Goal: Transaction & Acquisition: Purchase product/service

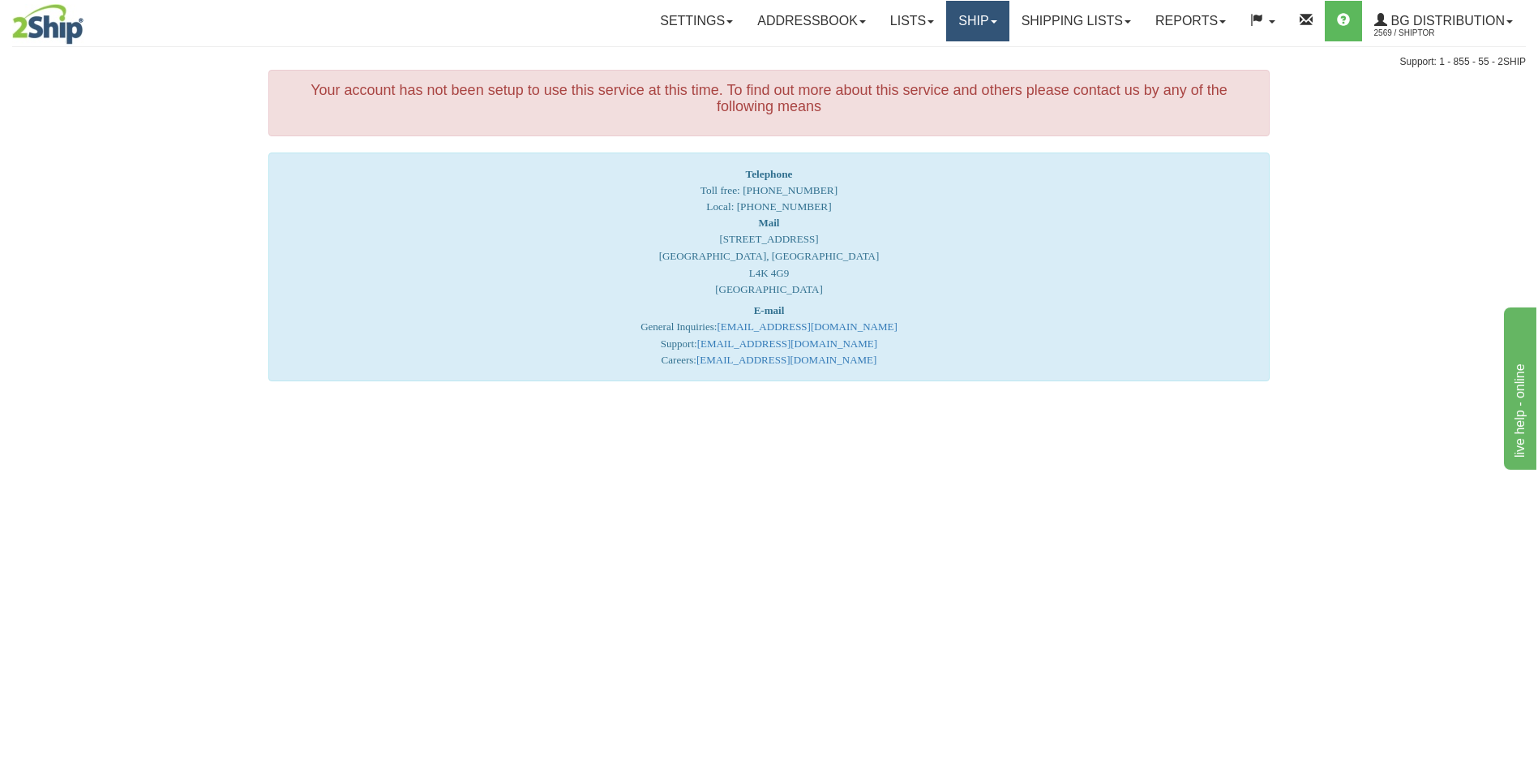
click at [956, 11] on link "Ship" at bounding box center [977, 21] width 62 height 41
click at [930, 51] on span "Ship Screen" at bounding box center [928, 56] width 62 height 13
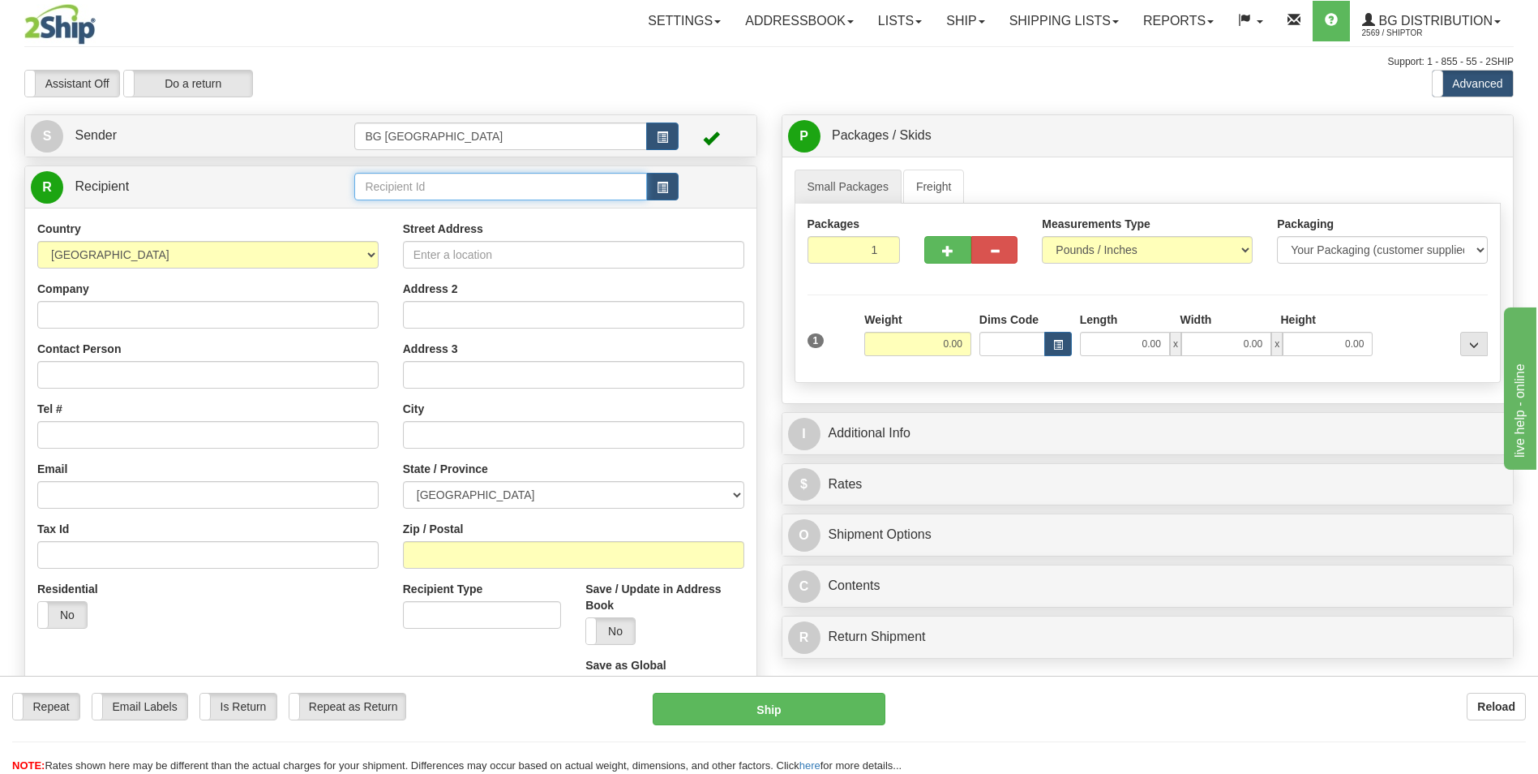
click at [382, 187] on input "text" at bounding box center [500, 187] width 292 height 28
click at [381, 208] on div "60867" at bounding box center [497, 212] width 277 height 18
type input "60867"
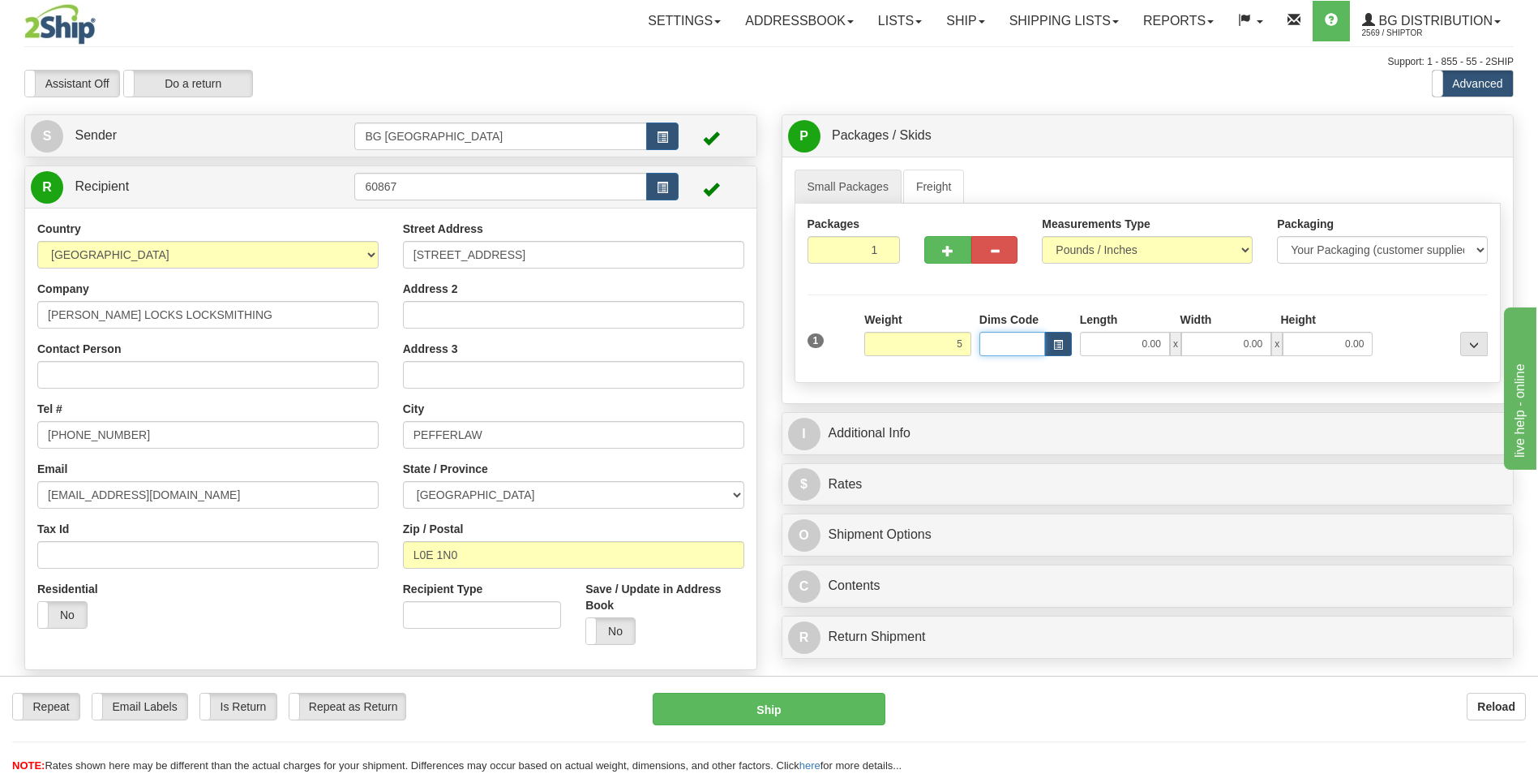
type input "5.00"
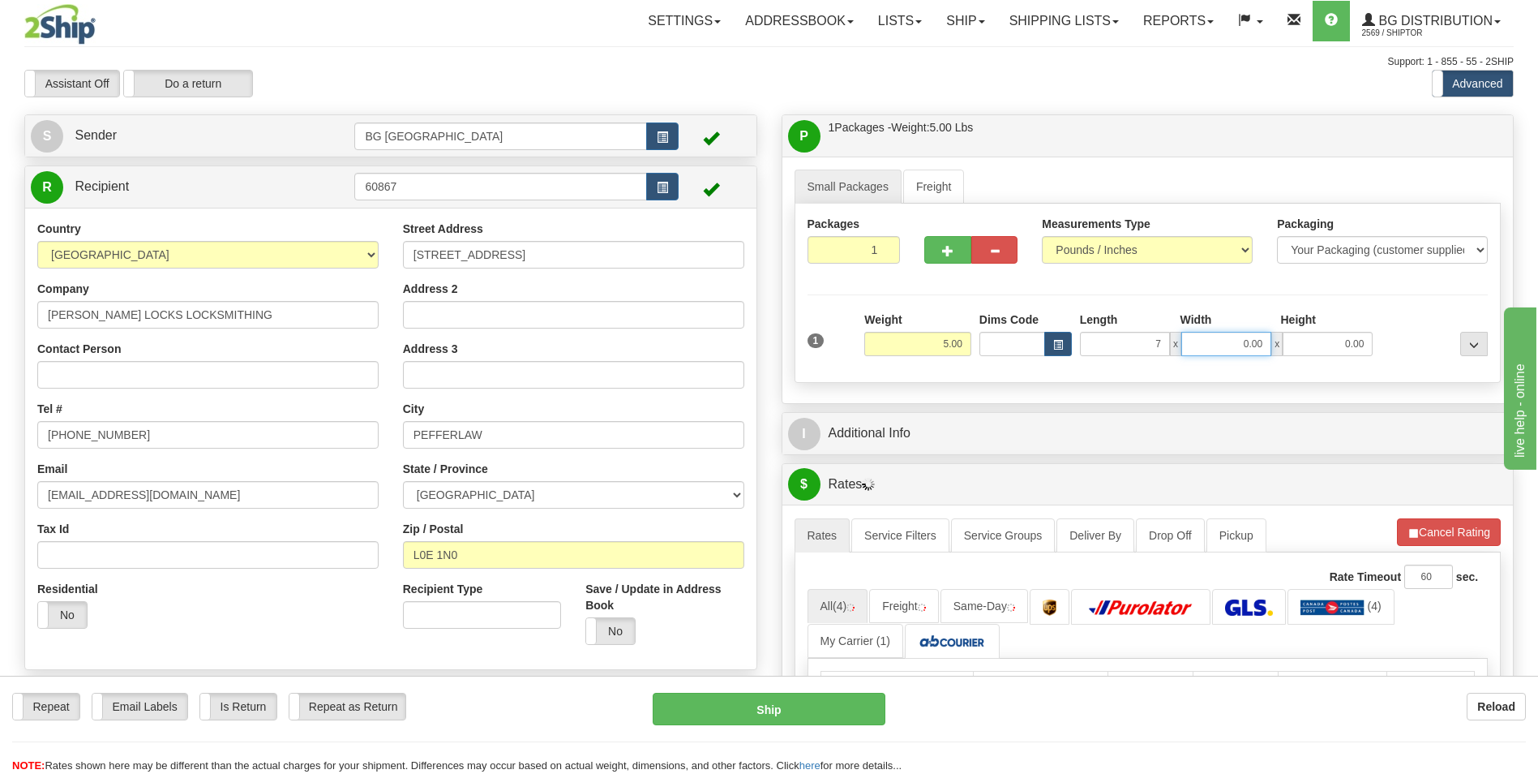
type input "7.00"
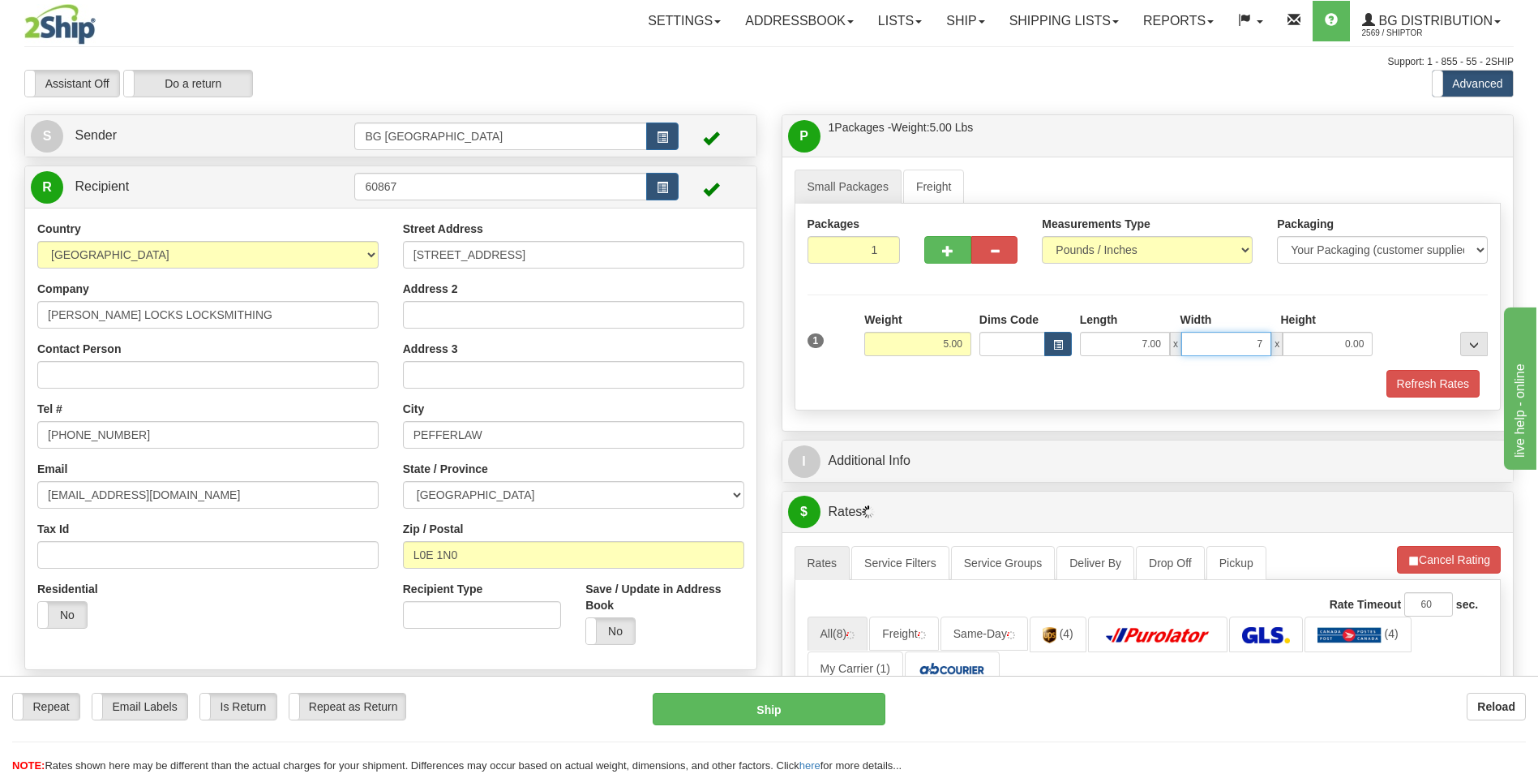
type input "7.00"
type input "5.00"
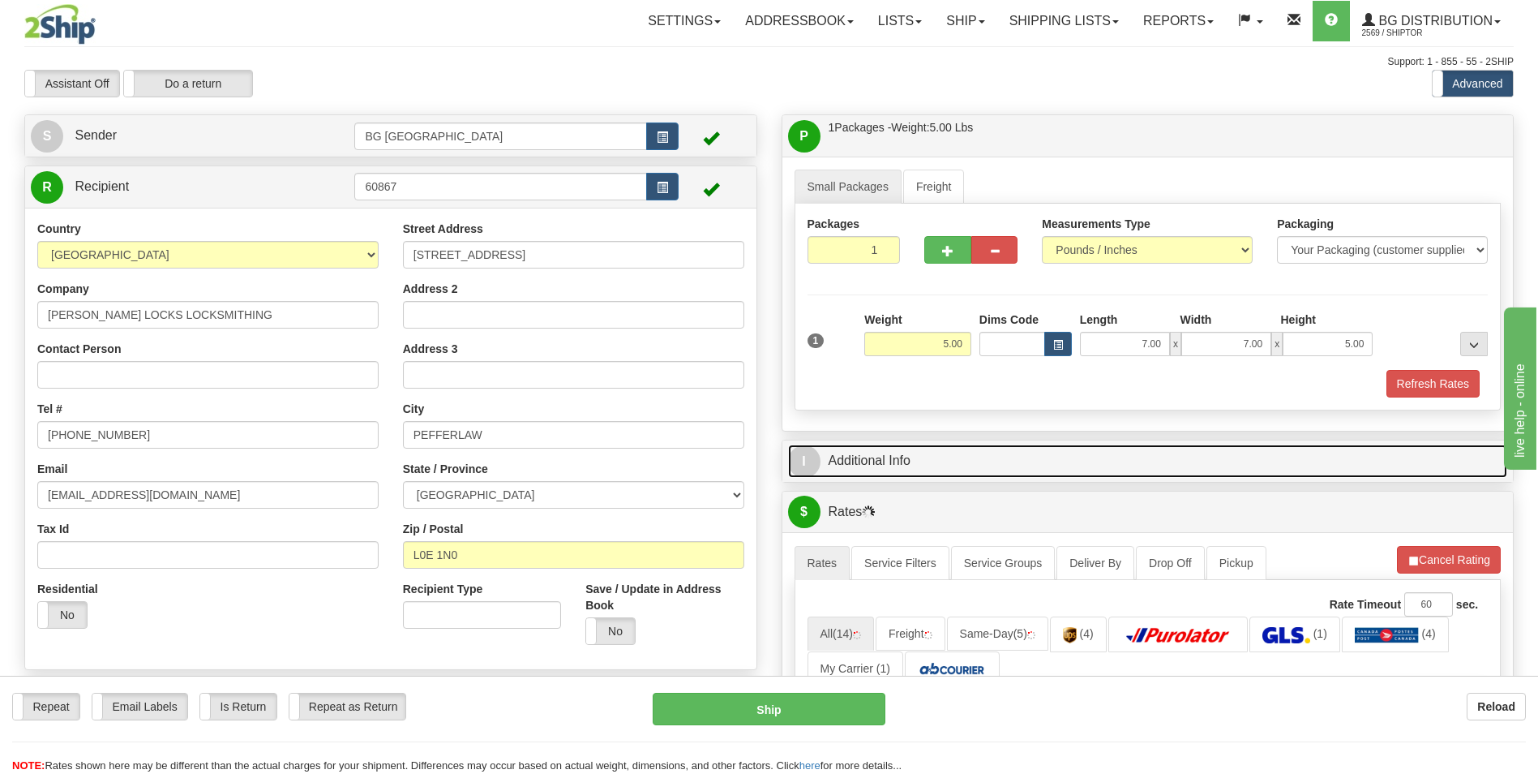
click at [886, 456] on link "I Additional Info" at bounding box center [1148, 460] width 720 height 33
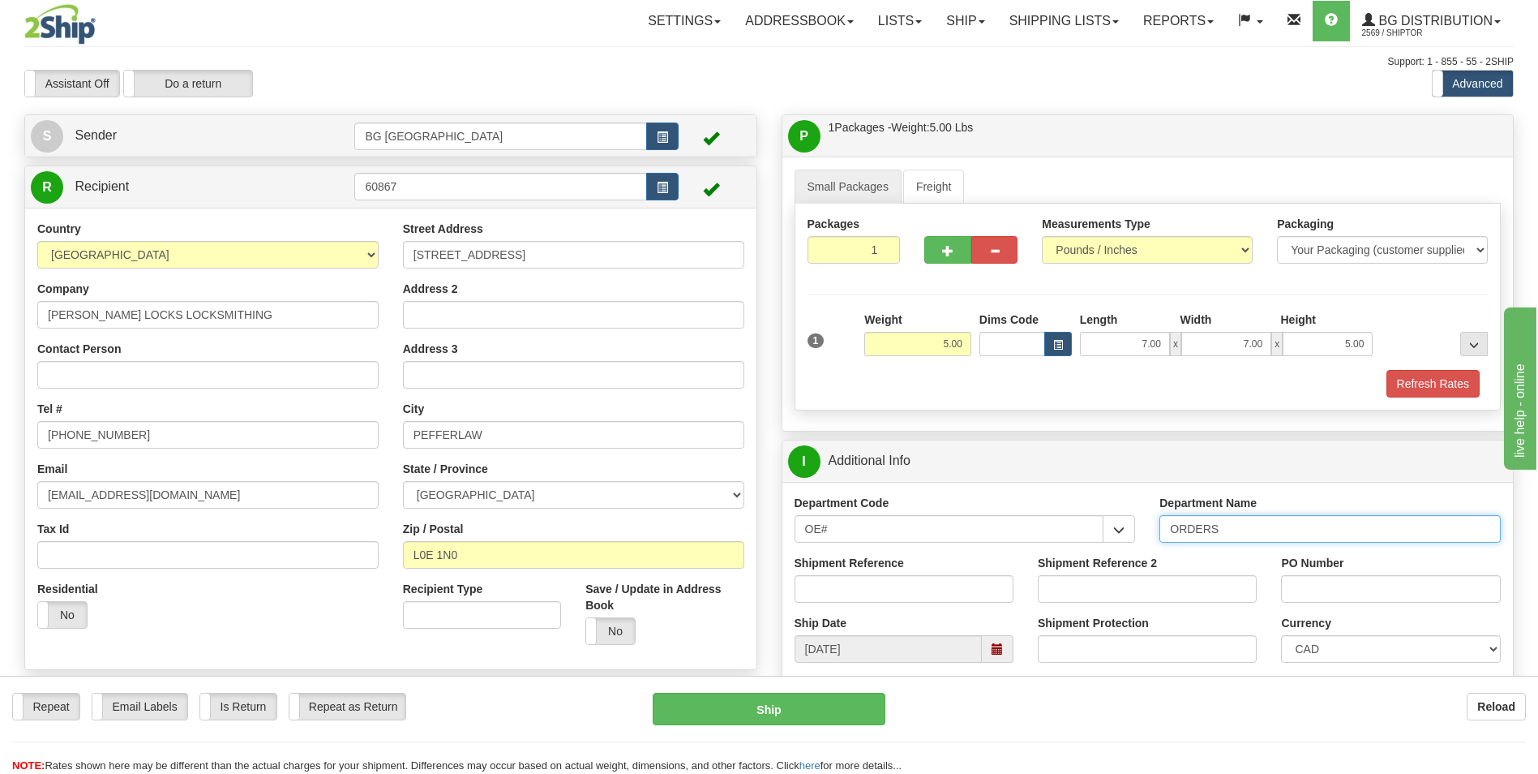
click at [1222, 539] on input "ORDERS" at bounding box center [1330, 529] width 341 height 28
type input "70182252-00"
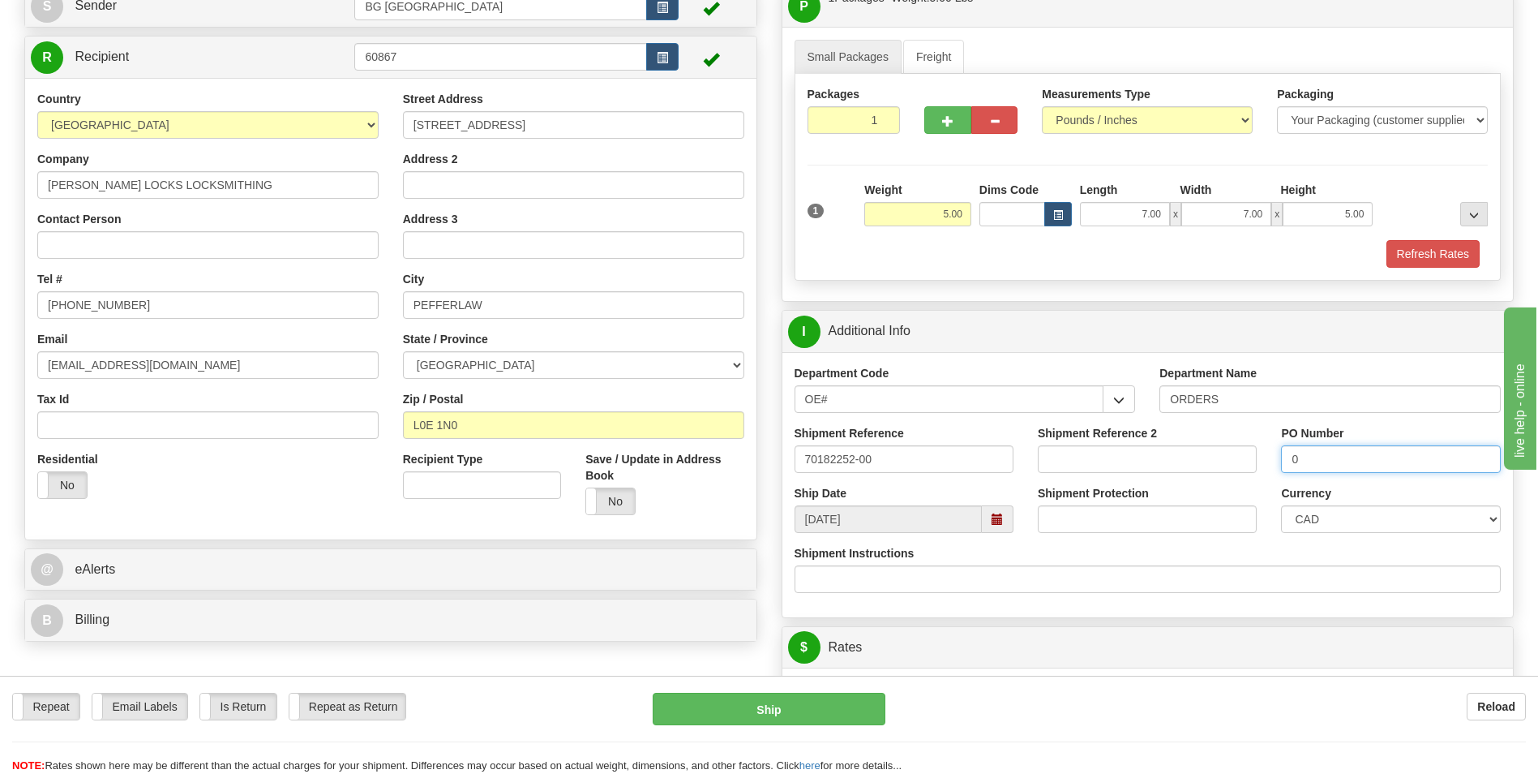
scroll to position [243, 0]
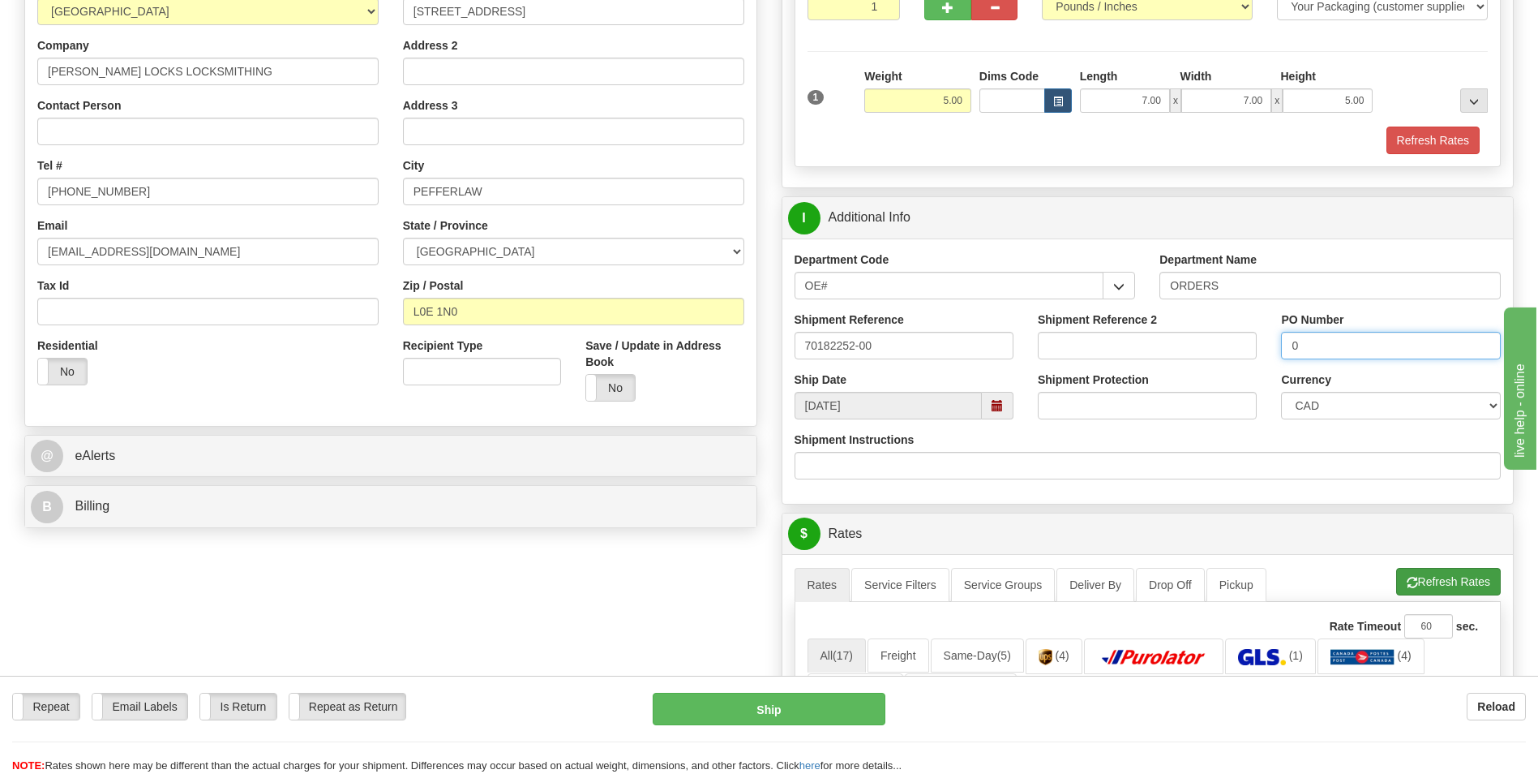
type input "0"
click at [1420, 579] on button "Refresh Rates" at bounding box center [1449, 582] width 105 height 28
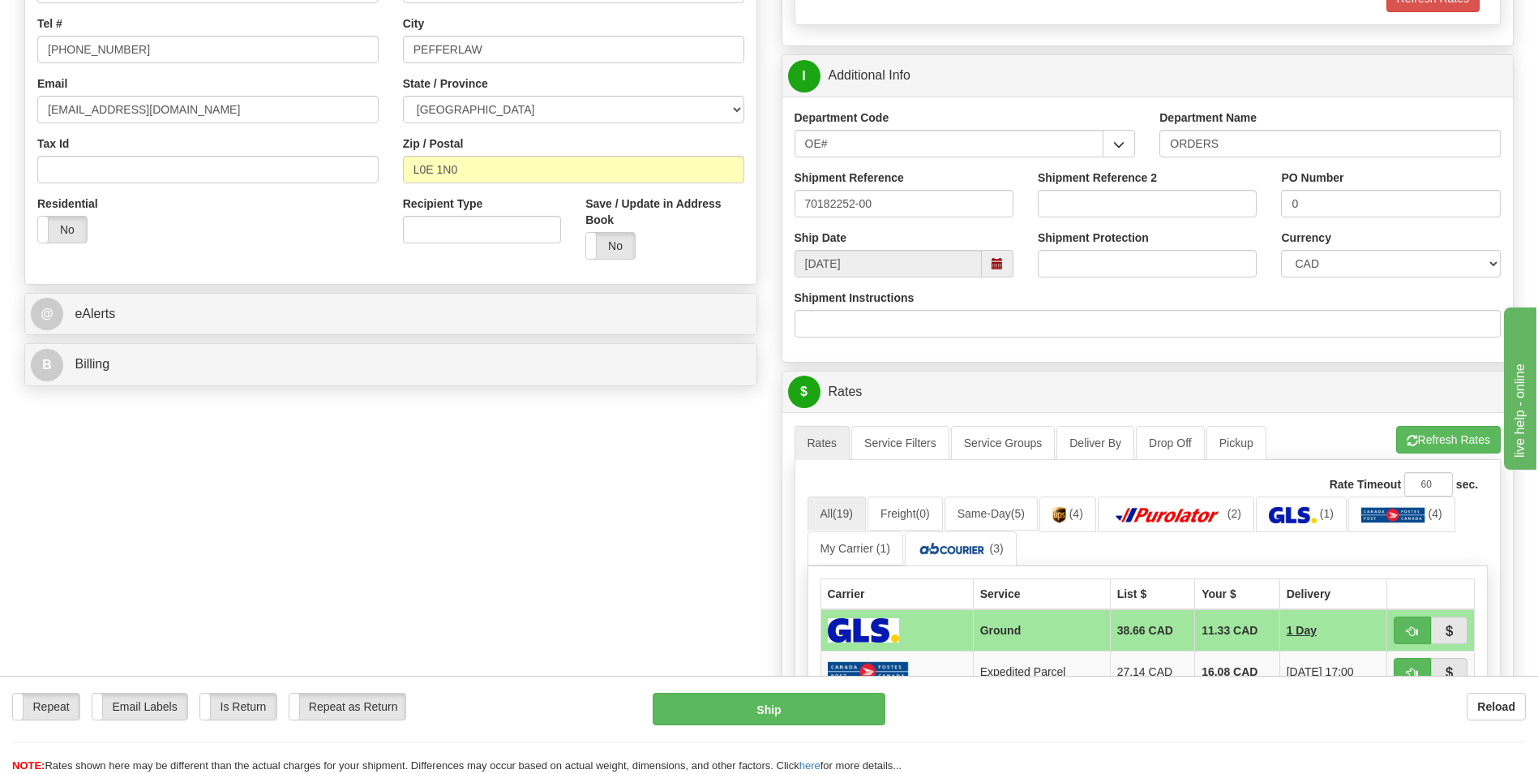
scroll to position [649, 0]
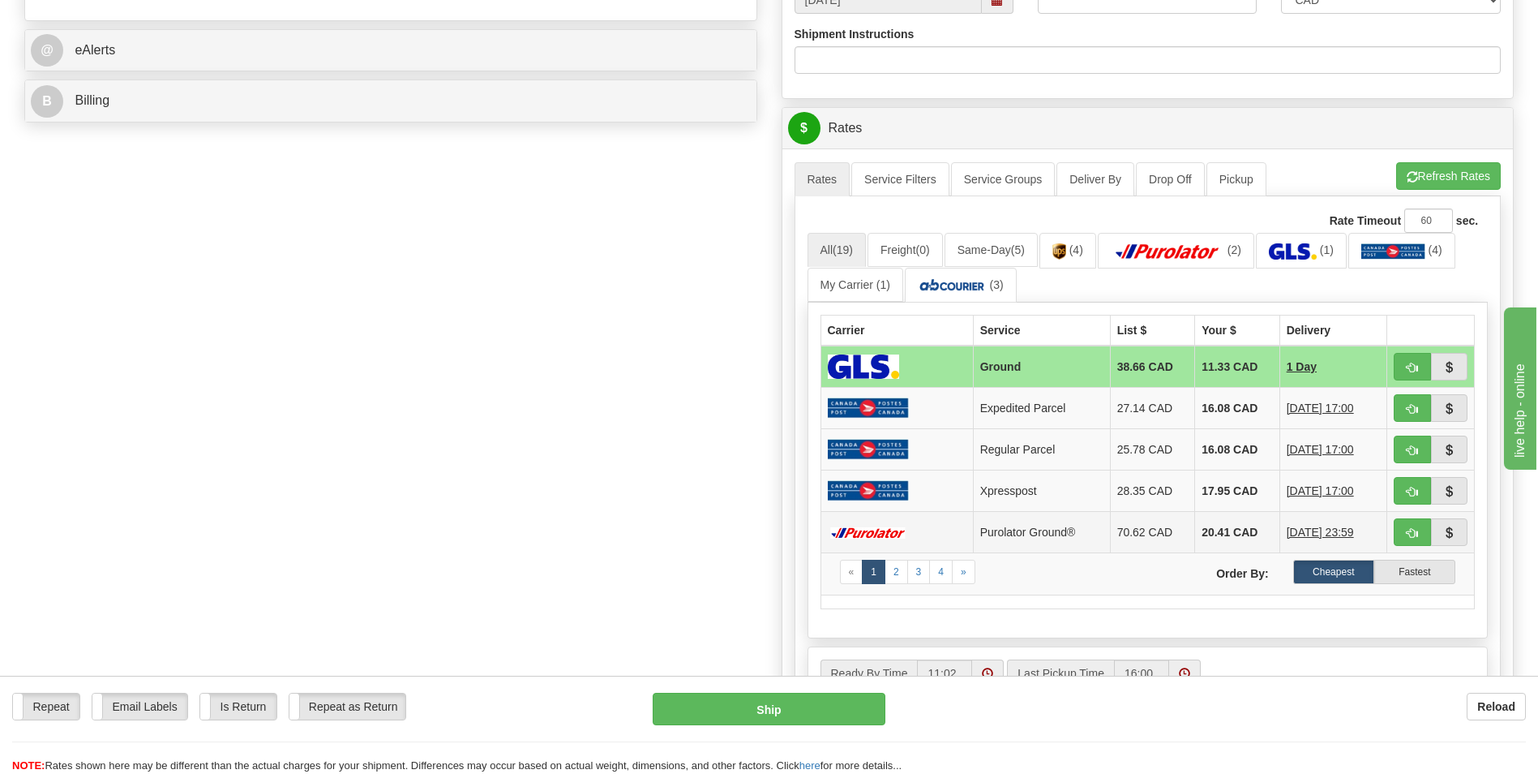
click at [1226, 528] on td "20.41 CAD" at bounding box center [1237, 532] width 85 height 41
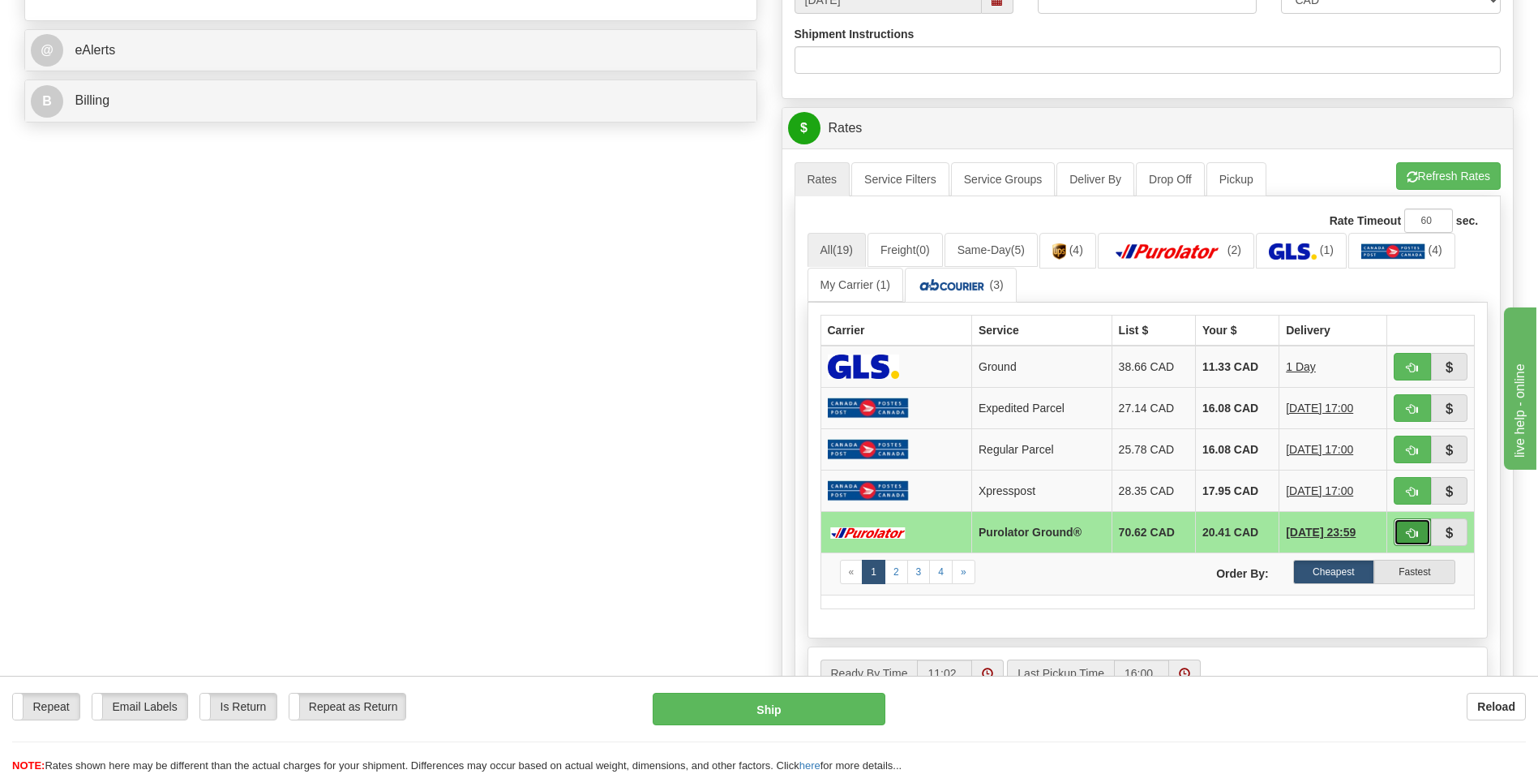
click at [1401, 533] on button "button" at bounding box center [1412, 532] width 37 height 28
type input "260"
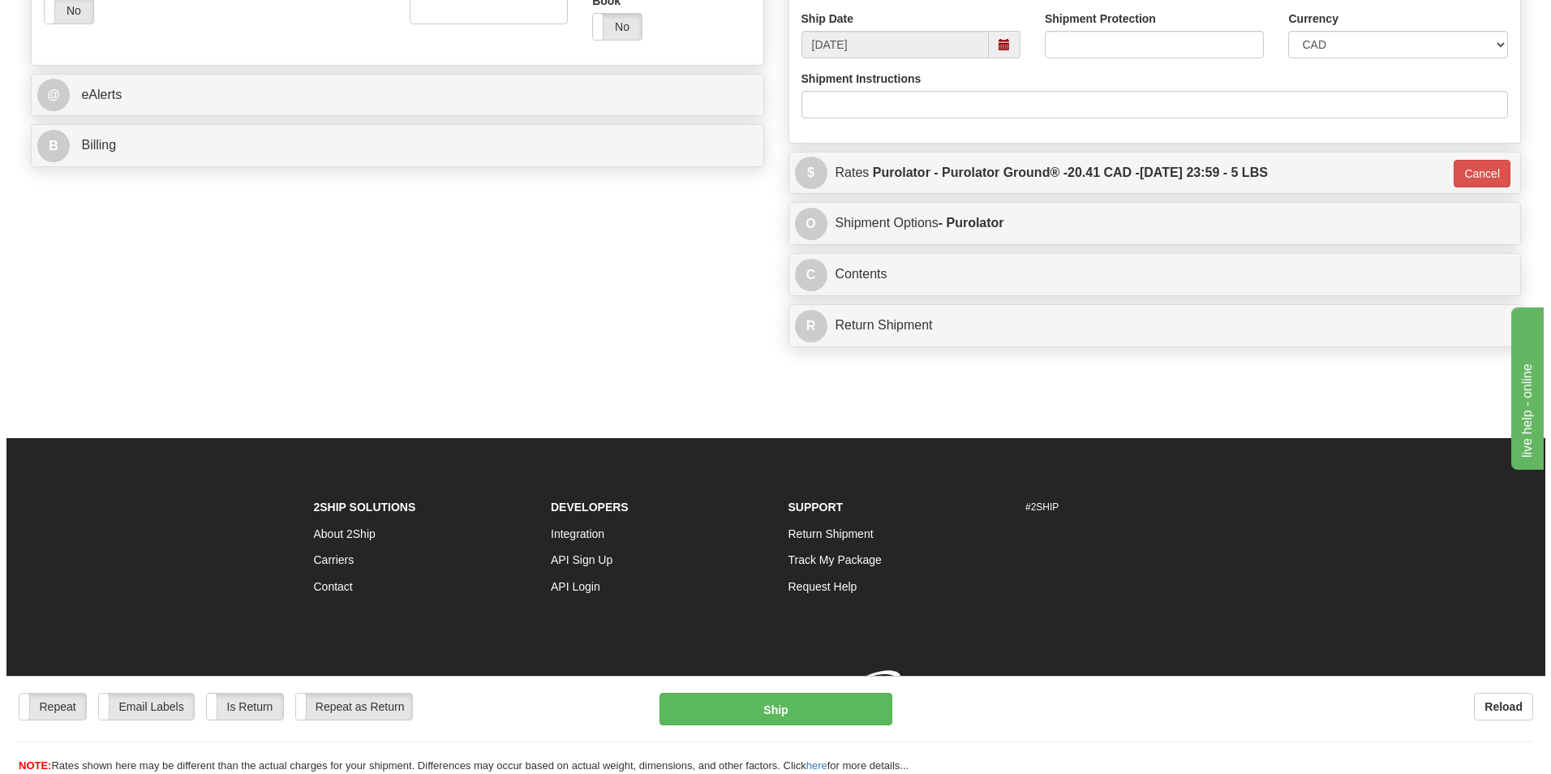
scroll to position [628, 0]
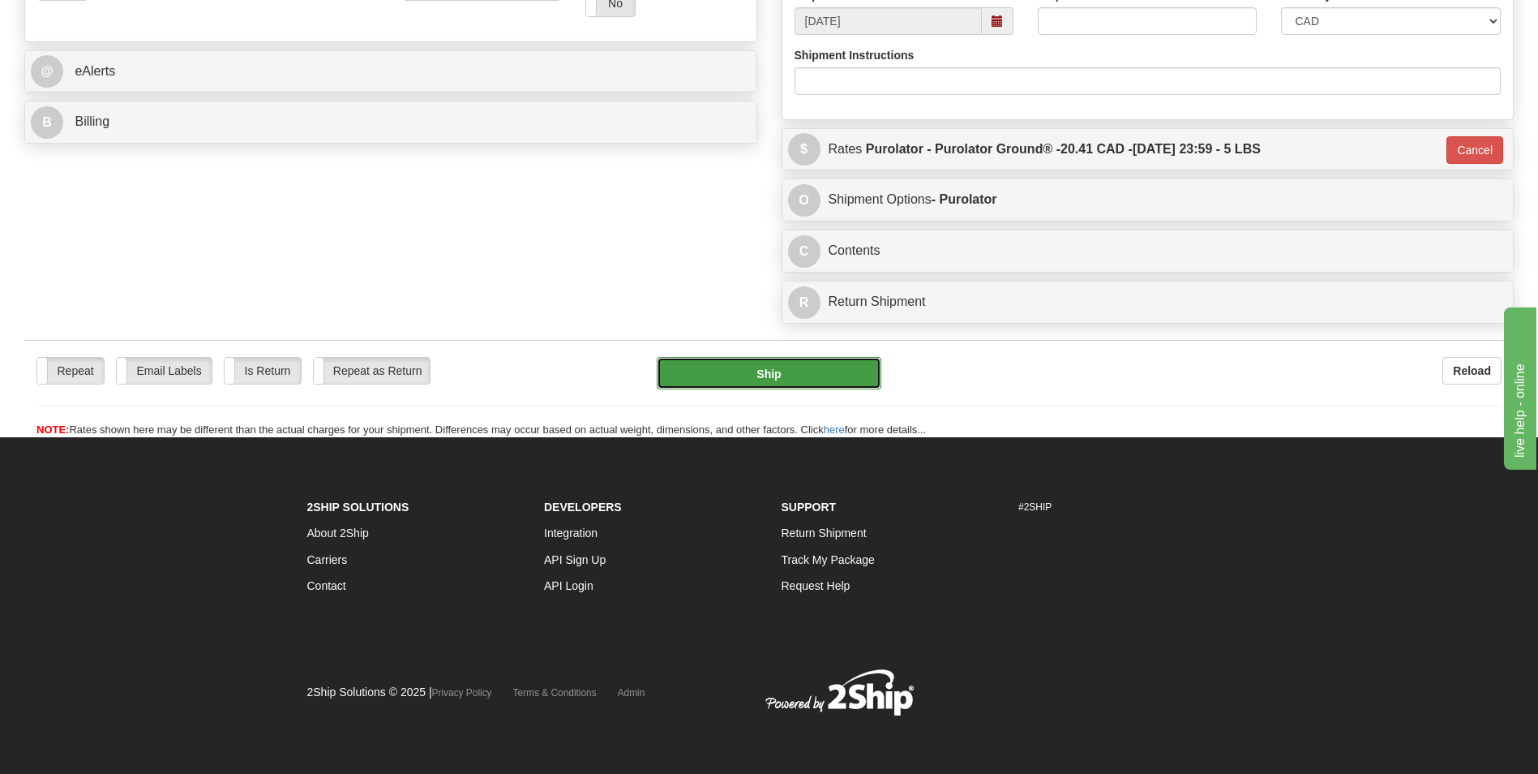
click at [751, 387] on button "Ship" at bounding box center [769, 373] width 224 height 32
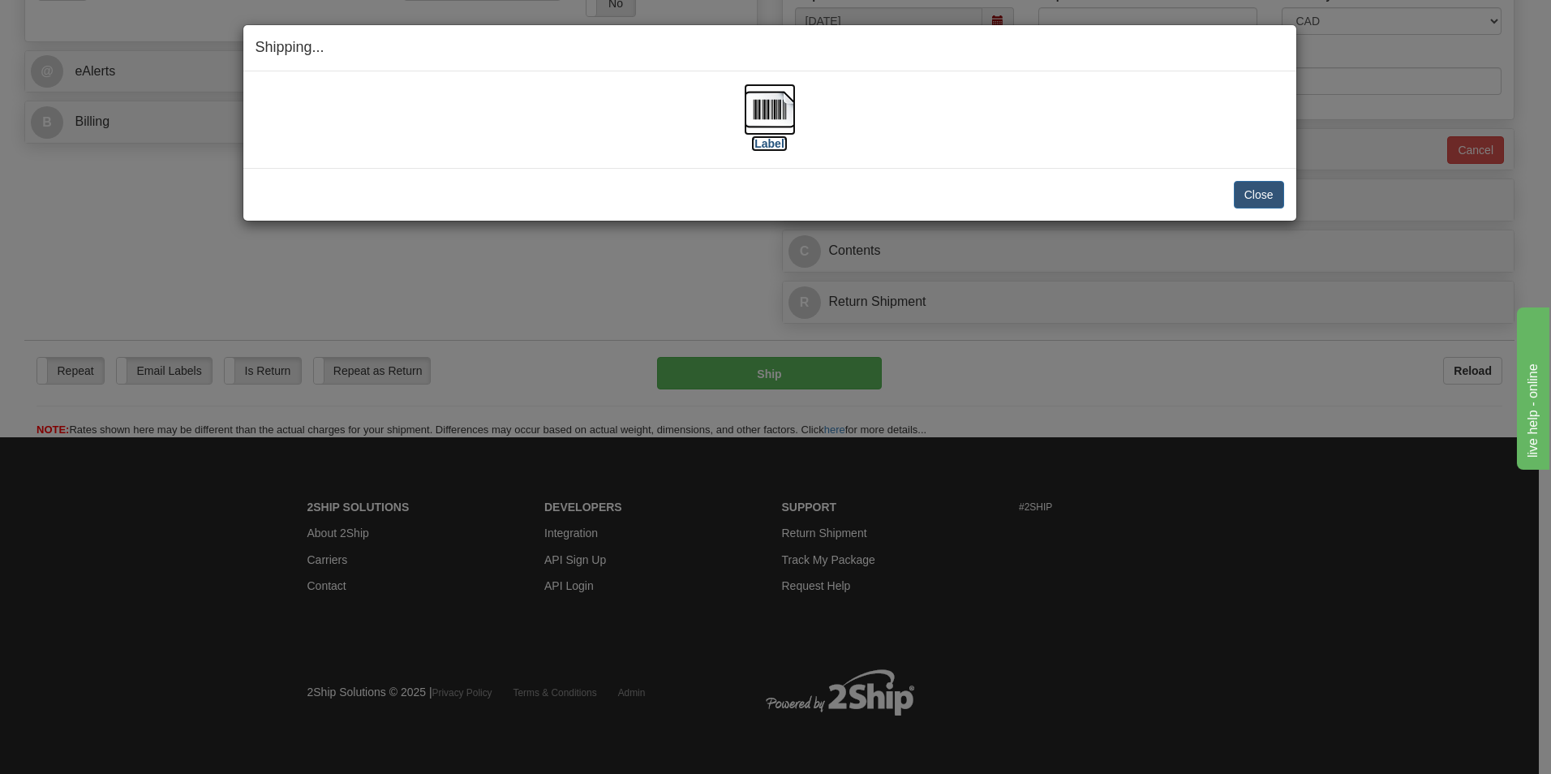
click at [767, 109] on img at bounding box center [770, 110] width 52 height 52
click at [1243, 196] on button "Close" at bounding box center [1259, 195] width 50 height 28
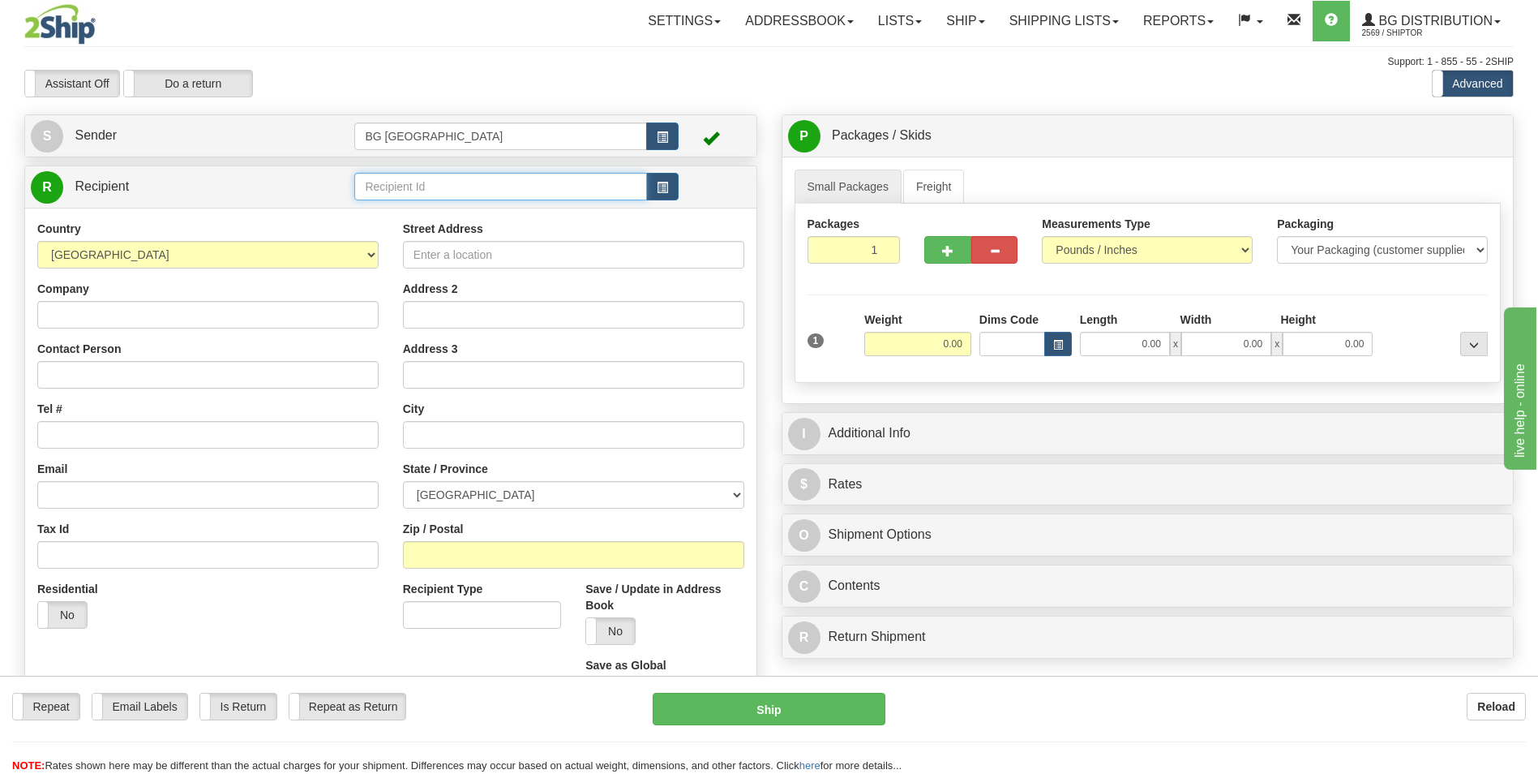
click at [457, 194] on input "text" at bounding box center [500, 187] width 292 height 28
click at [436, 204] on div "910641" at bounding box center [497, 212] width 277 height 18
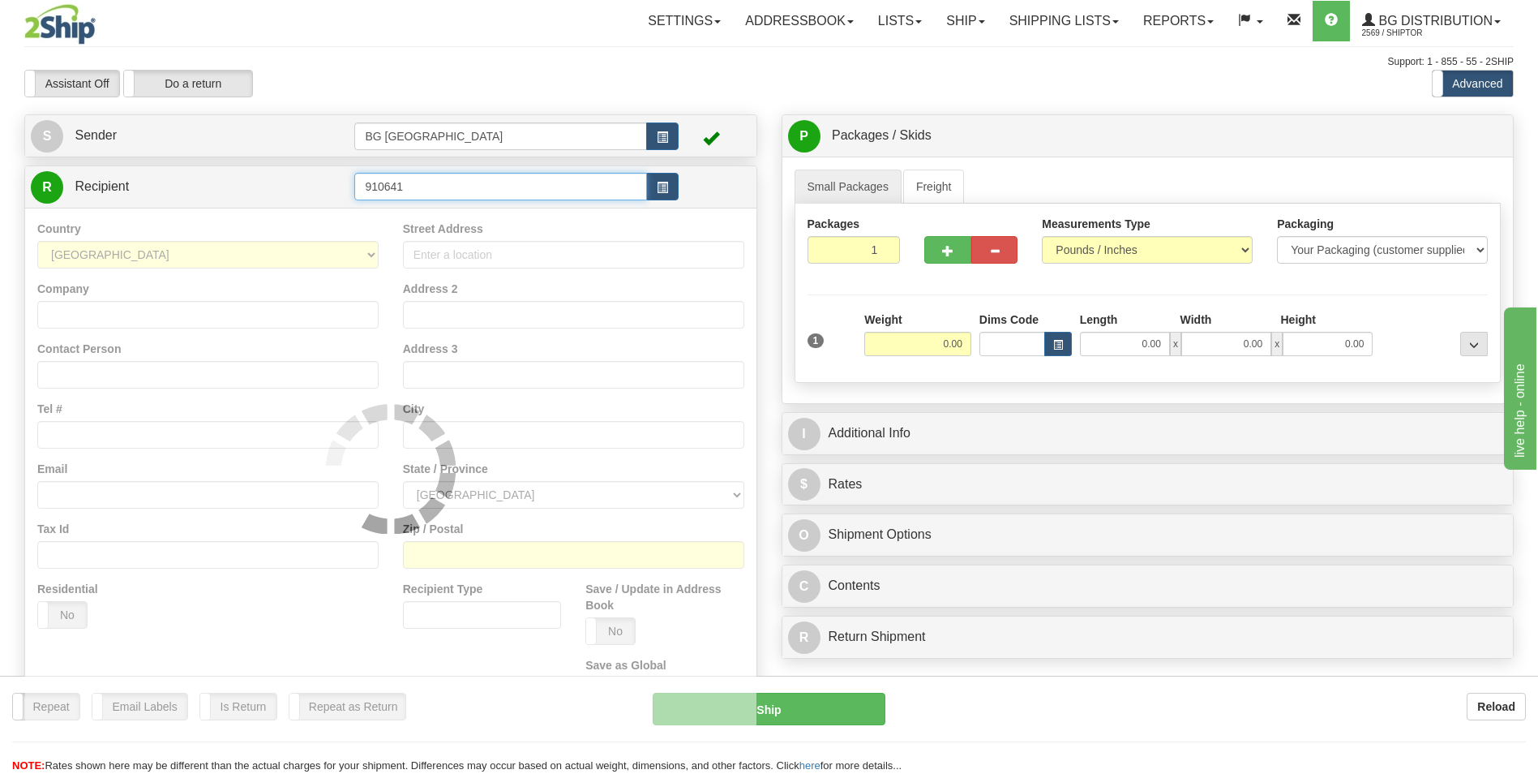
type input "910641"
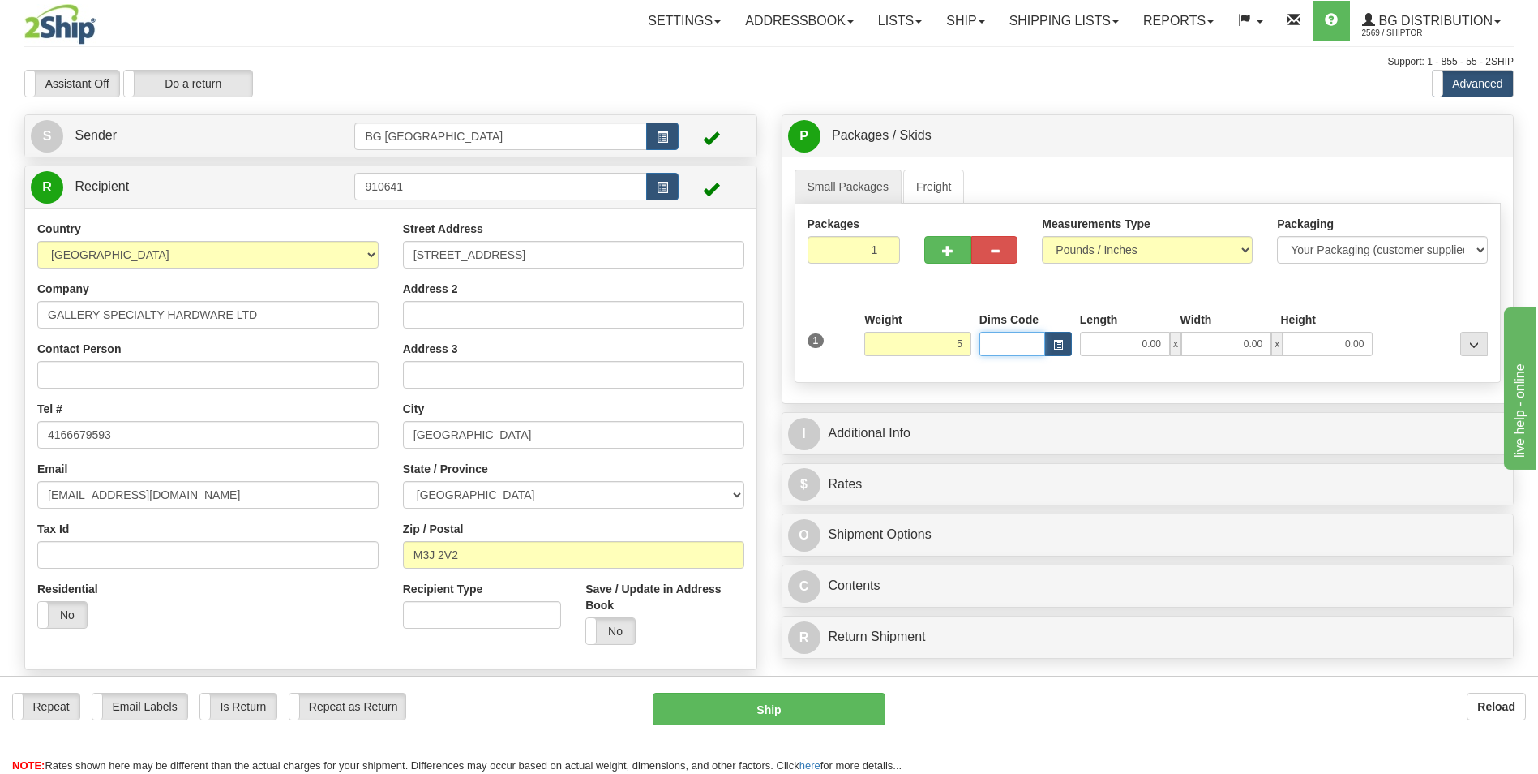
type input "5.00"
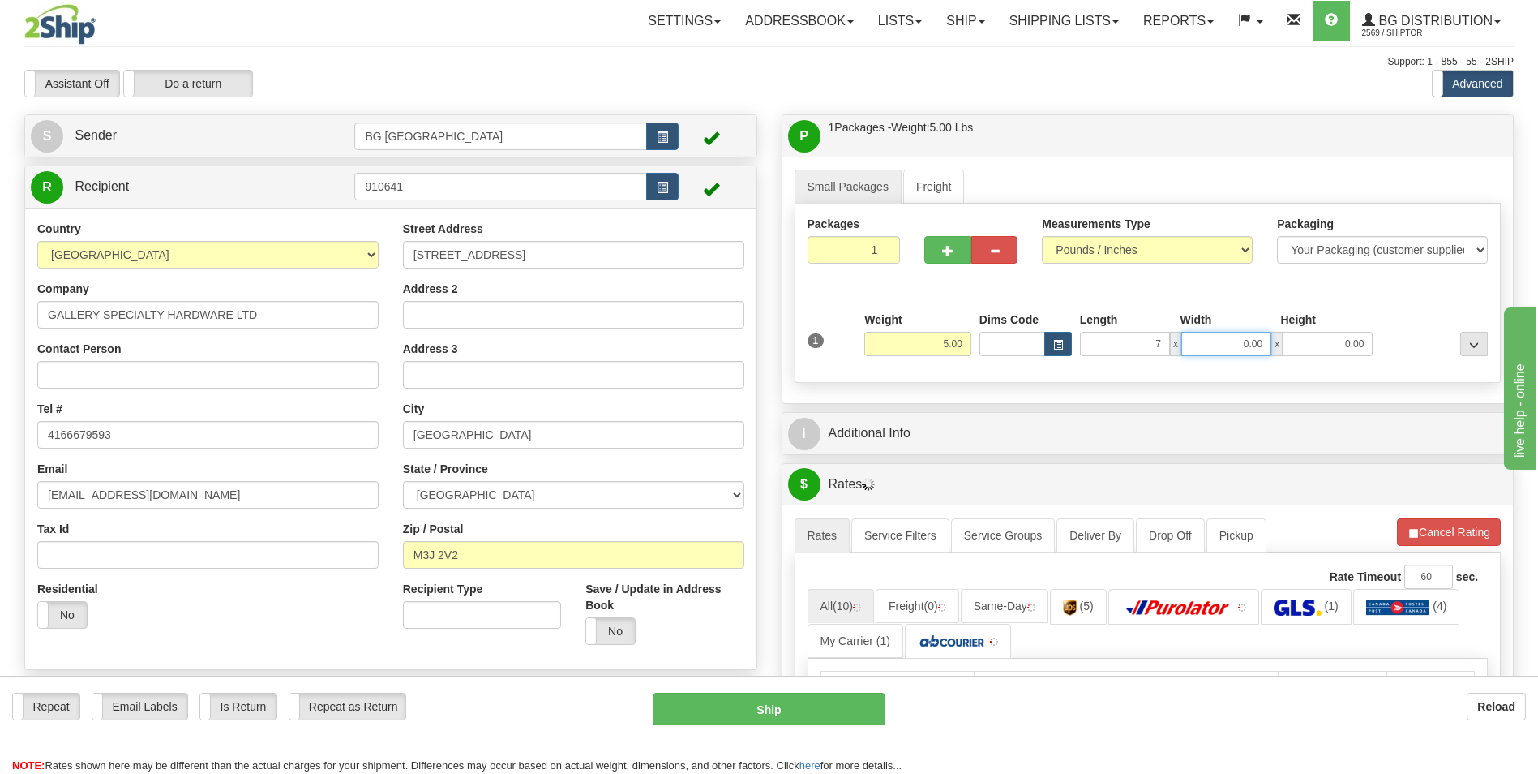
type input "7.00"
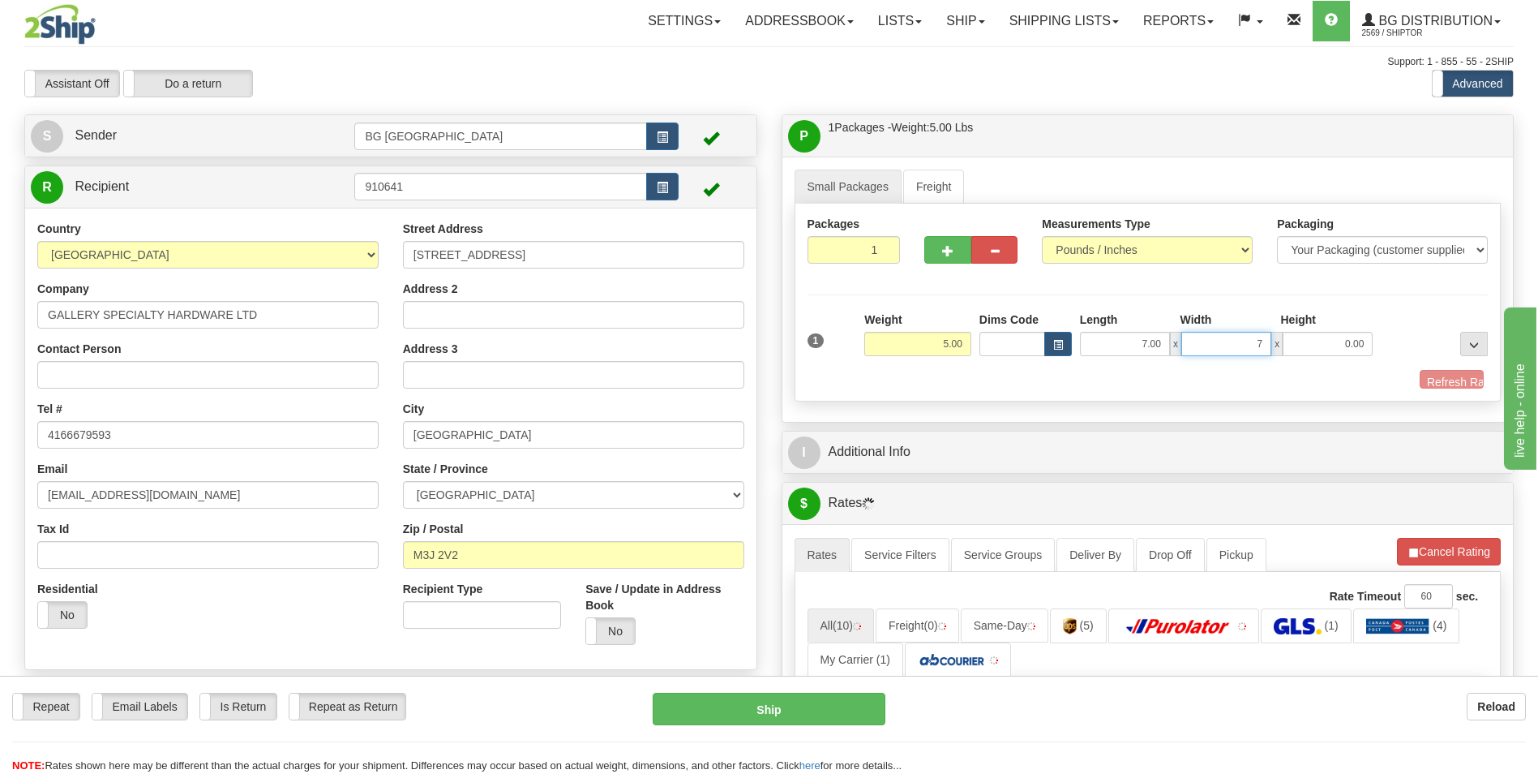
type input "7.00"
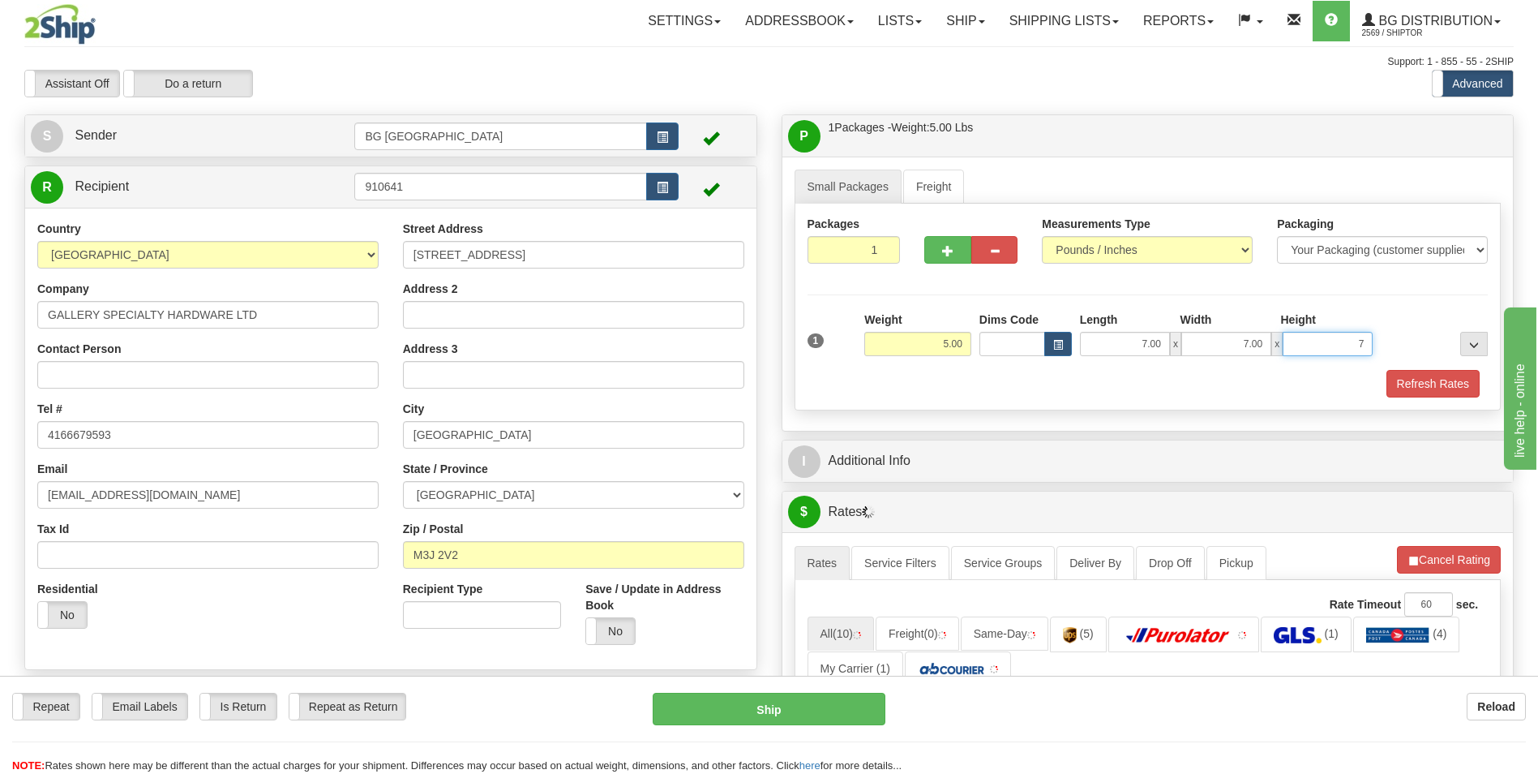
type input "7.00"
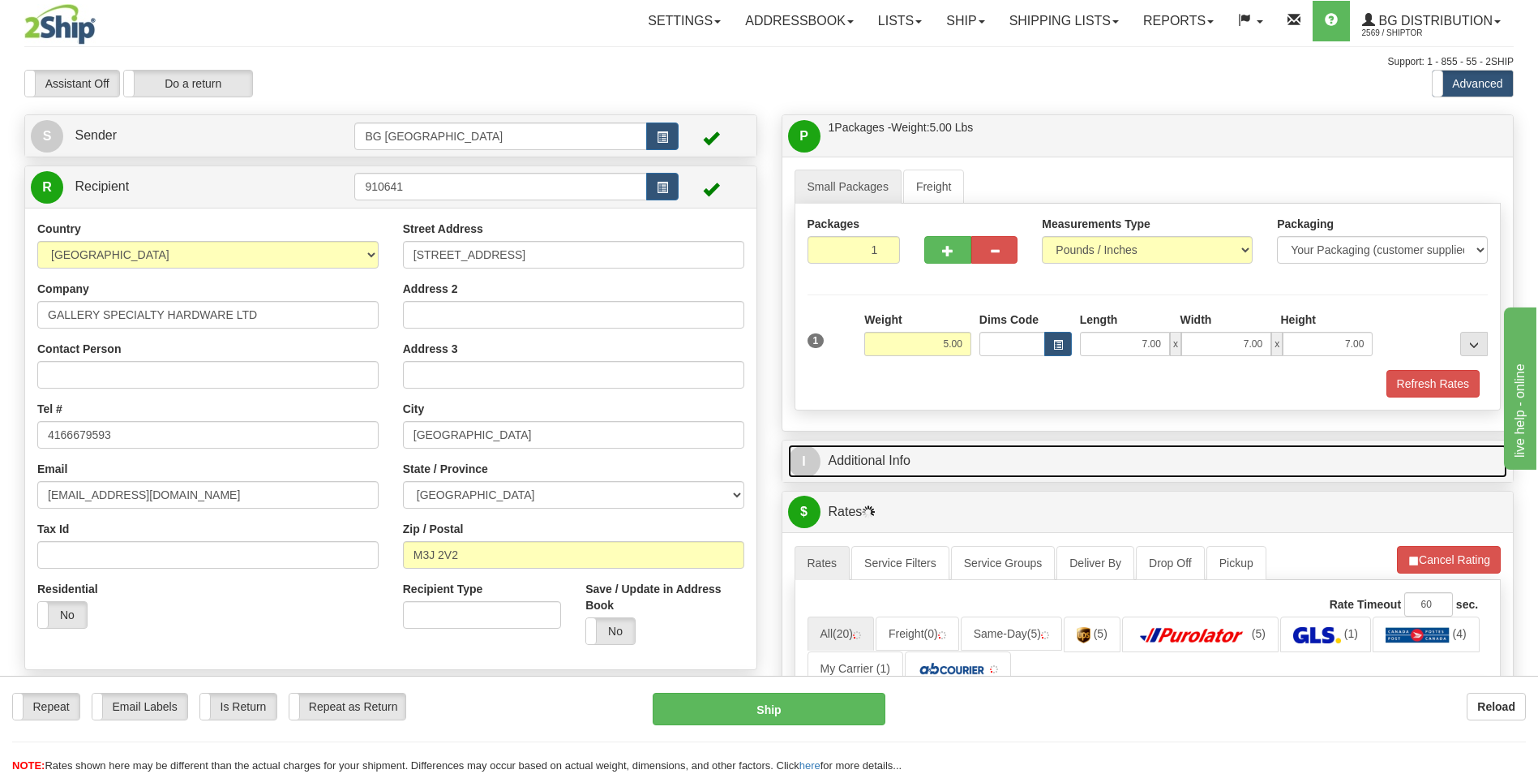
click at [900, 450] on link "I Additional Info" at bounding box center [1148, 460] width 720 height 33
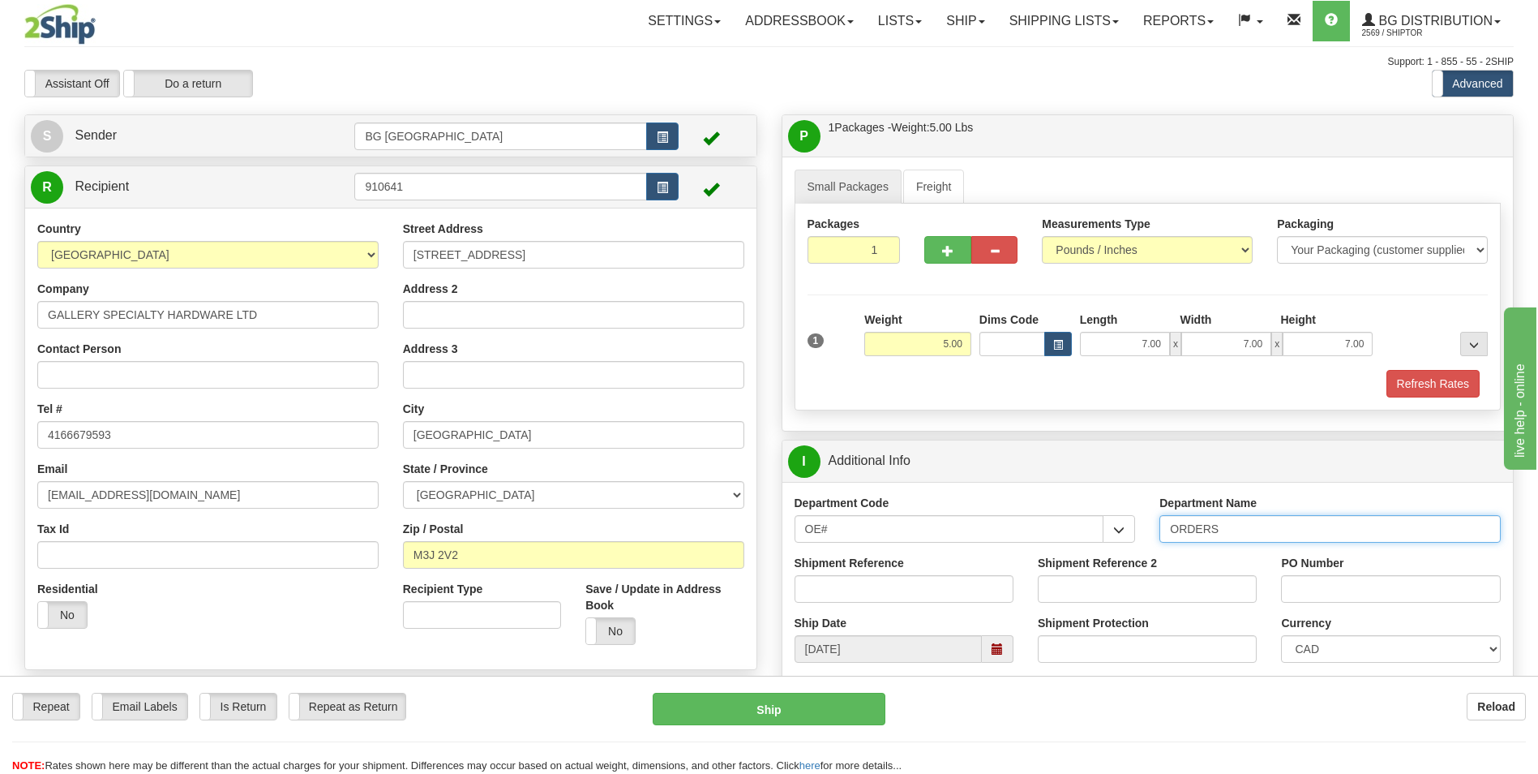
click at [1286, 539] on input "ORDERS" at bounding box center [1330, 529] width 341 height 28
type input "70178988-00"
click at [1308, 595] on input "PO Number" at bounding box center [1390, 589] width 219 height 28
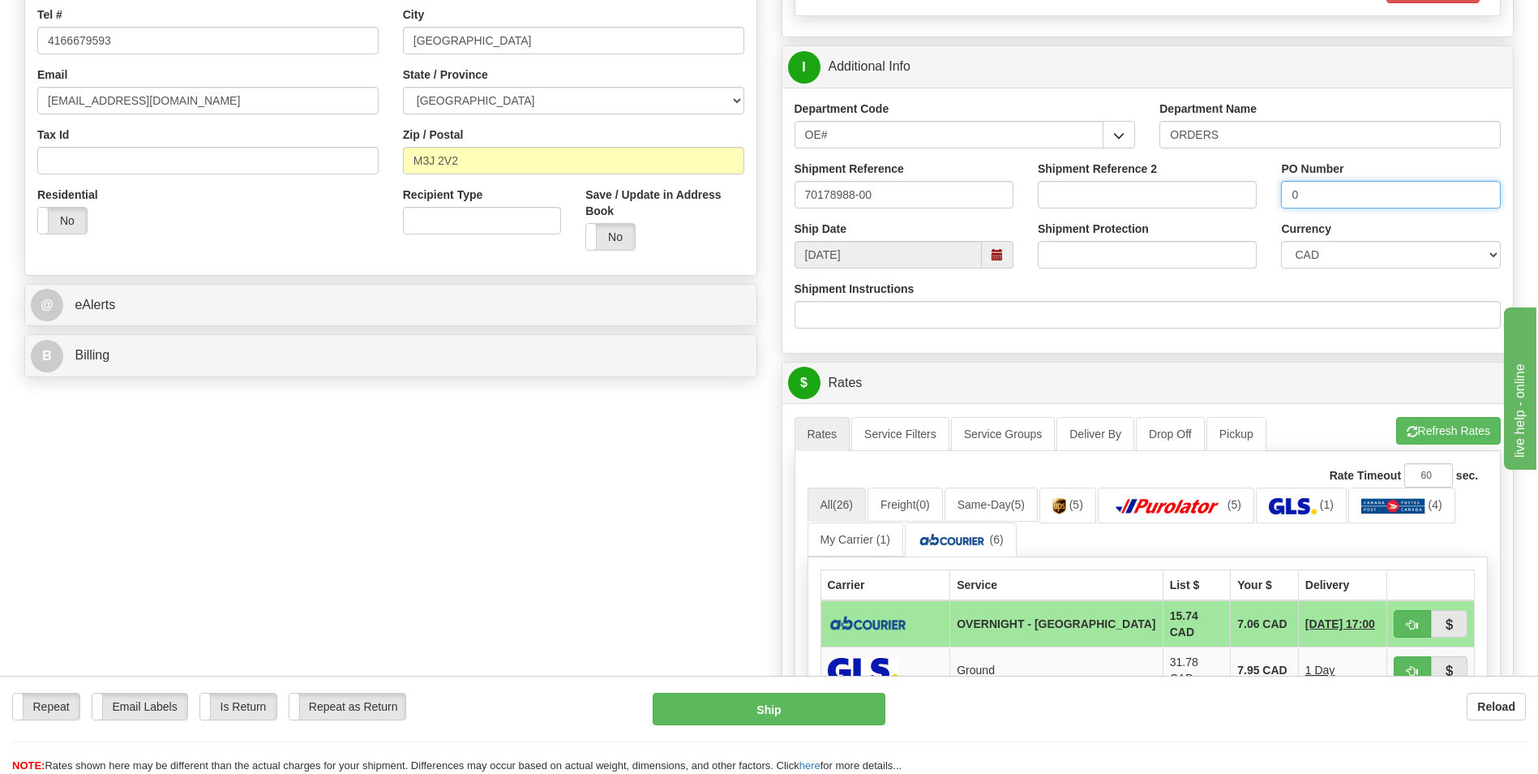
scroll to position [406, 0]
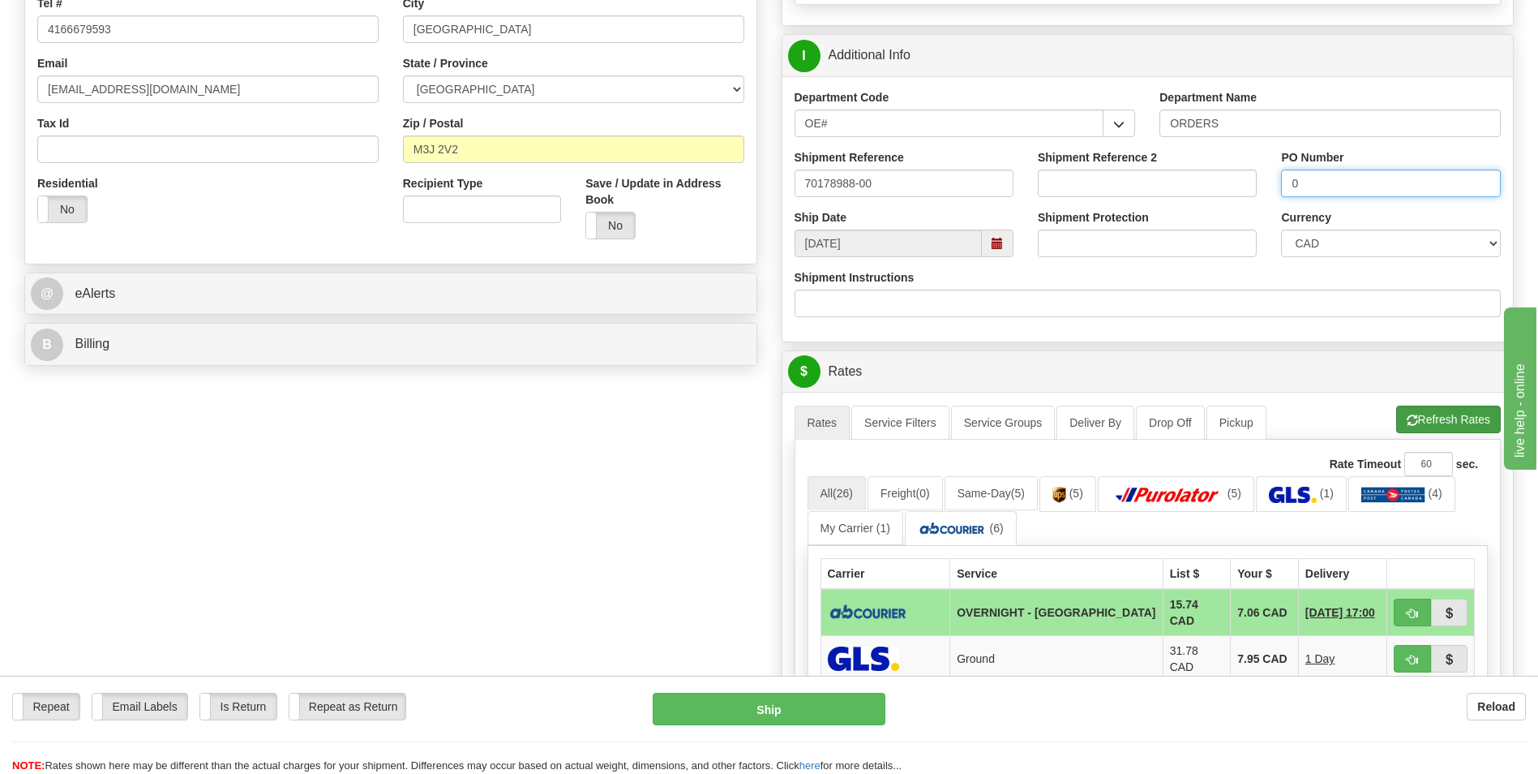
type input "0"
click at [1397, 420] on button "Refresh Rates" at bounding box center [1449, 420] width 105 height 28
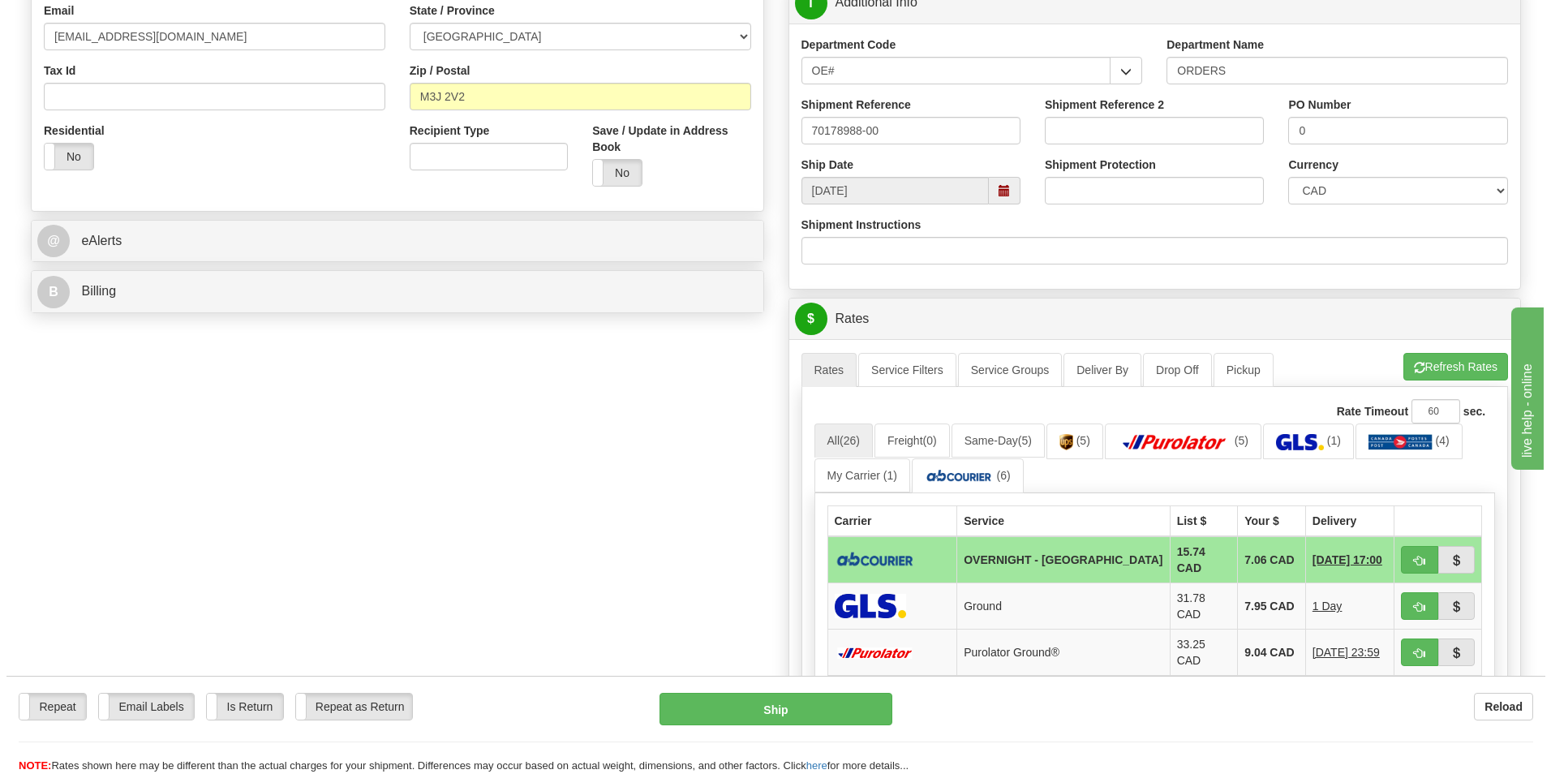
scroll to position [487, 0]
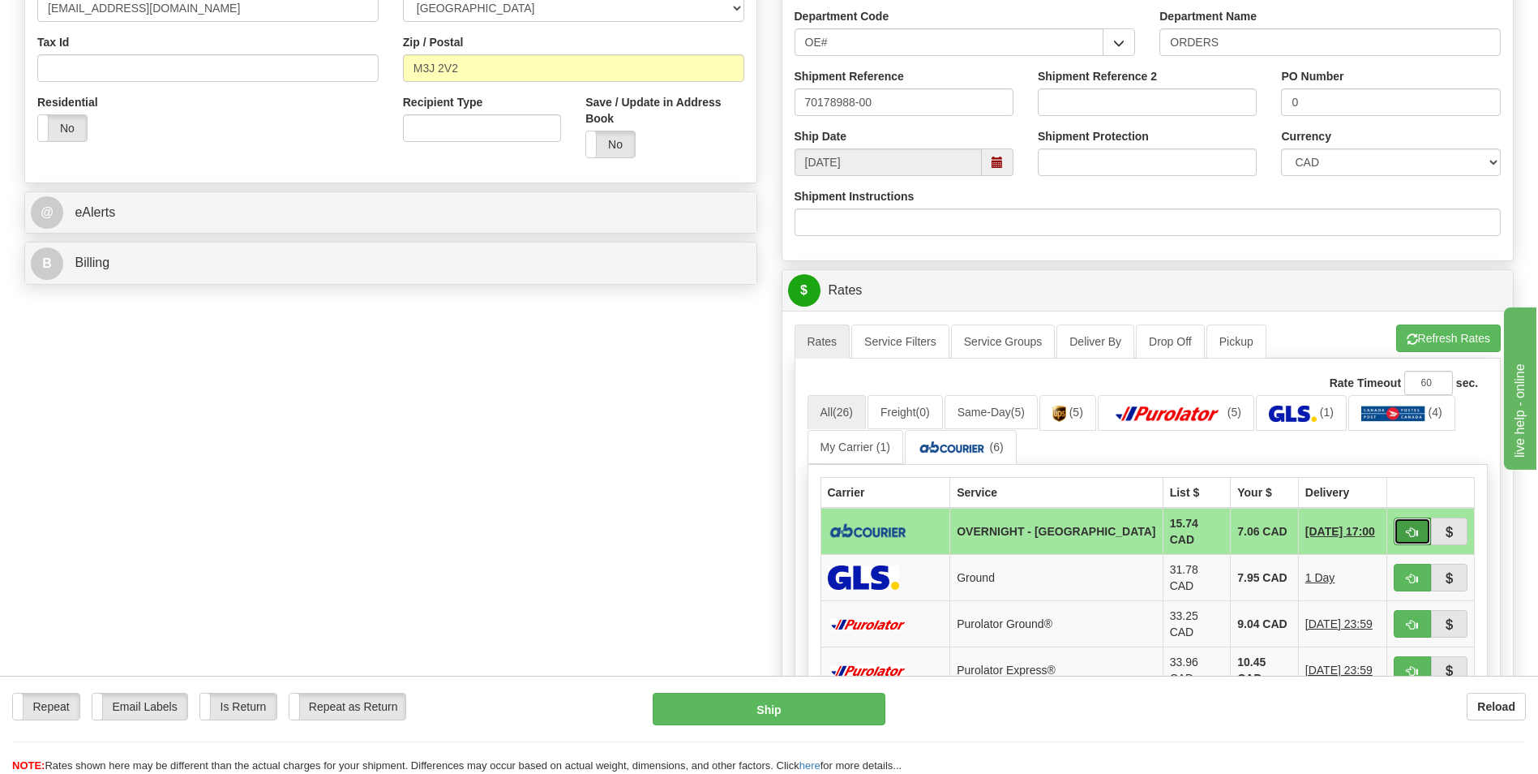
click at [1407, 533] on span "button" at bounding box center [1412, 532] width 11 height 11
type input "4"
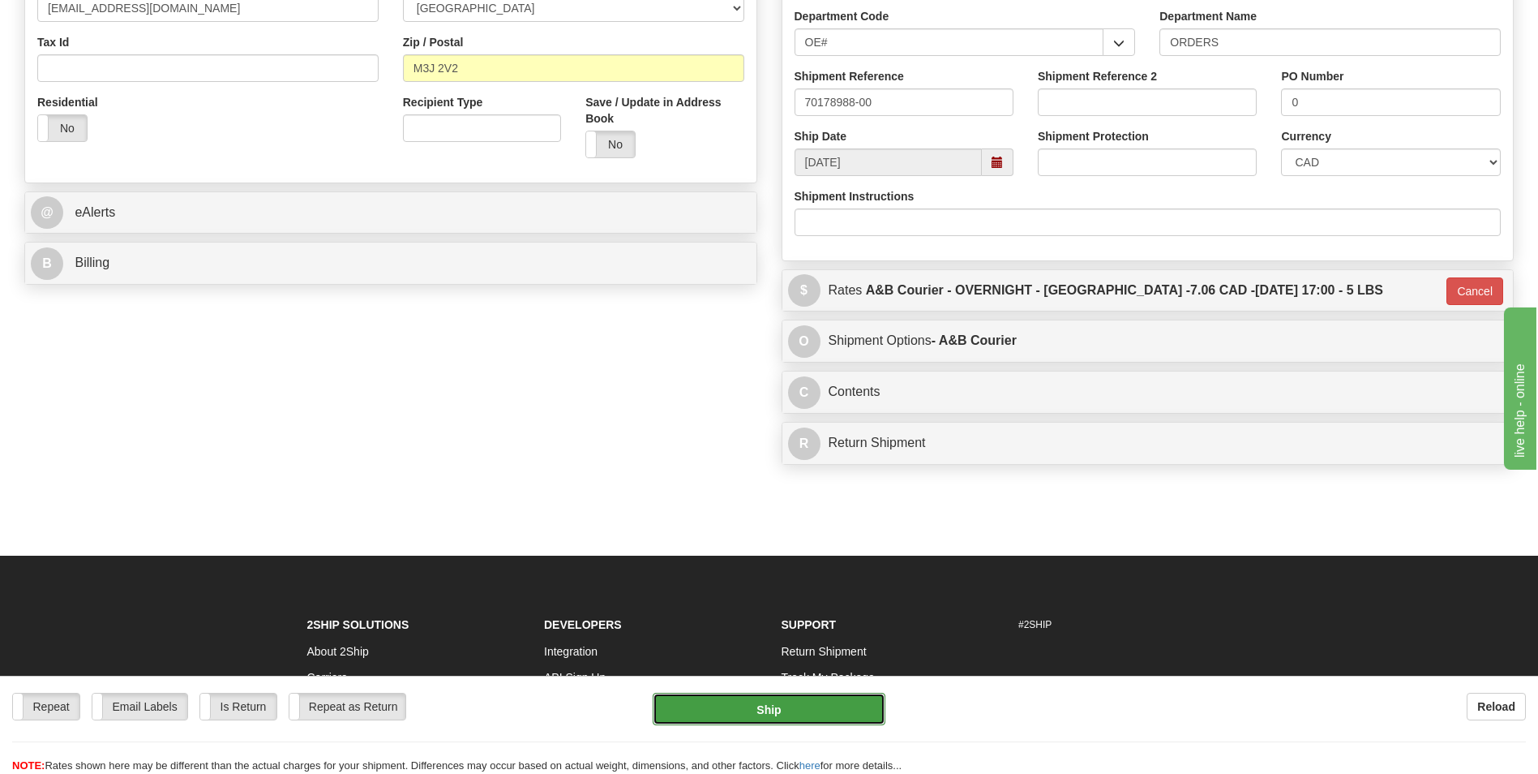
click at [735, 697] on button "Ship" at bounding box center [769, 709] width 232 height 32
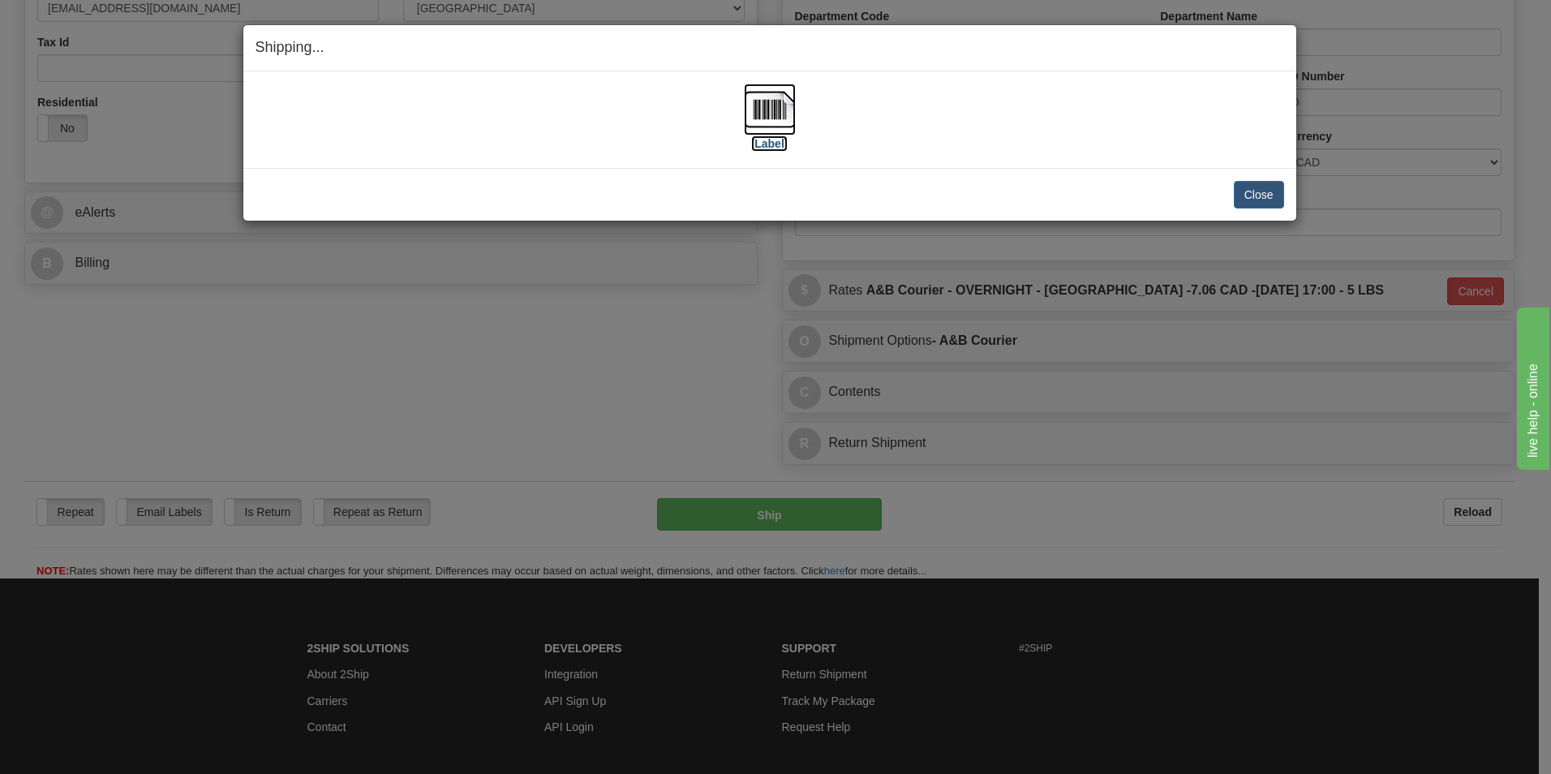
click at [792, 128] on img at bounding box center [770, 110] width 52 height 52
click at [1268, 200] on button "Close" at bounding box center [1259, 195] width 50 height 28
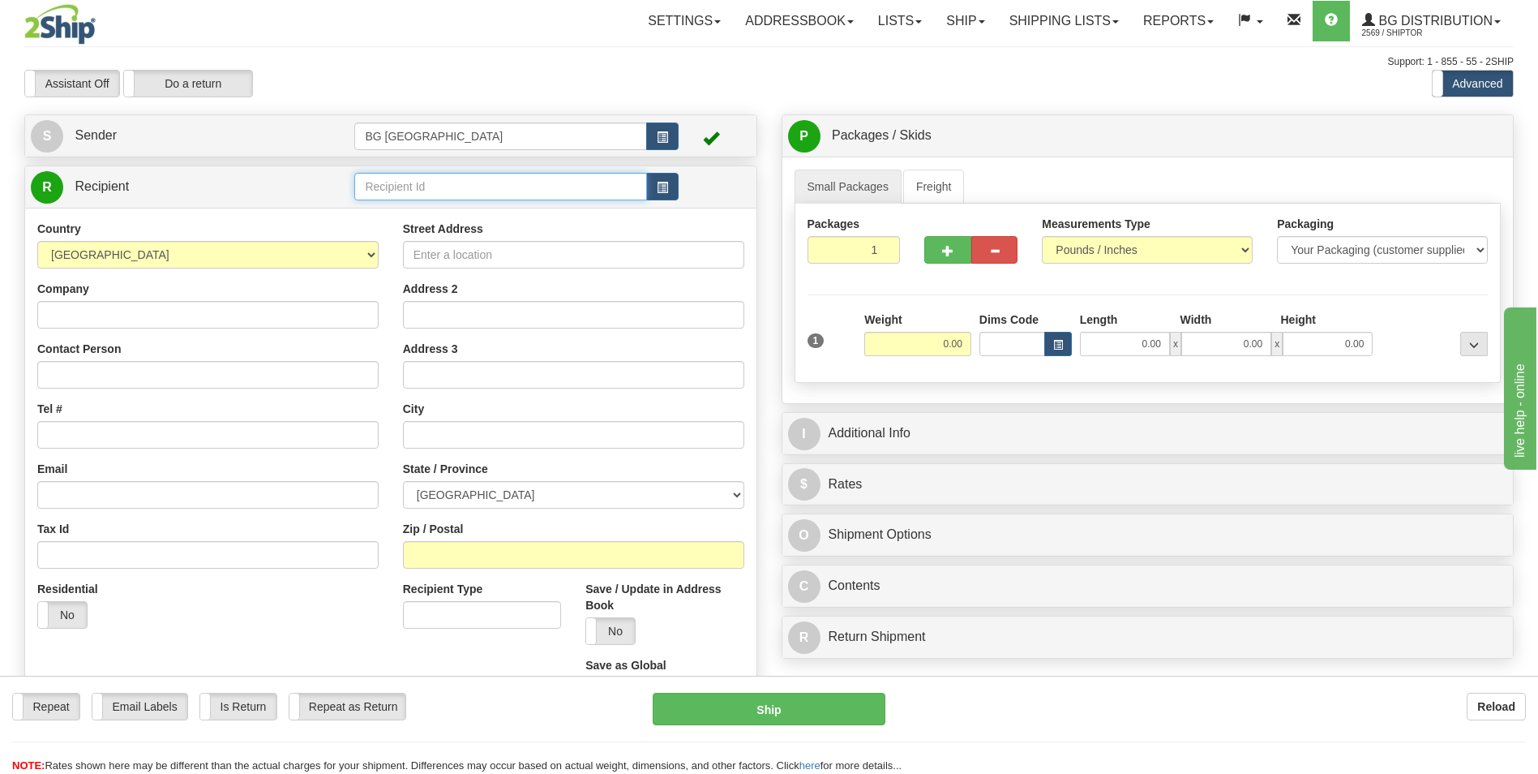
click at [391, 182] on input "text" at bounding box center [500, 187] width 292 height 28
click at [384, 219] on div "60751" at bounding box center [497, 212] width 277 height 18
type input "60751"
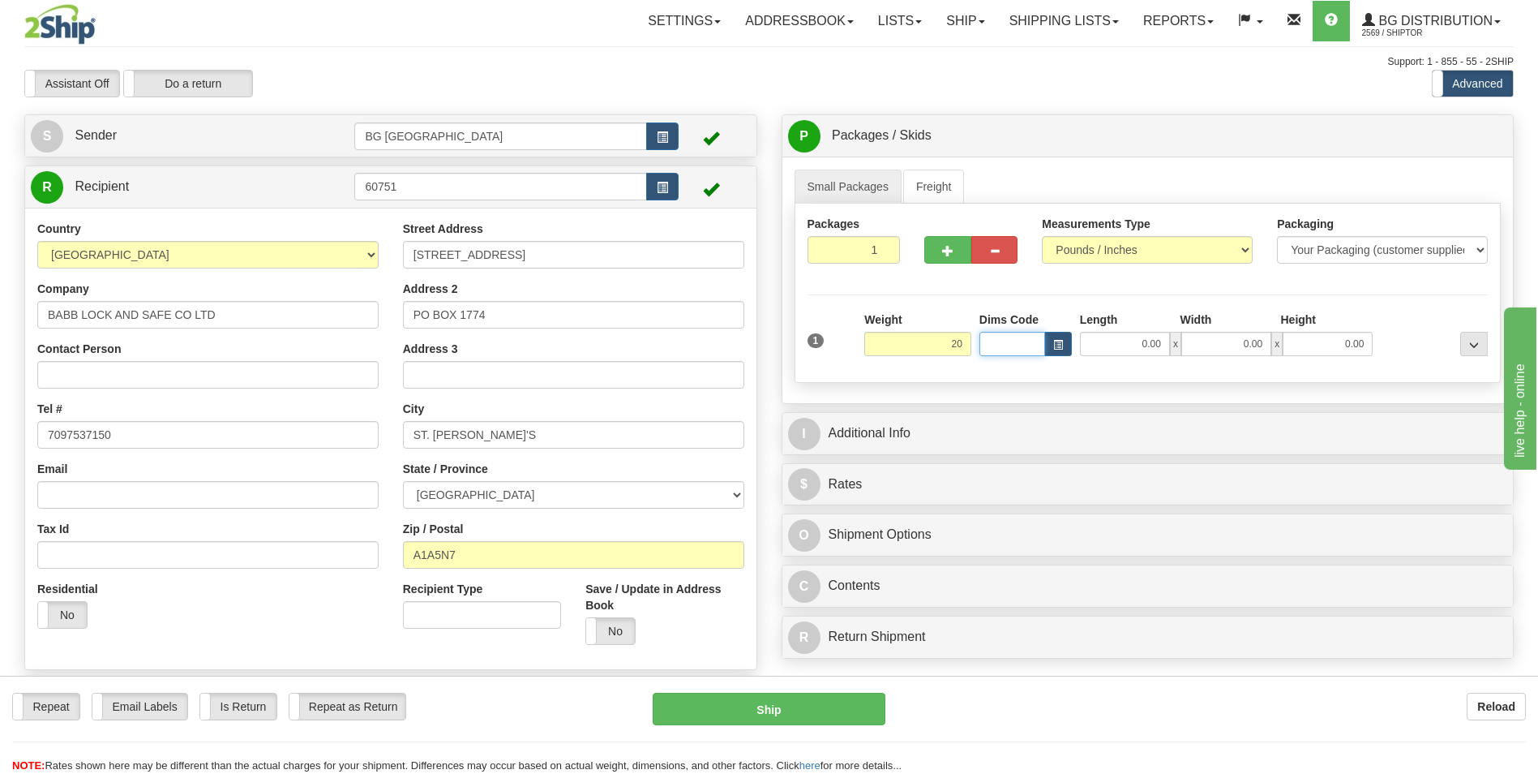
type input "20.00"
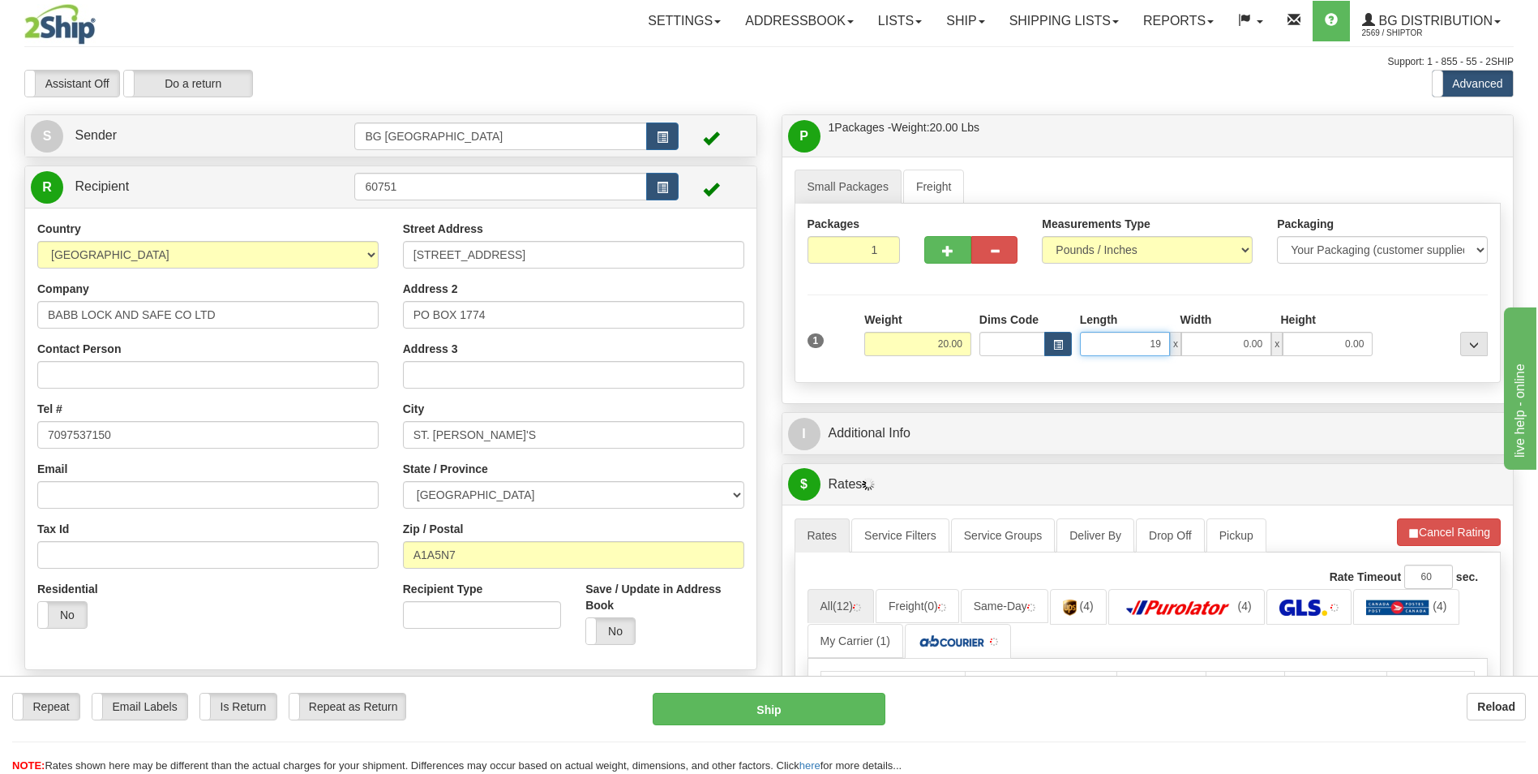
type input "19.00"
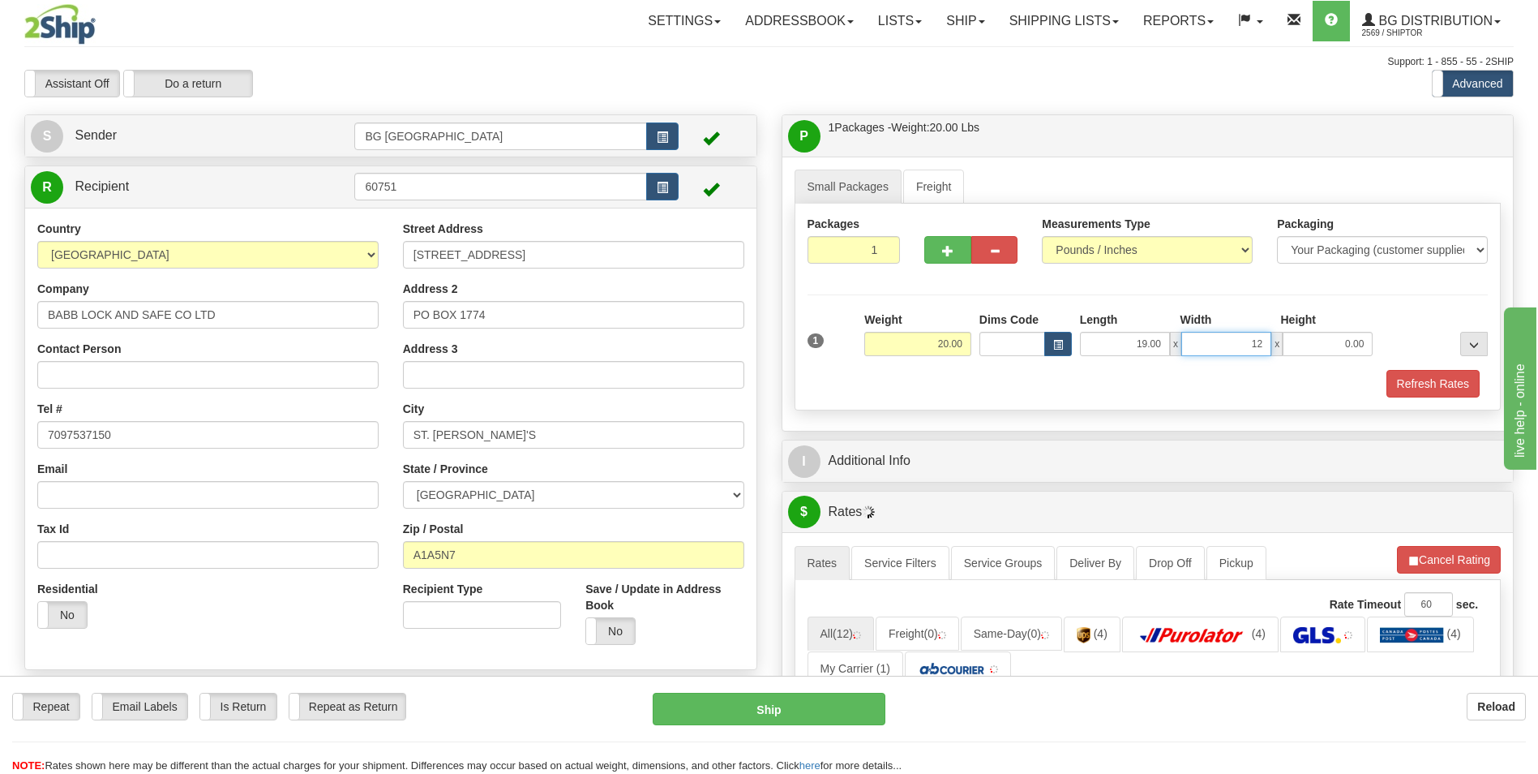
type input "12.00"
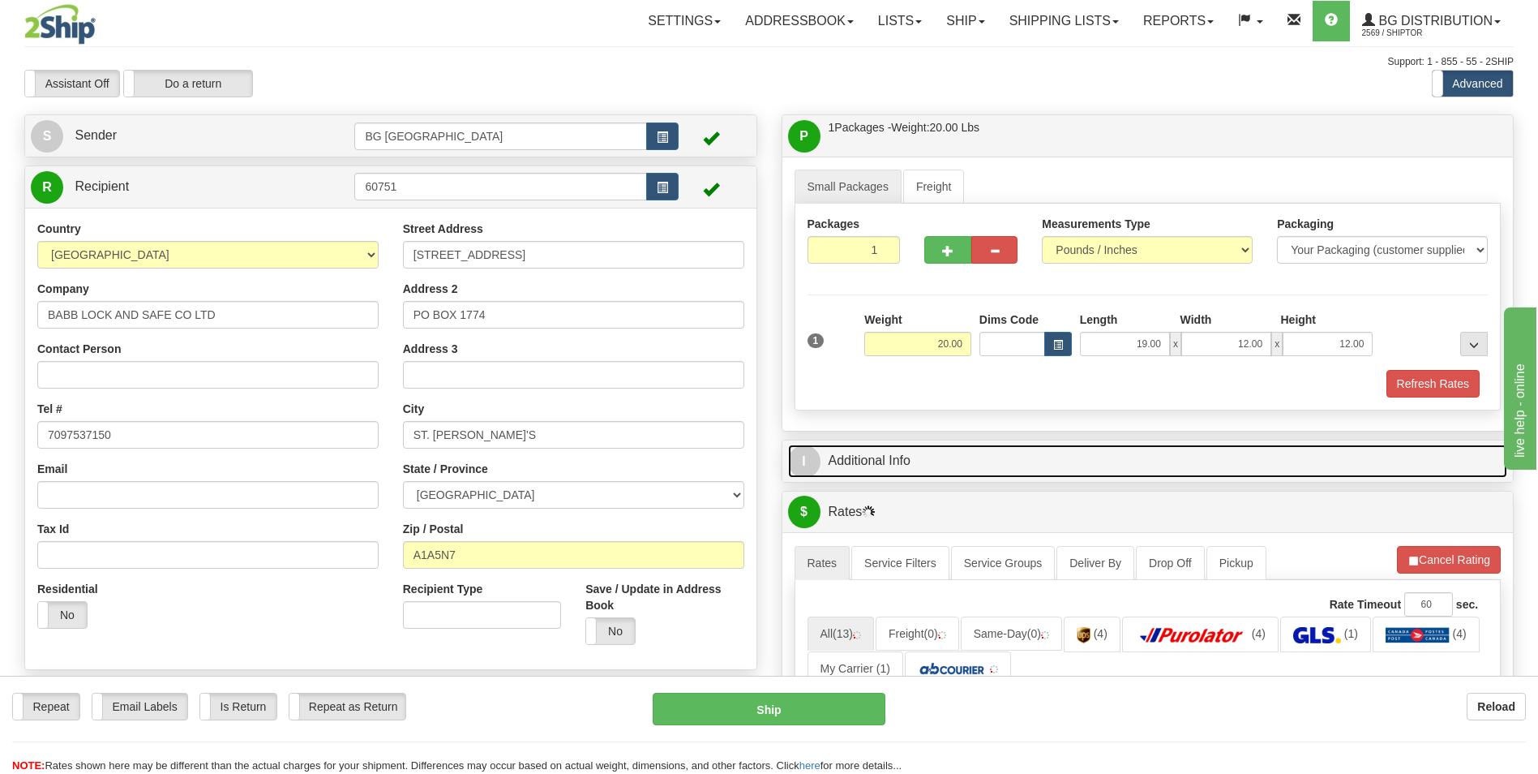
click at [902, 459] on link "I Additional Info" at bounding box center [1148, 460] width 720 height 33
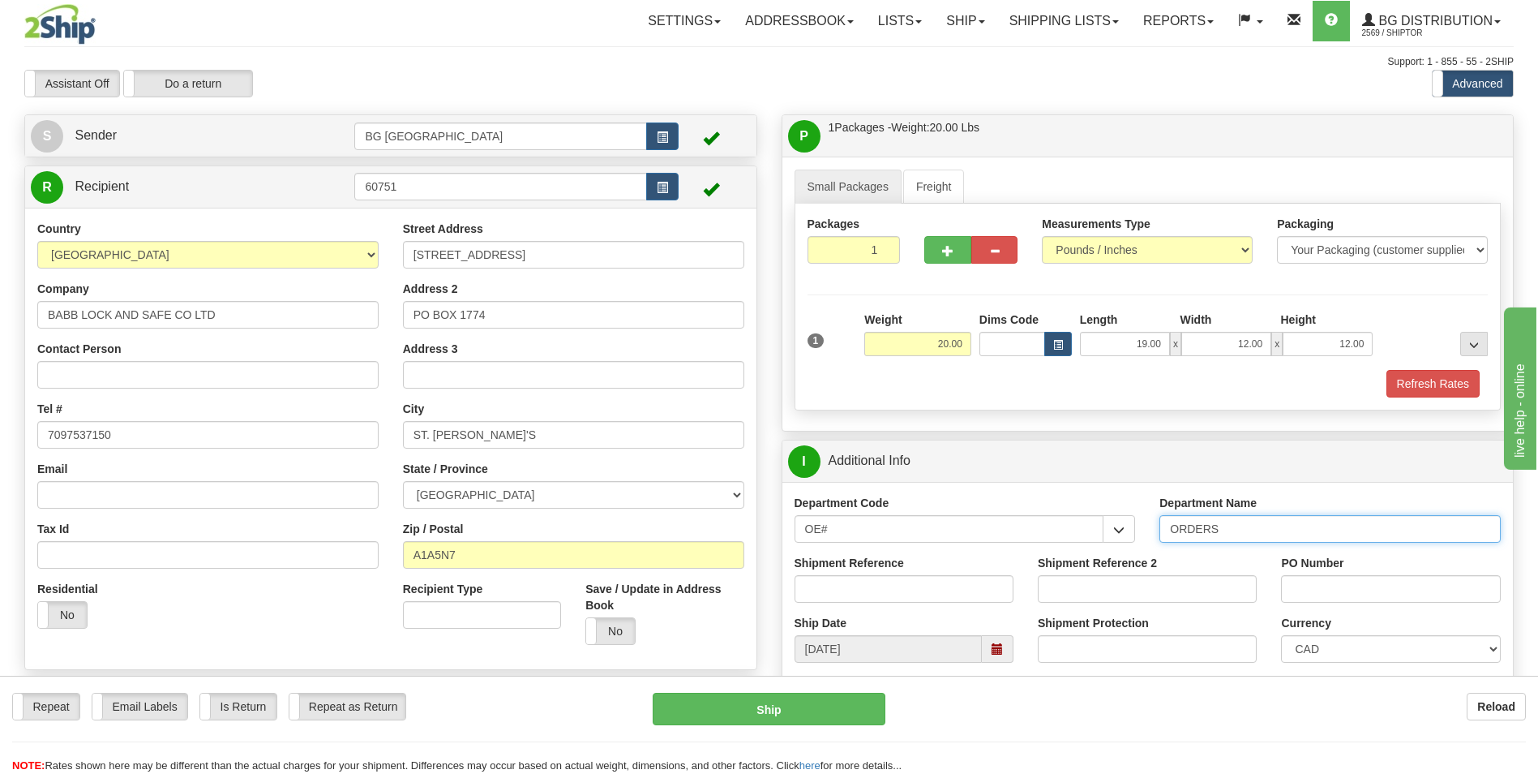
click at [1248, 539] on input "ORDERS" at bounding box center [1330, 529] width 341 height 28
type input "70182406-00"
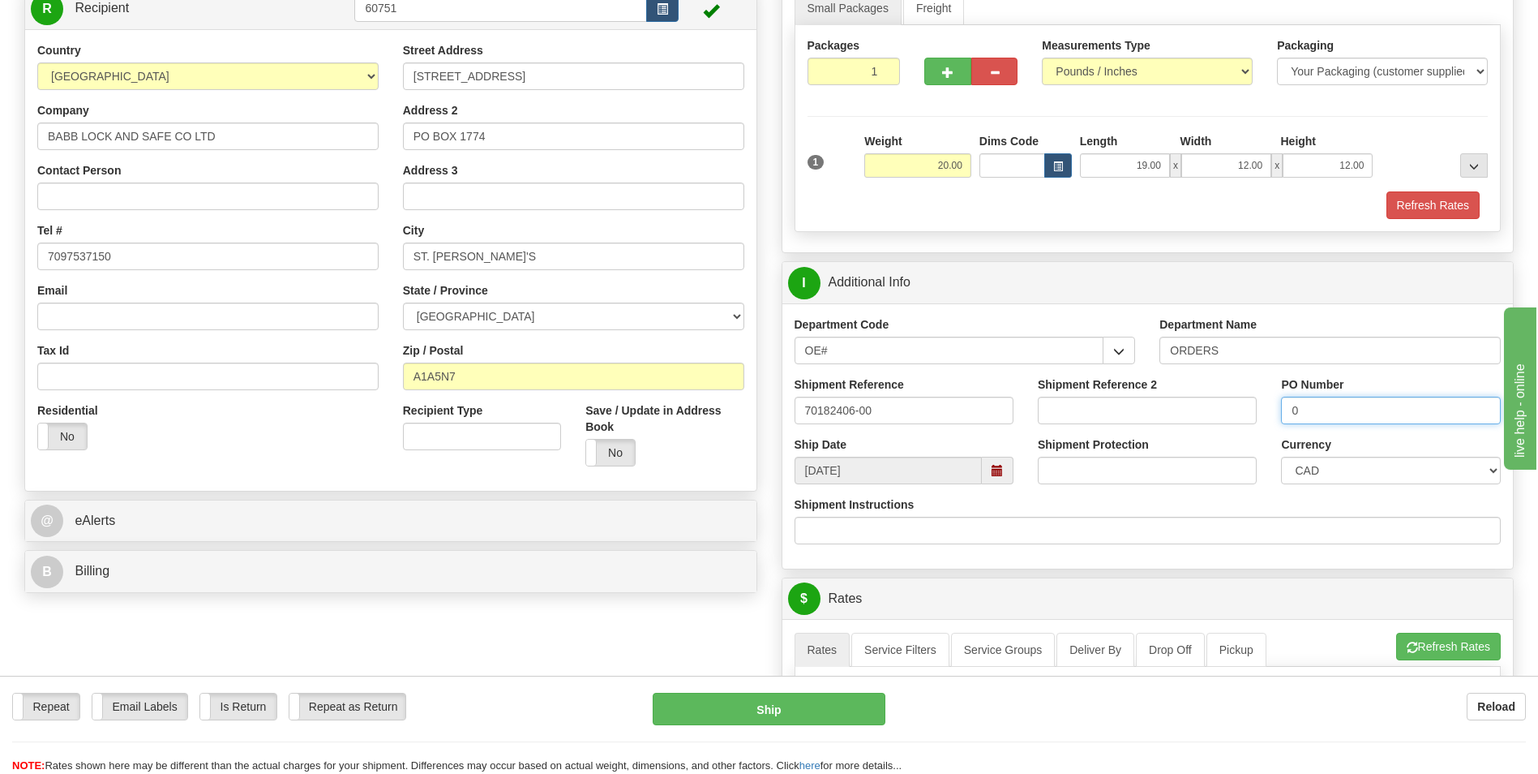
scroll to position [487, 0]
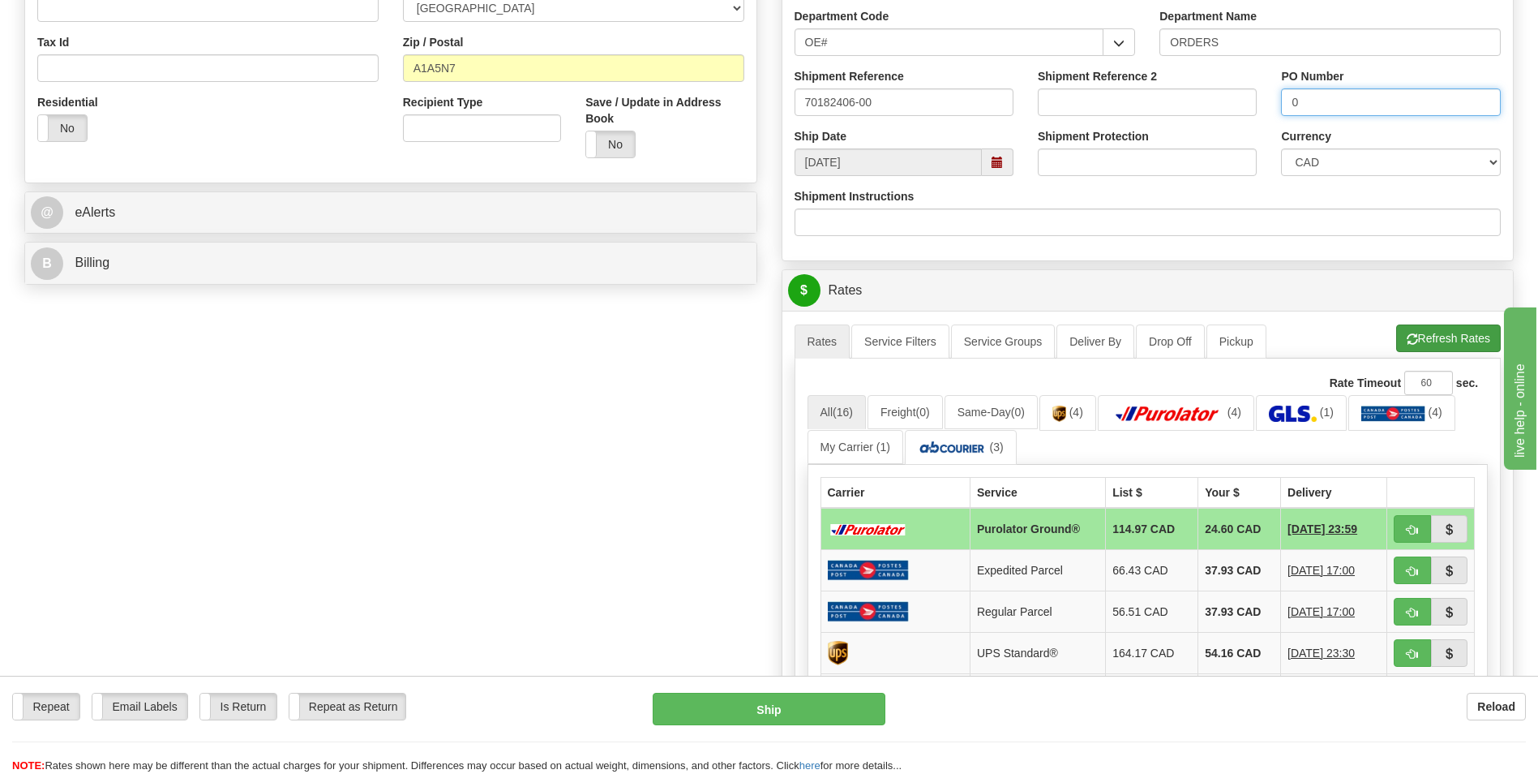
type input "0"
click at [1456, 341] on button "Refresh Rates" at bounding box center [1449, 338] width 105 height 28
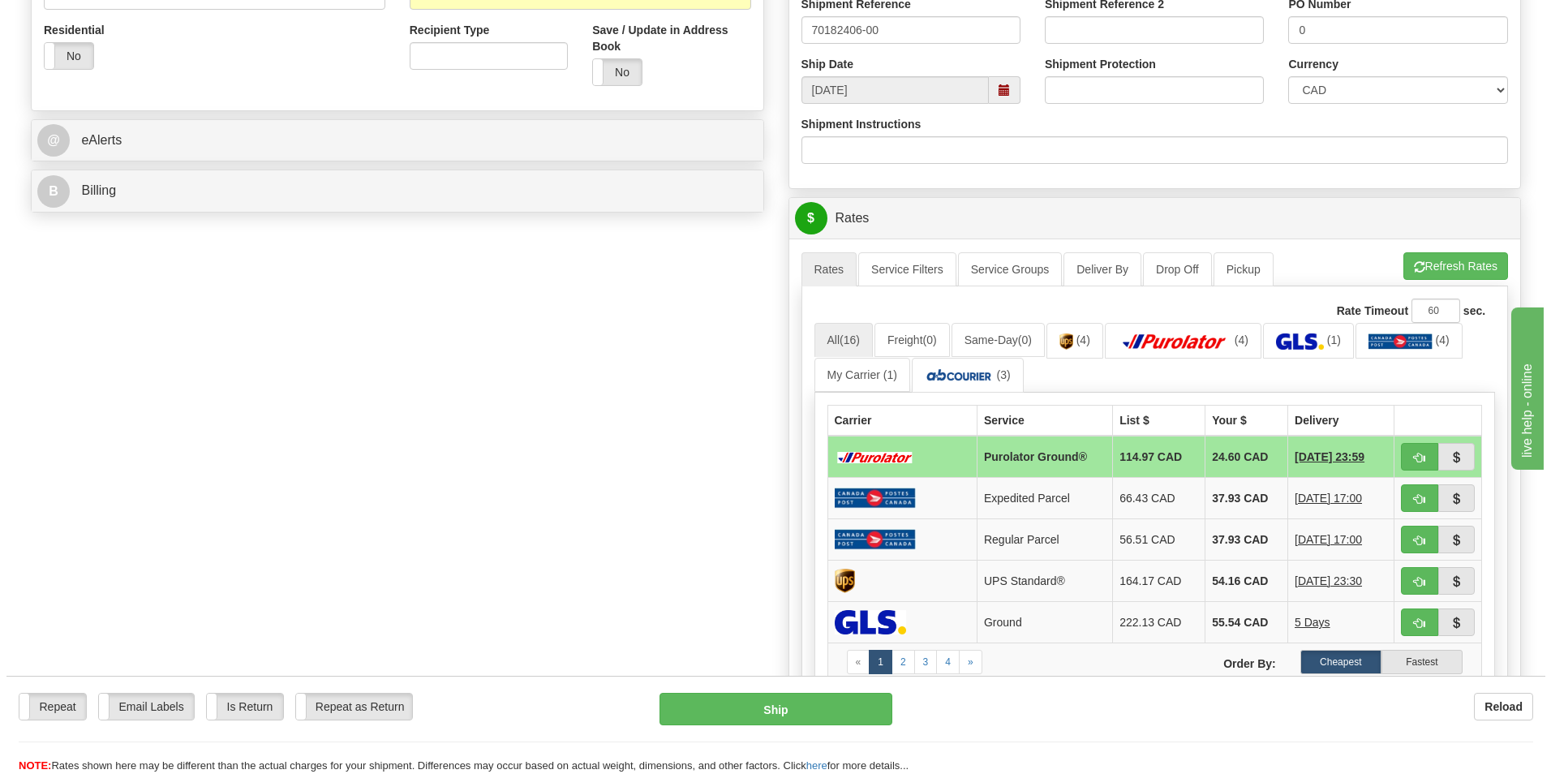
scroll to position [568, 0]
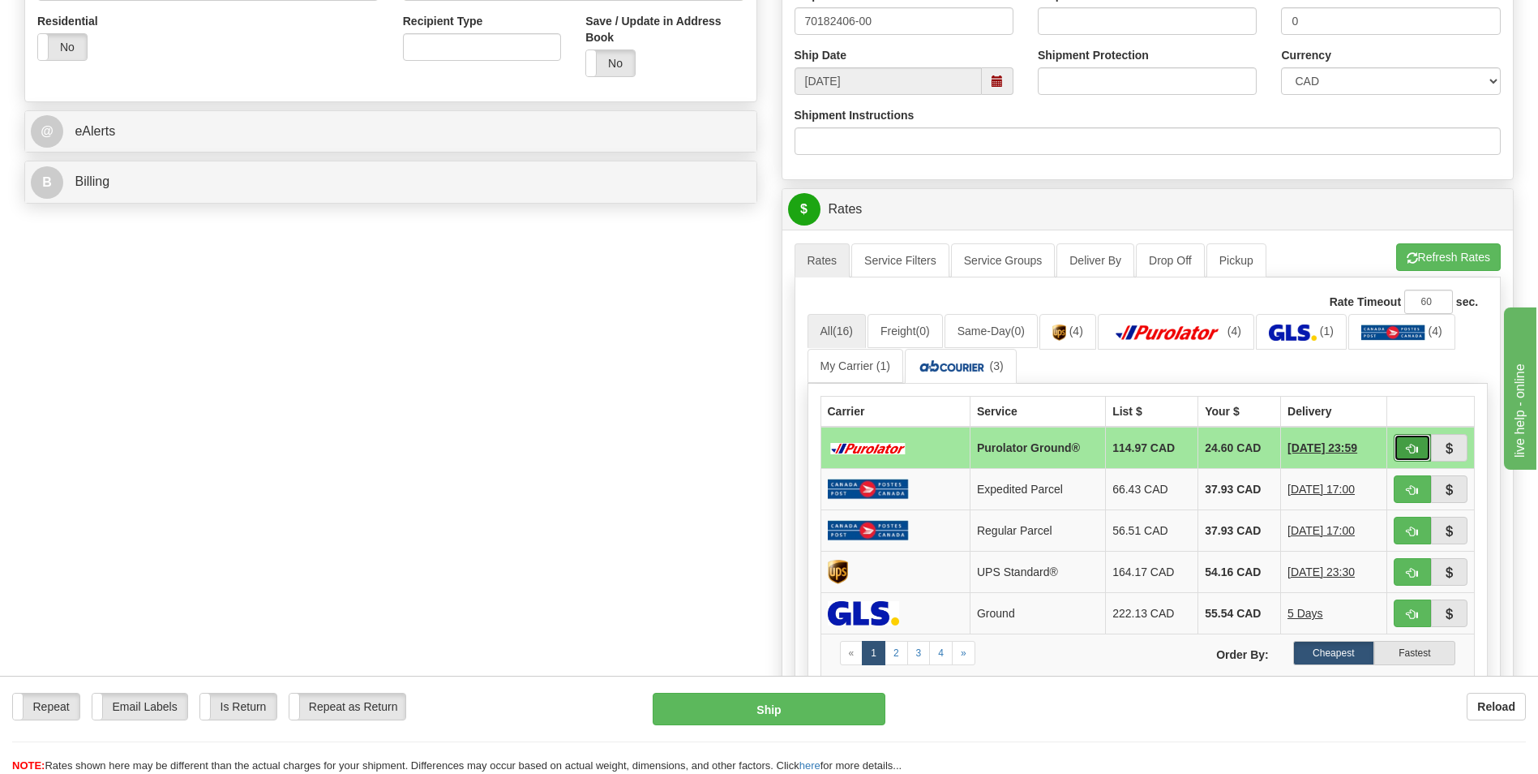
click at [1410, 453] on span "button" at bounding box center [1412, 449] width 11 height 11
type input "260"
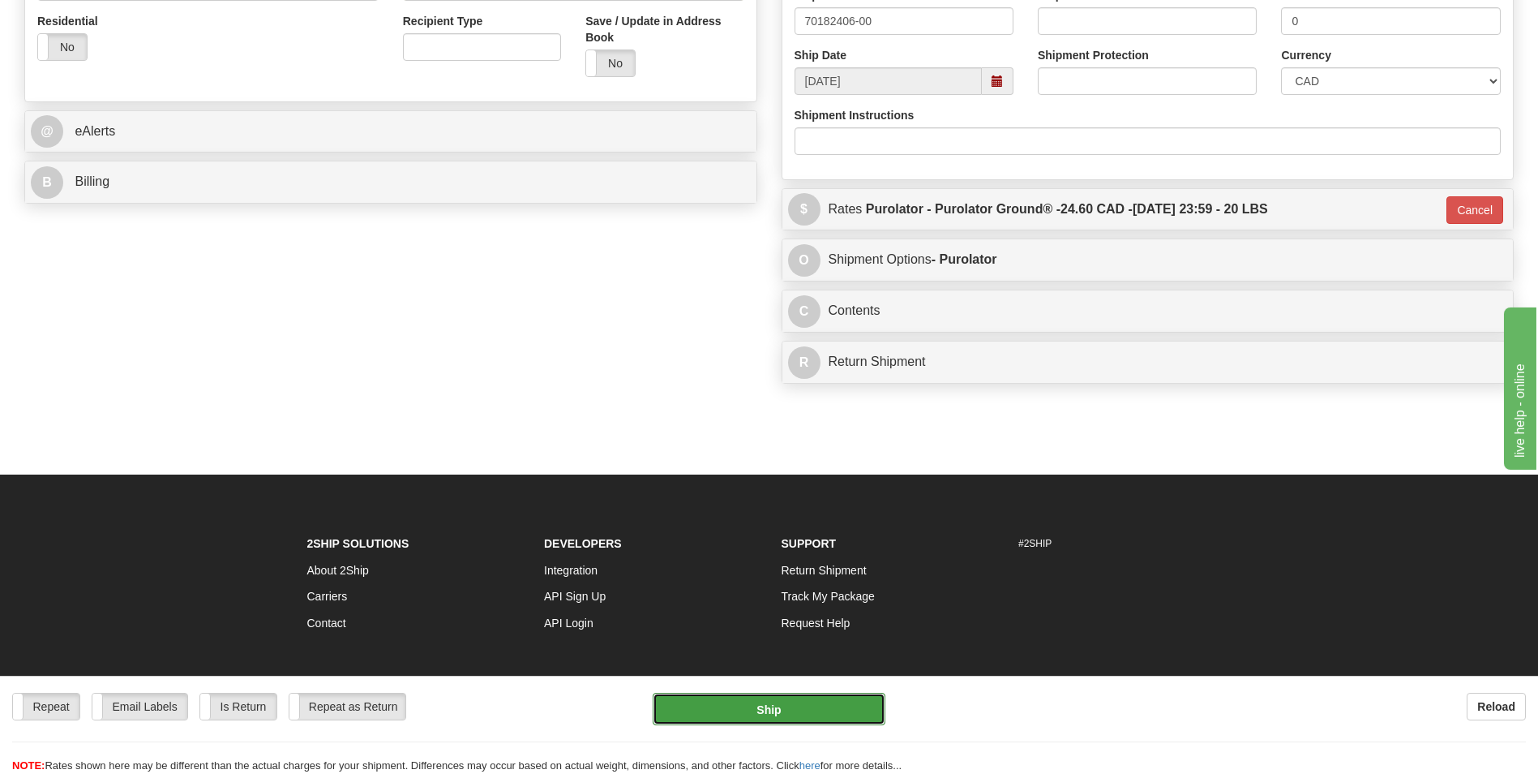
click at [767, 715] on button "Ship" at bounding box center [769, 709] width 232 height 32
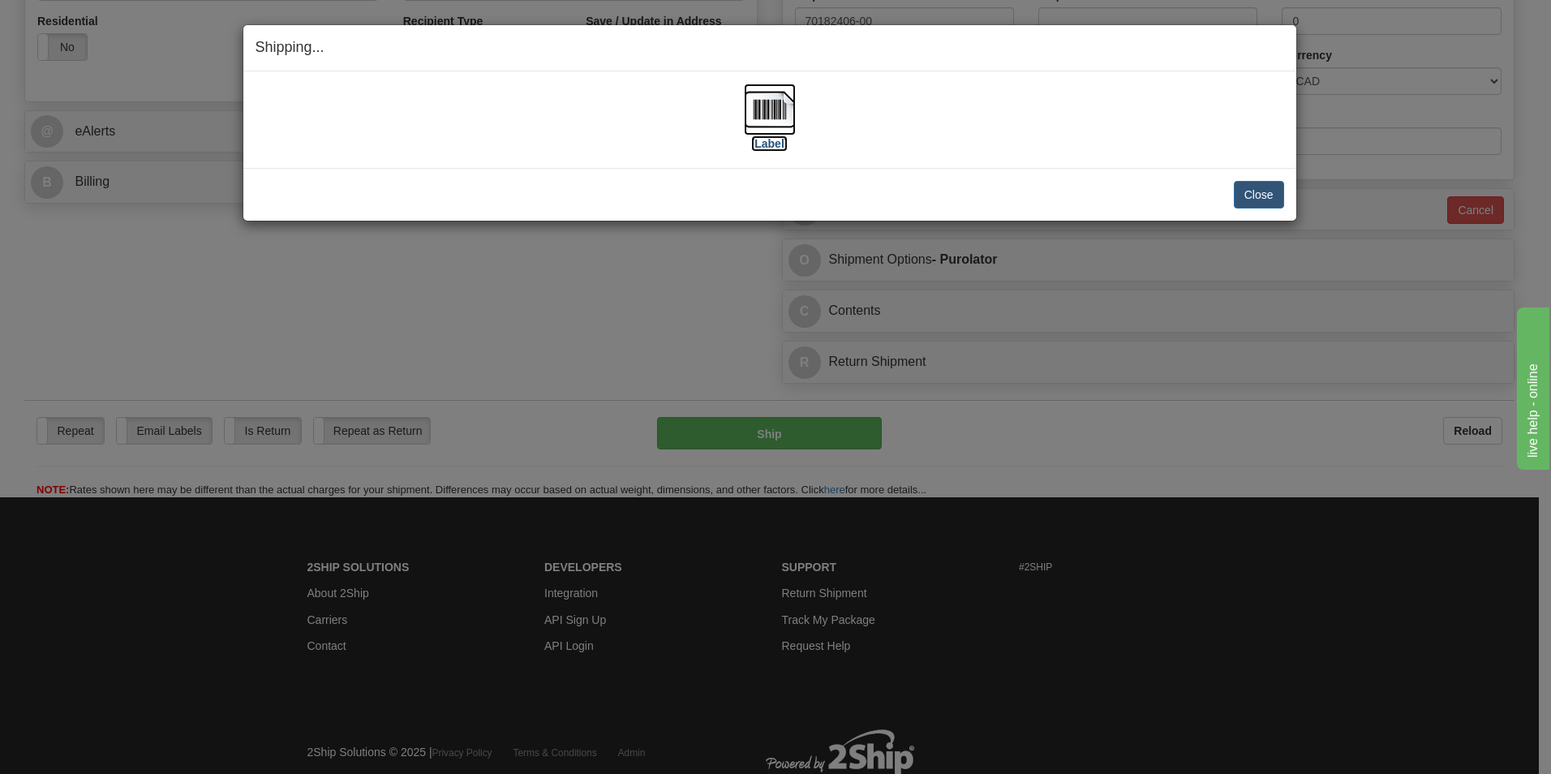
click at [775, 93] on img at bounding box center [770, 110] width 52 height 52
click at [1269, 187] on button "Close" at bounding box center [1259, 195] width 50 height 28
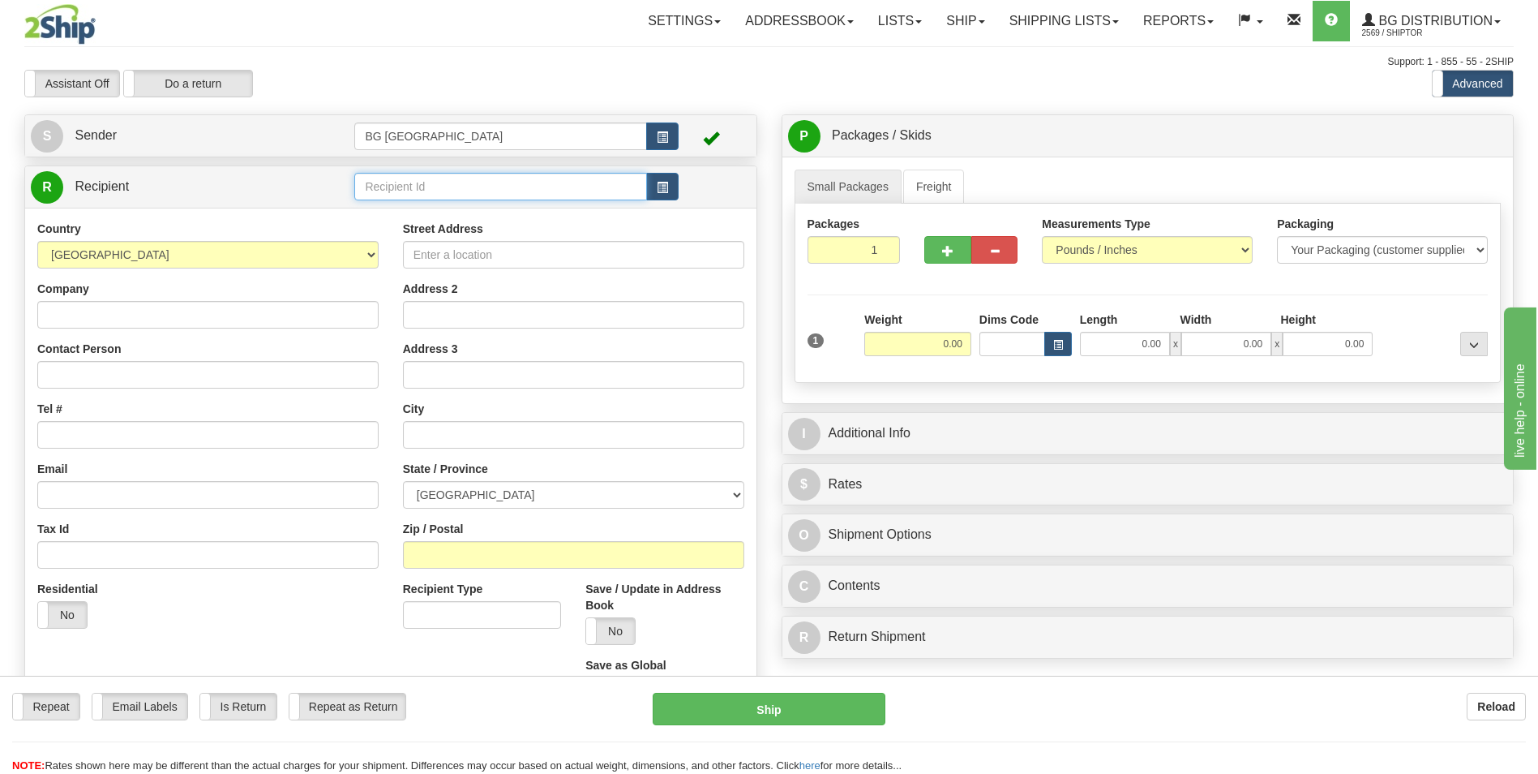
click at [410, 185] on input "text" at bounding box center [500, 187] width 292 height 28
click at [401, 212] on div "60111" at bounding box center [497, 212] width 277 height 18
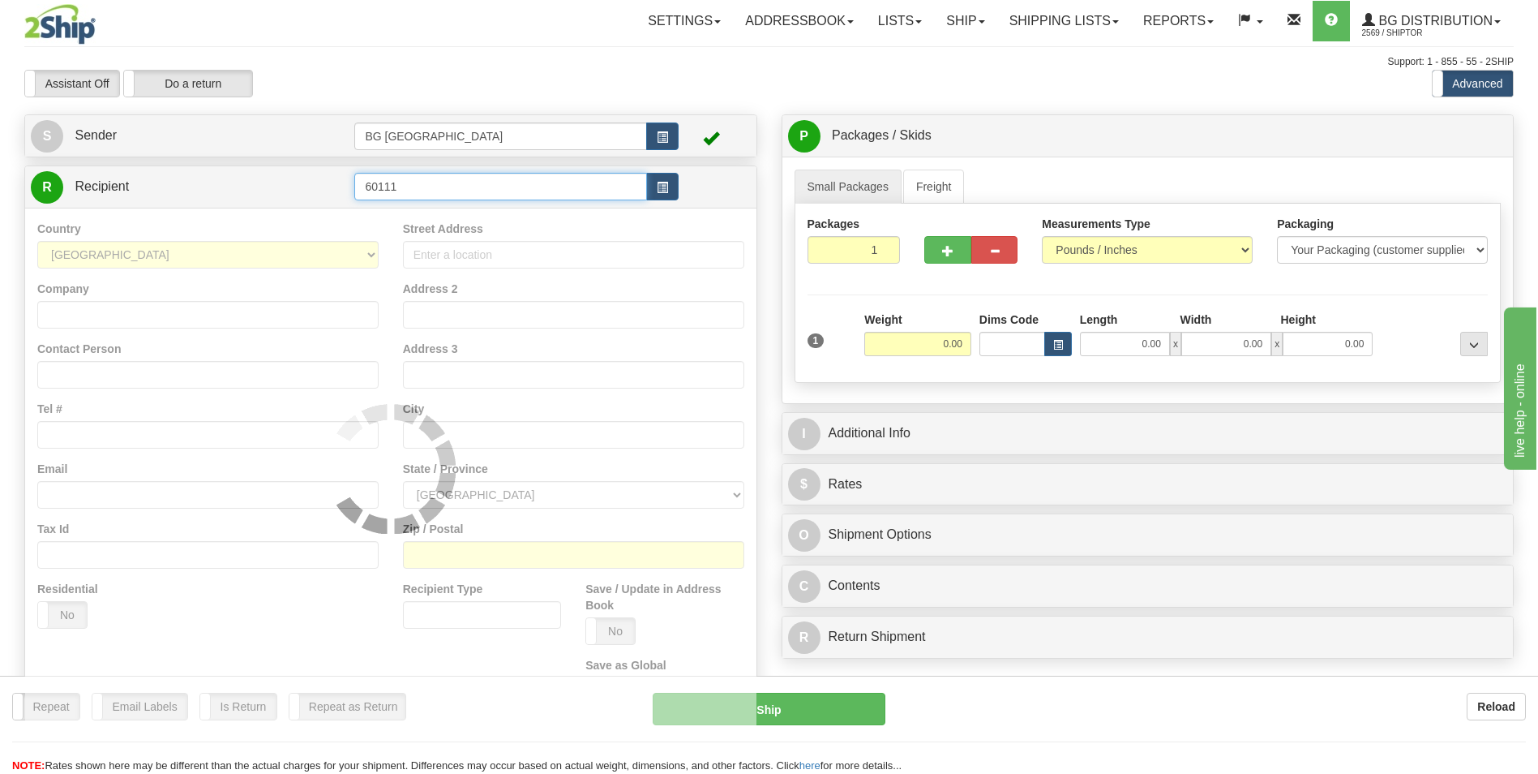
type input "60111"
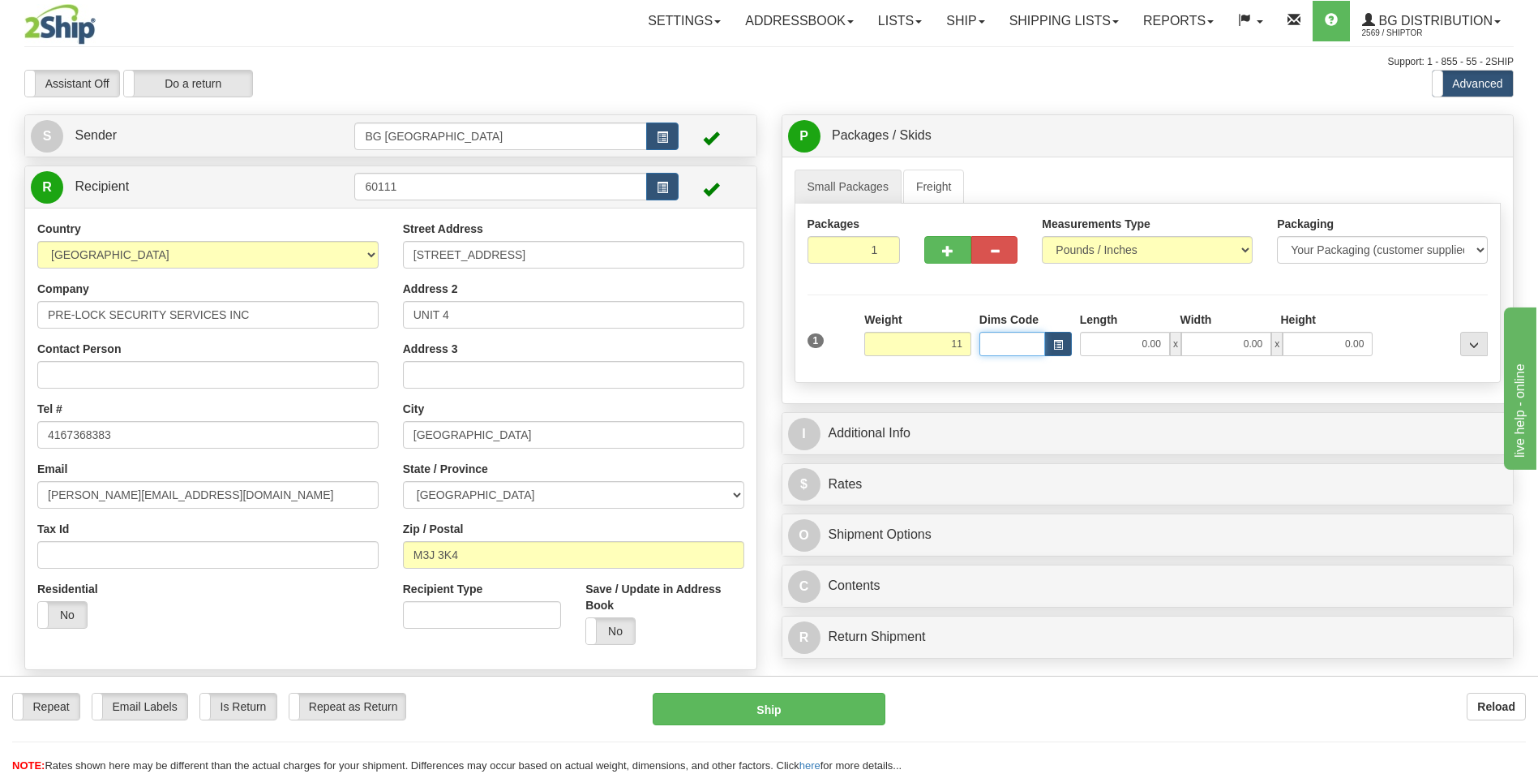
type input "11.00"
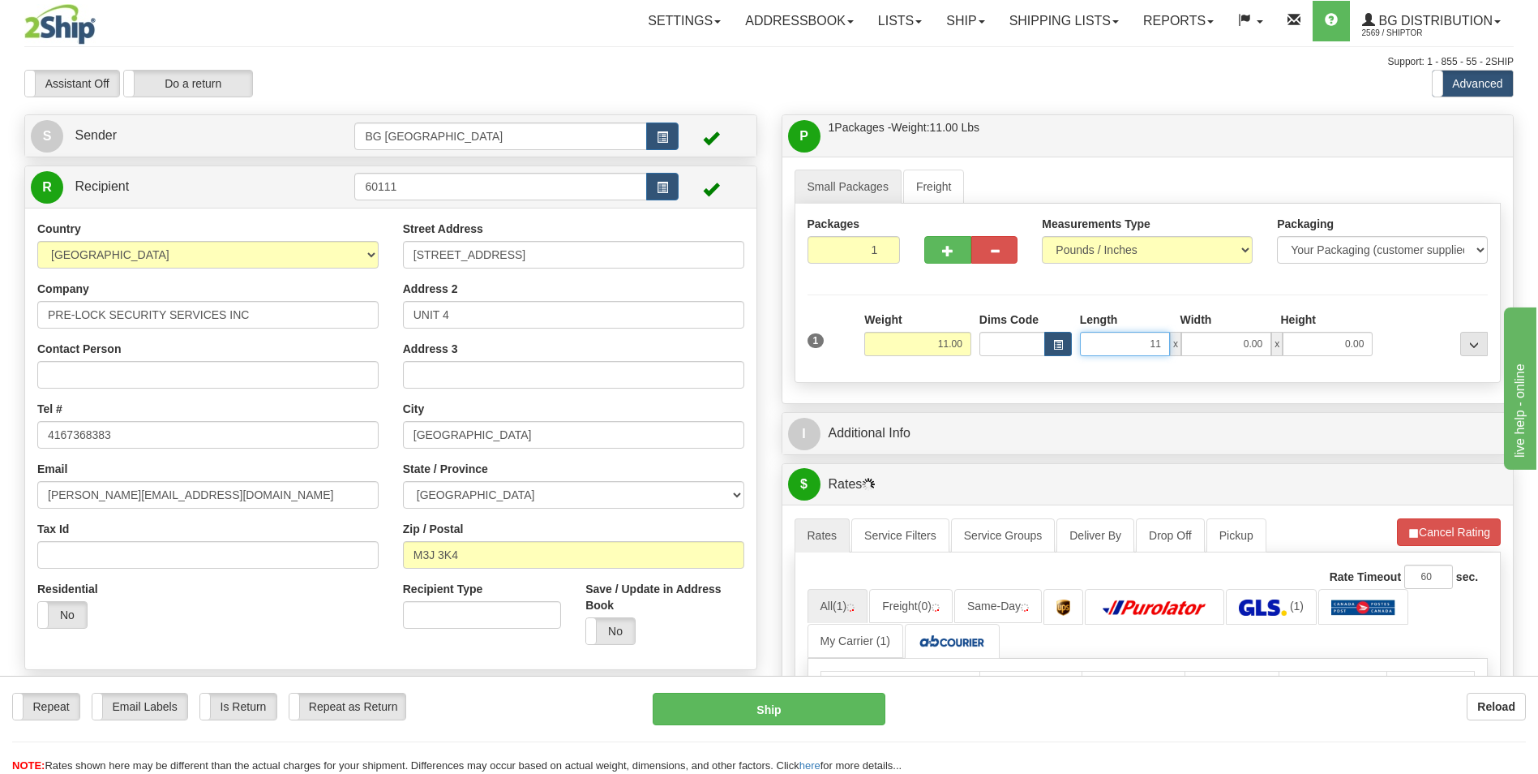
type input "11.00"
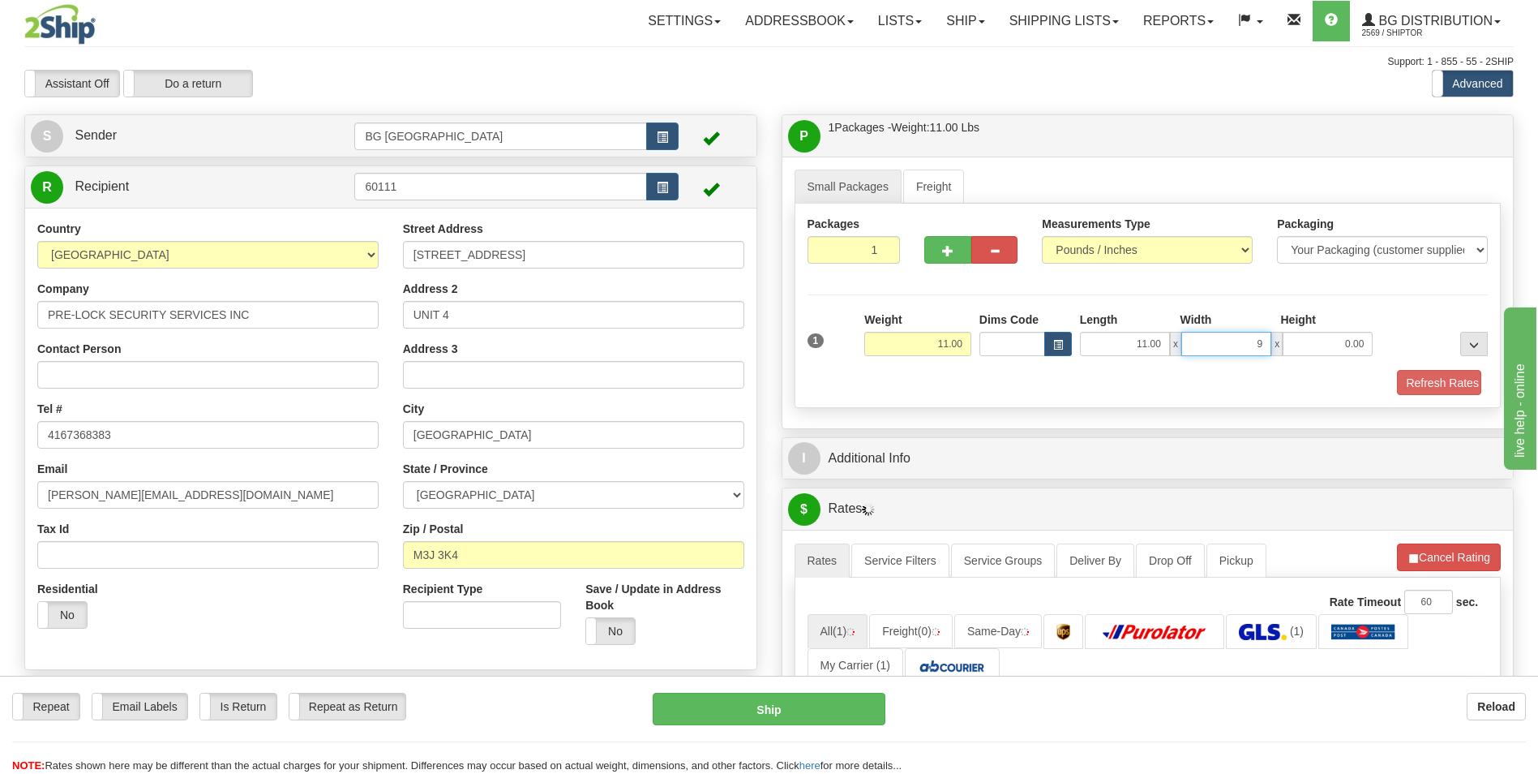
type input "9.00"
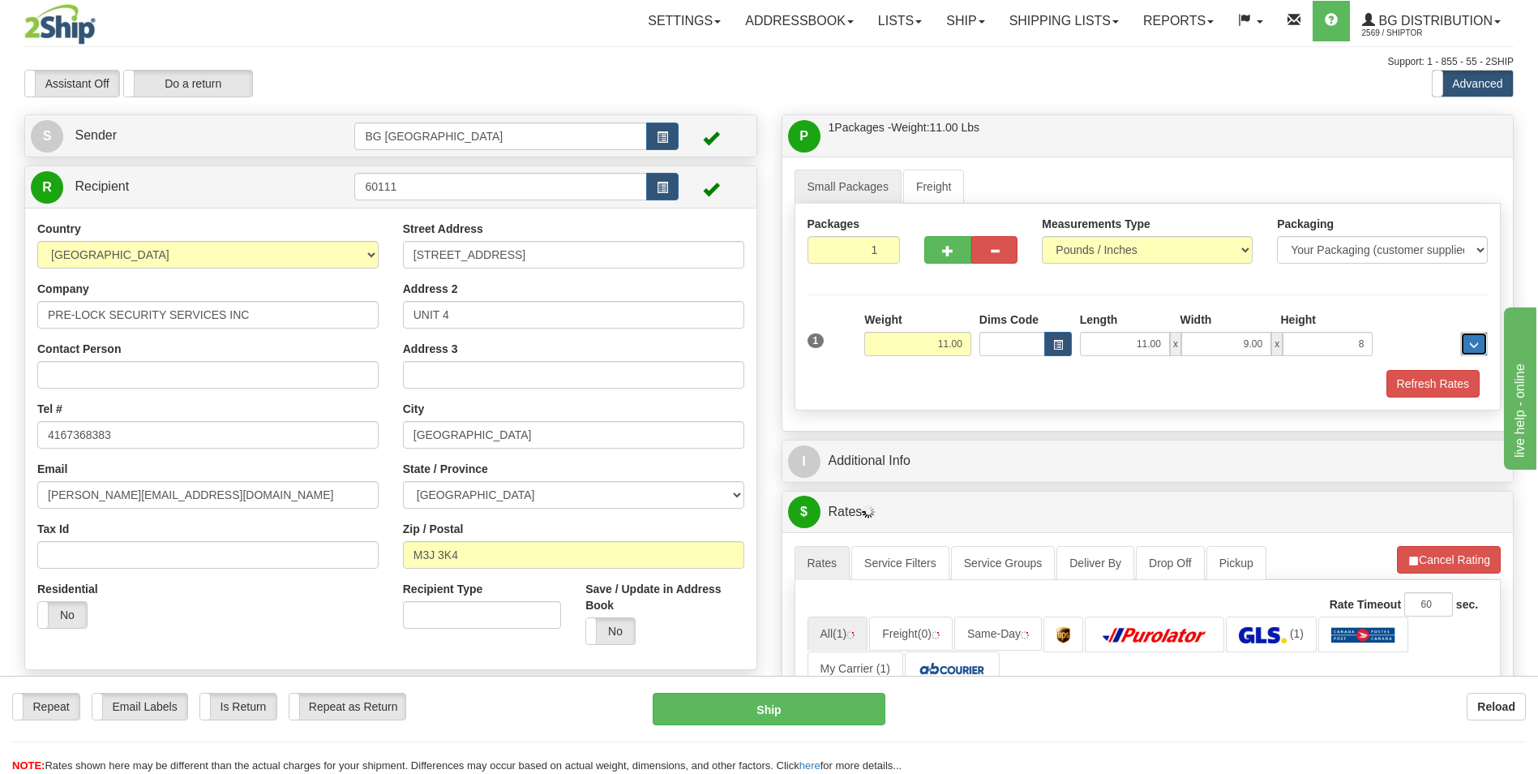
type input "8.00"
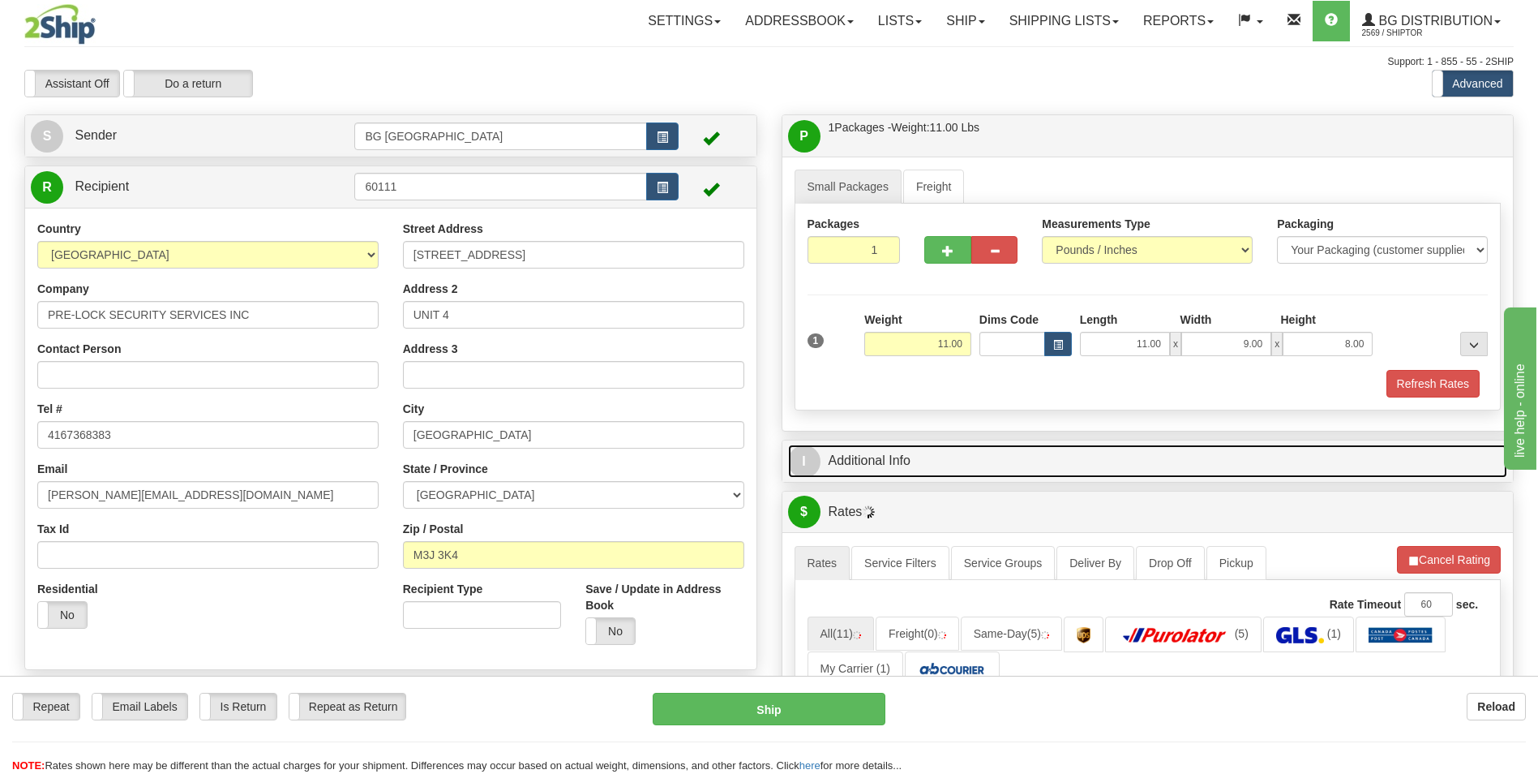
click at [912, 472] on link "I Additional Info" at bounding box center [1148, 460] width 720 height 33
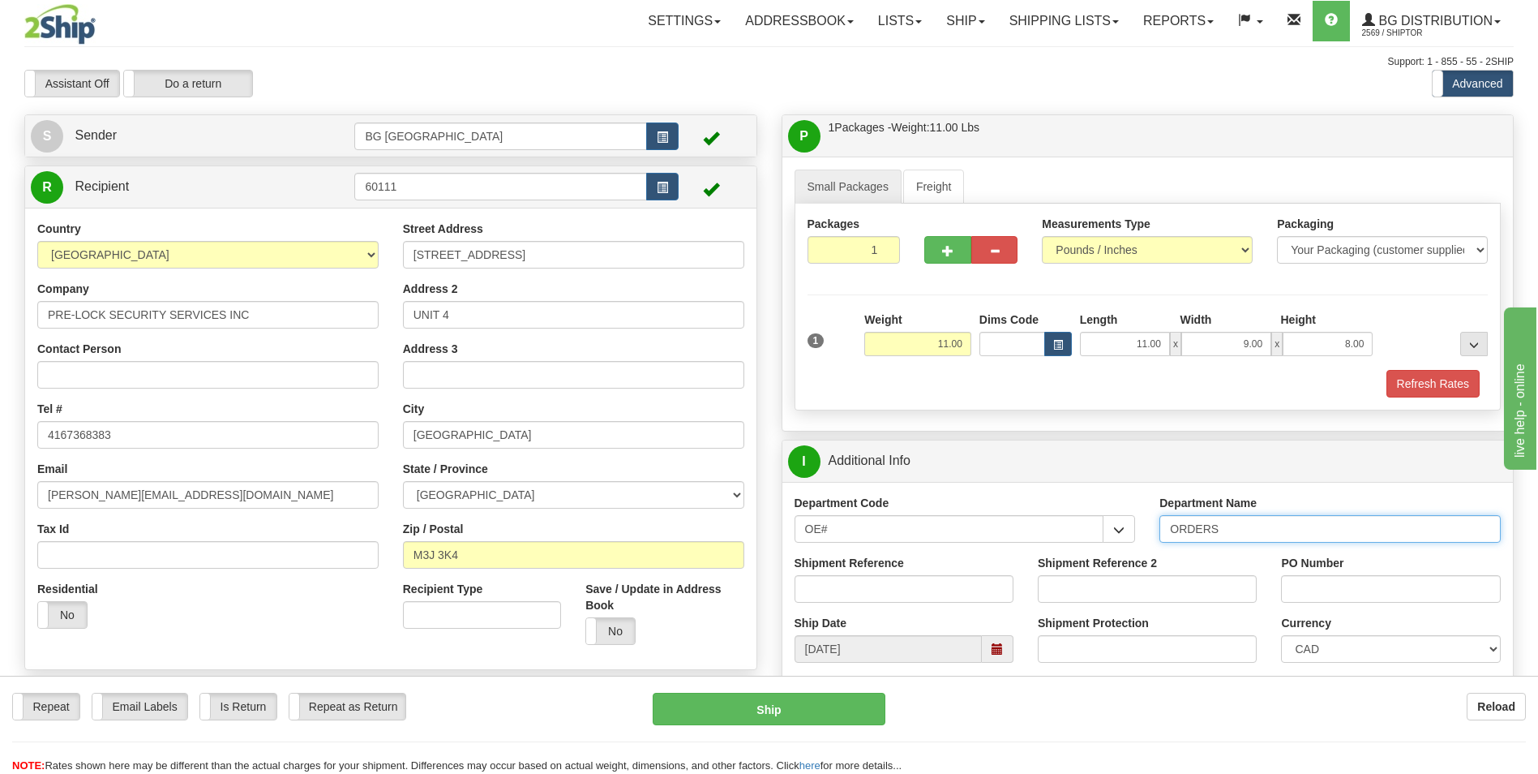
click at [1234, 524] on input "ORDERS" at bounding box center [1330, 529] width 341 height 28
type input "70182146-00"
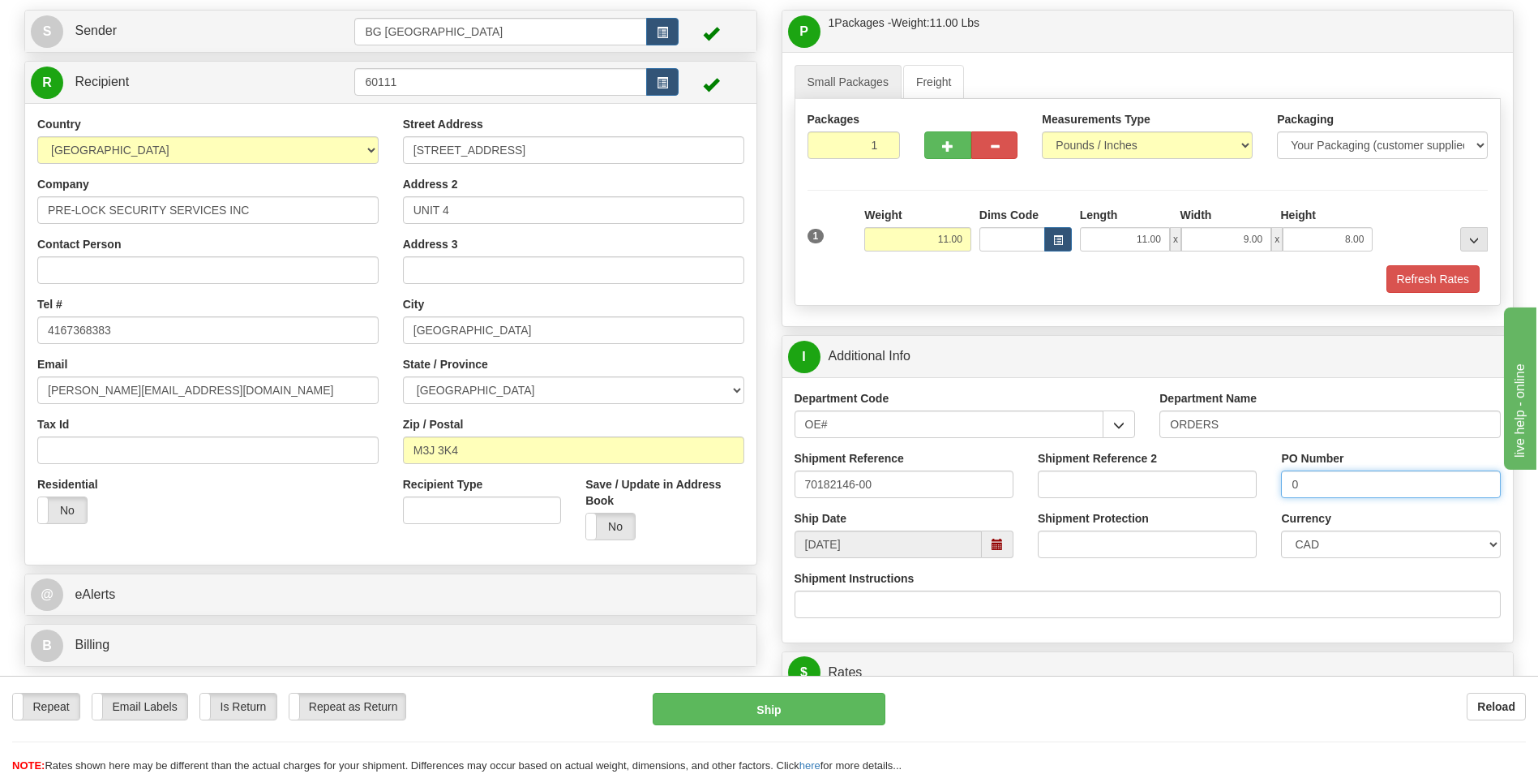
scroll to position [324, 0]
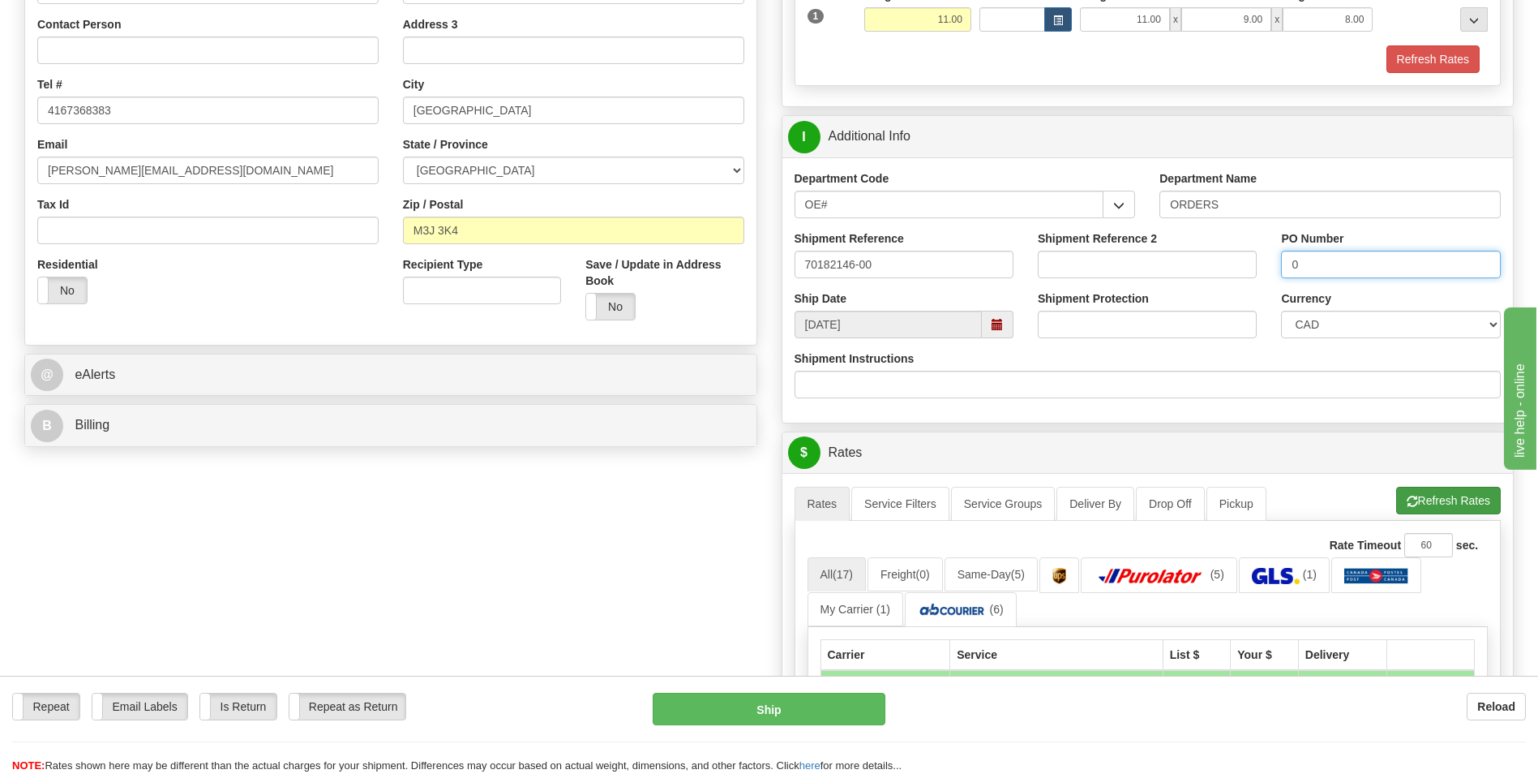
type input "0"
click at [1397, 500] on button "Refresh Rates" at bounding box center [1449, 501] width 105 height 28
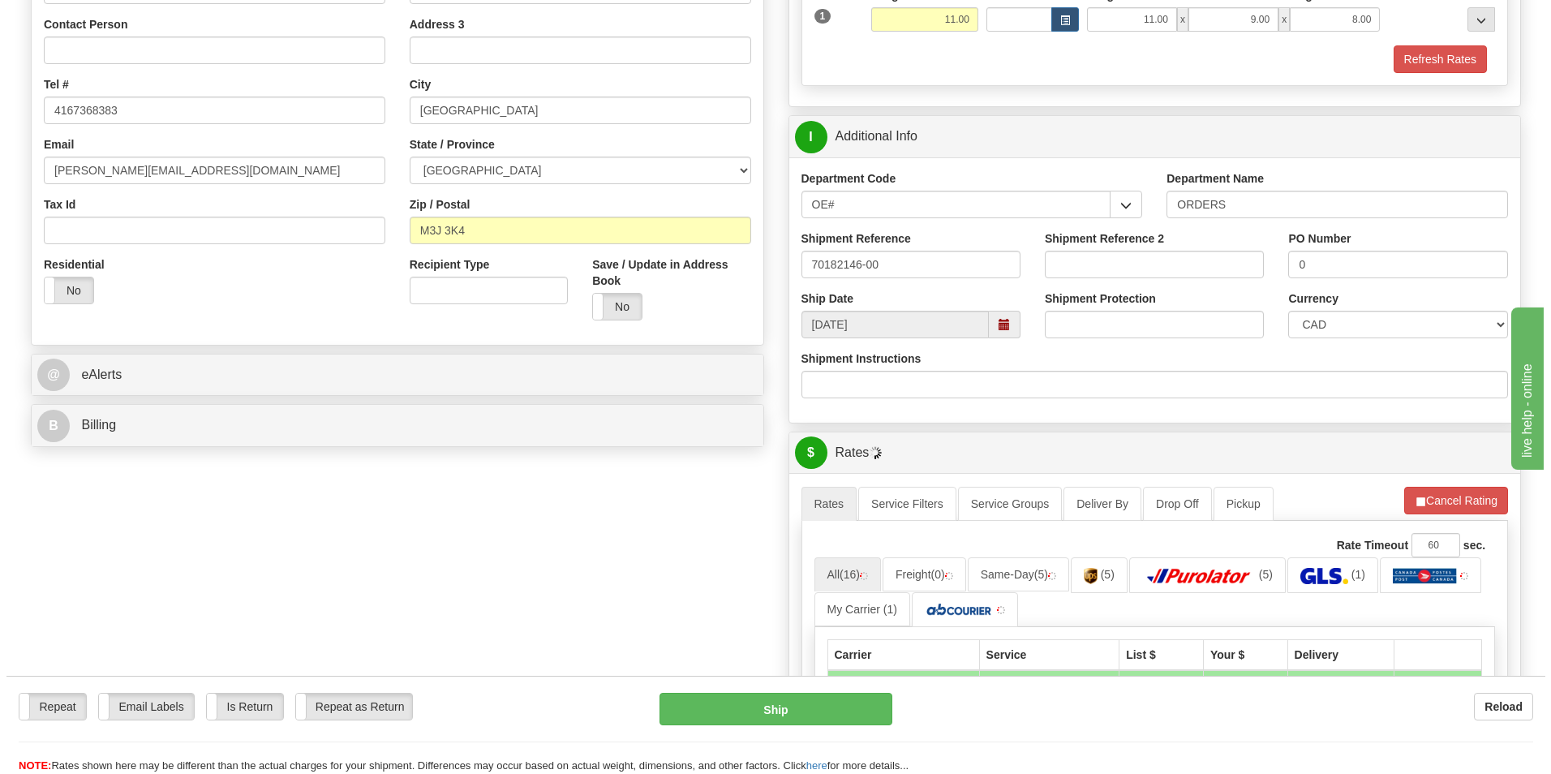
scroll to position [568, 0]
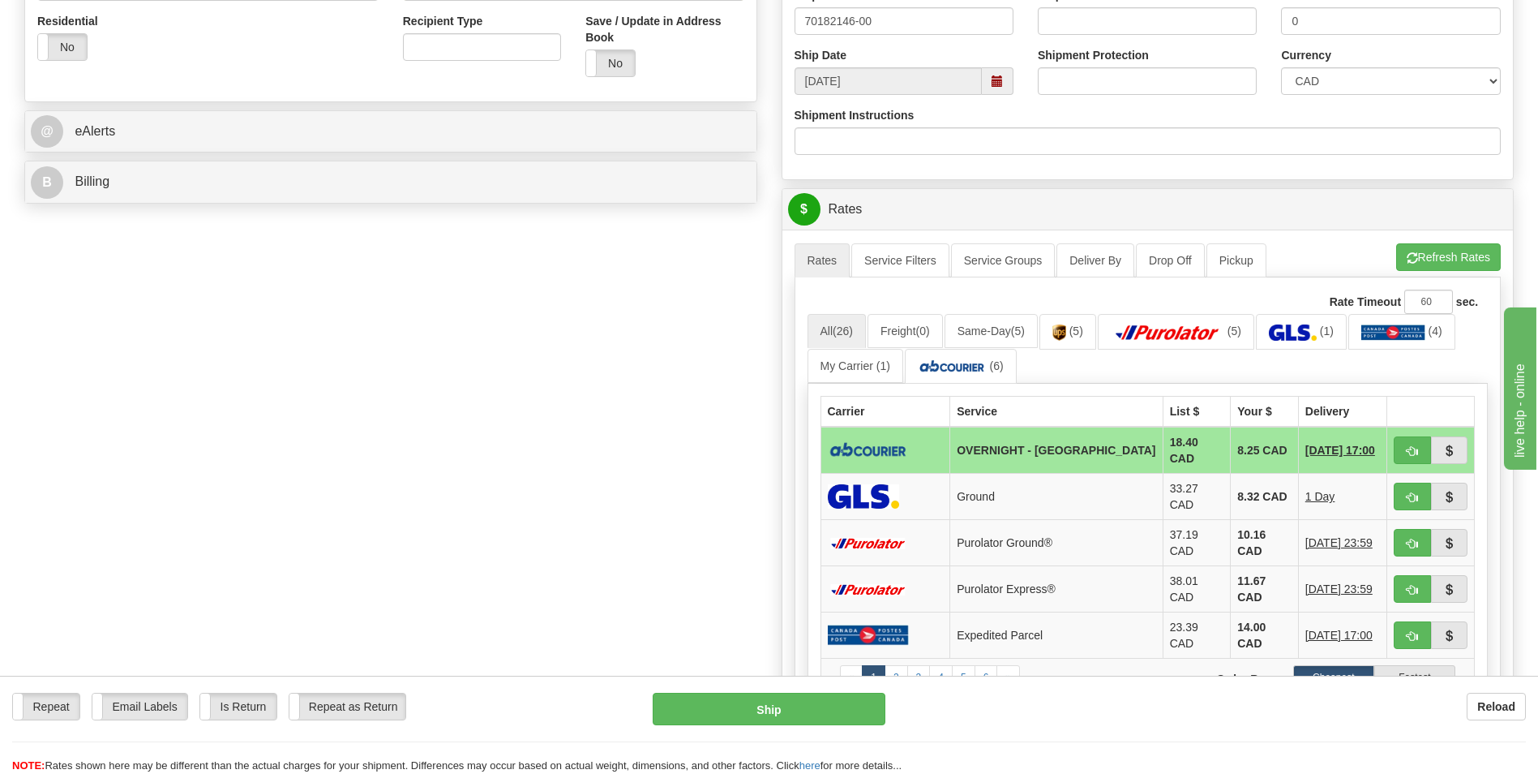
click at [1231, 453] on td "8.25 CAD" at bounding box center [1265, 450] width 68 height 47
click at [1401, 449] on button "button" at bounding box center [1412, 450] width 37 height 28
type input "4"
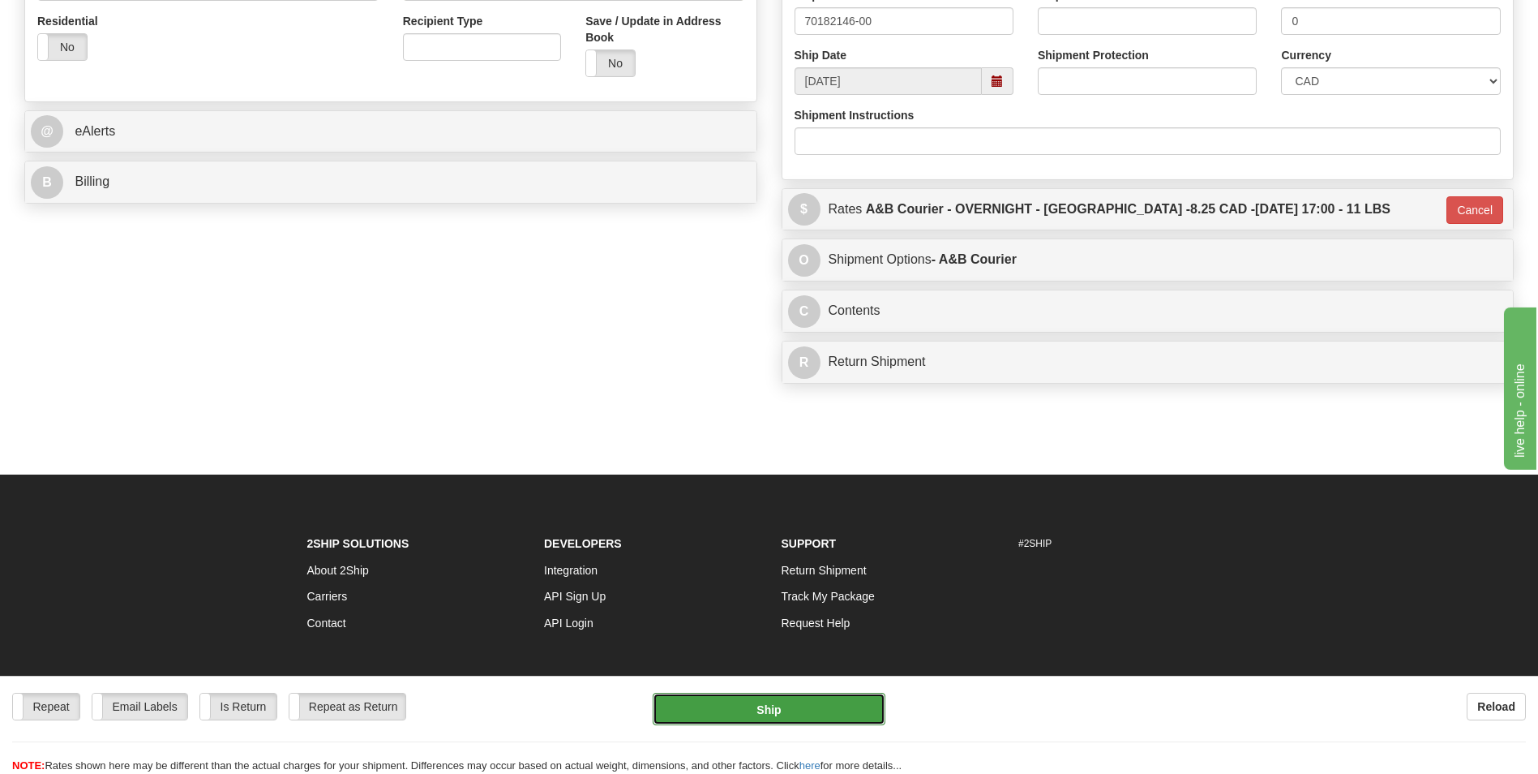
click at [690, 712] on button "Ship" at bounding box center [769, 709] width 232 height 32
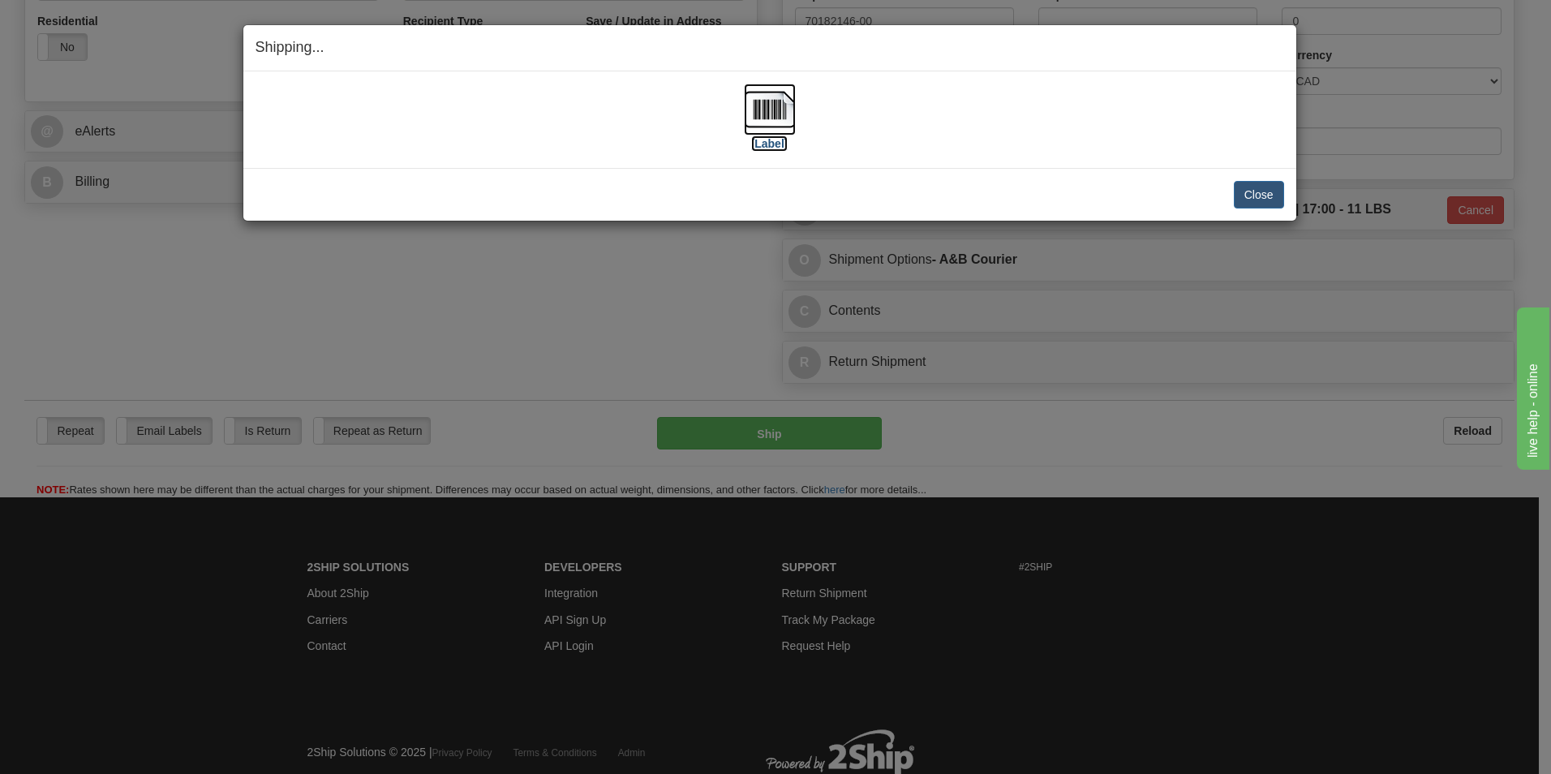
click at [772, 110] on img at bounding box center [770, 110] width 52 height 52
click at [1245, 185] on button "Close" at bounding box center [1259, 195] width 50 height 28
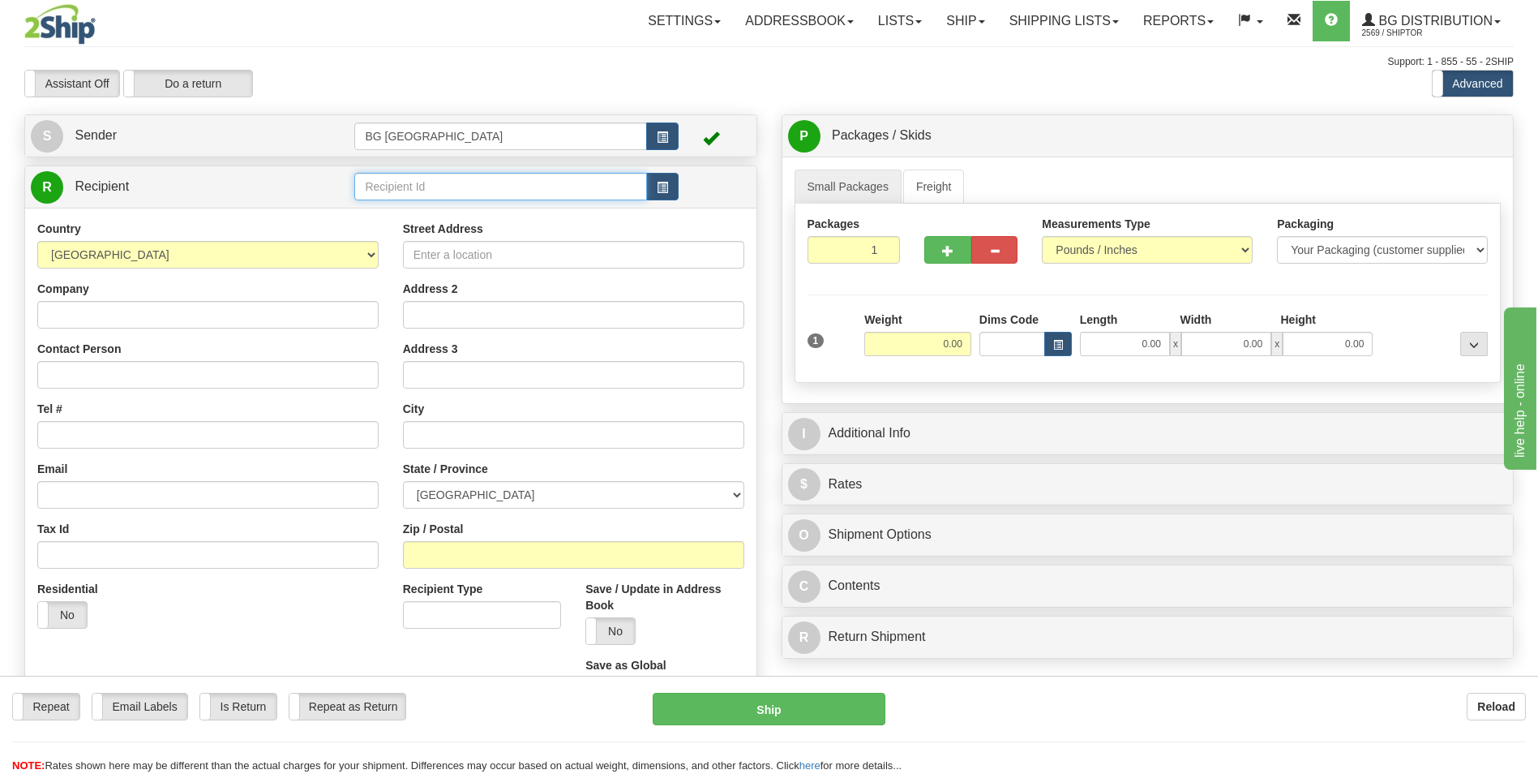
click at [401, 189] on input "text" at bounding box center [500, 187] width 292 height 28
click at [394, 208] on div "60544" at bounding box center [497, 212] width 277 height 18
type input "60544"
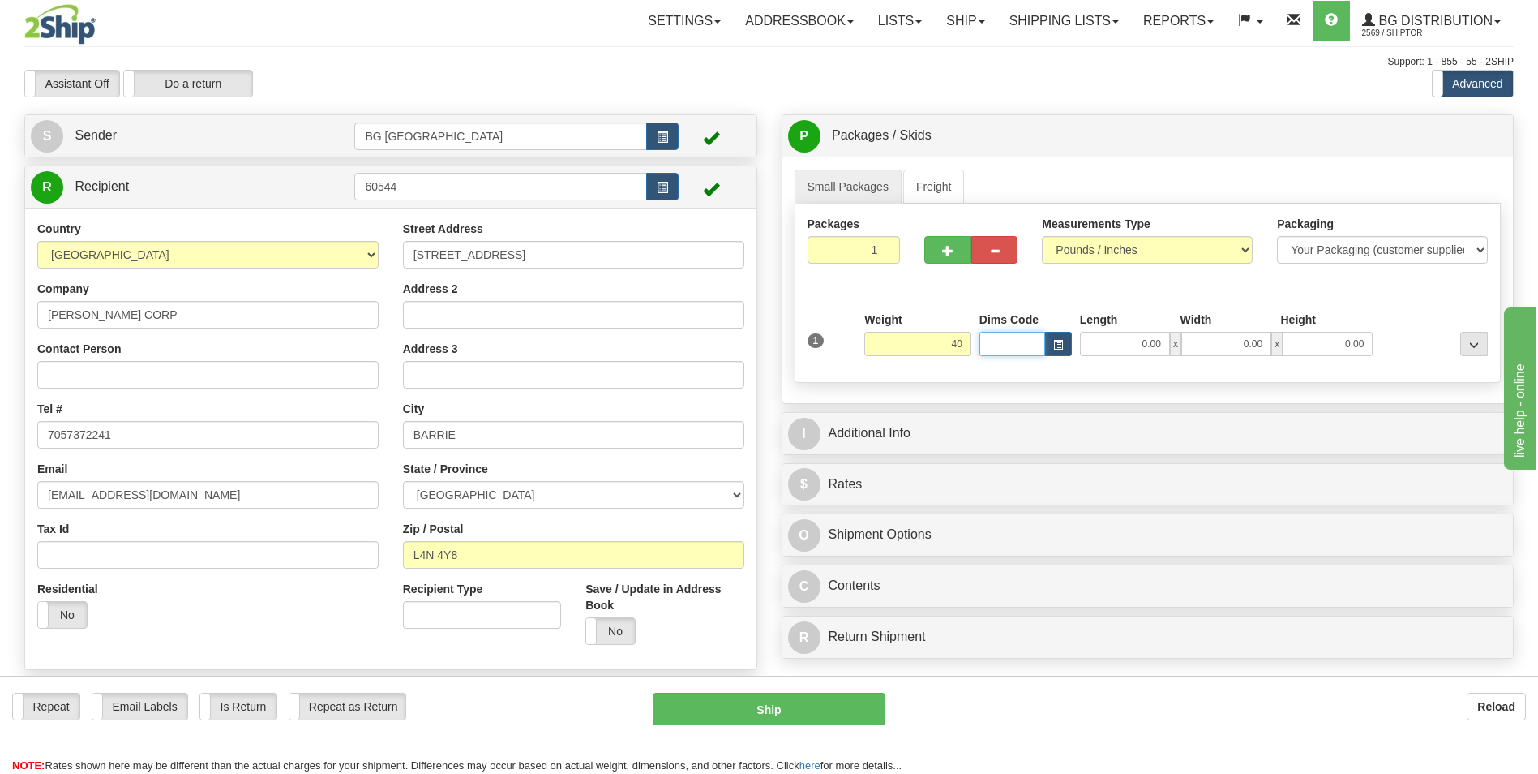
type input "40.00"
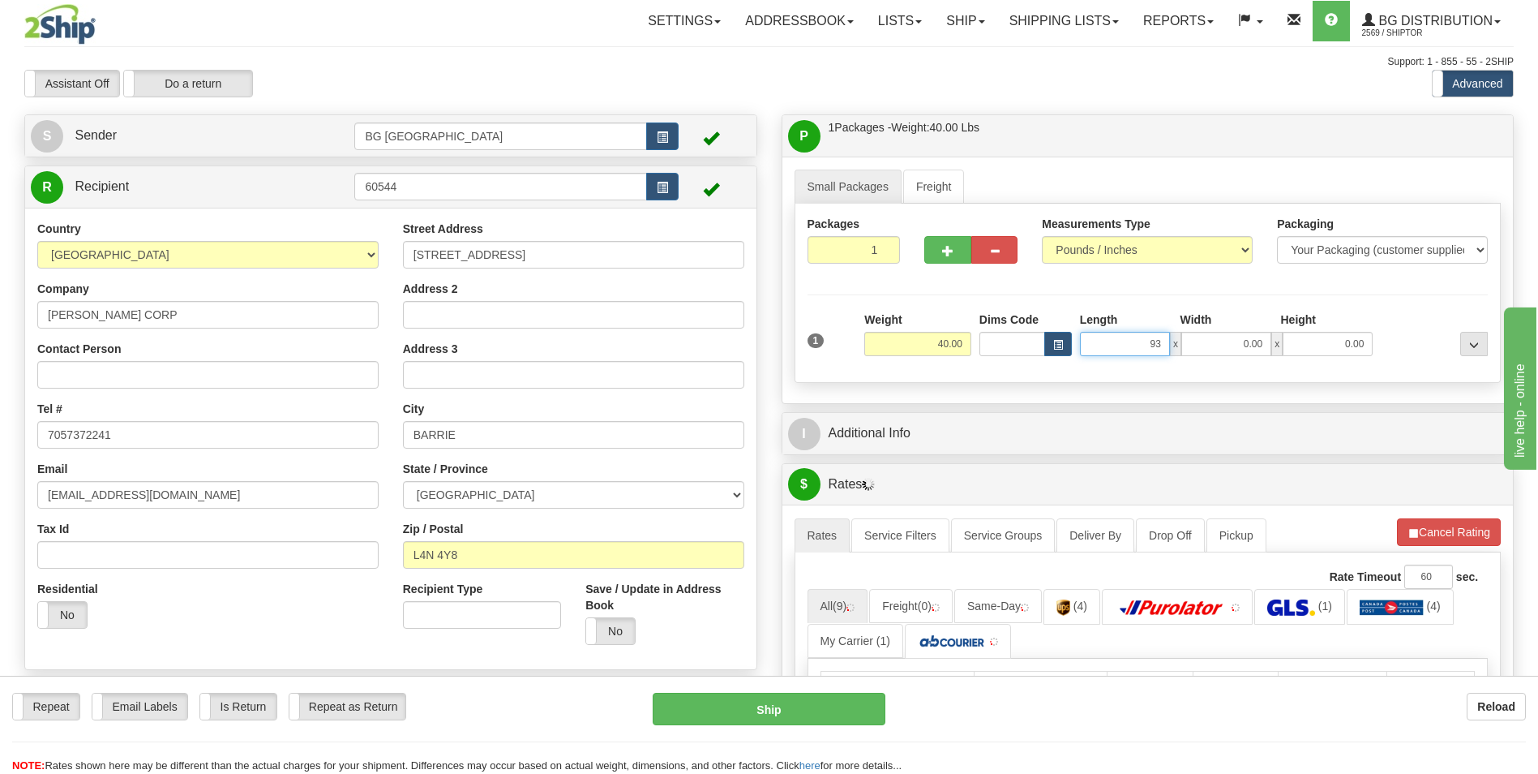
type input "93.00"
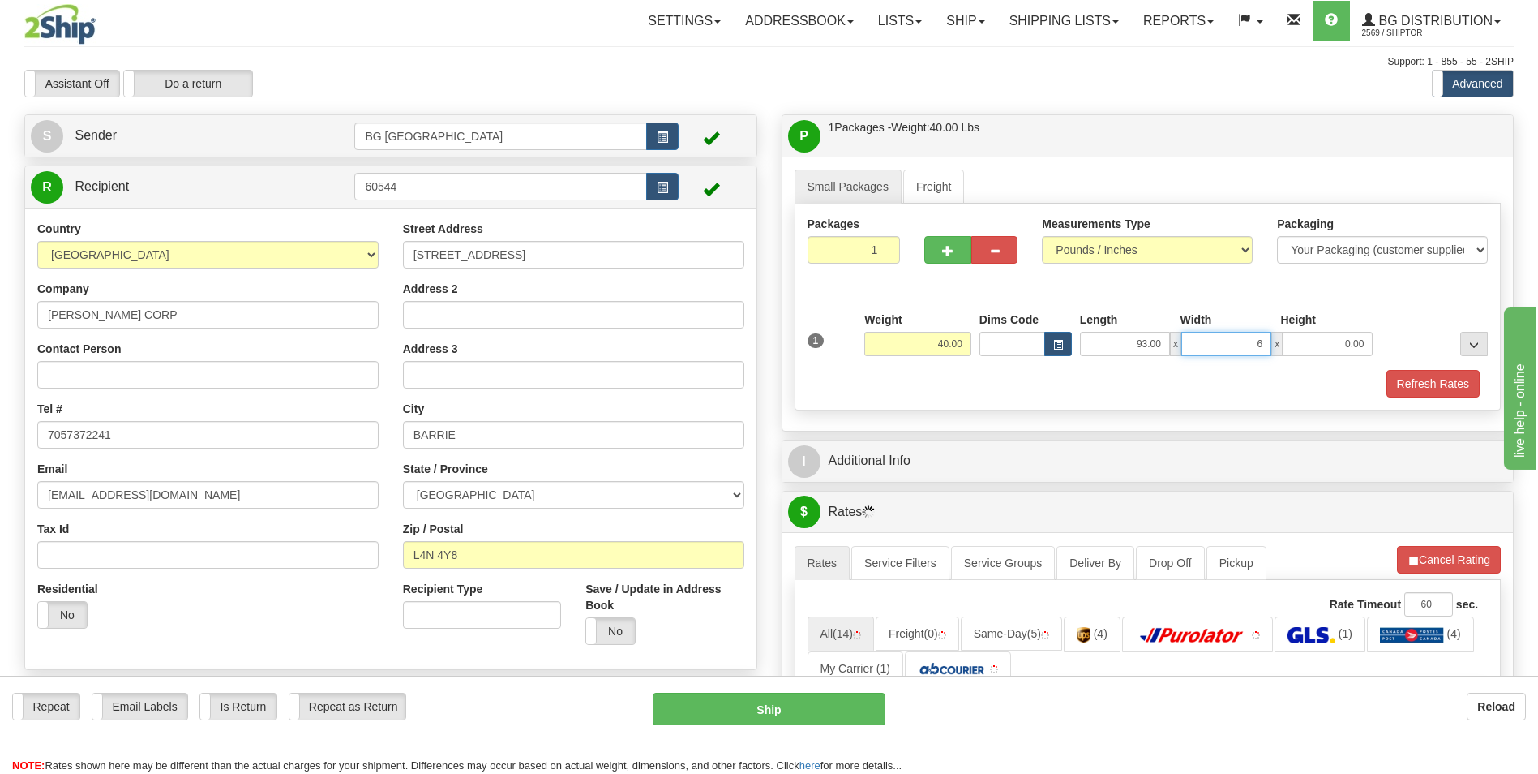
type input "6.00"
type input "4.00"
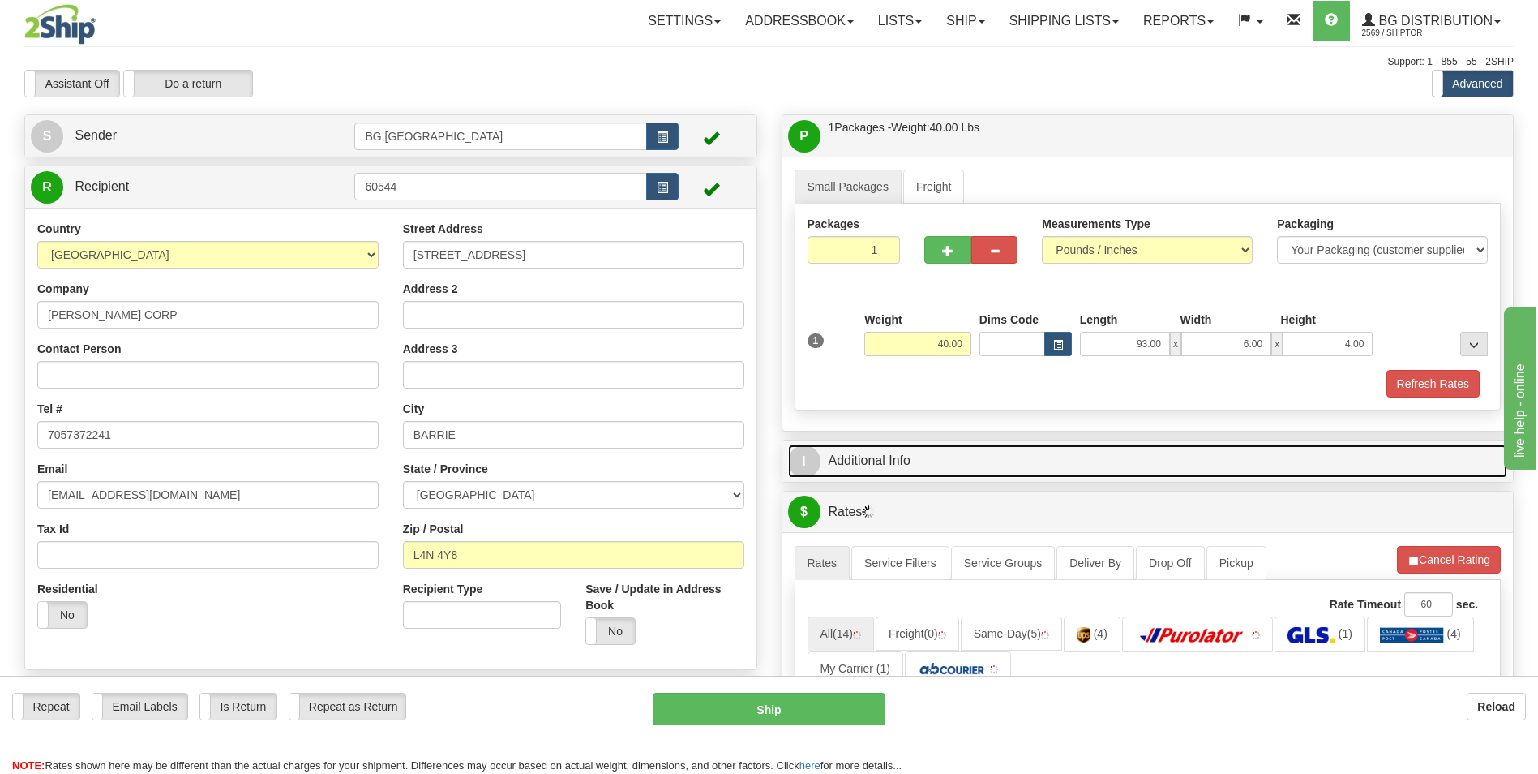
click at [893, 469] on link "I Additional Info" at bounding box center [1148, 460] width 720 height 33
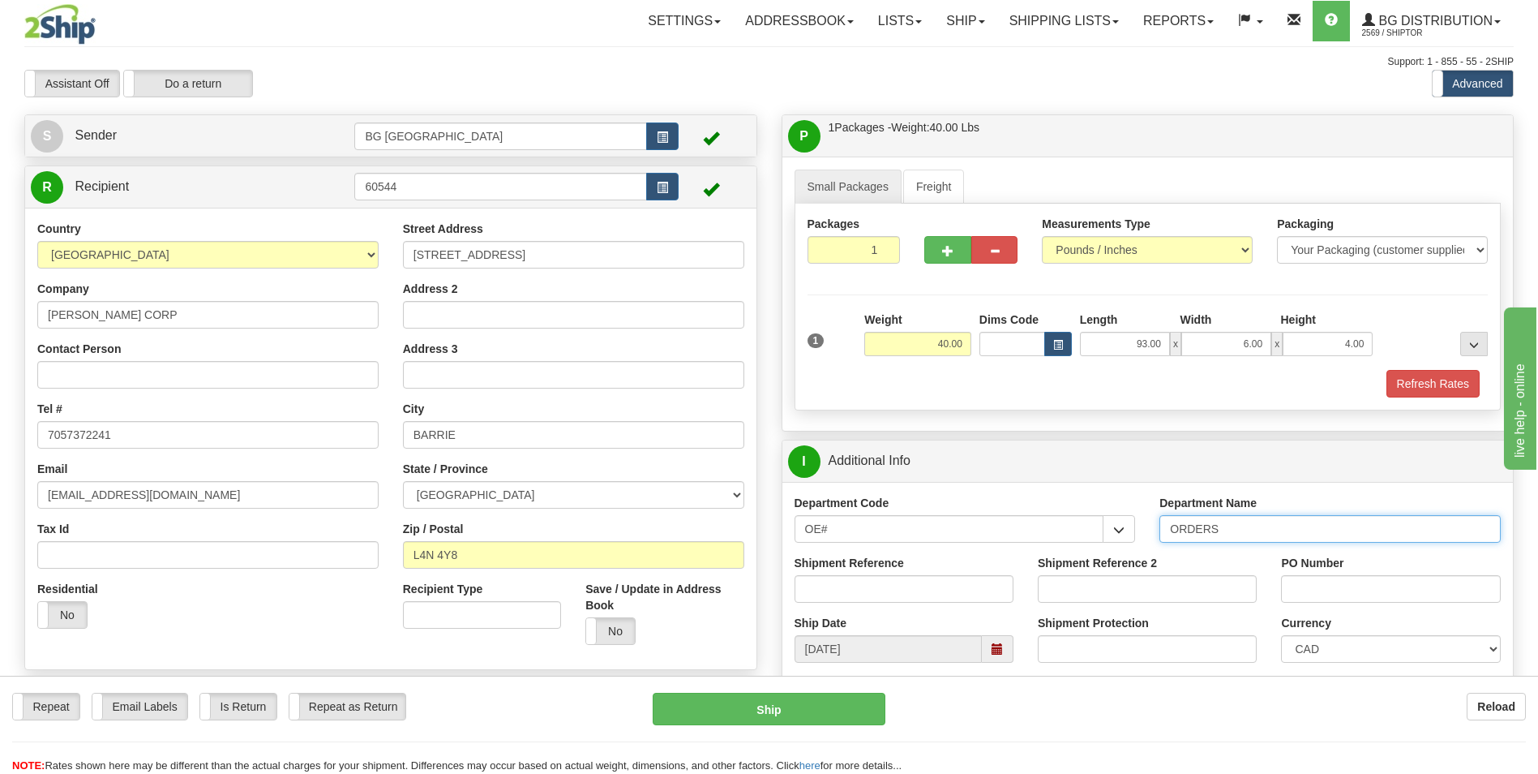
click at [1248, 533] on input "ORDERS" at bounding box center [1330, 529] width 341 height 28
type input "70182186-00"
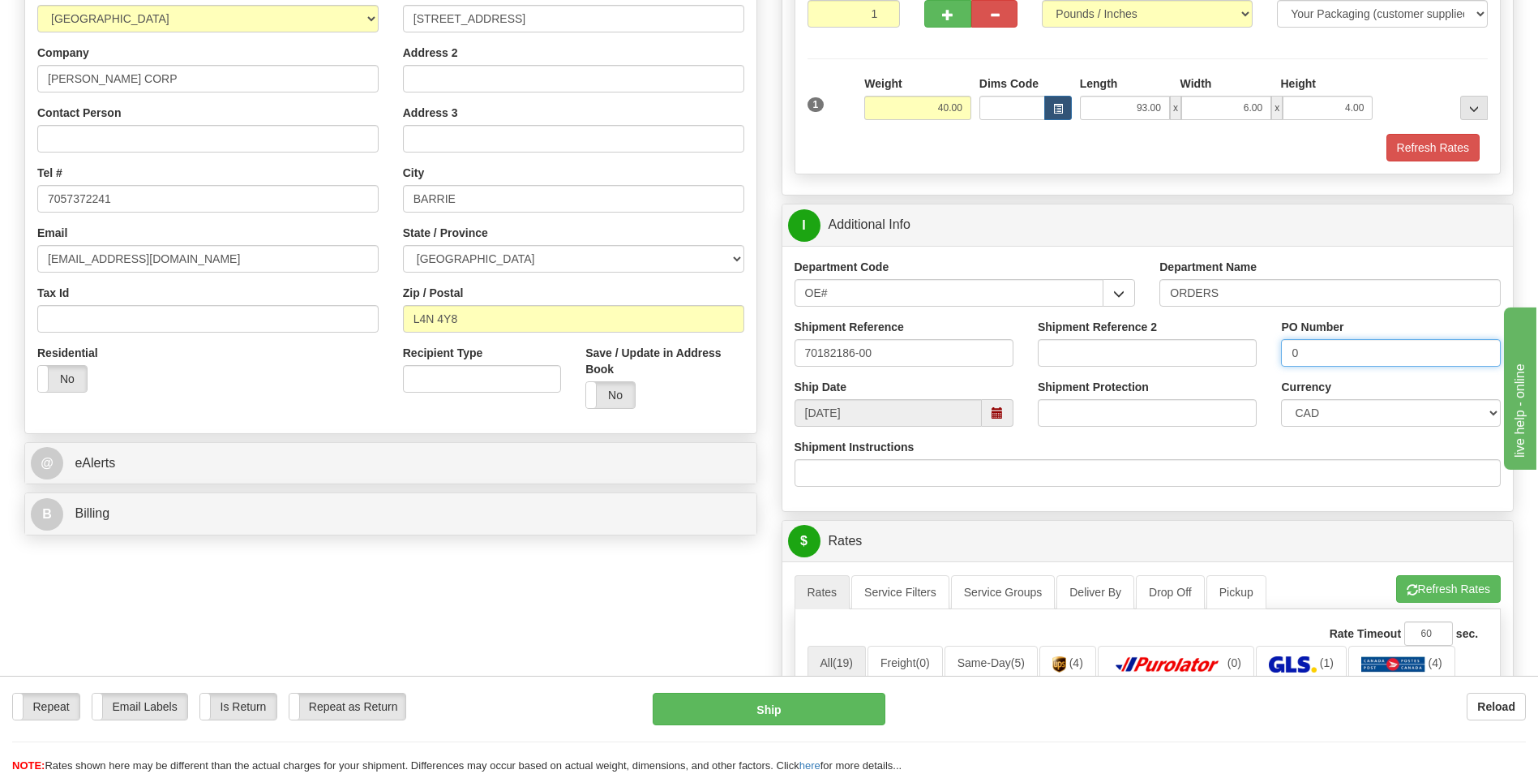
scroll to position [406, 0]
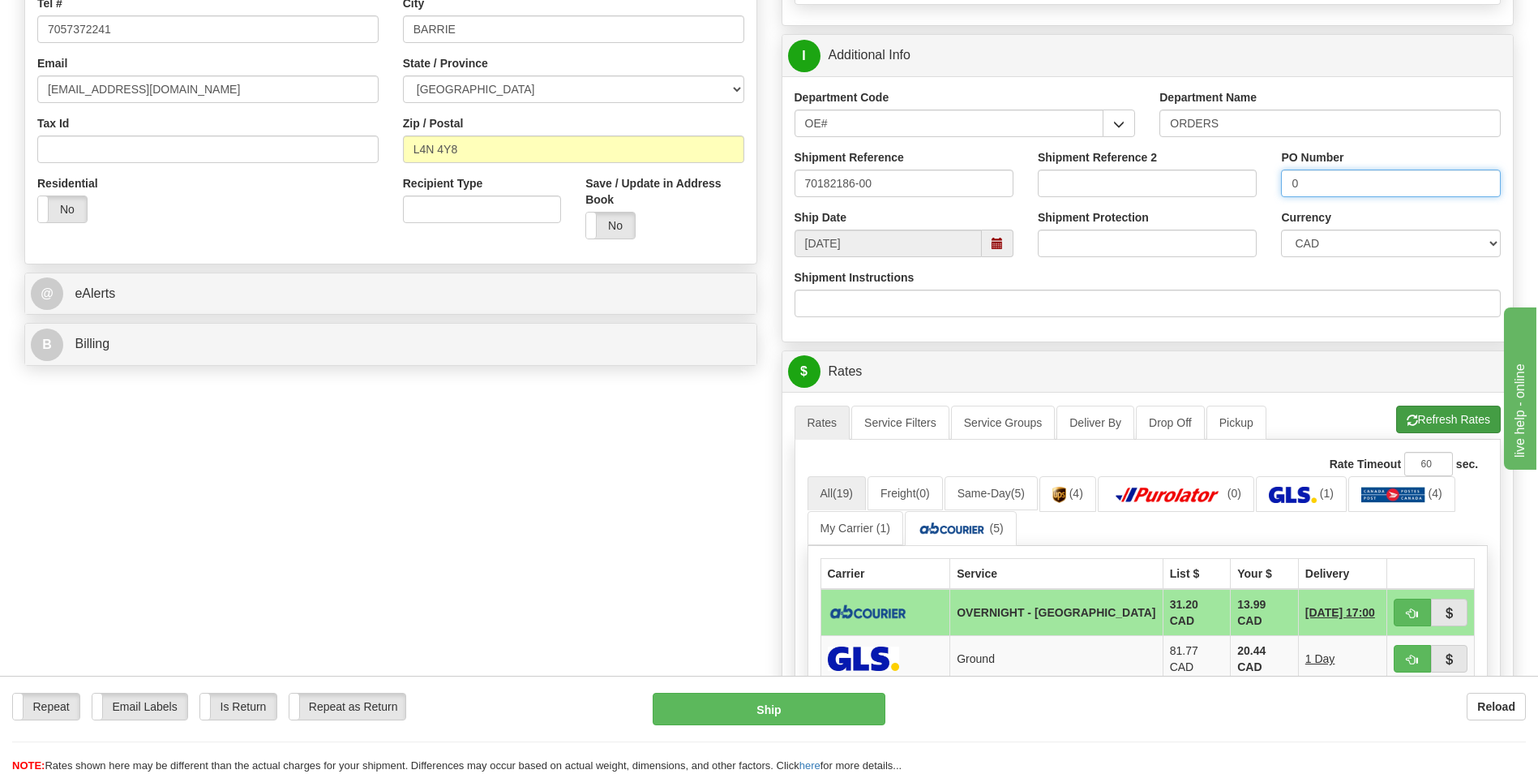
type input "0"
click at [1413, 414] on button "Refresh Rates" at bounding box center [1449, 420] width 105 height 28
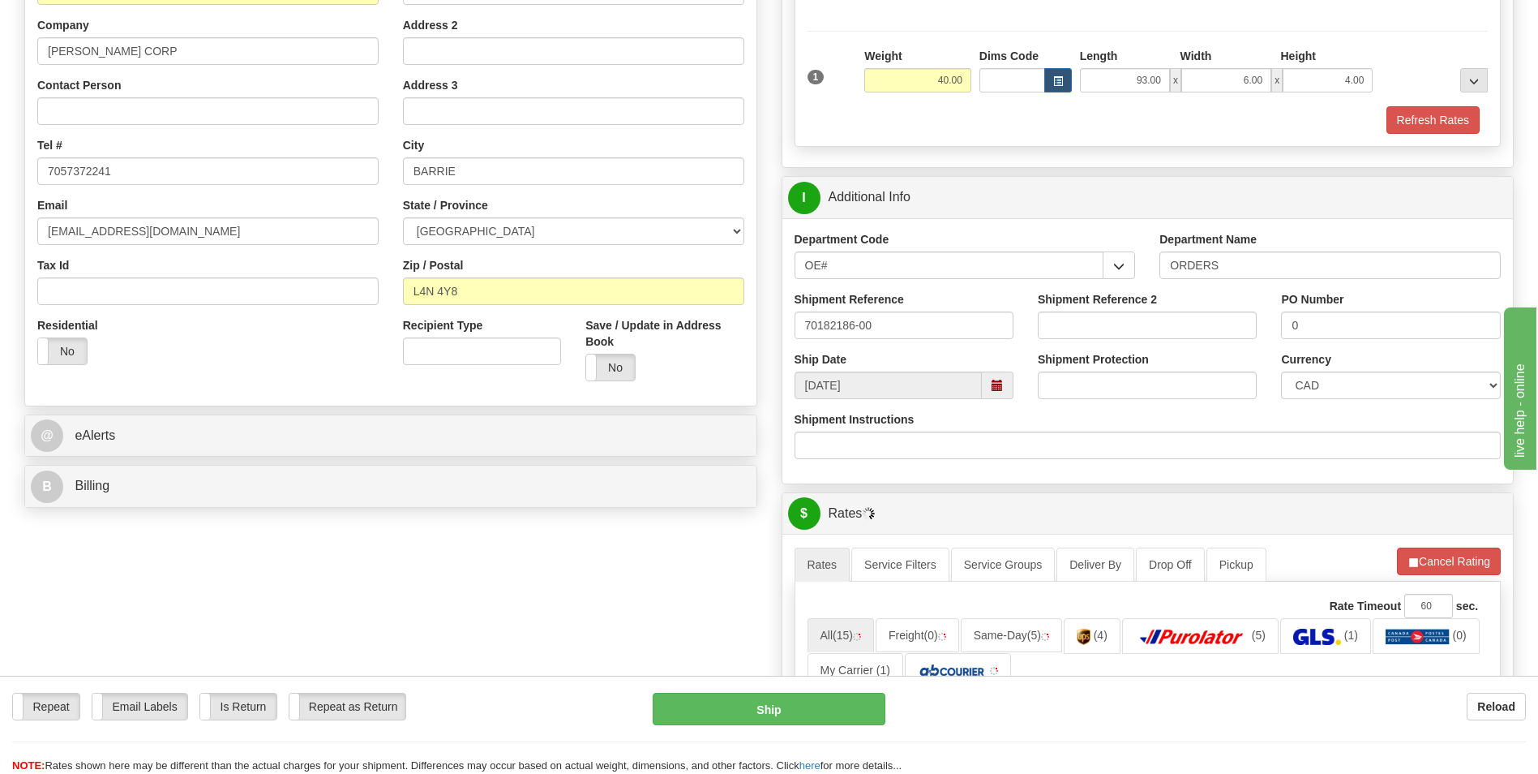
scroll to position [649, 0]
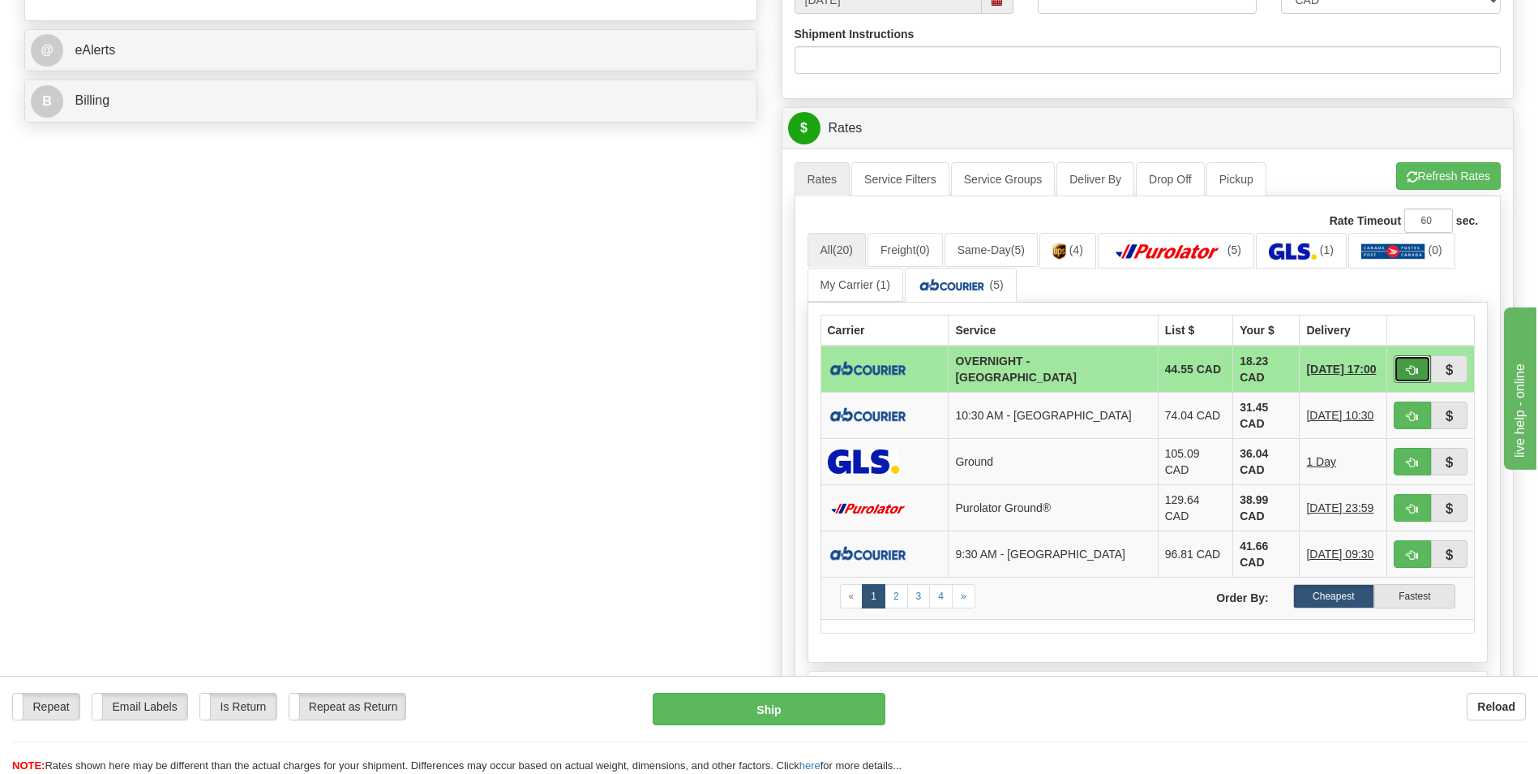
click at [1406, 366] on button "button" at bounding box center [1412, 369] width 37 height 28
type input "4"
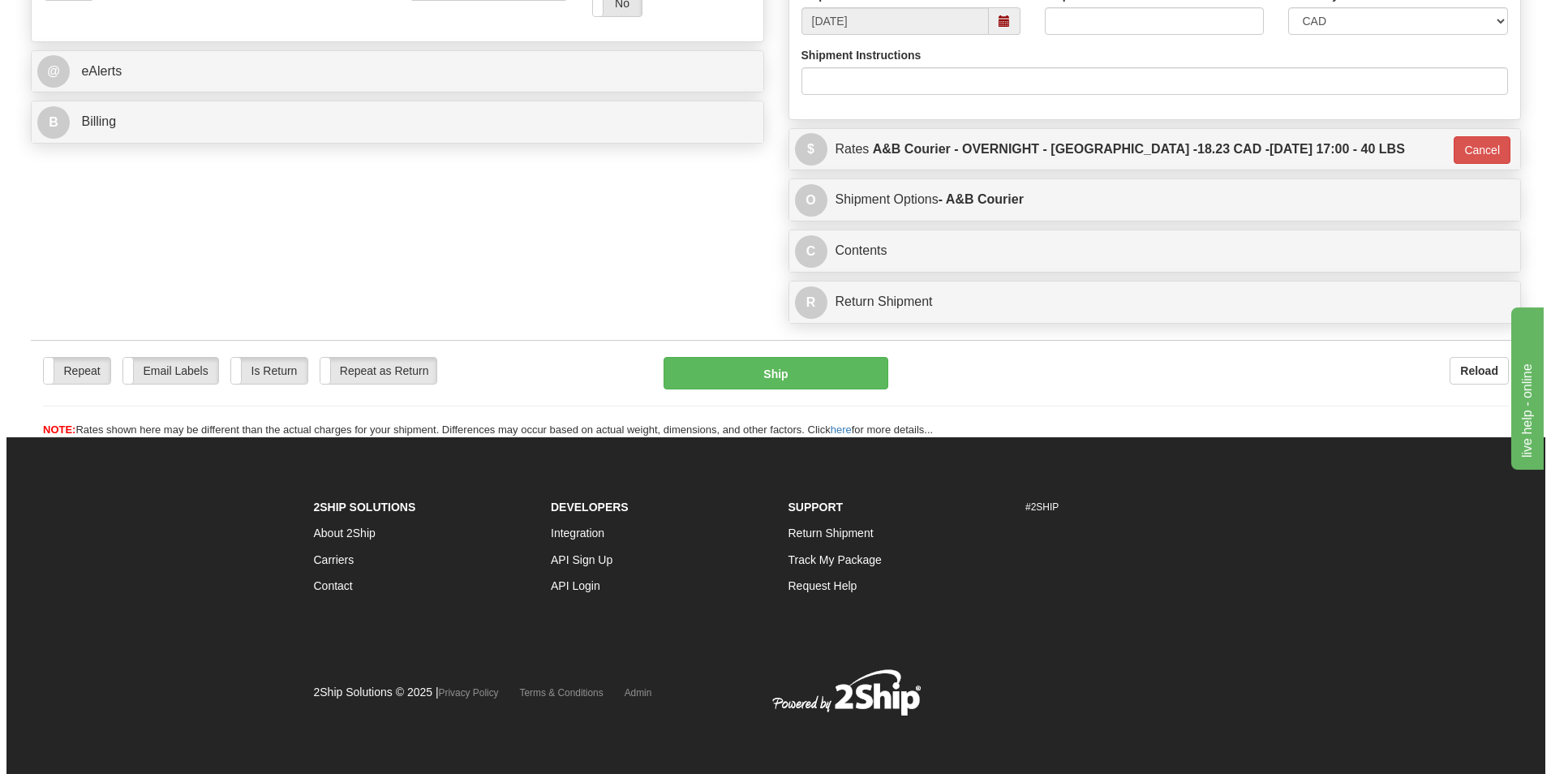
scroll to position [628, 0]
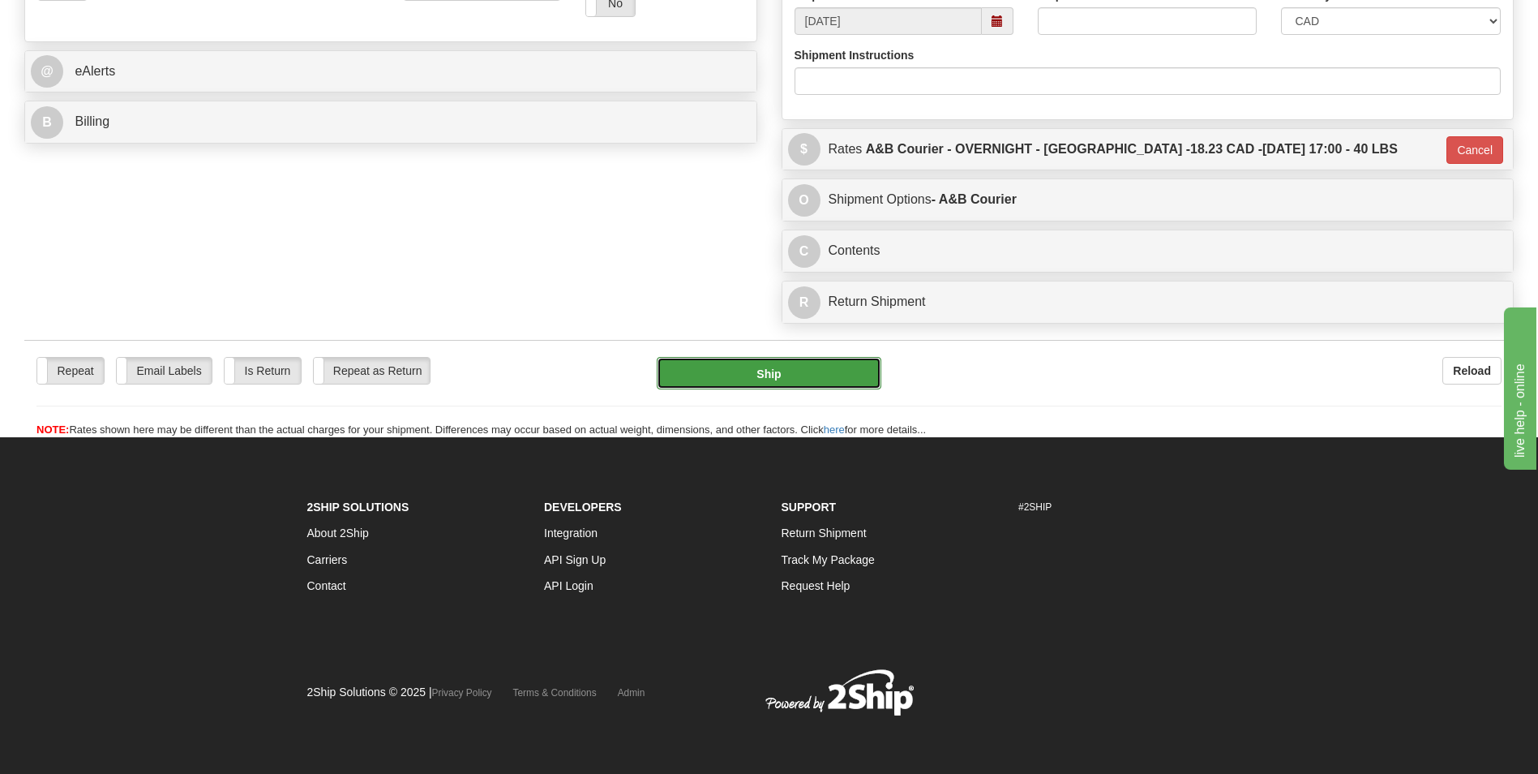
click at [740, 363] on button "Ship" at bounding box center [769, 373] width 224 height 32
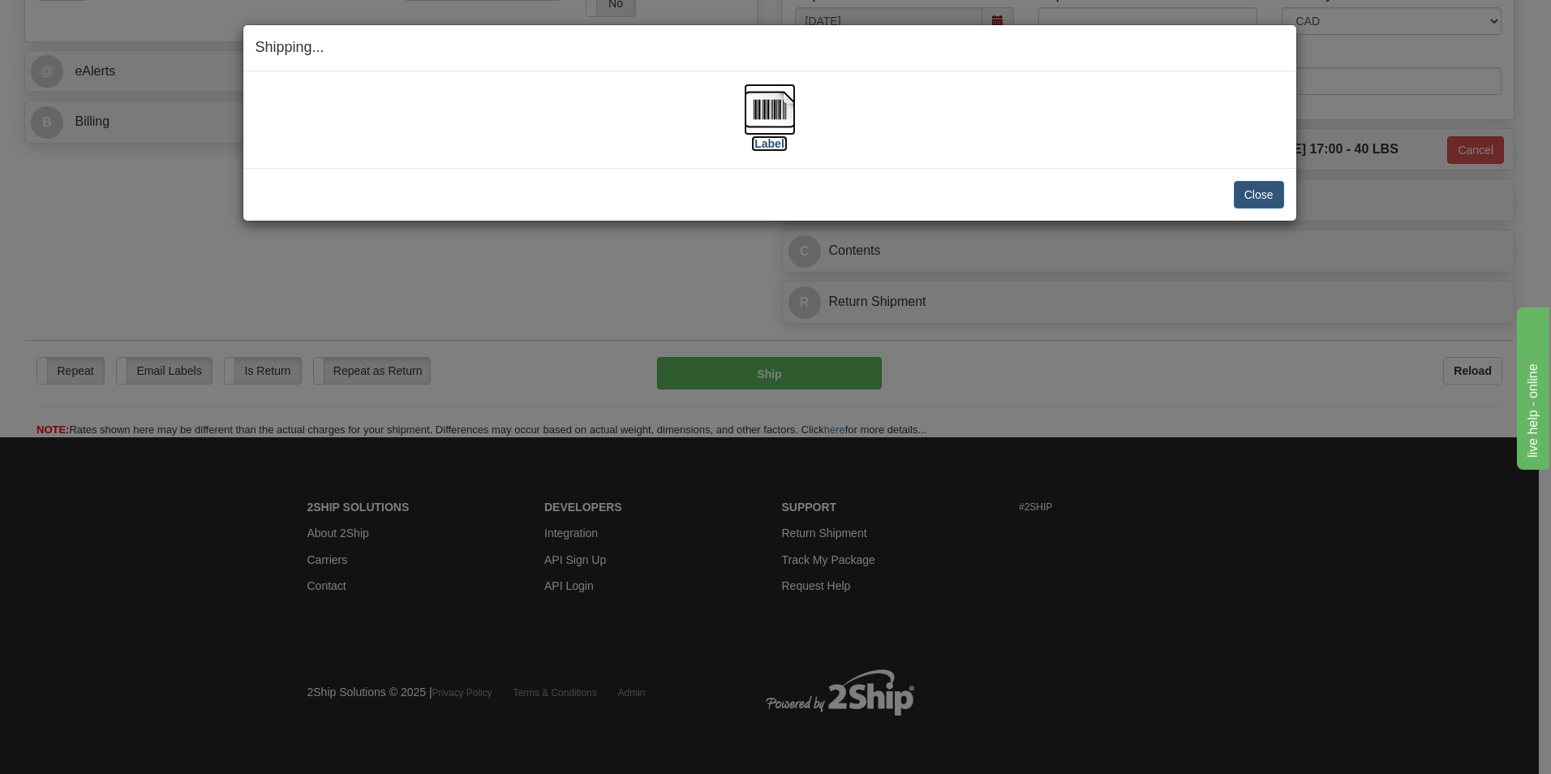
click at [755, 102] on img at bounding box center [770, 110] width 52 height 52
click at [1235, 185] on button "Close" at bounding box center [1259, 195] width 50 height 28
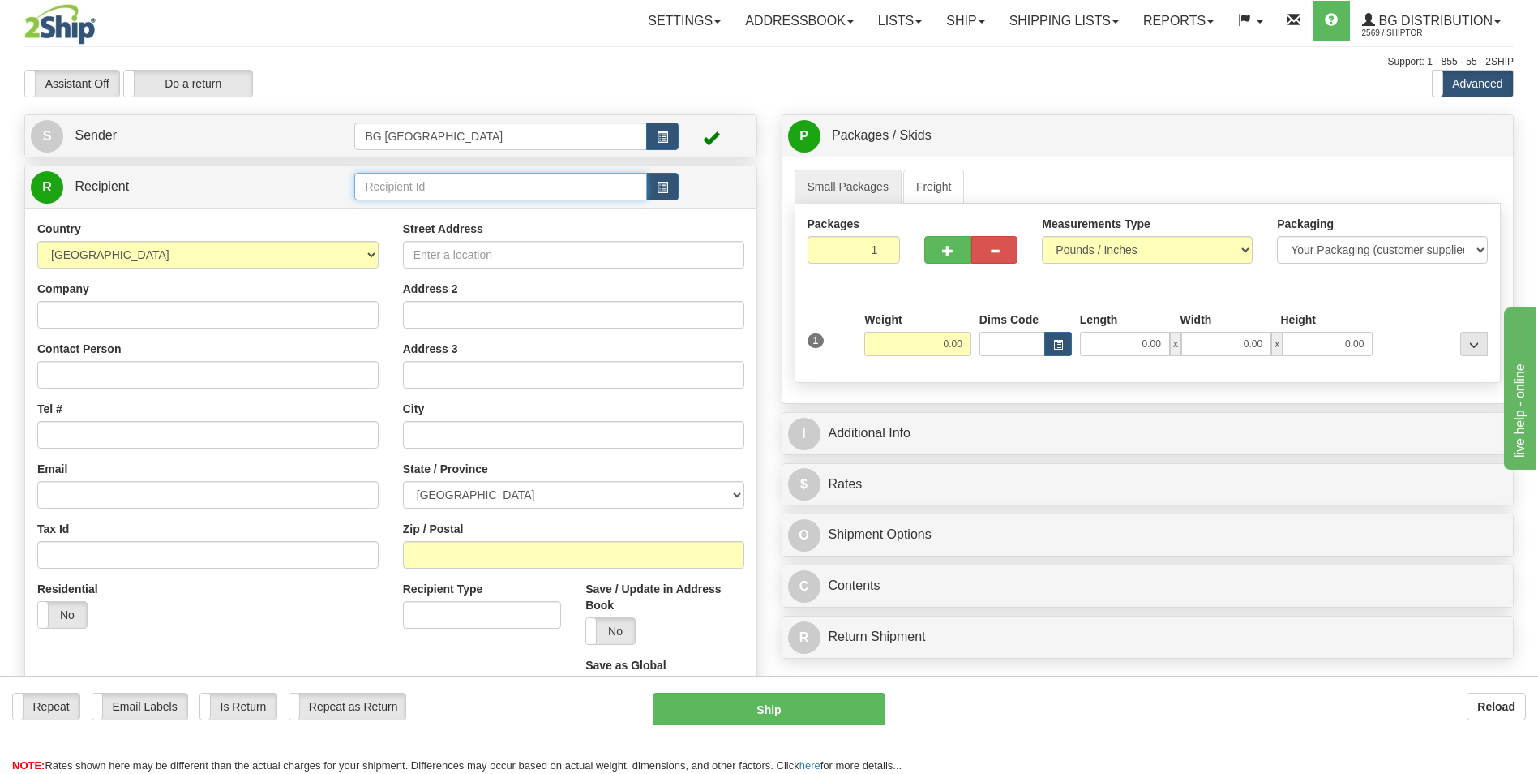
click at [389, 176] on input "text" at bounding box center [500, 187] width 292 height 28
click at [384, 211] on div "60509" at bounding box center [497, 212] width 277 height 18
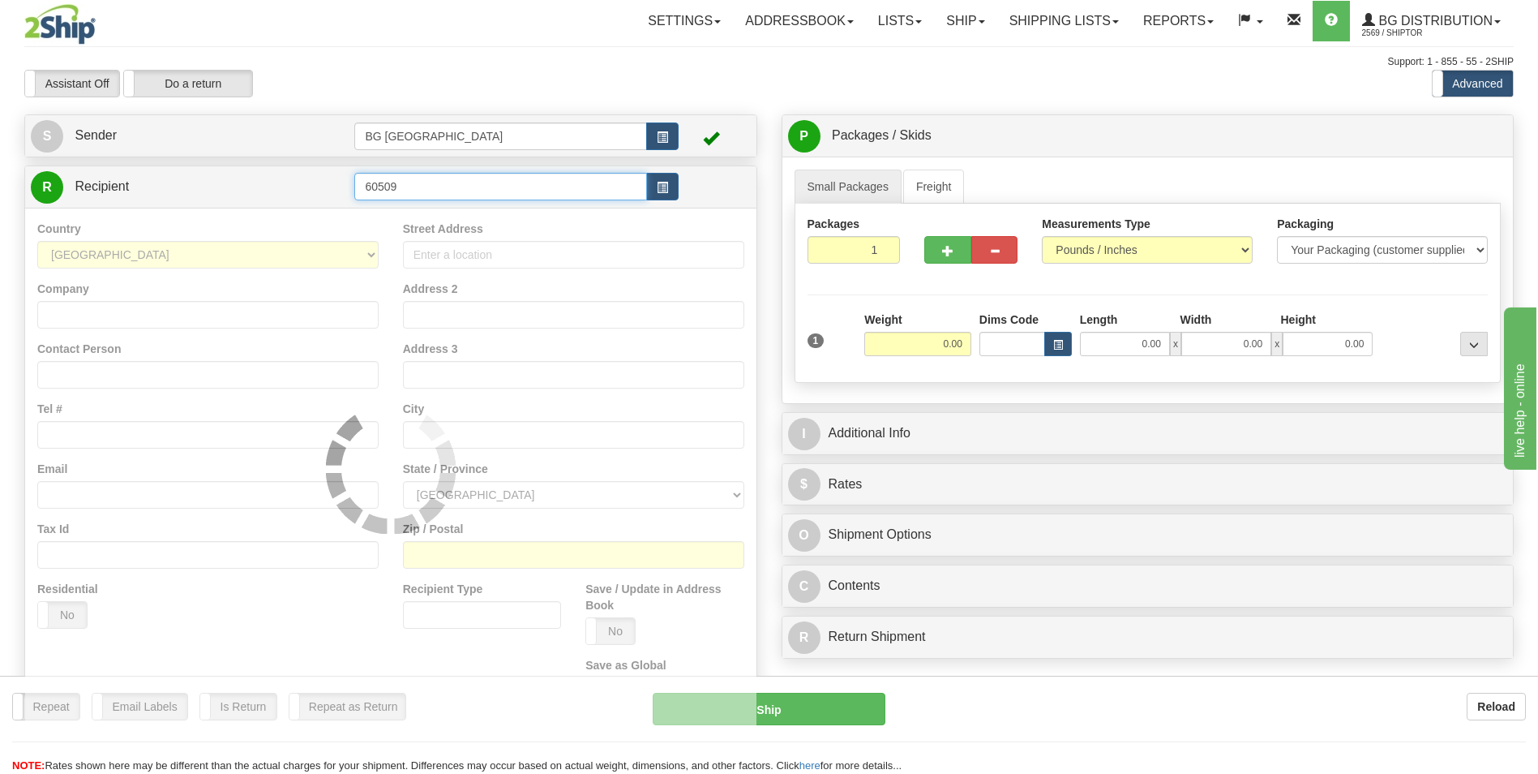
type input "60509"
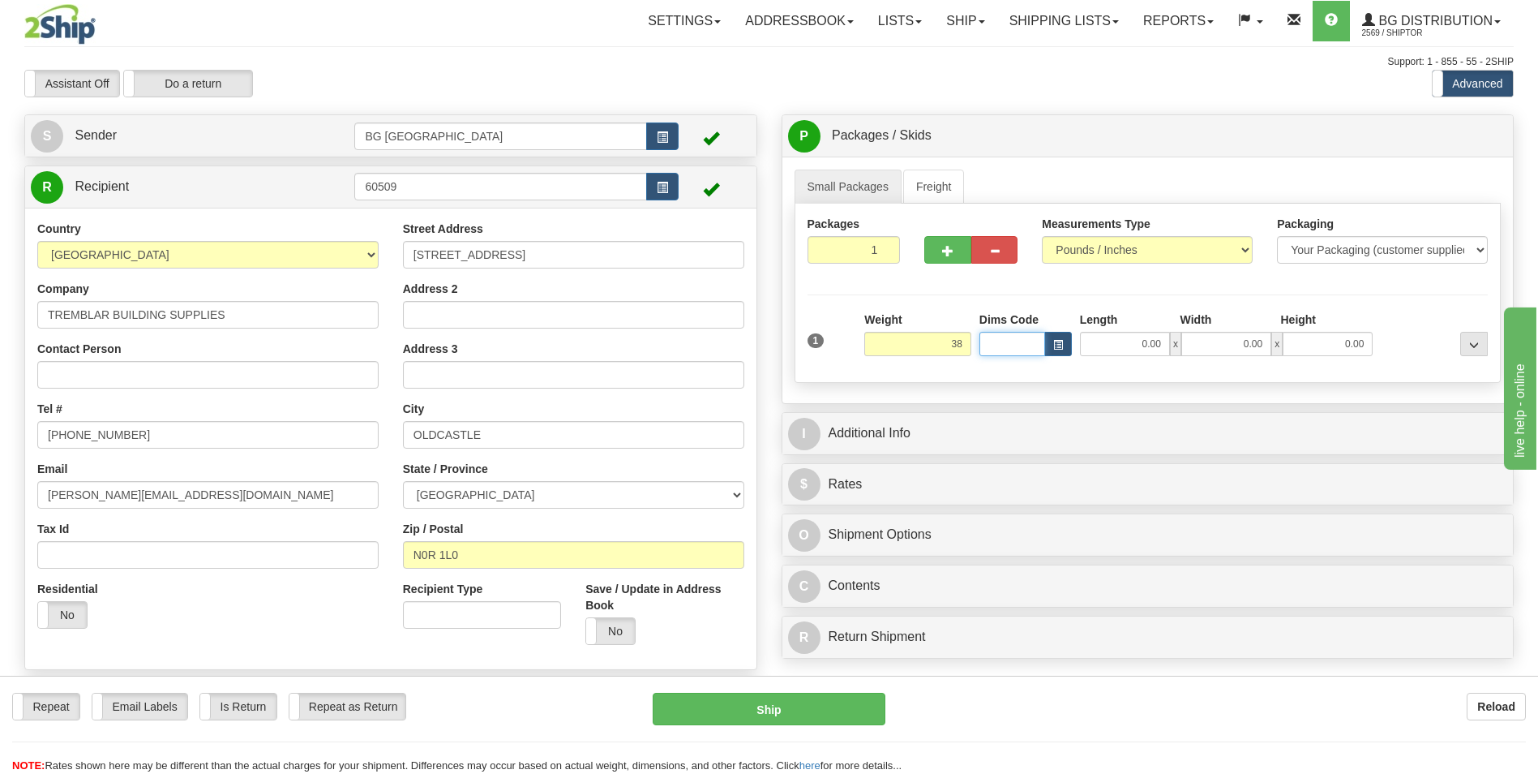
type input "38.00"
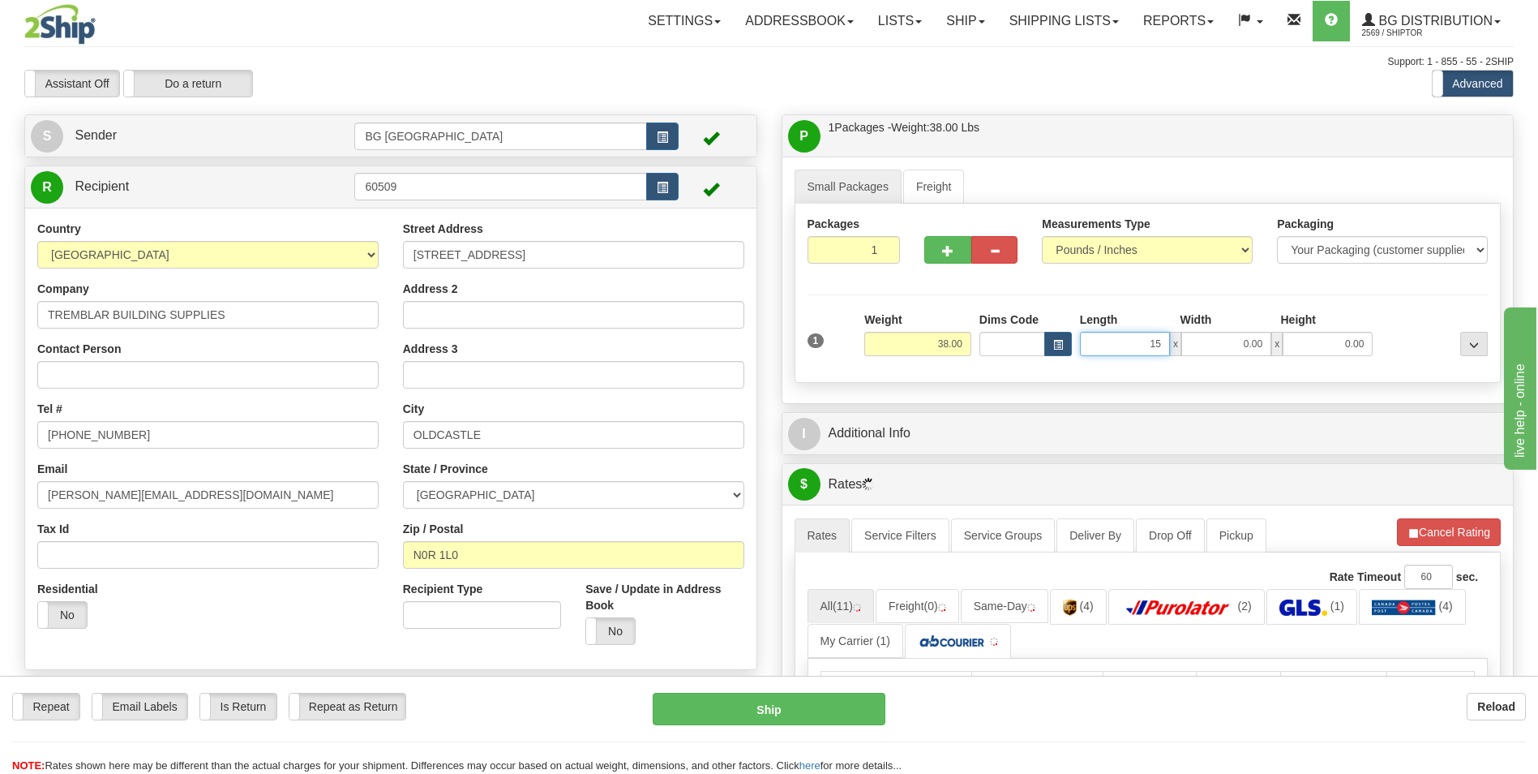
type input "15.00"
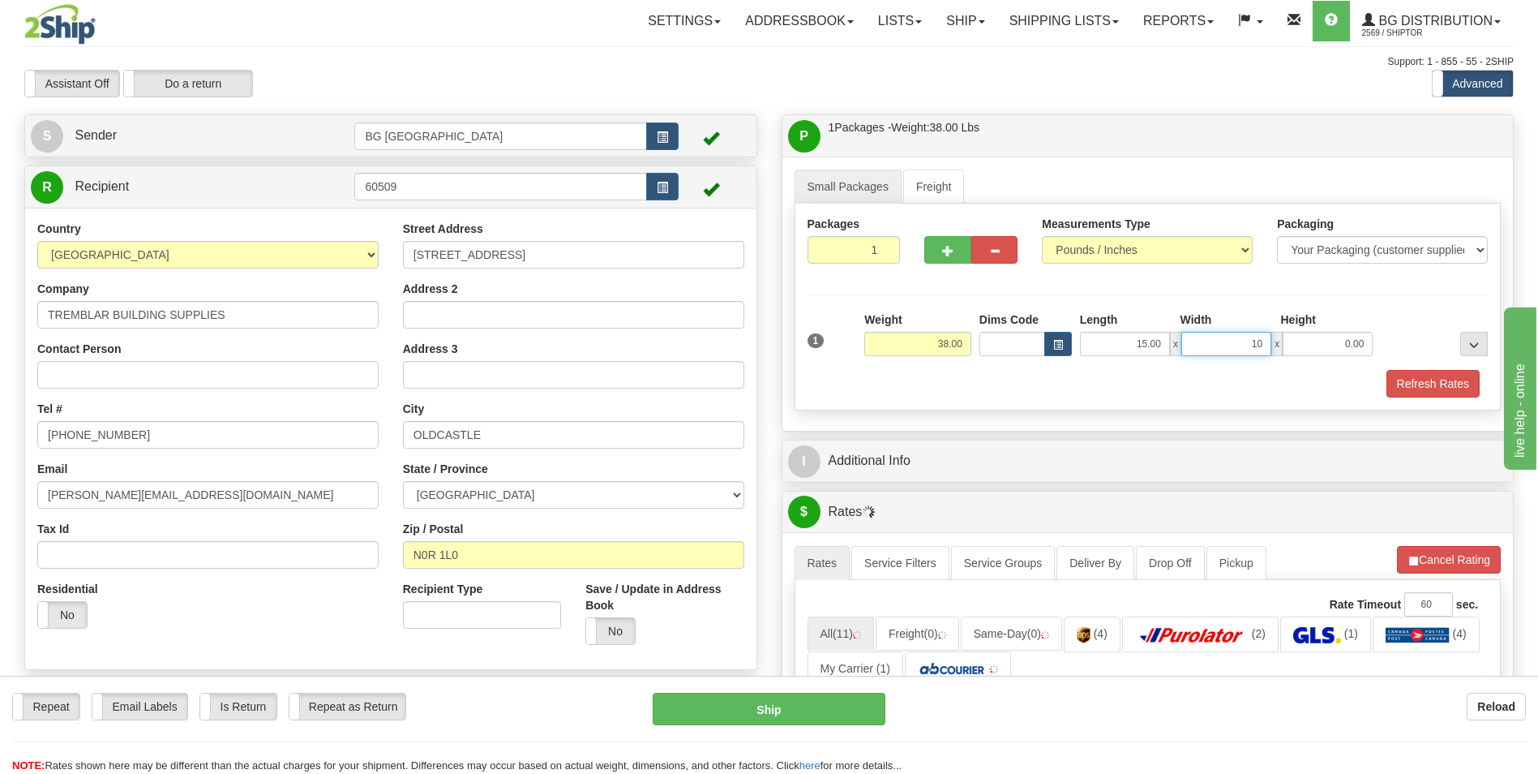
type input "10.00"
click at [942, 250] on button "button" at bounding box center [948, 250] width 46 height 28
type input "2"
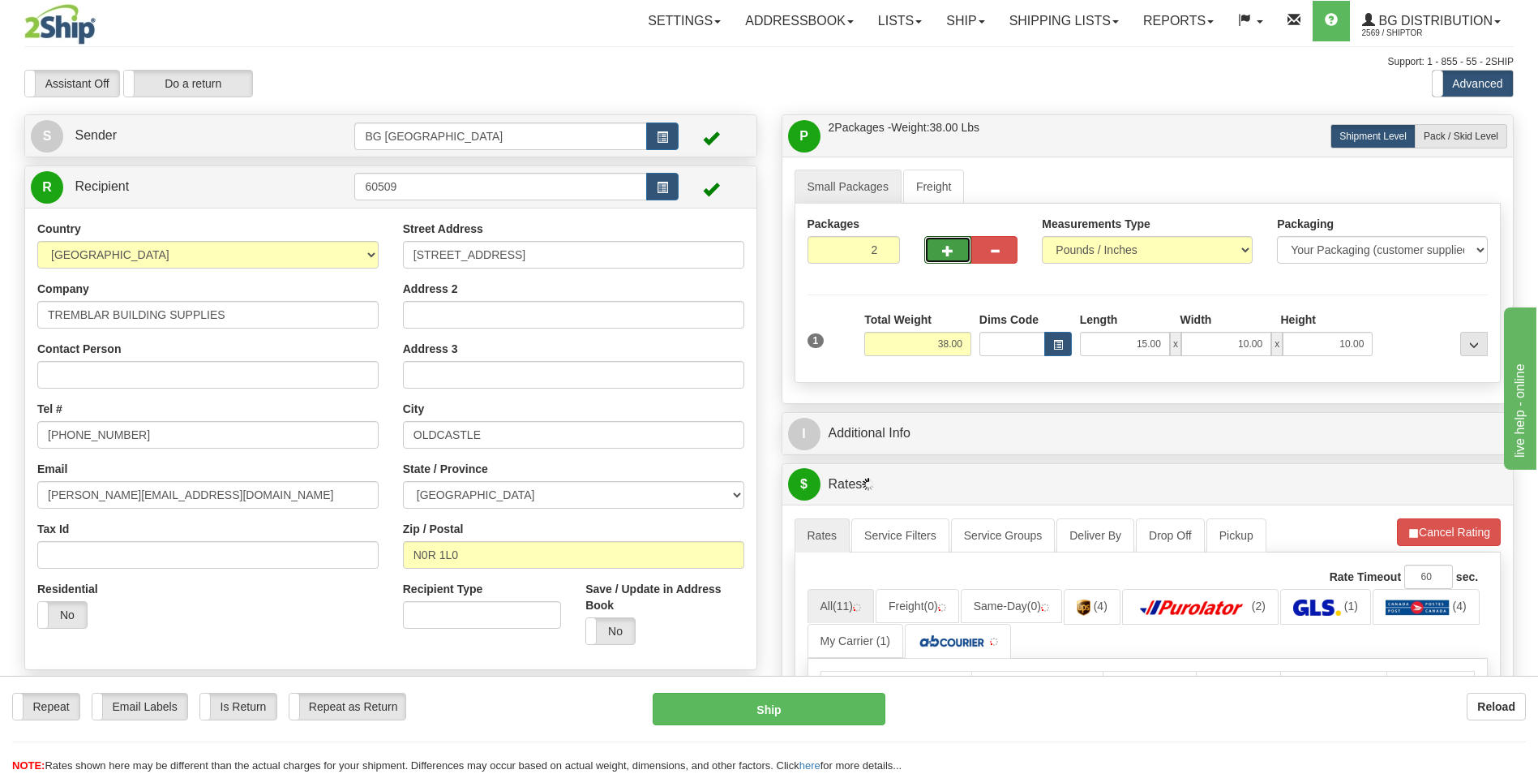
drag, startPoint x: 1457, startPoint y: 142, endPoint x: 1440, endPoint y: 148, distance: 18.2
click at [1457, 142] on label "Pack / Skid Level Pack.." at bounding box center [1461, 136] width 92 height 24
radio input "true"
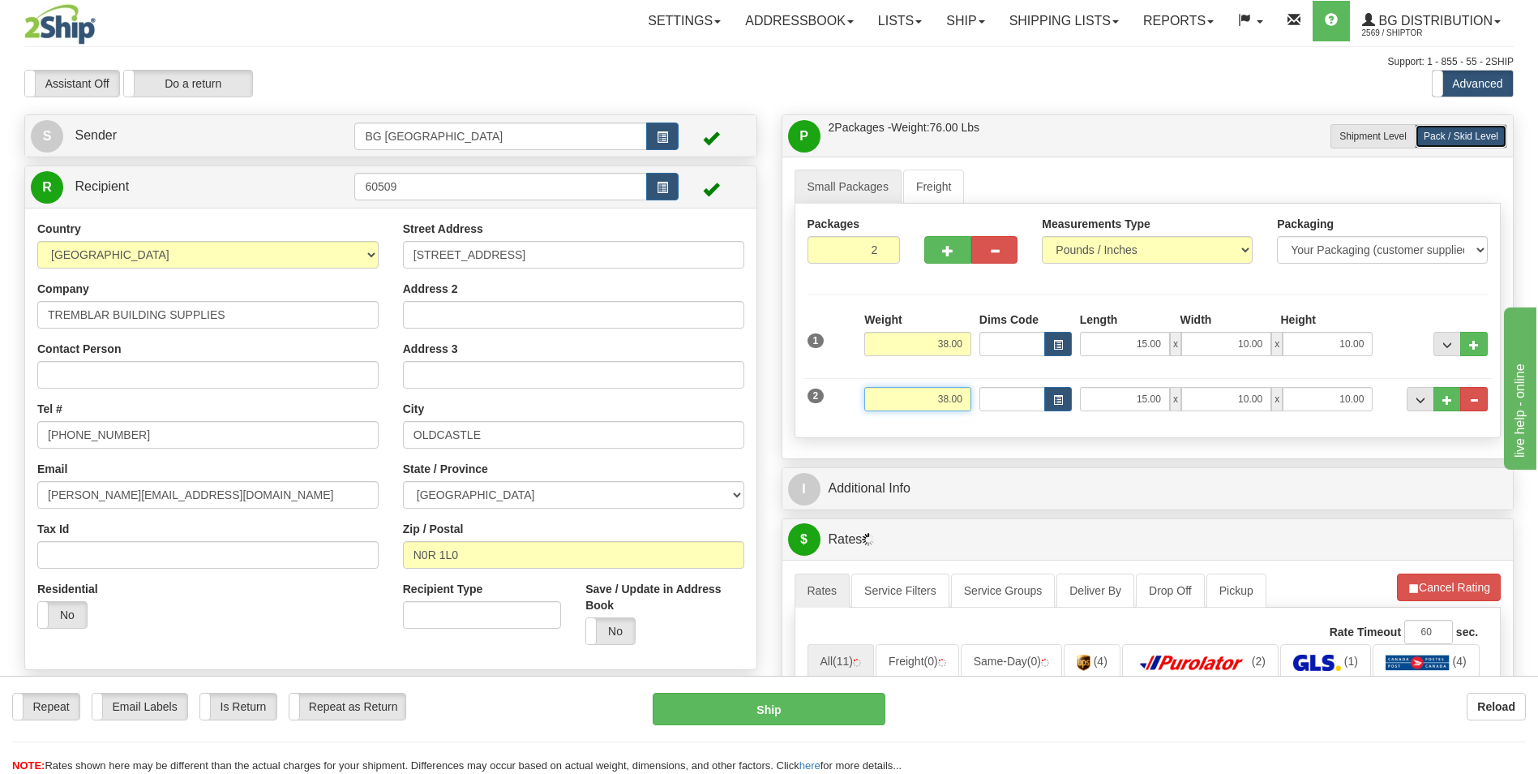
click at [928, 405] on input "38.00" at bounding box center [918, 399] width 107 height 24
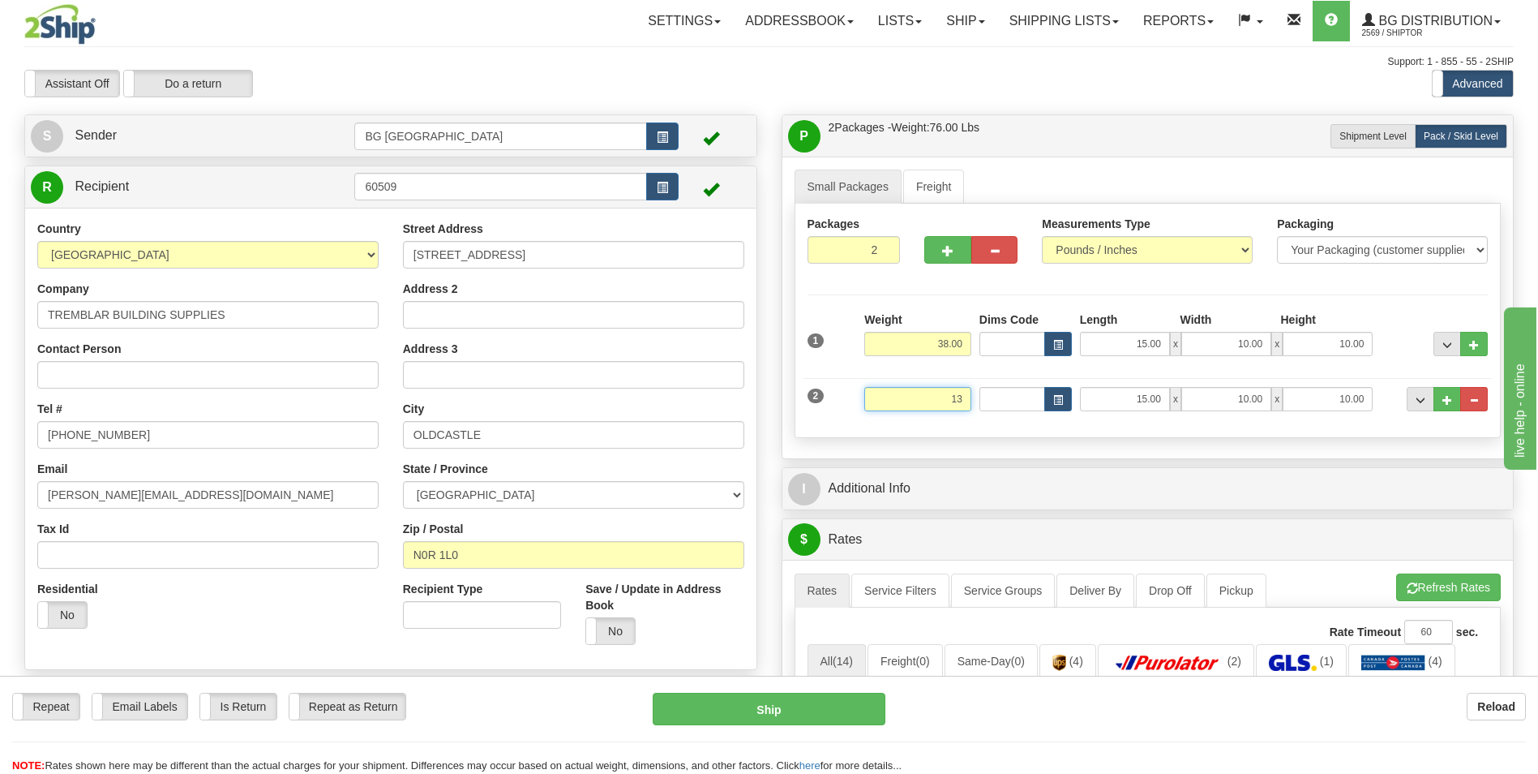
type input "13.00"
type input "12.00"
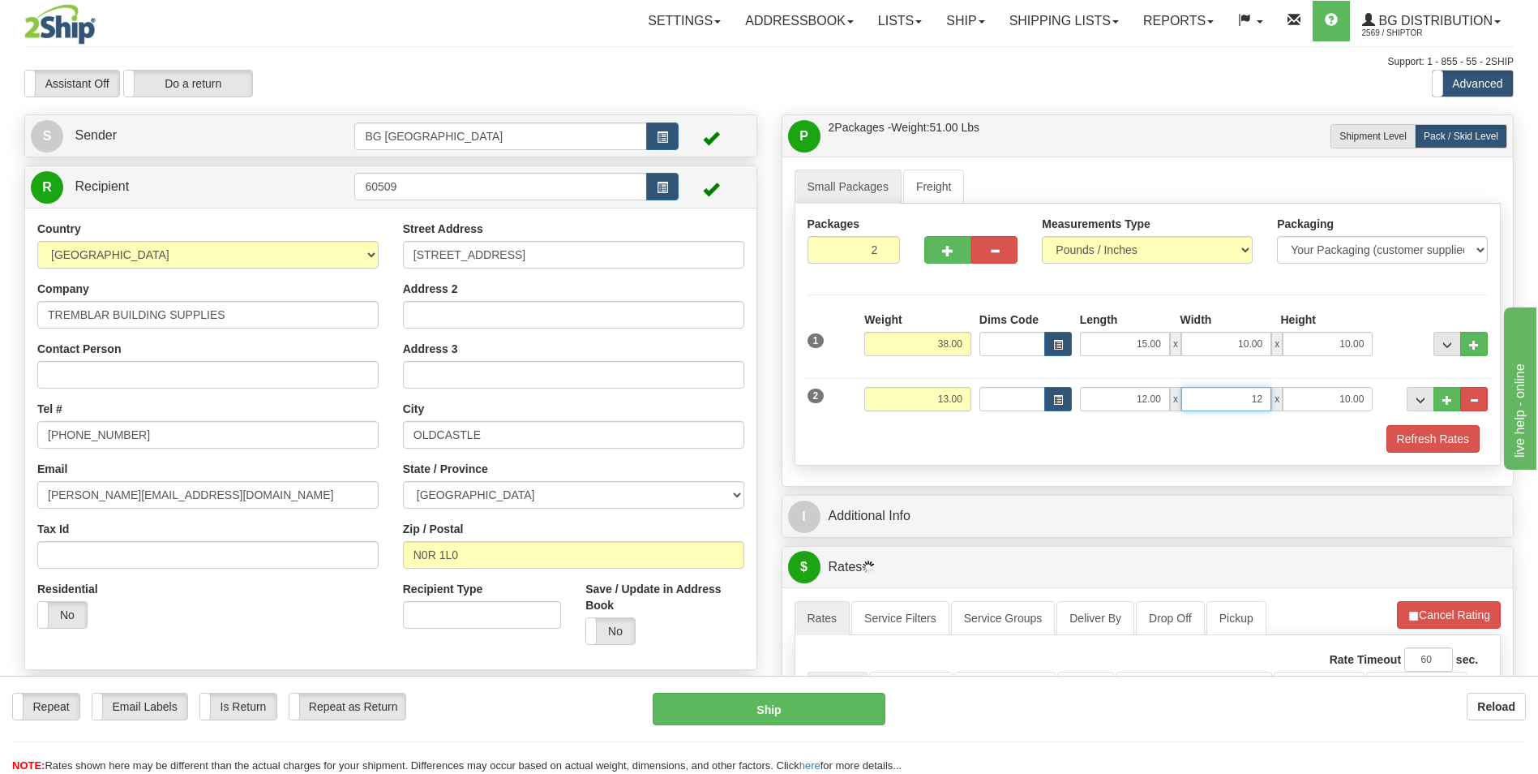
type input "12.00"
click at [1441, 401] on button "..." at bounding box center [1448, 399] width 28 height 24
type input "3"
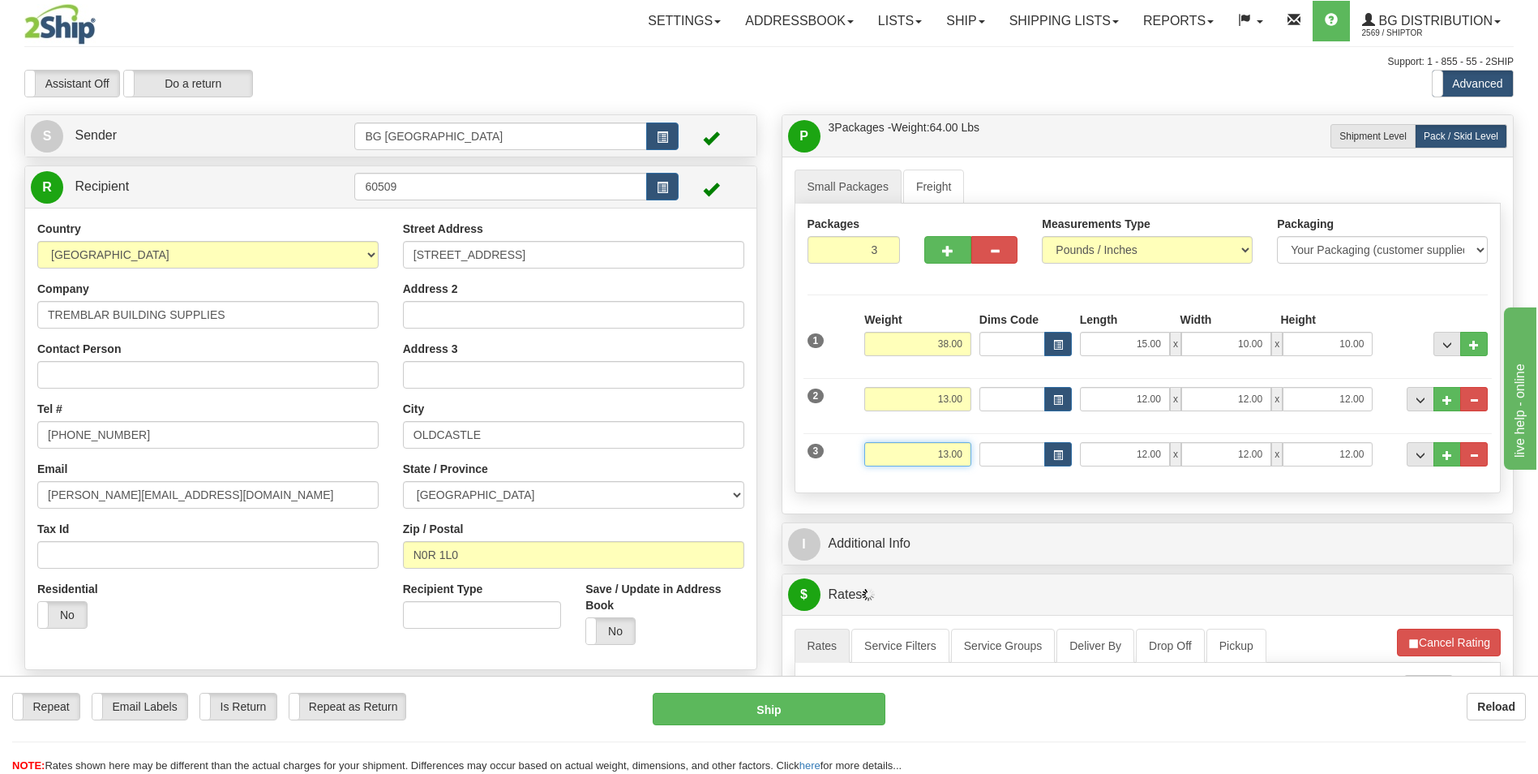
click at [935, 455] on input "13.00" at bounding box center [918, 454] width 107 height 24
type input "35.00"
type input "15.00"
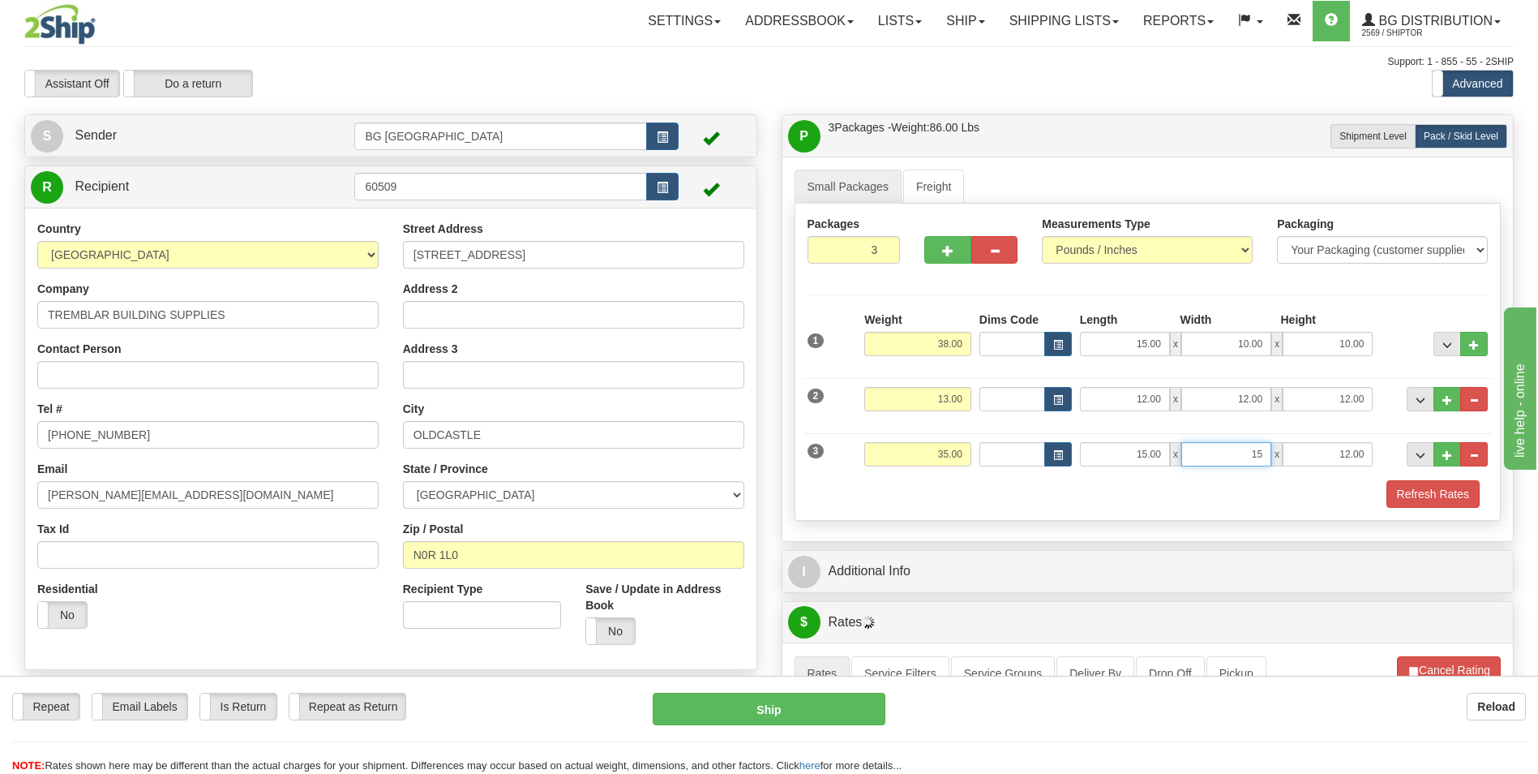
type input "15.00"
type input "10.00"
click at [1453, 463] on button "..." at bounding box center [1448, 454] width 28 height 24
type input "4"
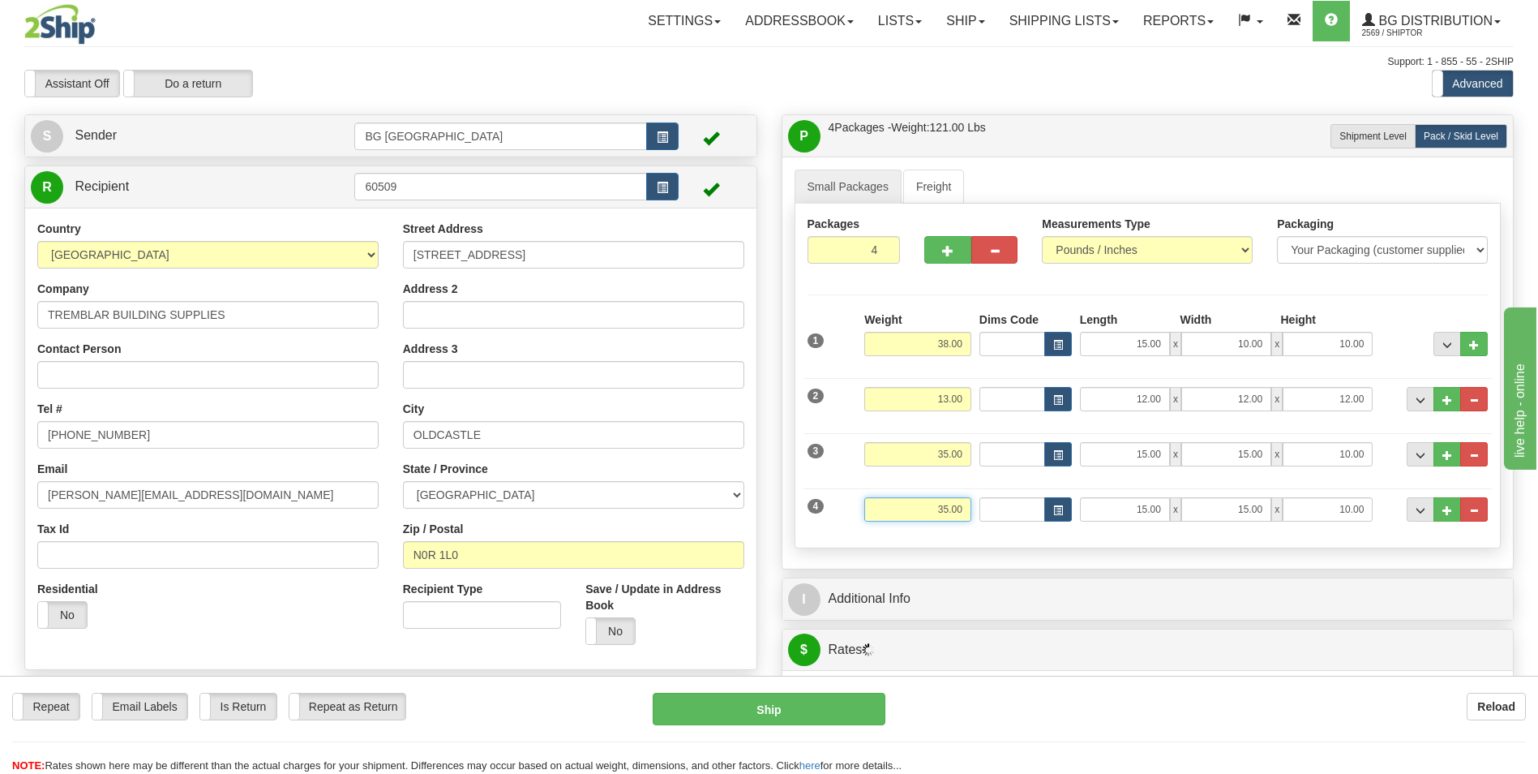
click at [890, 502] on input "35.00" at bounding box center [918, 509] width 107 height 24
type input "17.00"
type input "16.00"
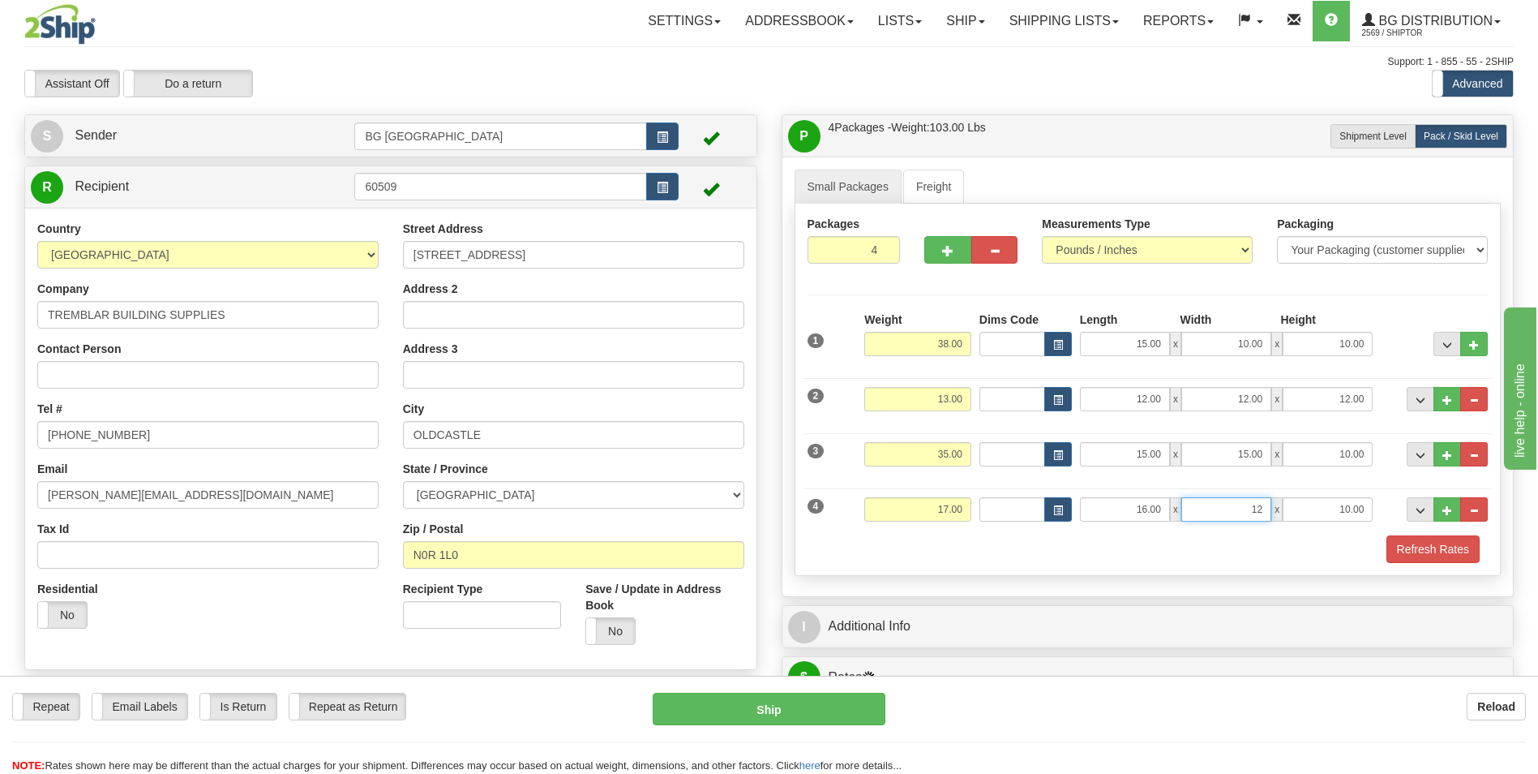
type input "12.00"
type input "10.00"
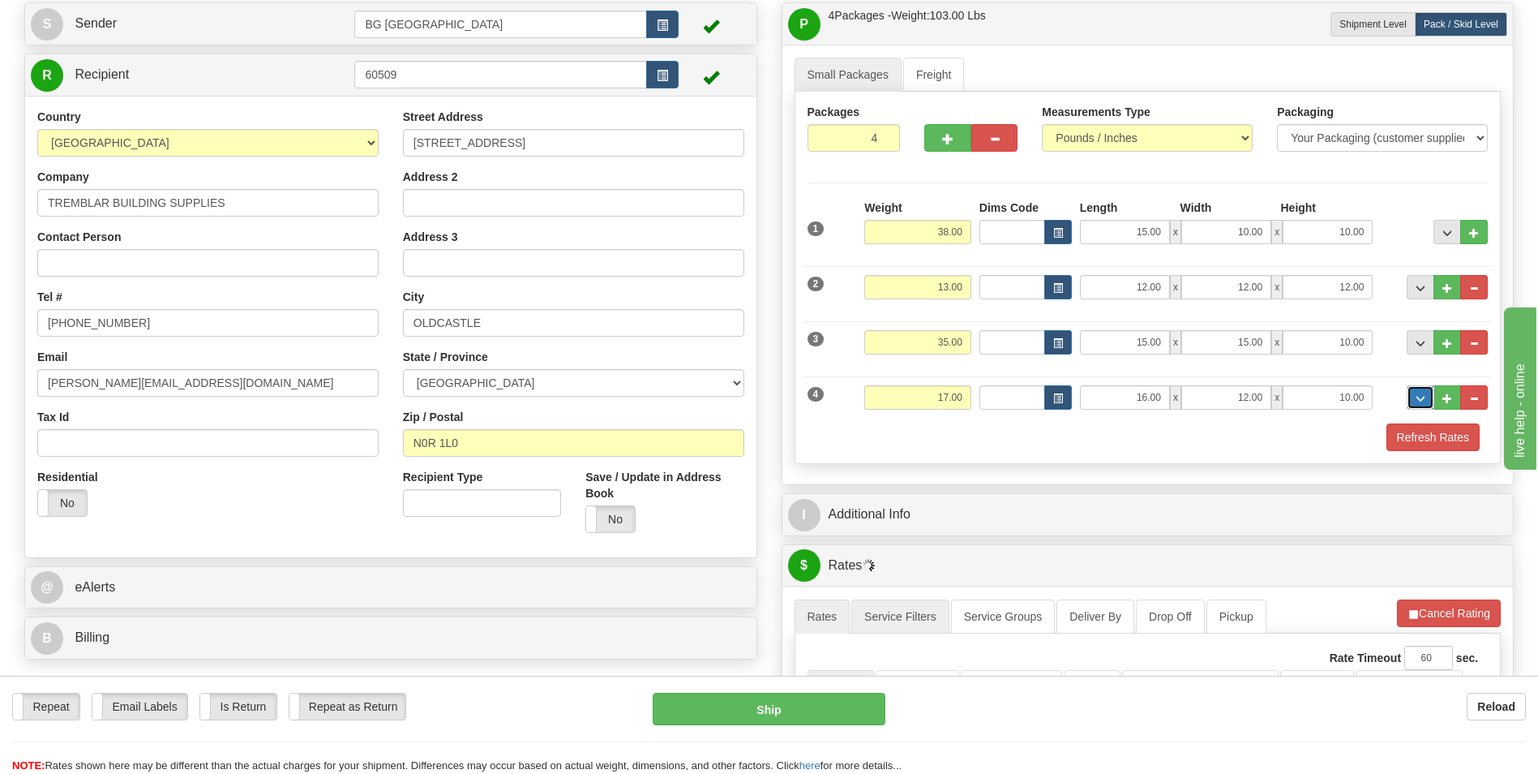
scroll to position [243, 0]
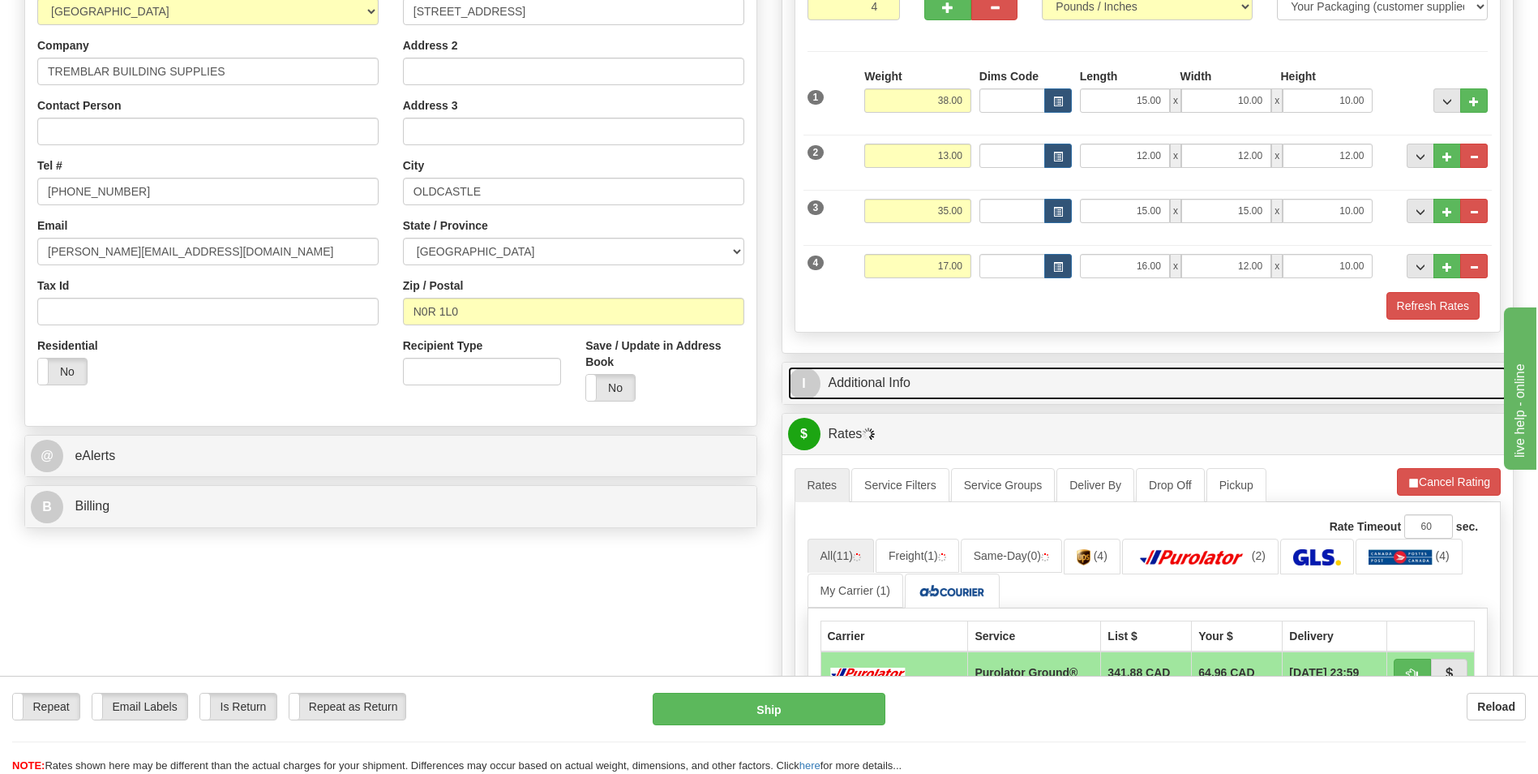
click at [894, 392] on link "I Additional Info" at bounding box center [1148, 383] width 720 height 33
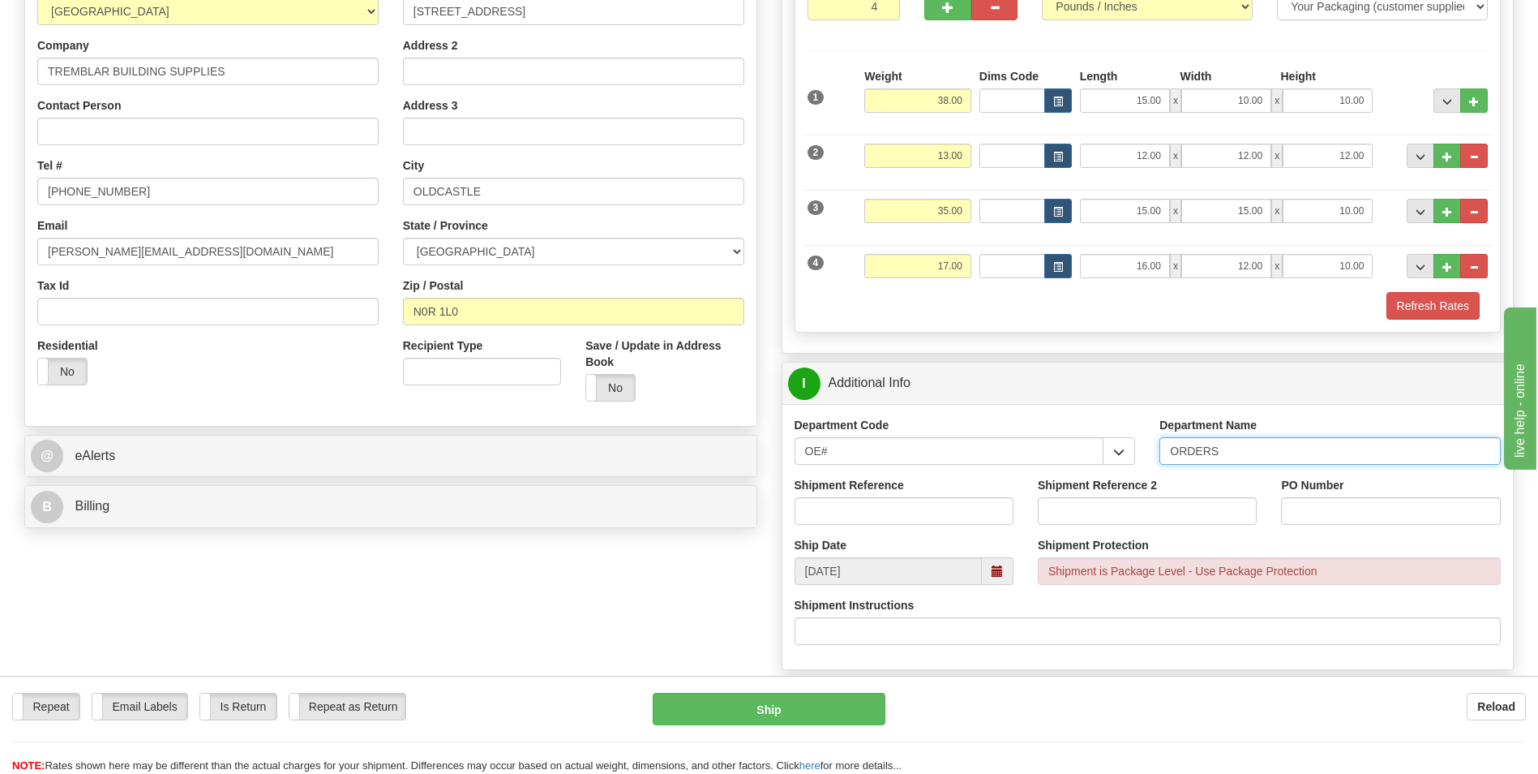
click at [1232, 450] on input "ORDERS" at bounding box center [1330, 451] width 341 height 28
type input "70182430-00"
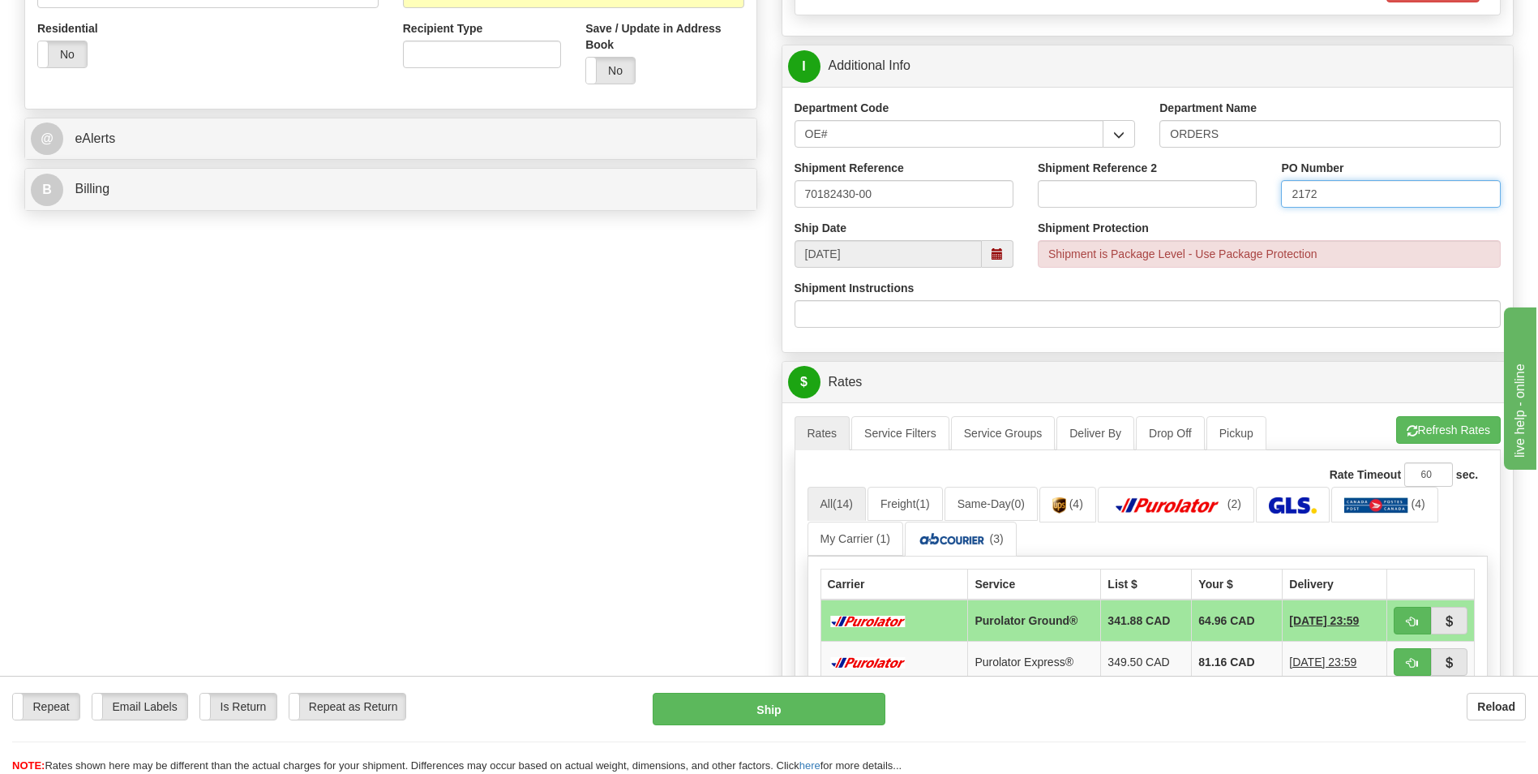
scroll to position [568, 0]
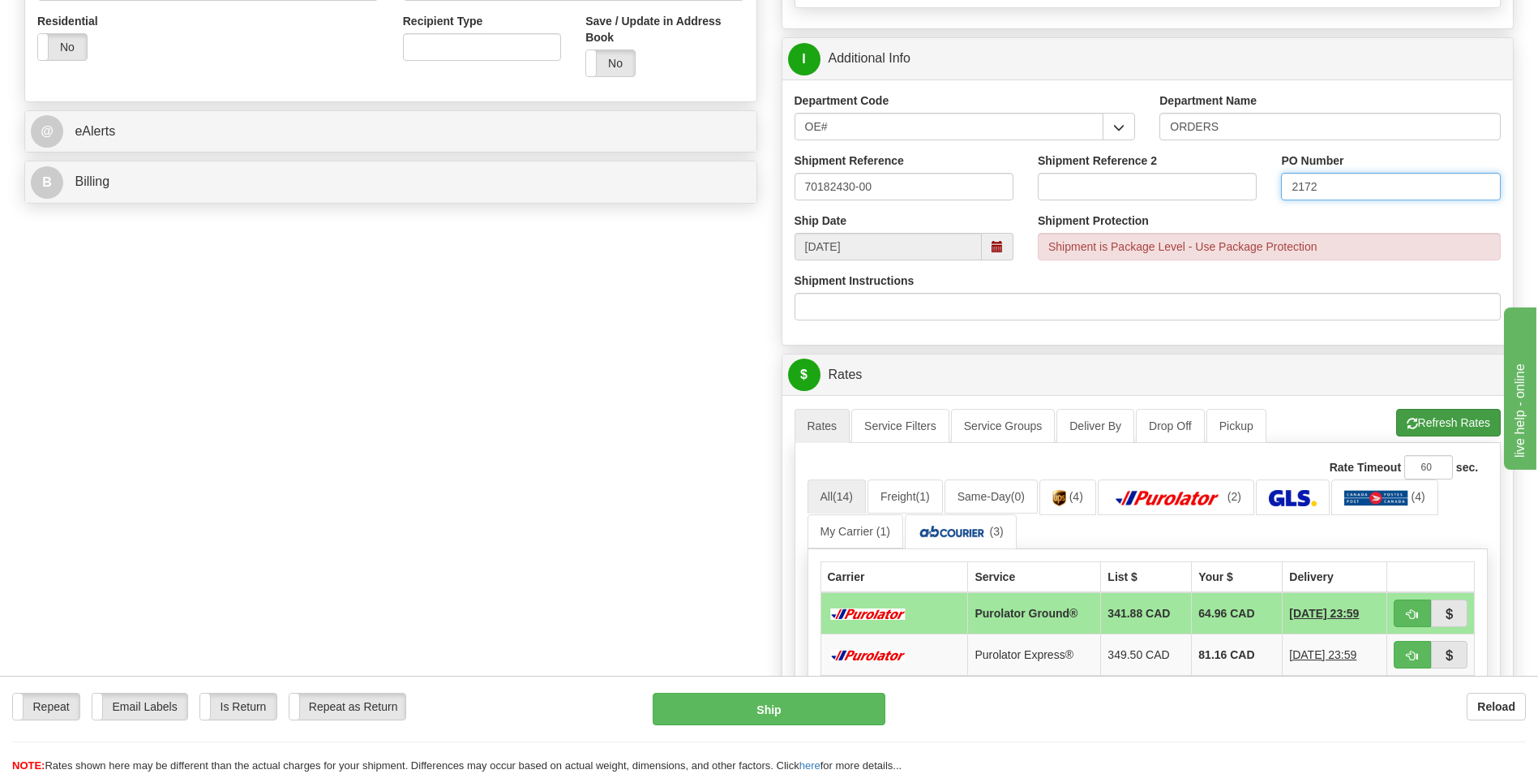
type input "2172"
click at [1414, 414] on button "Refresh Rates" at bounding box center [1449, 423] width 105 height 28
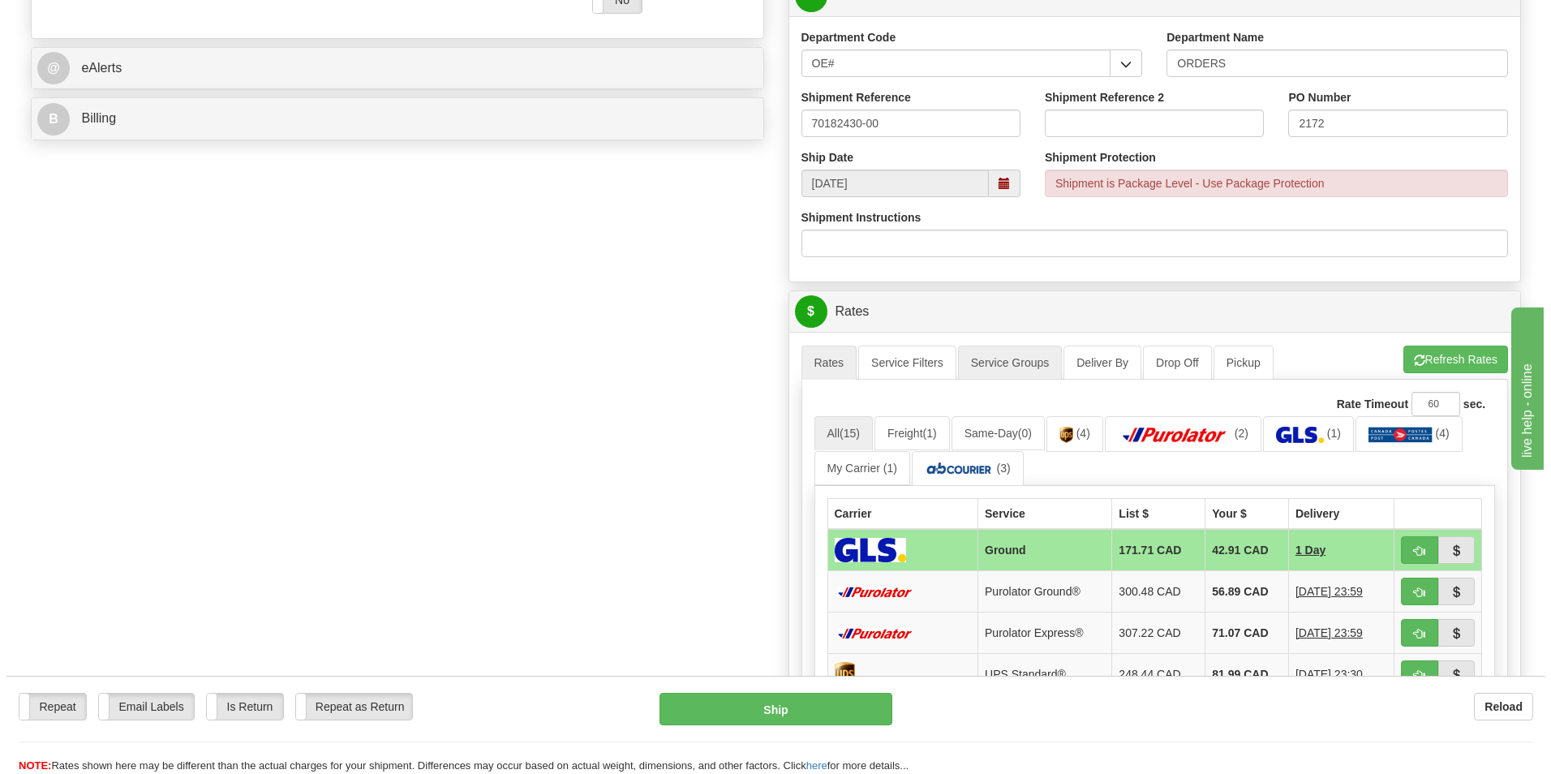
scroll to position [730, 0]
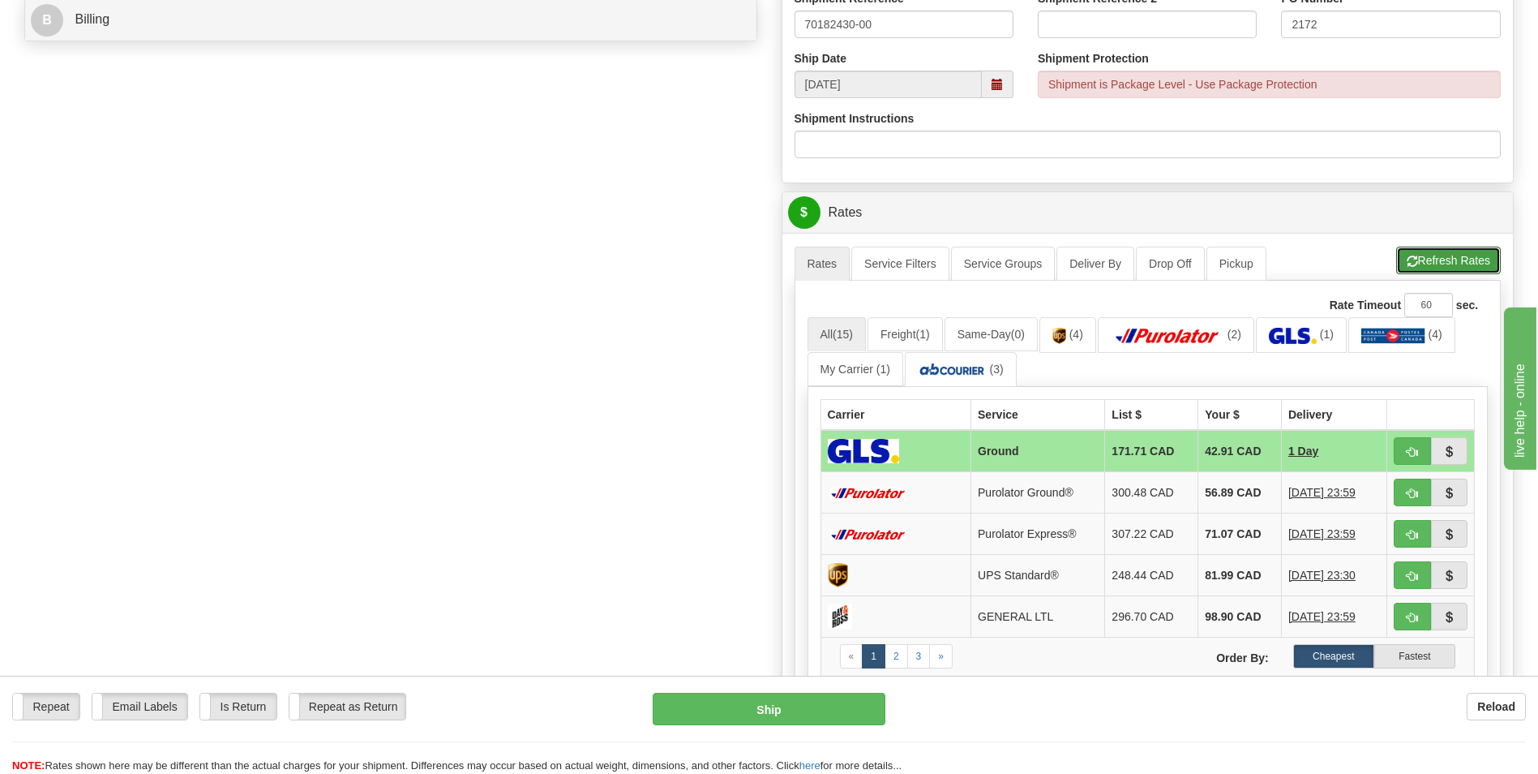
drag, startPoint x: 1476, startPoint y: 260, endPoint x: 1458, endPoint y: 261, distance: 17.9
click at [1476, 260] on button "Refresh Rates" at bounding box center [1449, 261] width 105 height 28
click at [1200, 500] on td "56.89 CAD" at bounding box center [1241, 492] width 84 height 41
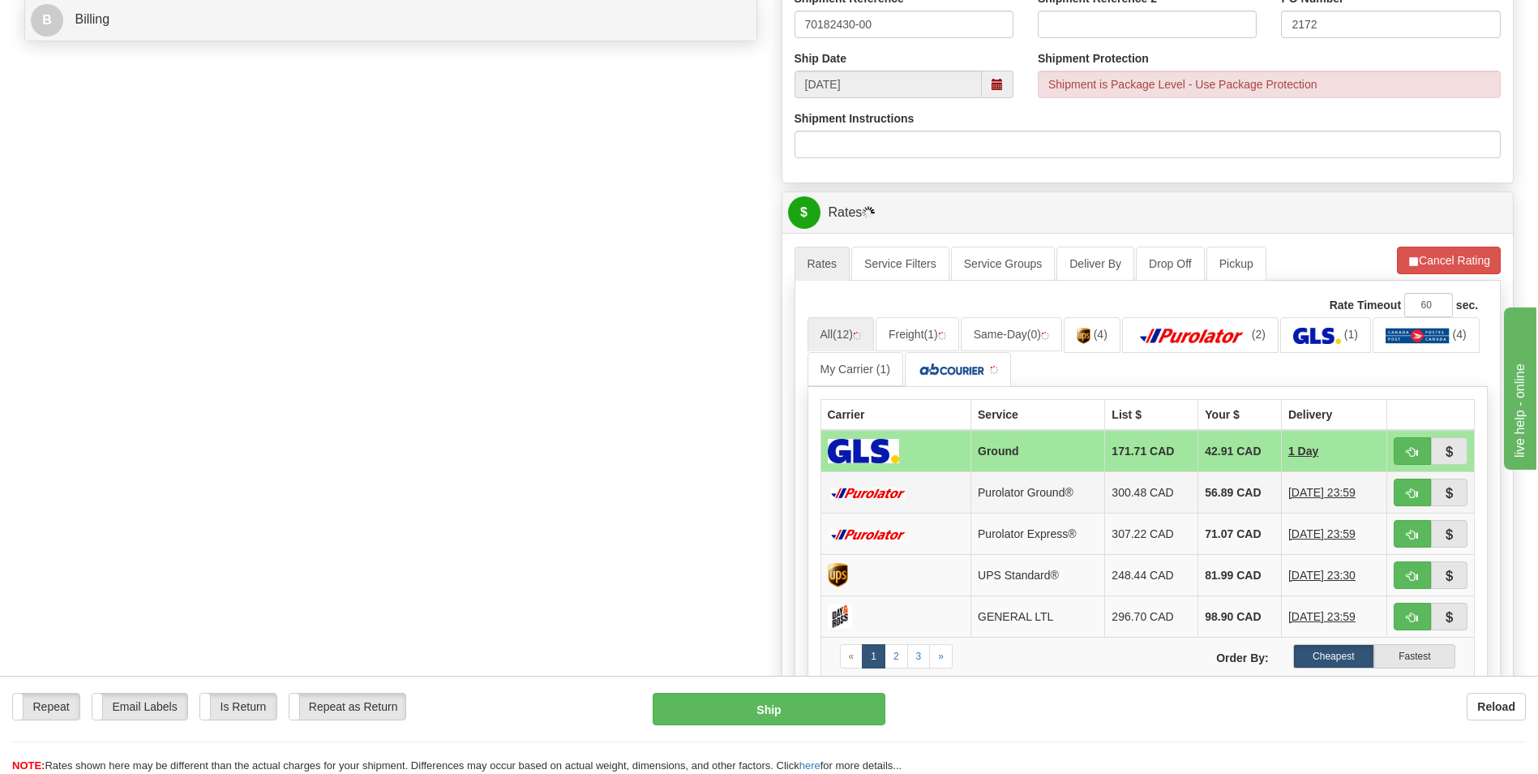
click at [1217, 493] on td "56.89 CAD" at bounding box center [1241, 492] width 84 height 41
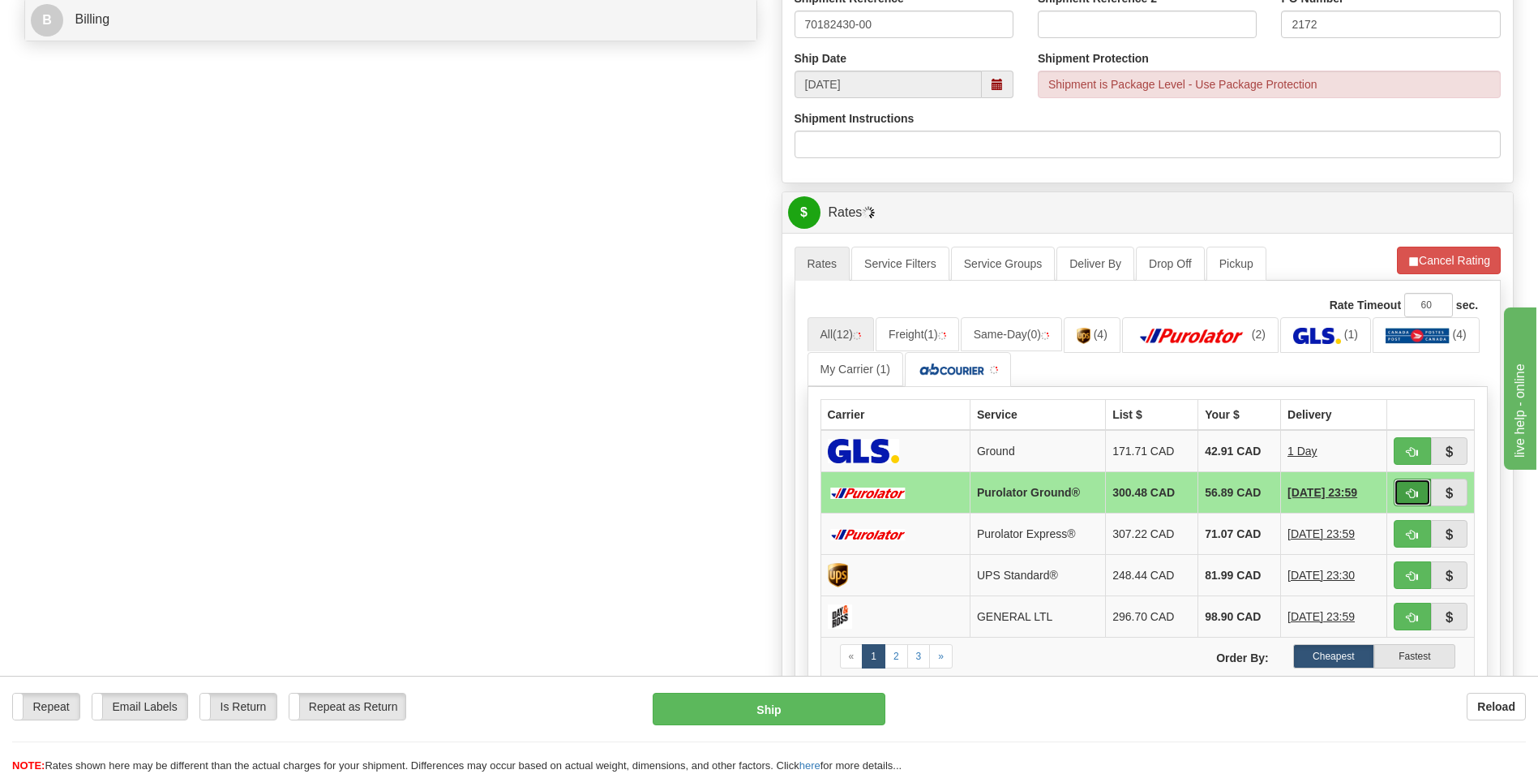
click at [1414, 491] on span "button" at bounding box center [1412, 493] width 11 height 11
click at [857, 705] on button "Ship" at bounding box center [769, 709] width 232 height 32
type input "1"
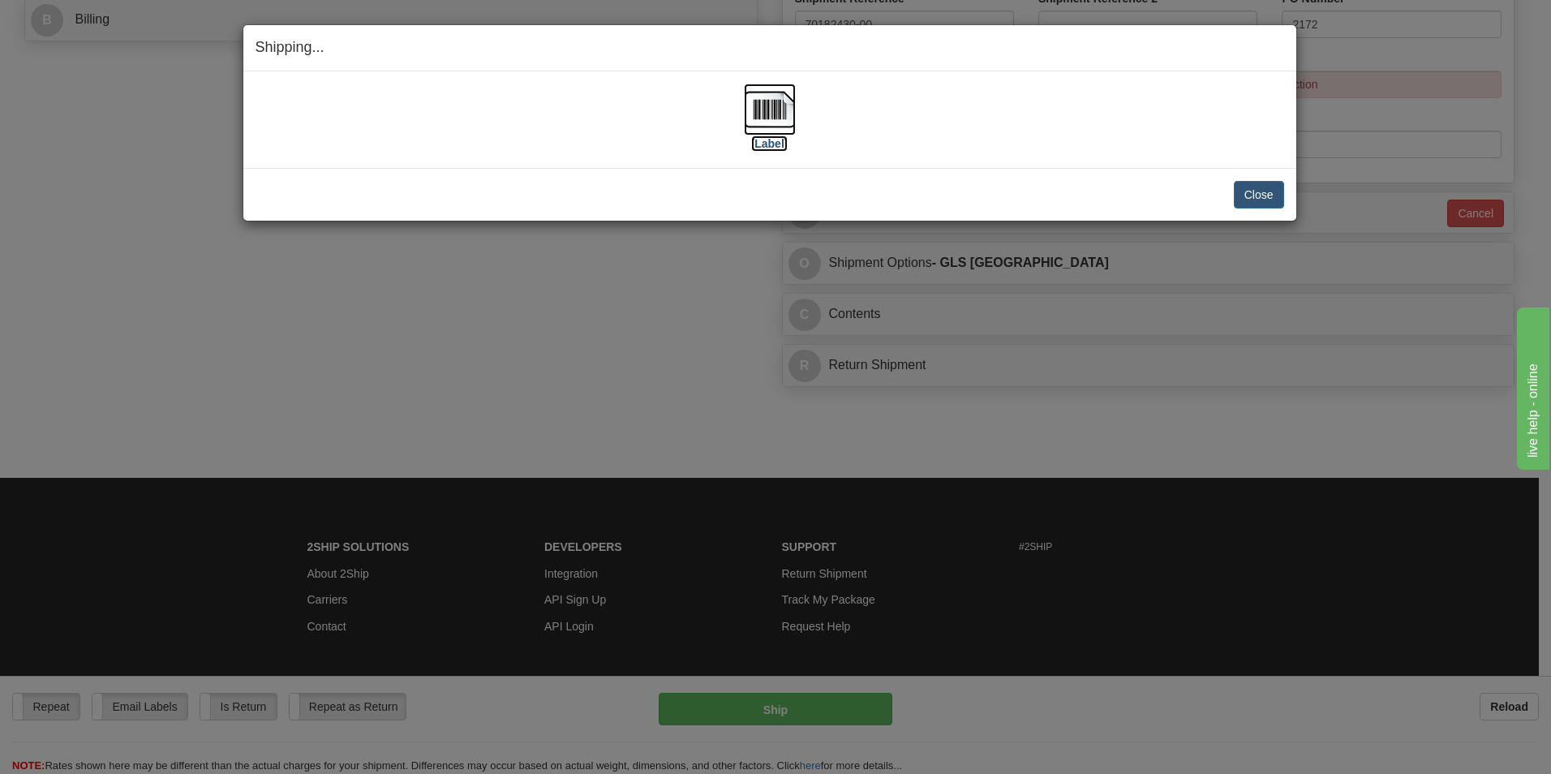
click at [770, 99] on img at bounding box center [770, 110] width 52 height 52
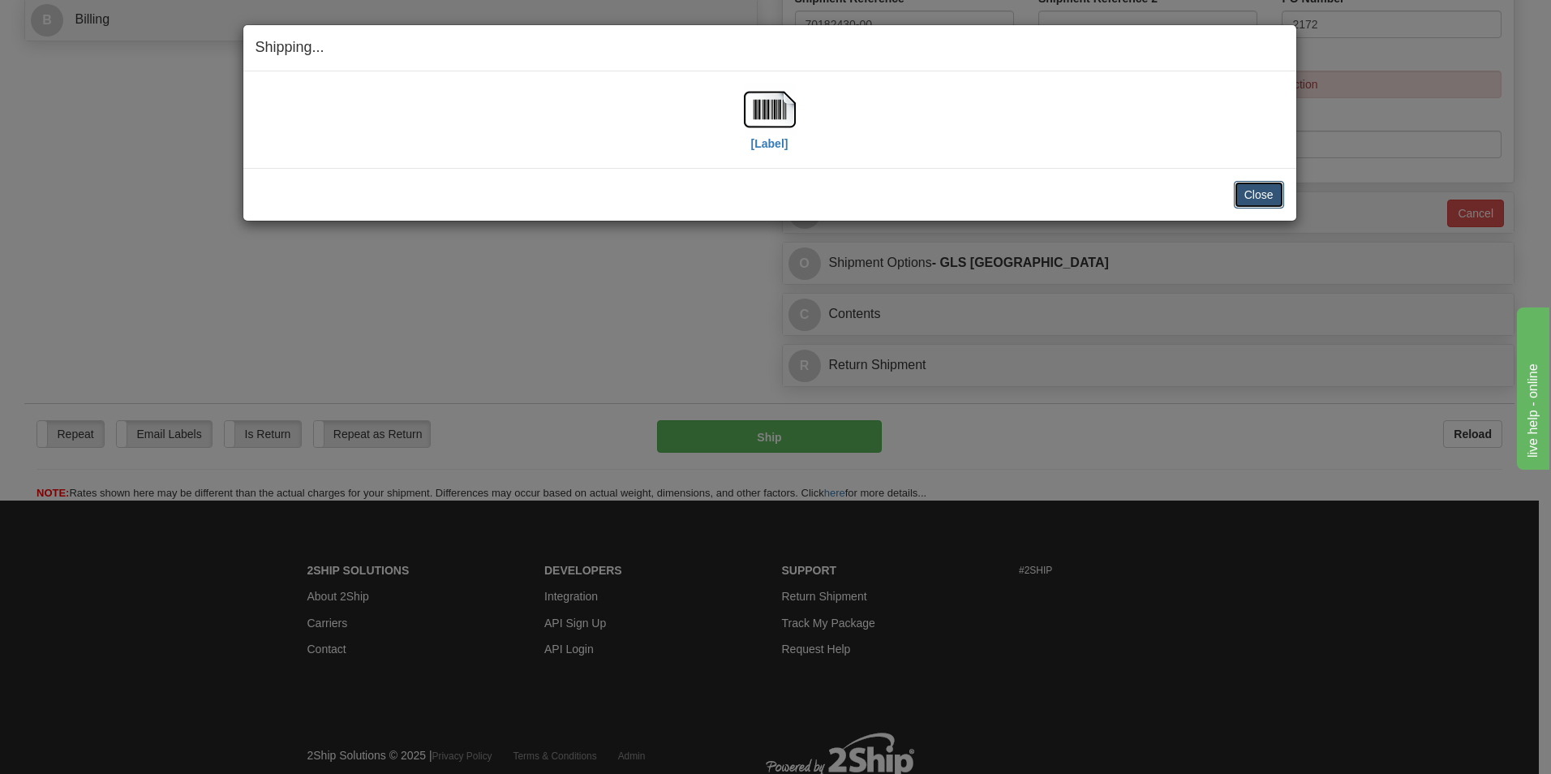
click at [1275, 181] on button "Close" at bounding box center [1259, 195] width 50 height 28
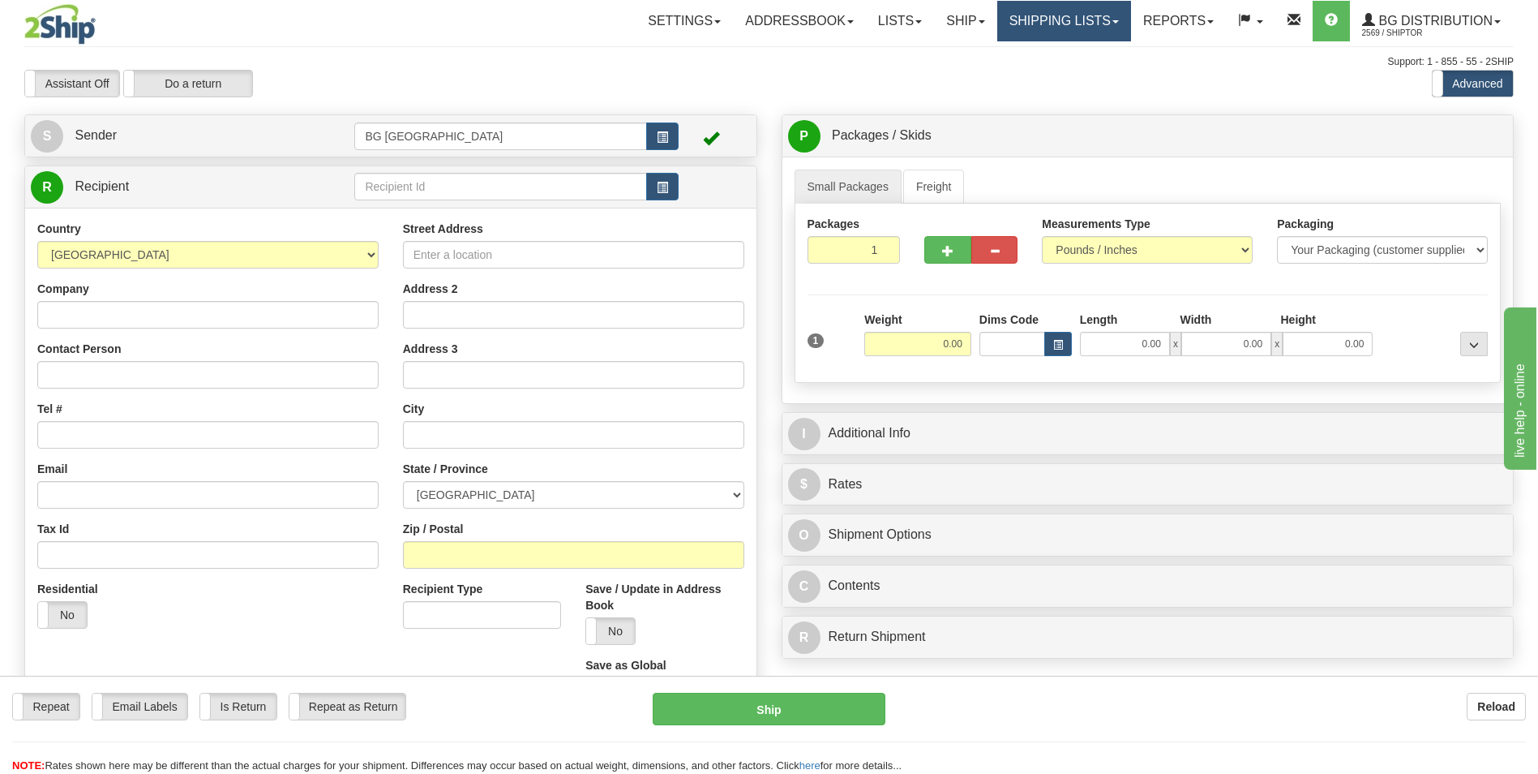
click at [1062, 24] on link "Shipping lists" at bounding box center [1065, 21] width 134 height 41
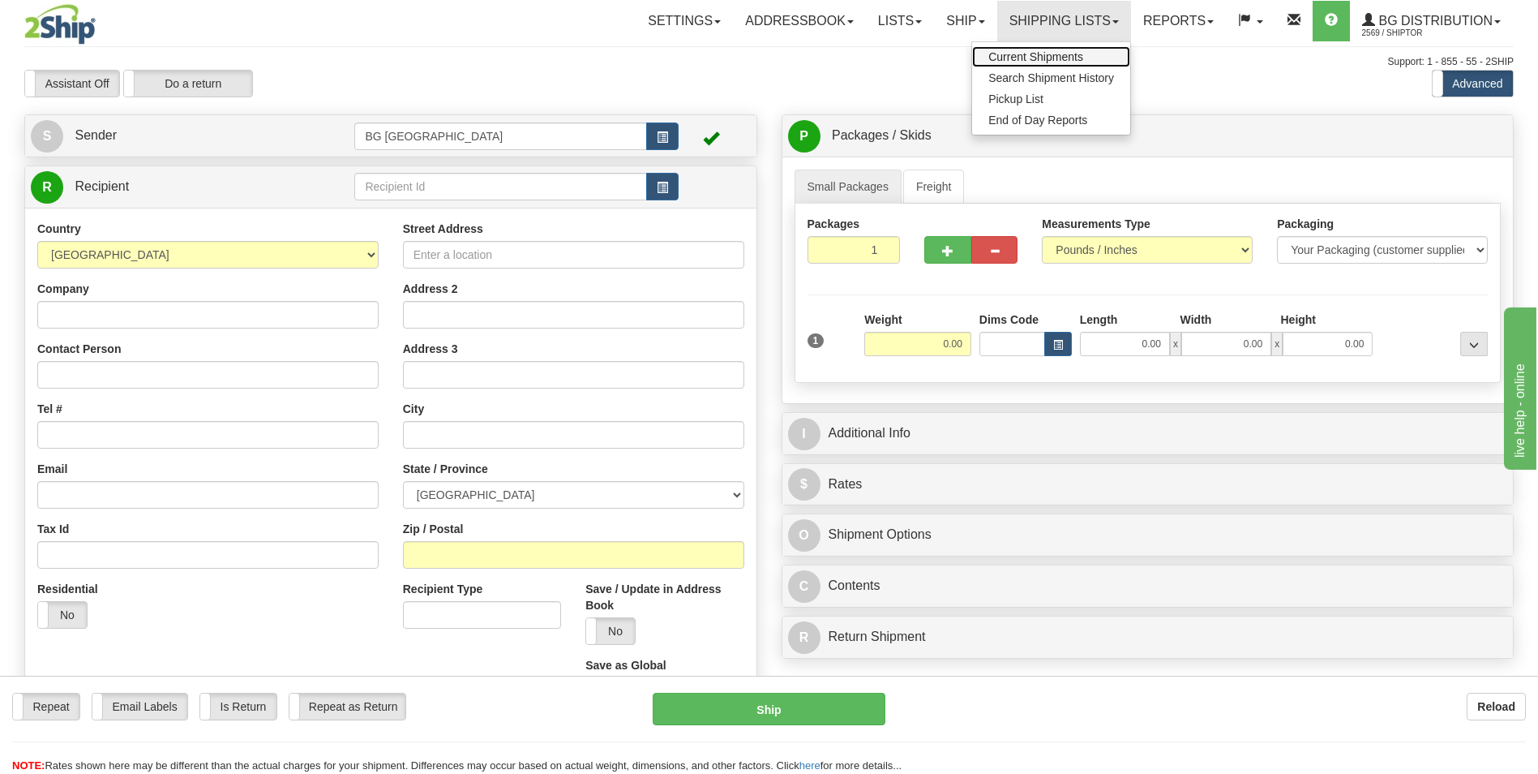
click at [1028, 58] on span "Current Shipments" at bounding box center [1036, 56] width 95 height 13
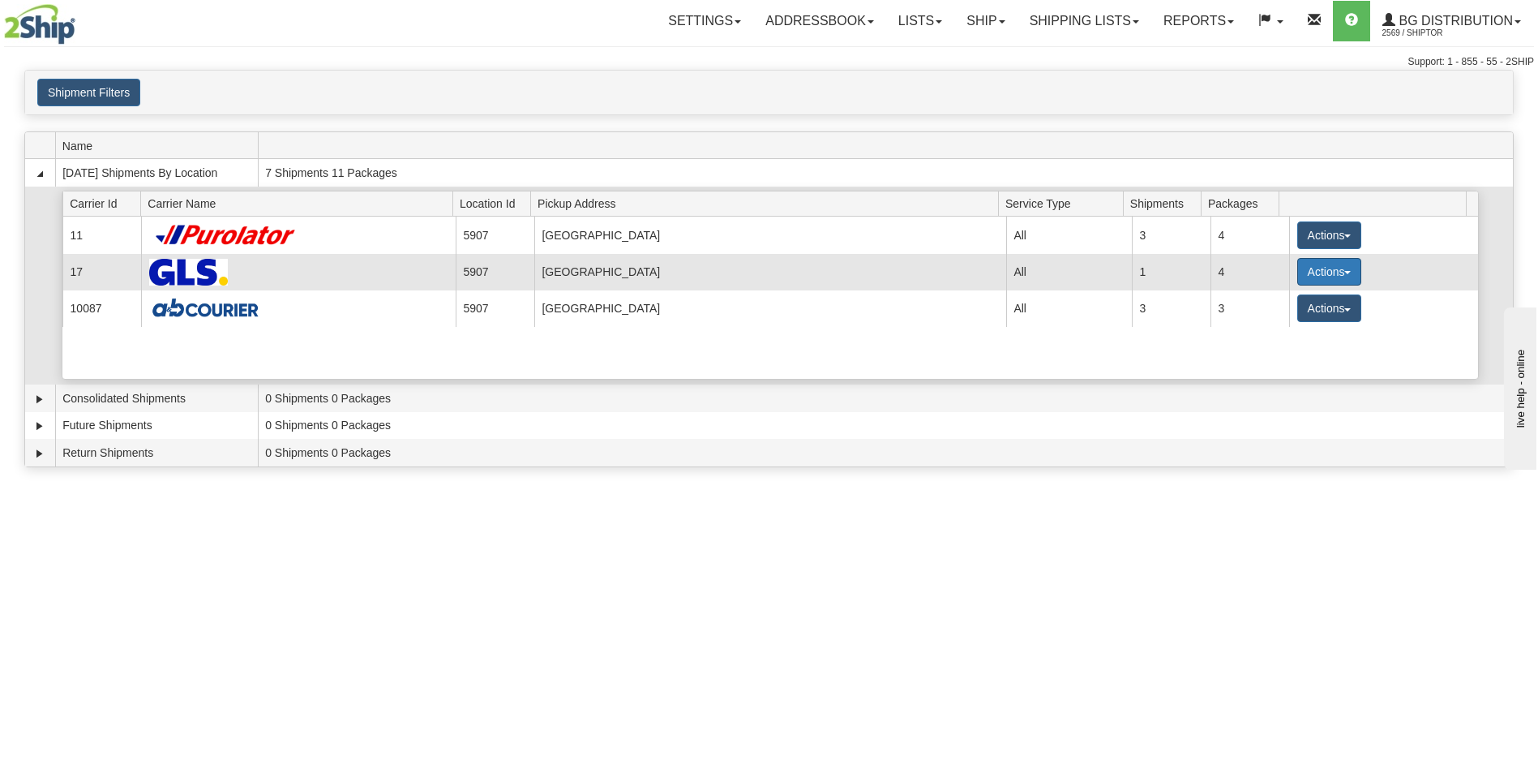
click at [1302, 266] on button "Actions" at bounding box center [1330, 272] width 65 height 28
click at [1256, 301] on span "Details" at bounding box center [1269, 301] width 44 height 11
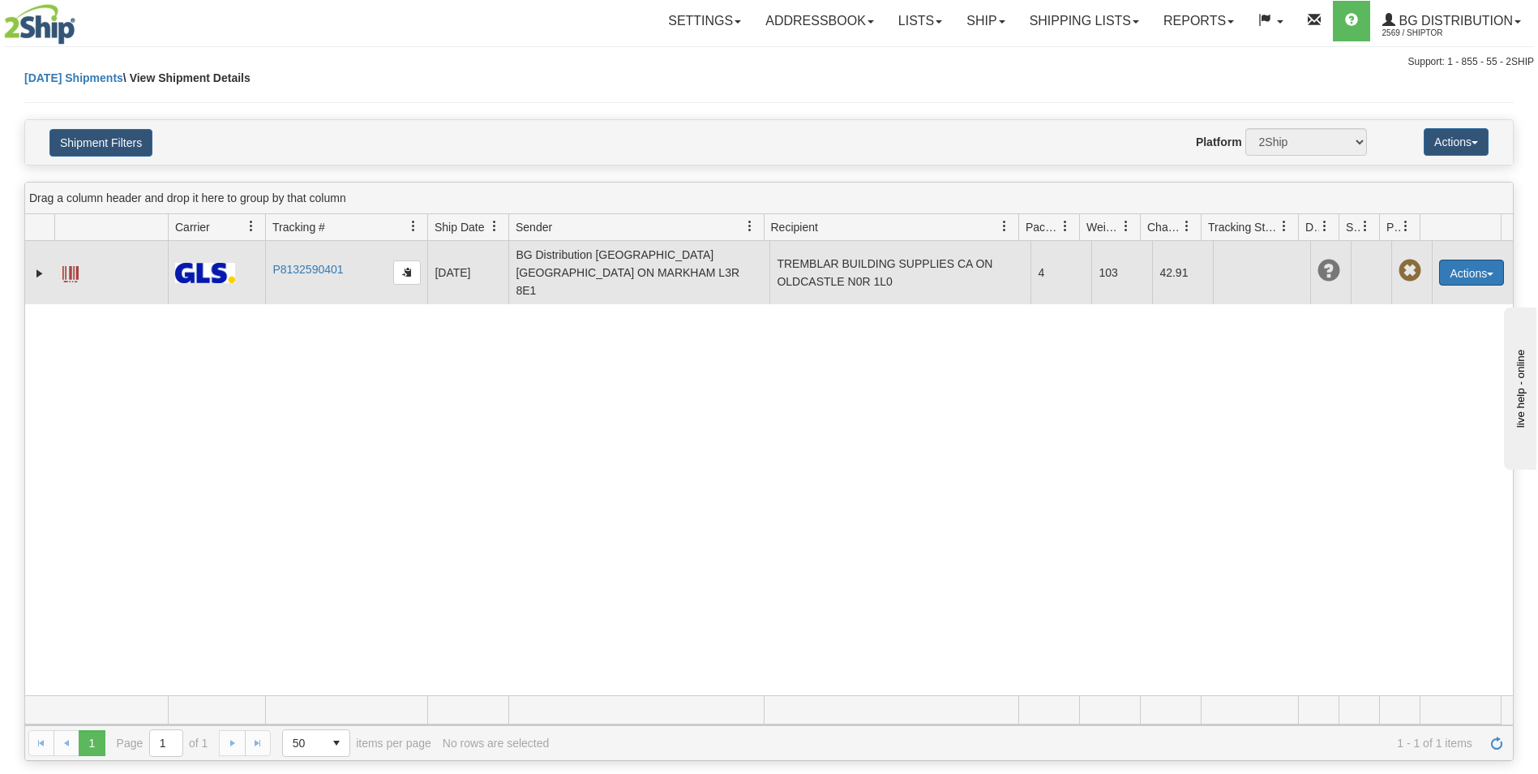
click at [1445, 265] on button "Actions" at bounding box center [1472, 273] width 65 height 26
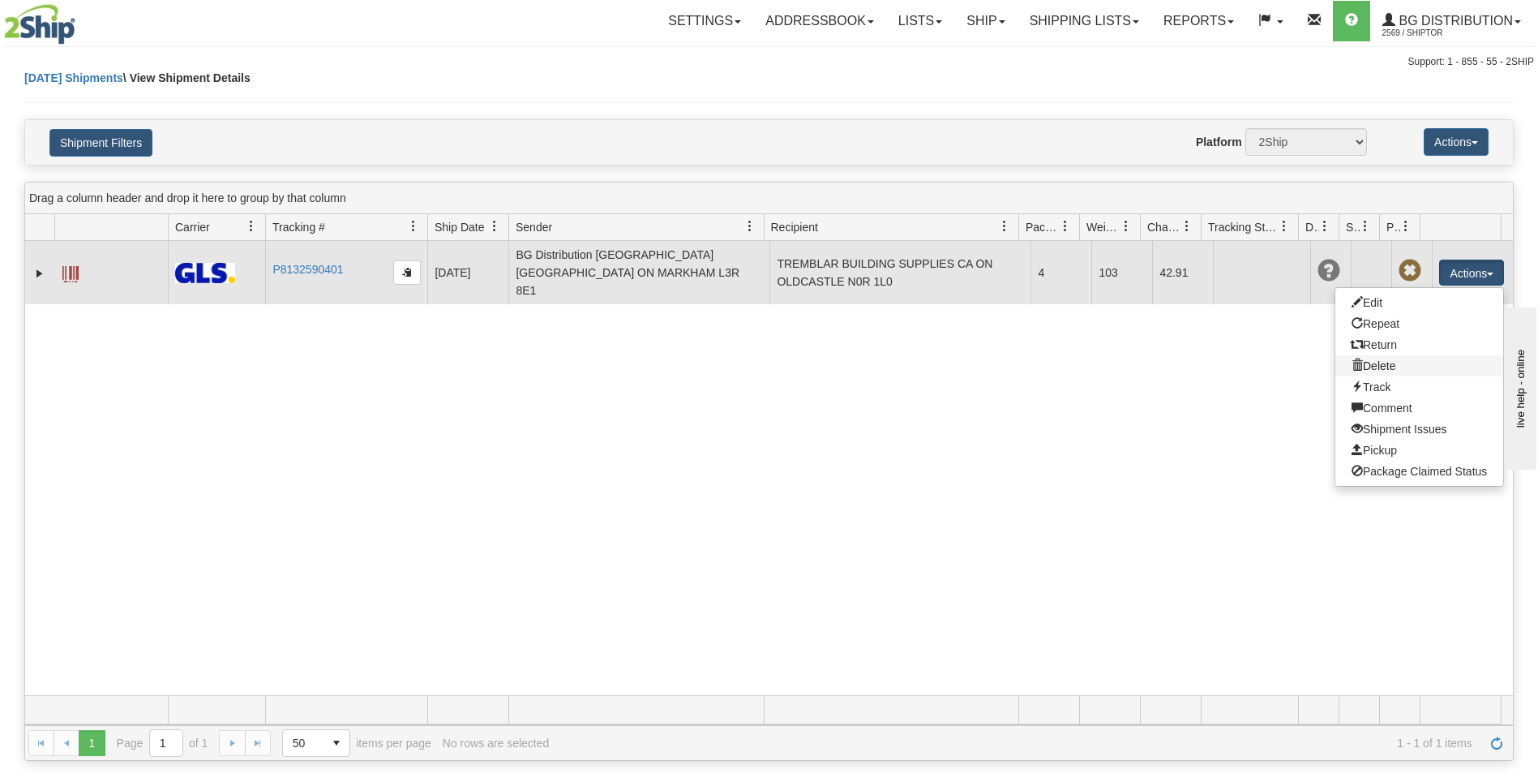
click at [1364, 355] on link "Delete" at bounding box center [1420, 365] width 168 height 21
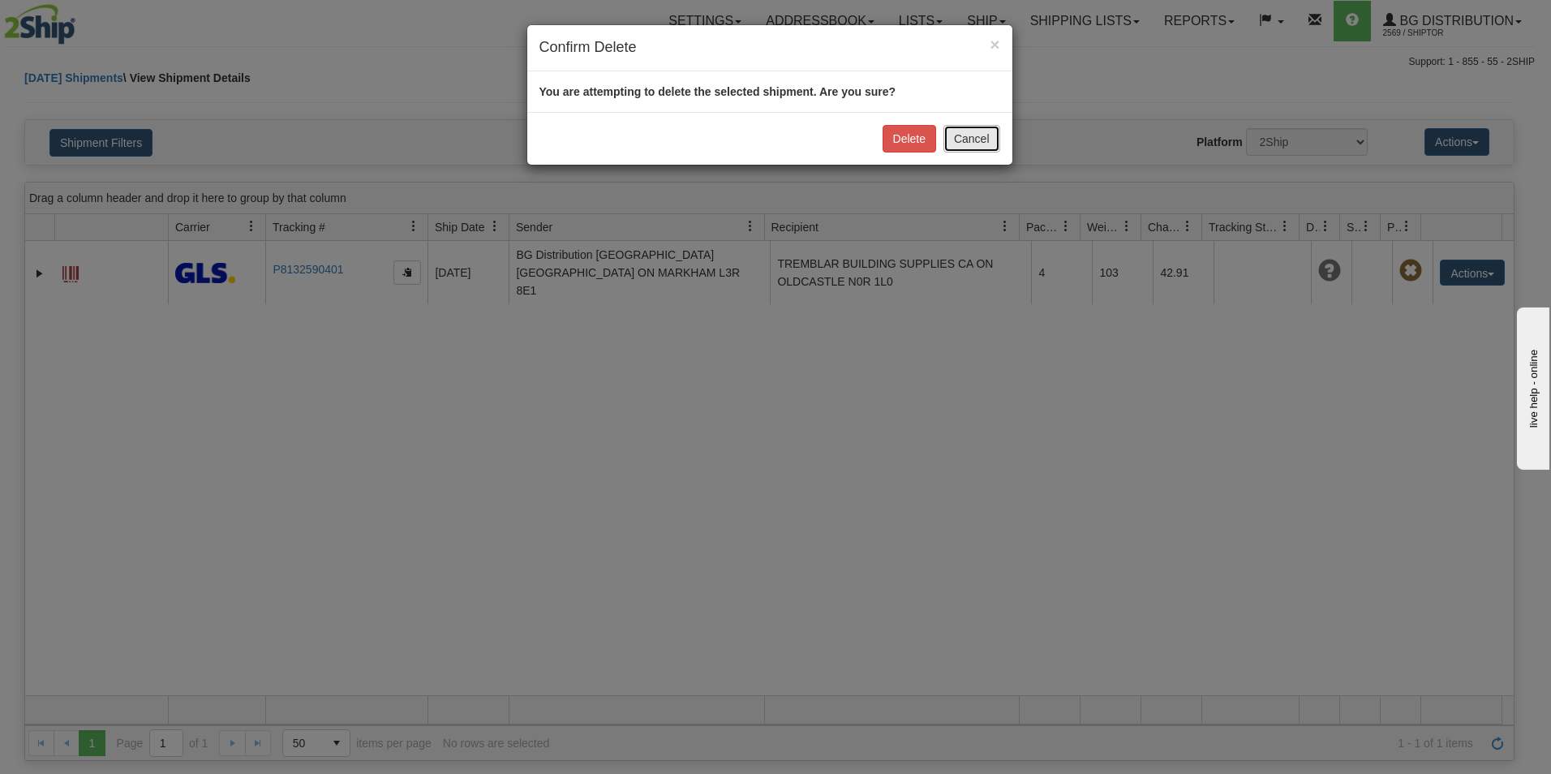
click at [962, 142] on button "Cancel" at bounding box center [971, 139] width 57 height 28
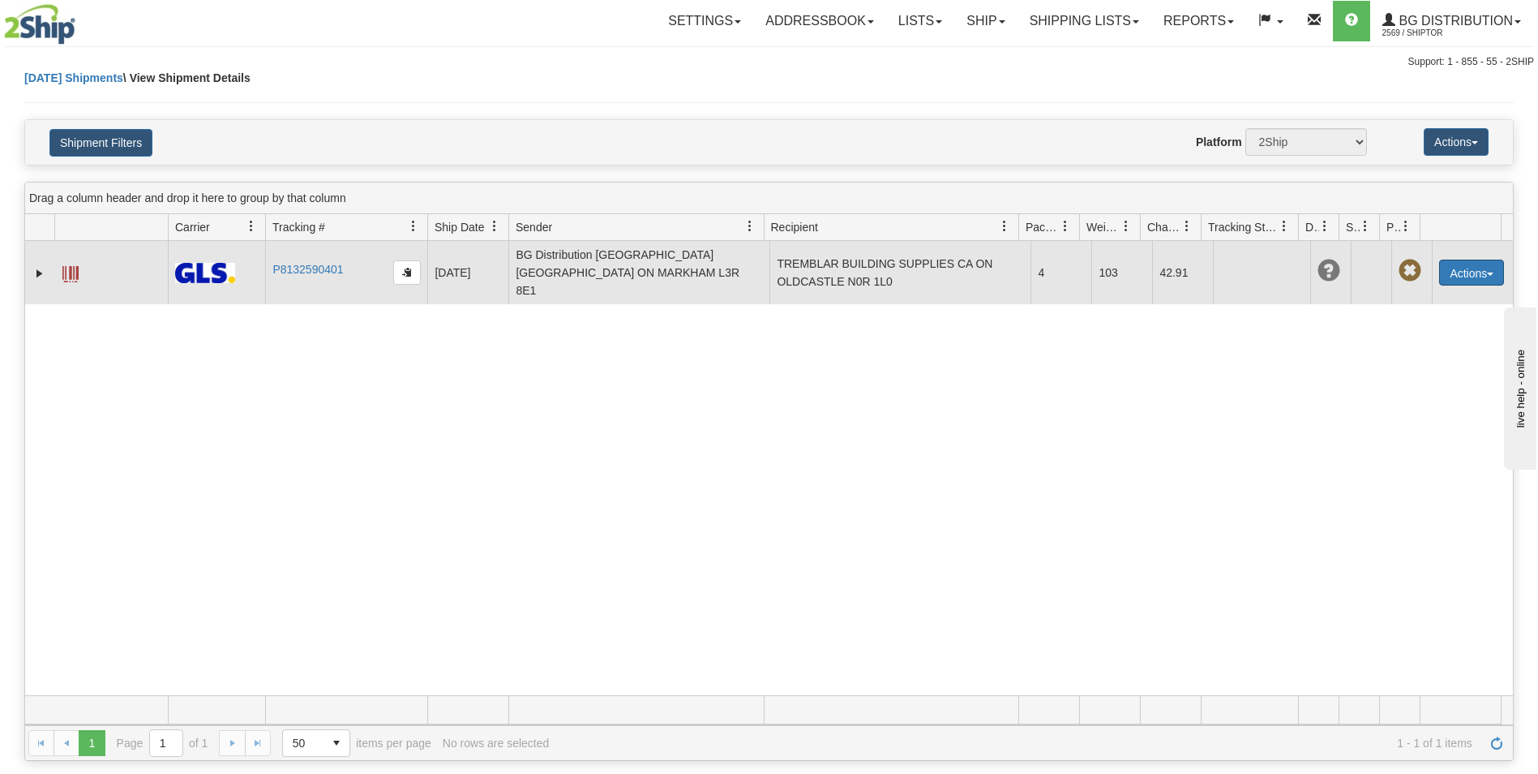
click at [1453, 265] on button "Actions" at bounding box center [1472, 273] width 65 height 26
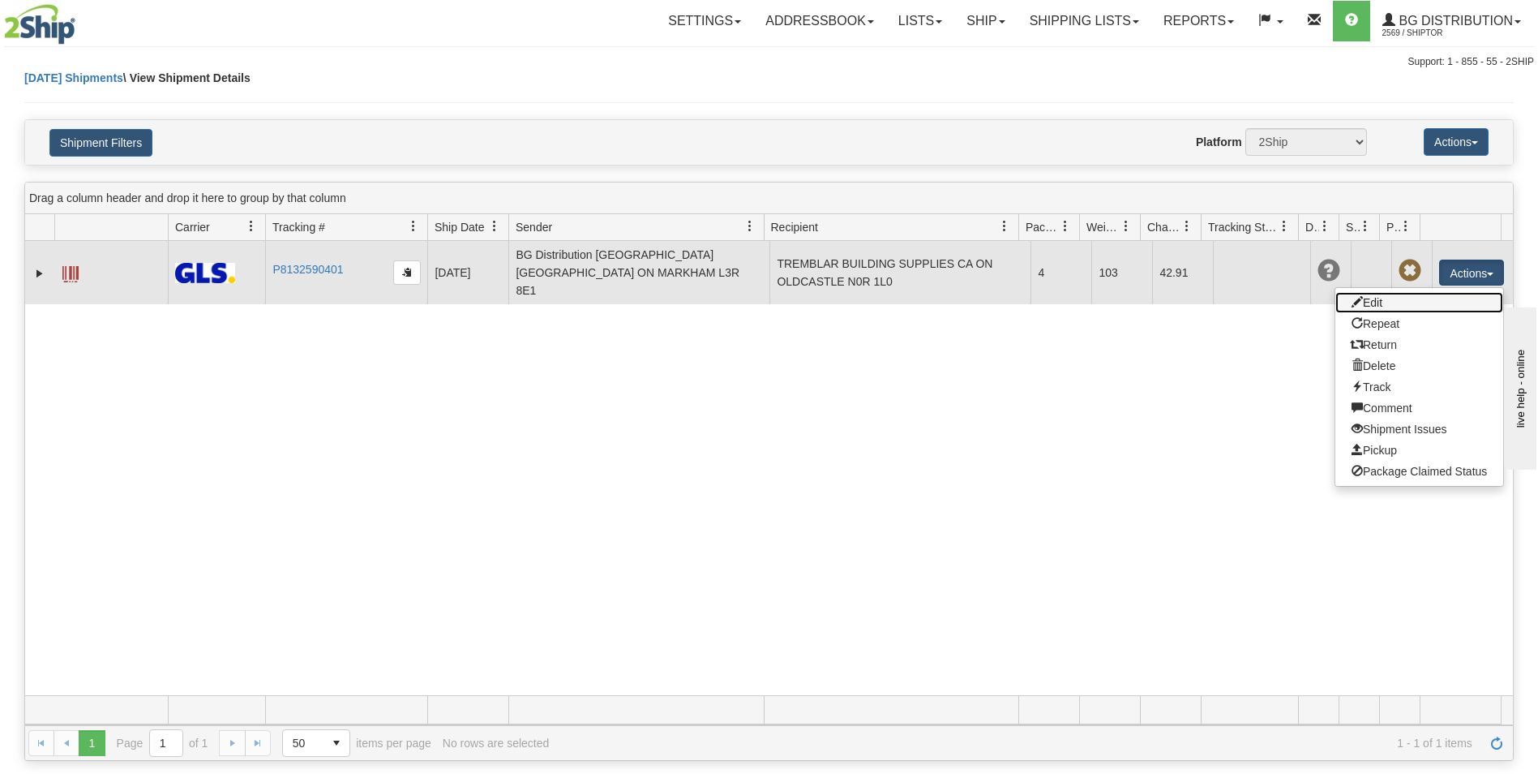
click at [1389, 295] on link "Edit" at bounding box center [1420, 302] width 168 height 21
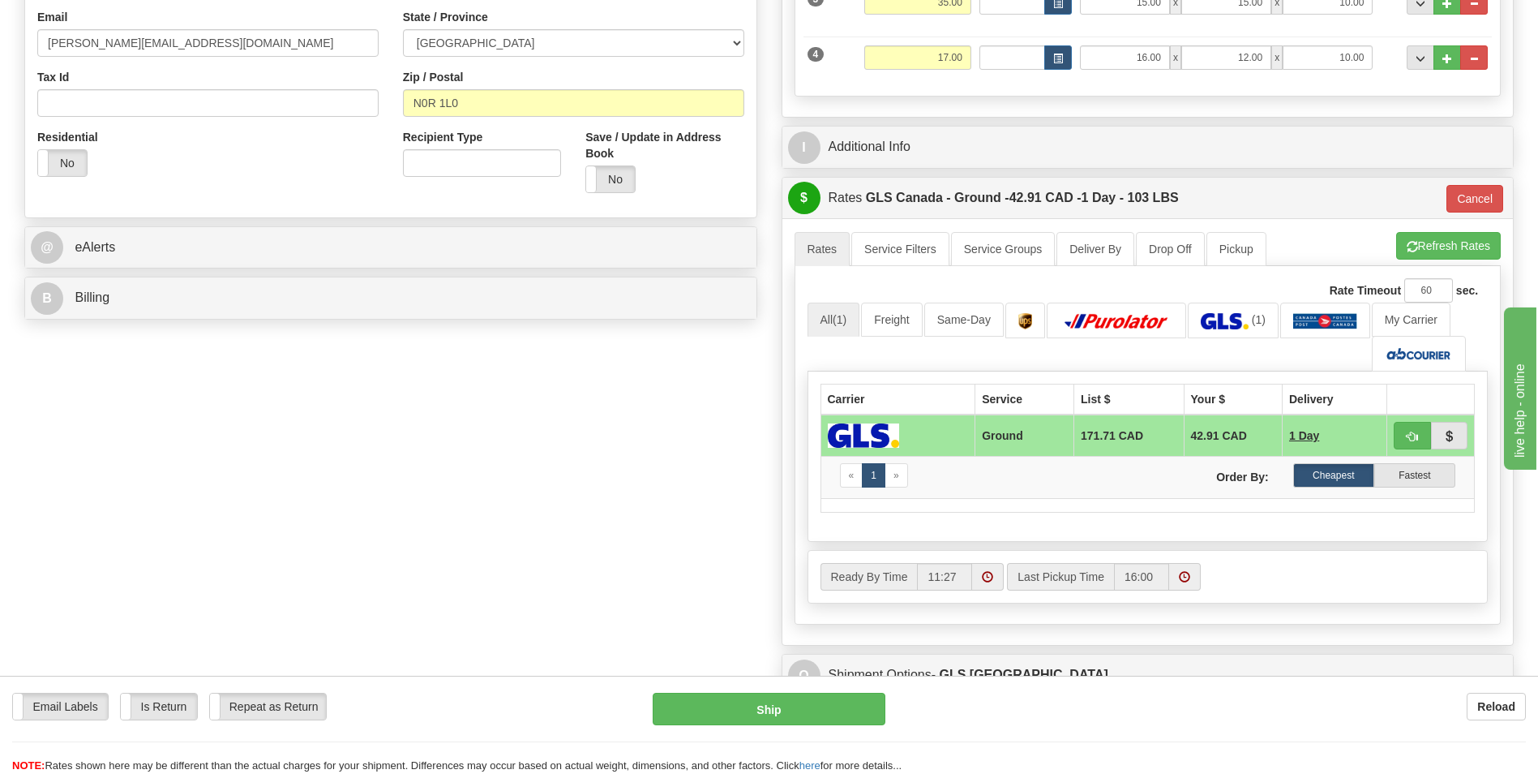
scroll to position [568, 0]
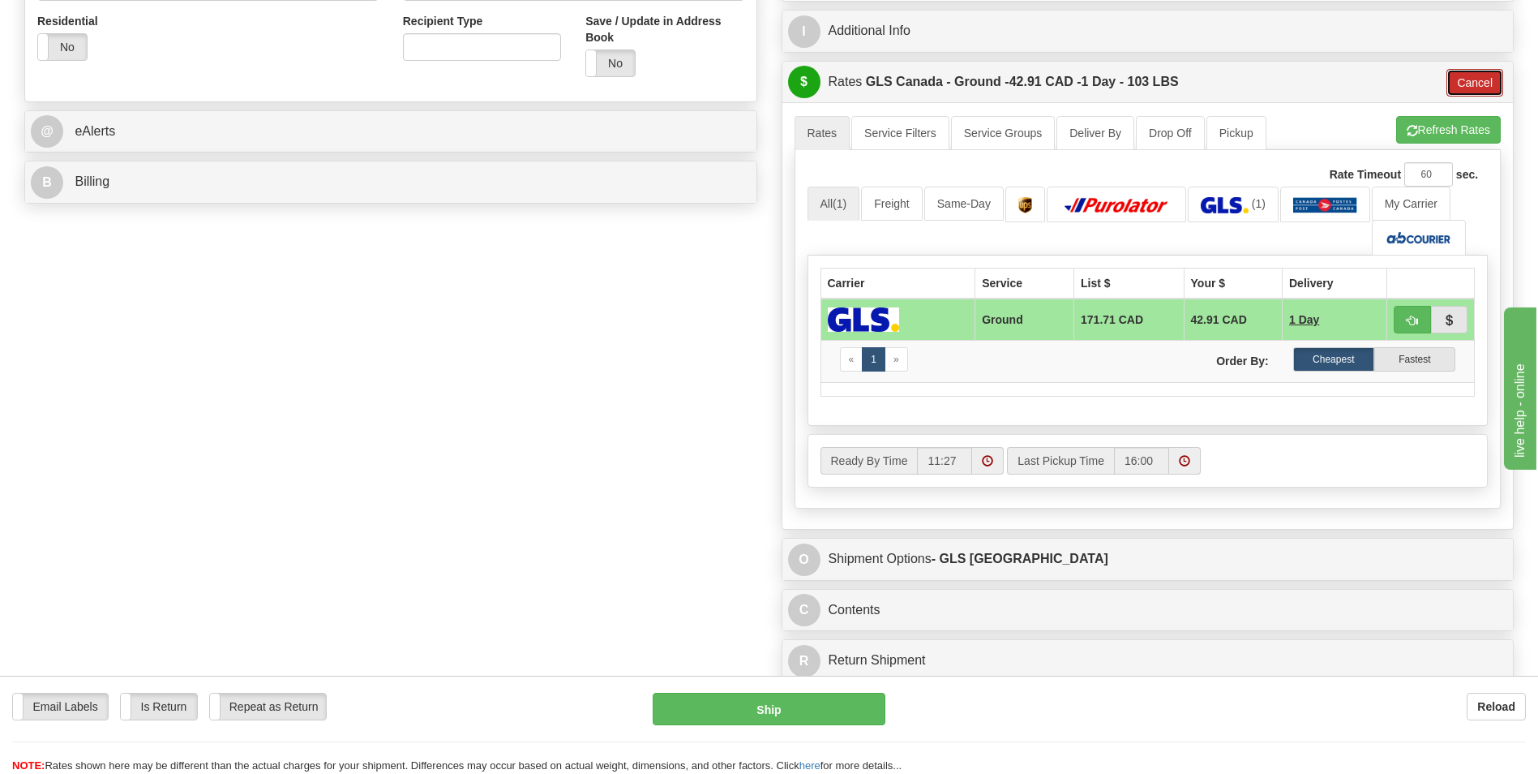
click at [1477, 72] on button "Cancel" at bounding box center [1475, 83] width 57 height 28
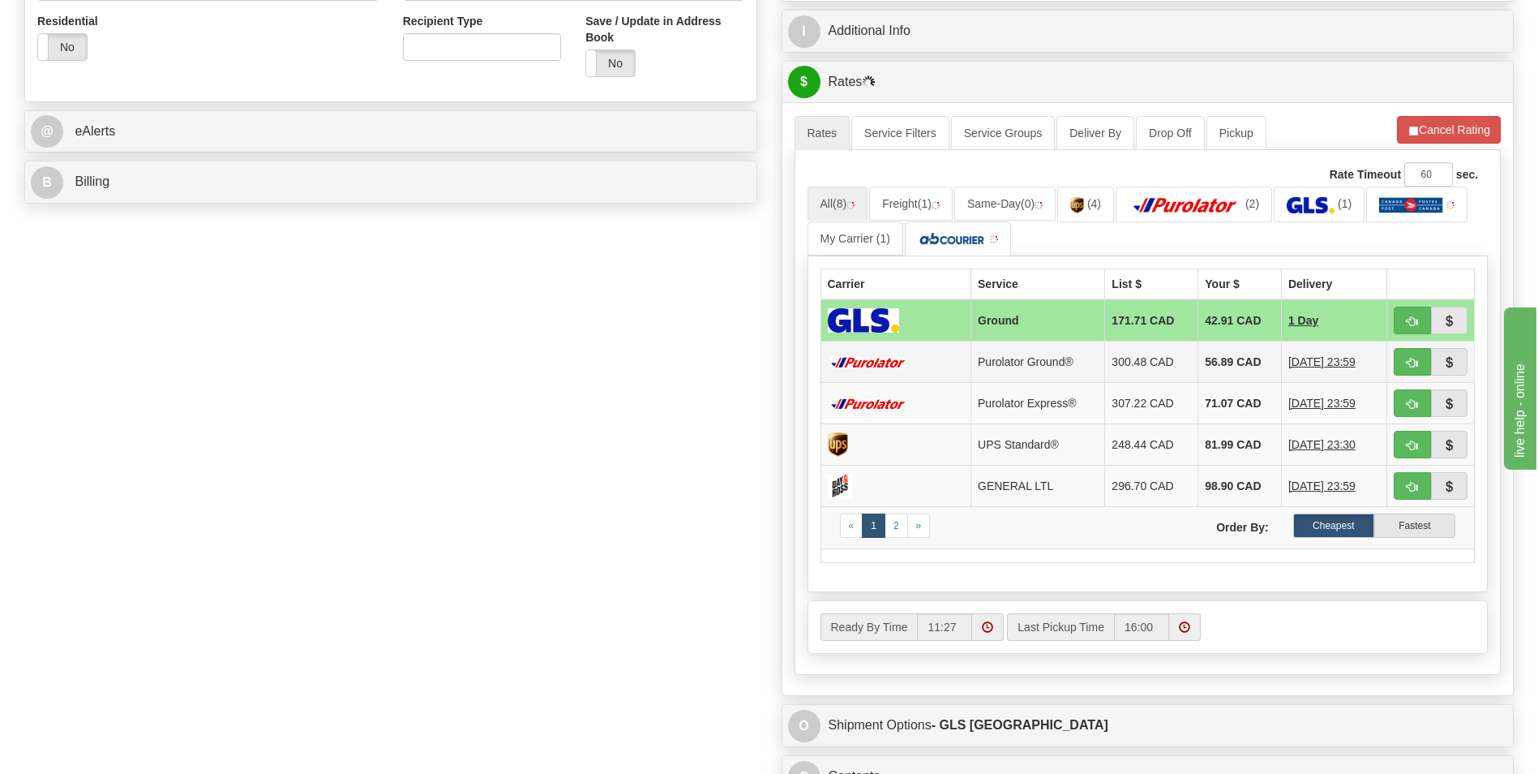
click at [1211, 361] on td "56.89 CAD" at bounding box center [1241, 361] width 84 height 41
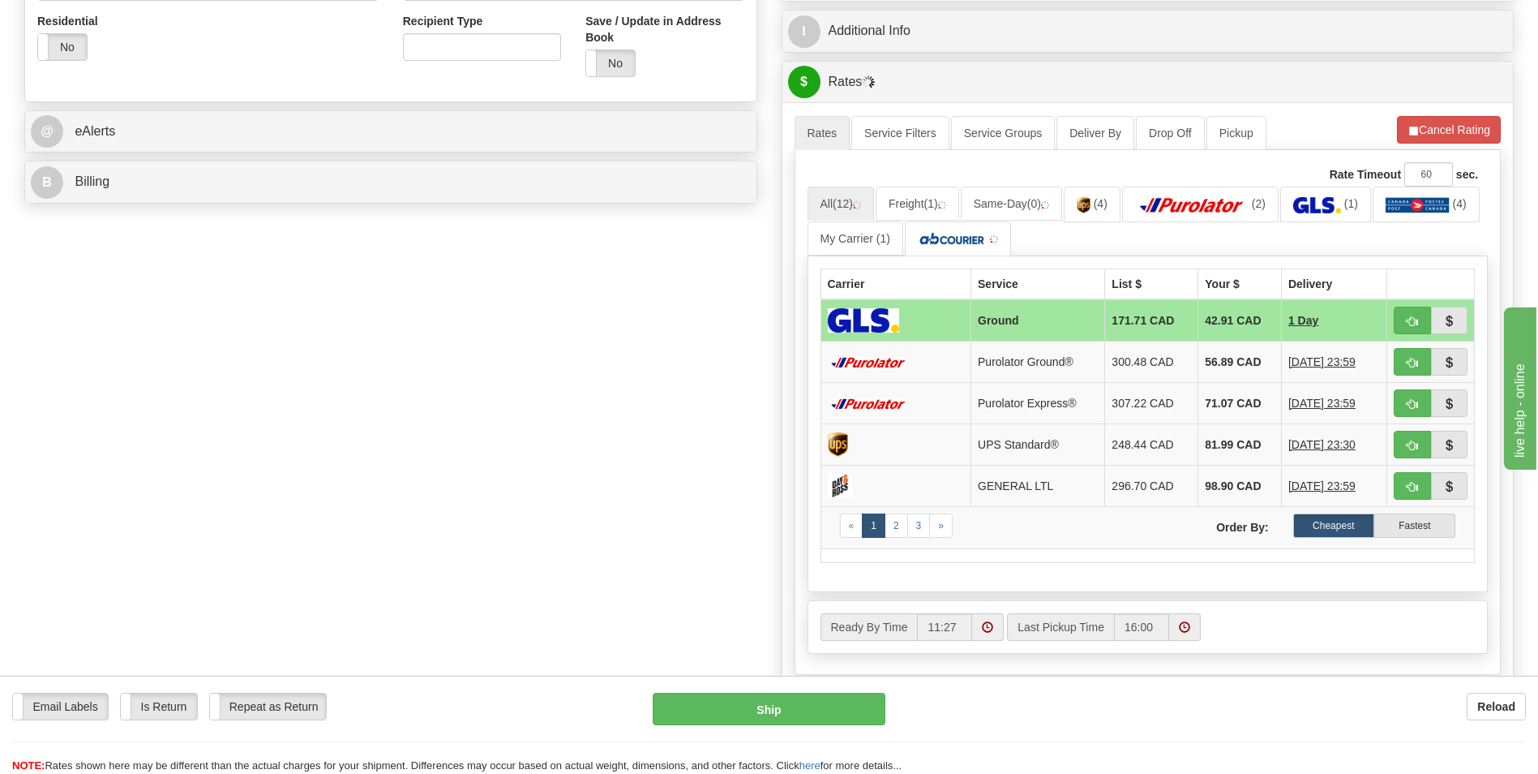
click at [1242, 355] on td "56.89 CAD" at bounding box center [1241, 361] width 84 height 41
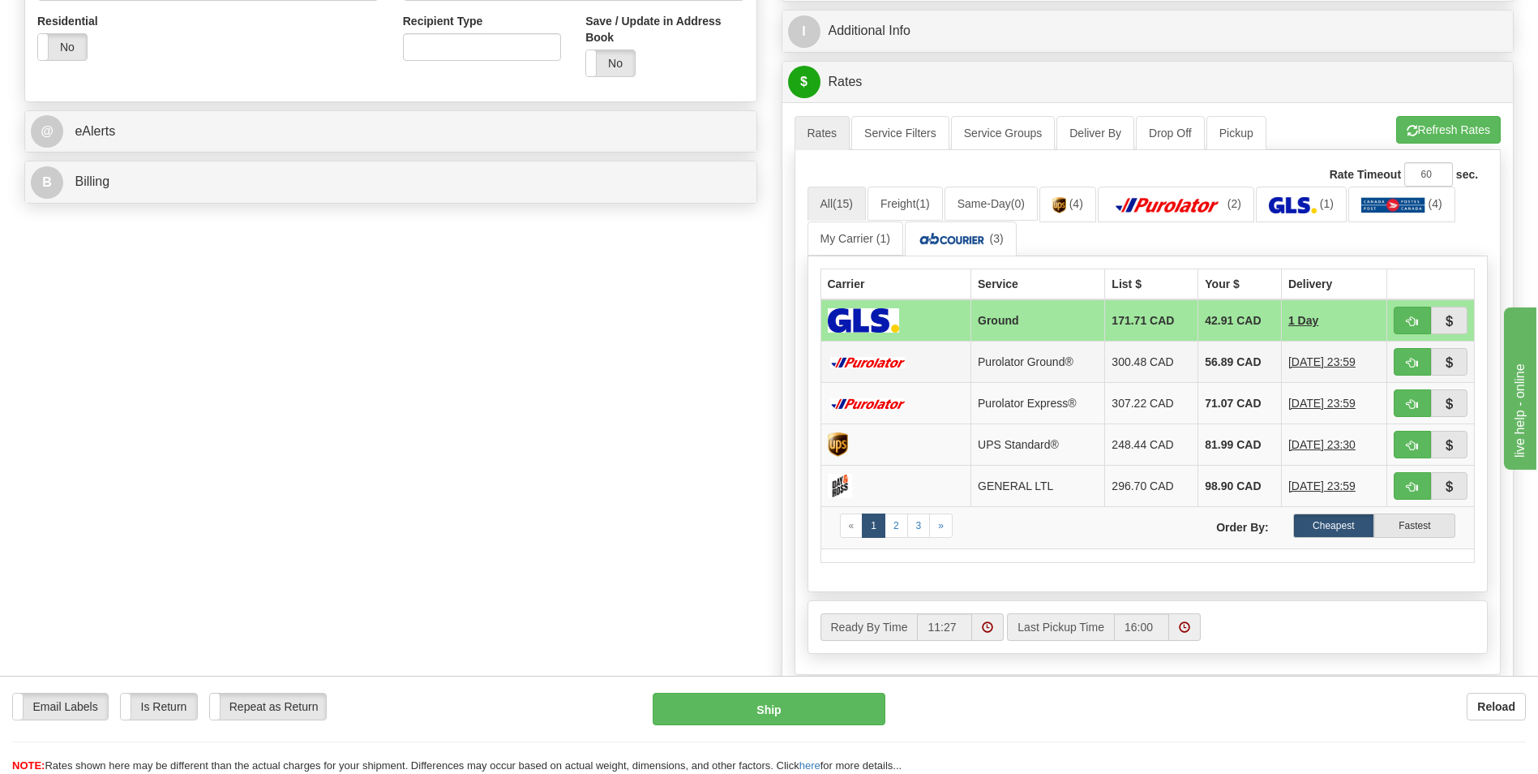
click at [1218, 365] on td "56.89 CAD" at bounding box center [1241, 361] width 84 height 41
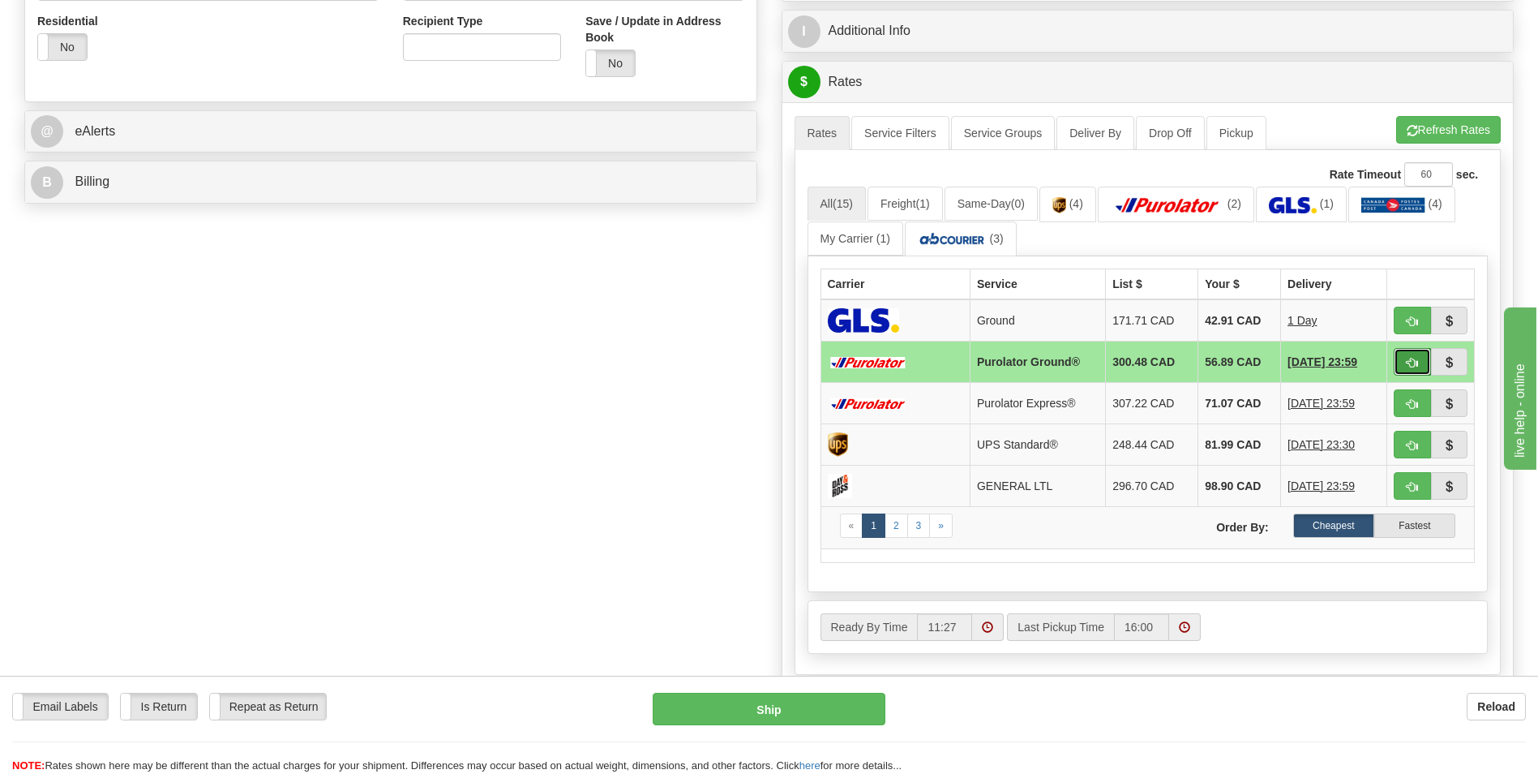
click at [1409, 361] on span "button" at bounding box center [1412, 363] width 11 height 11
type input "260"
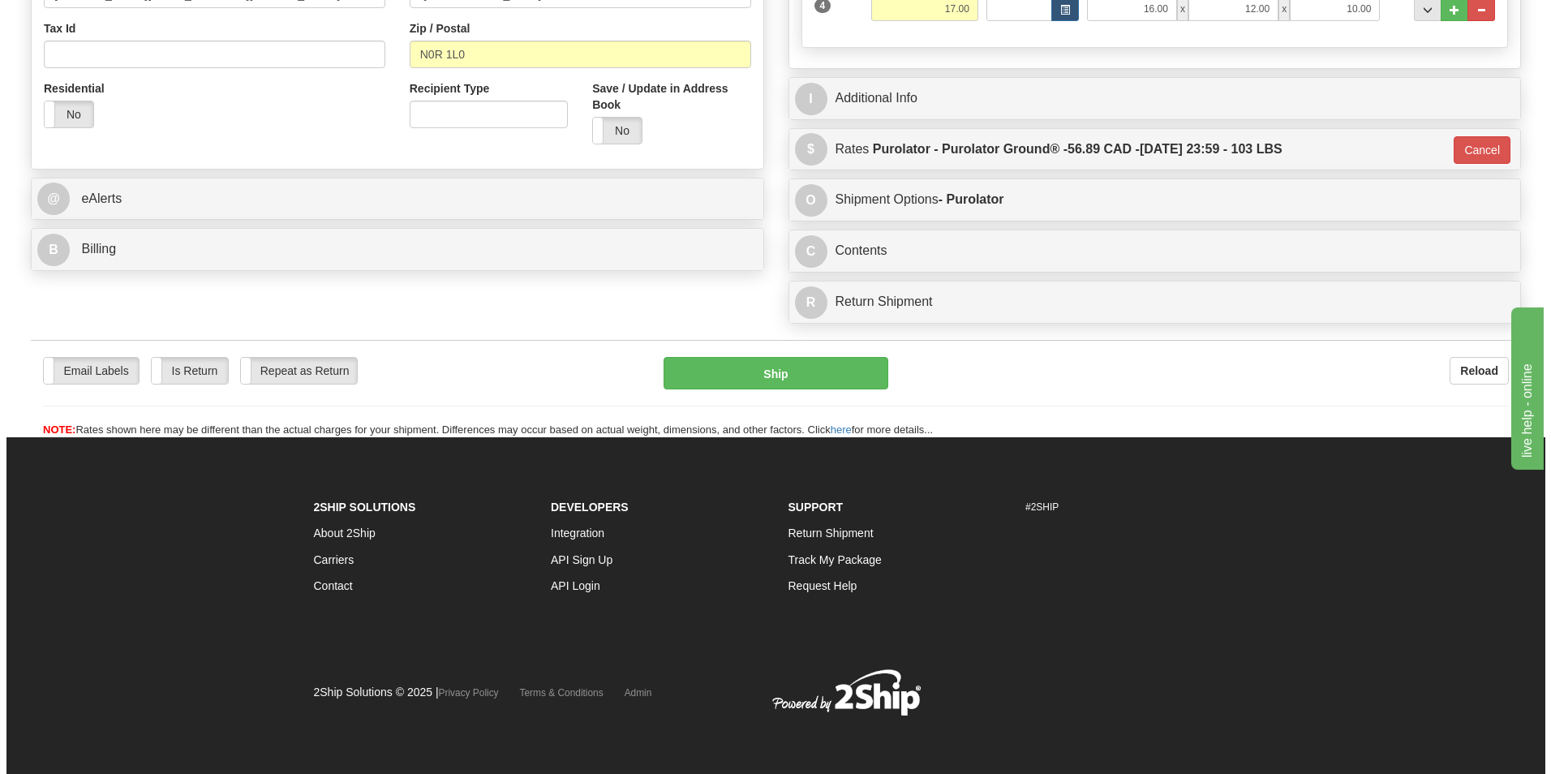
scroll to position [500, 0]
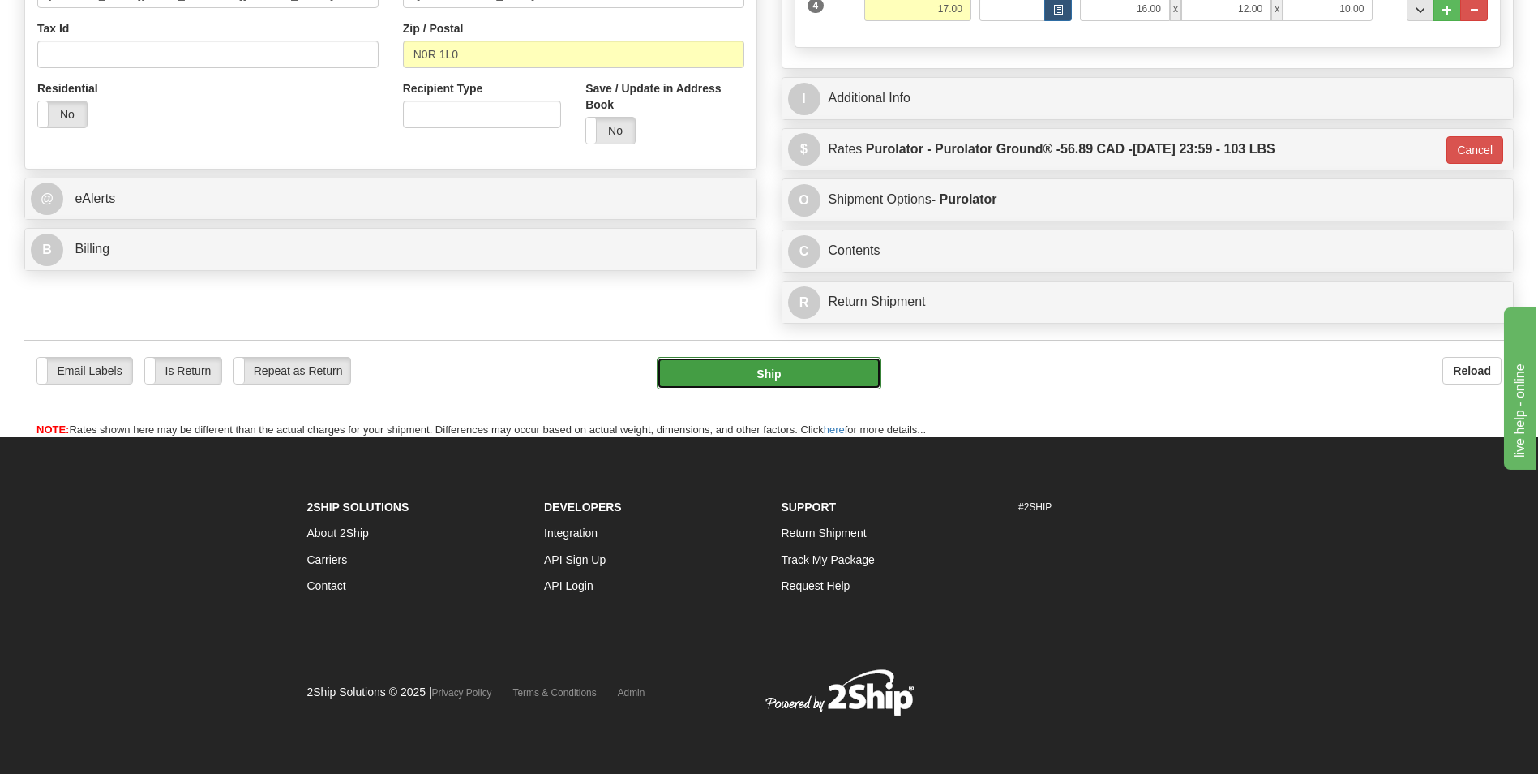
click at [838, 364] on button "Ship" at bounding box center [769, 373] width 224 height 32
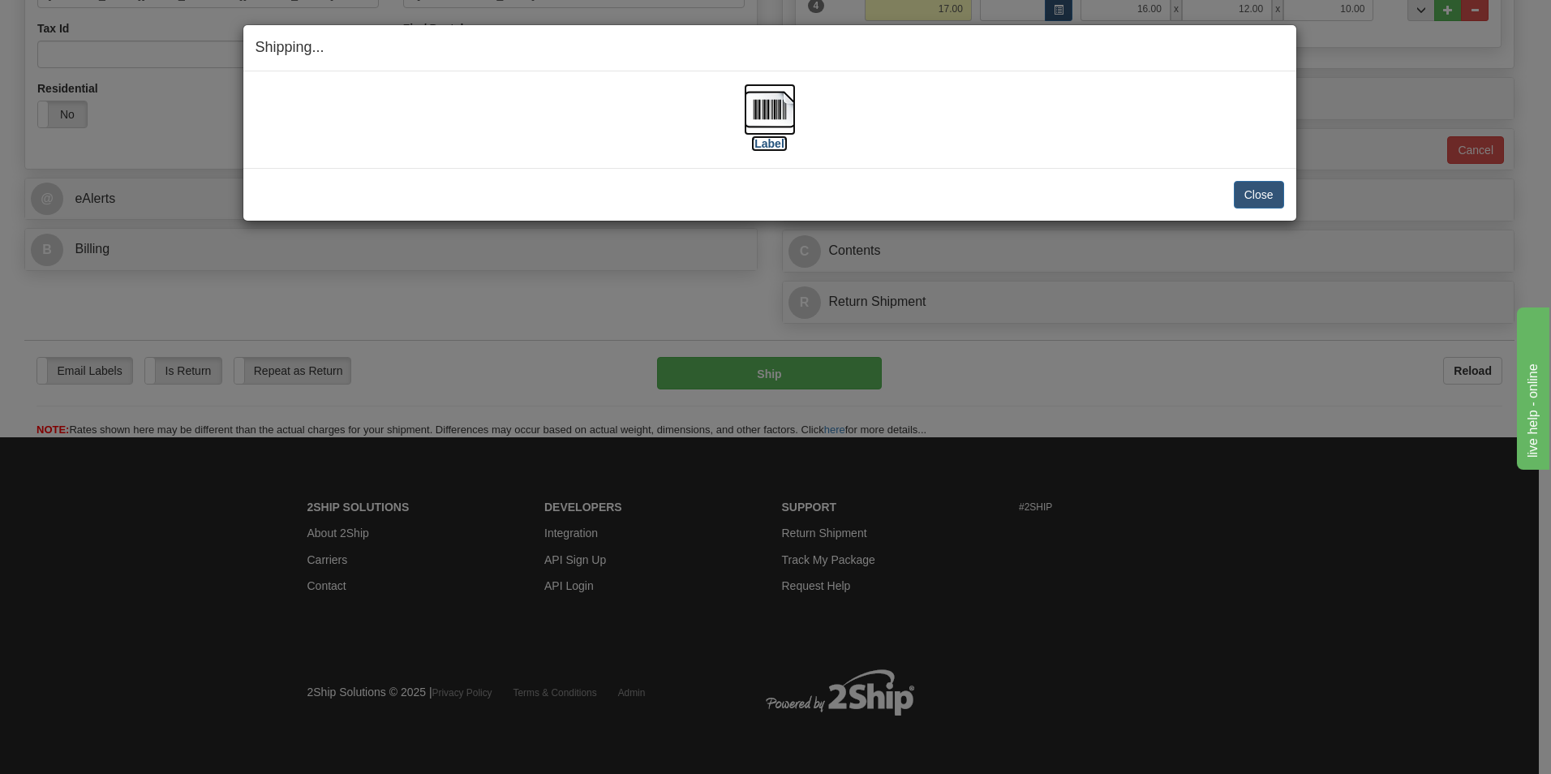
click at [758, 103] on img at bounding box center [770, 110] width 52 height 52
click at [1281, 186] on button "Close" at bounding box center [1259, 195] width 50 height 28
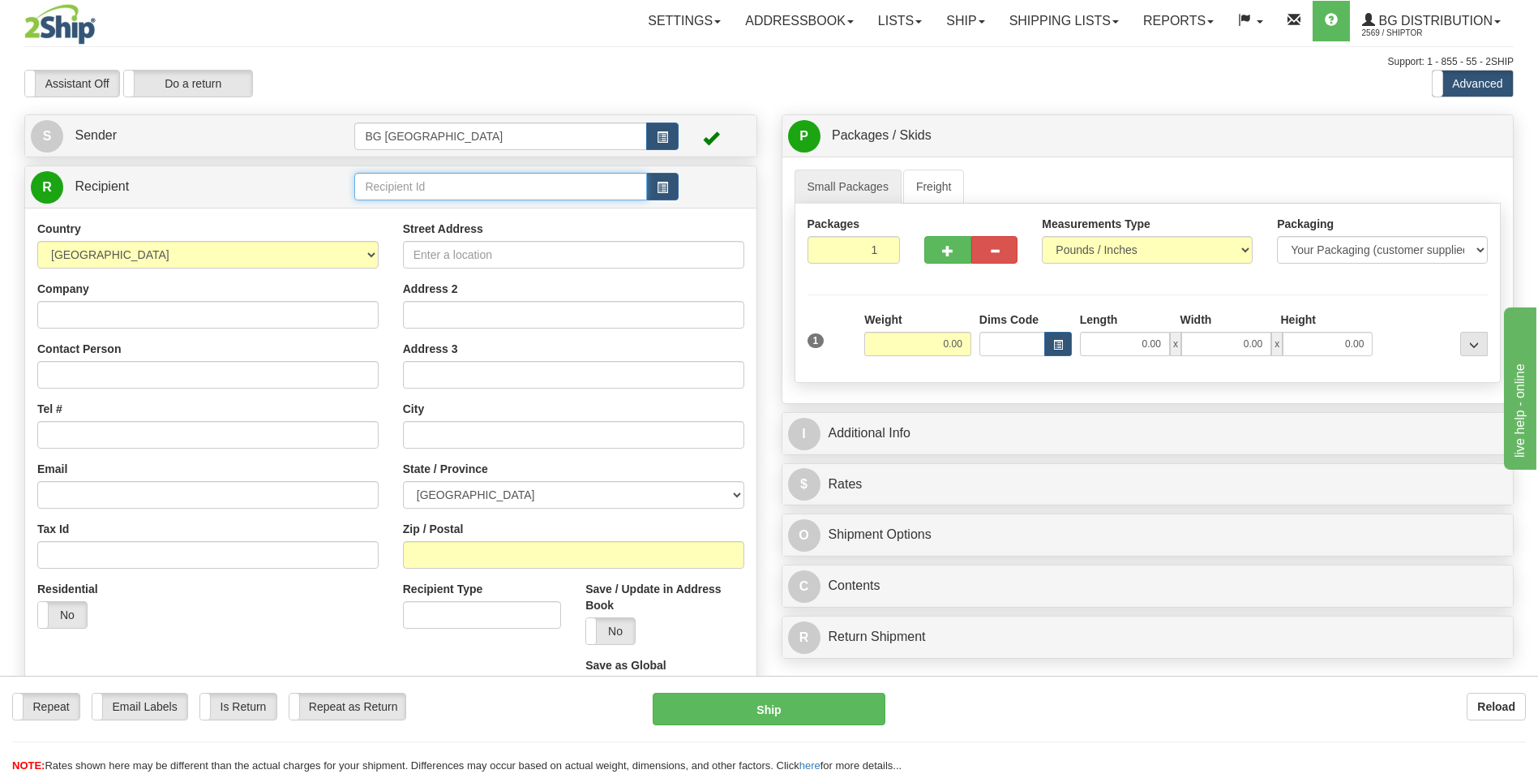
click at [457, 183] on input "text" at bounding box center [500, 187] width 292 height 28
type input "46021"
click at [379, 213] on div "Country AFGHANISTAN ALAND ISLANDS ALBANIA ALGERIA AMERICAN SAMOA ANDORRA ANGOLA…" at bounding box center [391, 468] width 732 height 521
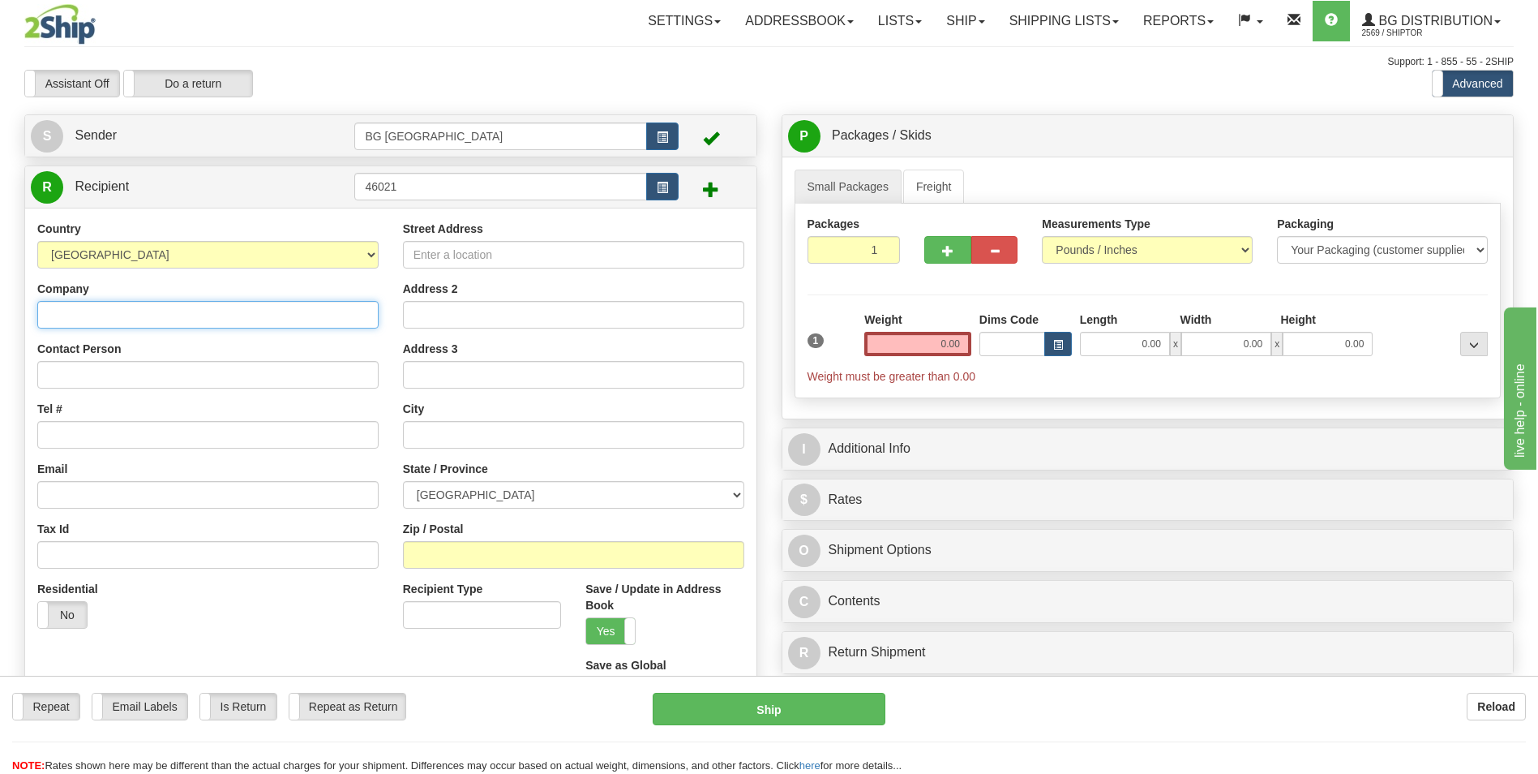
click at [124, 308] on input "Company" at bounding box center [207, 315] width 341 height 28
paste input "VERNON ROYAL JUBILEE HOSPITAL"
type input "VERNON ROYAL JUBILEE HOSPITAL"
click at [407, 260] on input "Street Address" at bounding box center [573, 255] width 341 height 28
paste input "2101-32ST STREET"
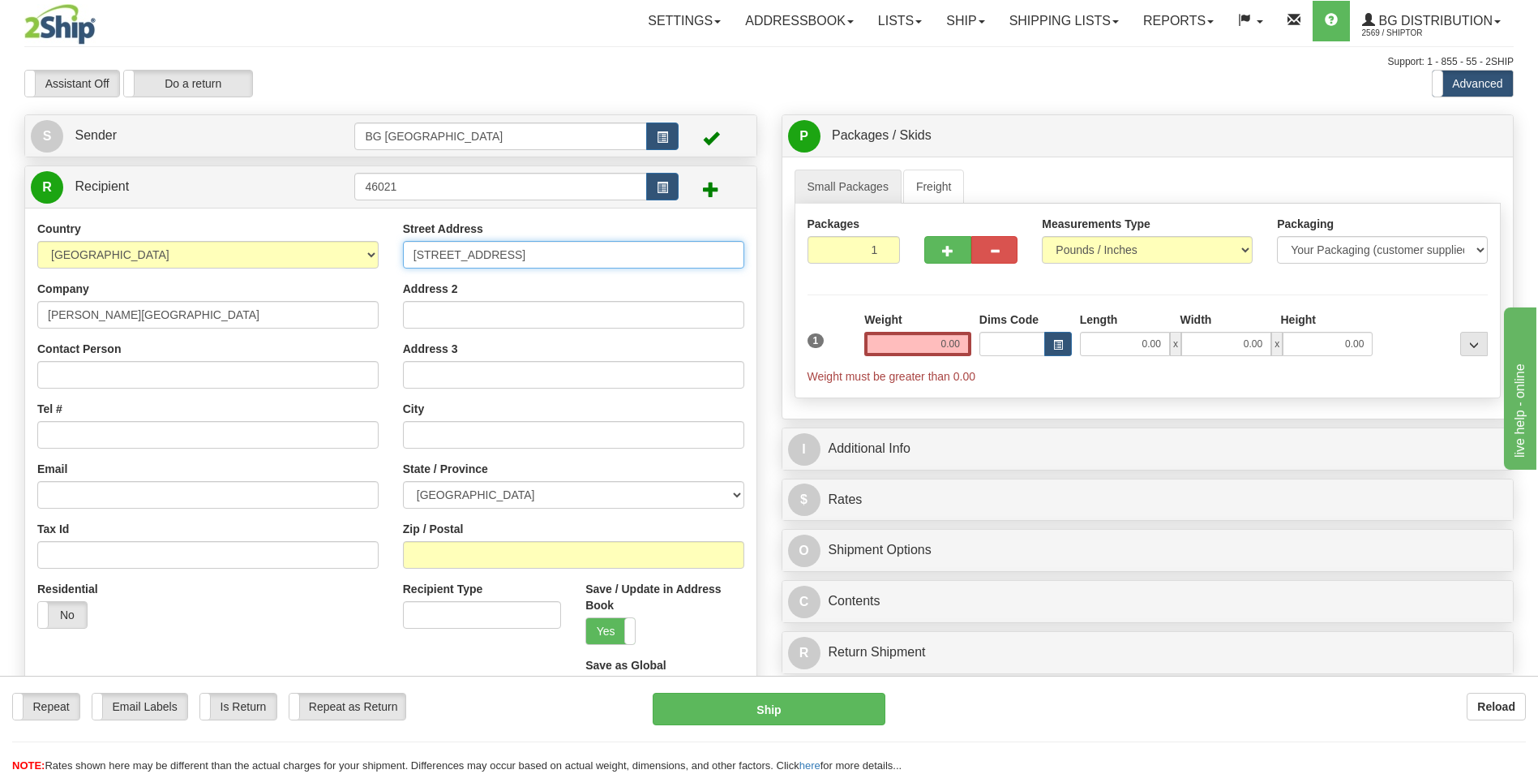
type input "2101-32ST STREET"
click at [146, 378] on input "Contact Person" at bounding box center [207, 375] width 341 height 28
paste input "SHIPPING/RECEIVING"
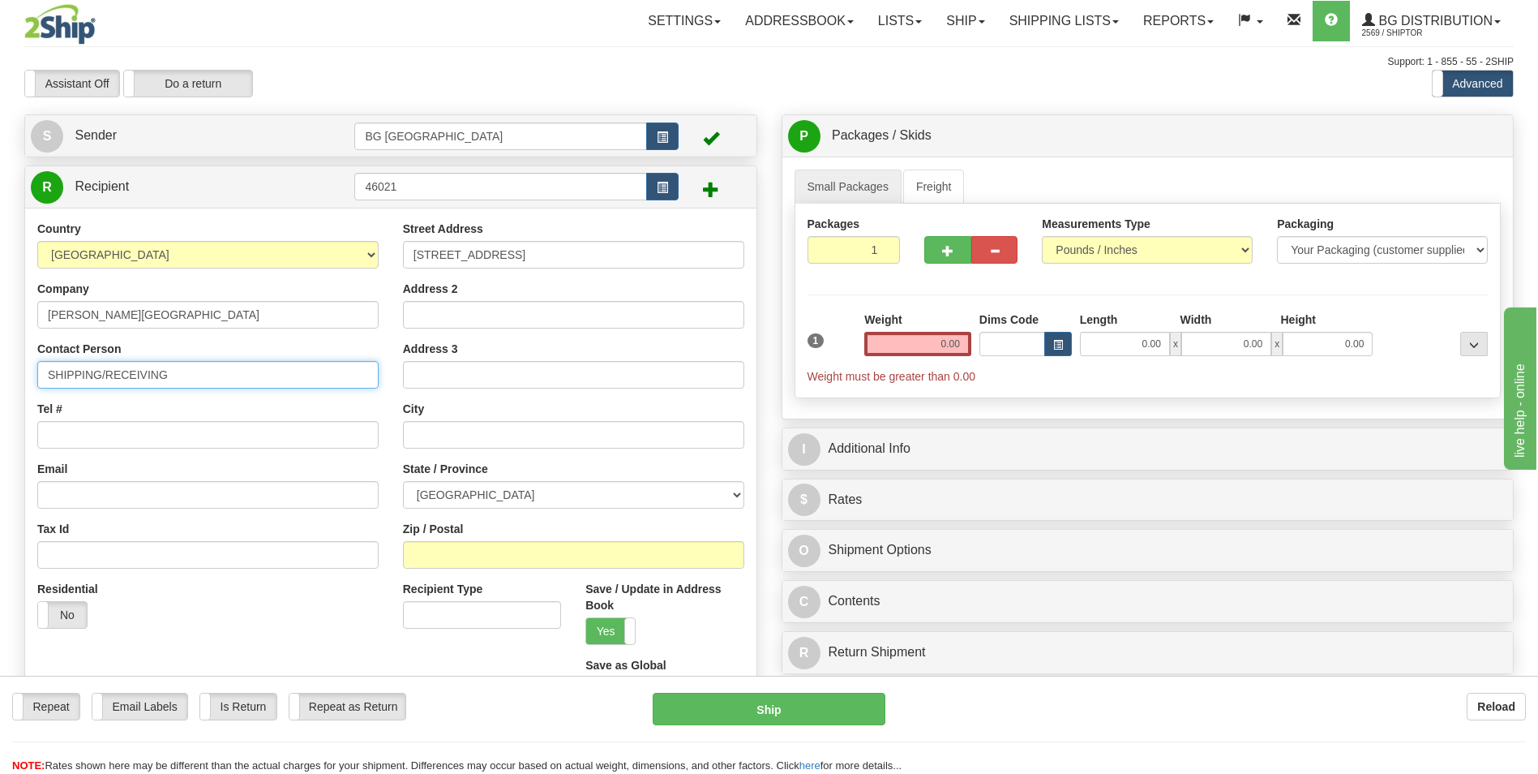
type input "SHIPPING/RECEIVING"
click at [470, 435] on input "text" at bounding box center [573, 435] width 341 height 28
paste input "VERNON"
type input "VERNON"
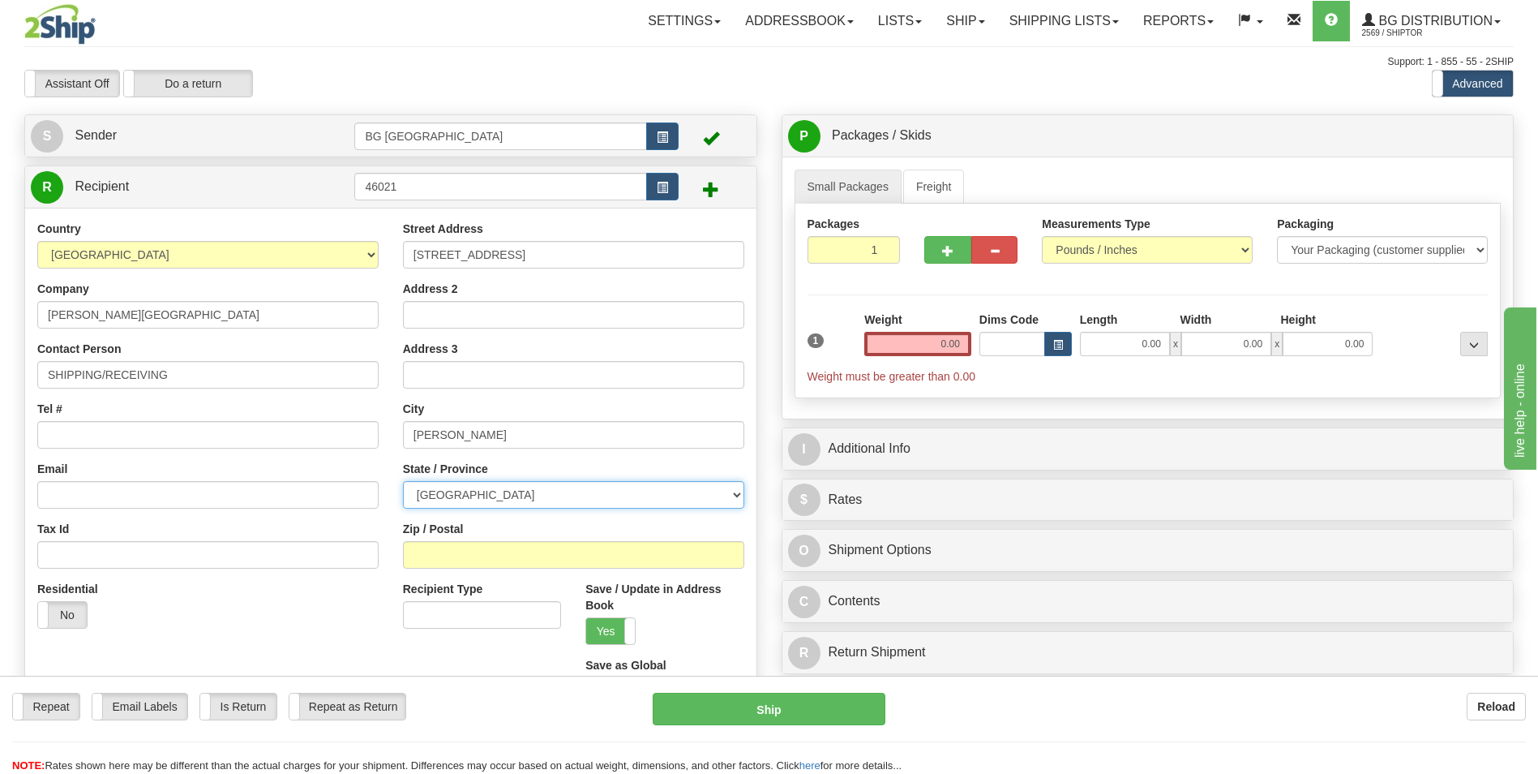
click at [474, 491] on select "ALBERTA BRITISH COLUMBIA MANITOBA NEW BRUNSWICK NEWFOUNDLAND NOVA SCOTIA NUNAVU…" at bounding box center [573, 495] width 341 height 28
select select "BC"
click at [403, 481] on select "ALBERTA BRITISH COLUMBIA MANITOBA NEW BRUNSWICK NEWFOUNDLAND NOVA SCOTIA NUNAVU…" at bounding box center [573, 495] width 341 height 28
click at [169, 430] on input "Tel #" at bounding box center [207, 435] width 341 height 28
paste input "(778)309-1683"
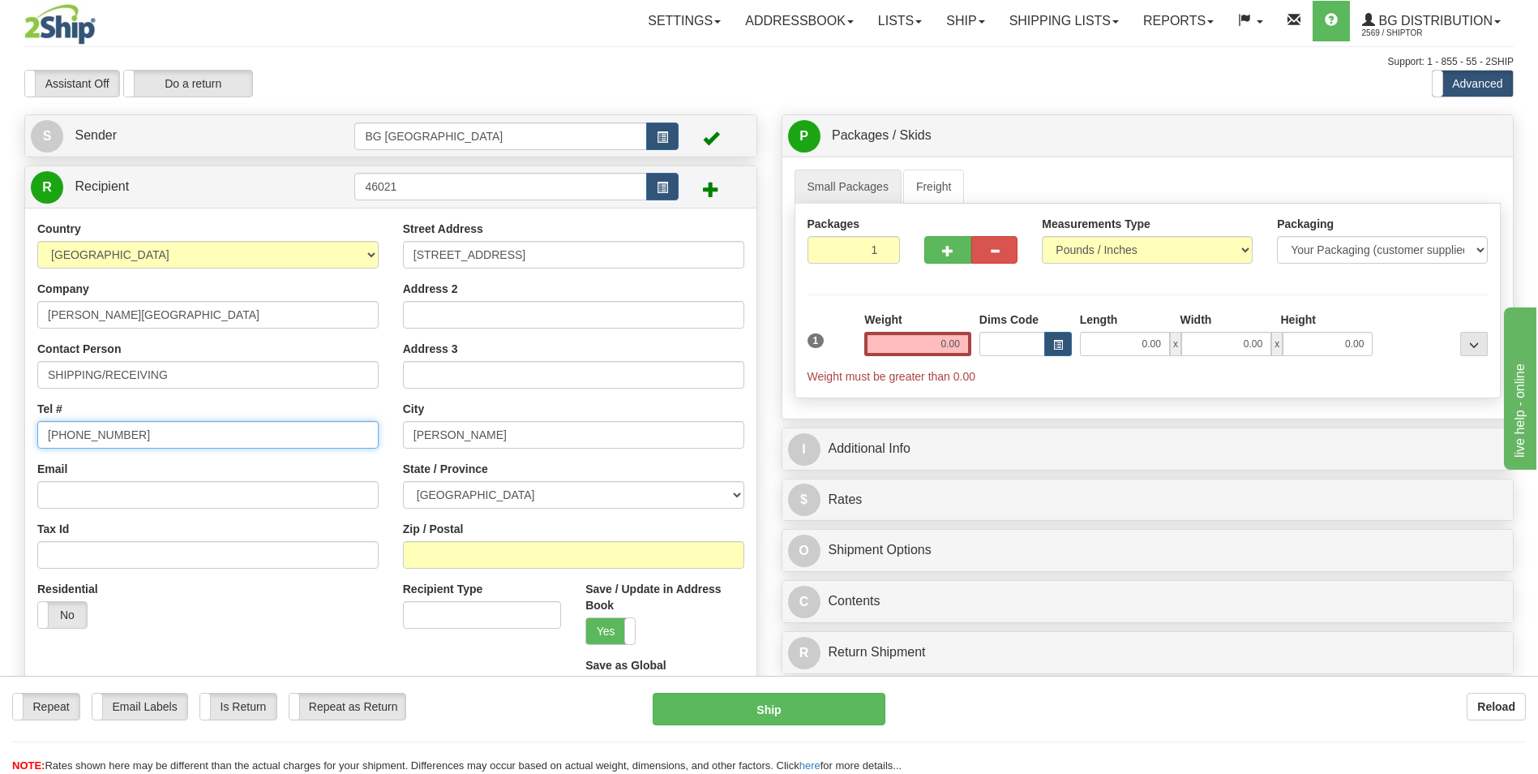
type input "(778)309-1683"
click at [496, 547] on input "Zip / Postal" at bounding box center [573, 555] width 341 height 28
paste input "V1T 5L2"
type input "V1T 5L2"
click at [934, 347] on input "0.00" at bounding box center [918, 344] width 107 height 24
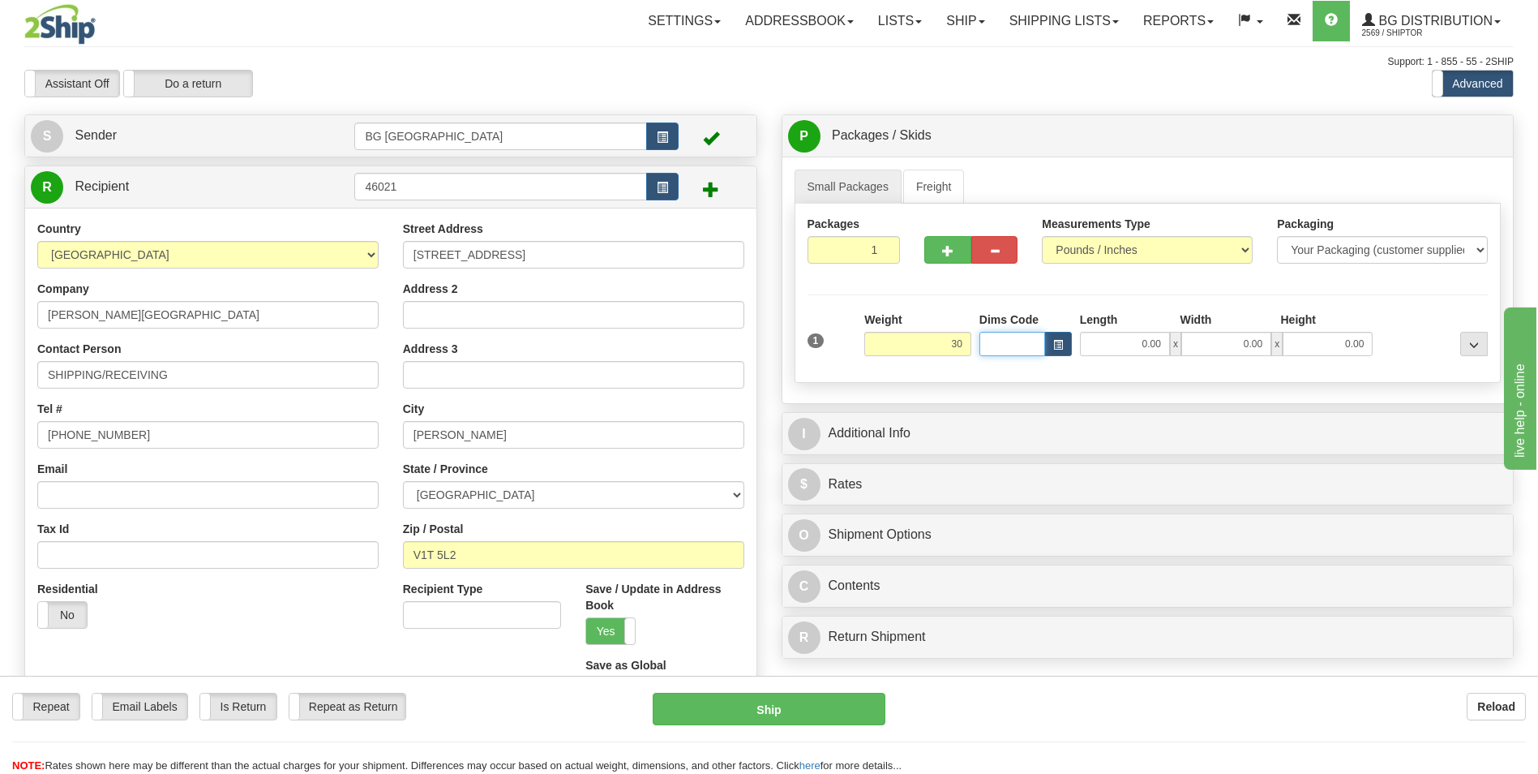
type input "30.00"
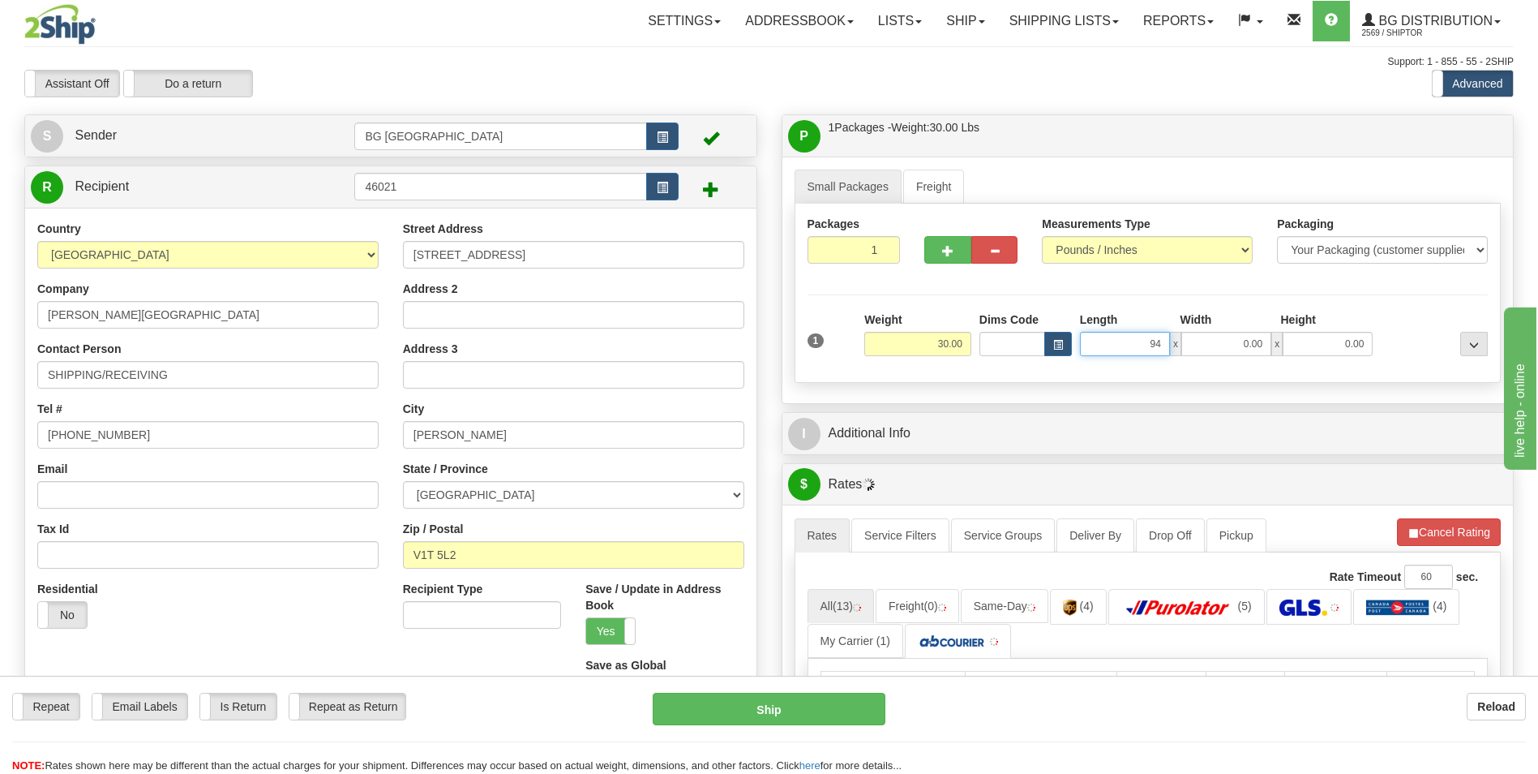
type input "94.00"
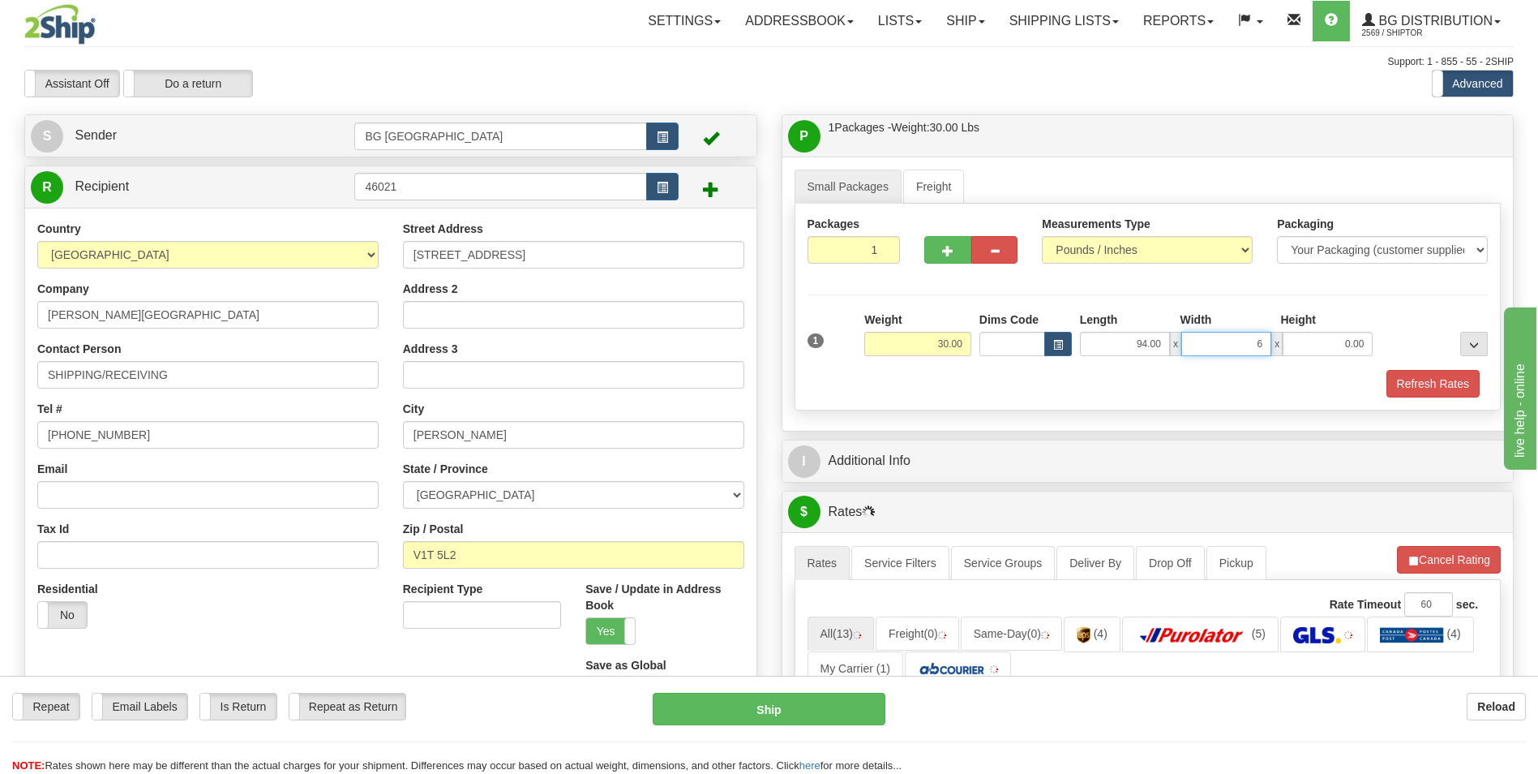
type input "6.00"
type input "5.00"
click at [942, 256] on span "button" at bounding box center [947, 251] width 11 height 11
type input "2"
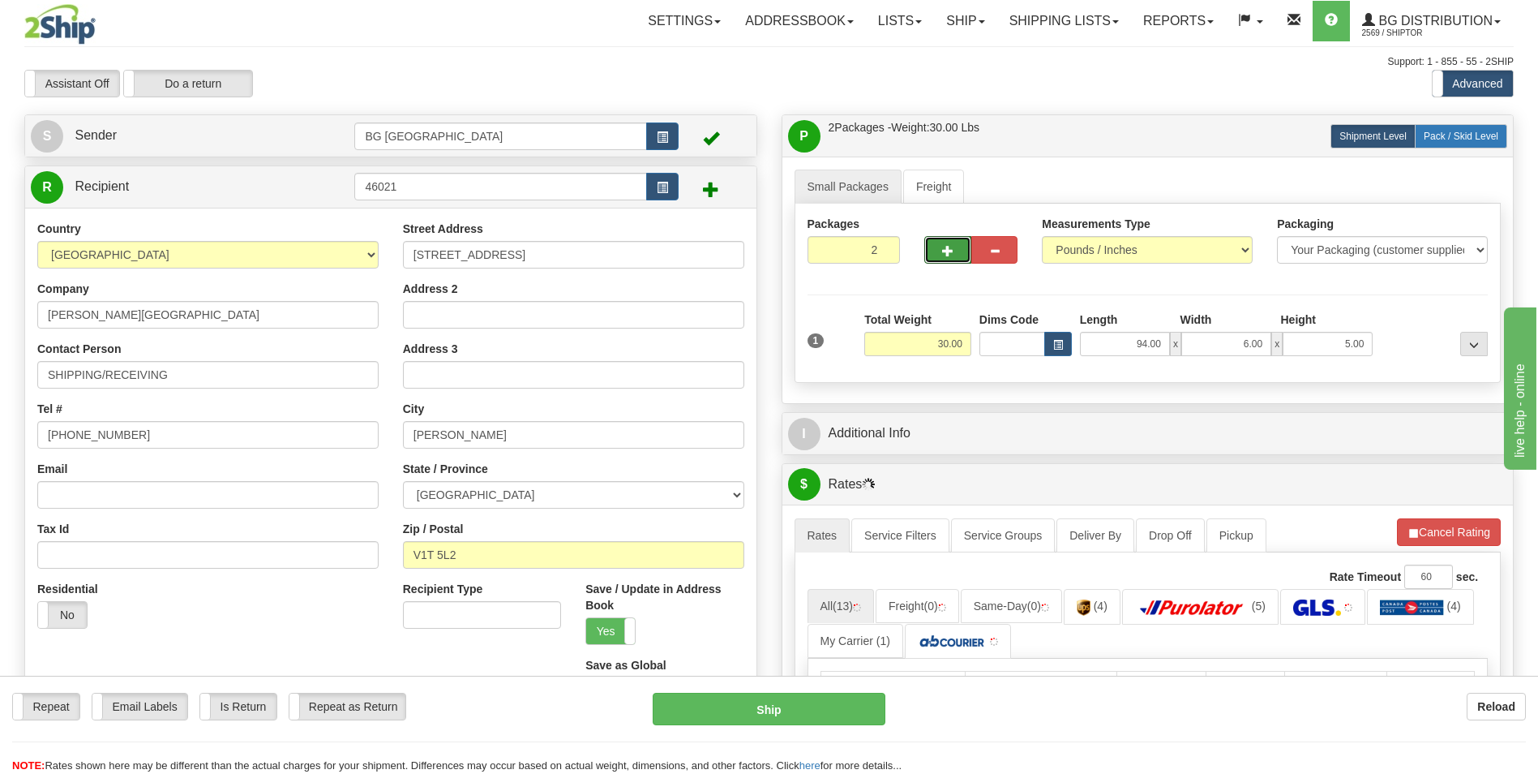
click at [1441, 144] on label "Pack / Skid Level Pack.." at bounding box center [1461, 136] width 92 height 24
radio input "true"
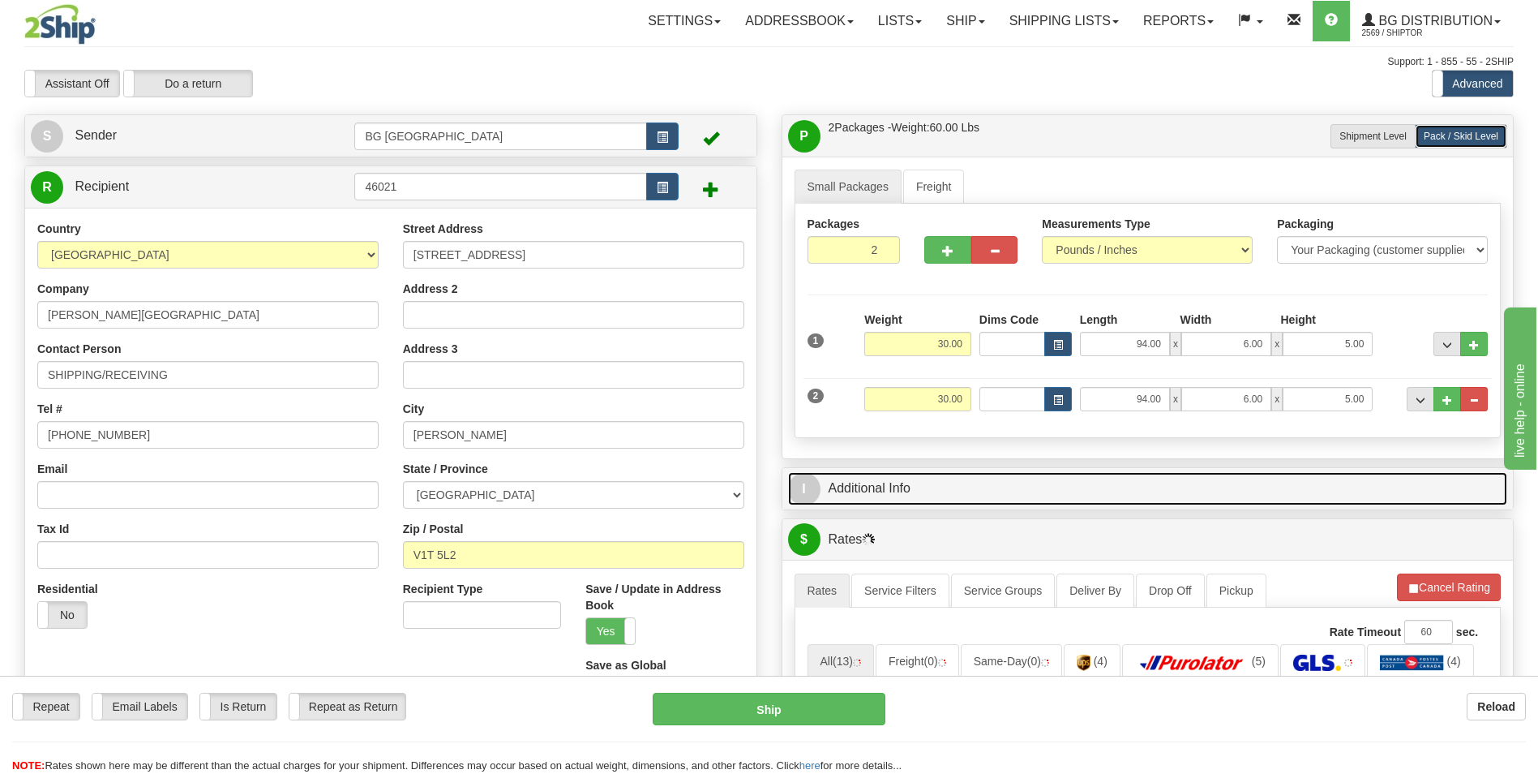
click at [954, 493] on link "I Additional Info" at bounding box center [1148, 488] width 720 height 33
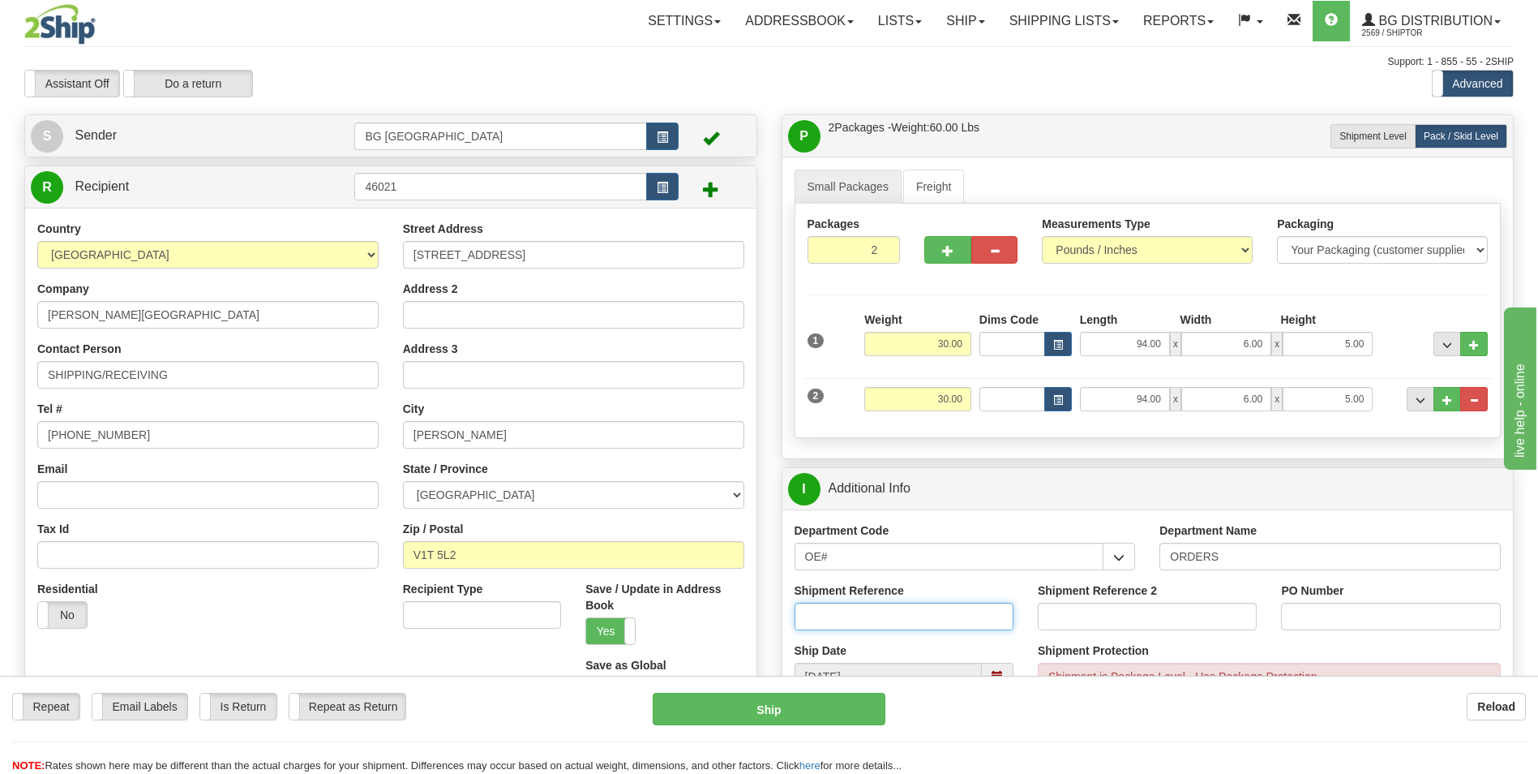
click at [897, 615] on input "Shipment Reference" at bounding box center [904, 617] width 219 height 28
type input "162436-00"
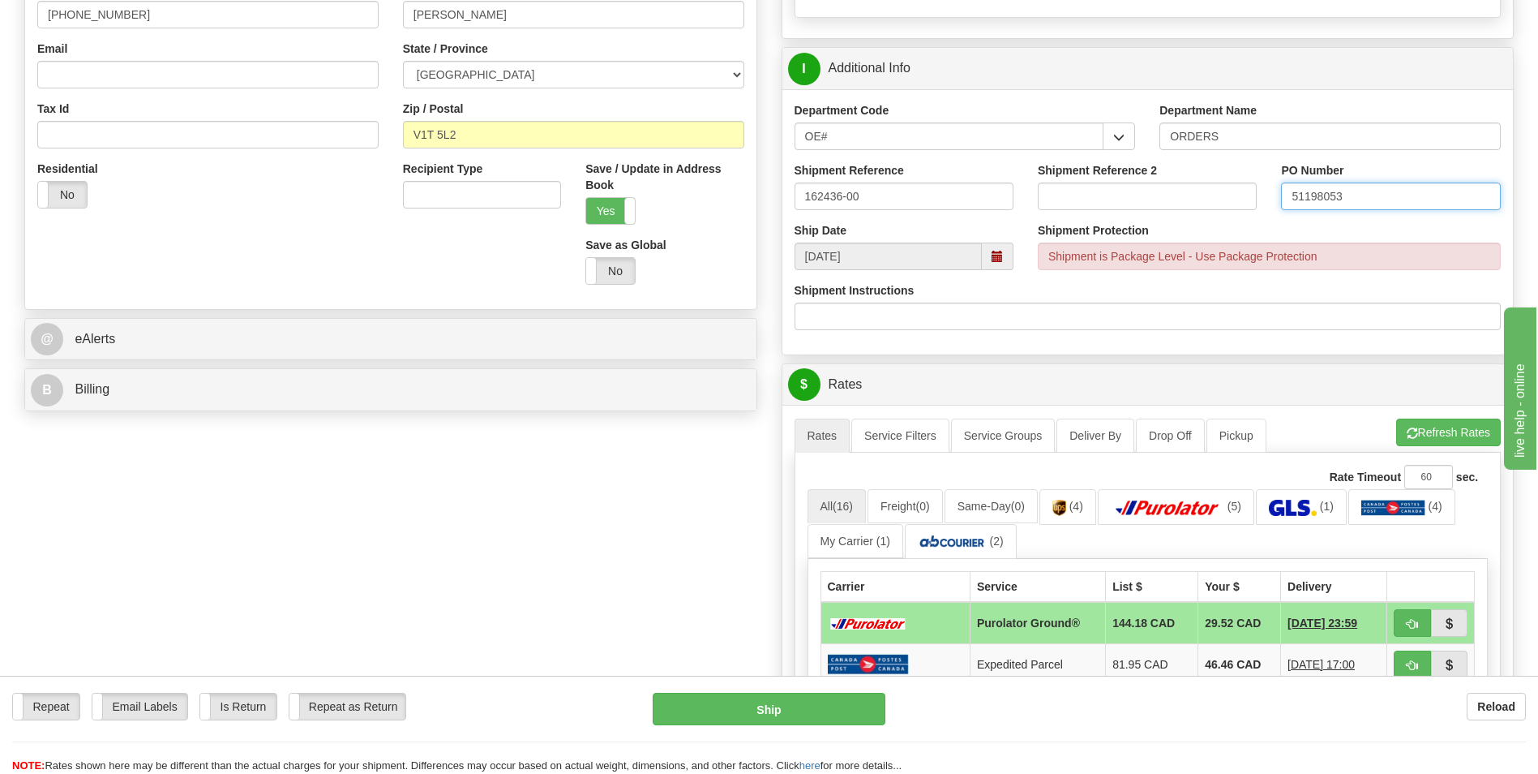
scroll to position [487, 0]
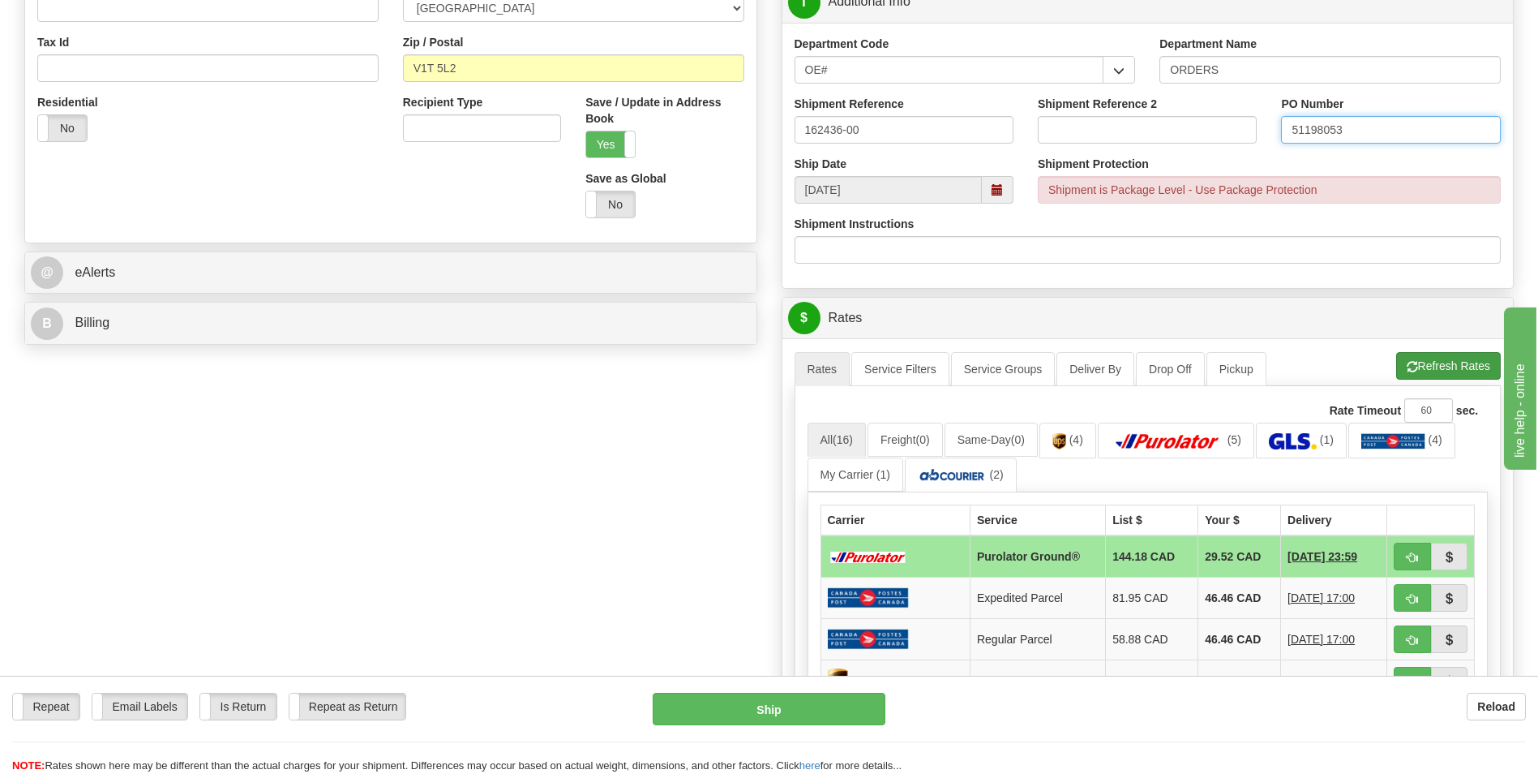
type input "51198053"
click at [1420, 355] on button "Refresh Rates" at bounding box center [1449, 366] width 105 height 28
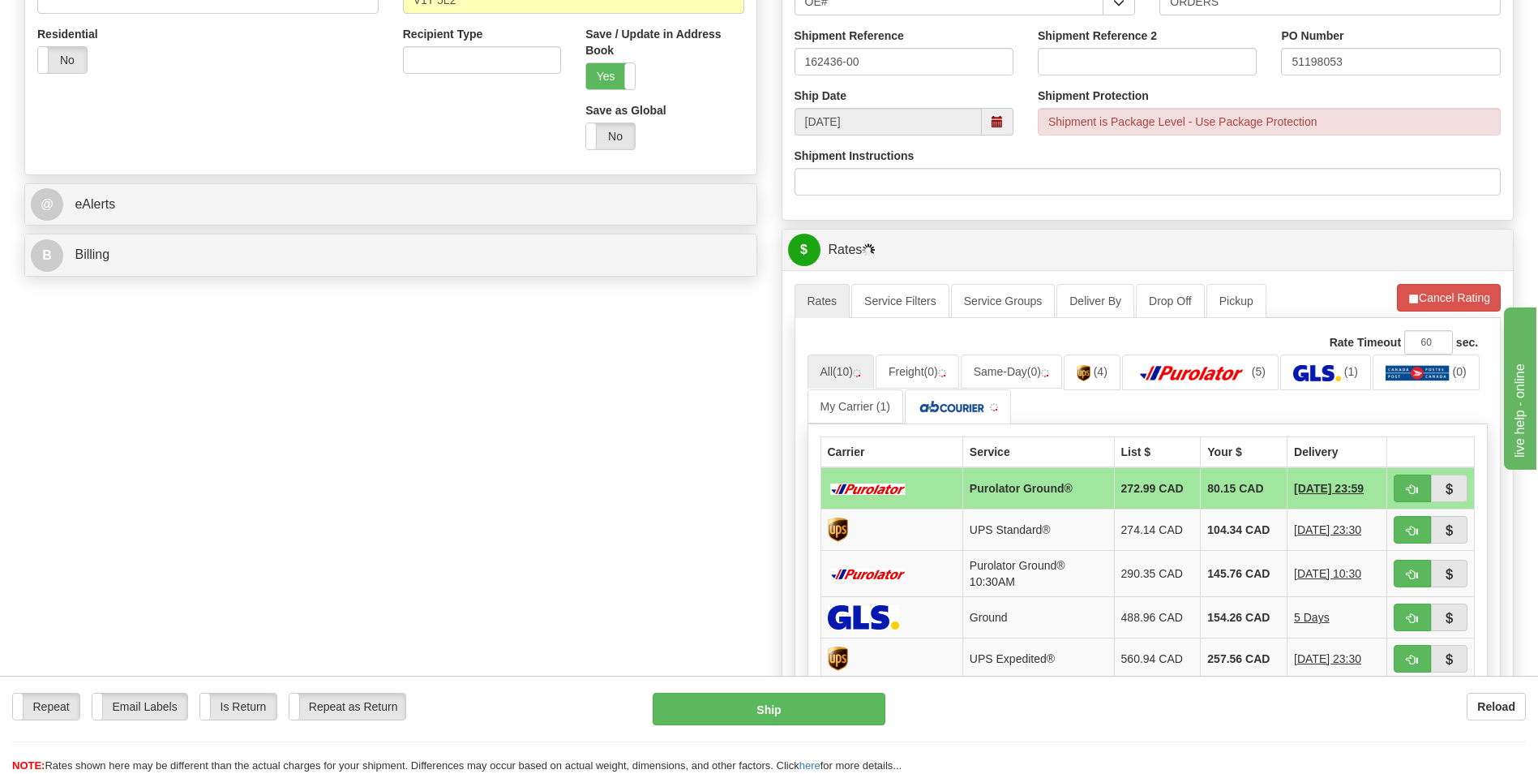
scroll to position [649, 0]
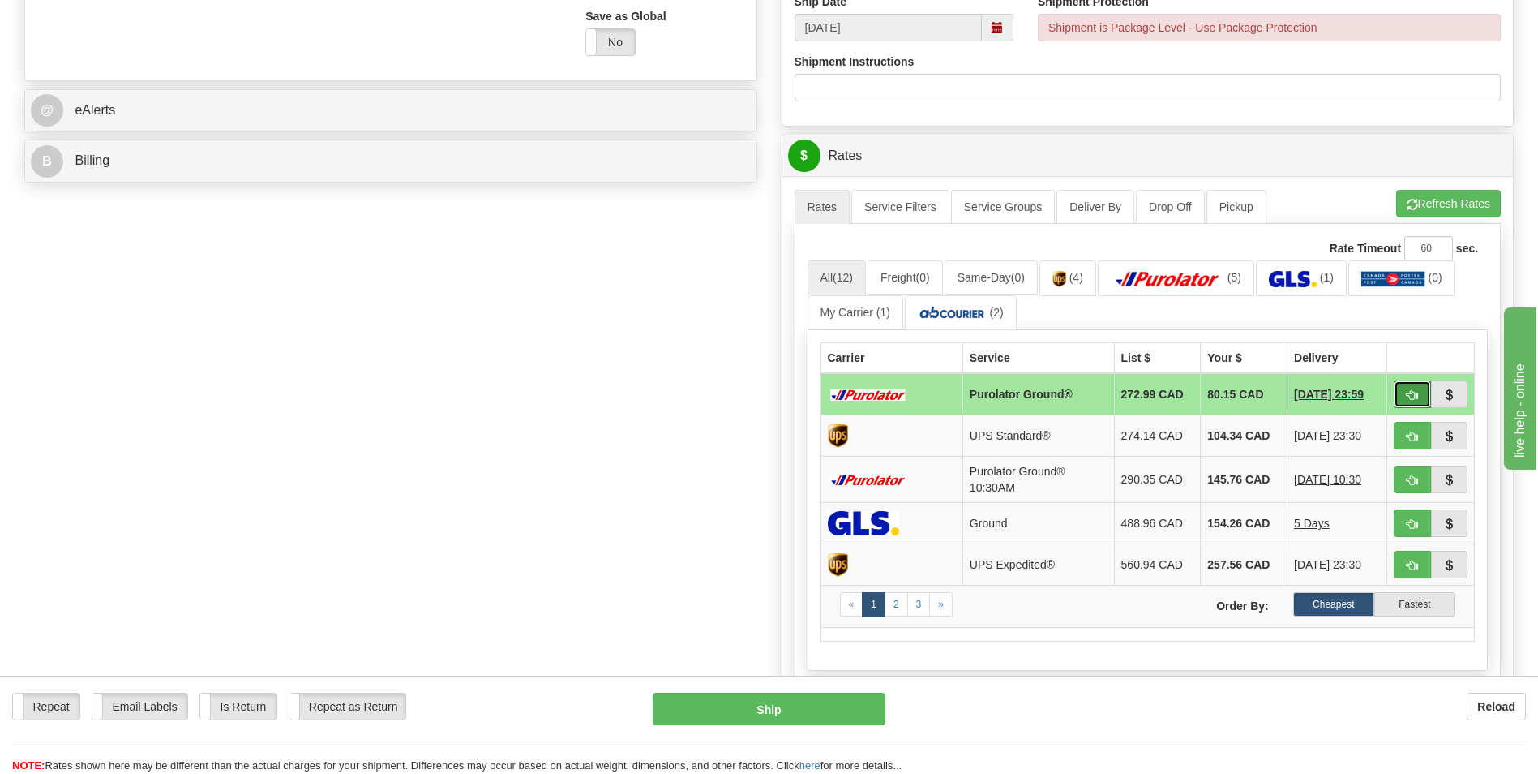
click at [1423, 388] on button "button" at bounding box center [1412, 394] width 37 height 28
type input "260"
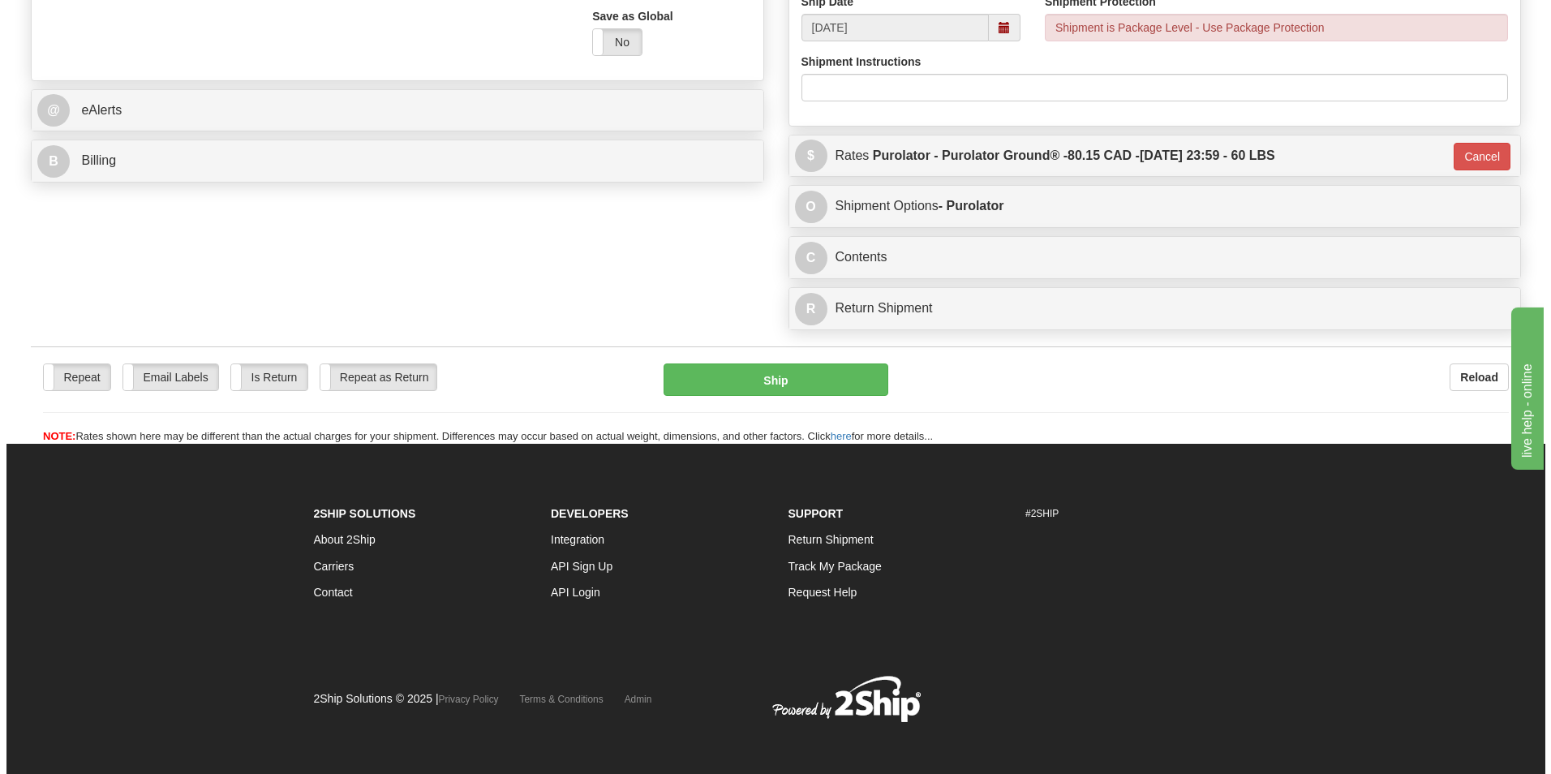
scroll to position [646, 0]
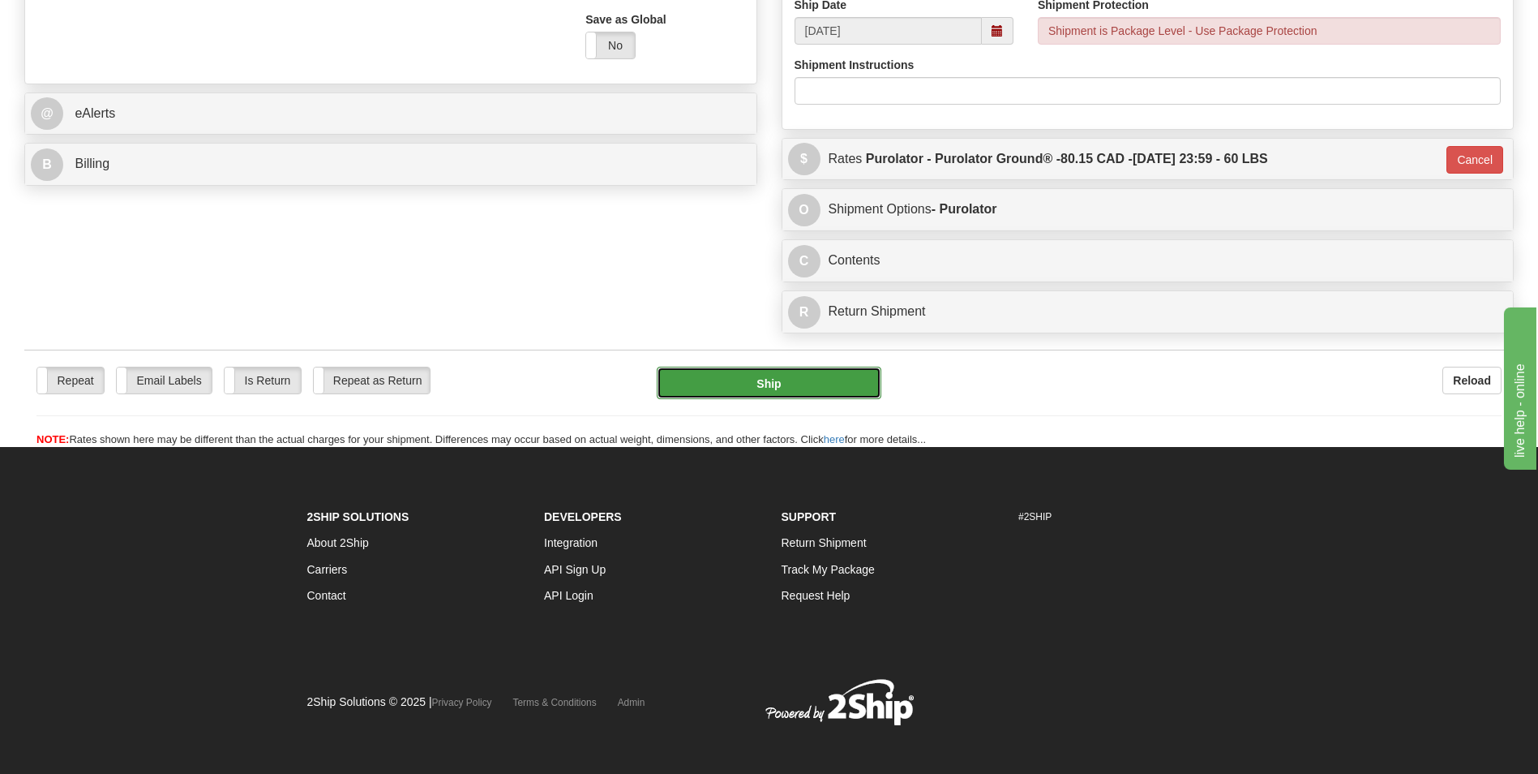
click at [809, 397] on button "Ship" at bounding box center [769, 383] width 224 height 32
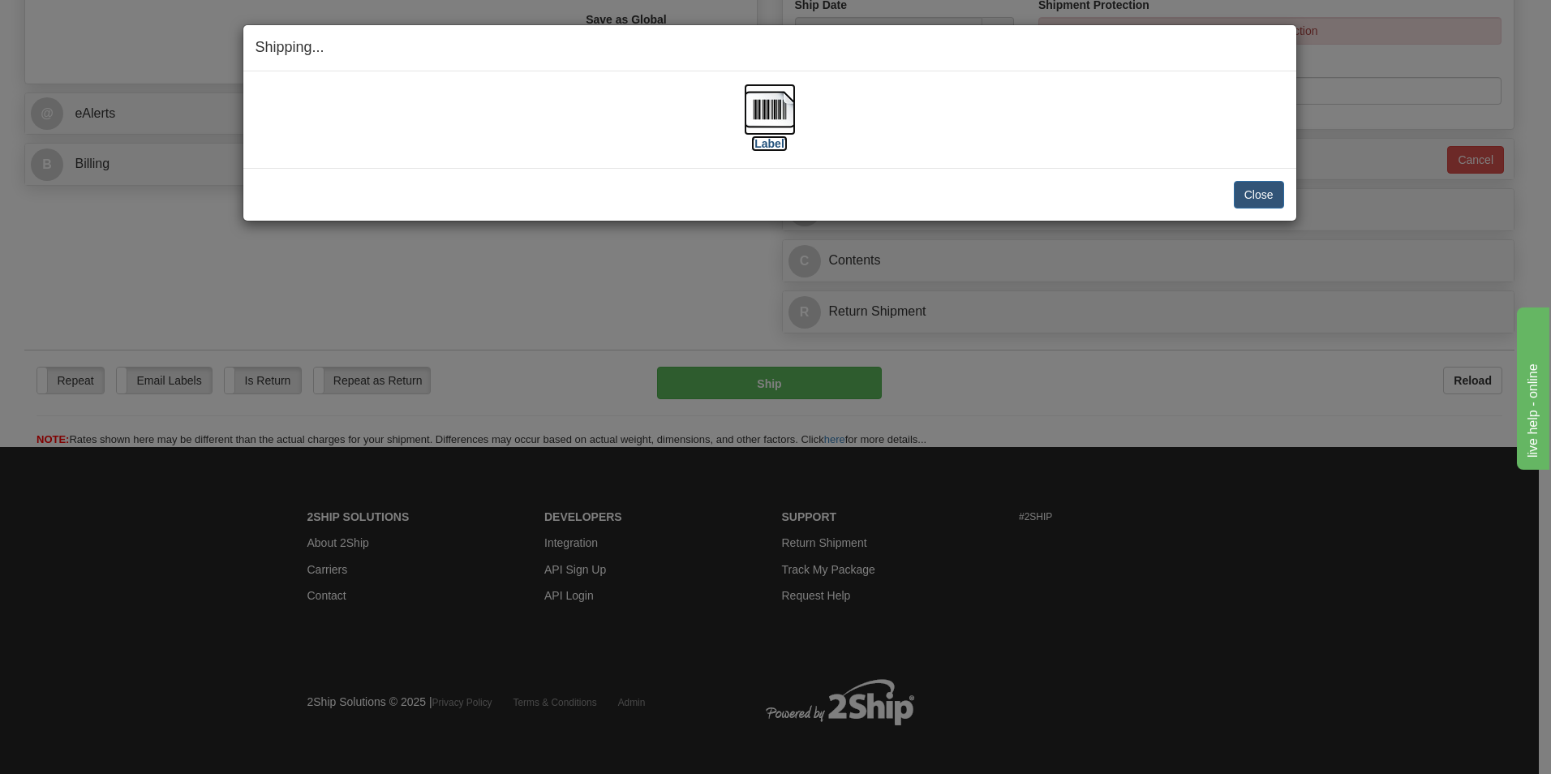
click at [775, 117] on img at bounding box center [770, 110] width 52 height 52
click at [1251, 190] on button "Close" at bounding box center [1259, 195] width 50 height 28
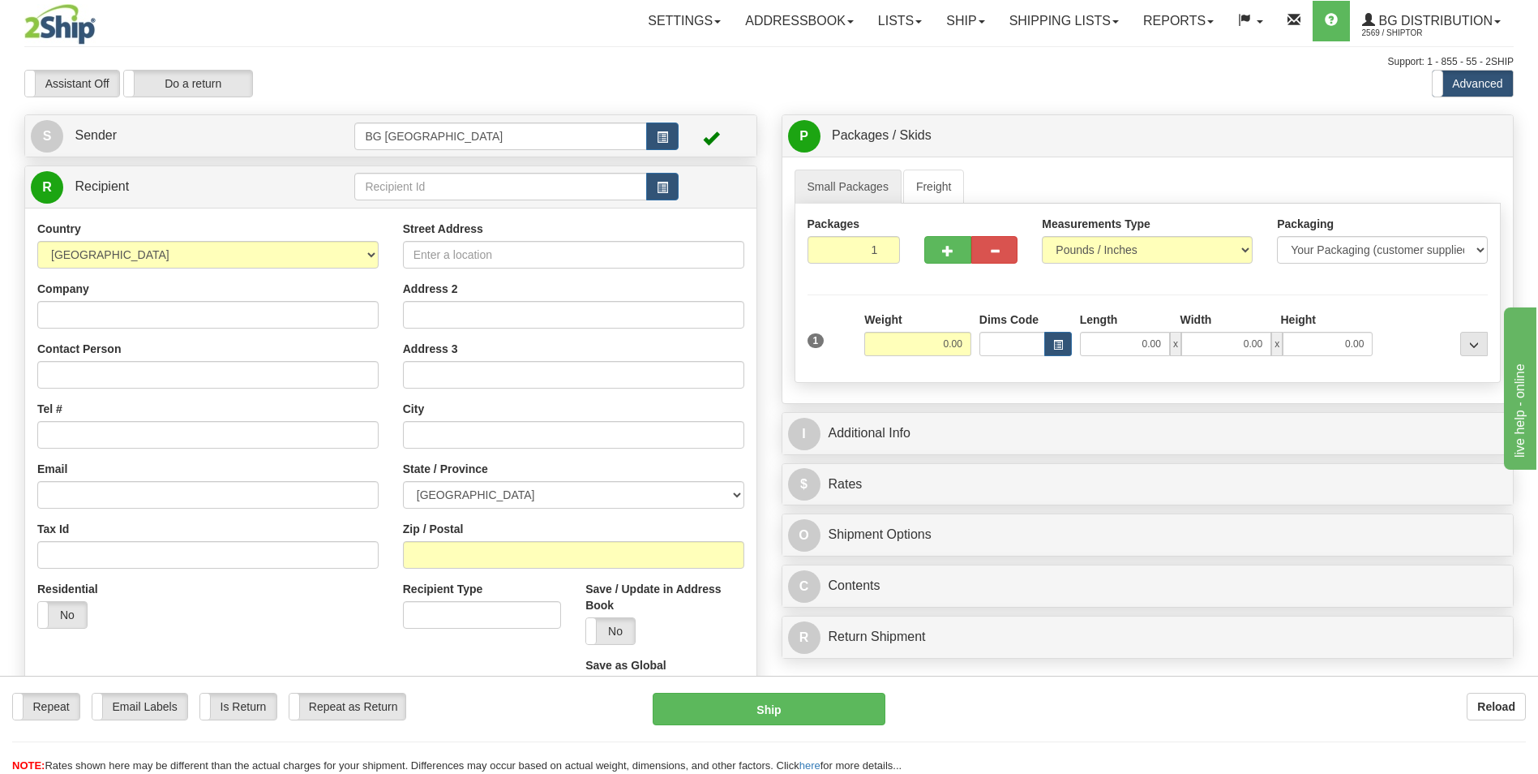
click at [374, 201] on td at bounding box center [516, 186] width 324 height 33
click at [376, 188] on input "text" at bounding box center [500, 187] width 292 height 28
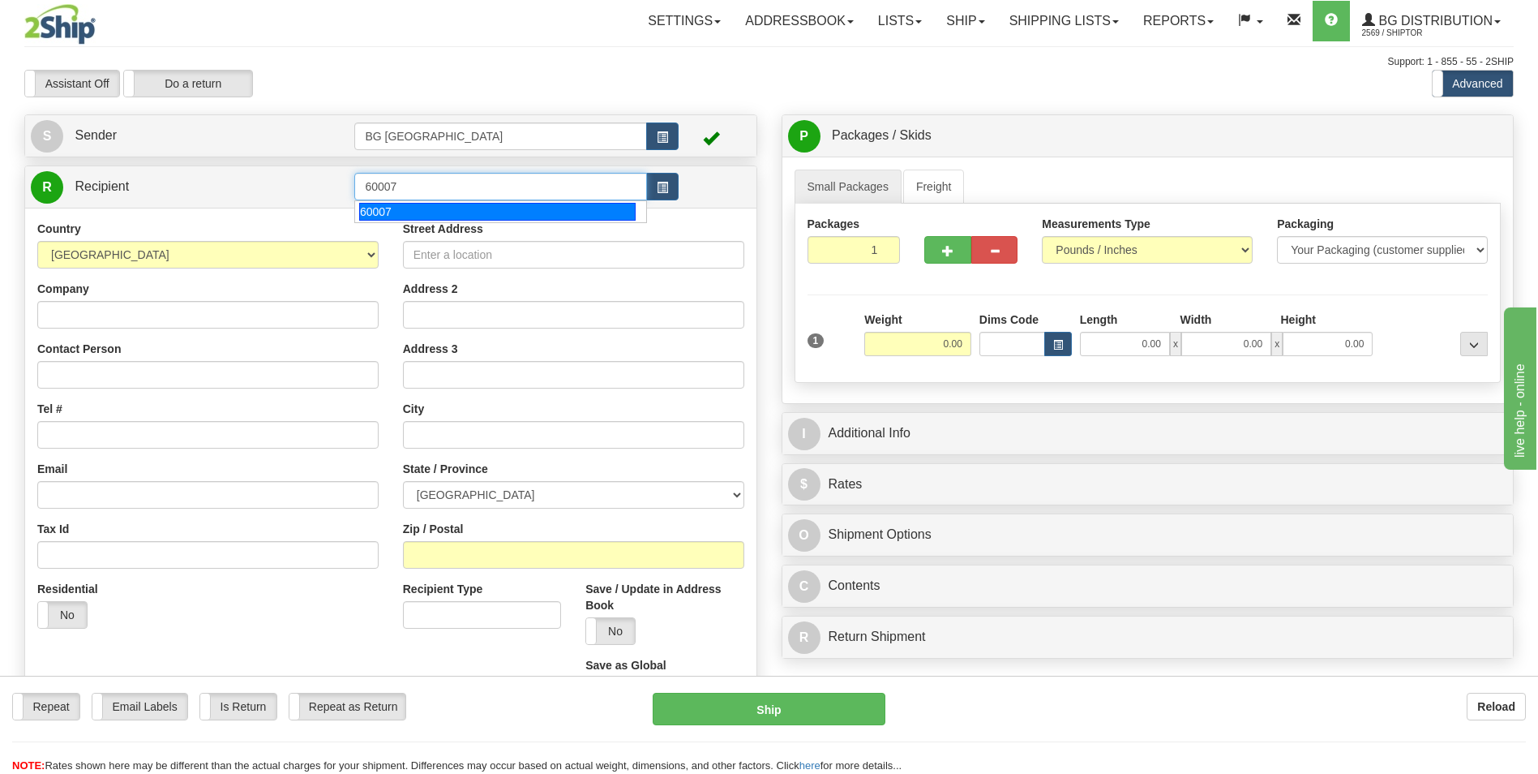
click at [371, 220] on div "60007" at bounding box center [497, 212] width 277 height 18
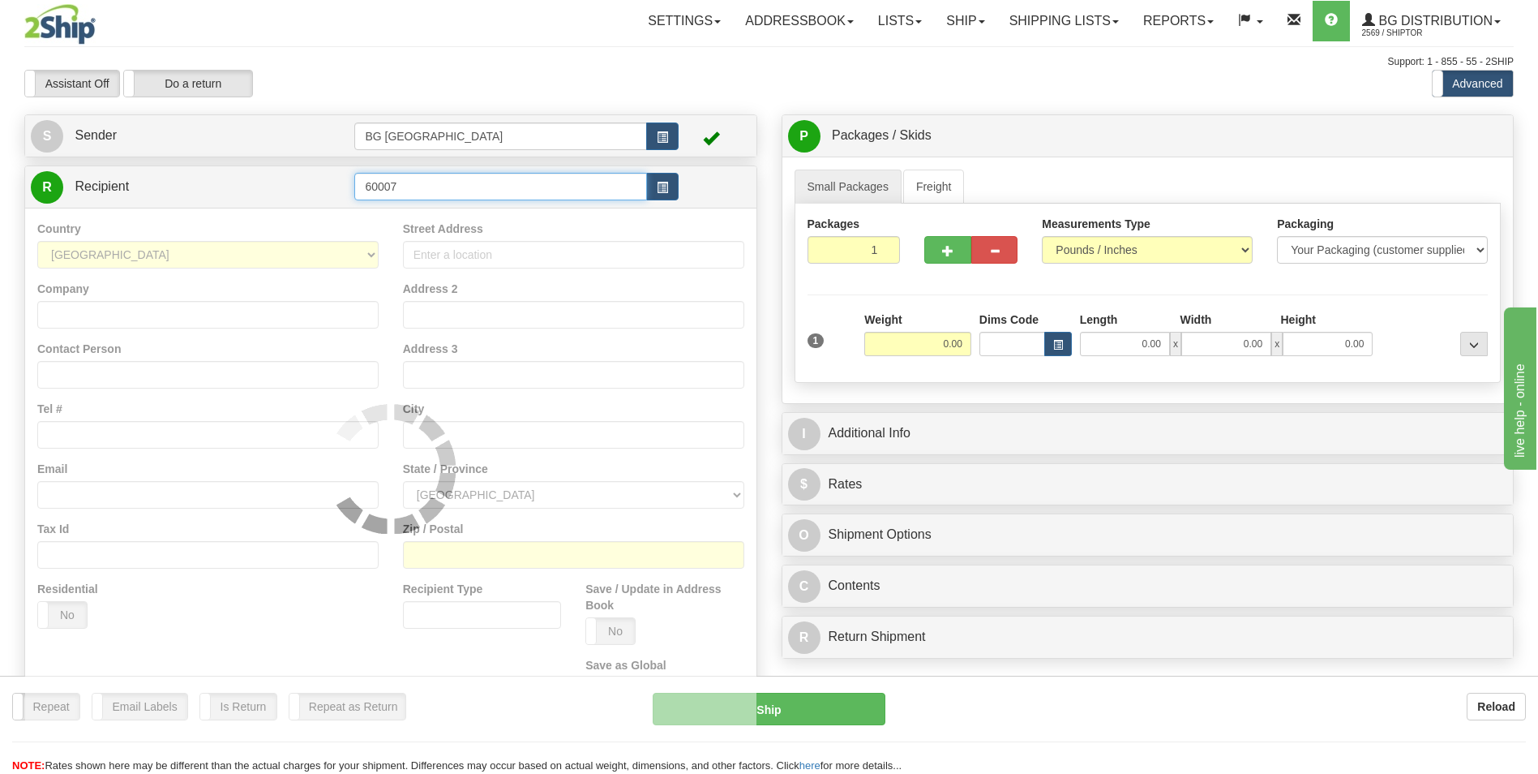
type input "60007"
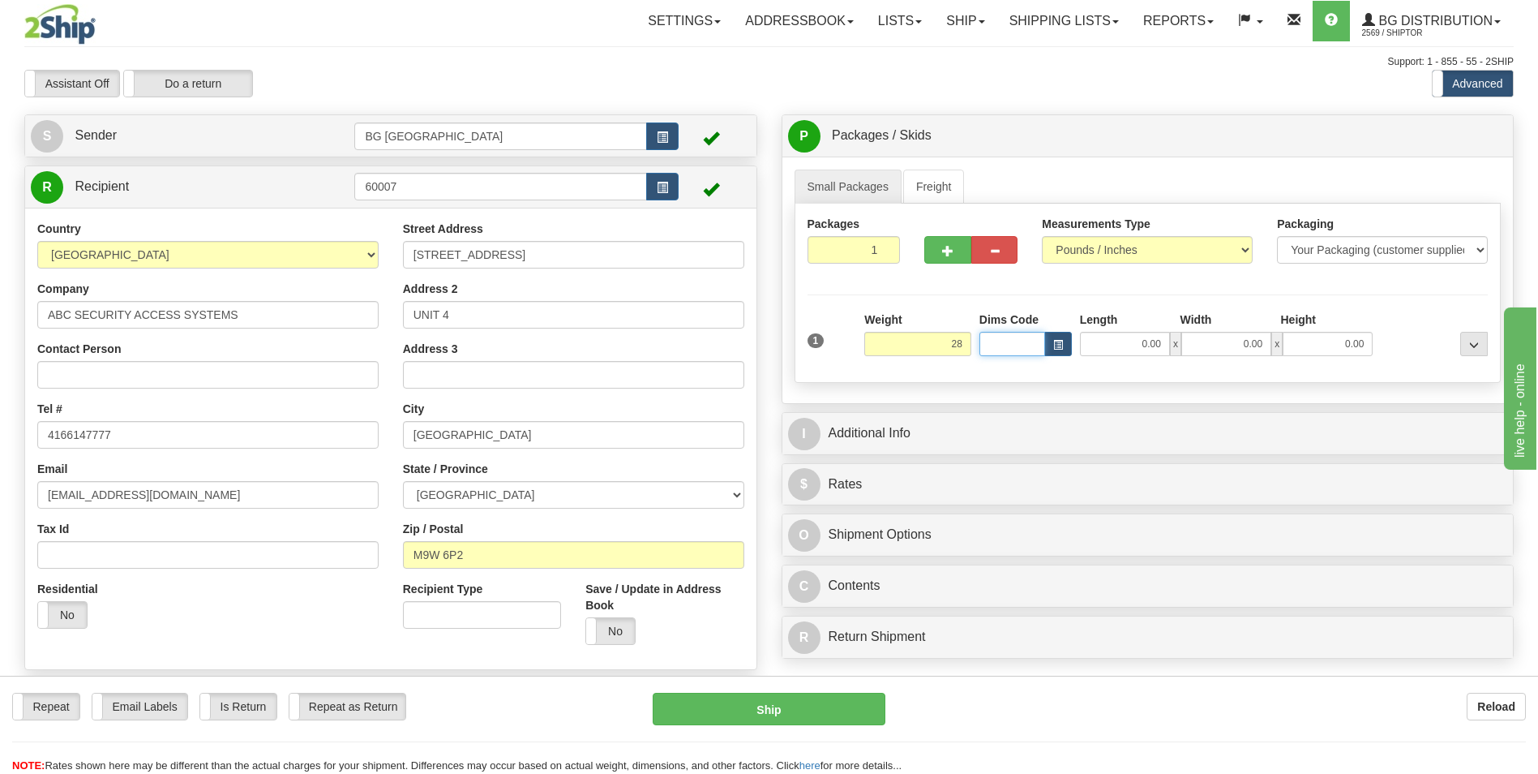
type input "28.00"
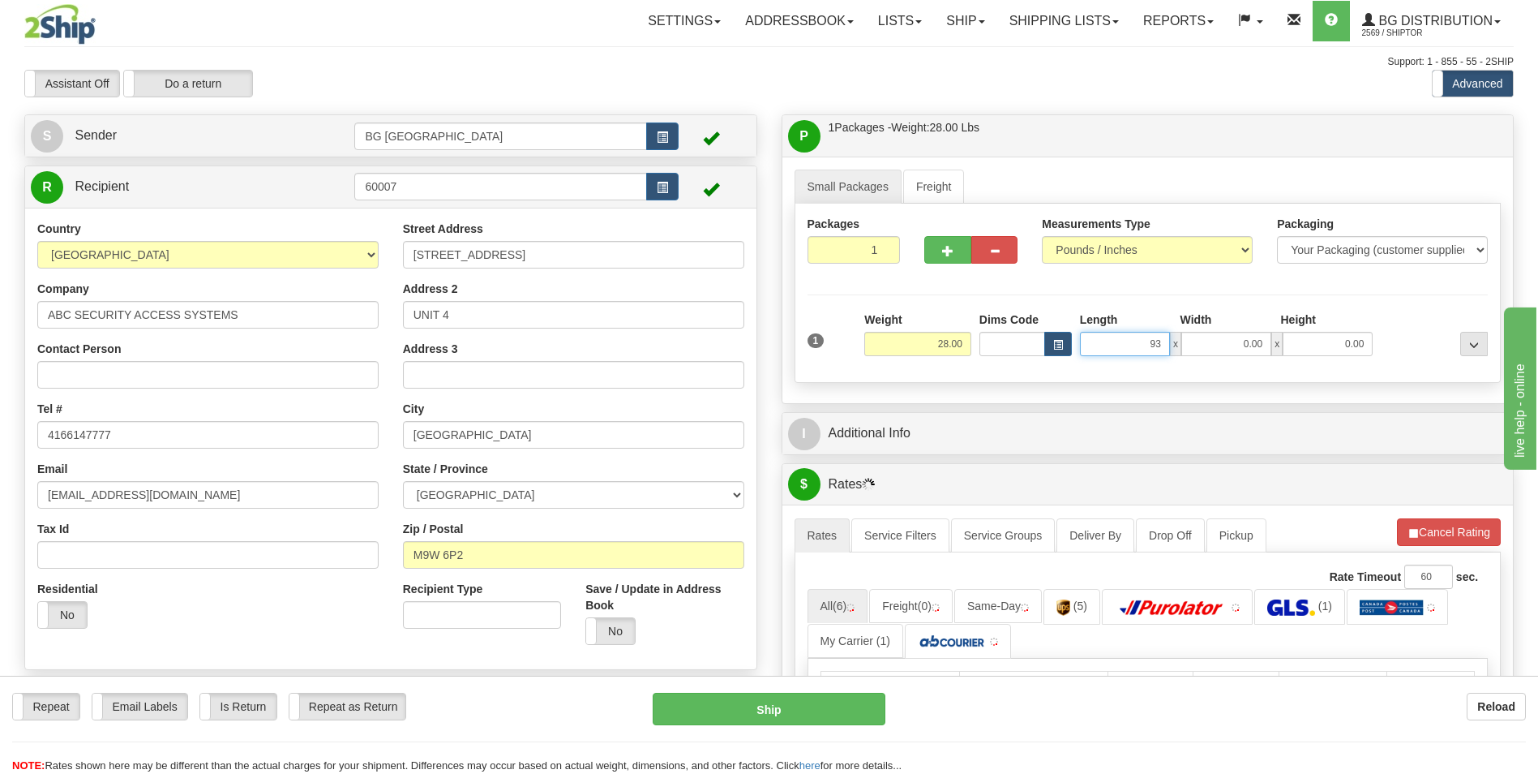
type input "93.00"
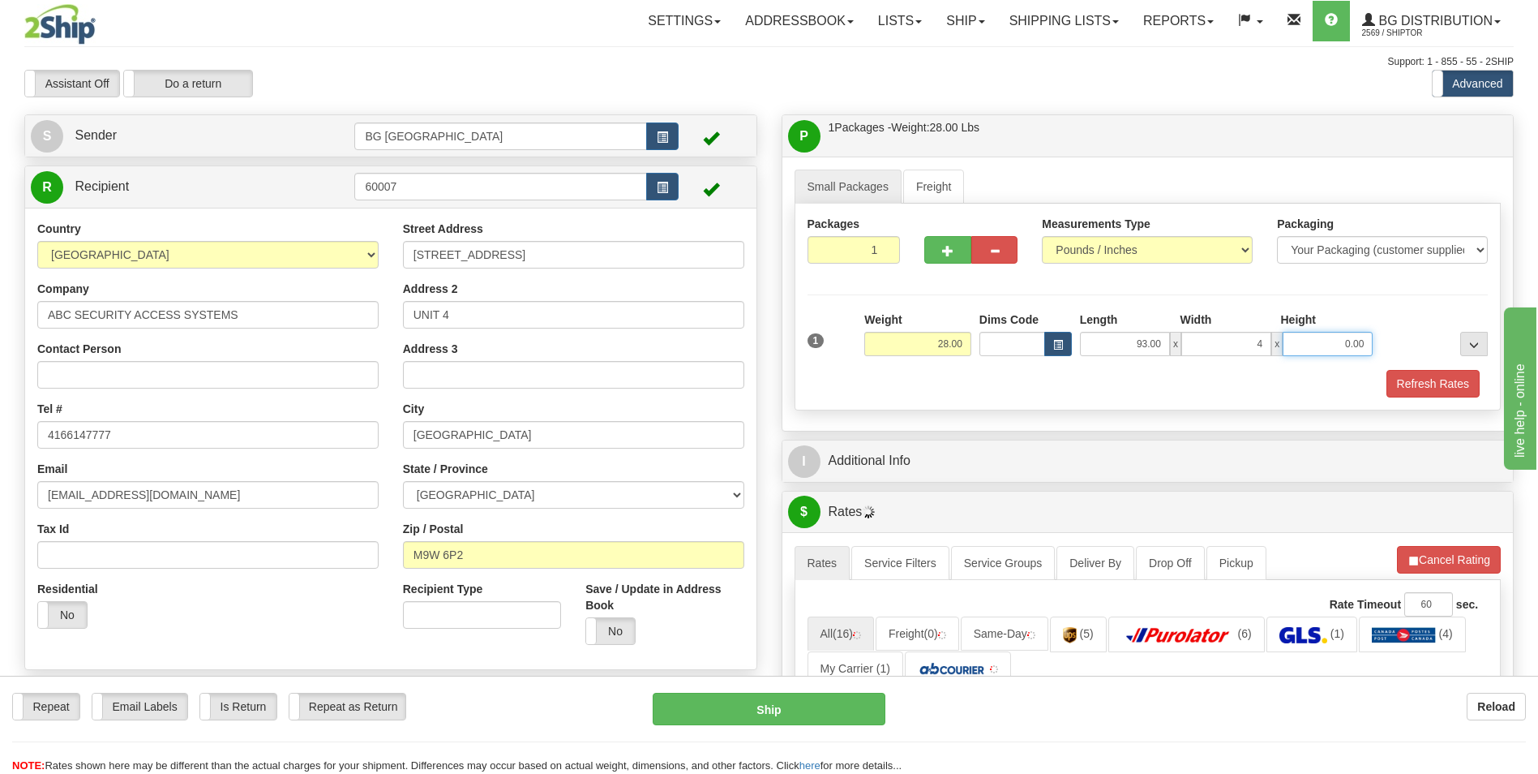
type input "4.00"
click at [924, 480] on div "I Additional Info" at bounding box center [1149, 460] width 732 height 41
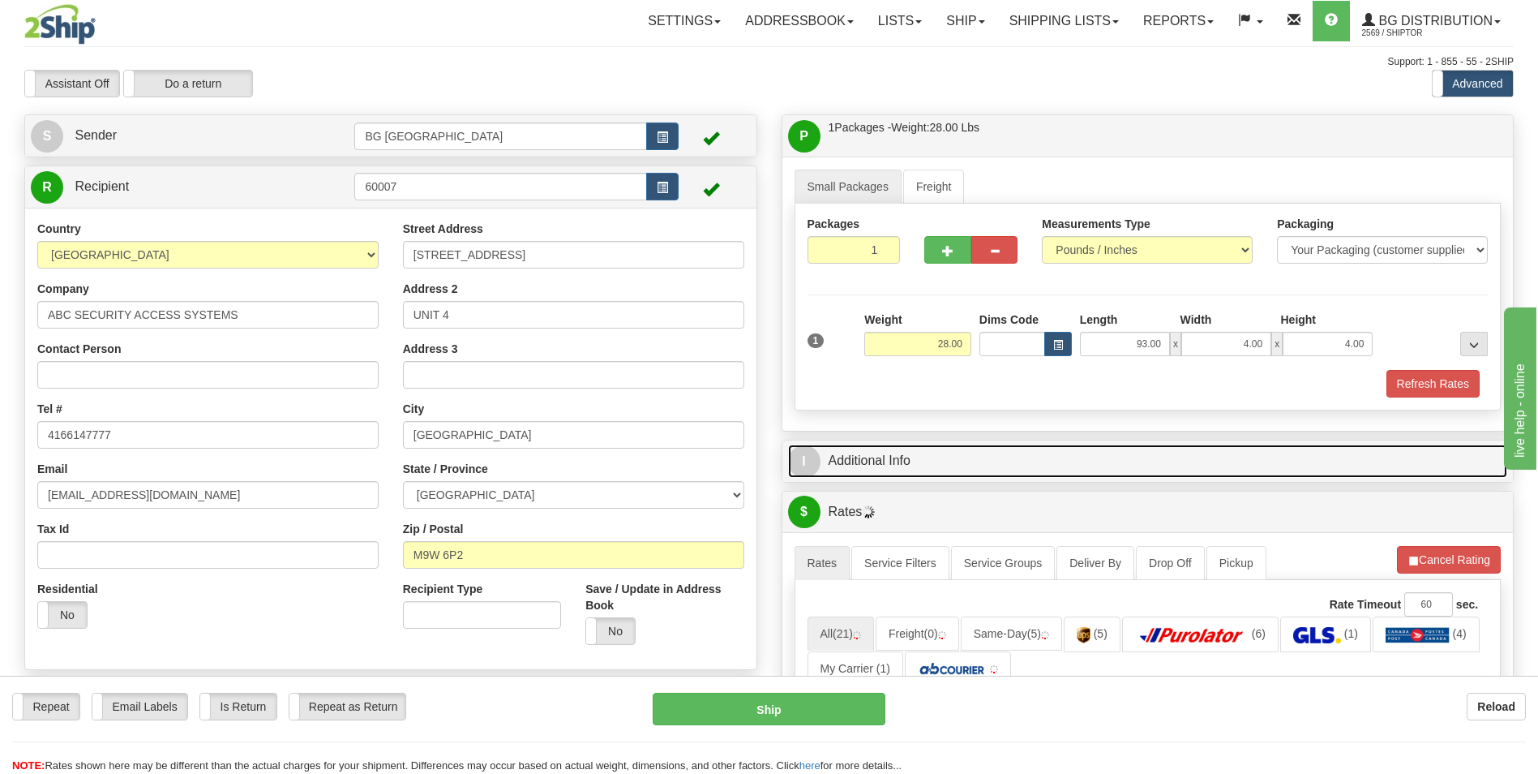
click at [977, 462] on link "I Additional Info" at bounding box center [1148, 460] width 720 height 33
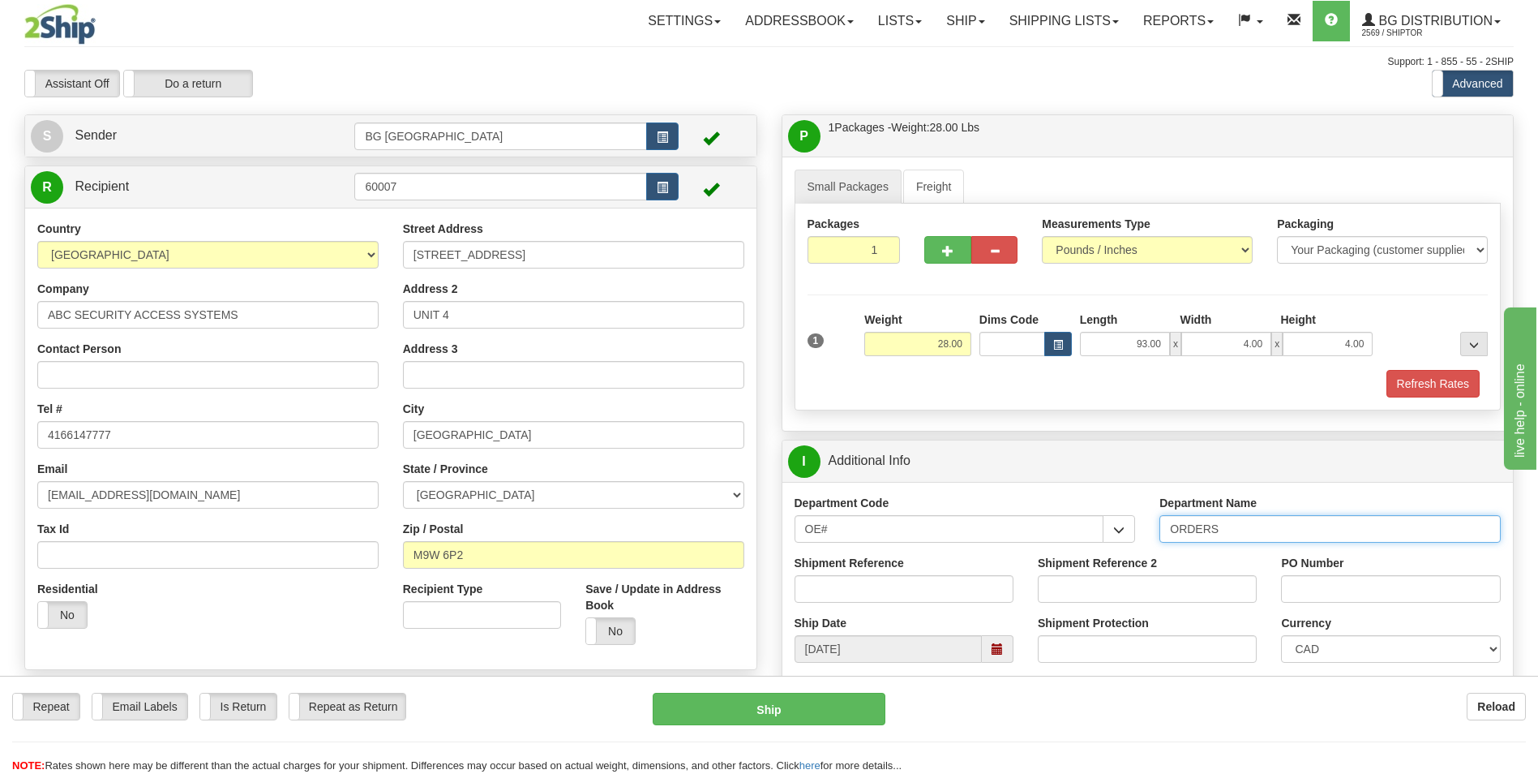
click at [1233, 531] on input "ORDERS" at bounding box center [1330, 529] width 341 height 28
type input "70182431-00"
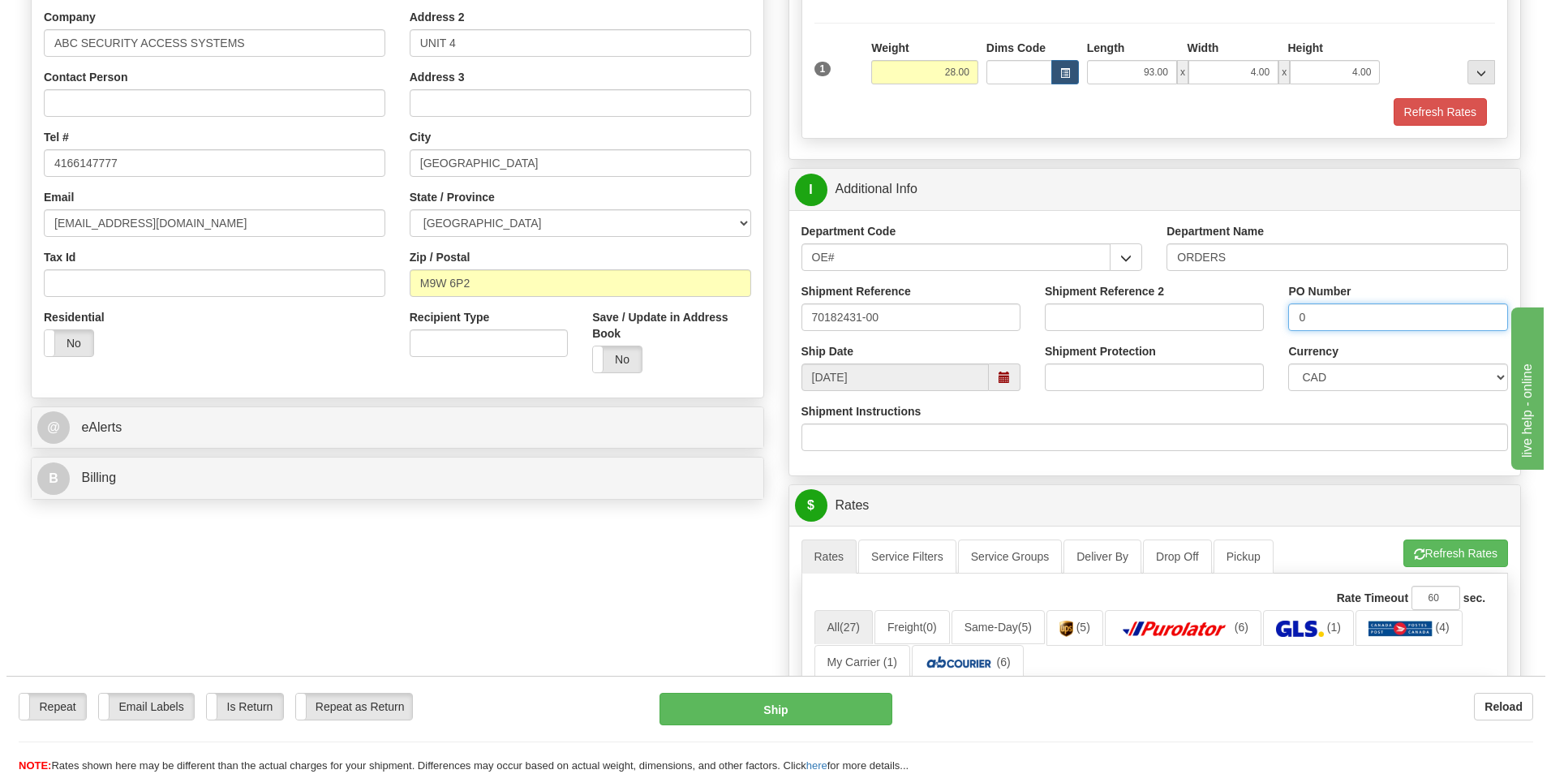
scroll to position [406, 0]
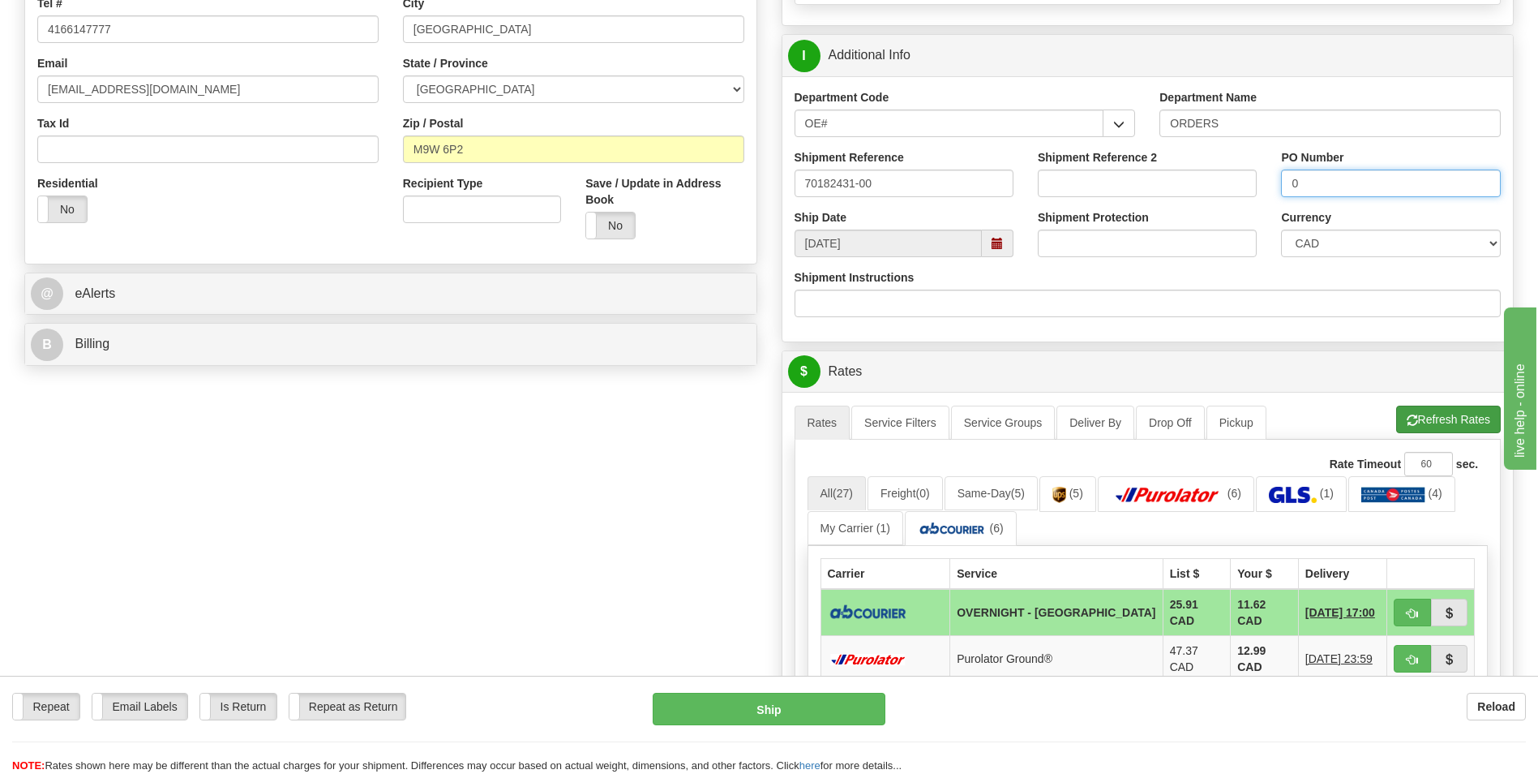
type input "0"
click at [1435, 424] on button "Refresh Rates" at bounding box center [1449, 420] width 105 height 28
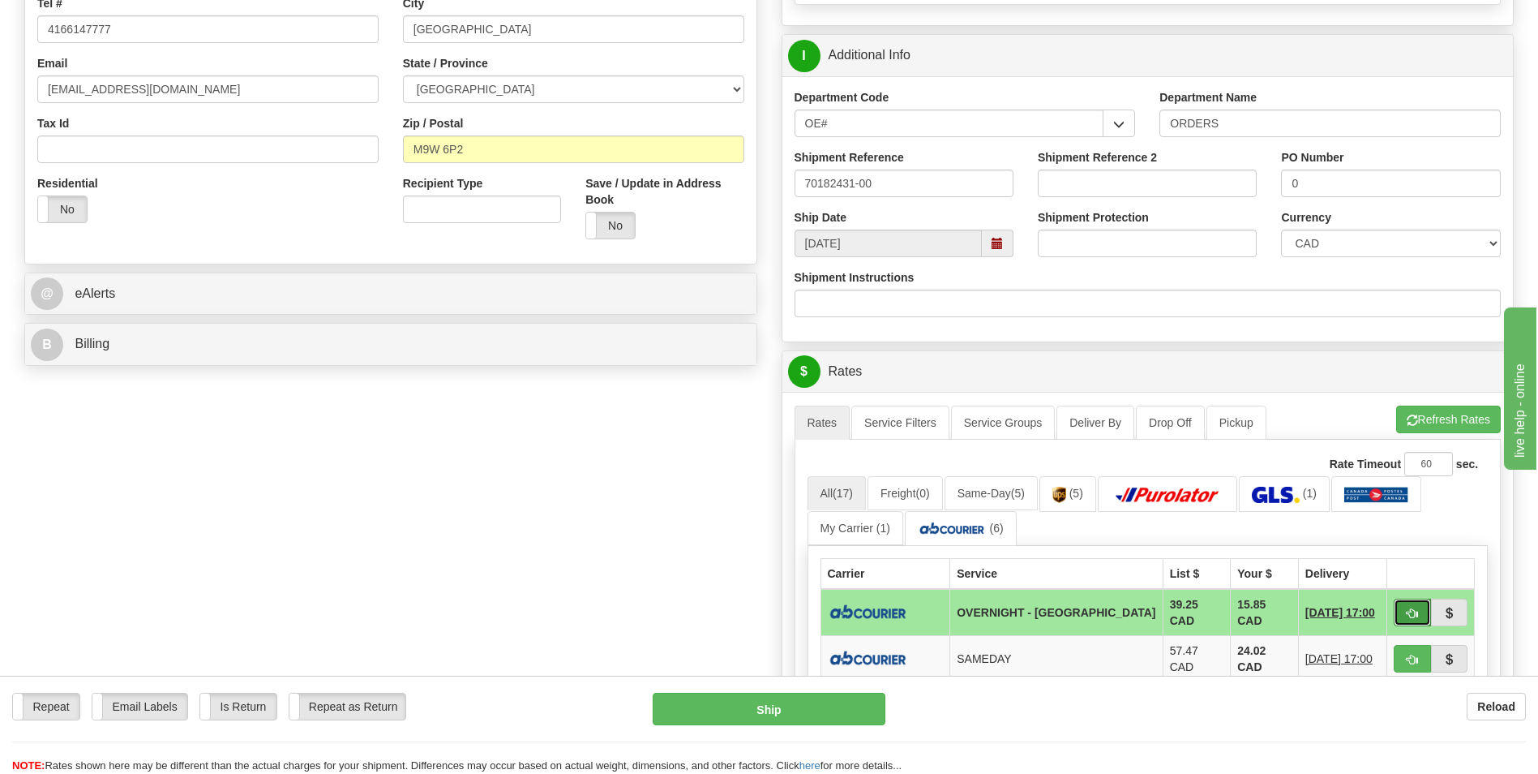
click at [1398, 603] on button "button" at bounding box center [1412, 613] width 37 height 28
type input "4"
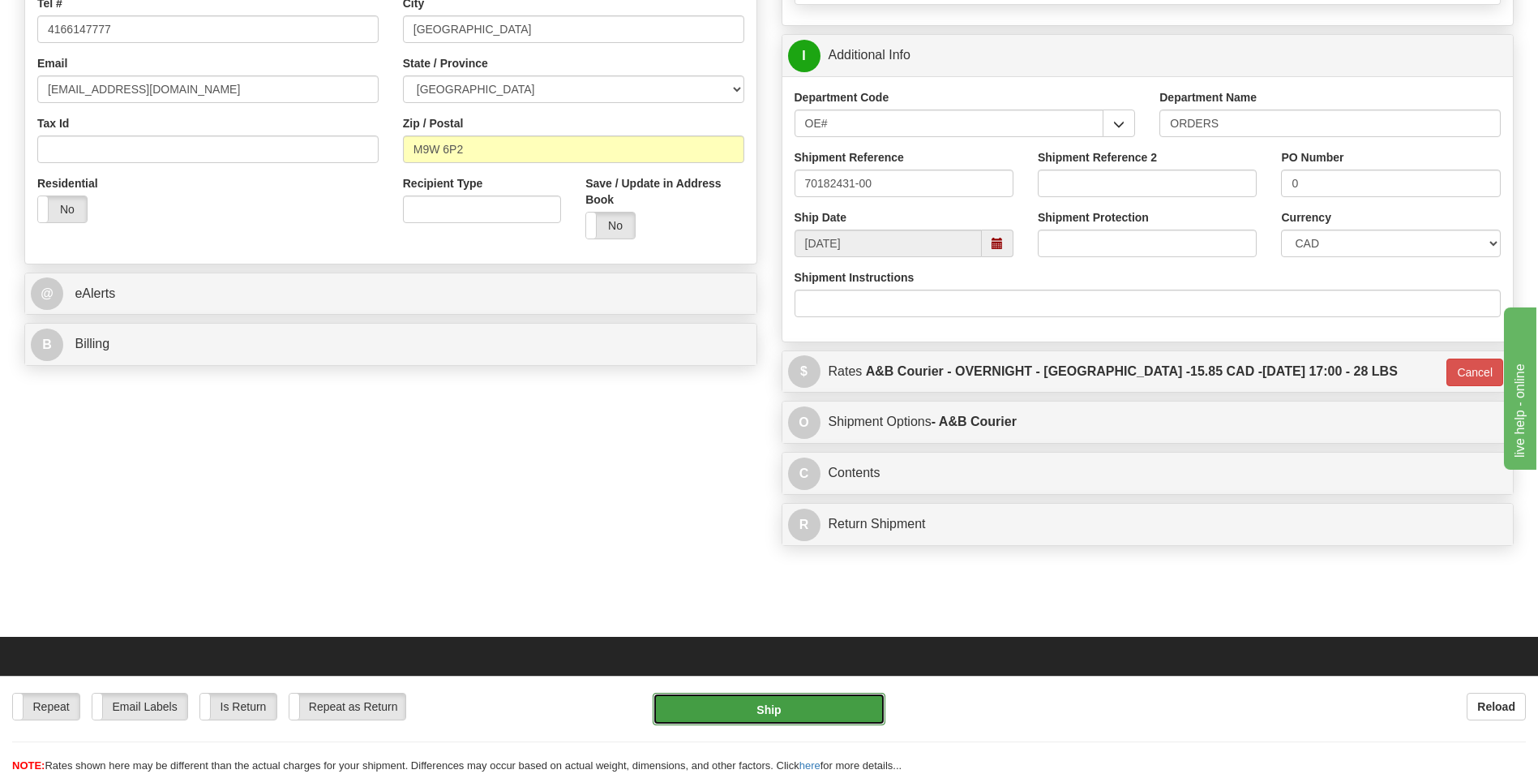
click at [768, 694] on button "Ship" at bounding box center [769, 709] width 232 height 32
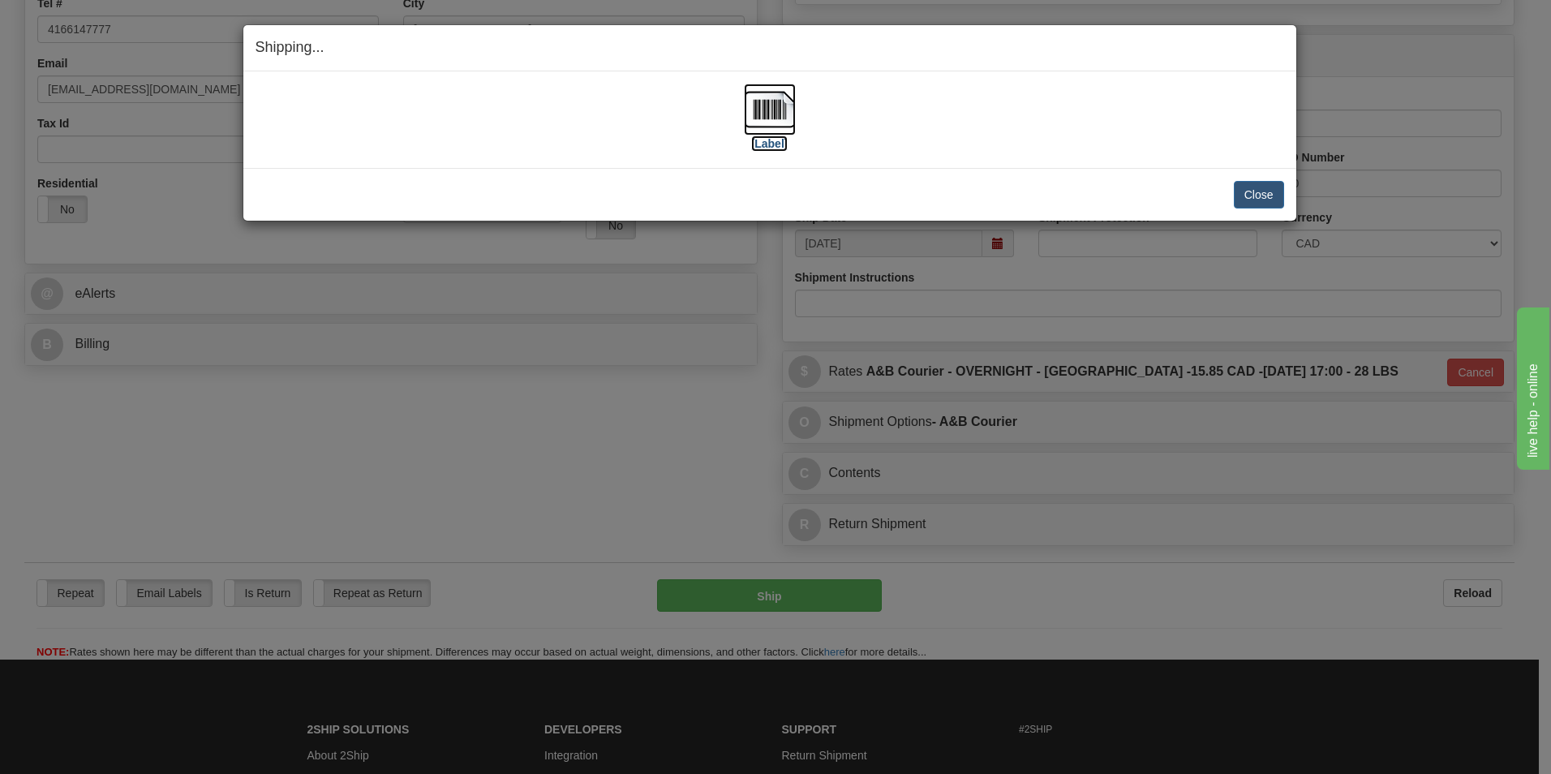
click at [772, 103] on img at bounding box center [770, 110] width 52 height 52
click at [1261, 195] on button "Close" at bounding box center [1259, 195] width 50 height 28
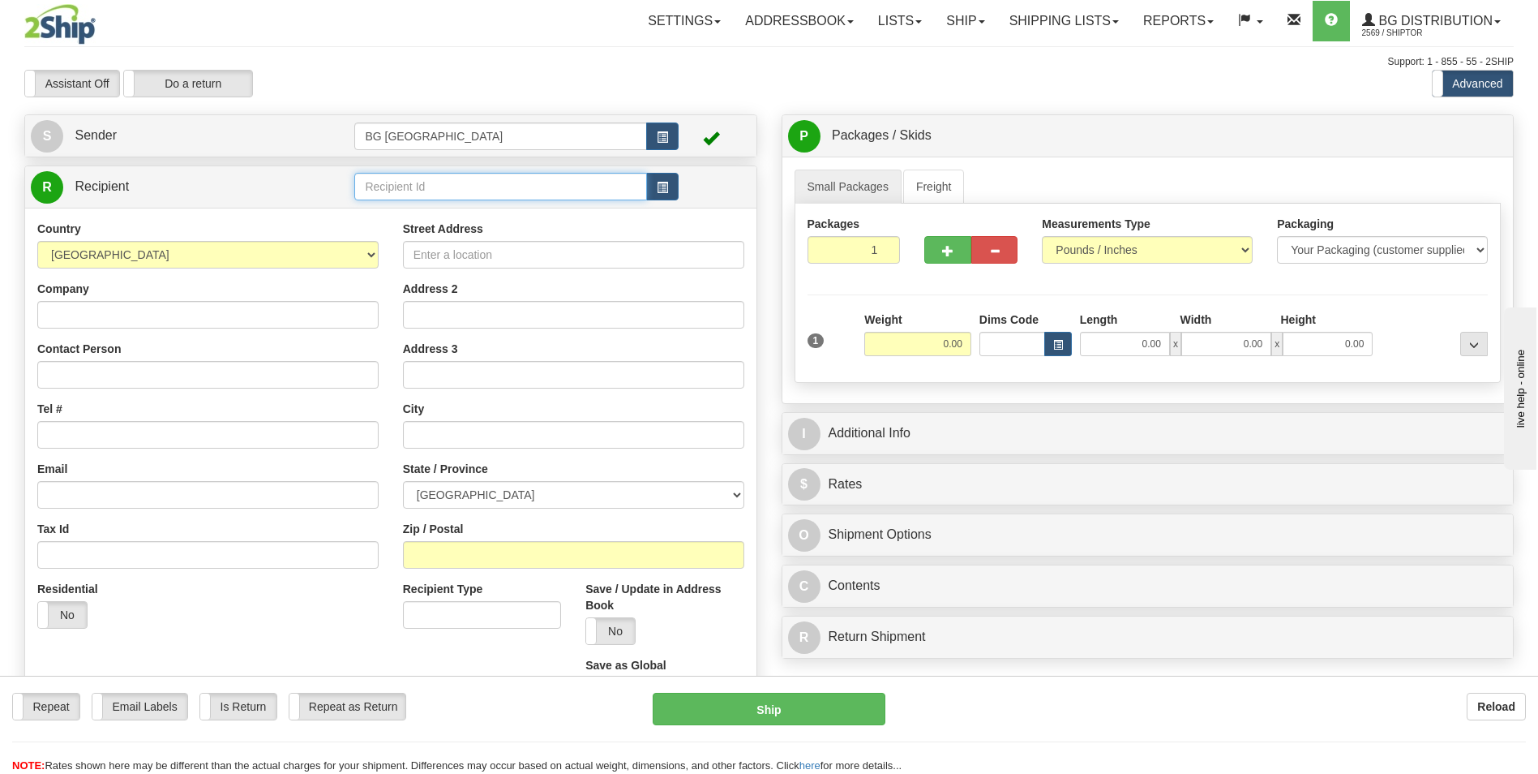
click at [554, 191] on input "text" at bounding box center [500, 187] width 292 height 28
click at [480, 213] on div "60377" at bounding box center [497, 212] width 277 height 18
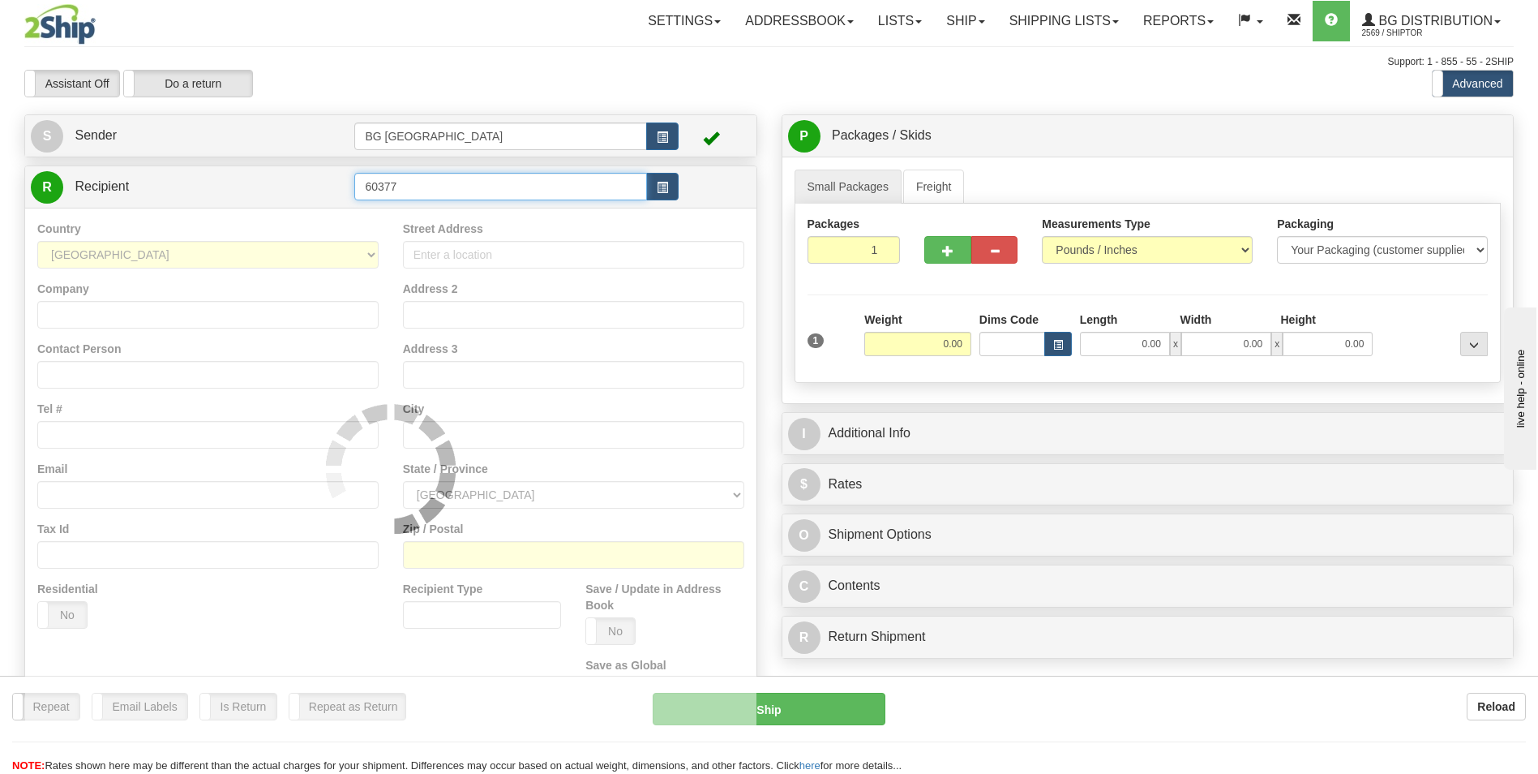
type input "60377"
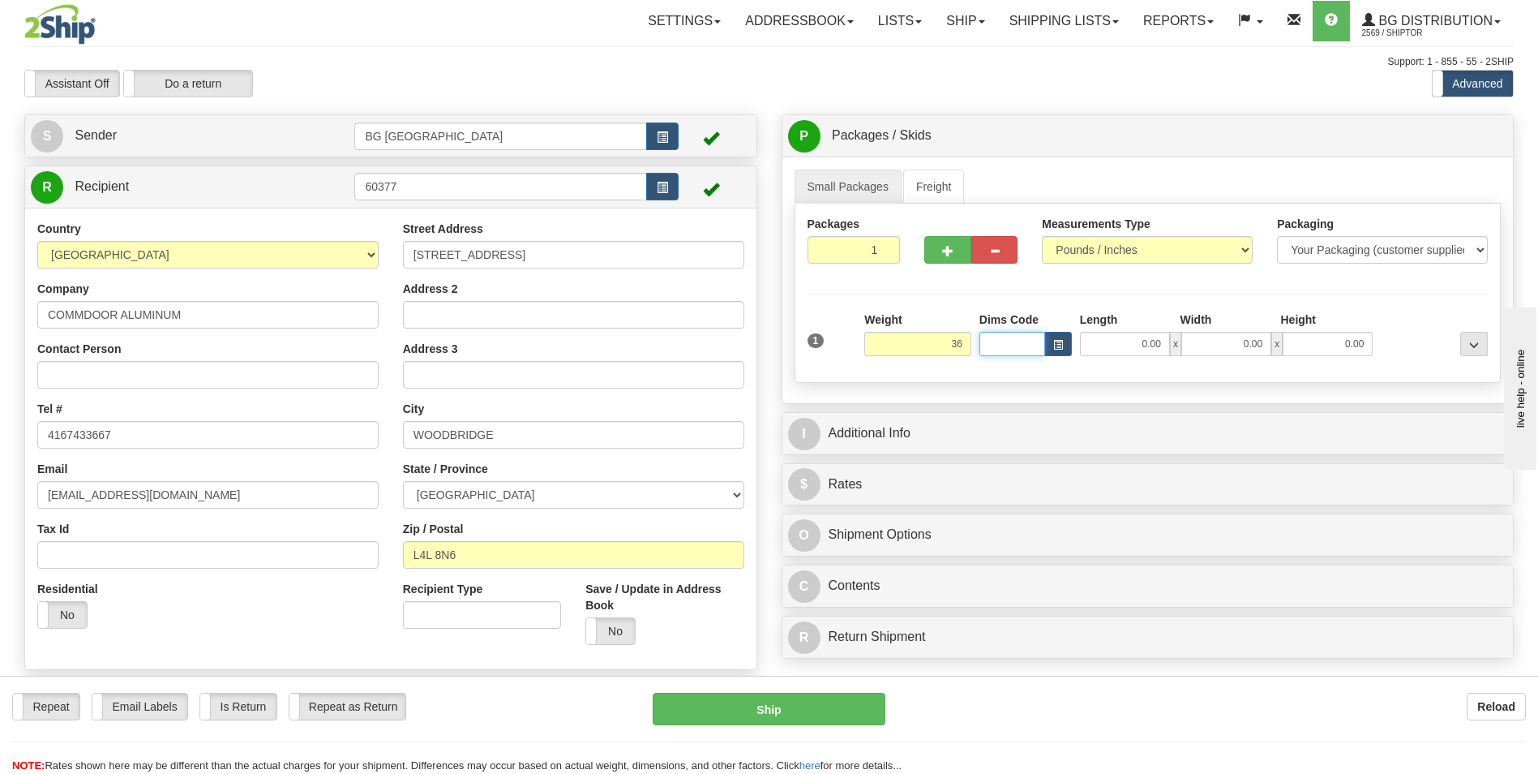
type input "36.00"
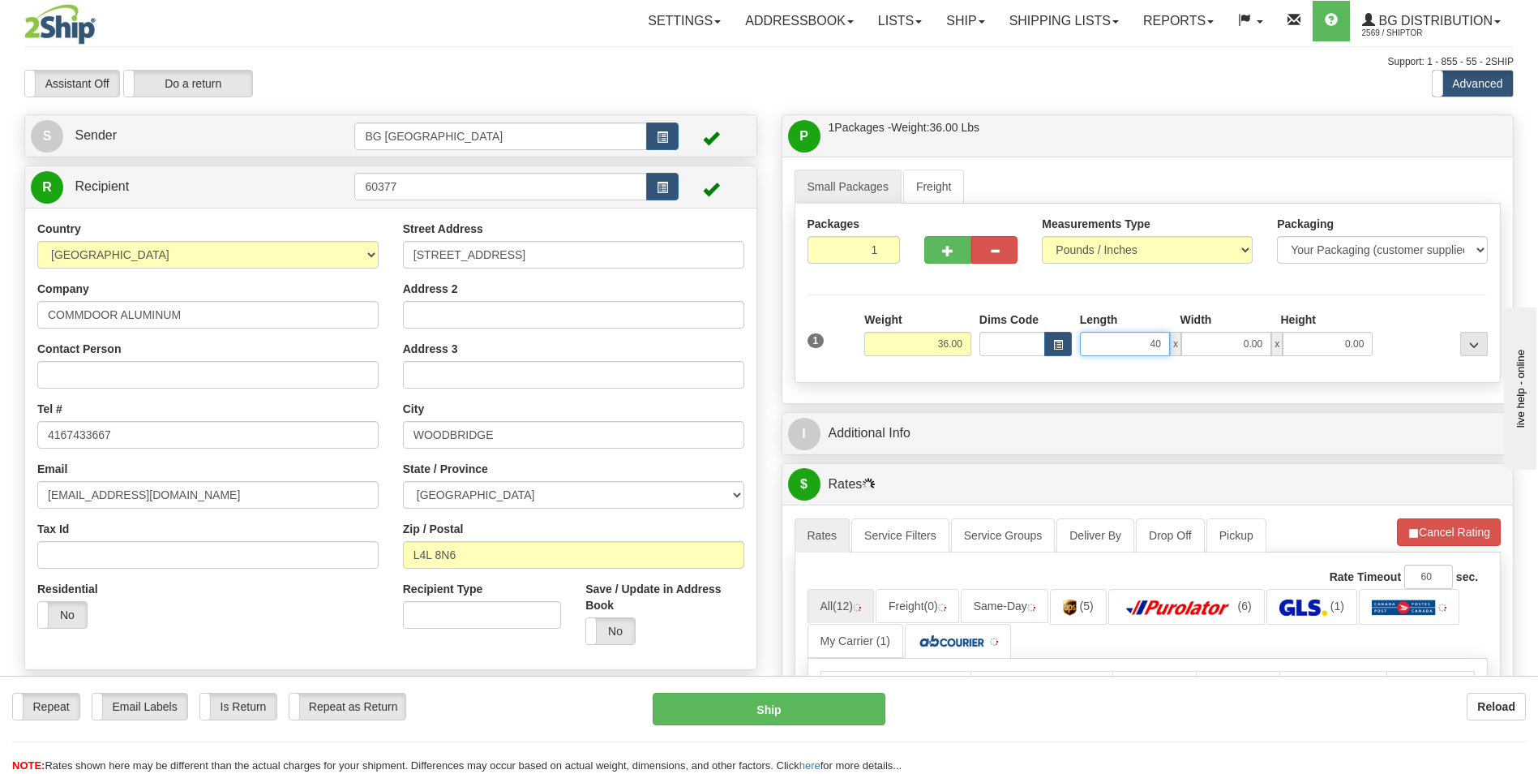
type input "40.00"
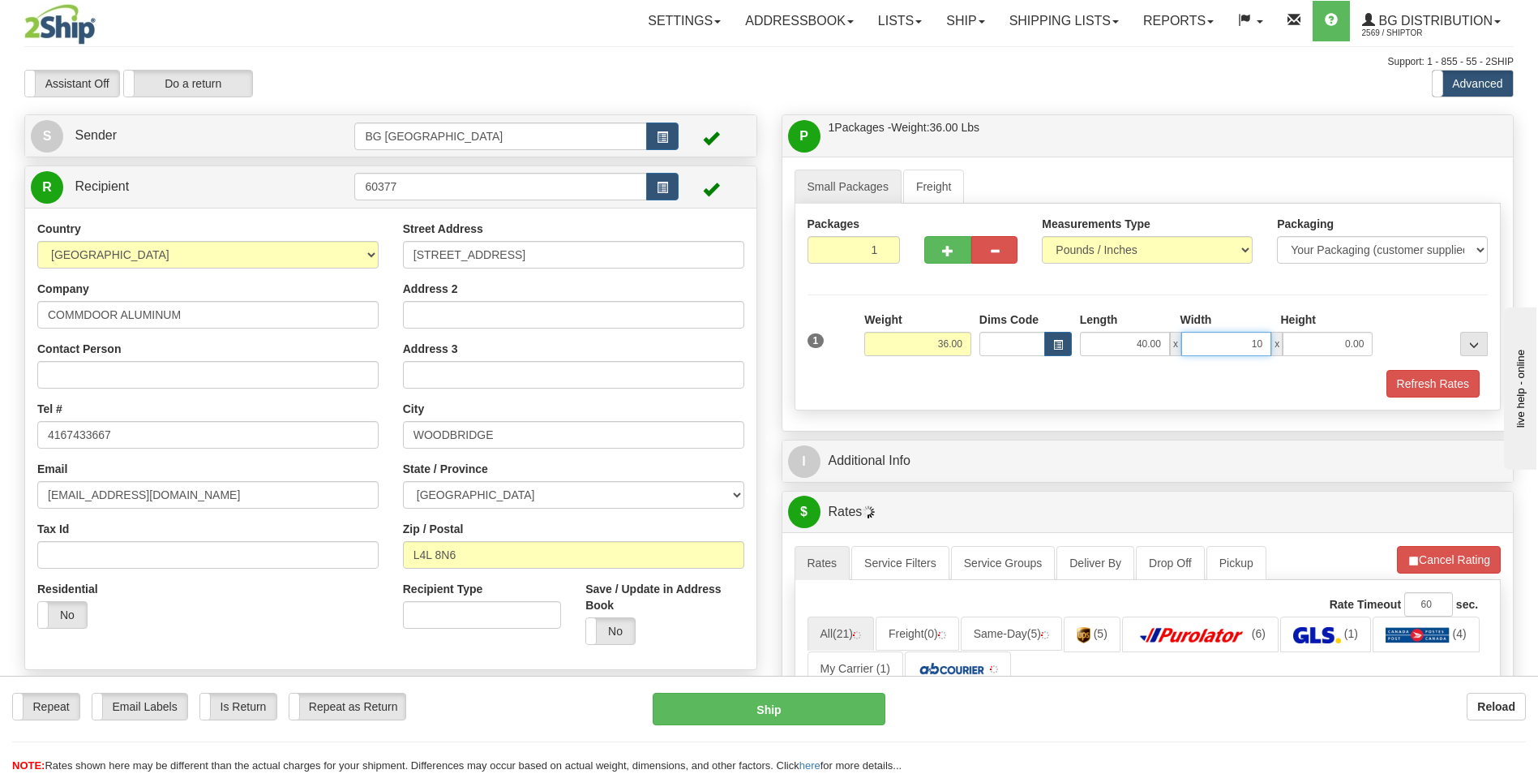
type input "10.00"
click at [925, 431] on div "P Packages / Skids 1 Packages - Weight: 36.00 Lbs 1 Skids - Weight: NaN Lbs Shi…" at bounding box center [1148, 700] width 757 height 1172
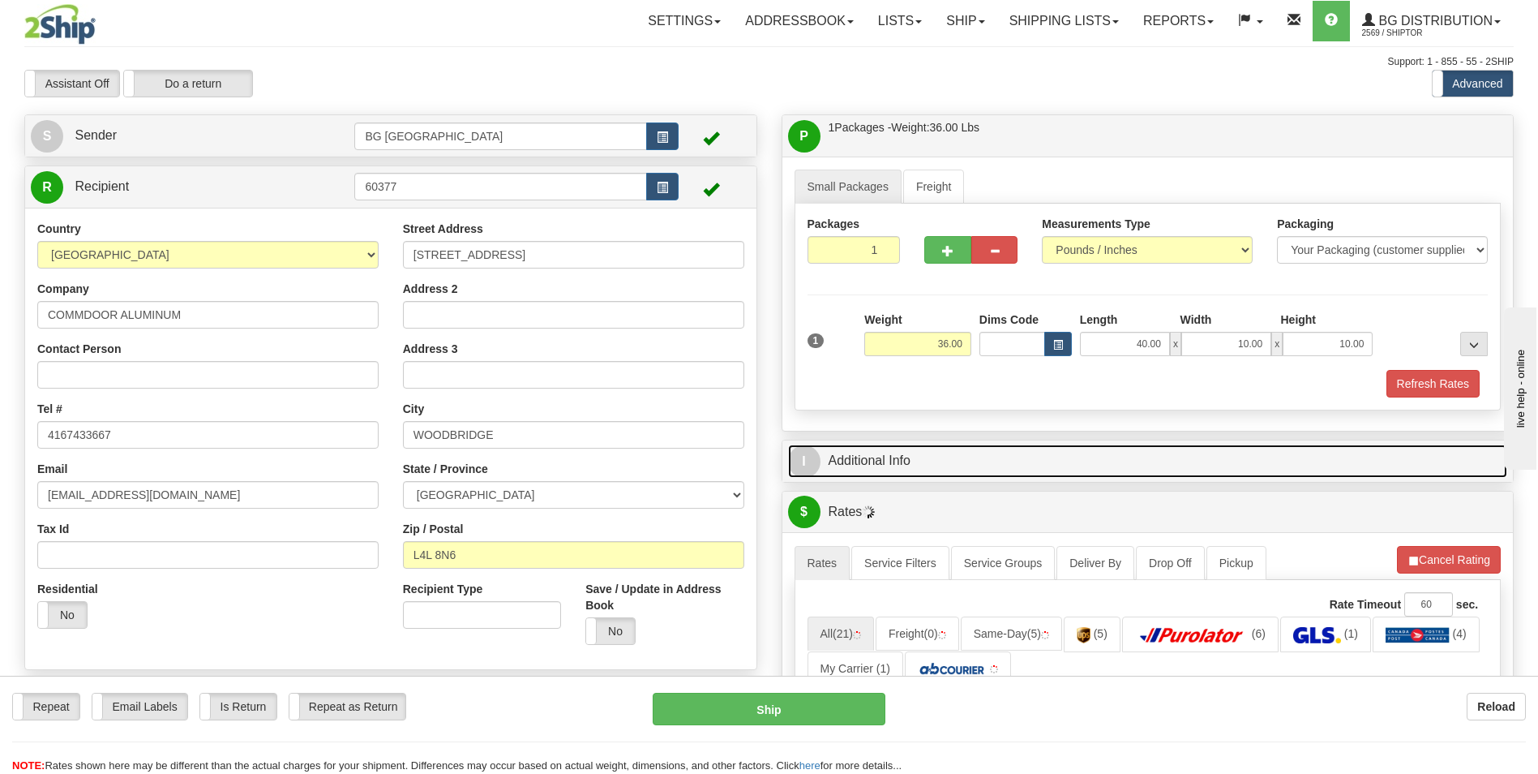
click at [921, 450] on link "I Additional Info" at bounding box center [1148, 460] width 720 height 33
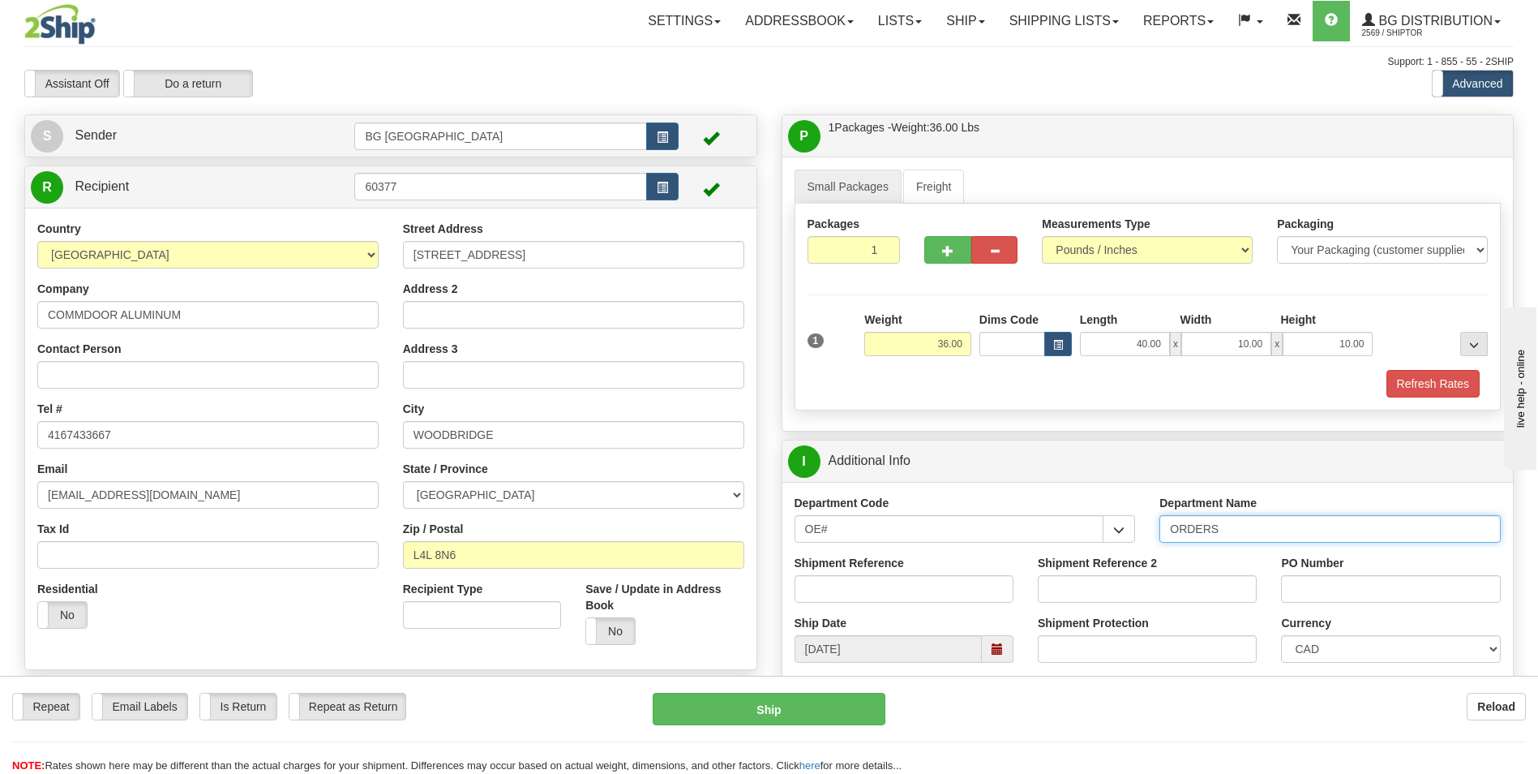
click at [1239, 526] on input "ORDERS" at bounding box center [1330, 529] width 341 height 28
type input "70182418-00"
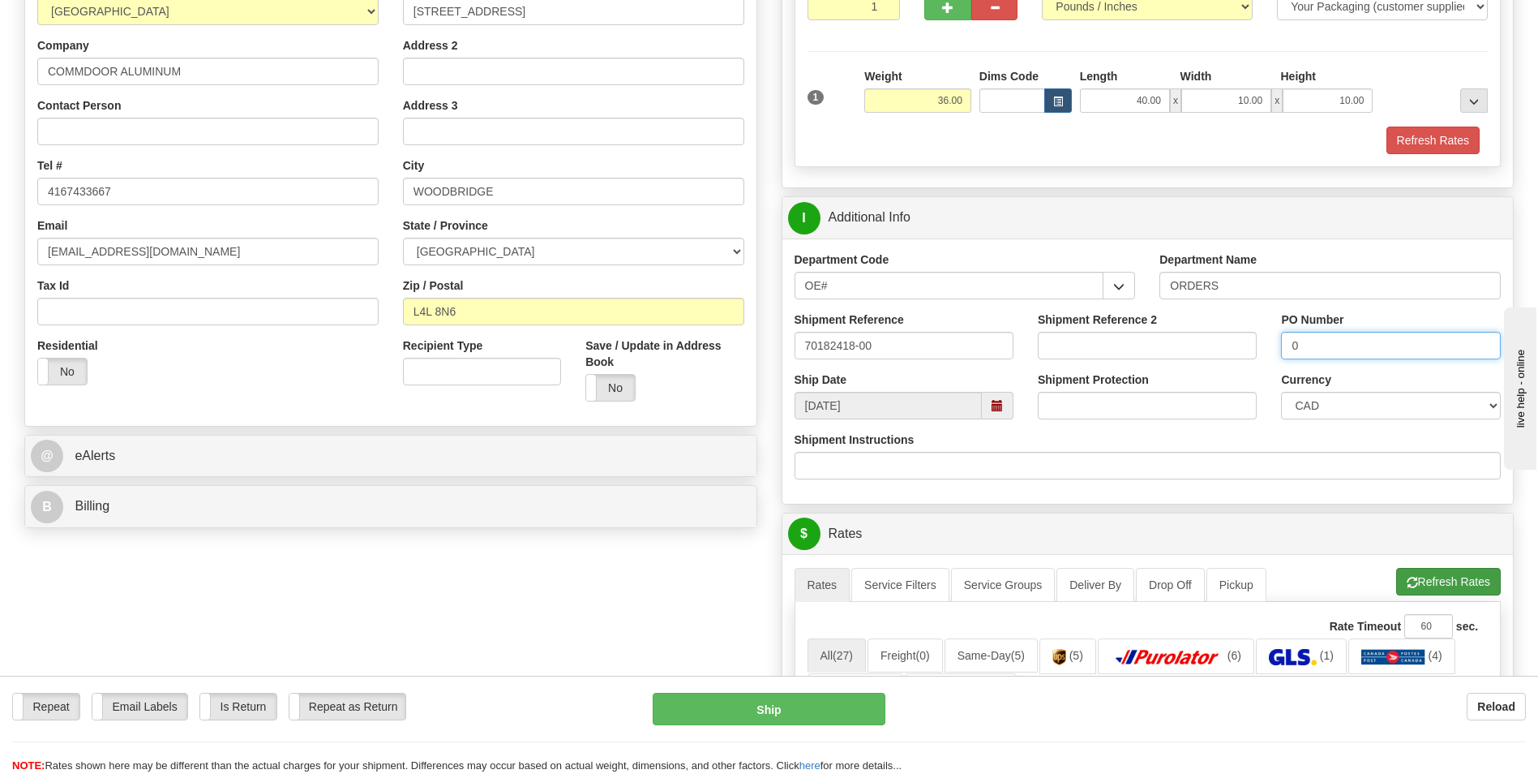
type input "0"
click at [1420, 573] on button "Refresh Rates" at bounding box center [1449, 582] width 105 height 28
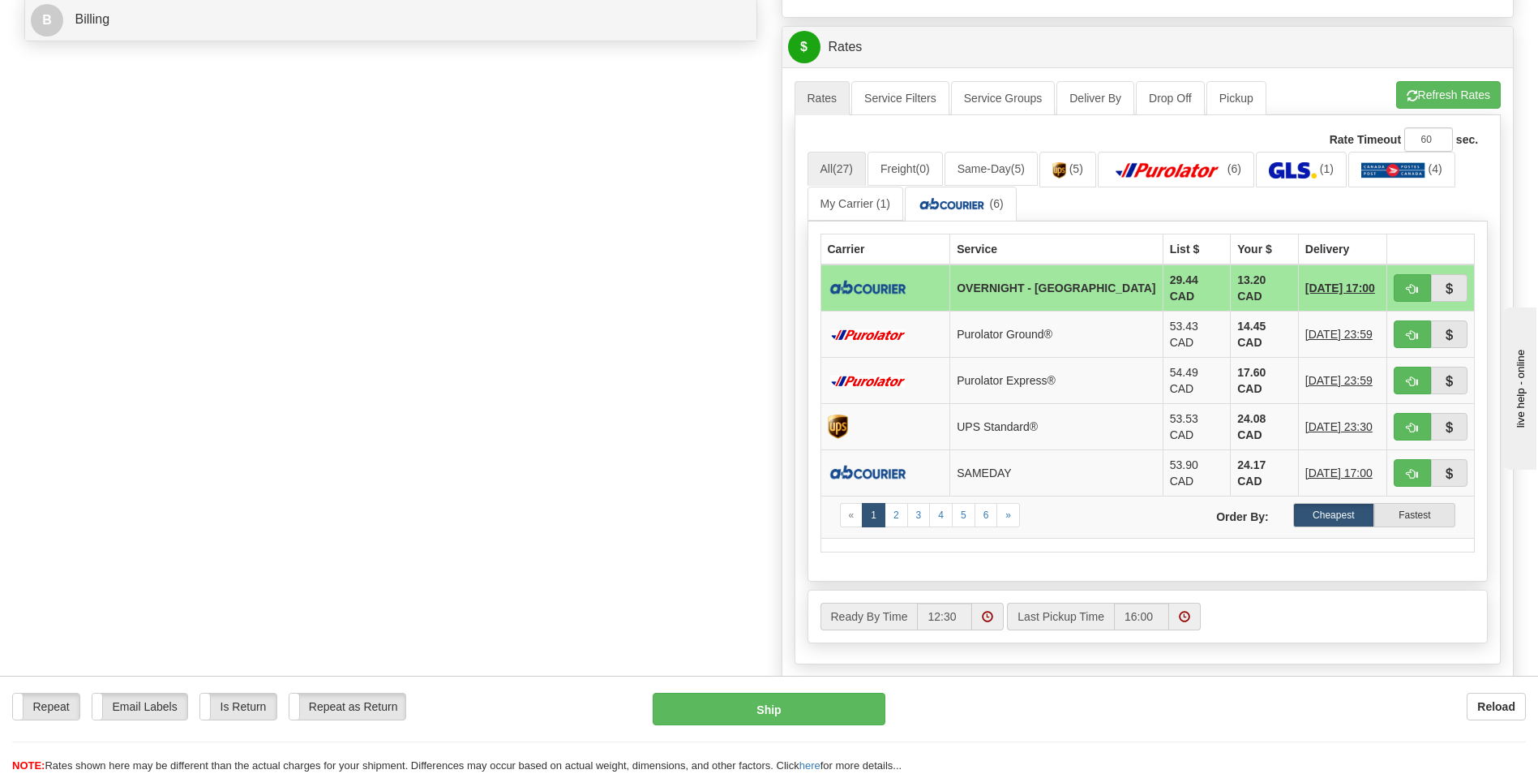
scroll to position [649, 0]
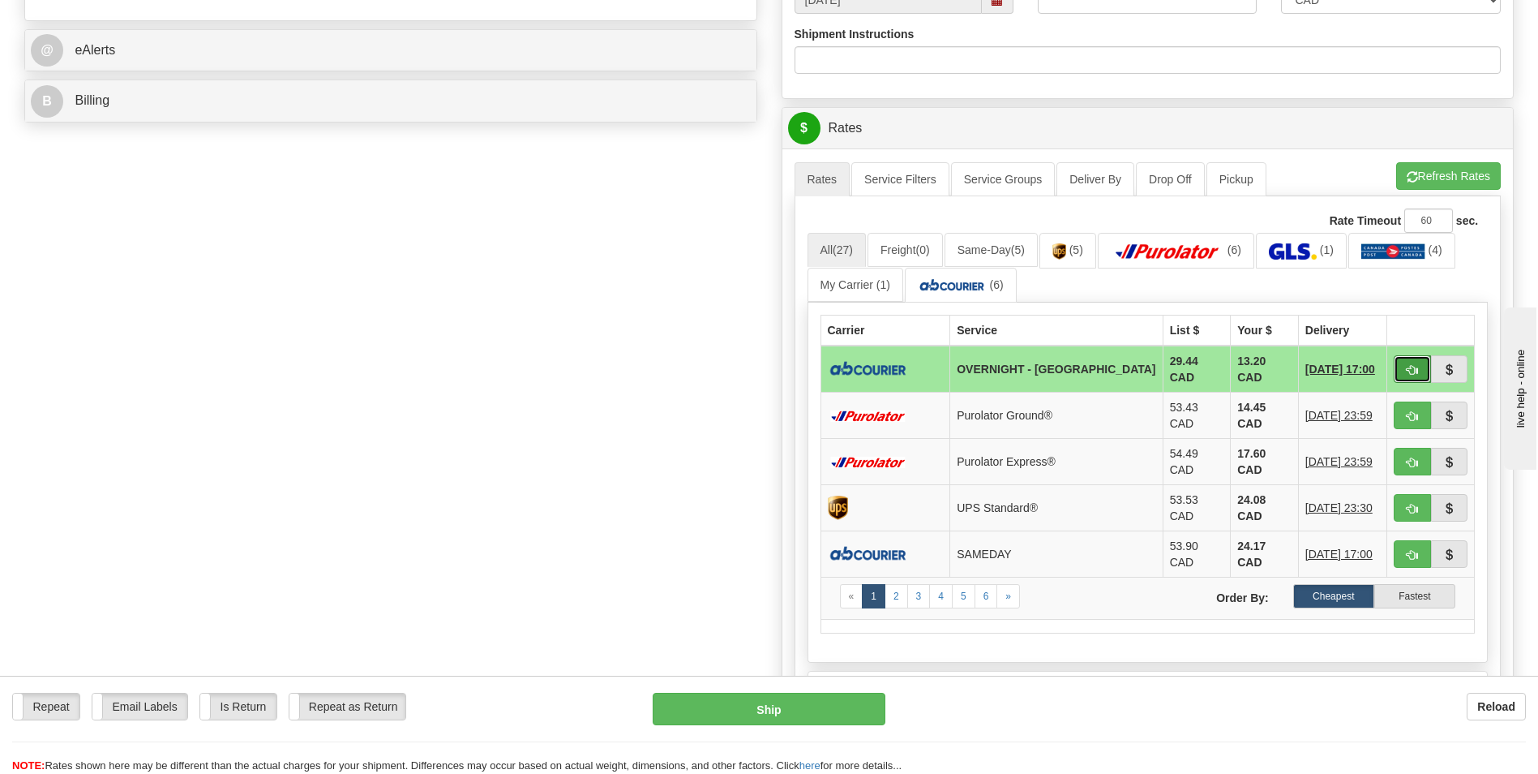
click at [1405, 363] on button "button" at bounding box center [1412, 369] width 37 height 28
type input "4"
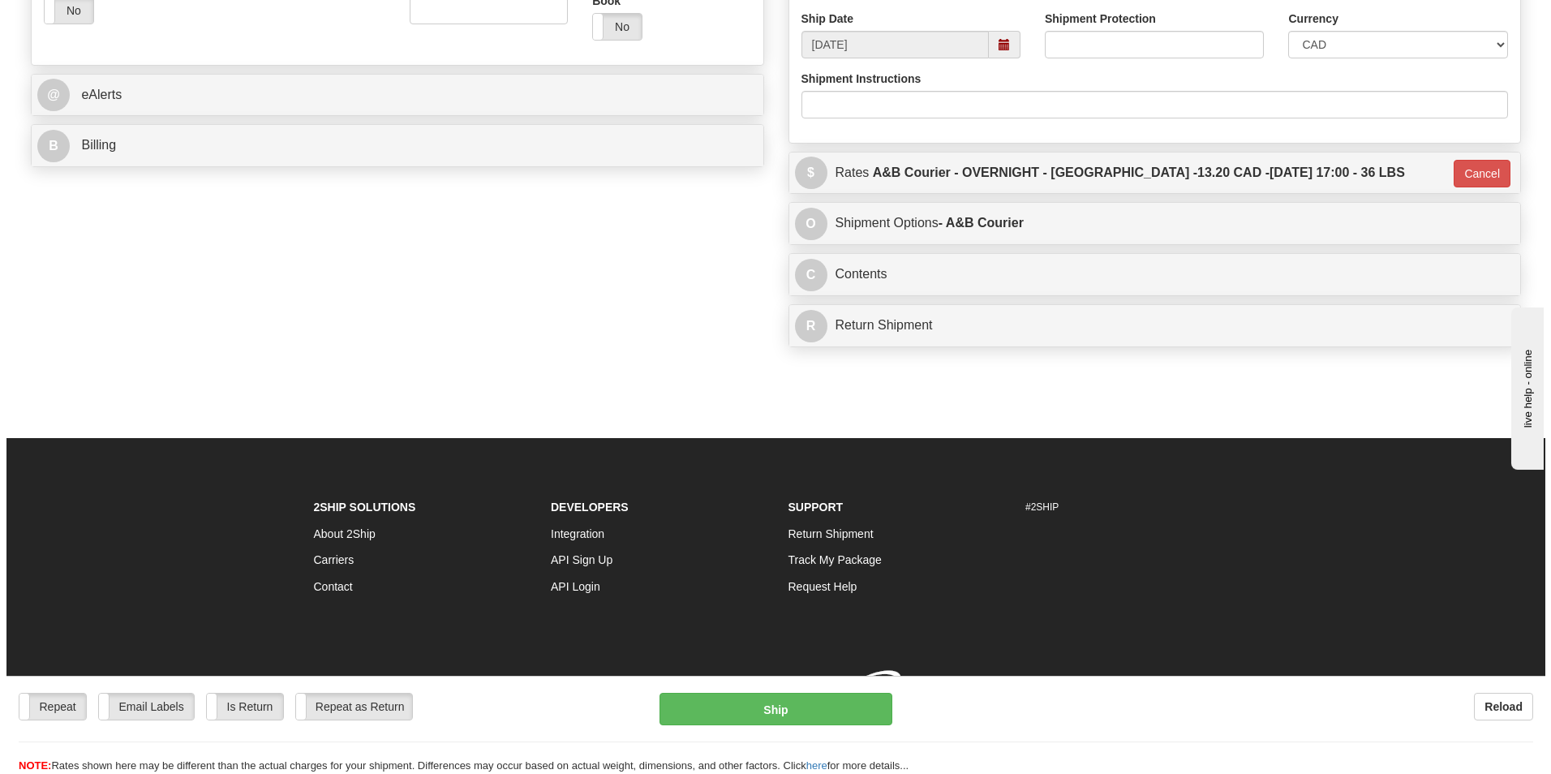
scroll to position [626, 0]
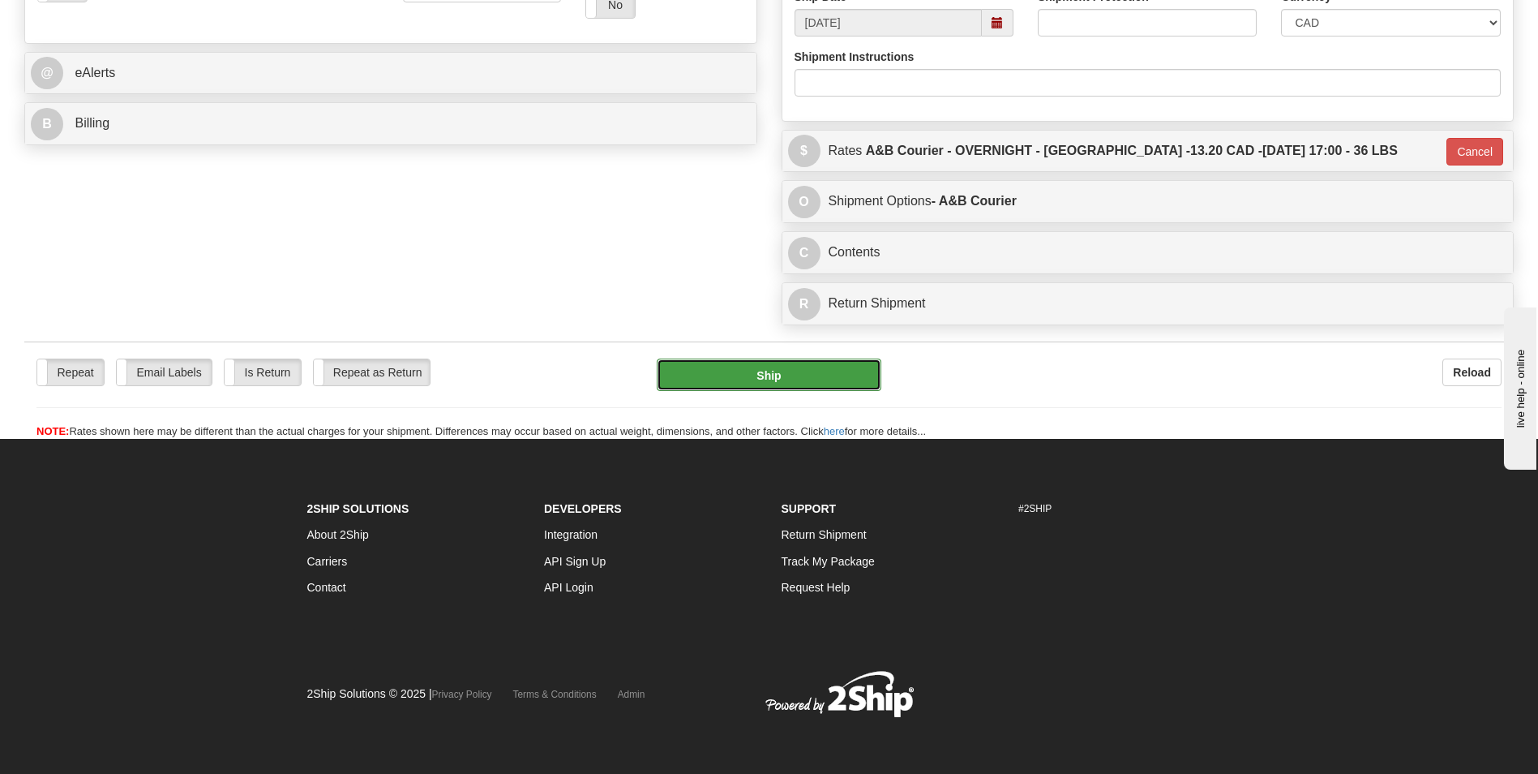
click at [721, 390] on button "Ship" at bounding box center [769, 374] width 224 height 32
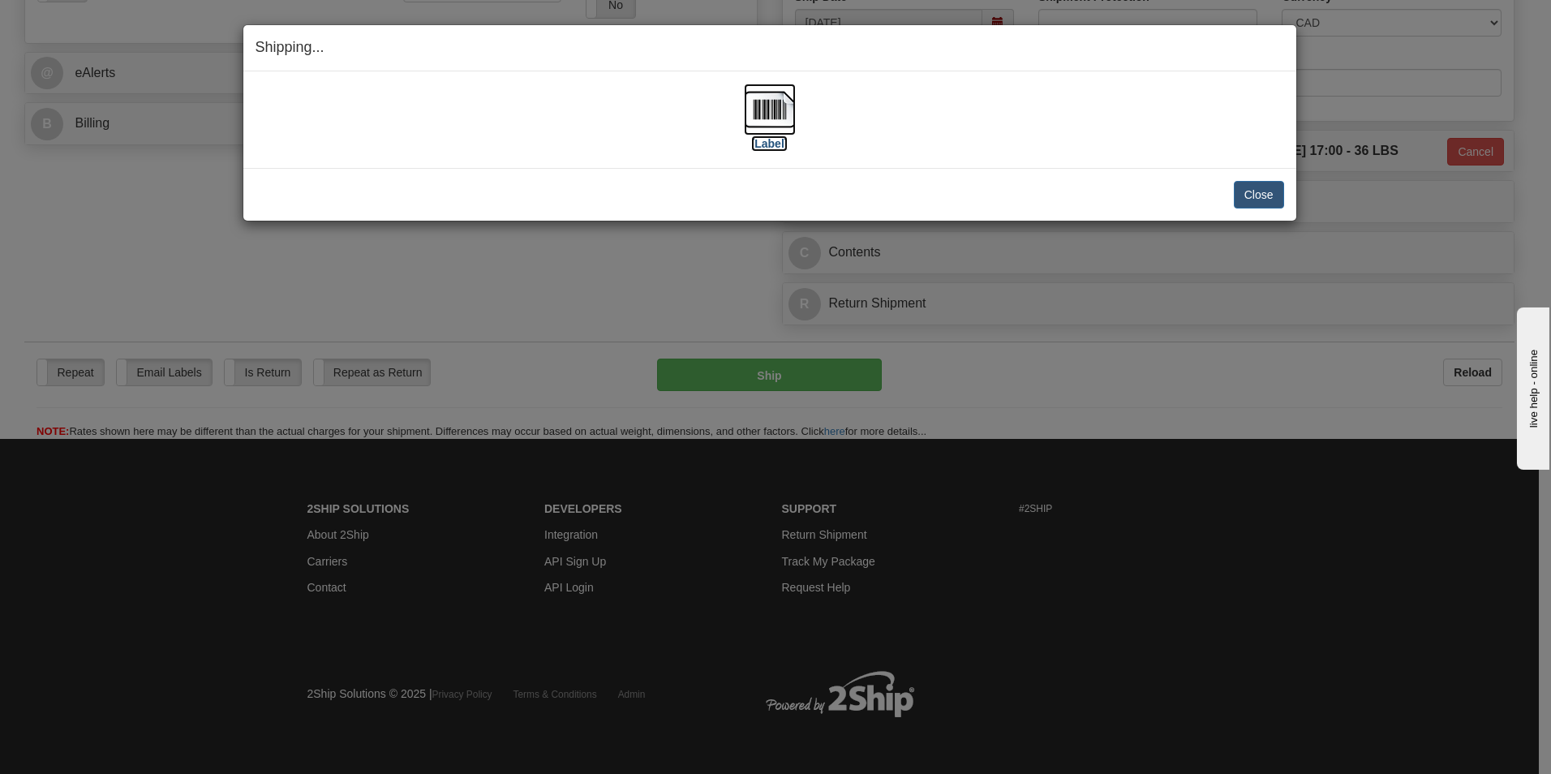
click at [775, 105] on img at bounding box center [770, 110] width 52 height 52
click at [1243, 197] on button "Close" at bounding box center [1259, 195] width 50 height 28
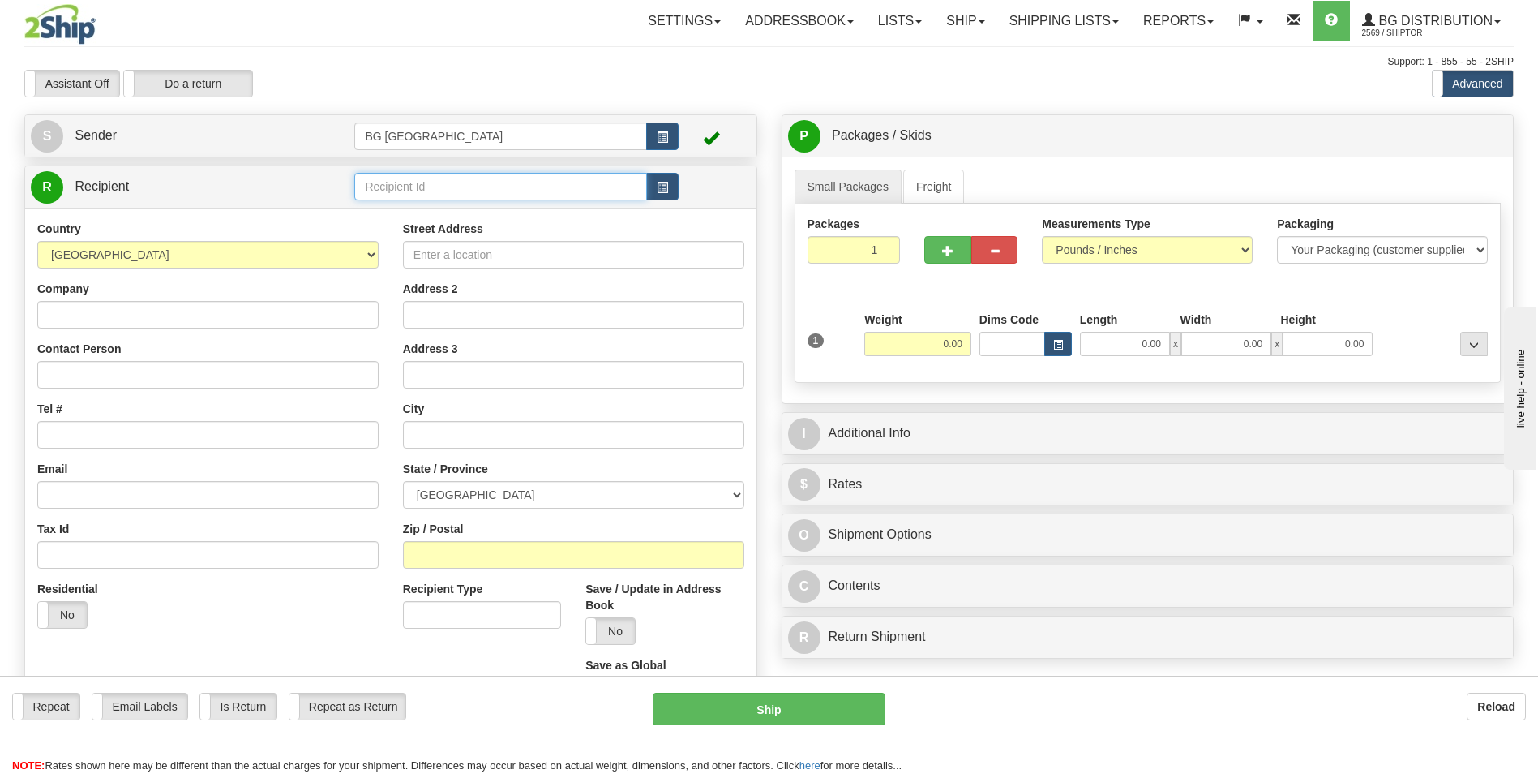
click at [406, 180] on input "text" at bounding box center [500, 187] width 292 height 28
click at [384, 205] on div "60064" at bounding box center [497, 212] width 277 height 18
type input "60064"
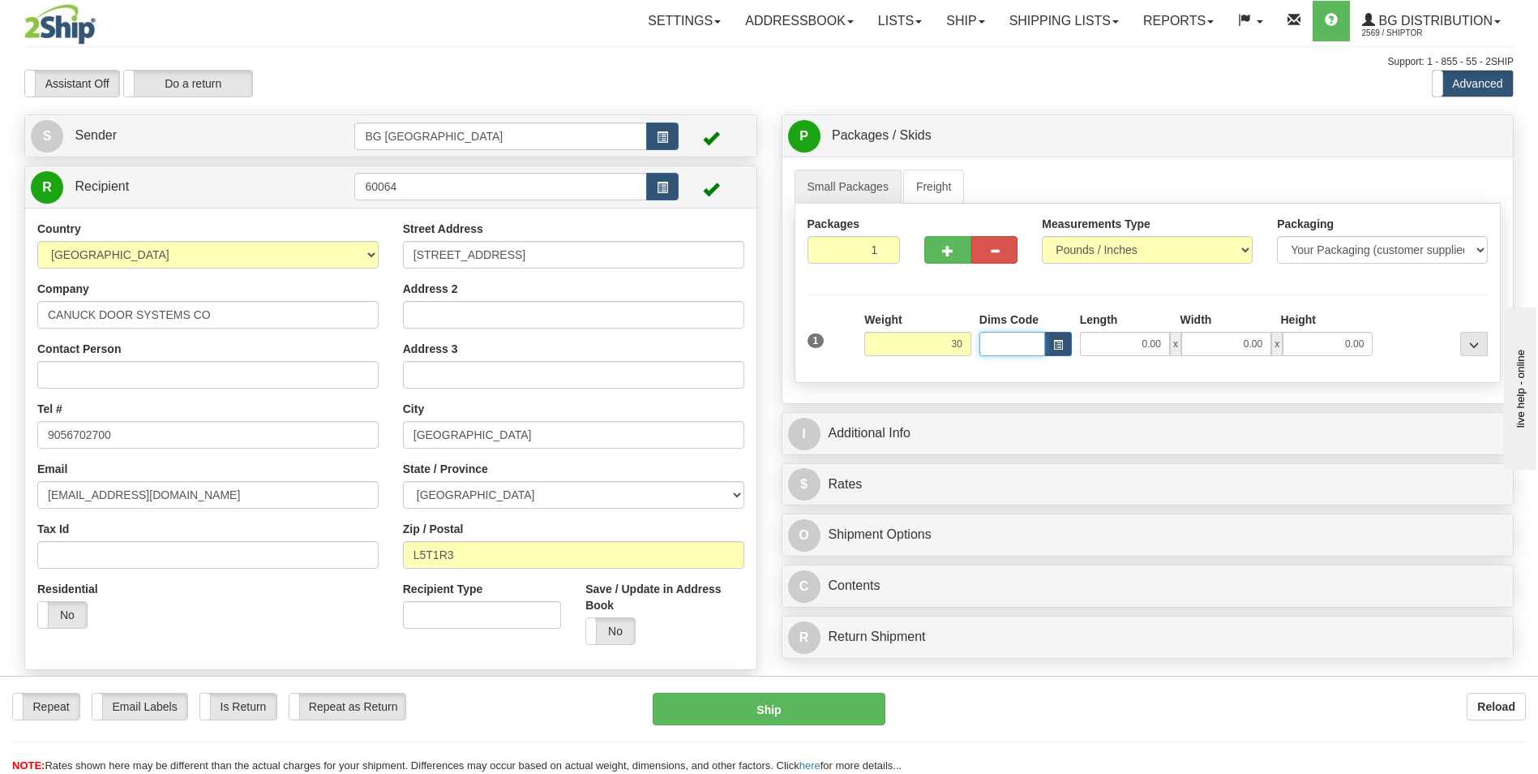
type input "30.00"
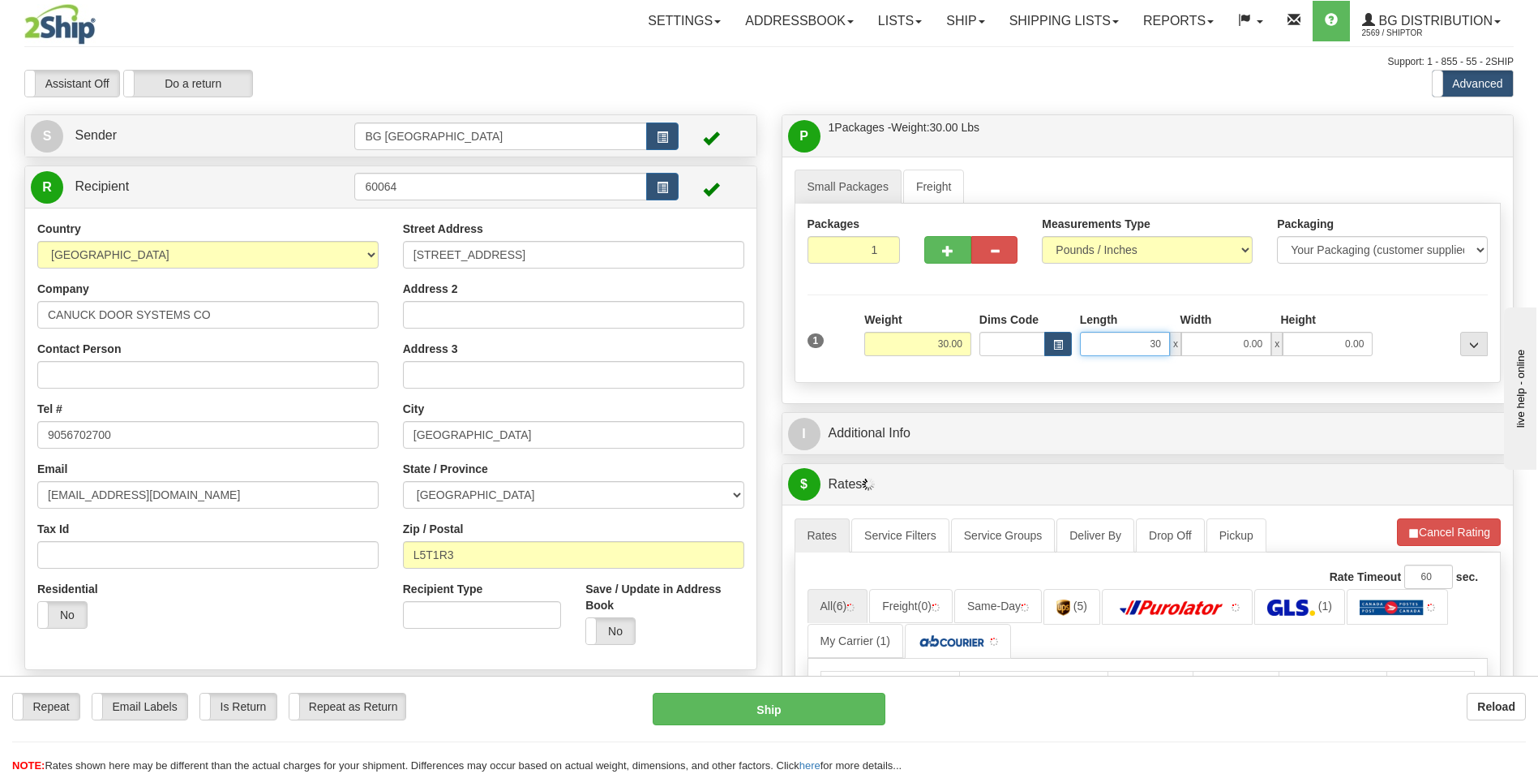
type input "30.00"
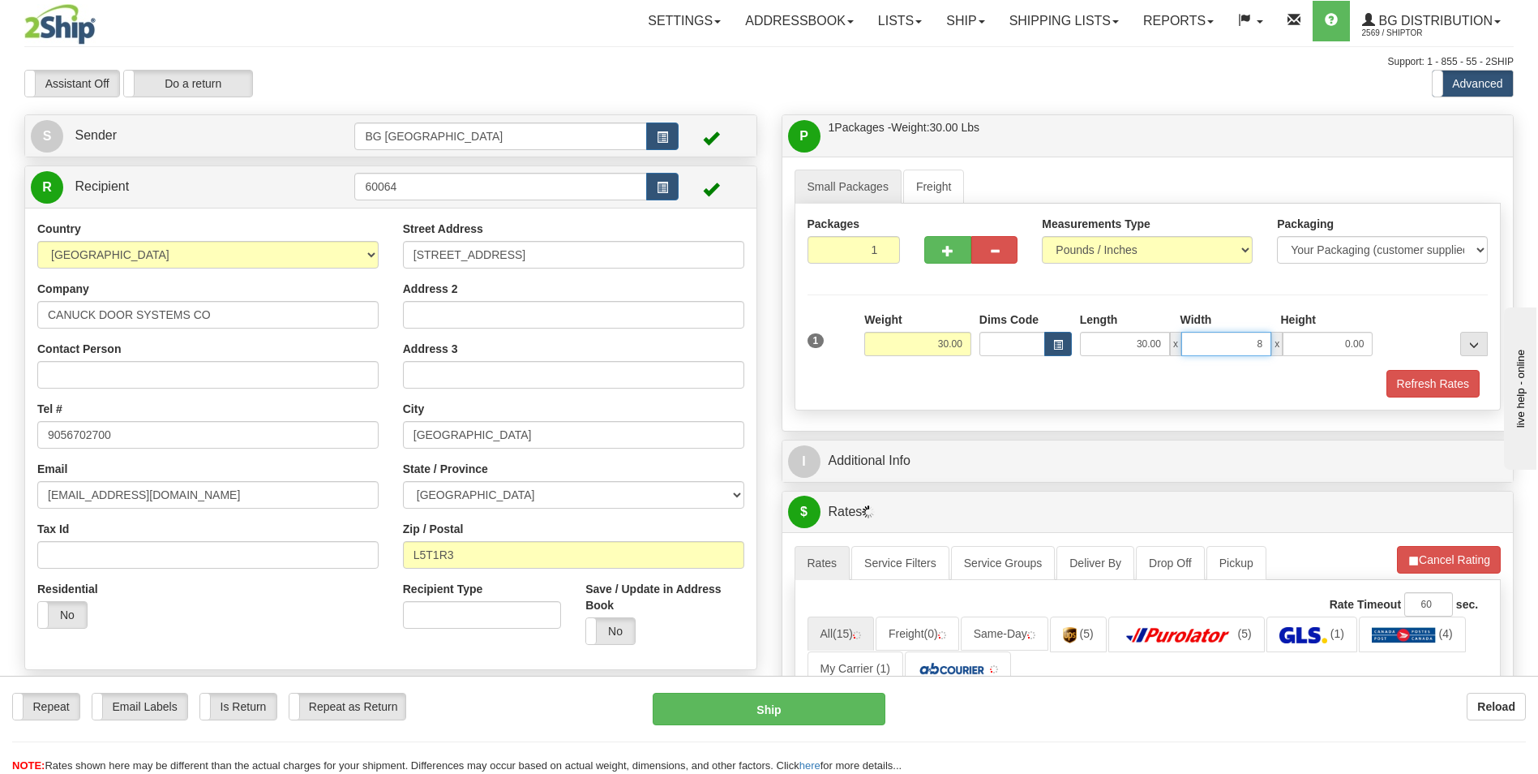
type input "8.00"
type input "5.00"
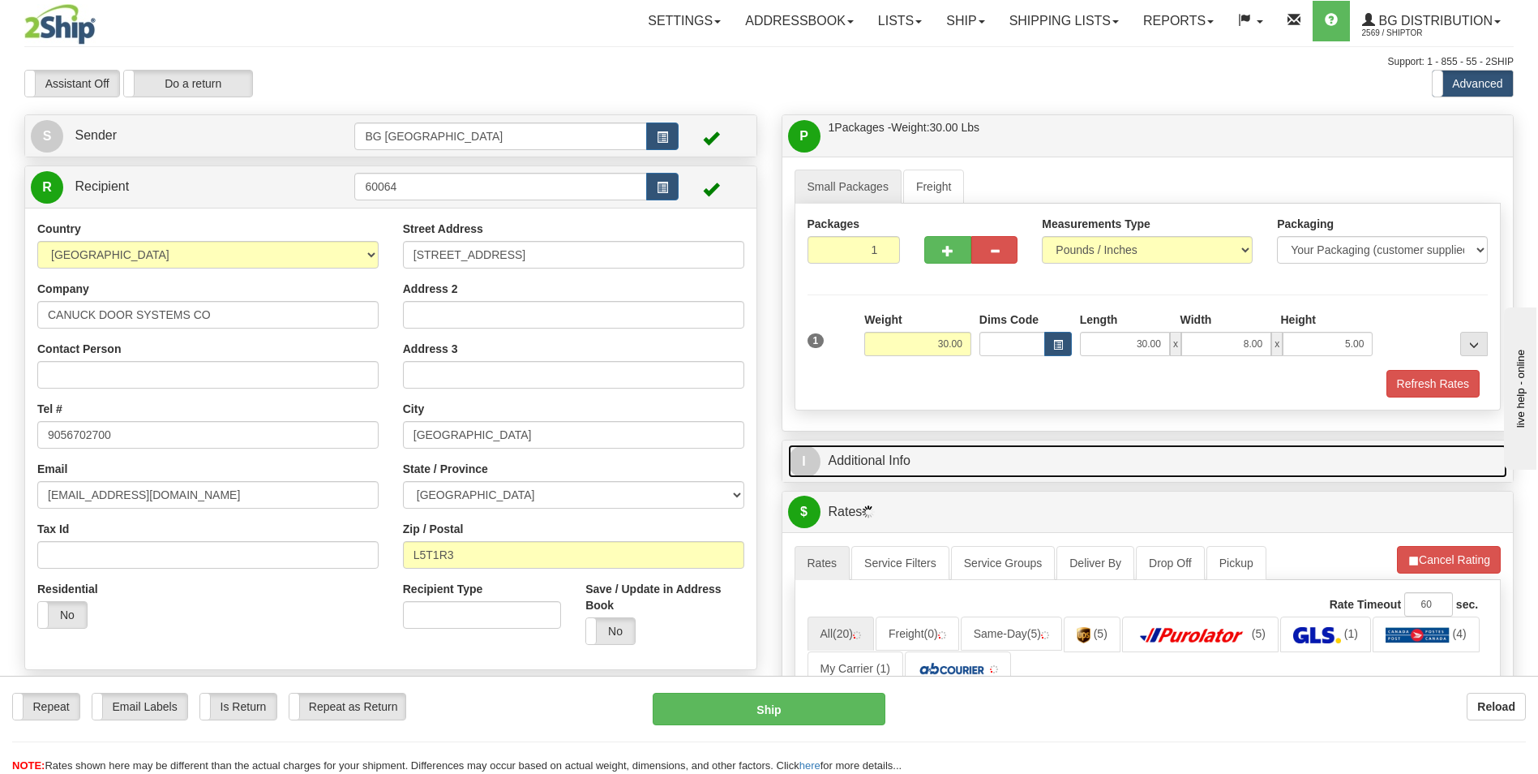
click at [928, 465] on link "I Additional Info" at bounding box center [1148, 460] width 720 height 33
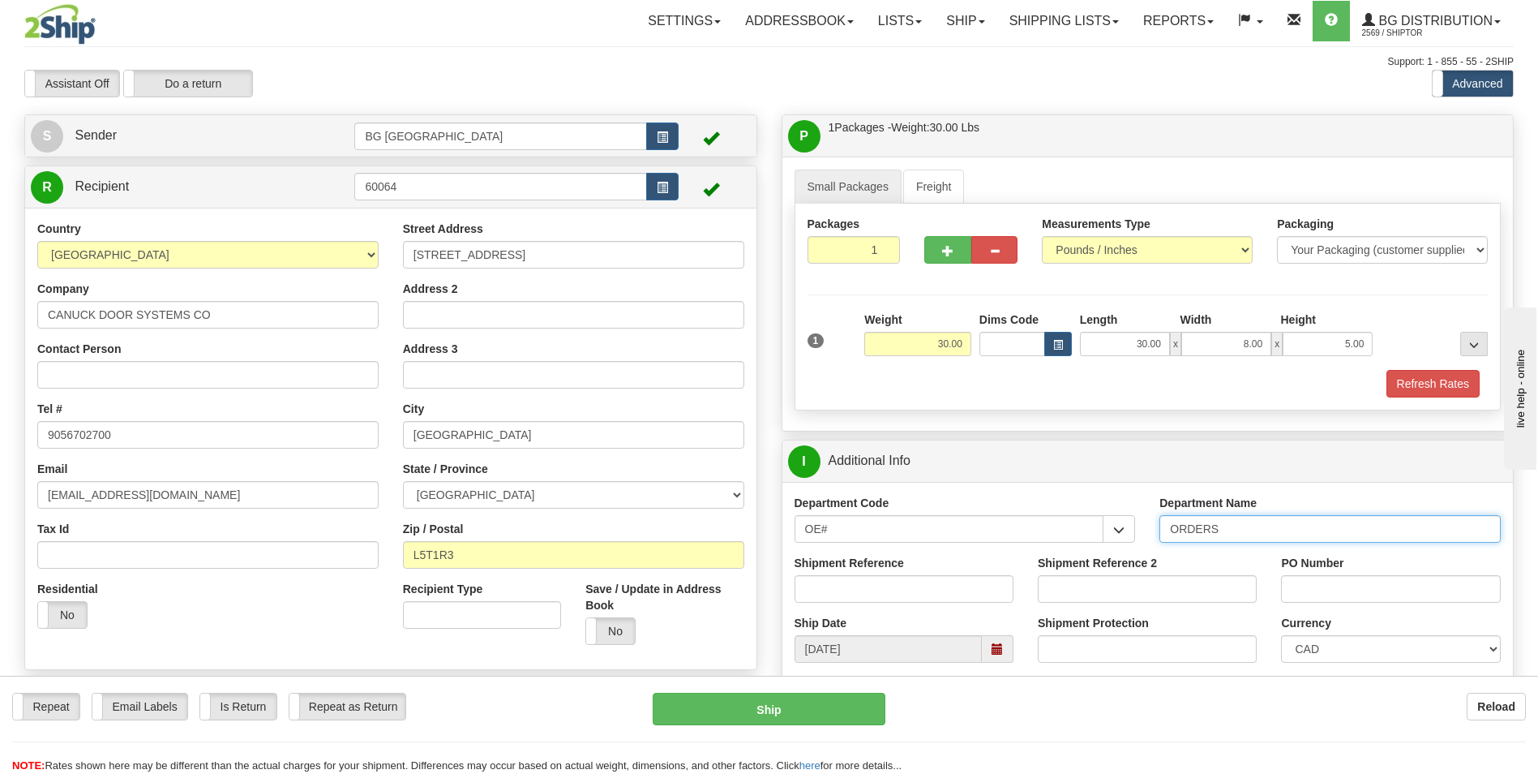
click at [1234, 523] on input "ORDERS" at bounding box center [1330, 529] width 341 height 28
type input "70169522-02"
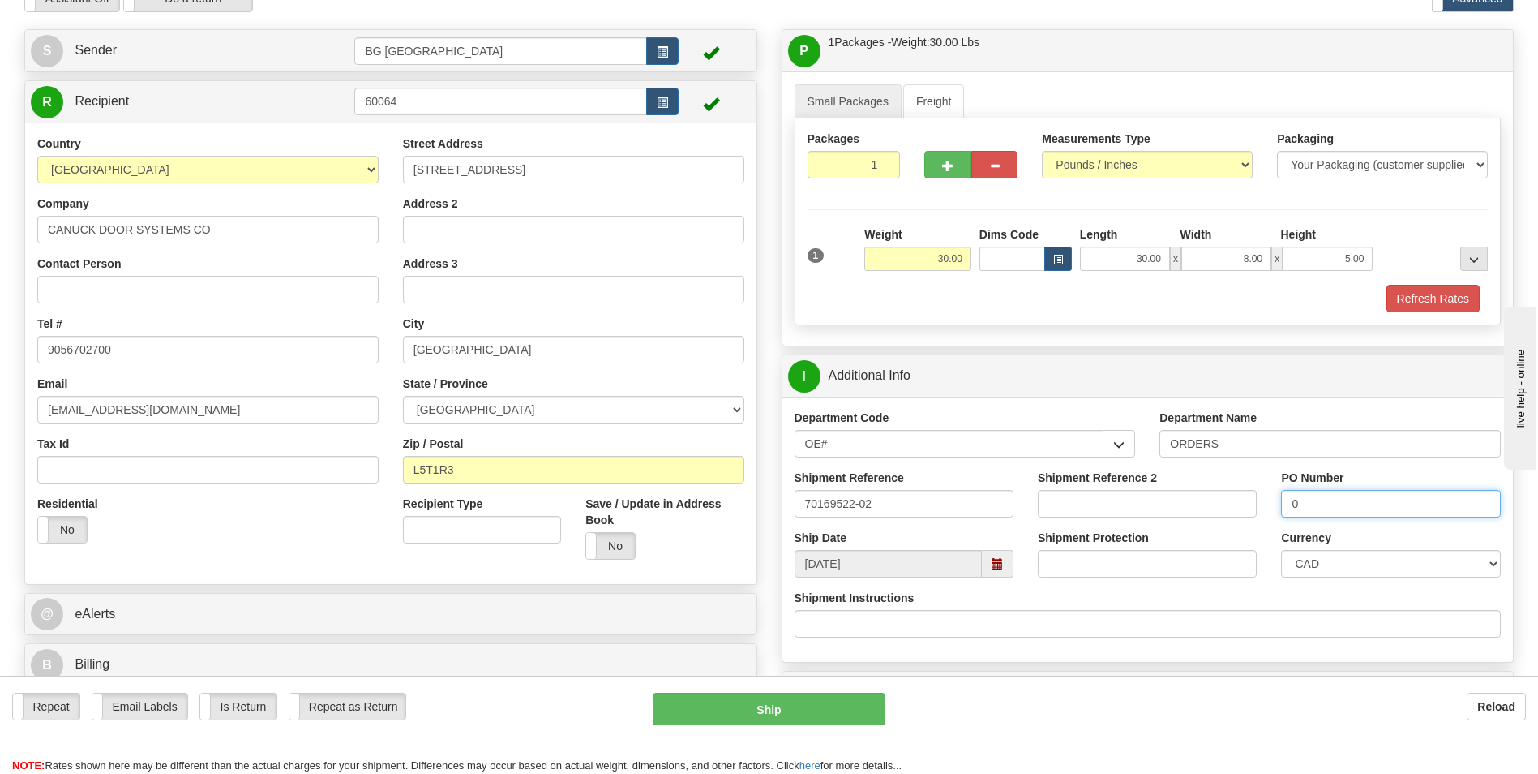
scroll to position [406, 0]
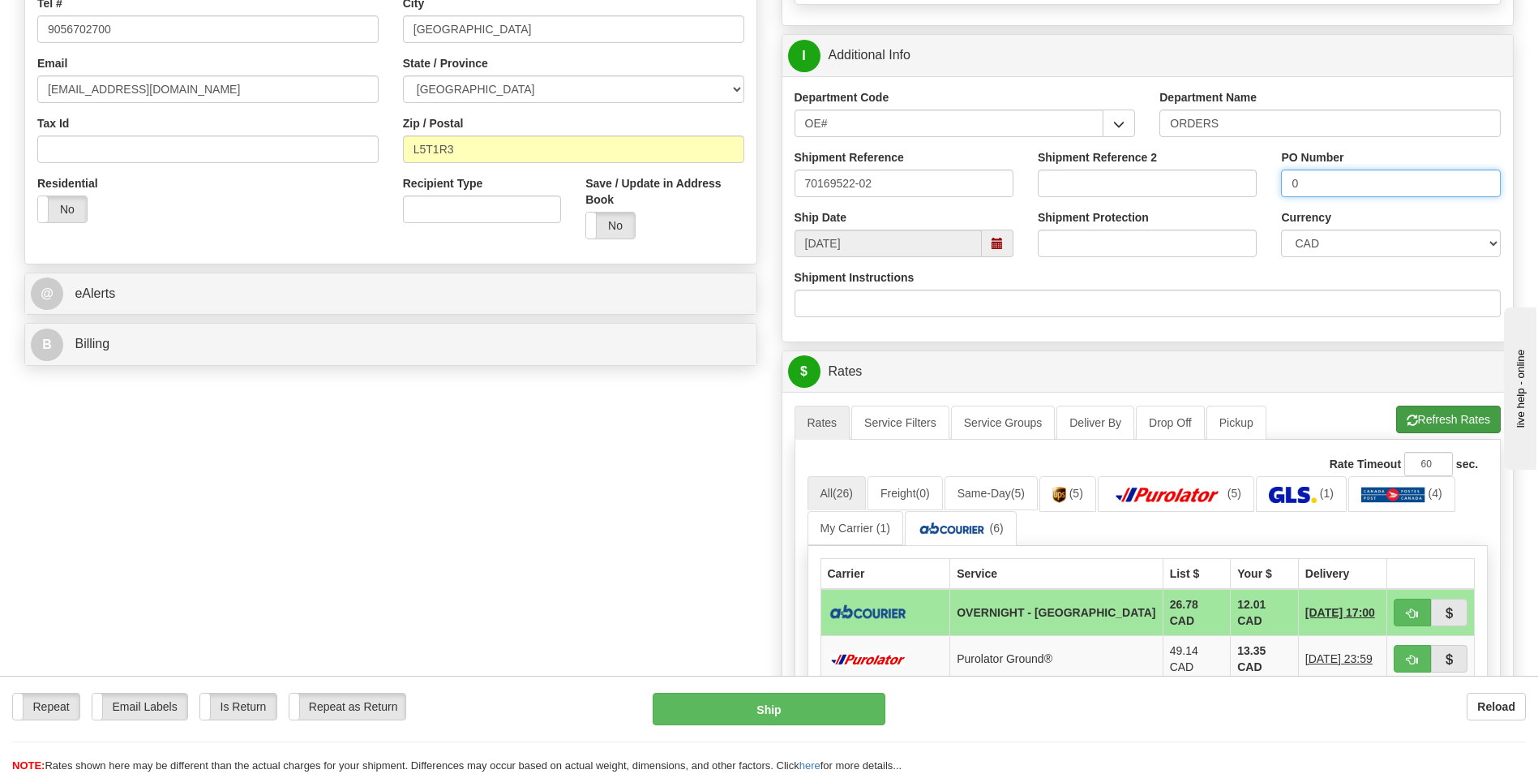
type input "0"
click at [1436, 431] on button "Refresh Rates" at bounding box center [1449, 420] width 105 height 28
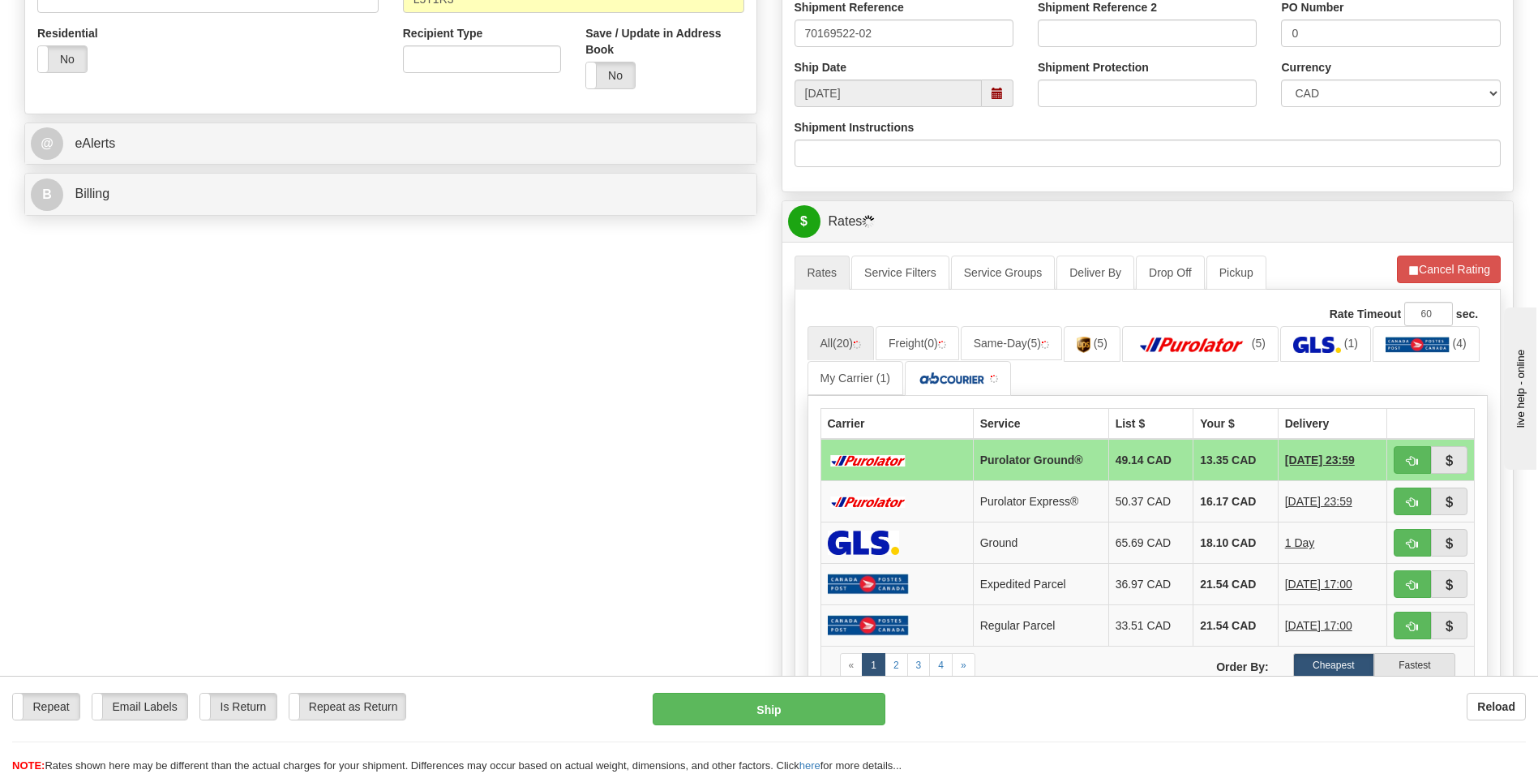
scroll to position [487, 0]
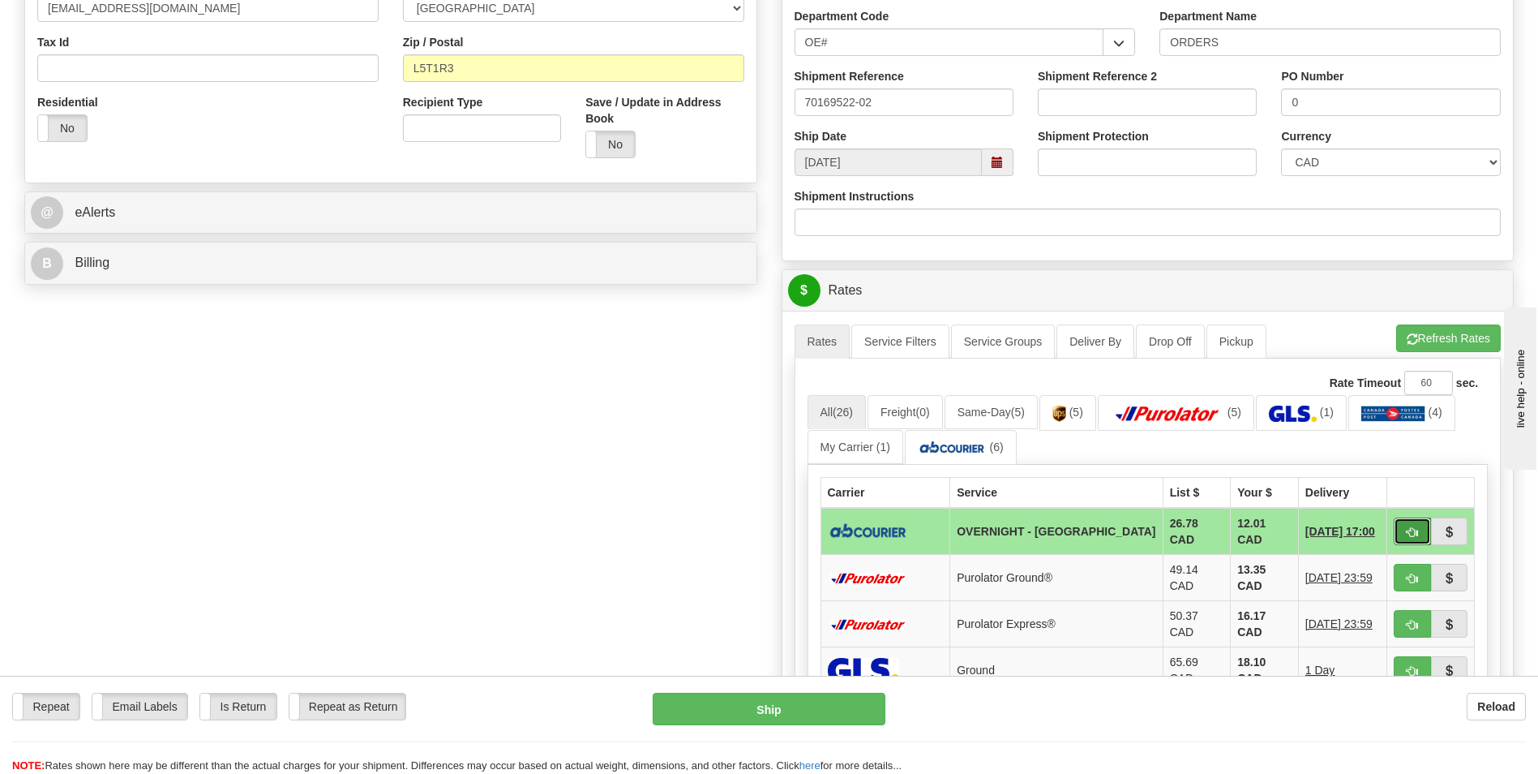
click at [1410, 521] on button "button" at bounding box center [1412, 531] width 37 height 28
type input "4"
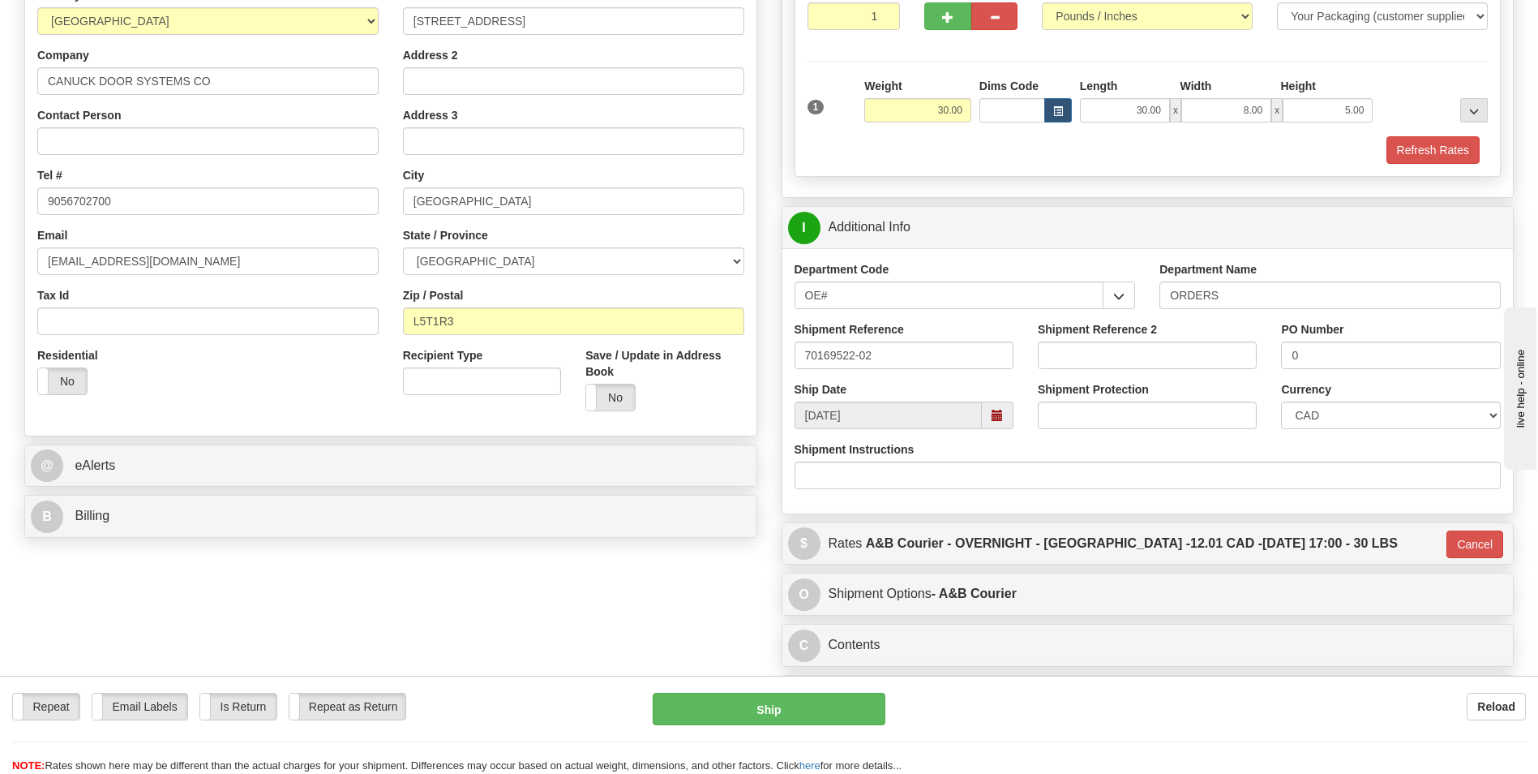
scroll to position [0, 0]
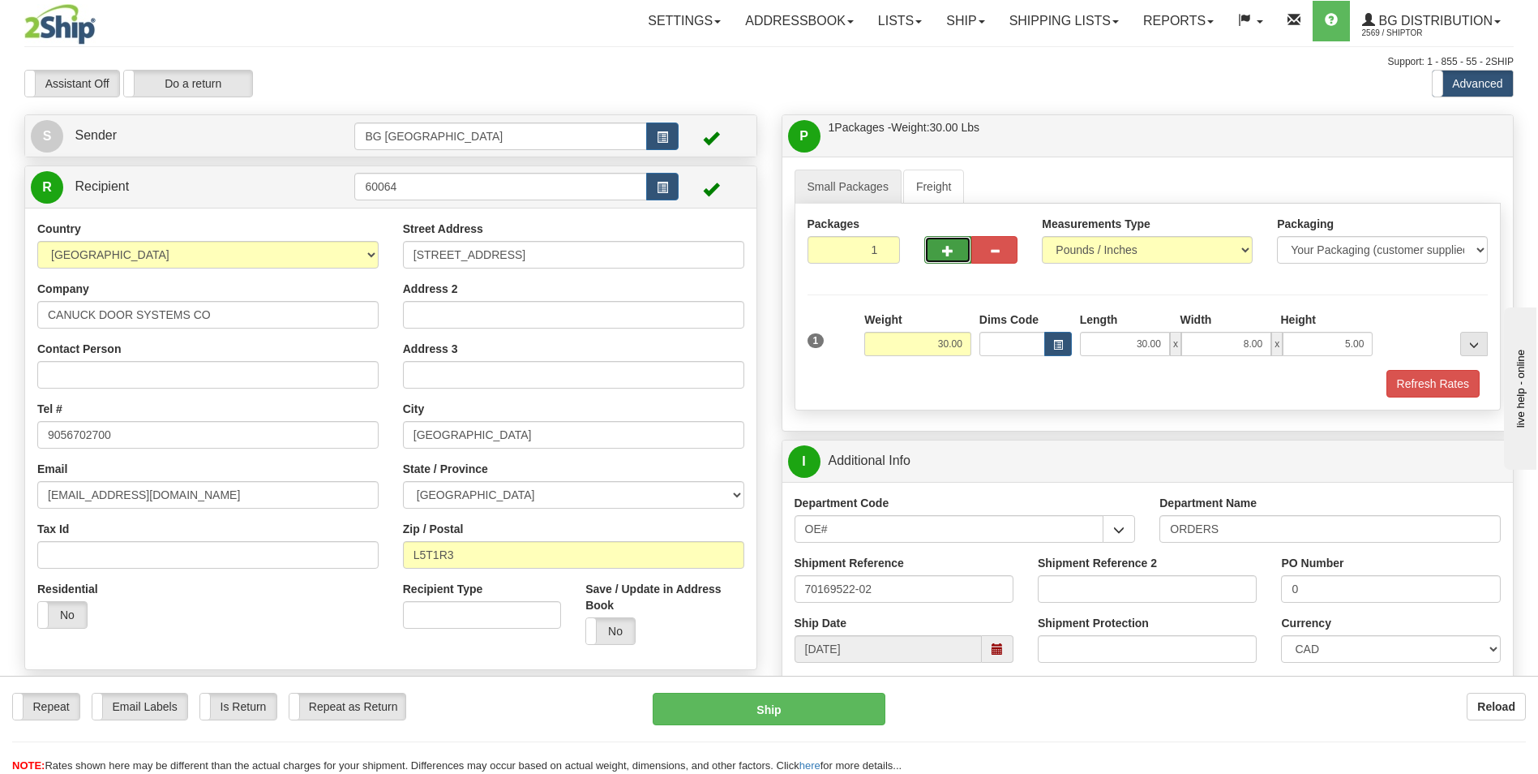
click at [962, 256] on button "button" at bounding box center [948, 250] width 46 height 28
type input "2"
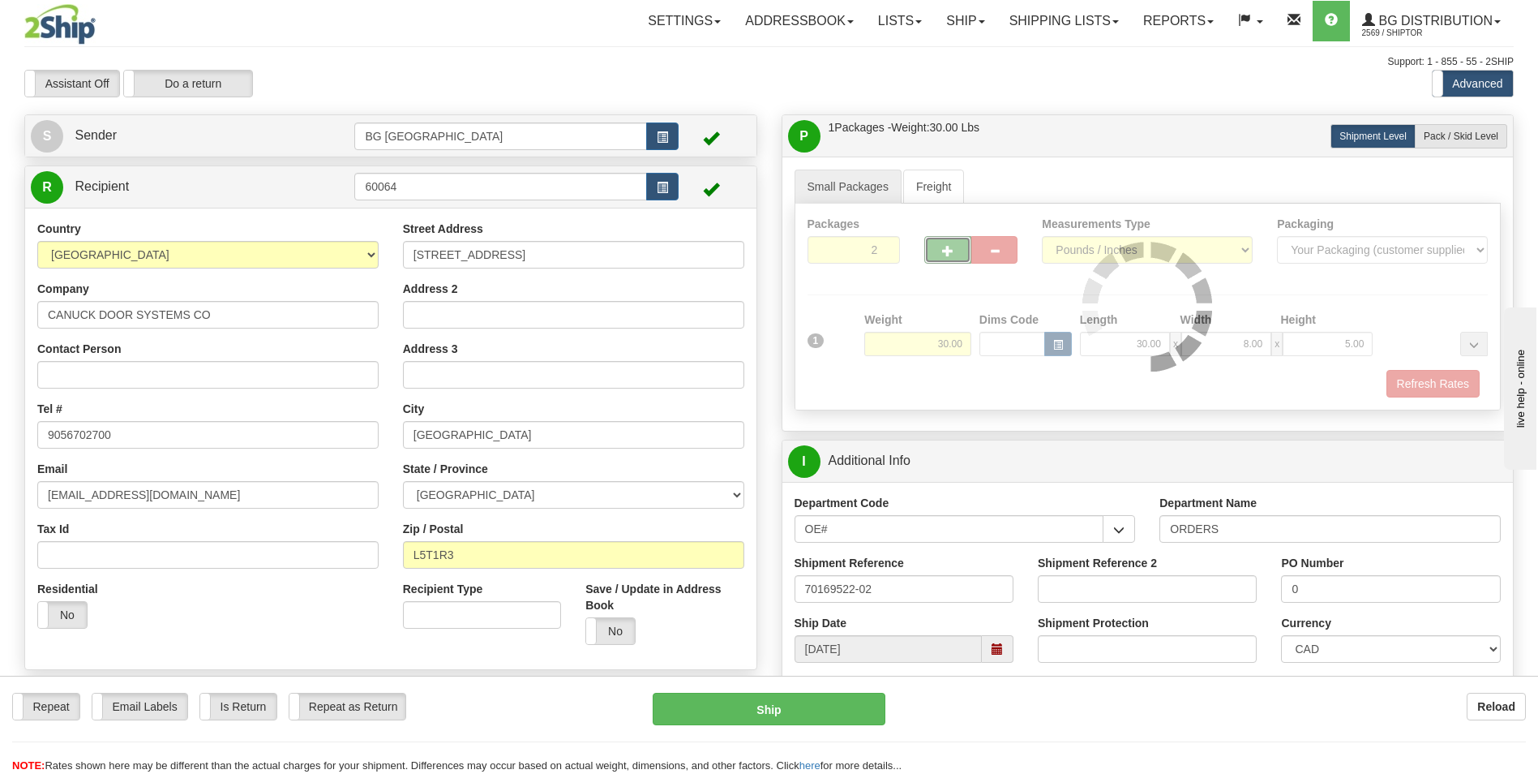
type input "4"
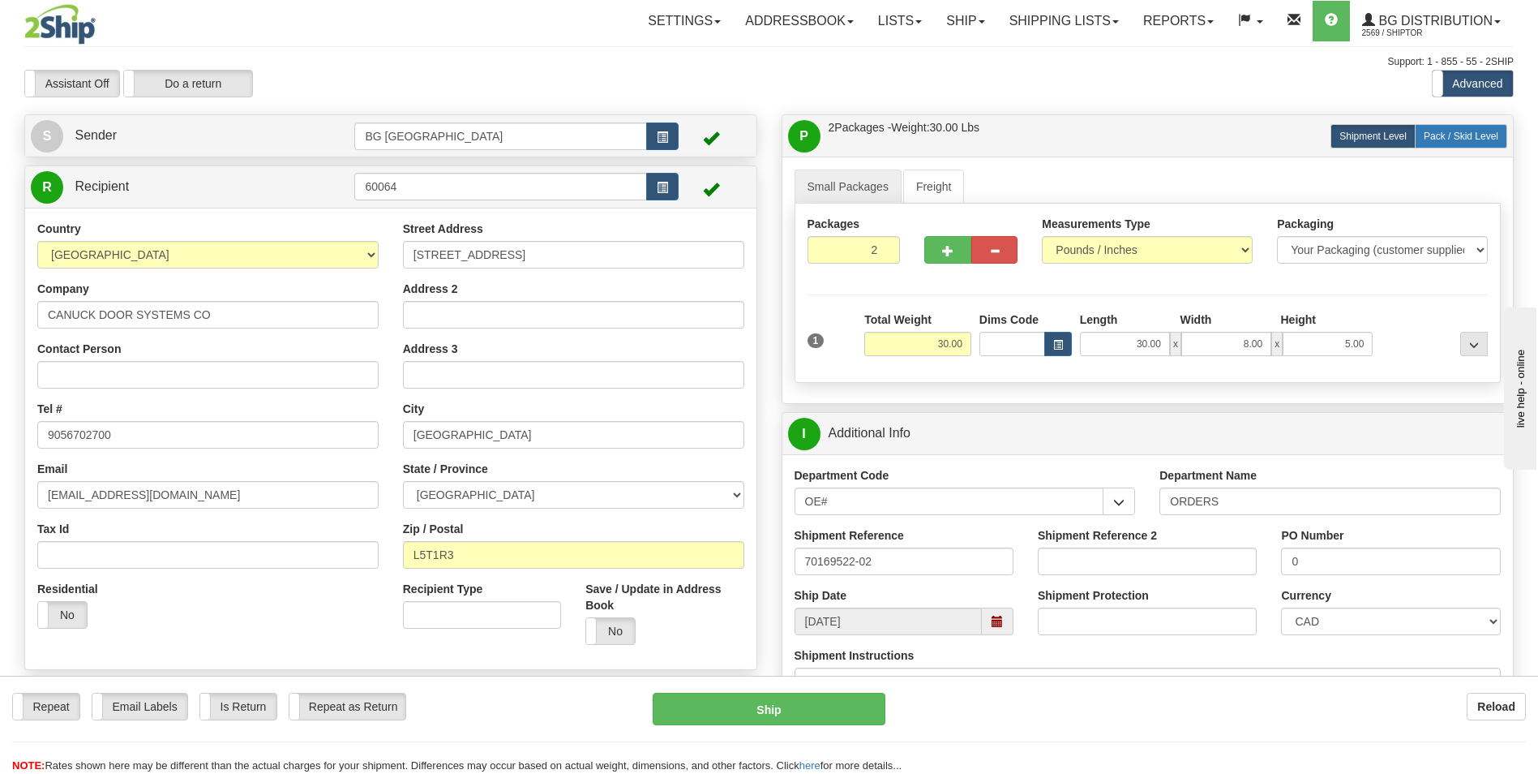
click at [1463, 131] on span "Pack / Skid Level" at bounding box center [1461, 136] width 75 height 11
radio input "true"
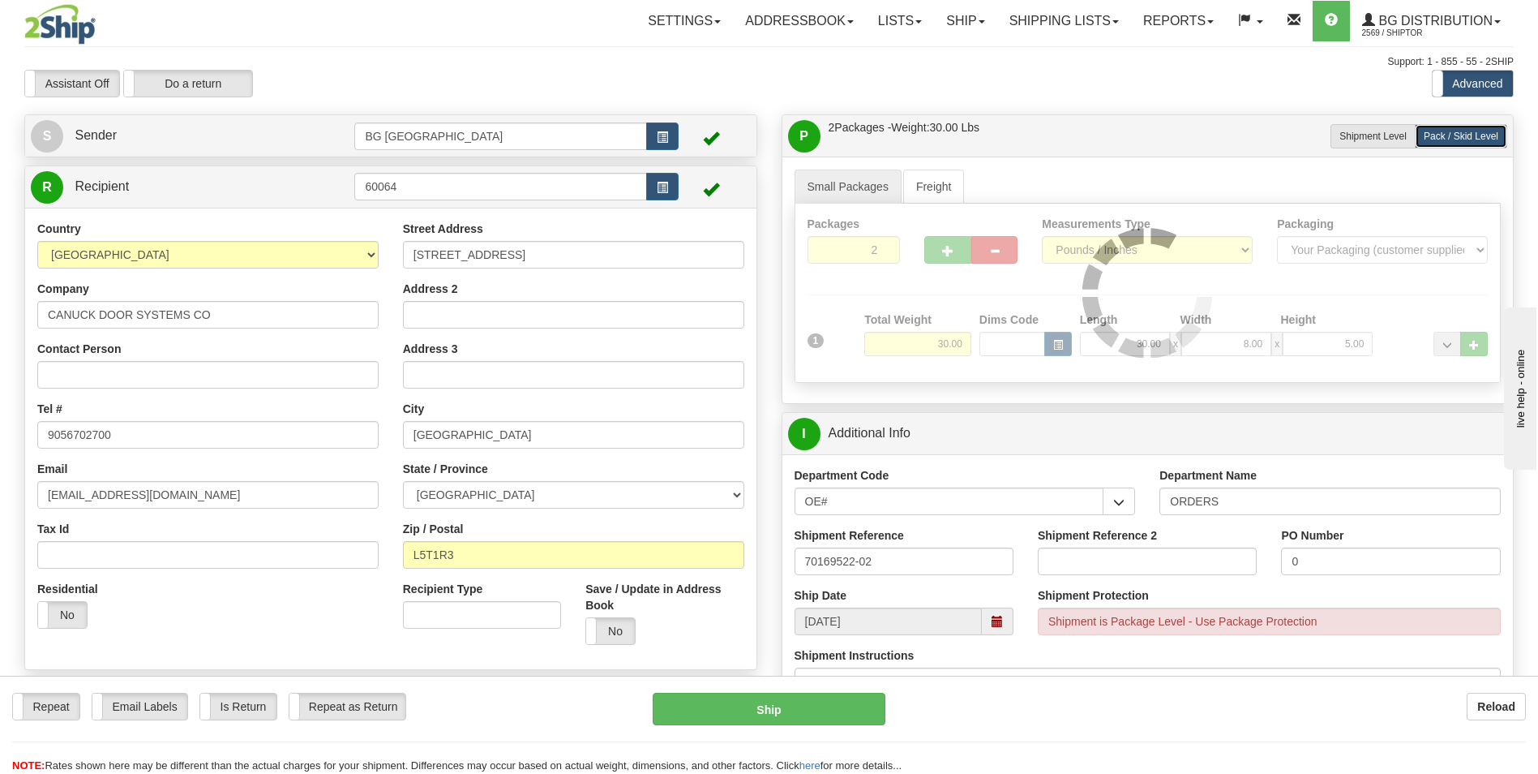
type input "4"
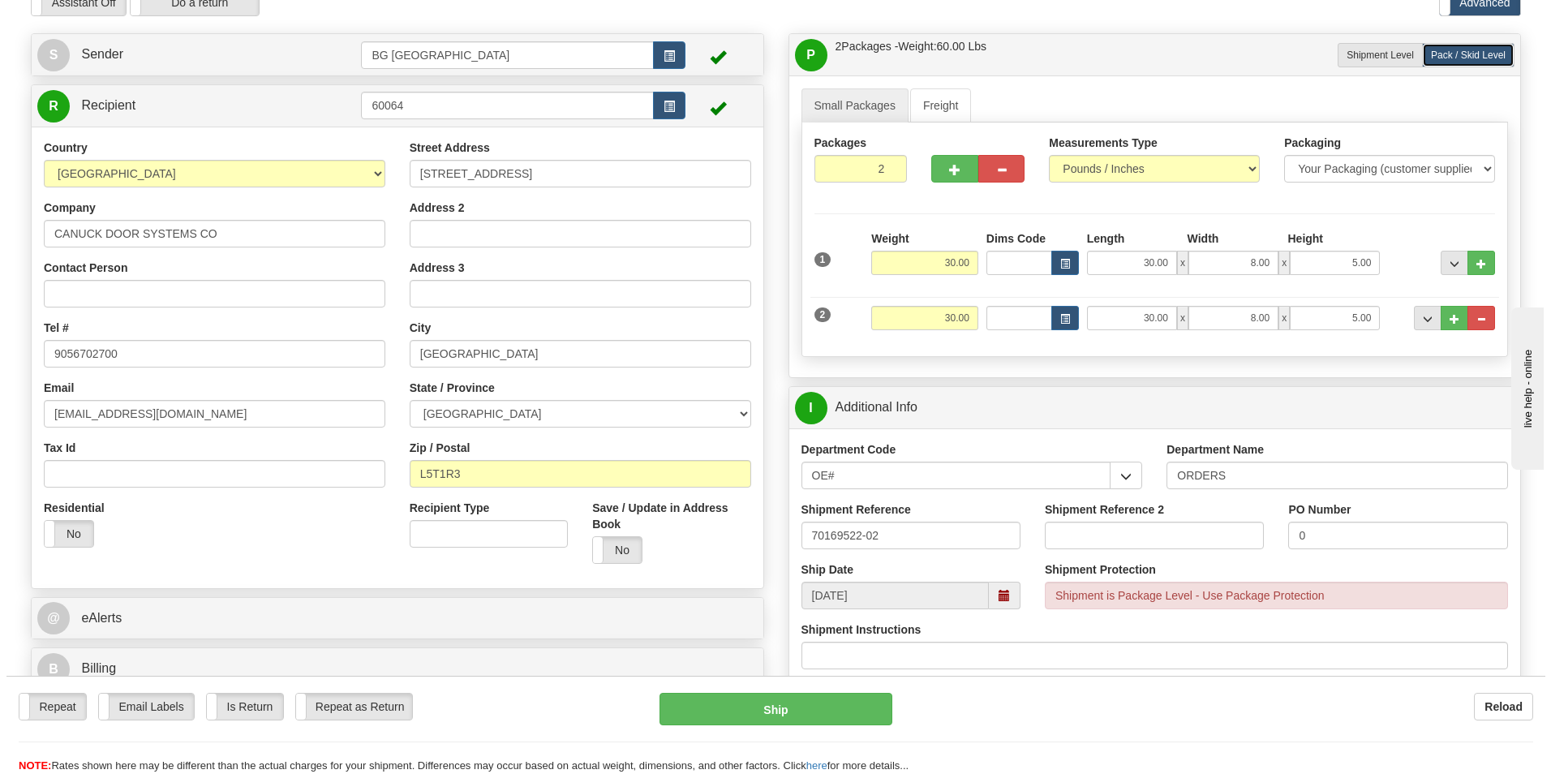
scroll to position [568, 0]
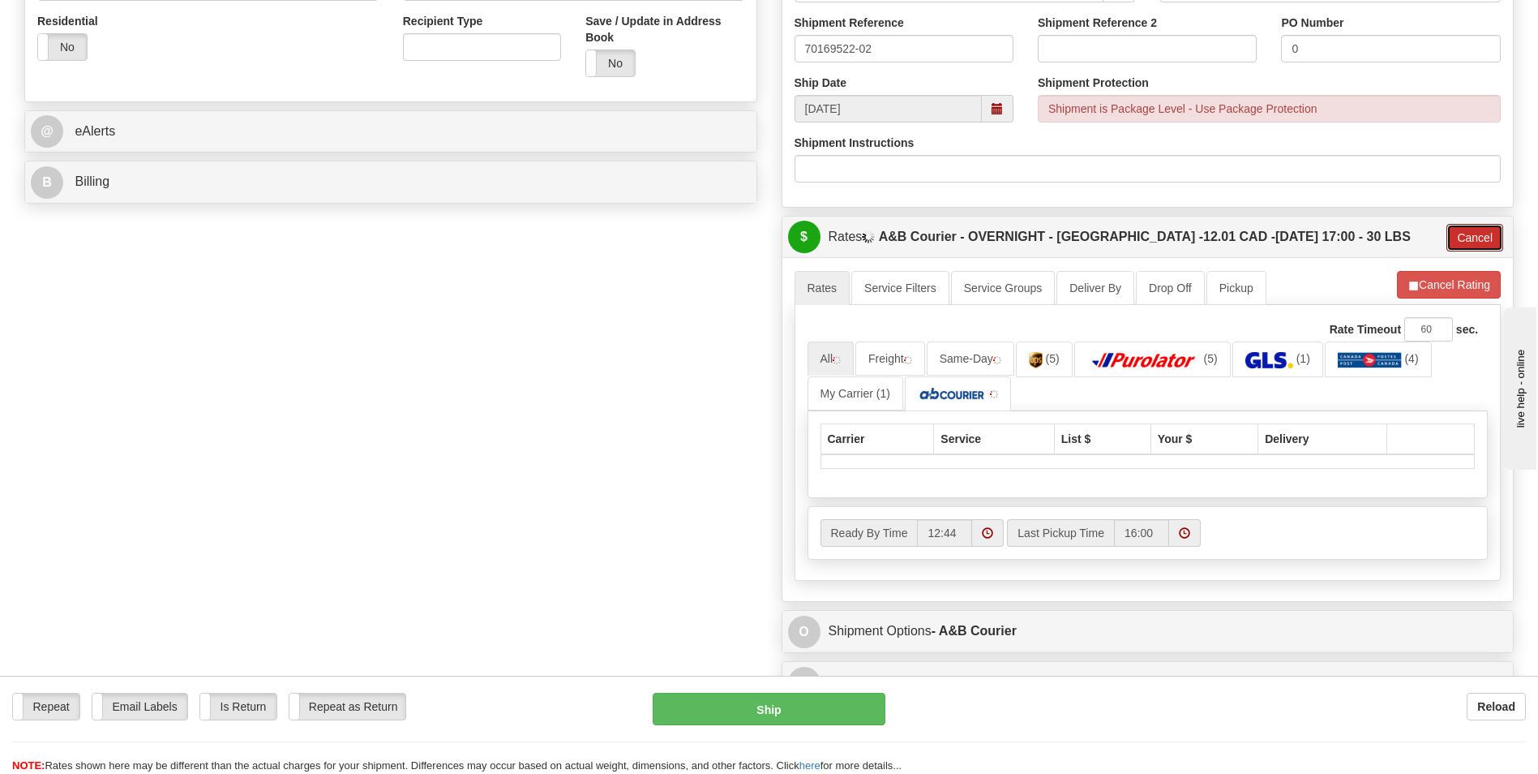
drag, startPoint x: 1457, startPoint y: 237, endPoint x: 1423, endPoint y: 243, distance: 34.7
click at [1457, 236] on button "Cancel" at bounding box center [1475, 238] width 57 height 28
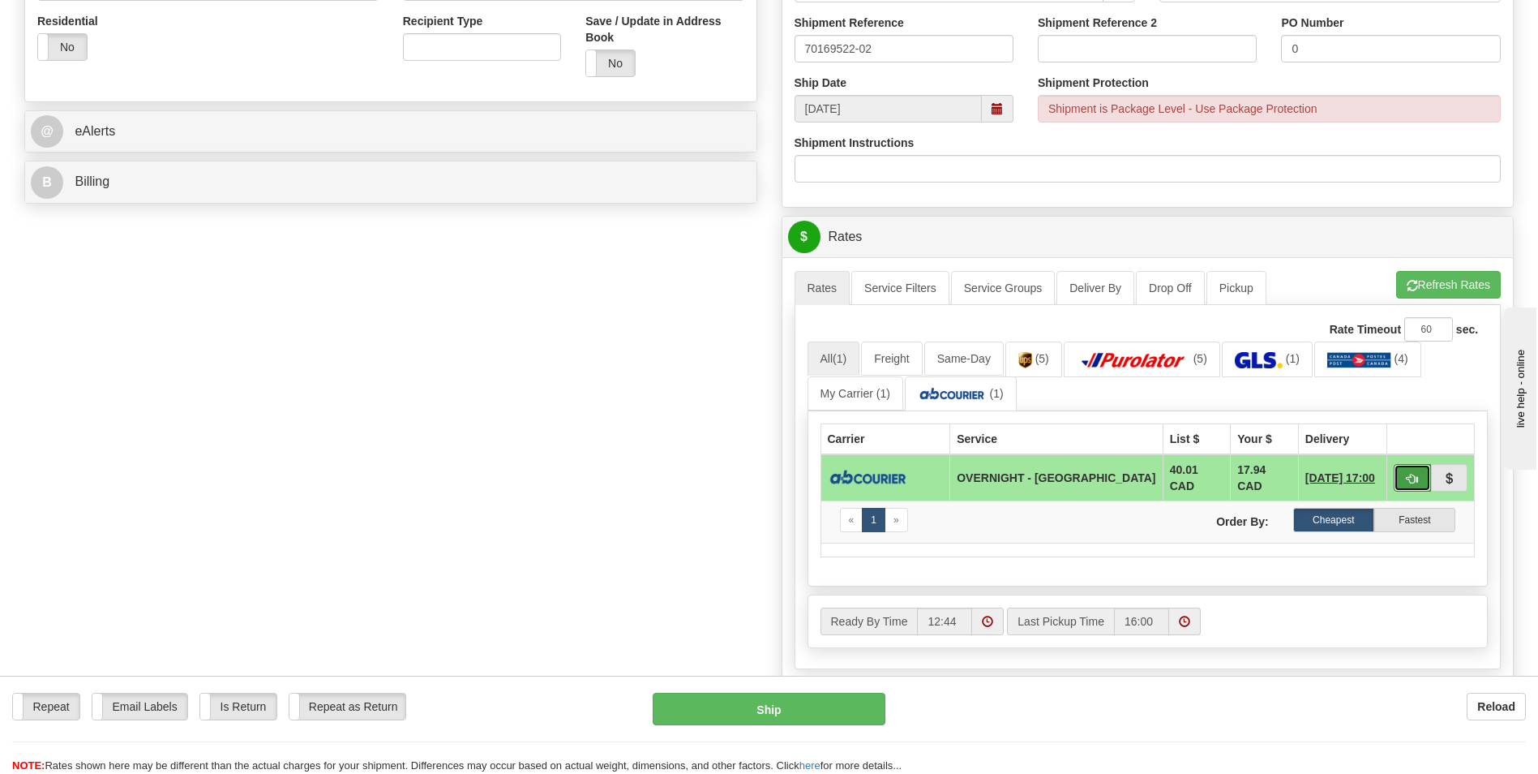
click at [1405, 466] on button "button" at bounding box center [1412, 478] width 37 height 28
type input "4"
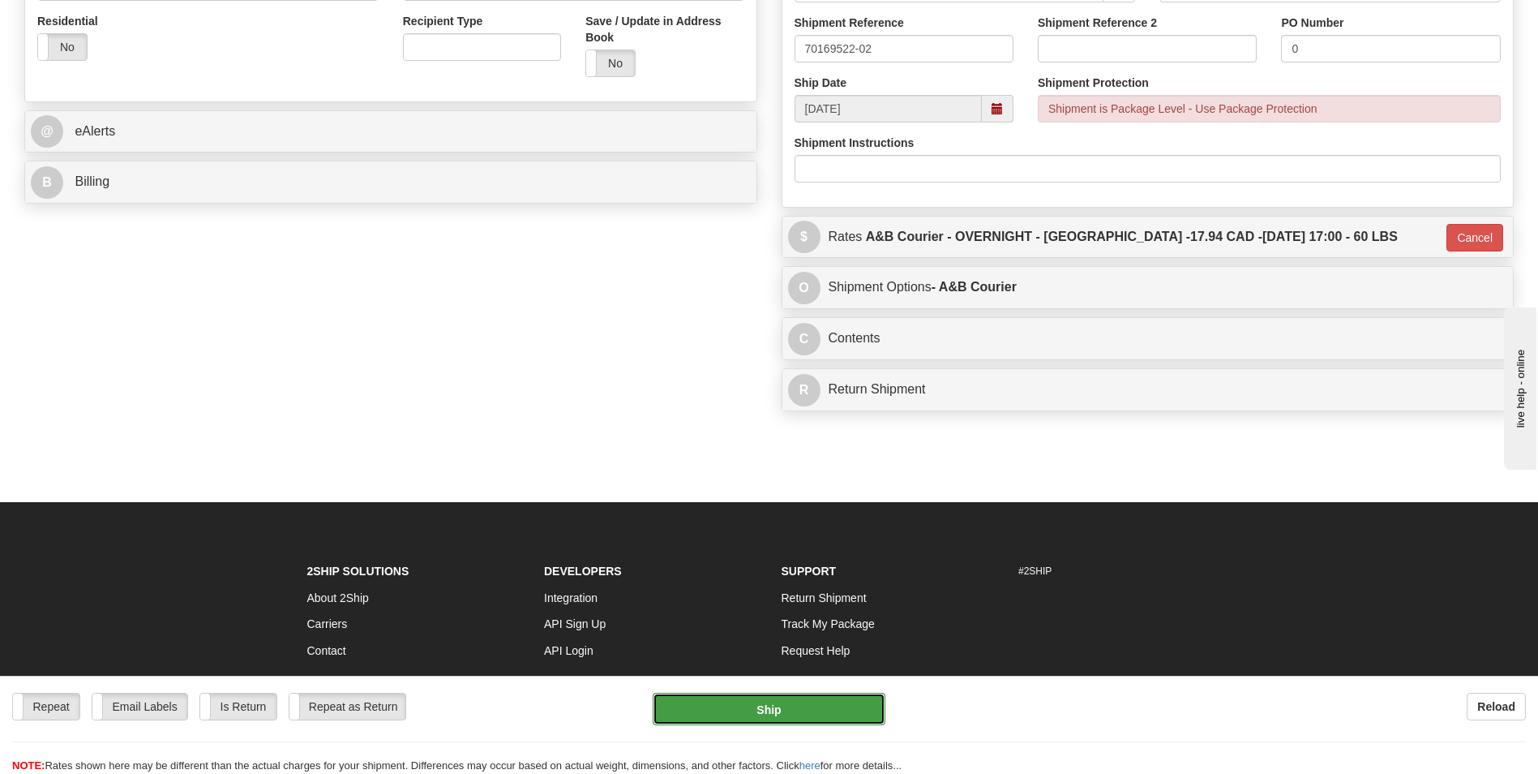
click at [777, 698] on button "Ship" at bounding box center [769, 709] width 232 height 32
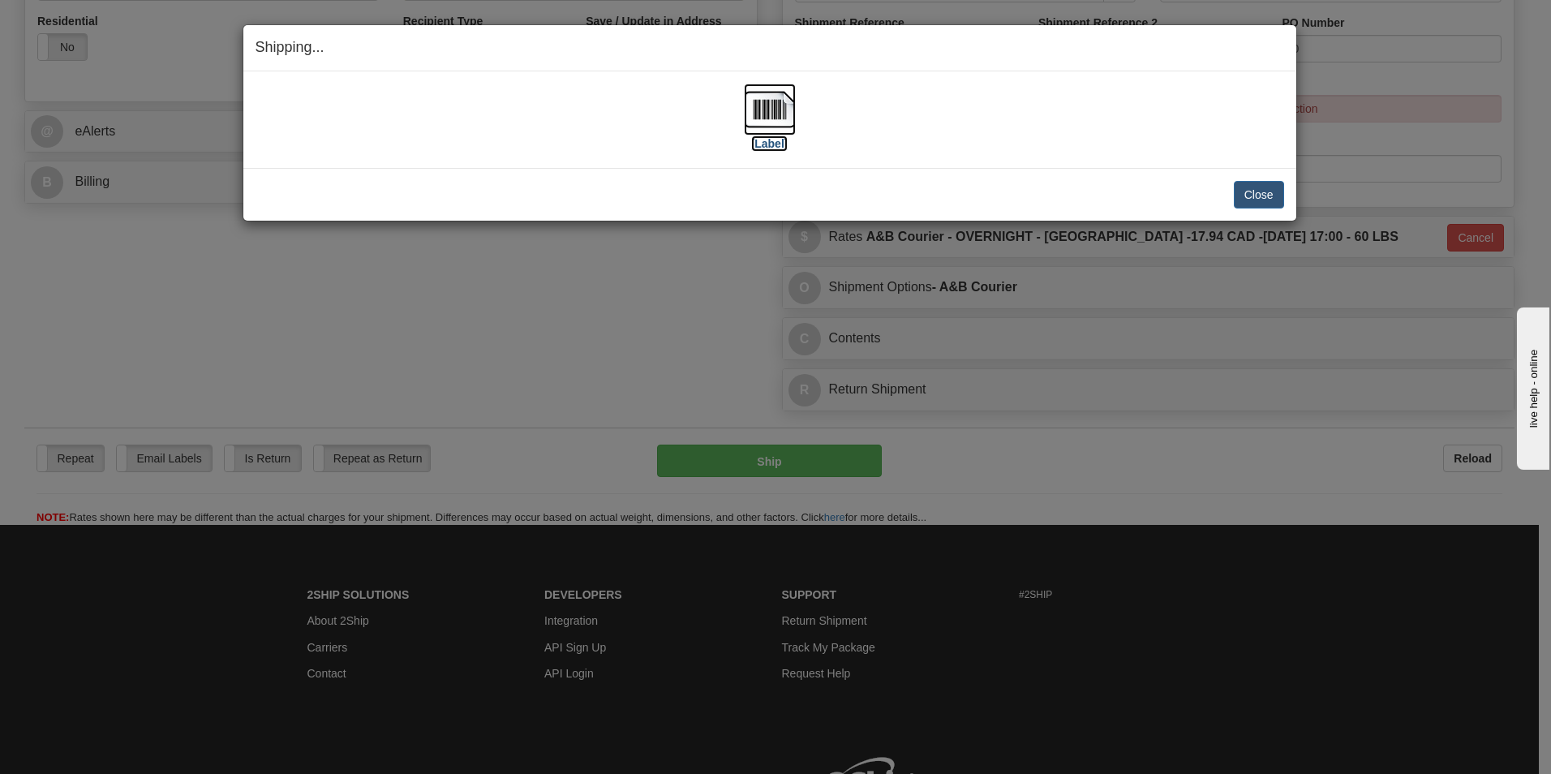
click at [777, 127] on img at bounding box center [770, 110] width 52 height 52
click at [1246, 181] on button "Close" at bounding box center [1259, 195] width 50 height 28
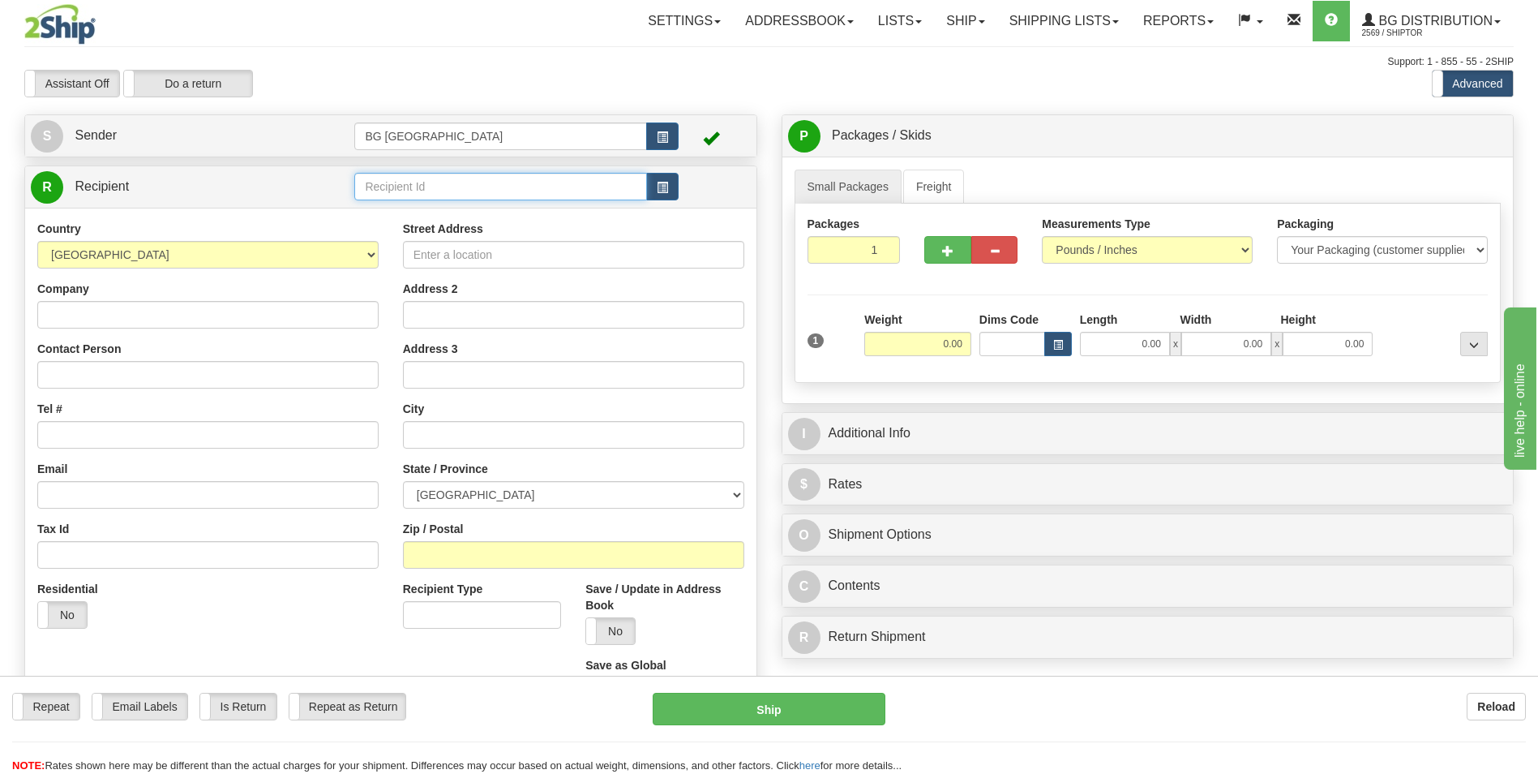
click at [390, 189] on input "text" at bounding box center [500, 187] width 292 height 28
click at [385, 208] on div "60605" at bounding box center [497, 212] width 277 height 18
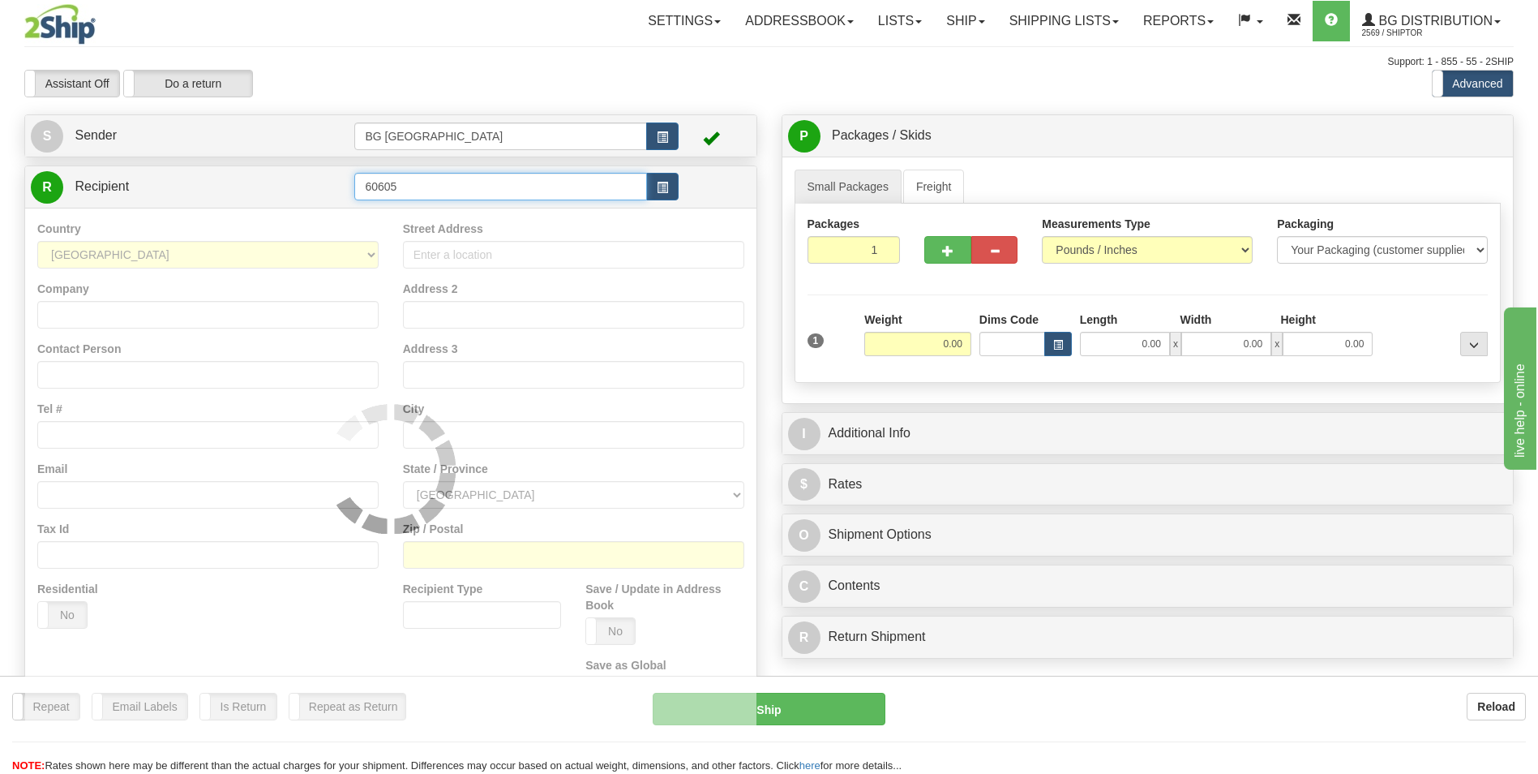
type input "60605"
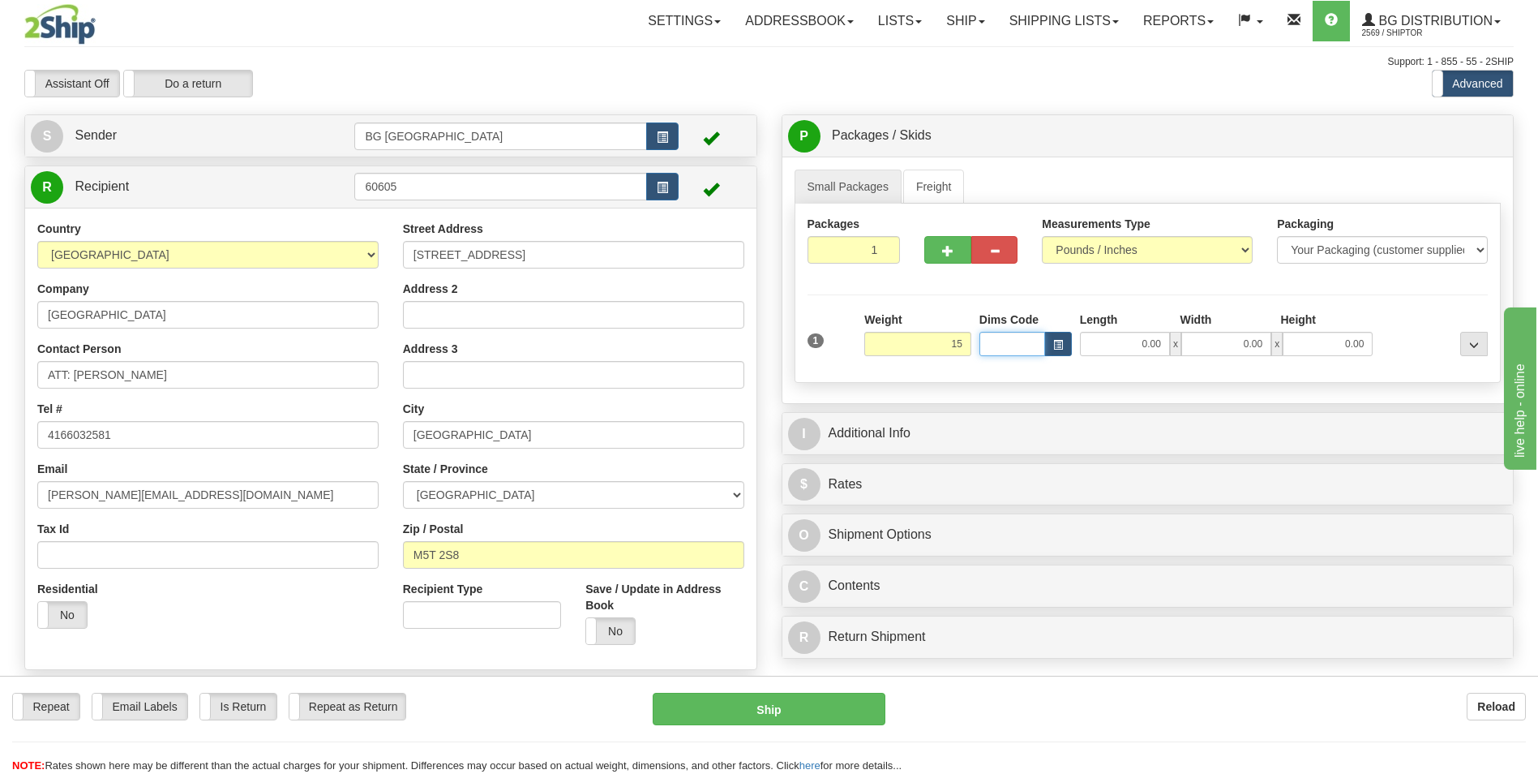
type input "15.00"
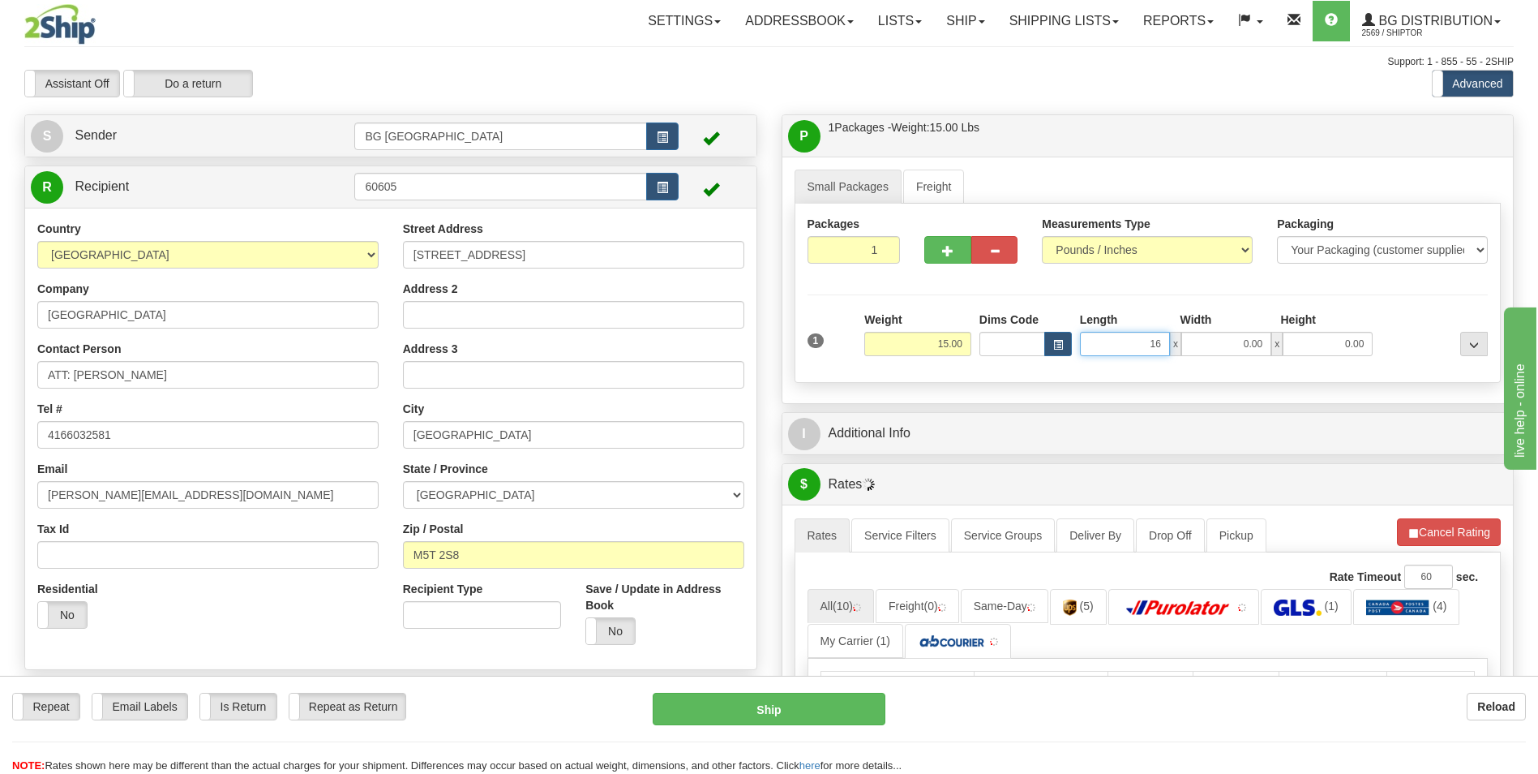
type input "16.00"
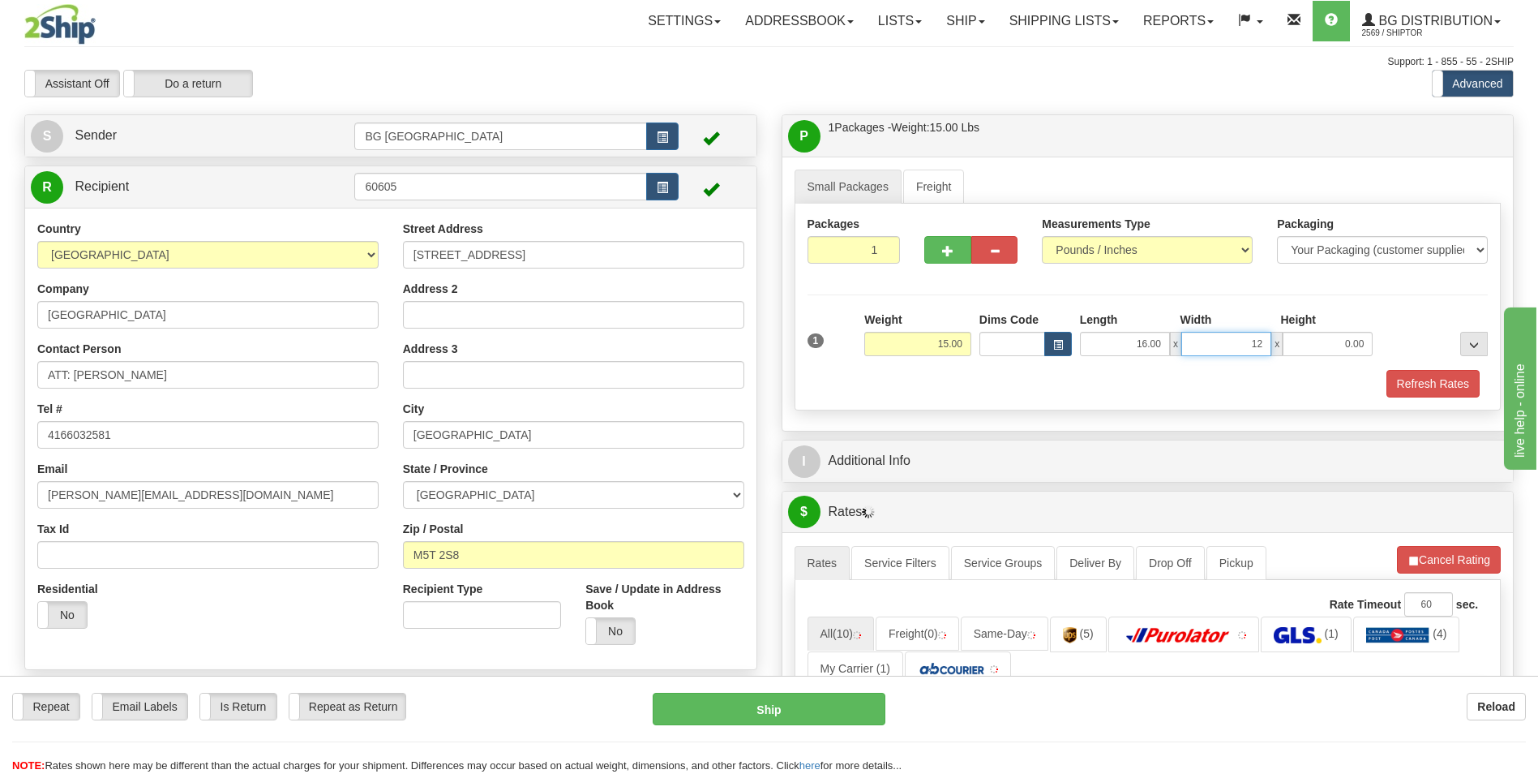
type input "12.00"
type input "10.00"
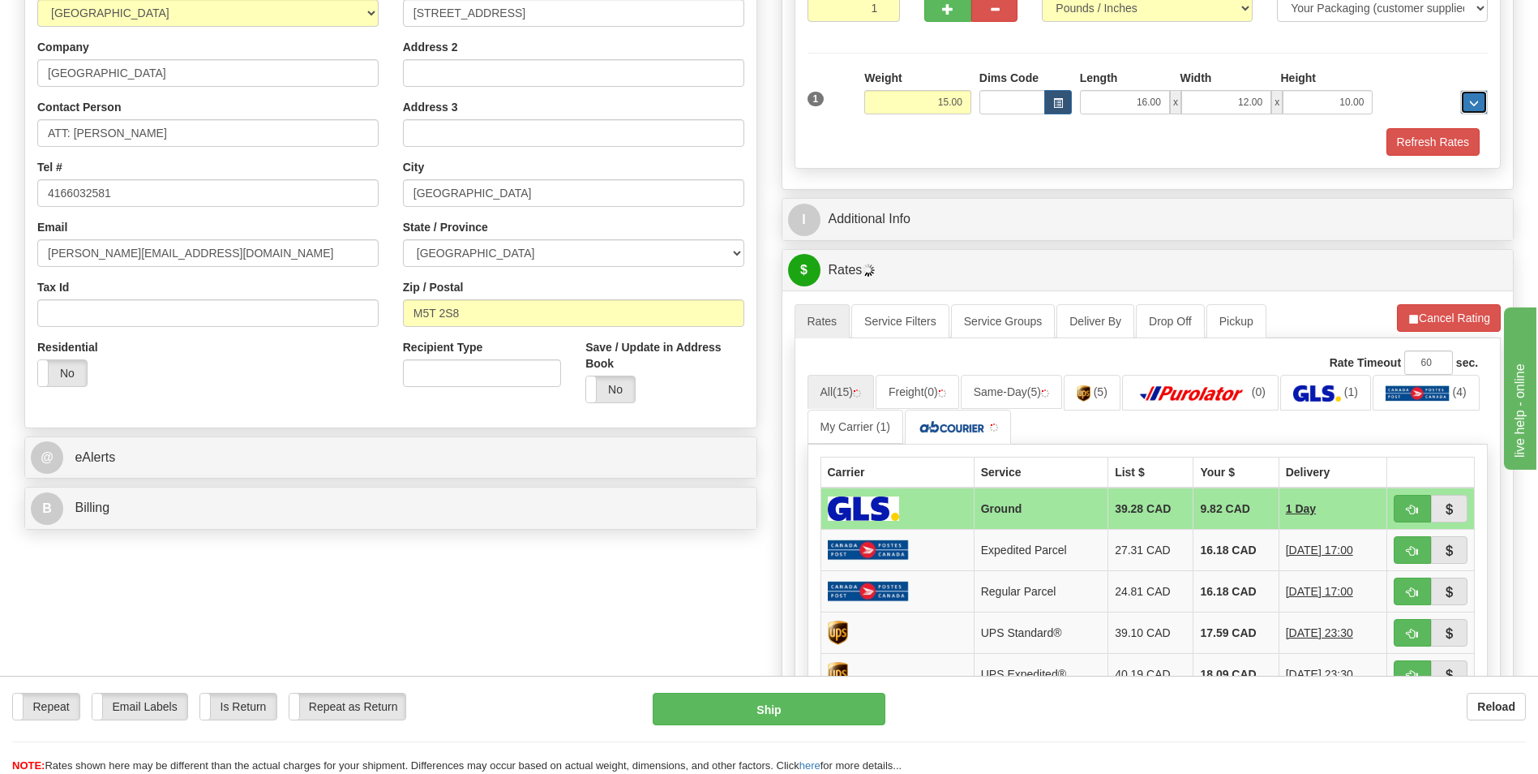
scroll to position [243, 0]
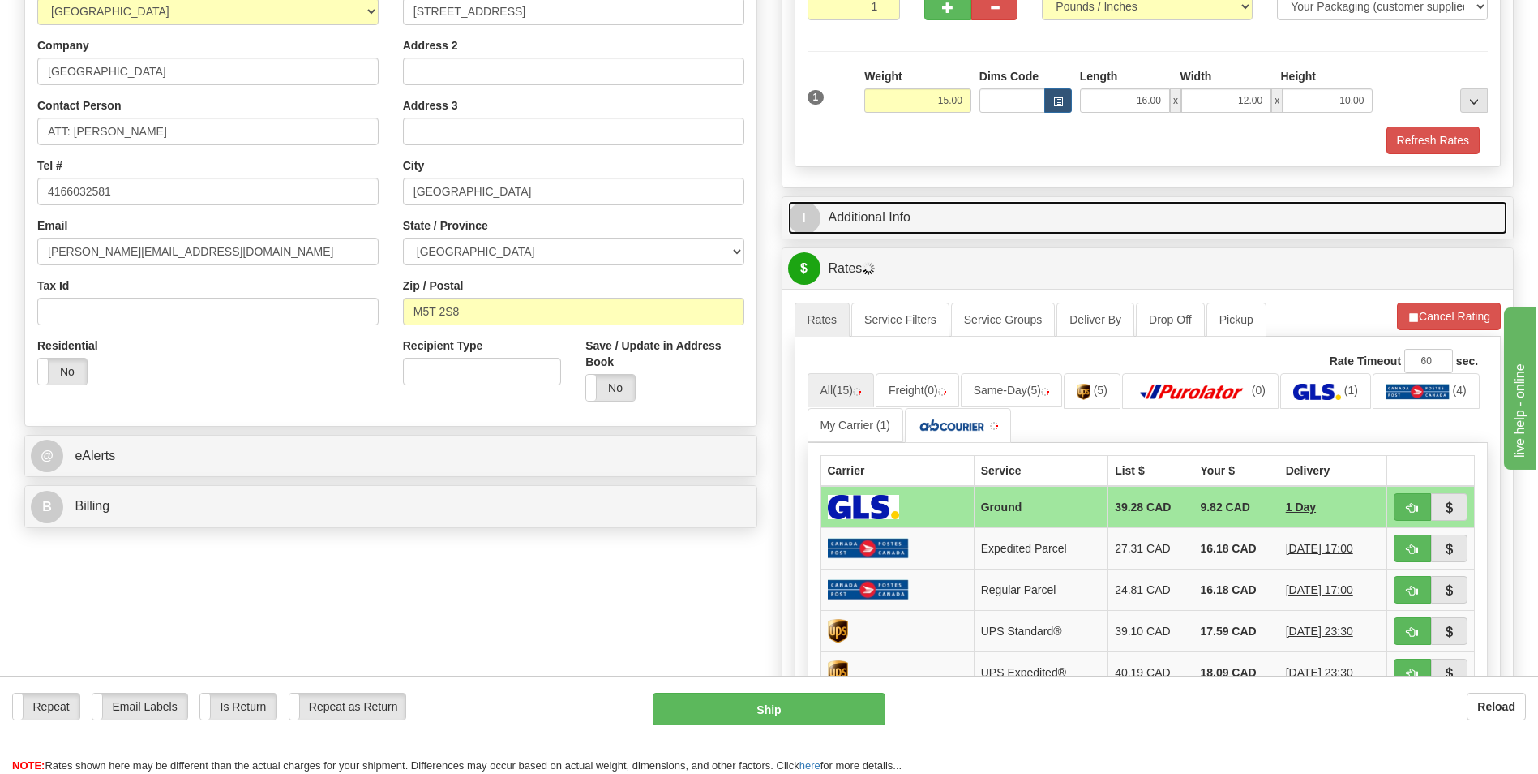
click at [929, 213] on link "I Additional Info" at bounding box center [1148, 217] width 720 height 33
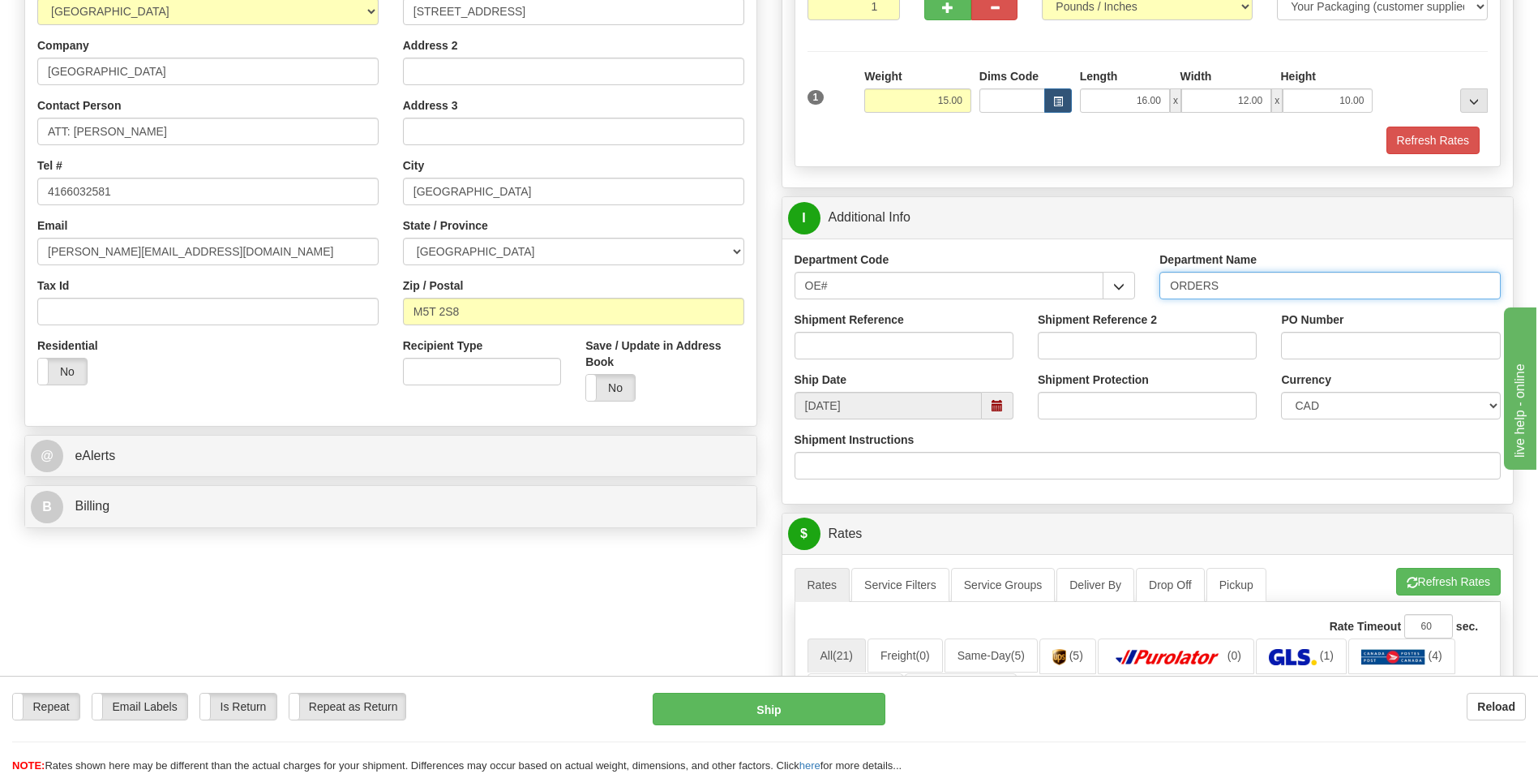
click at [1232, 280] on input "ORDERS" at bounding box center [1330, 286] width 341 height 28
type input "70178436-00"
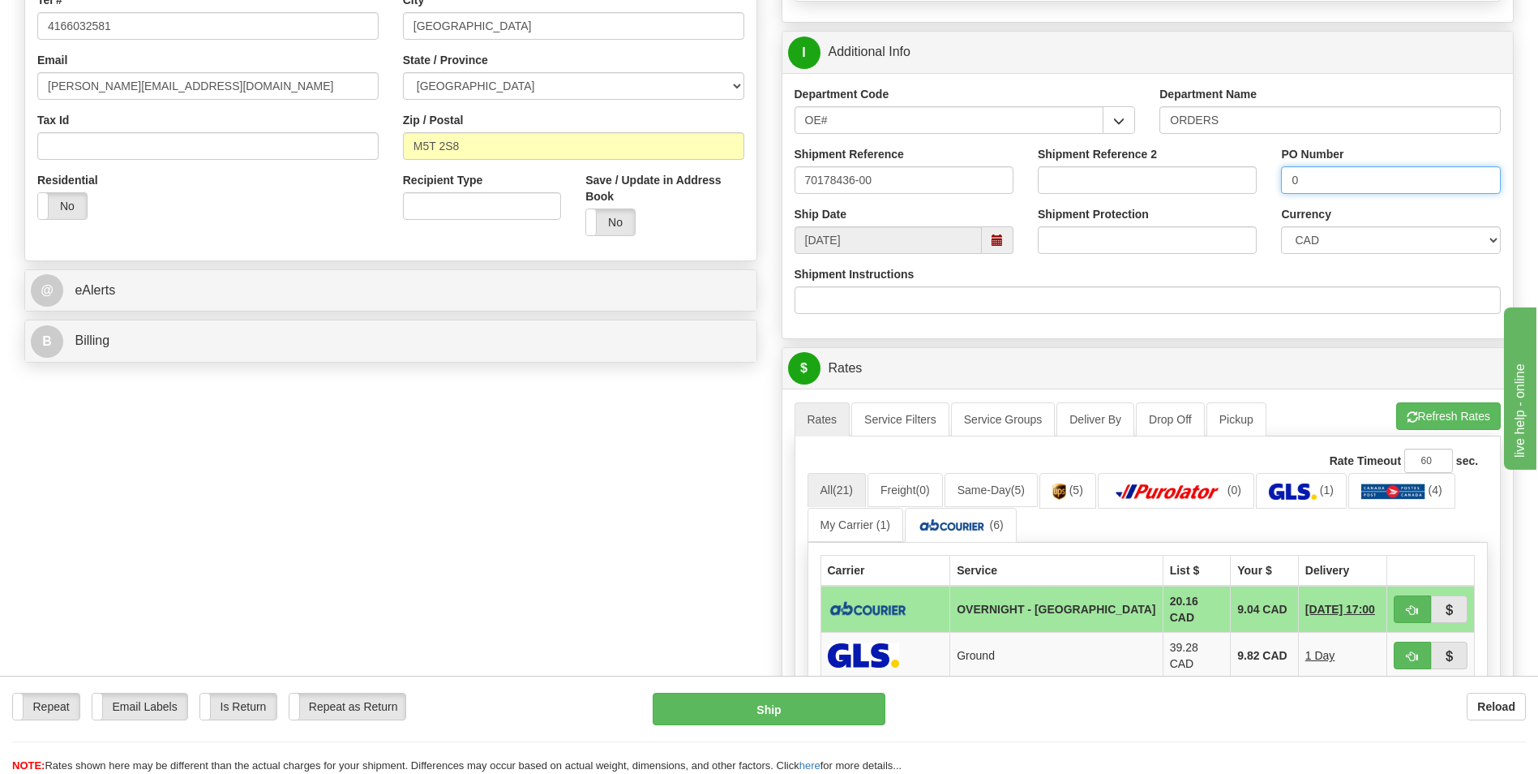
scroll to position [730, 0]
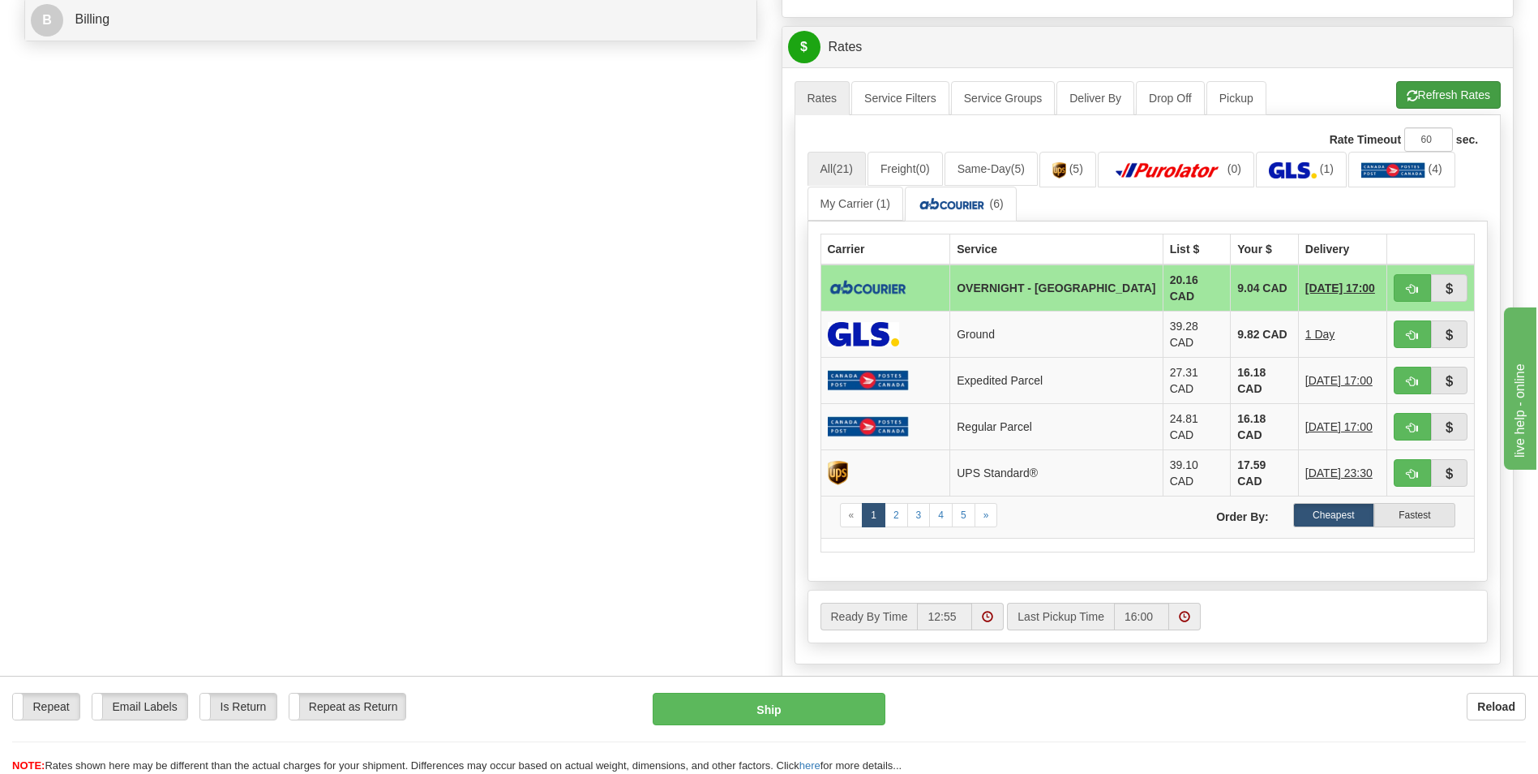
type input "0"
click at [1426, 94] on button "Refresh Rates" at bounding box center [1449, 95] width 105 height 28
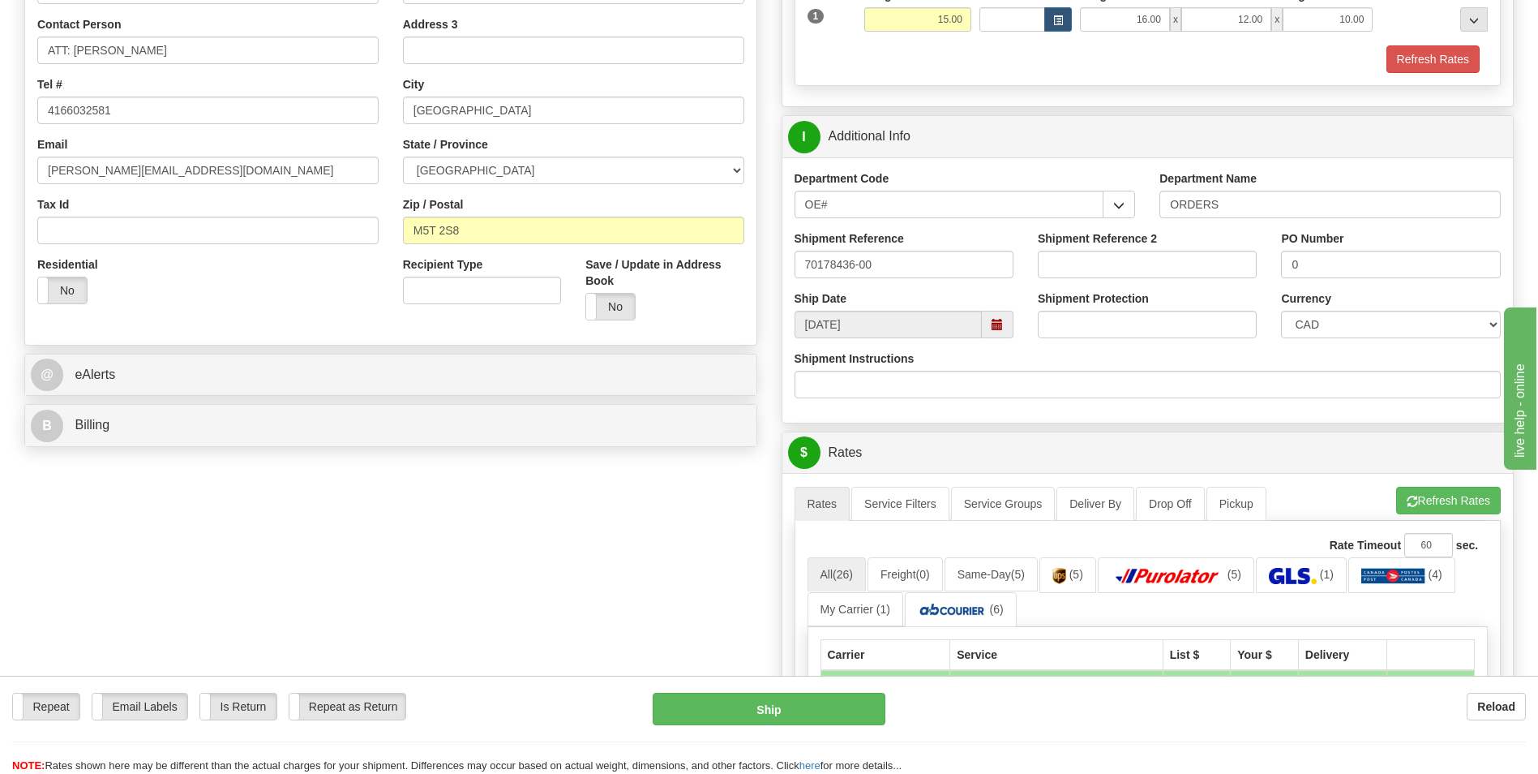
scroll to position [649, 0]
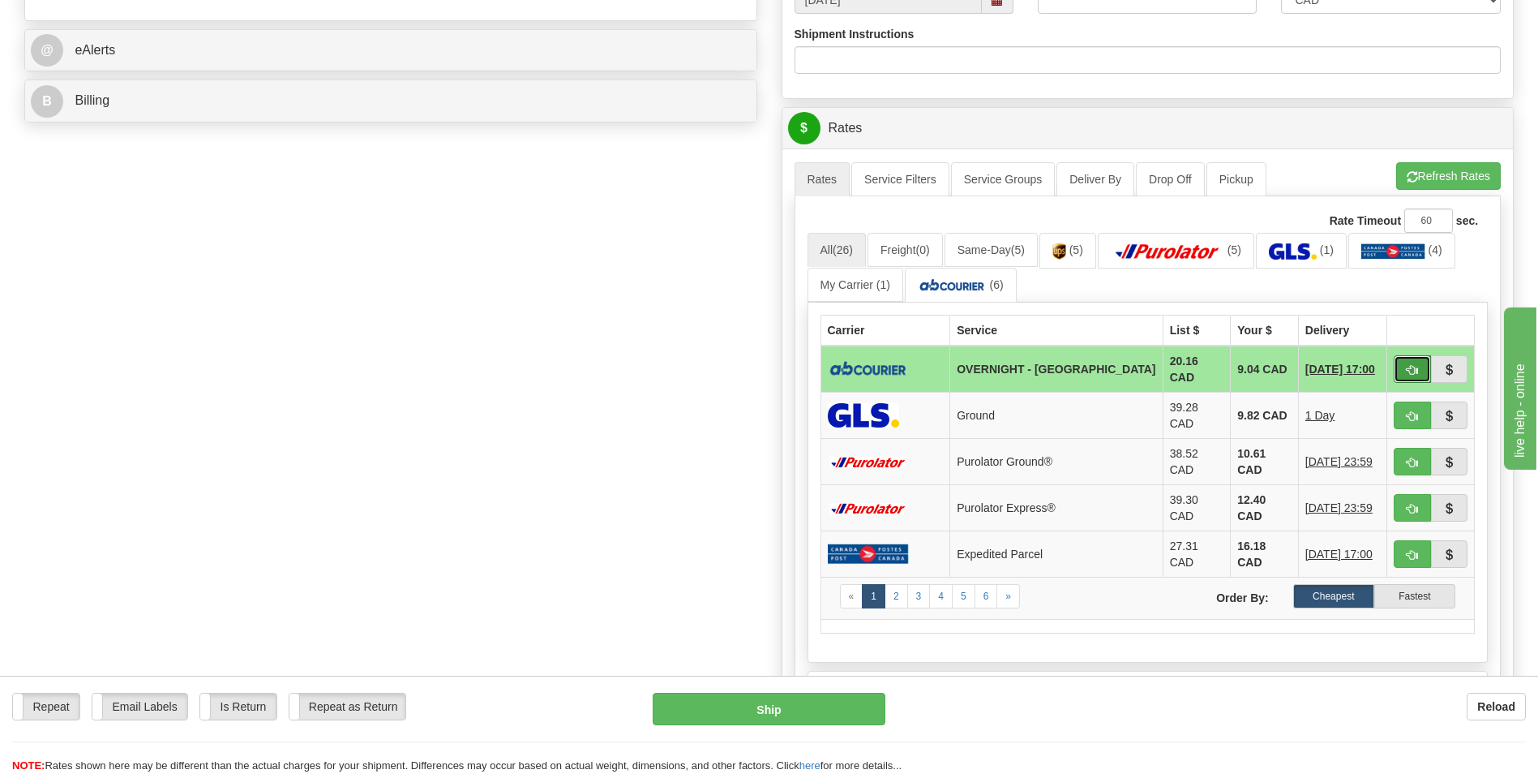
click at [1398, 357] on button "button" at bounding box center [1412, 369] width 37 height 28
type input "4"
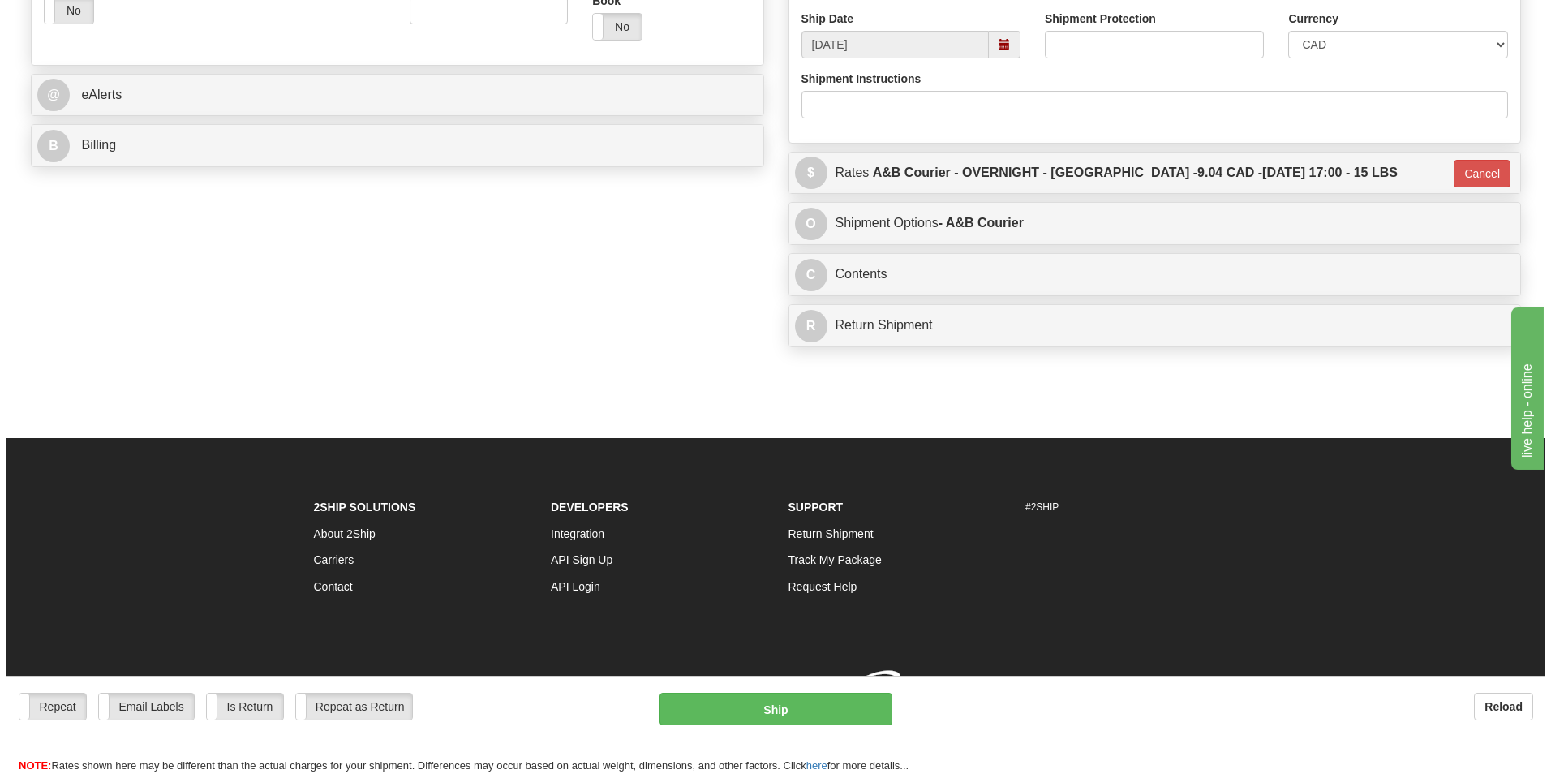
scroll to position [628, 0]
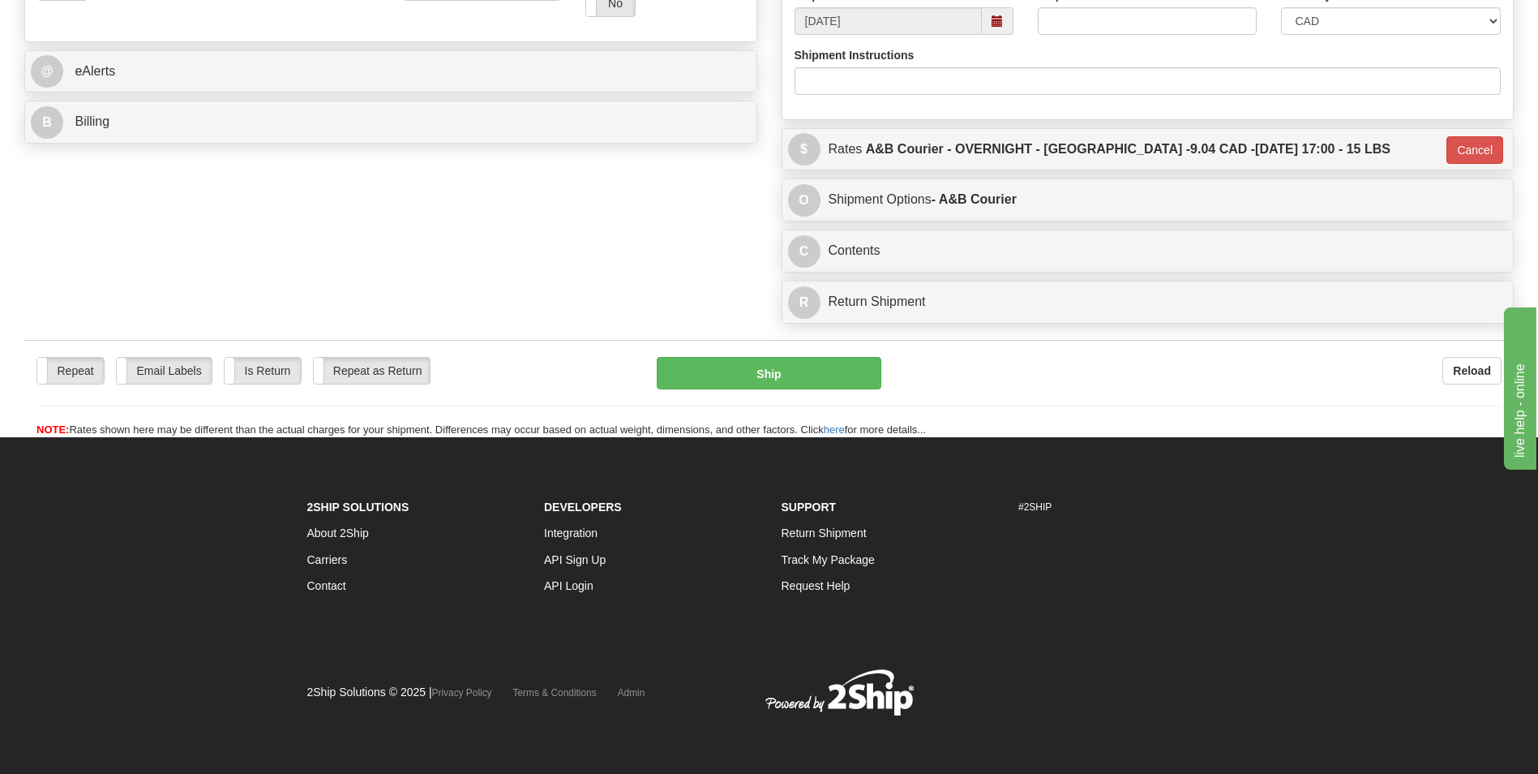
click at [734, 354] on div "Repeat Repeat Email Labels Email Labels Edit Is Return Is Return Repeat as Retu…" at bounding box center [769, 389] width 1490 height 98
click at [731, 379] on button "Ship" at bounding box center [769, 373] width 224 height 32
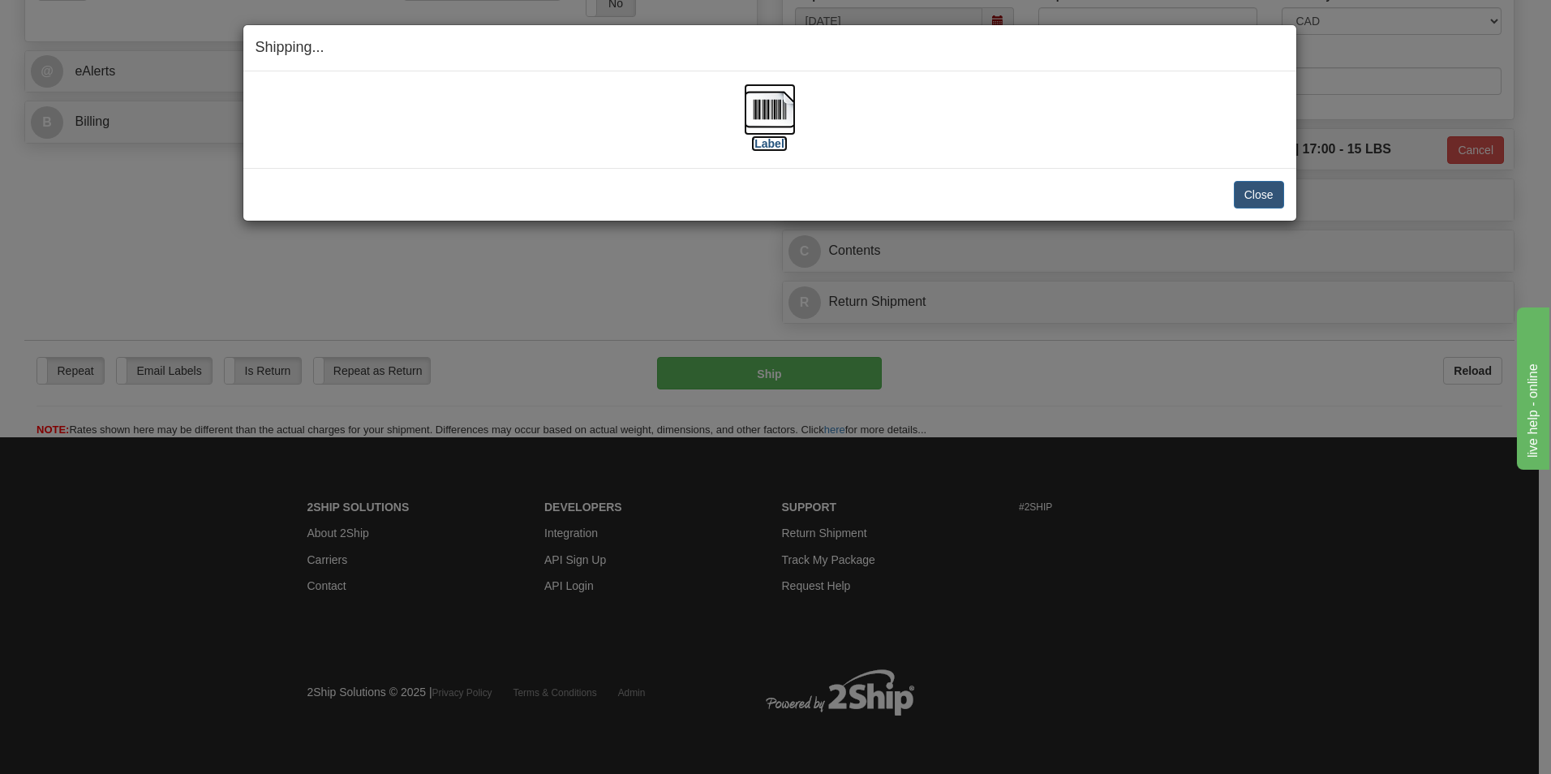
click at [786, 114] on img at bounding box center [770, 110] width 52 height 52
click at [1268, 201] on button "Close" at bounding box center [1259, 195] width 50 height 28
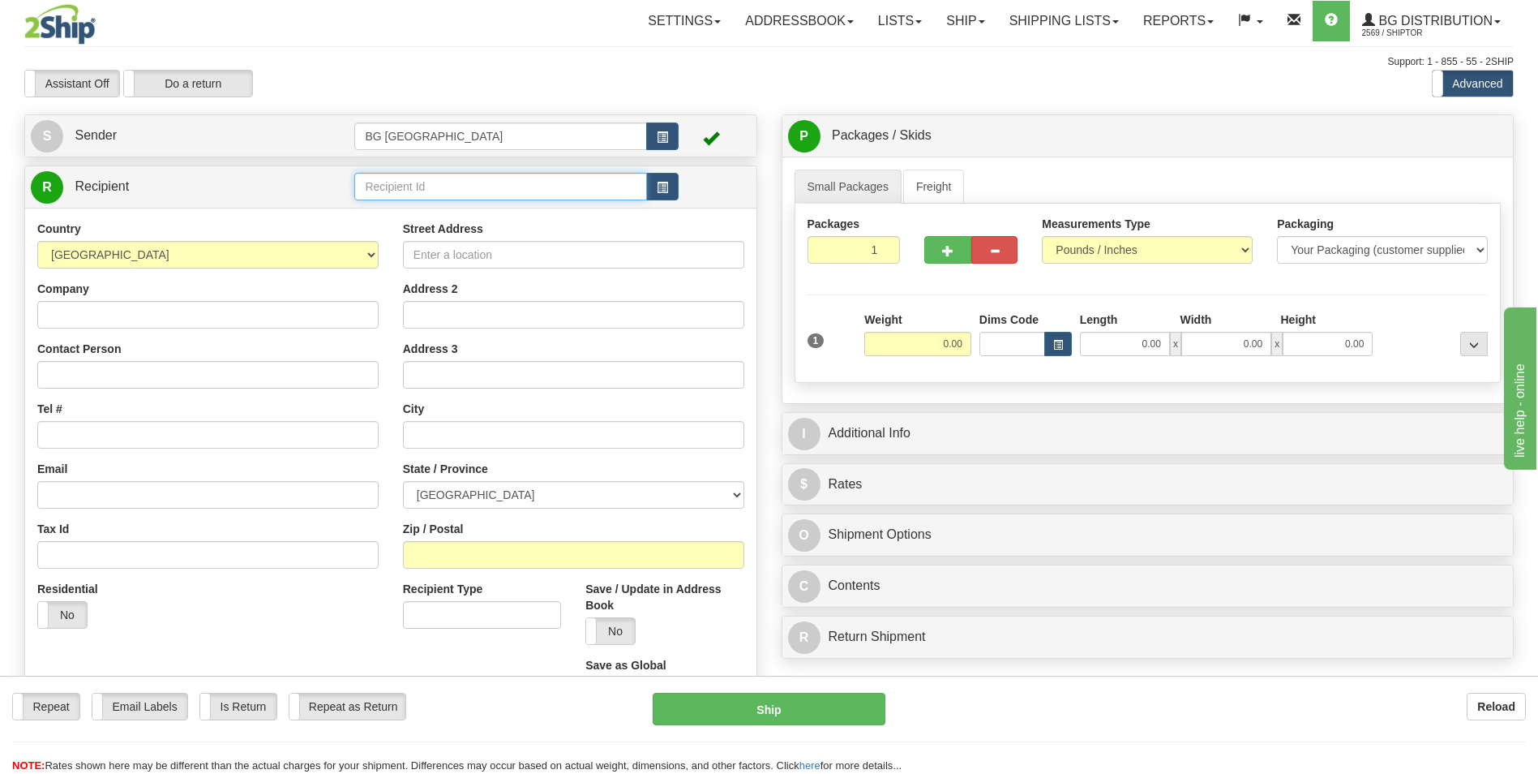
click at [408, 188] on input "text" at bounding box center [500, 187] width 292 height 28
click at [392, 205] on div "60564" at bounding box center [497, 212] width 277 height 18
type input "60564"
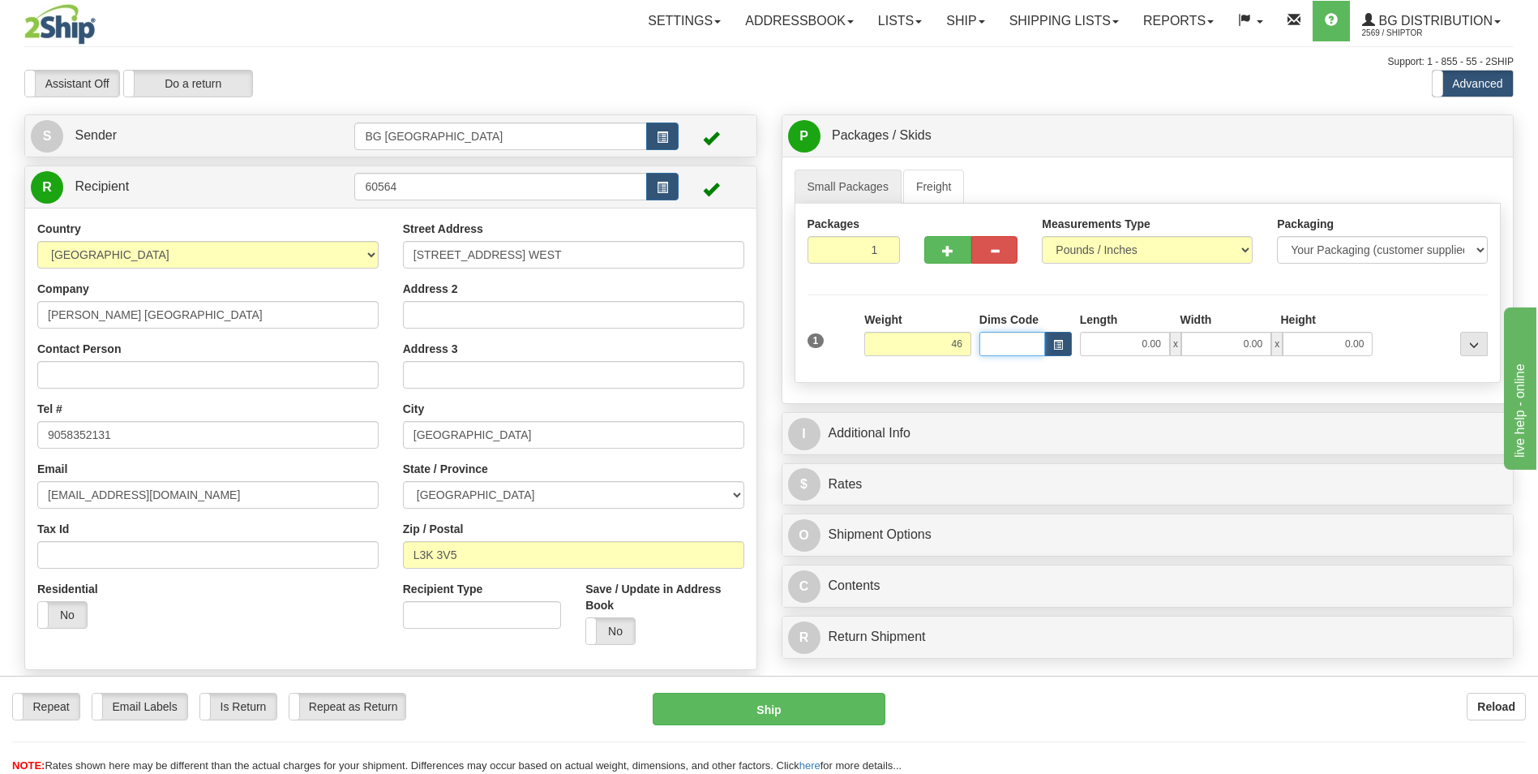
type input "46.00"
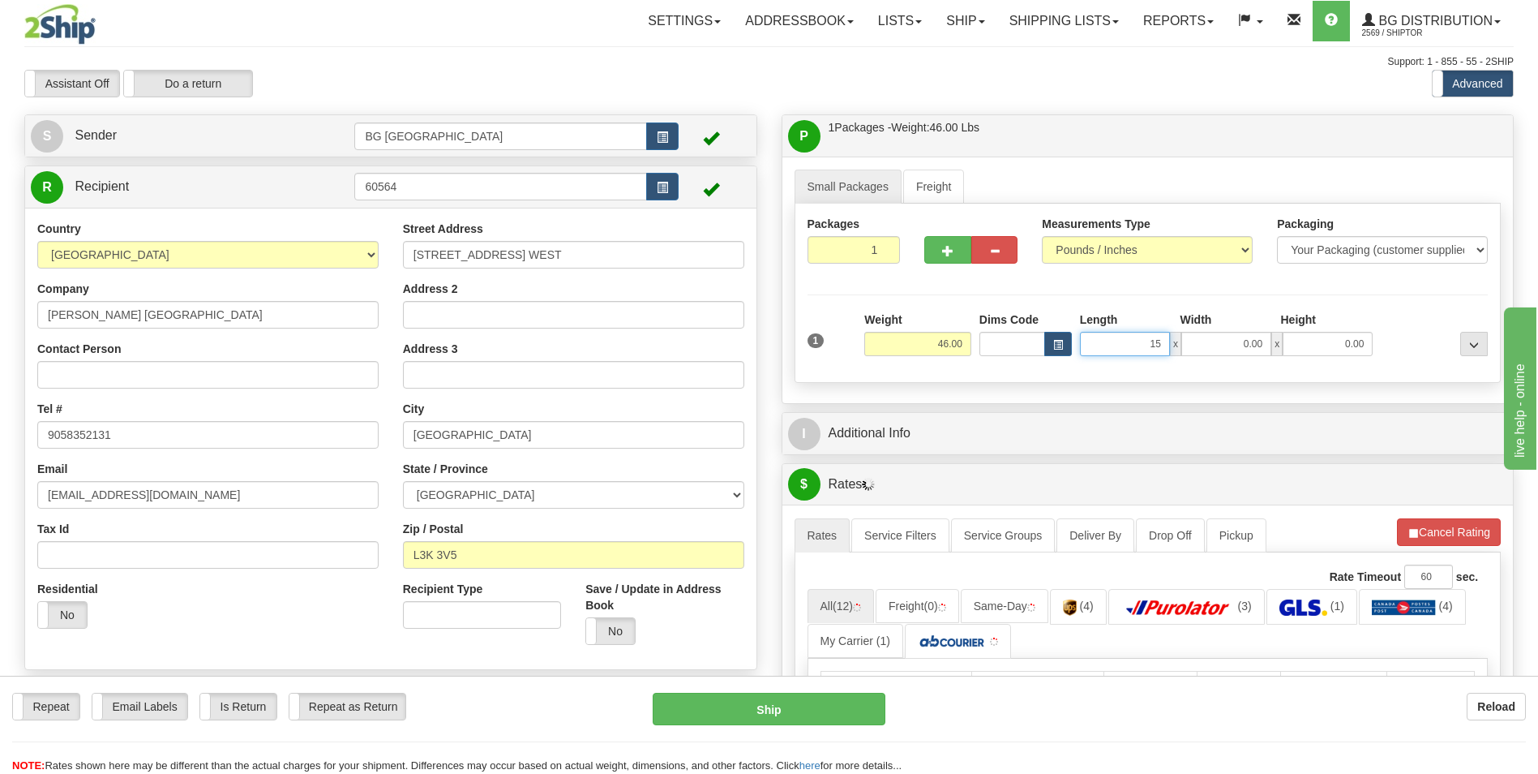
type input "15.00"
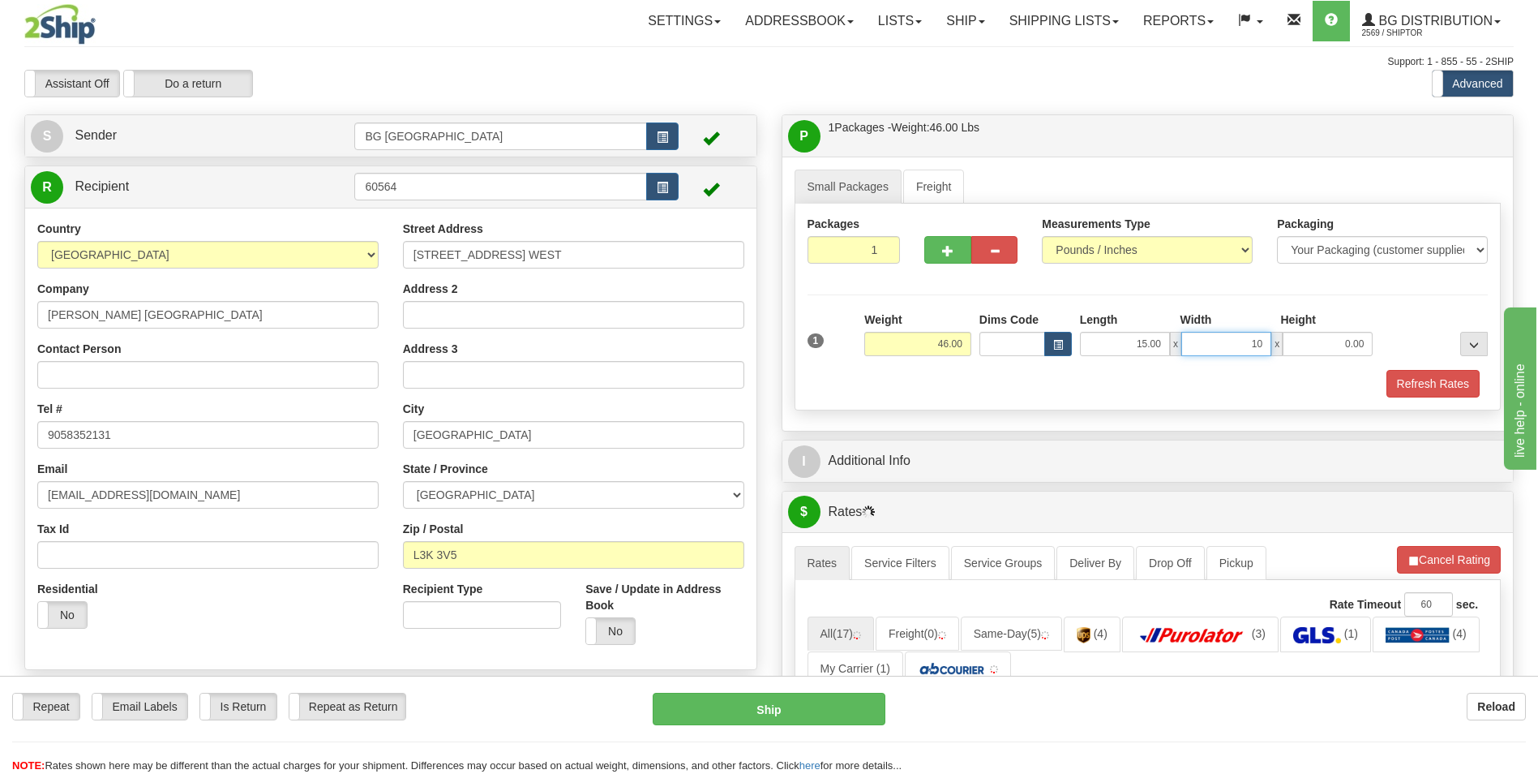
type input "10.00"
click at [904, 441] on div "I Additional Info" at bounding box center [1149, 460] width 732 height 41
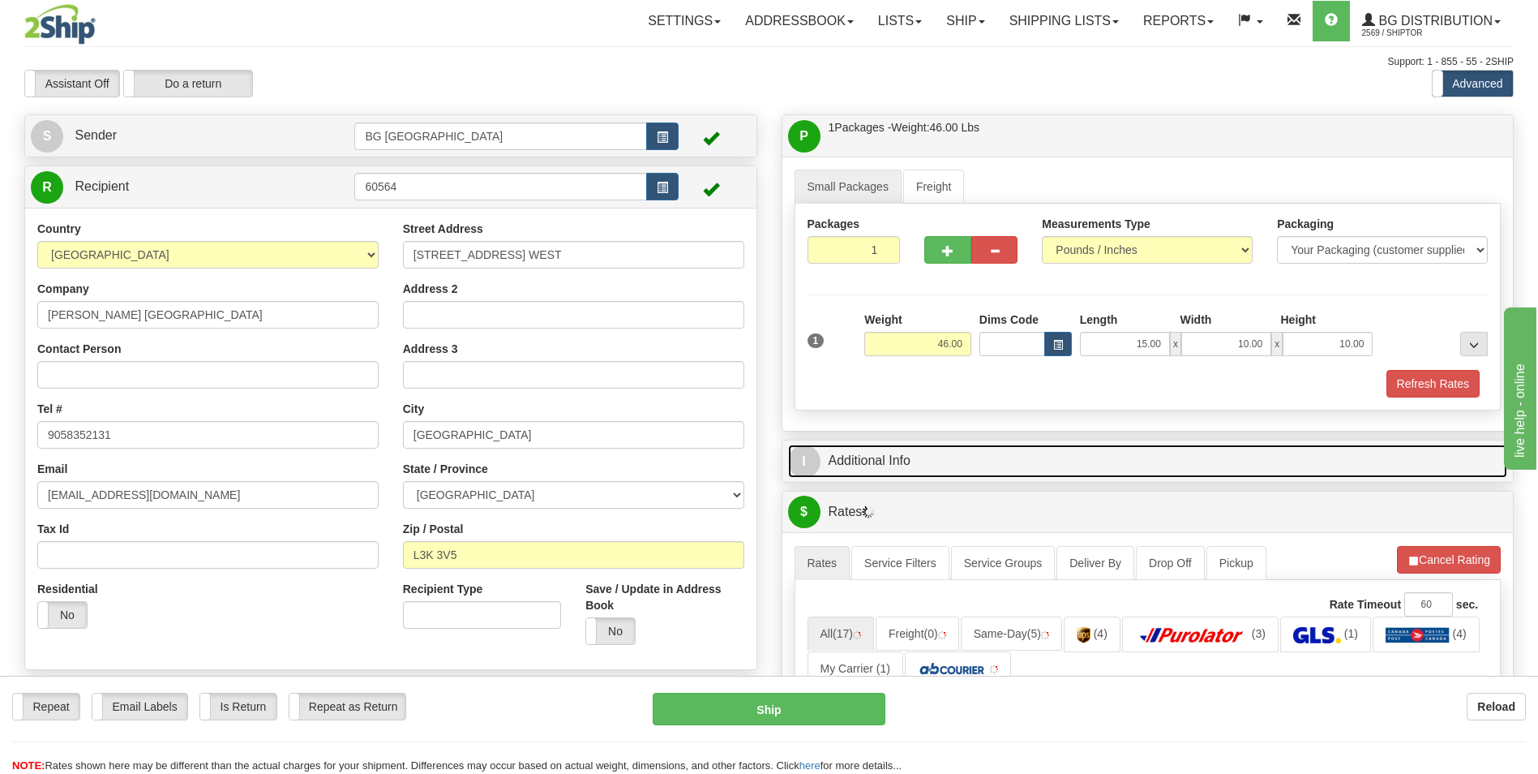
click at [890, 458] on link "I Additional Info" at bounding box center [1148, 460] width 720 height 33
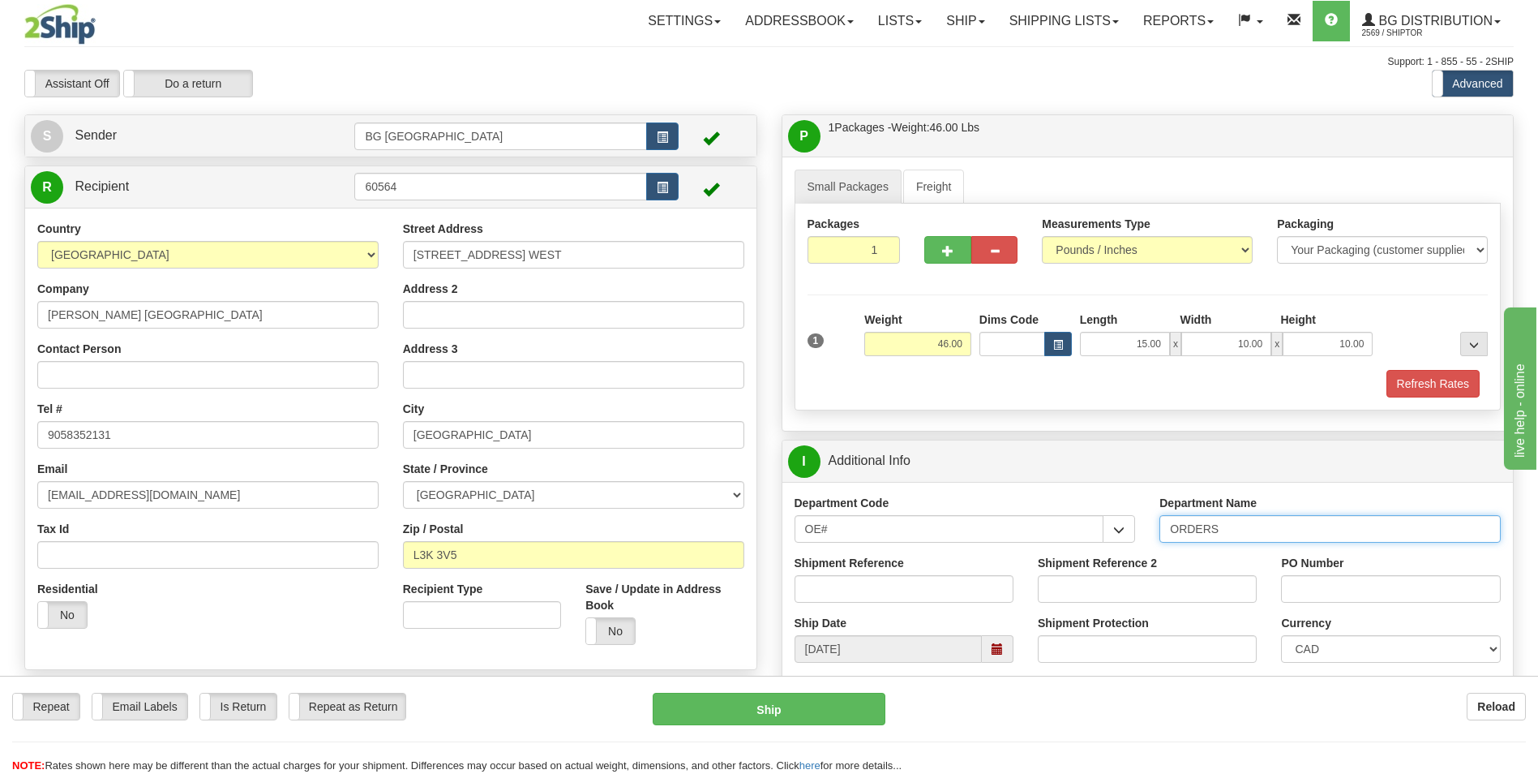
click at [1221, 526] on input "ORDERS" at bounding box center [1330, 529] width 341 height 28
type input "70182453-00"
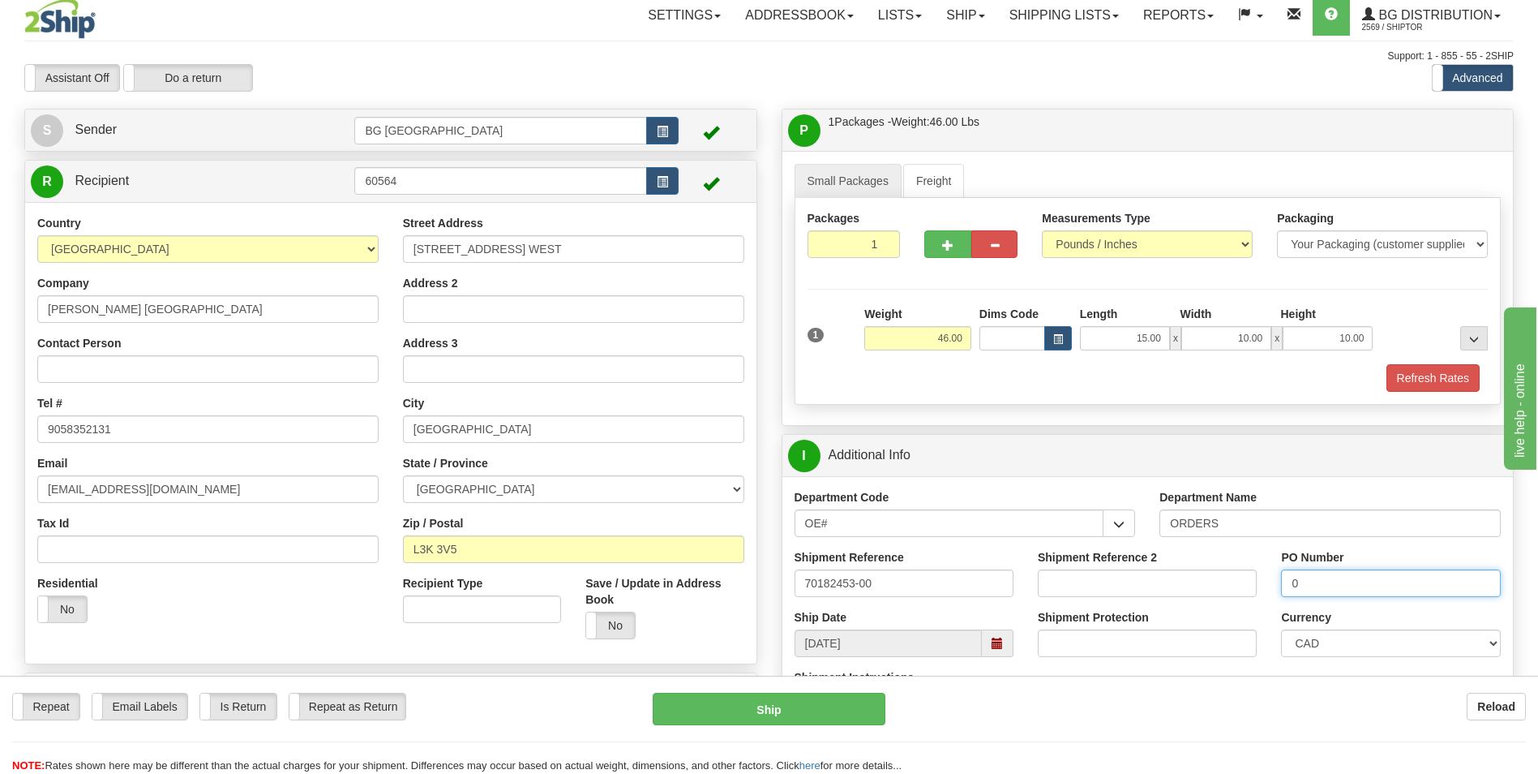
scroll to position [406, 0]
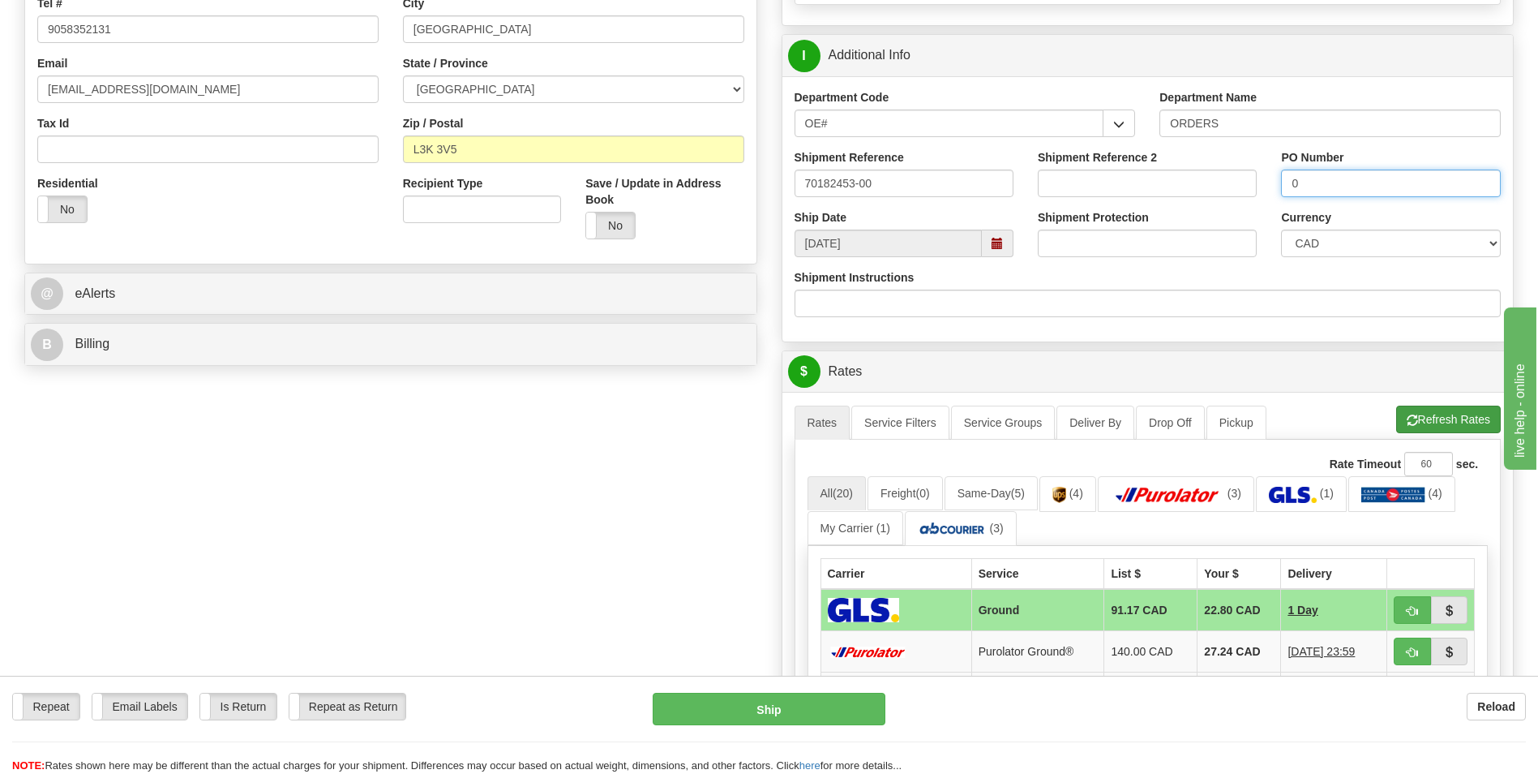
type input "0"
click at [1440, 433] on button "Refresh Rates" at bounding box center [1449, 420] width 105 height 28
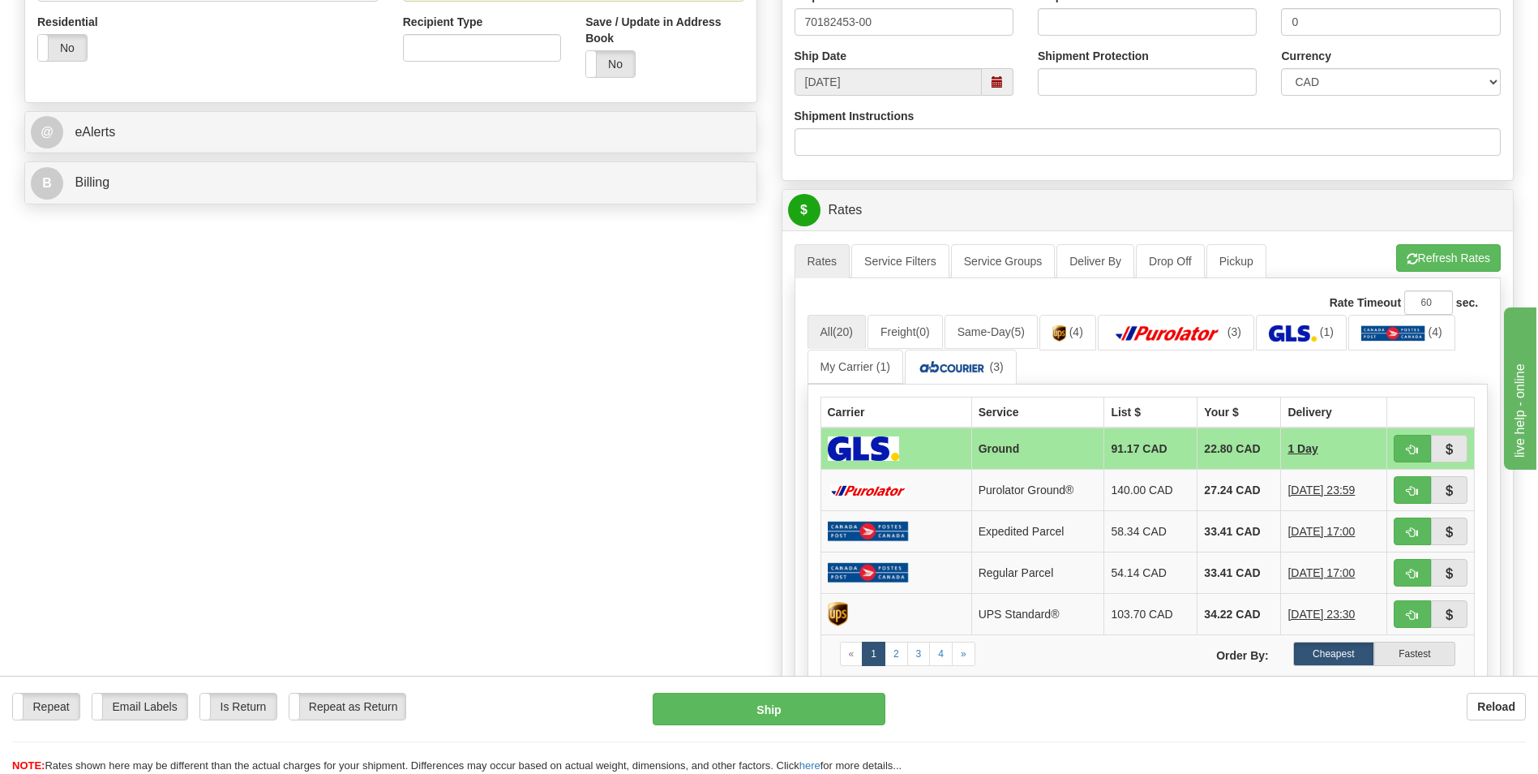
scroll to position [649, 0]
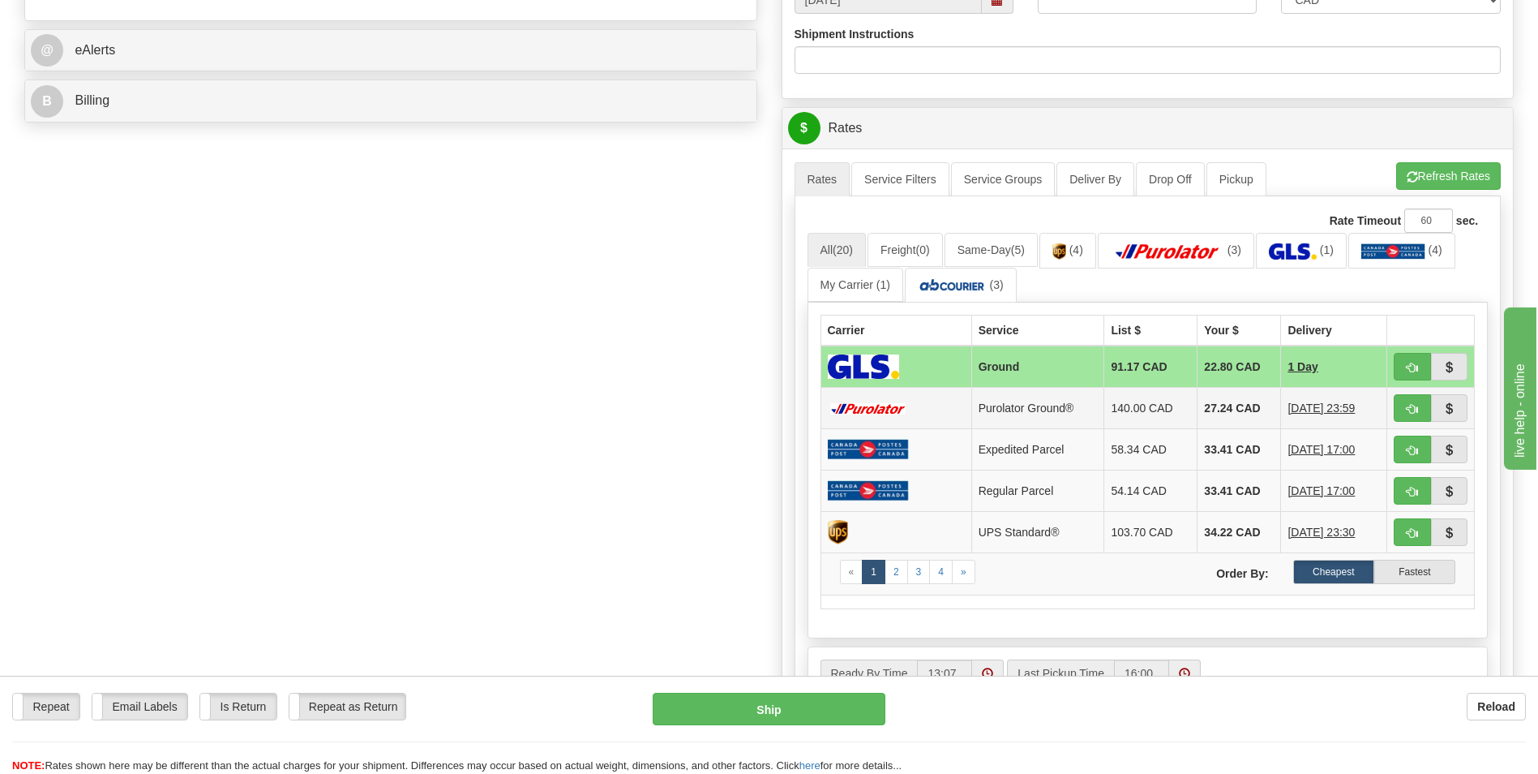
click at [1198, 398] on td "27.24 CAD" at bounding box center [1240, 408] width 84 height 41
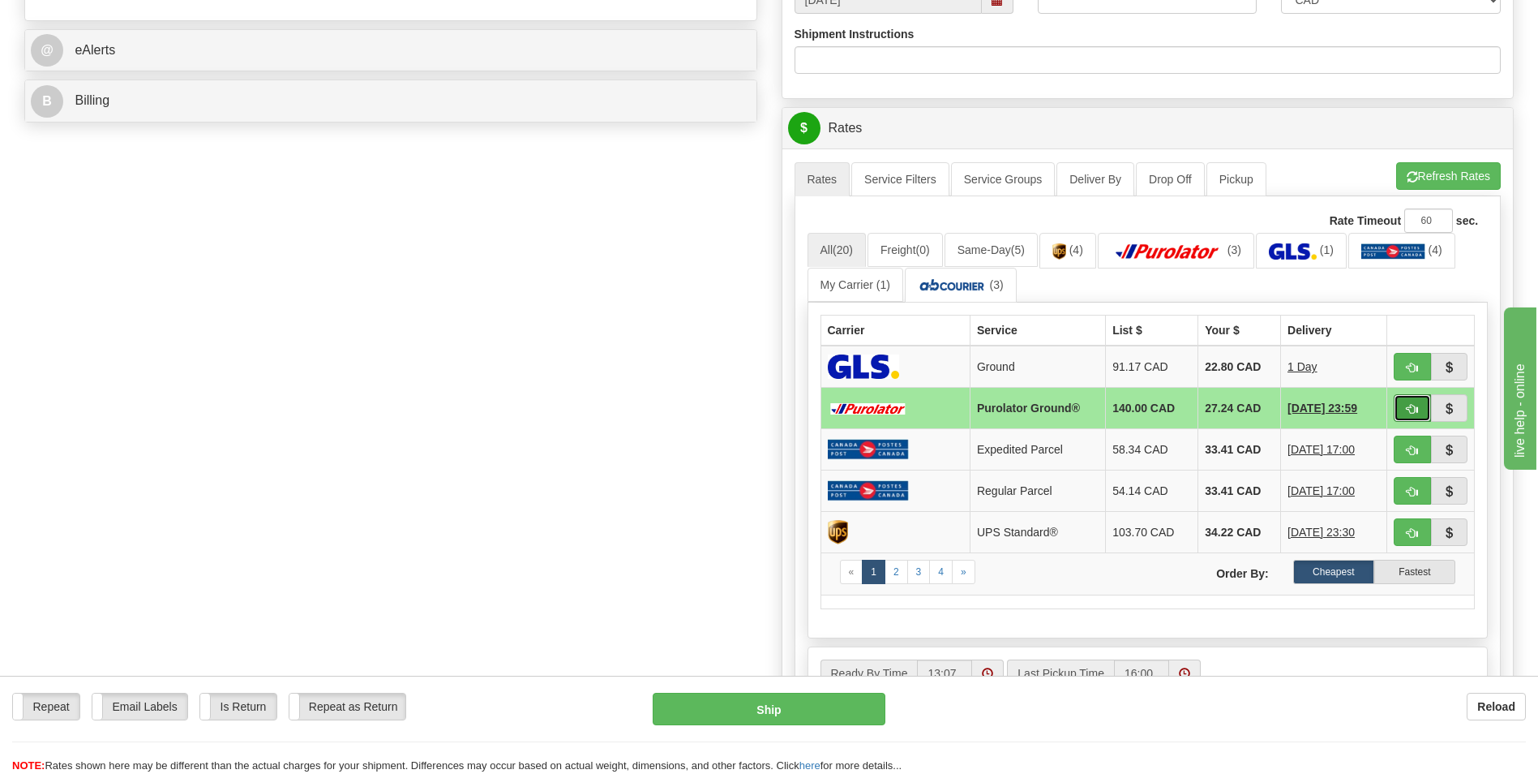
click at [1424, 404] on button "button" at bounding box center [1412, 408] width 37 height 28
type input "260"
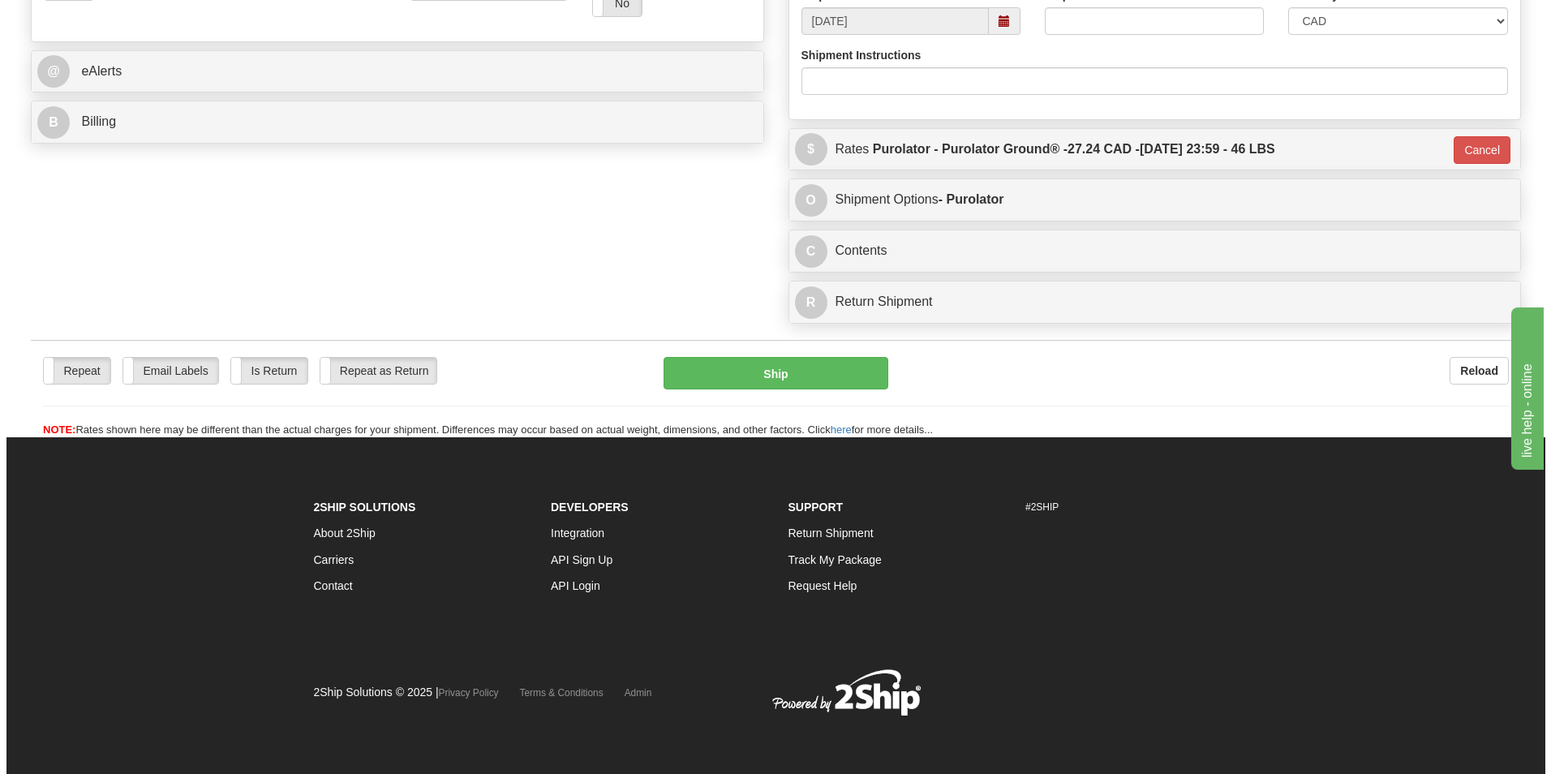
scroll to position [626, 0]
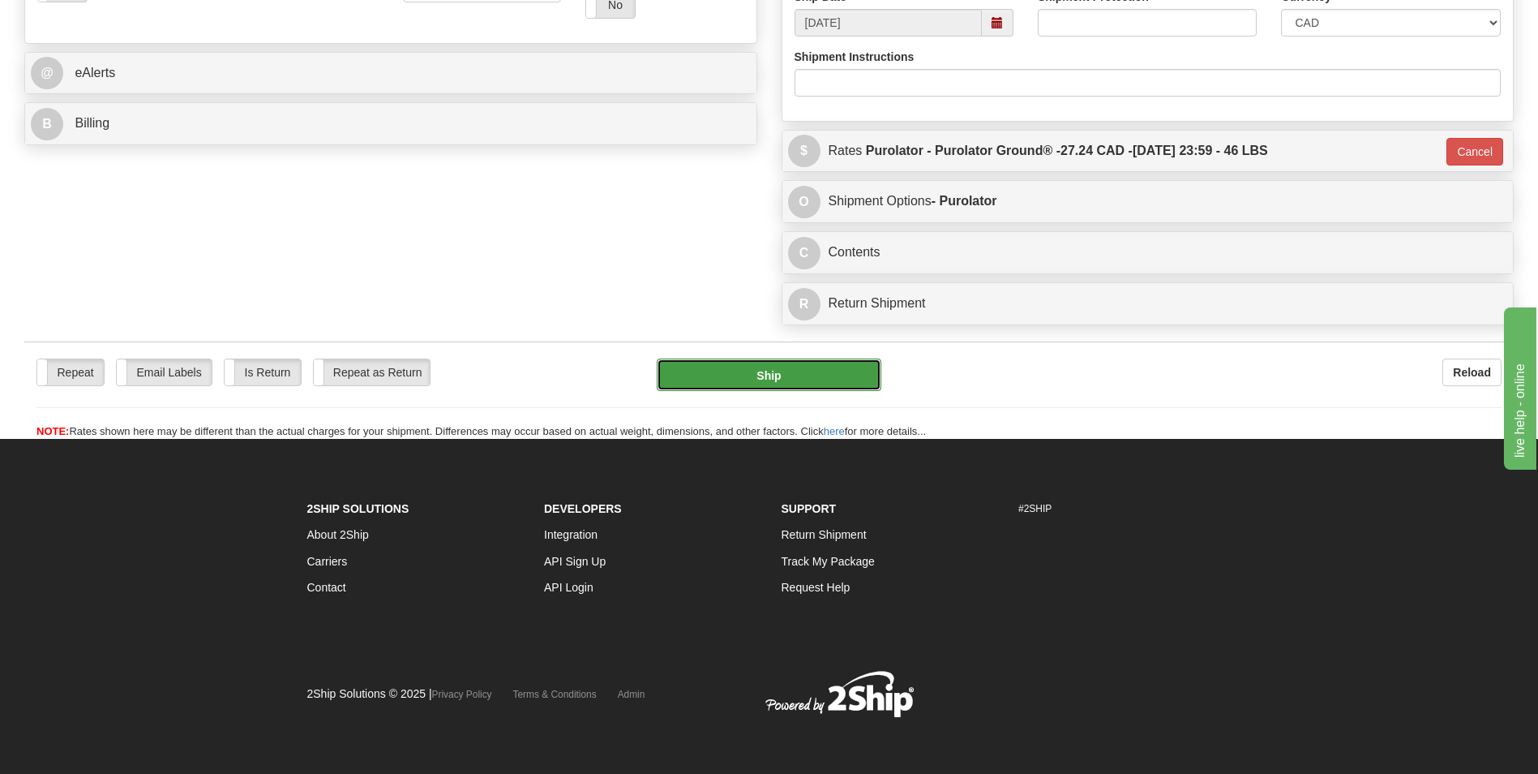
click at [763, 368] on button "Ship" at bounding box center [769, 374] width 224 height 32
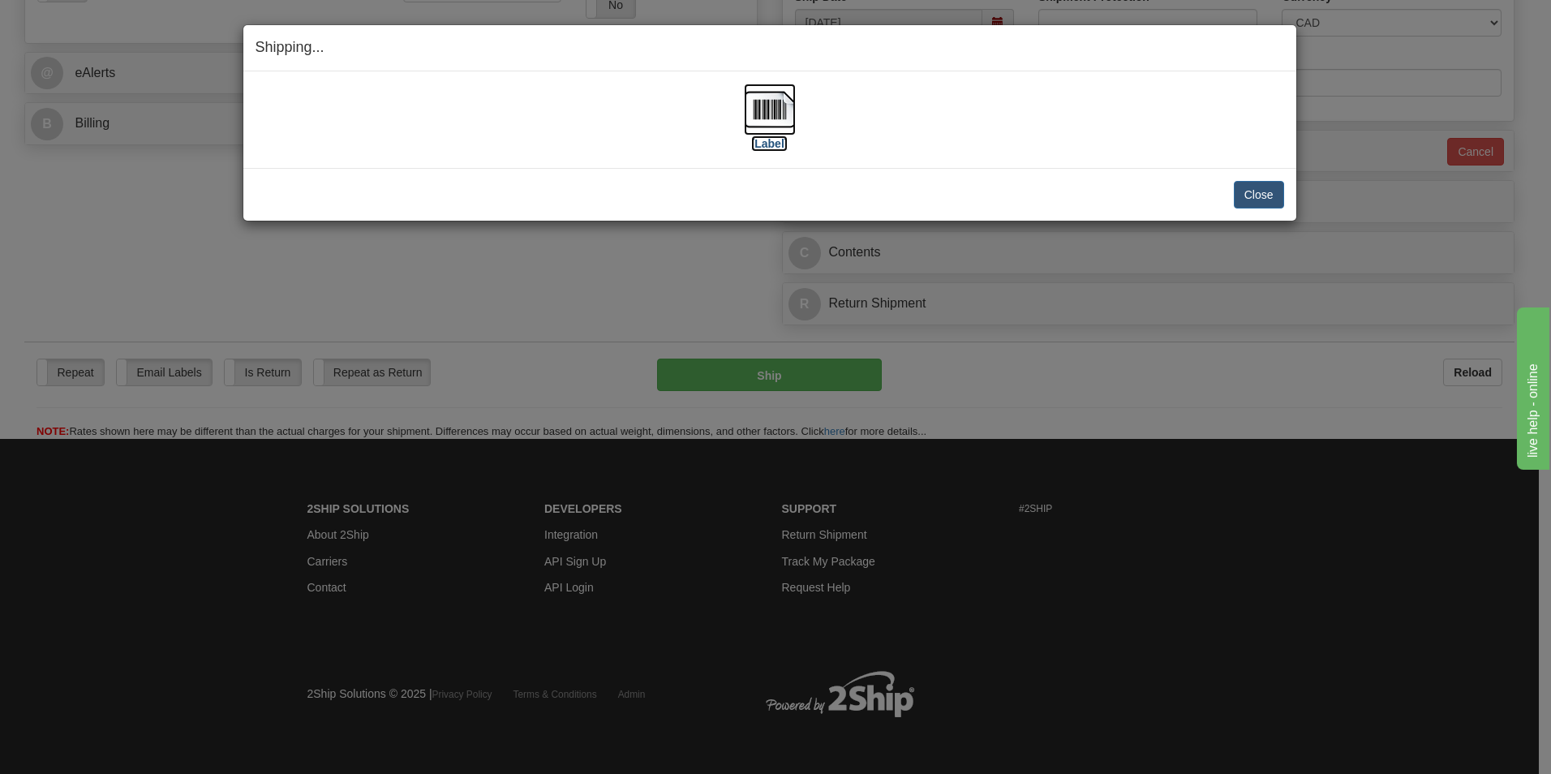
click at [761, 110] on img at bounding box center [770, 110] width 52 height 52
click at [1262, 191] on button "Close" at bounding box center [1259, 195] width 50 height 28
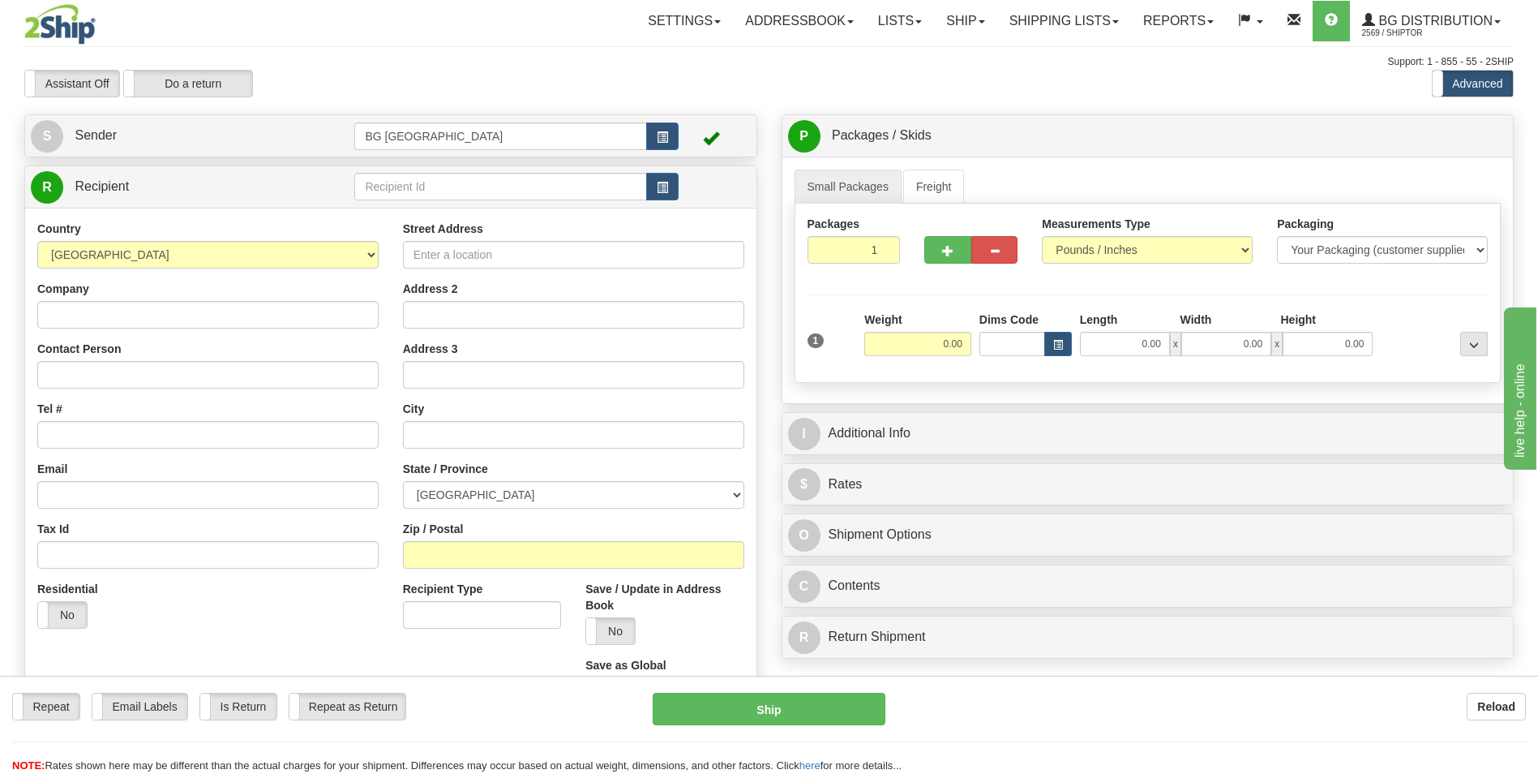
click at [447, 164] on div "Create a label for the return Create Pickup Without Label S Sender BG [GEOGRAPH…" at bounding box center [390, 476] width 757 height 725
click at [431, 179] on input "text" at bounding box center [500, 187] width 292 height 28
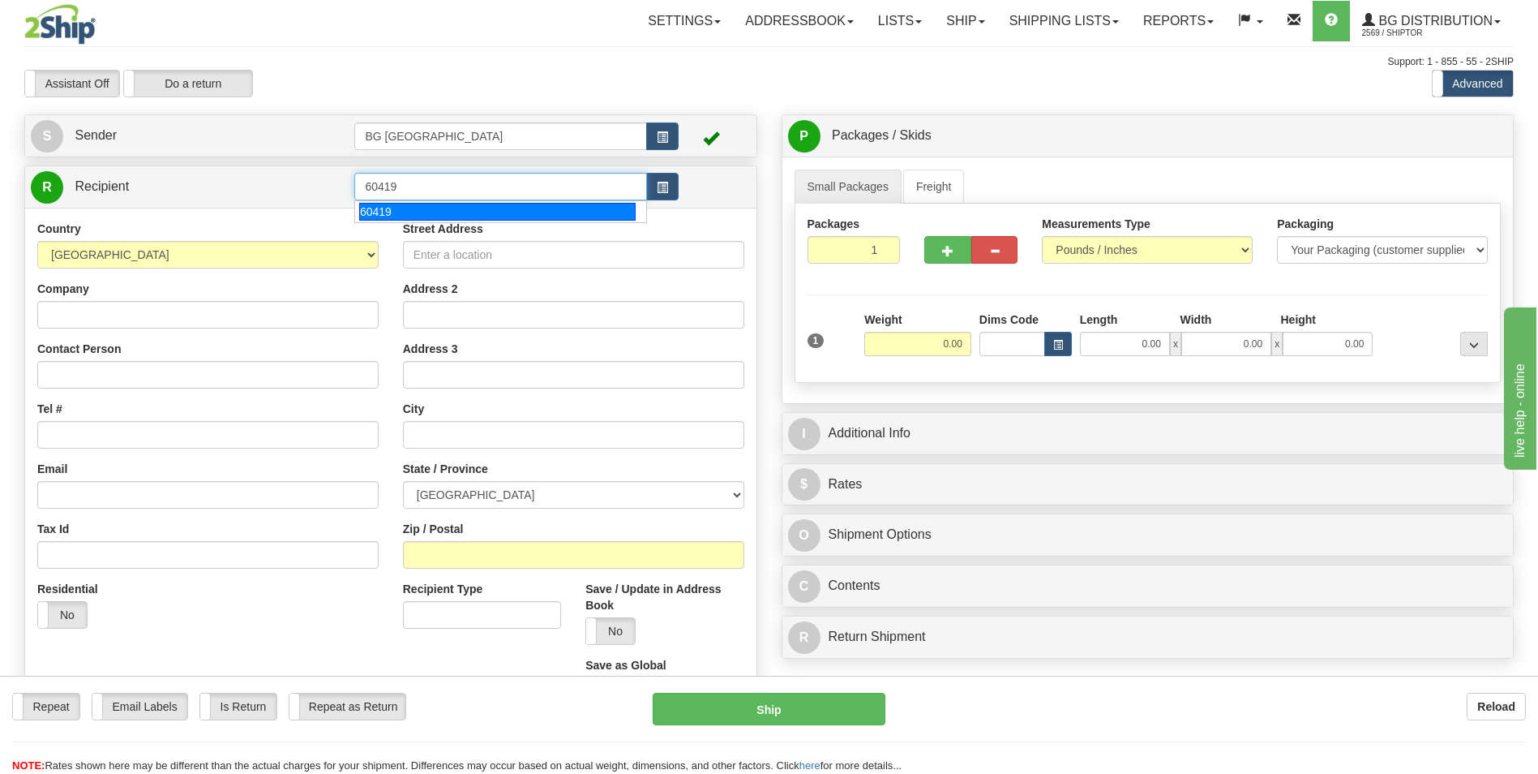
click at [402, 217] on div "60419" at bounding box center [497, 212] width 277 height 18
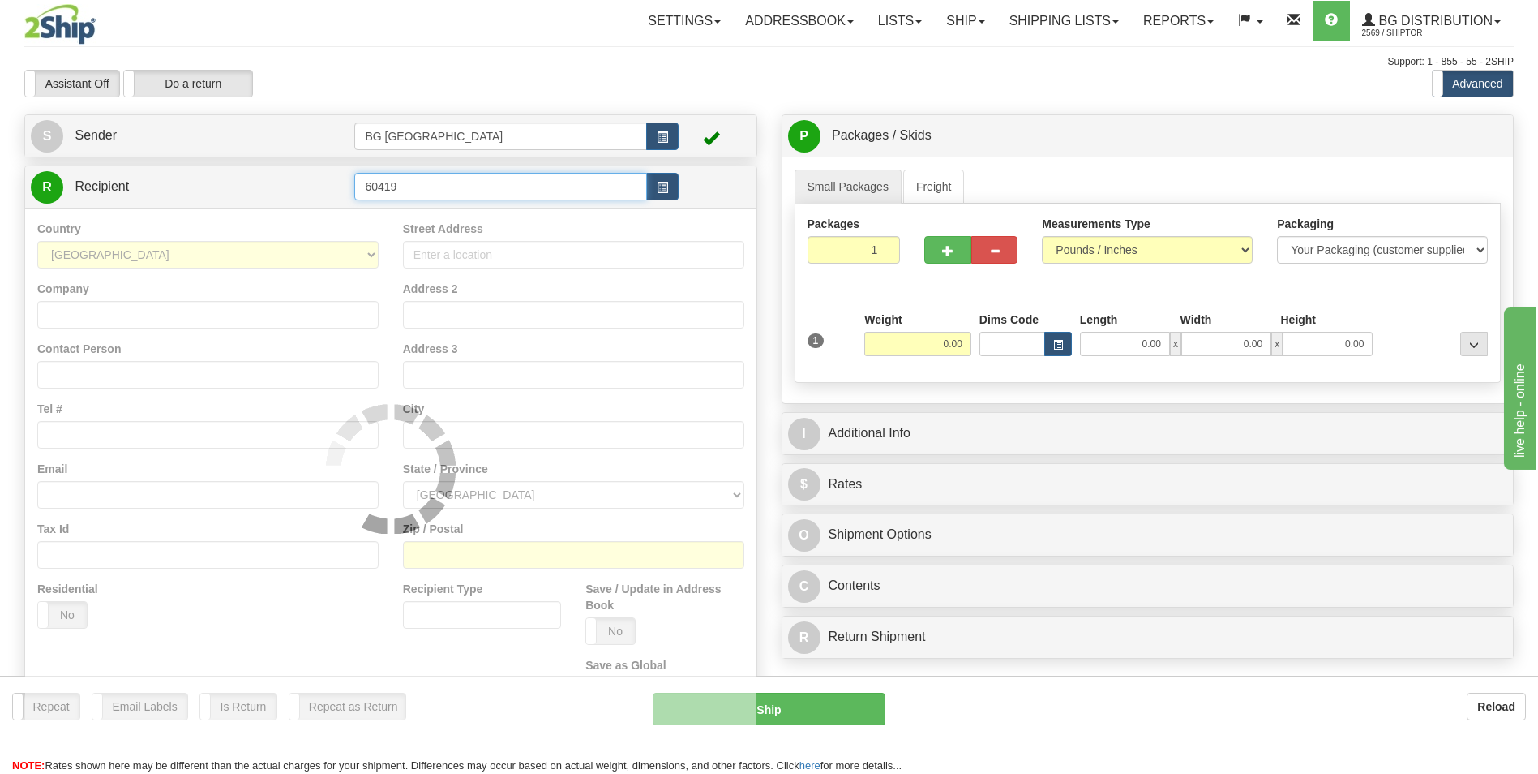
type input "60419"
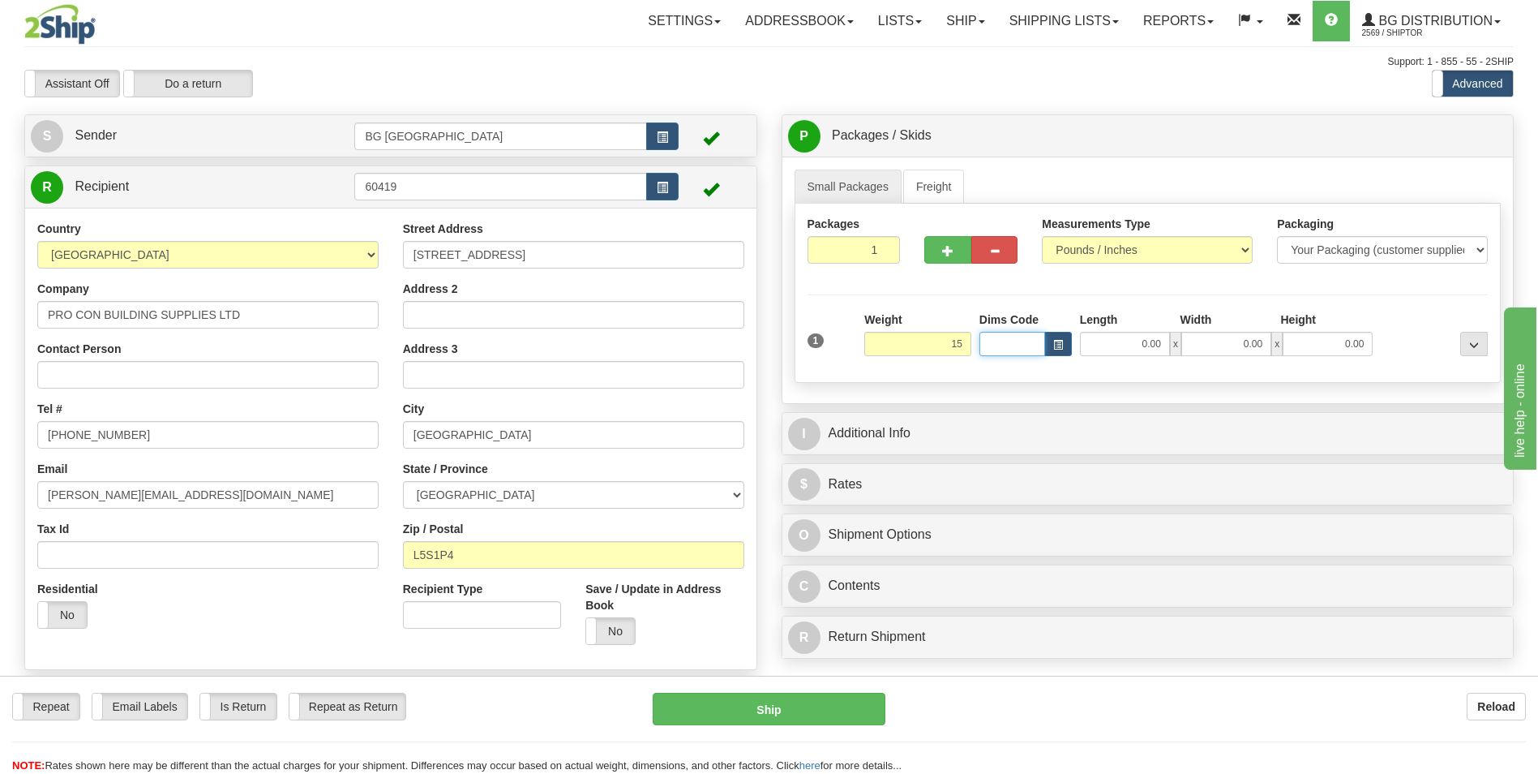
type input "15.00"
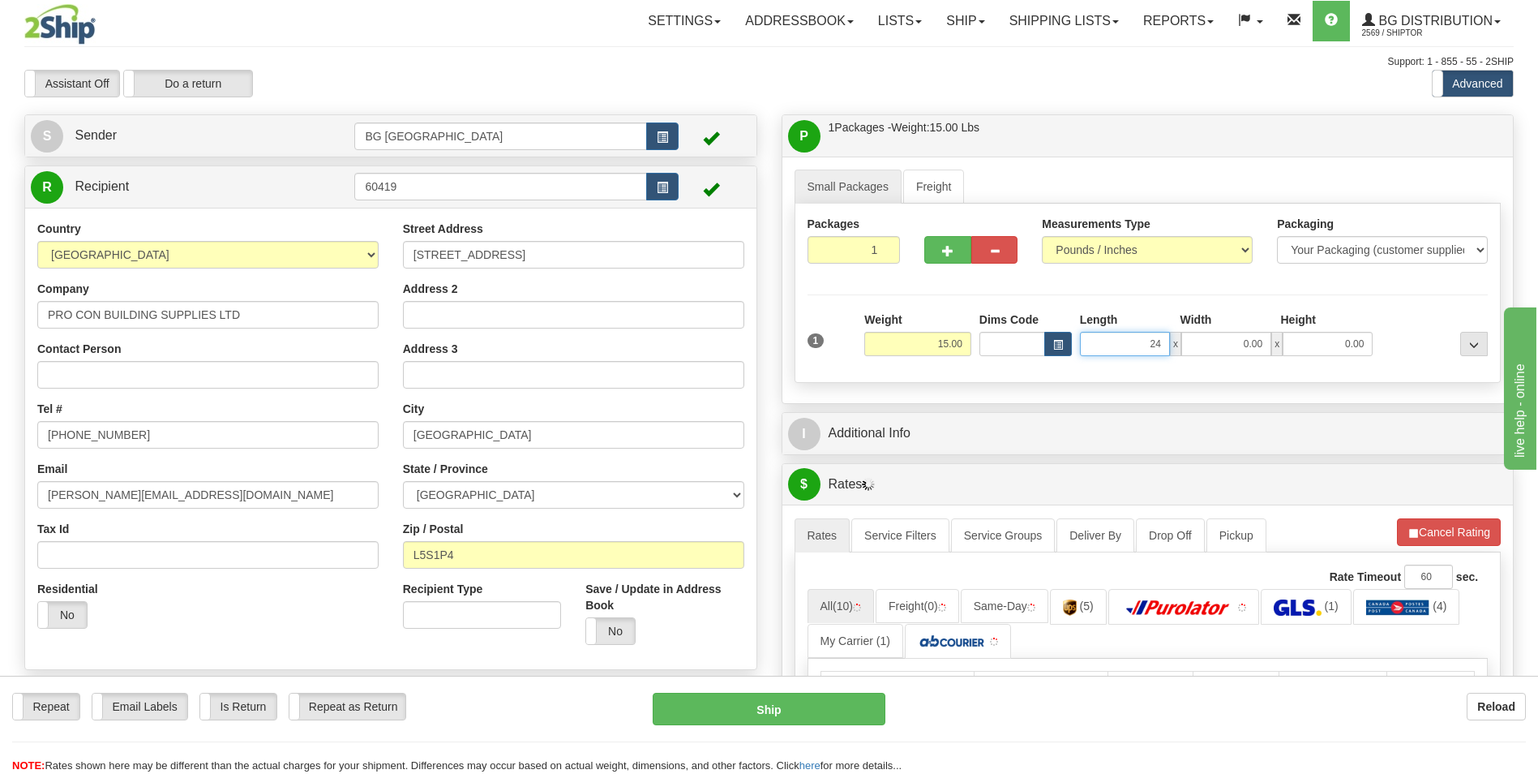
type input "24.00"
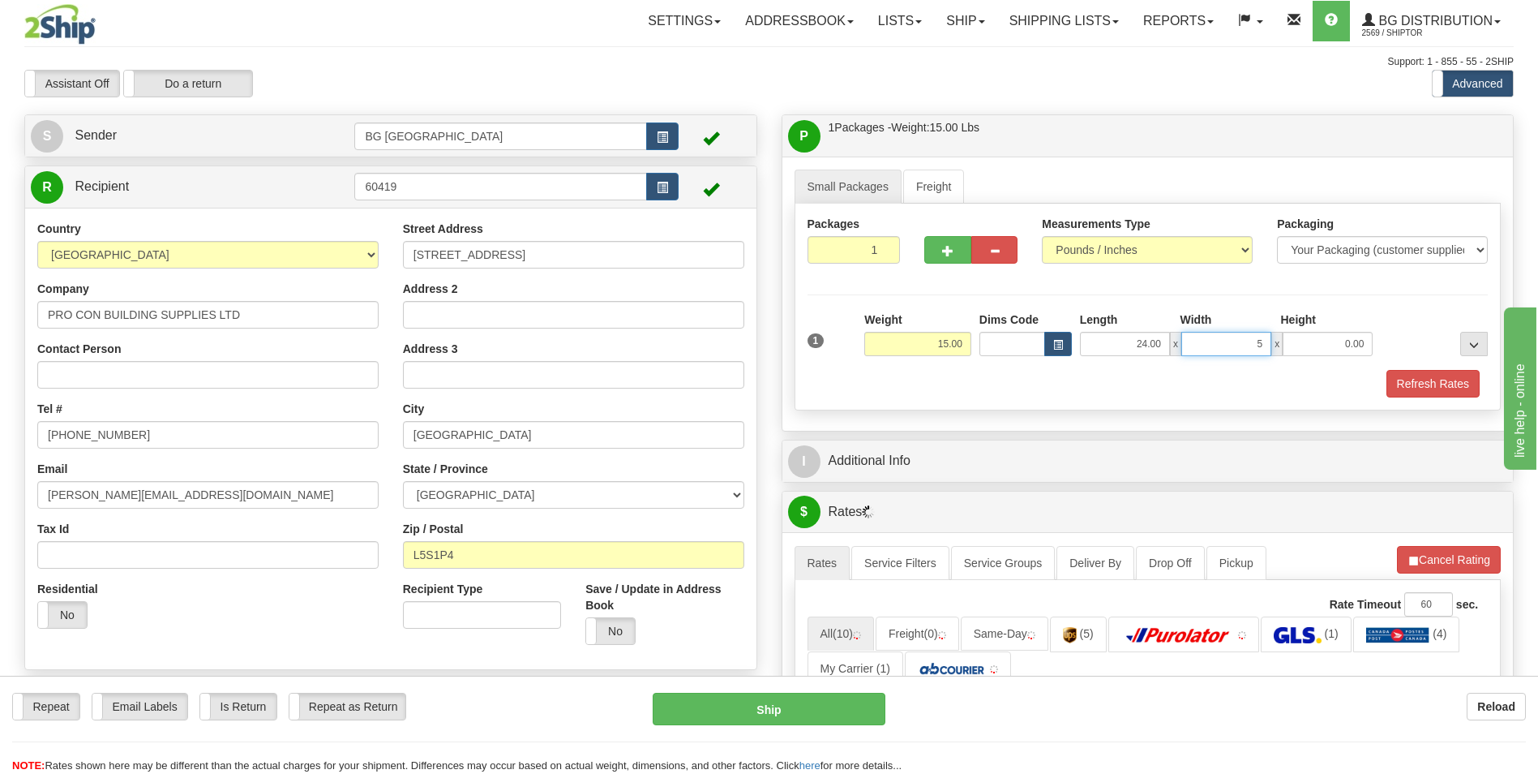
type input "5.00"
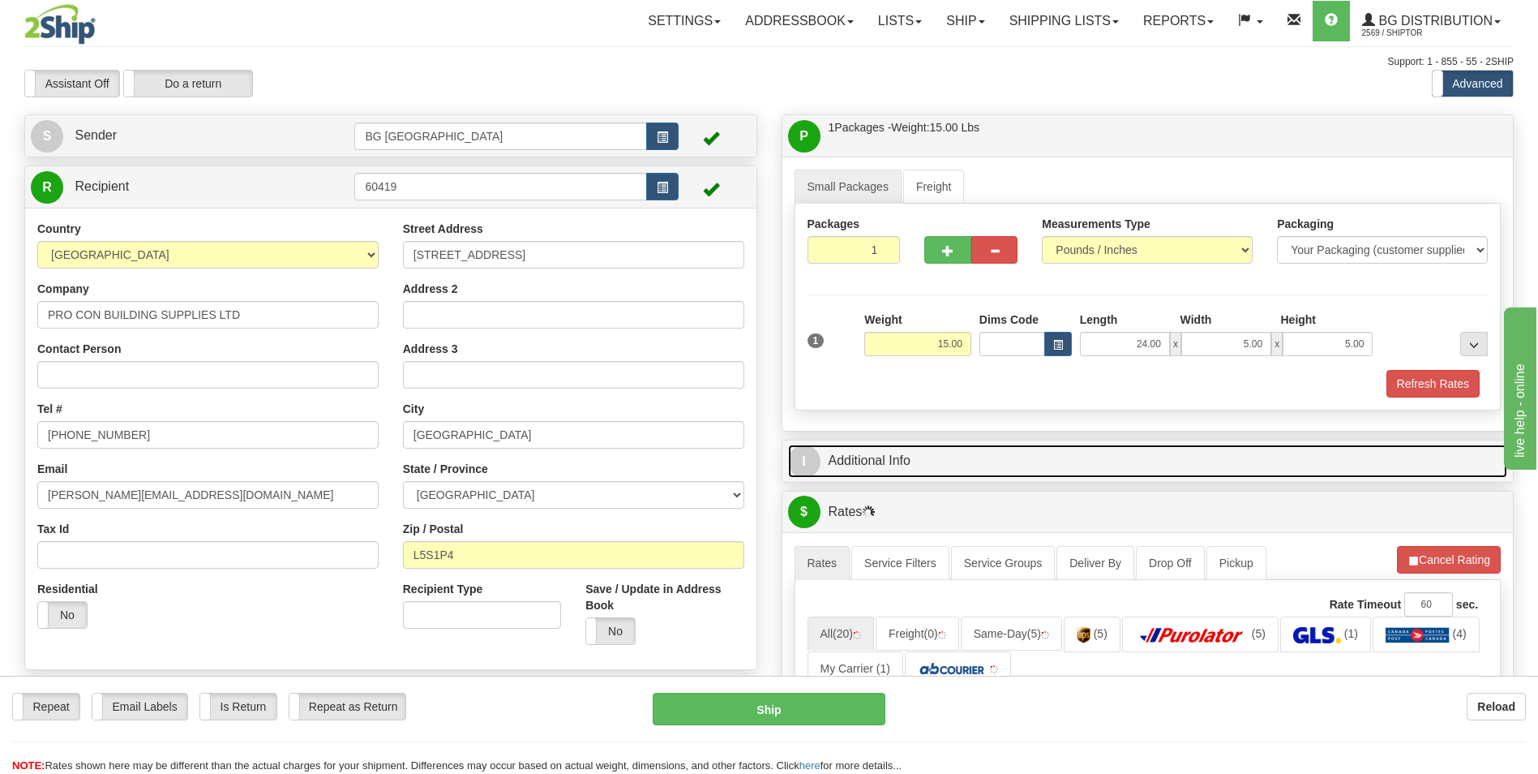
click at [911, 471] on link "I Additional Info" at bounding box center [1148, 460] width 720 height 33
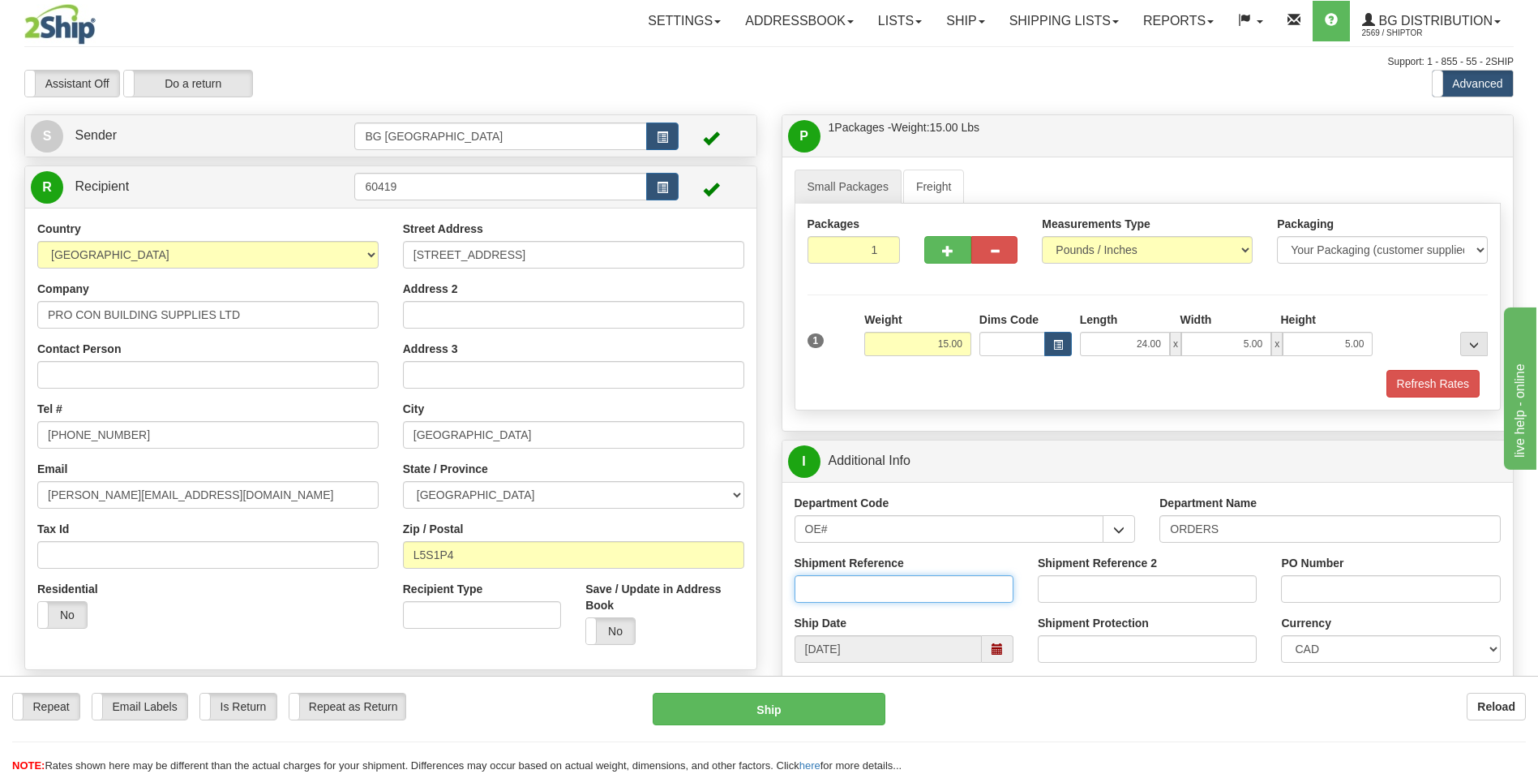
click at [945, 594] on input "Shipment Reference" at bounding box center [904, 589] width 219 height 28
type input "70175073-01"
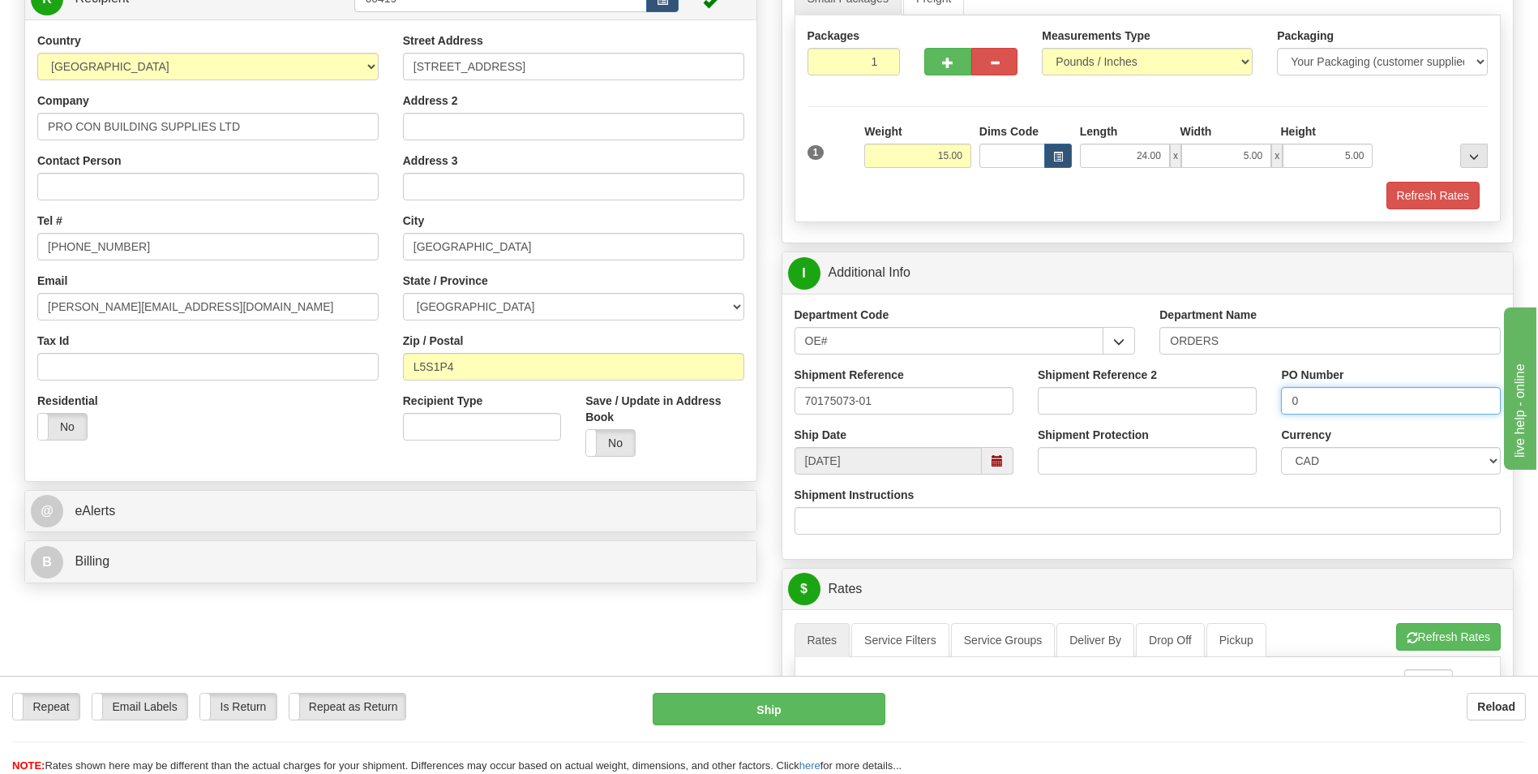
scroll to position [406, 0]
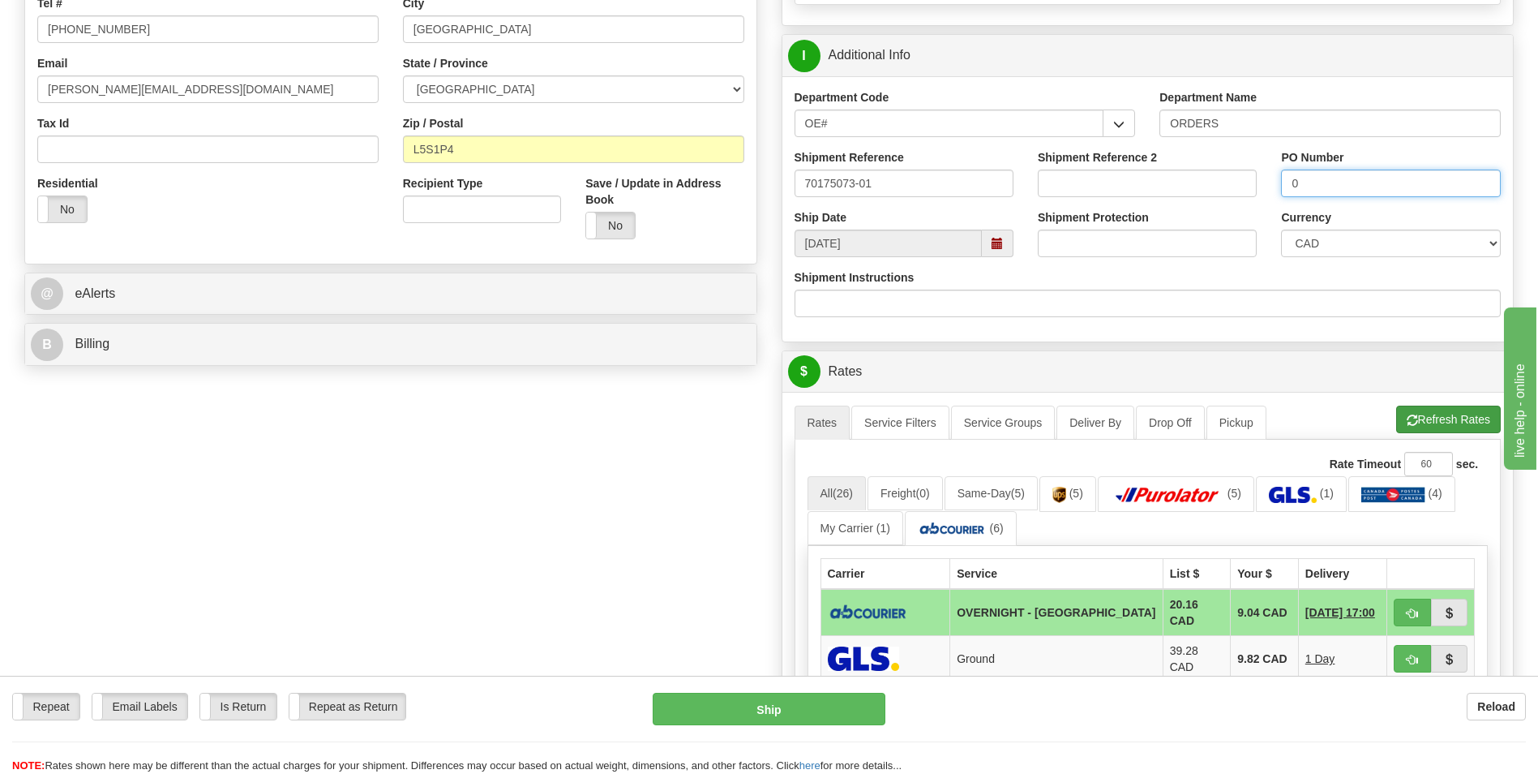
type input "0"
click at [1439, 414] on button "Refresh Rates" at bounding box center [1449, 420] width 105 height 28
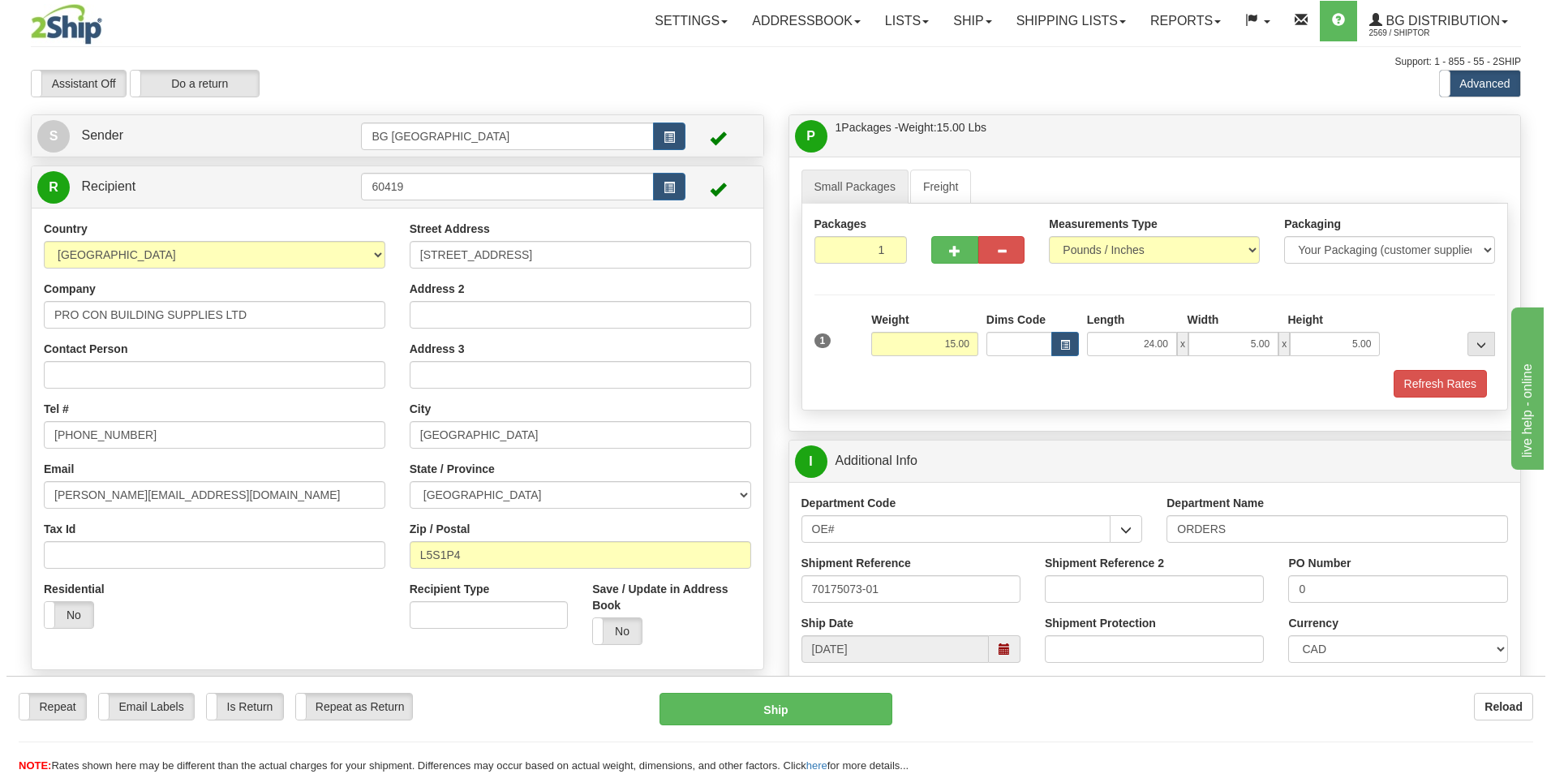
scroll to position [568, 0]
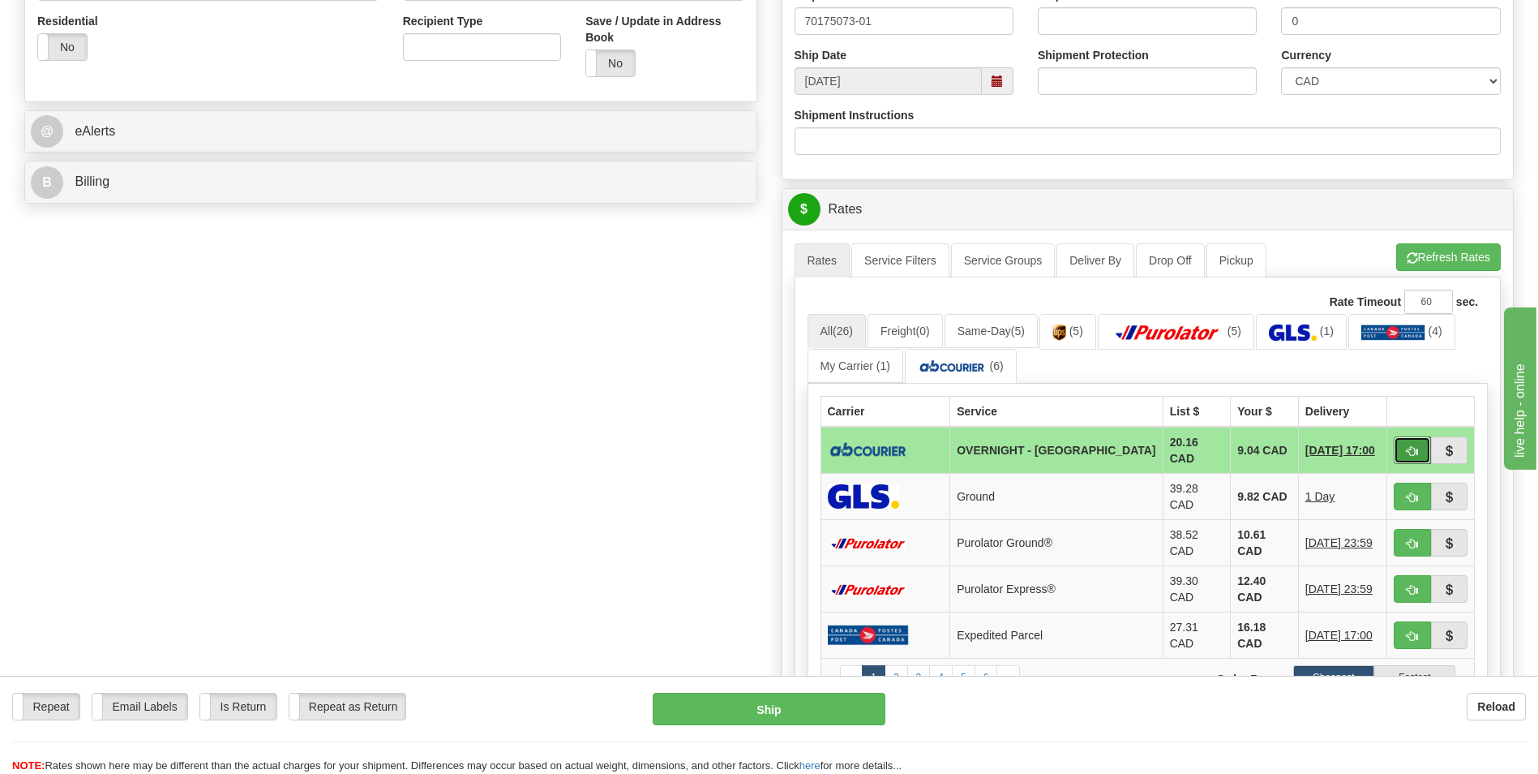
click at [1396, 439] on button "button" at bounding box center [1412, 450] width 37 height 28
type input "4"
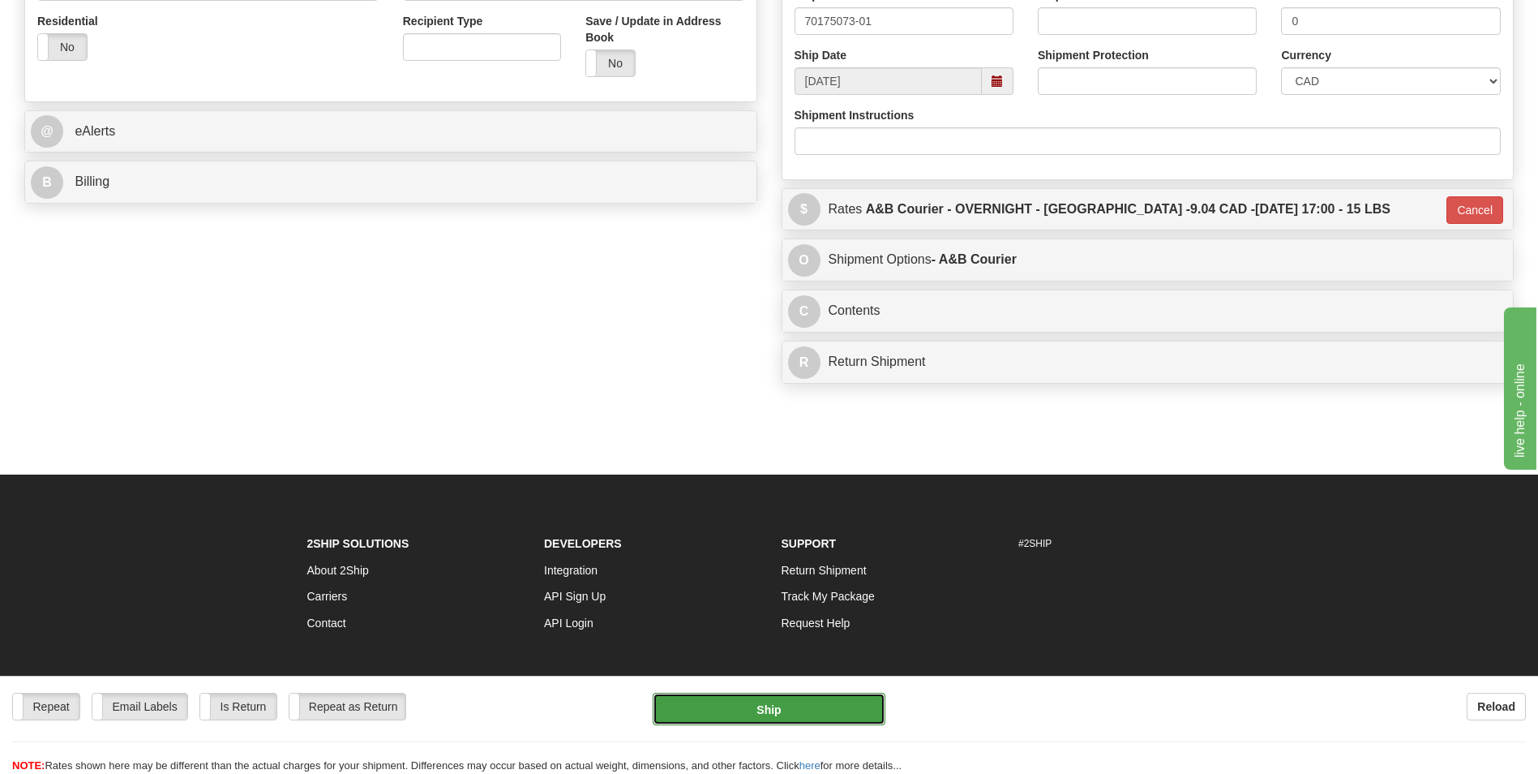
click at [756, 704] on button "Ship" at bounding box center [769, 709] width 232 height 32
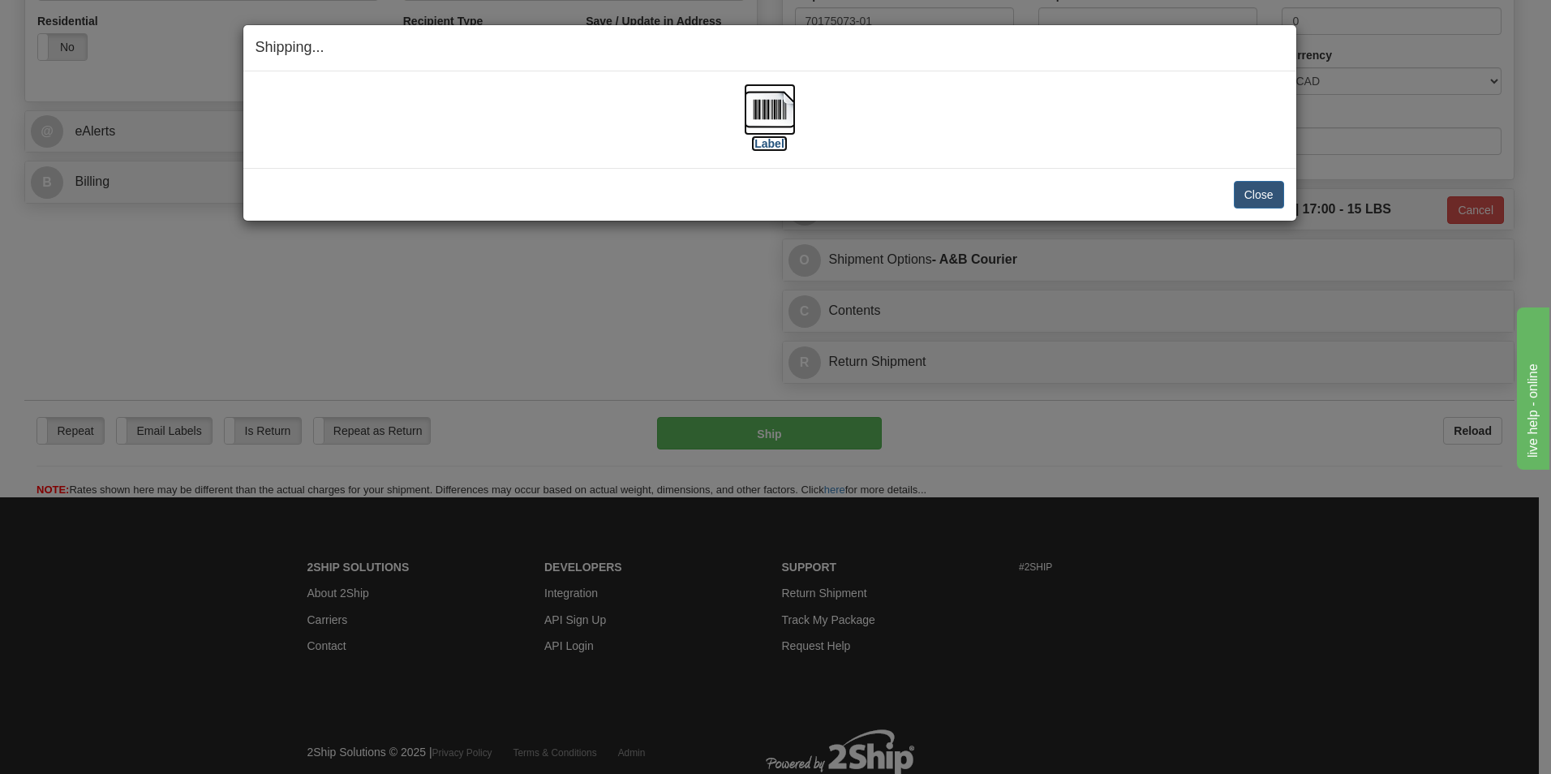
click at [775, 97] on img at bounding box center [770, 110] width 52 height 52
click at [1232, 190] on div "Close Cancel" at bounding box center [769, 195] width 1028 height 28
click at [1242, 189] on button "Close" at bounding box center [1259, 195] width 50 height 28
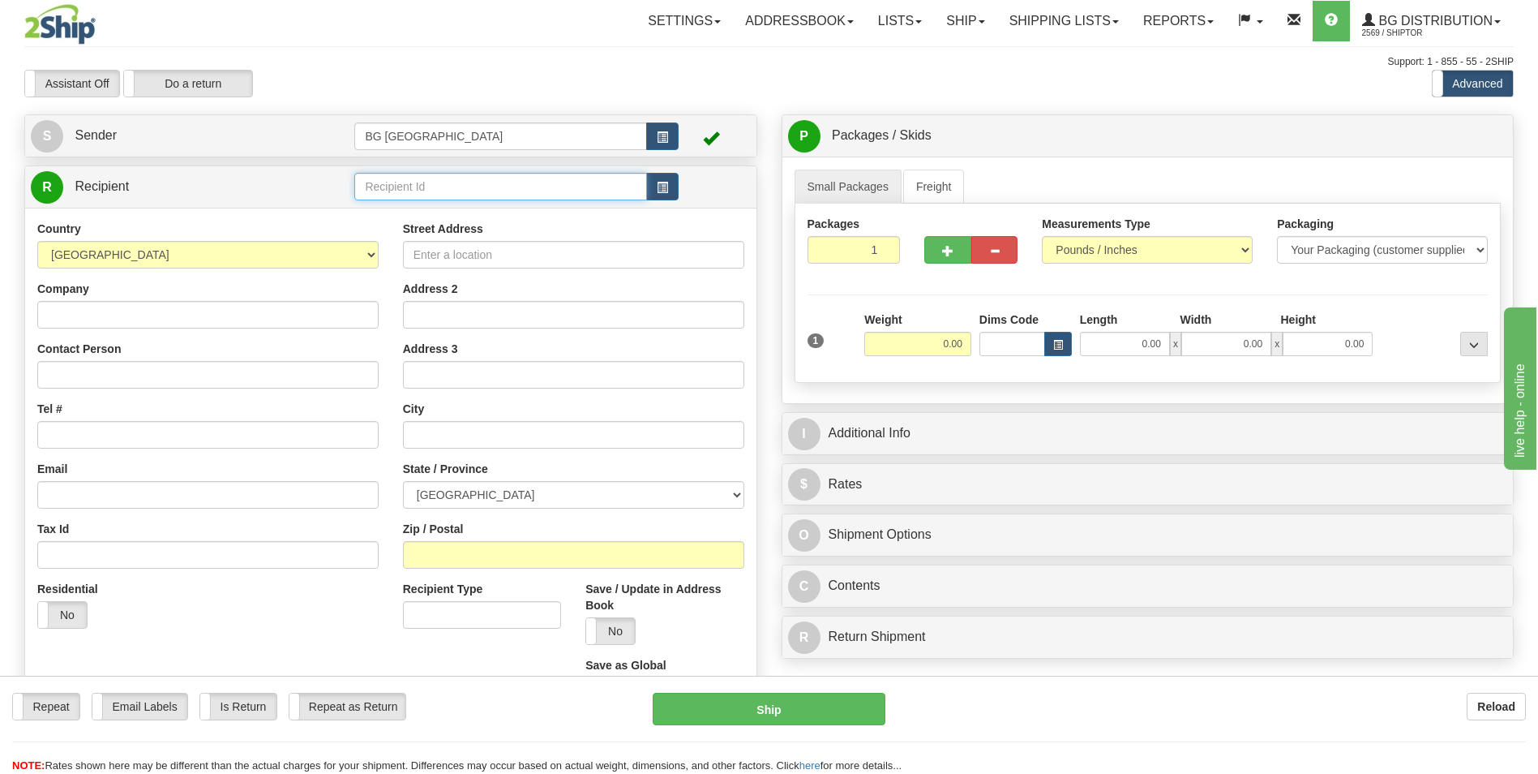
click at [509, 184] on input "text" at bounding box center [500, 187] width 292 height 28
click at [497, 203] on div "60163" at bounding box center [497, 212] width 277 height 18
type input "60163"
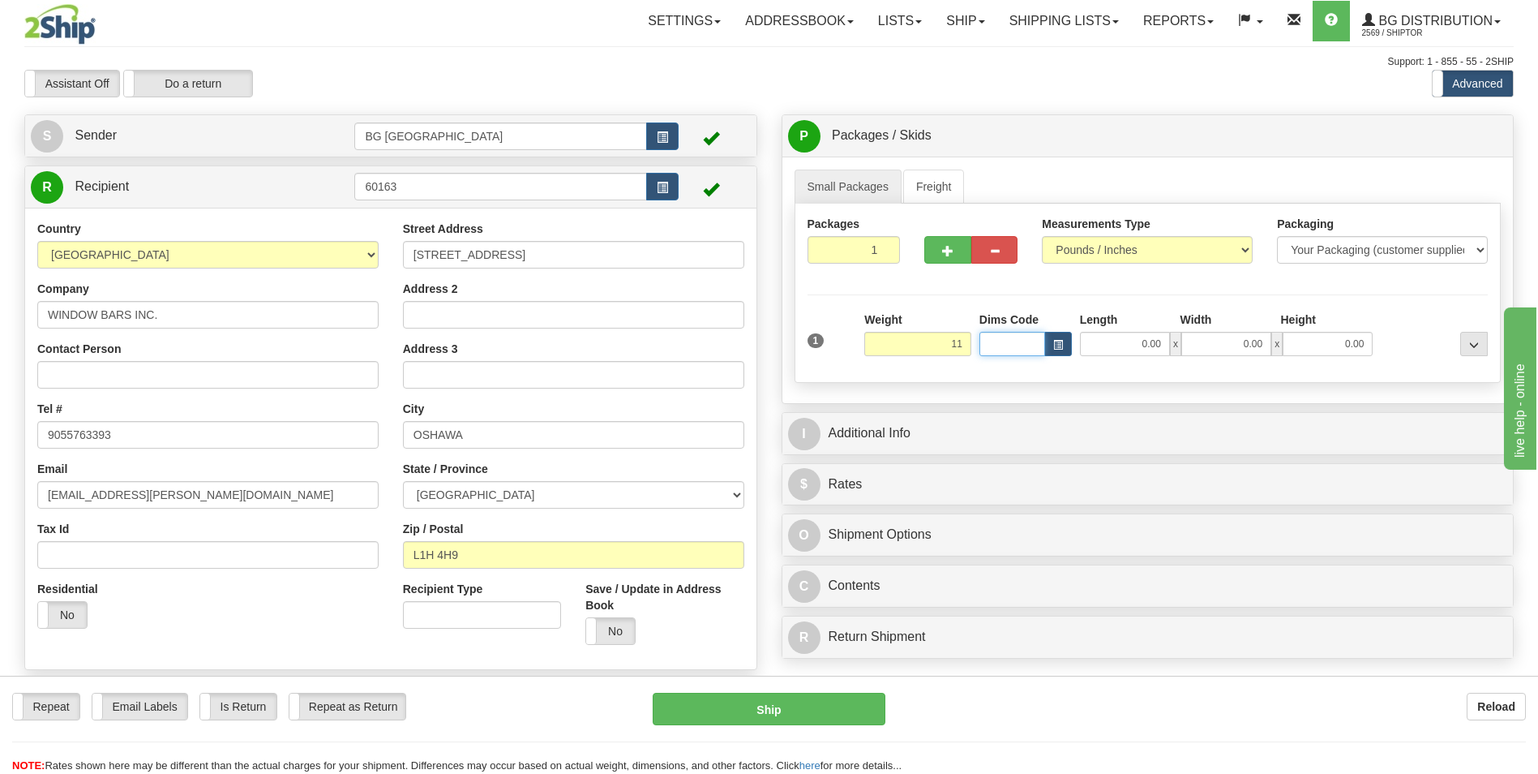
type input "11.00"
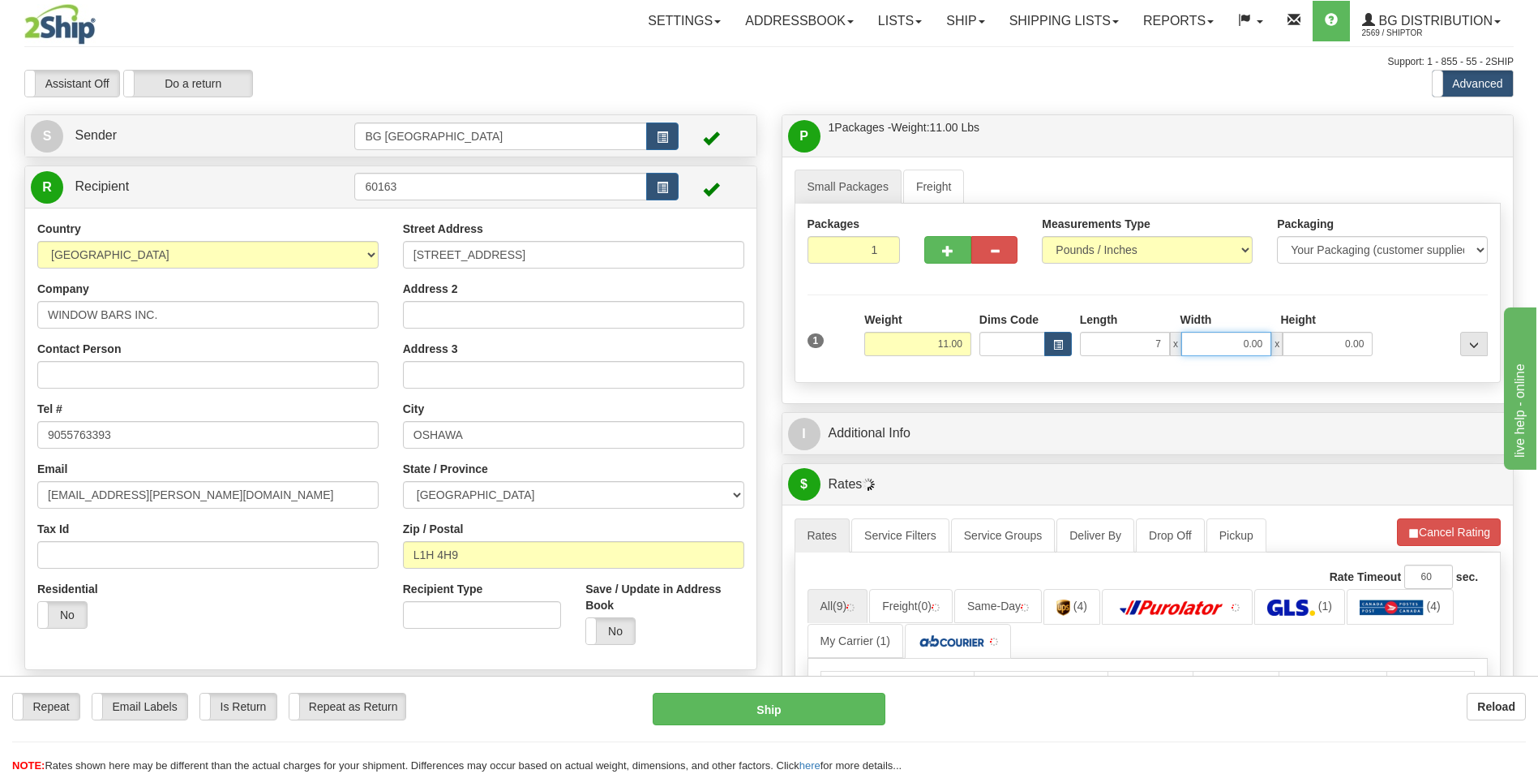
type input "7.00"
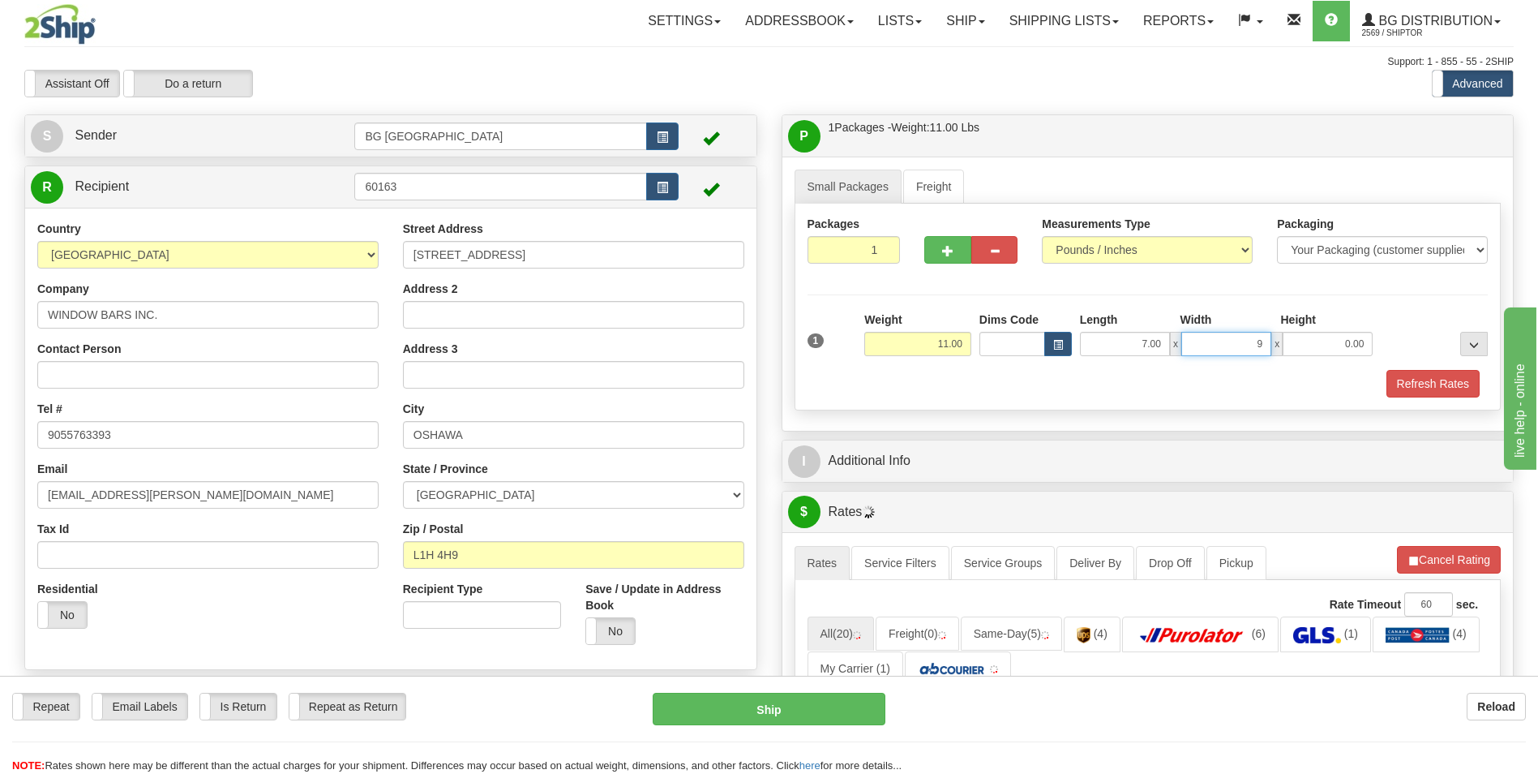
type input "9.00"
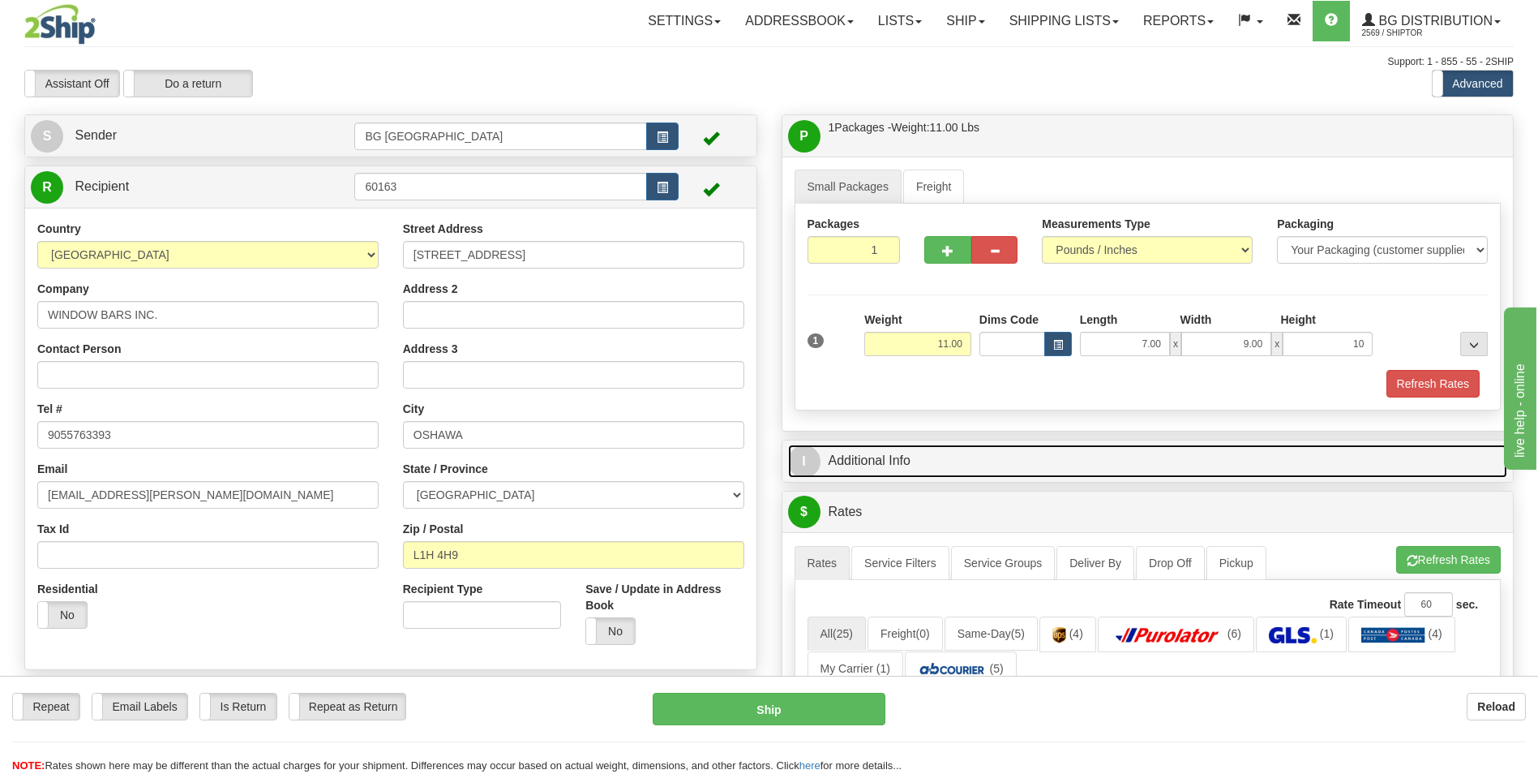
type input "10.00"
click at [932, 461] on link "I Additional Info" at bounding box center [1148, 460] width 720 height 33
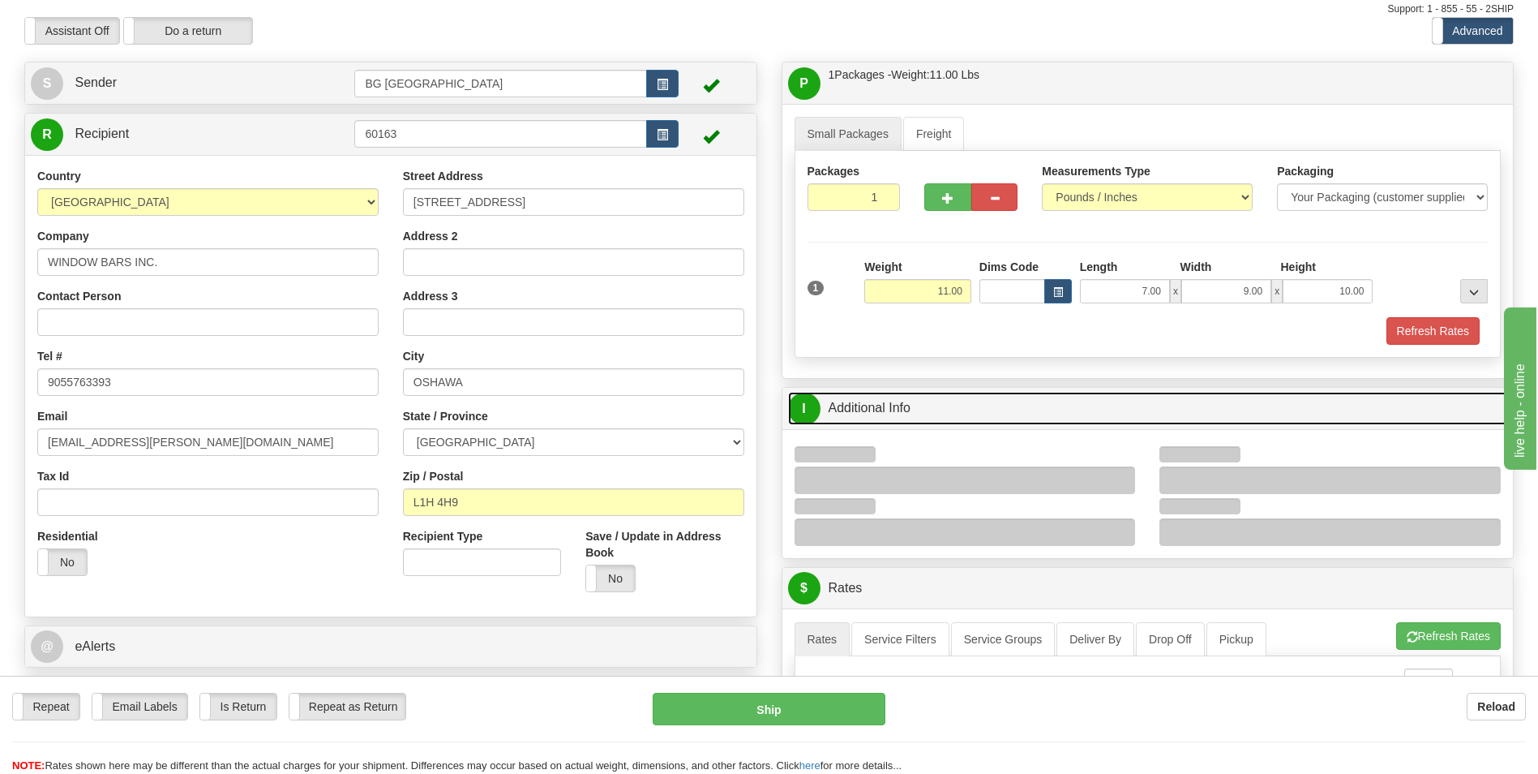
scroll to position [81, 0]
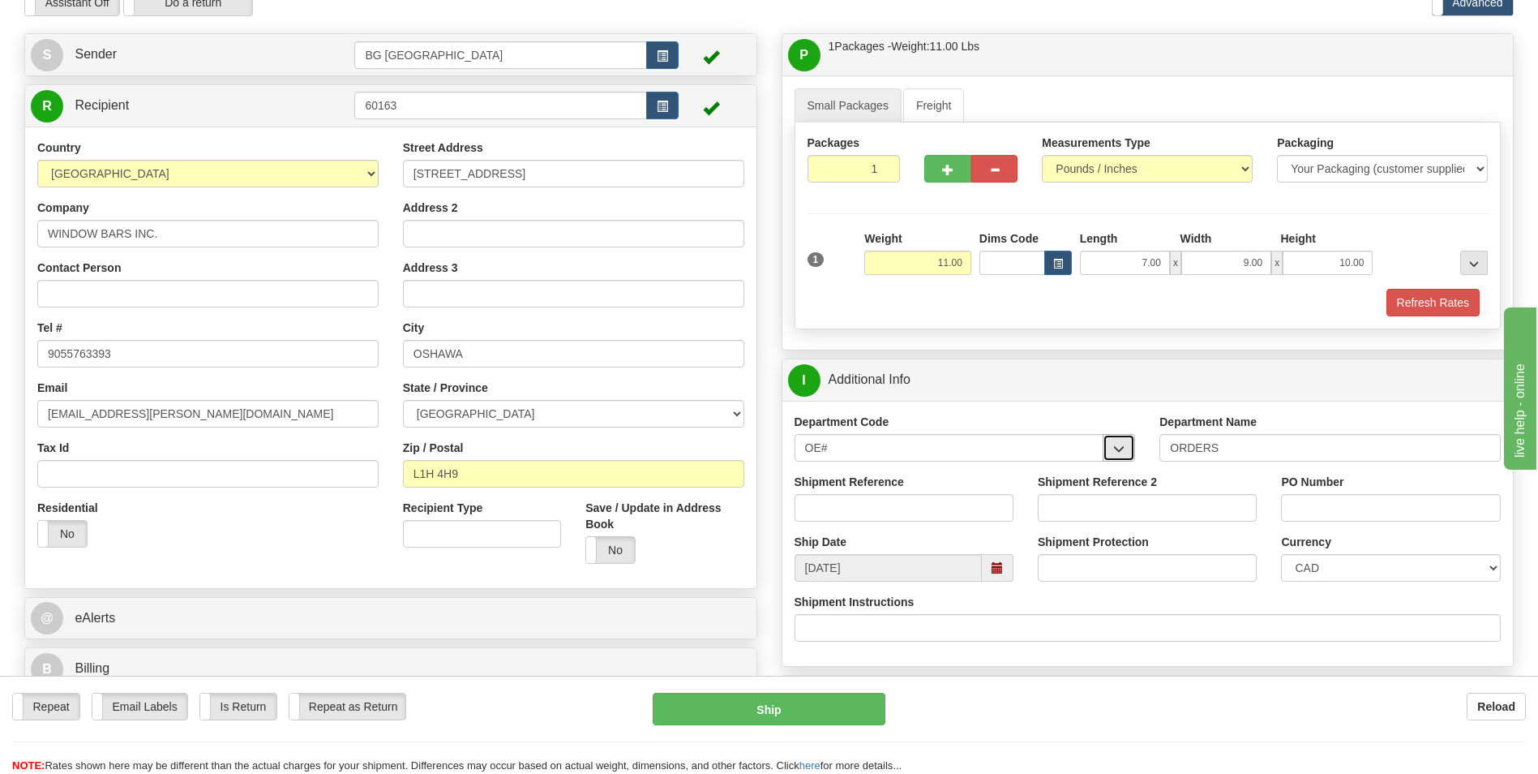
click at [1117, 451] on span "button" at bounding box center [1119, 449] width 11 height 11
click at [1128, 414] on div "Department Code OE# OE#" at bounding box center [965, 438] width 341 height 48
click at [848, 506] on input "Shipment Reference" at bounding box center [904, 508] width 219 height 28
type input "70182025-00"
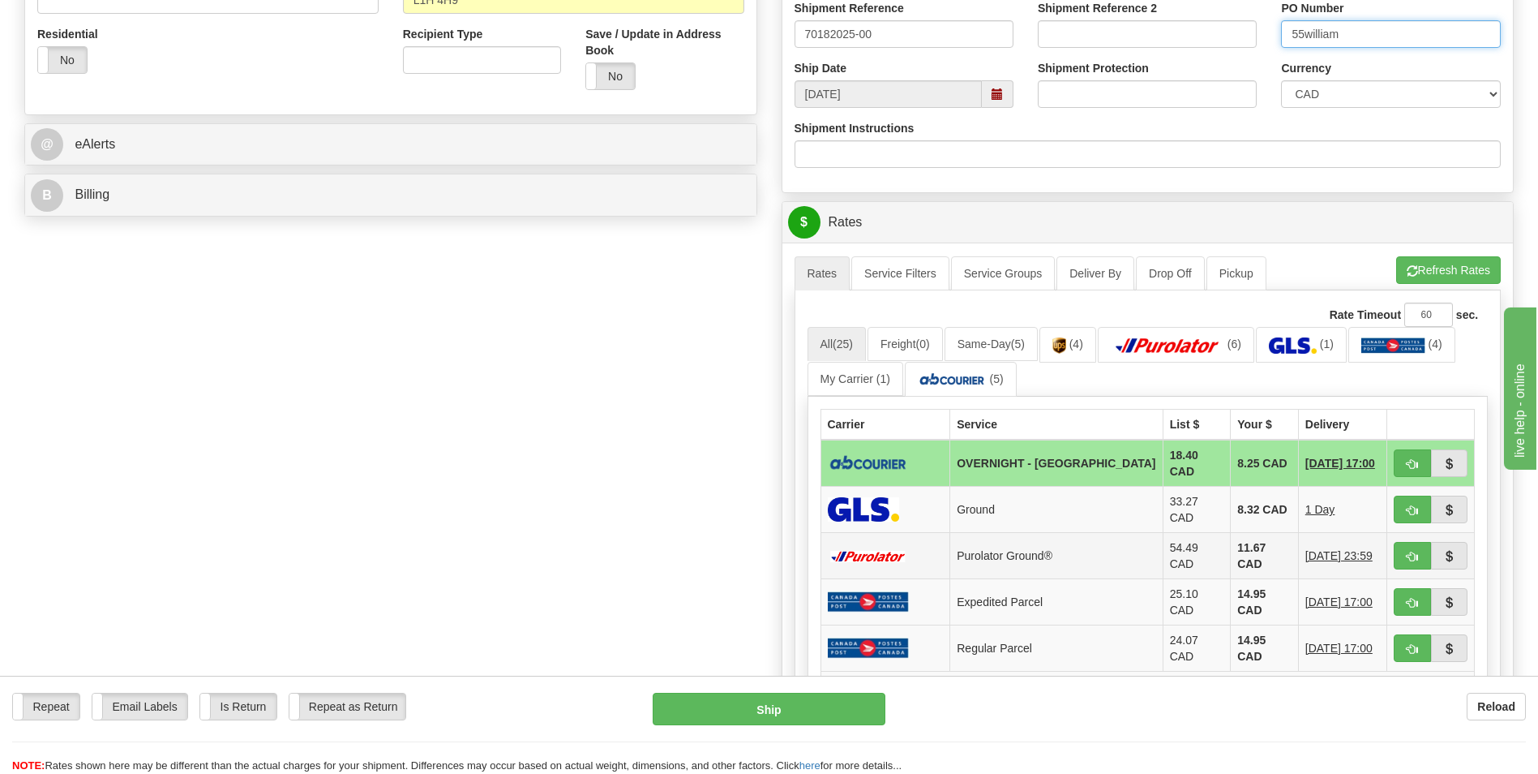
scroll to position [649, 0]
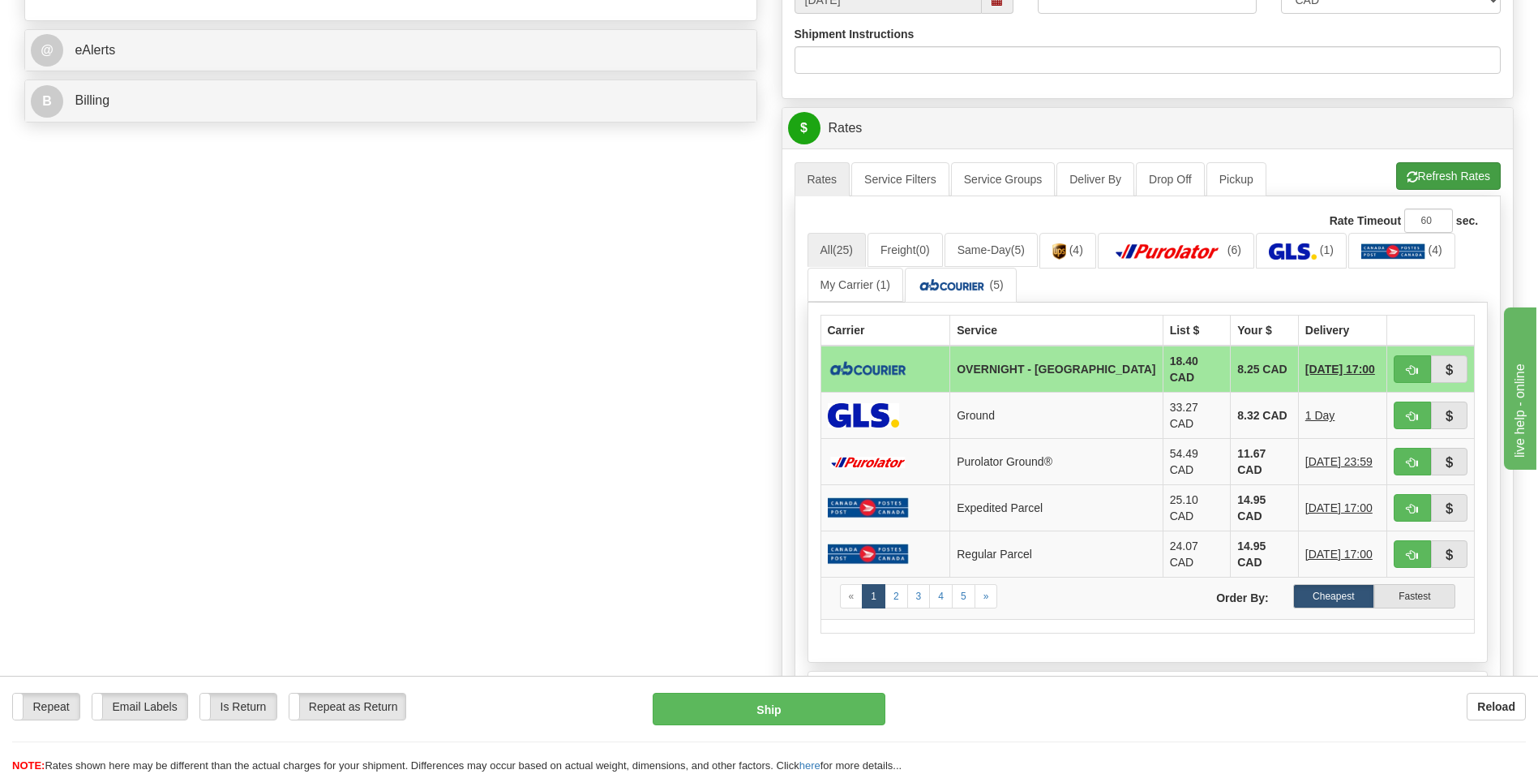
type input "55william"
click at [1445, 176] on button "Refresh Rates" at bounding box center [1449, 176] width 105 height 28
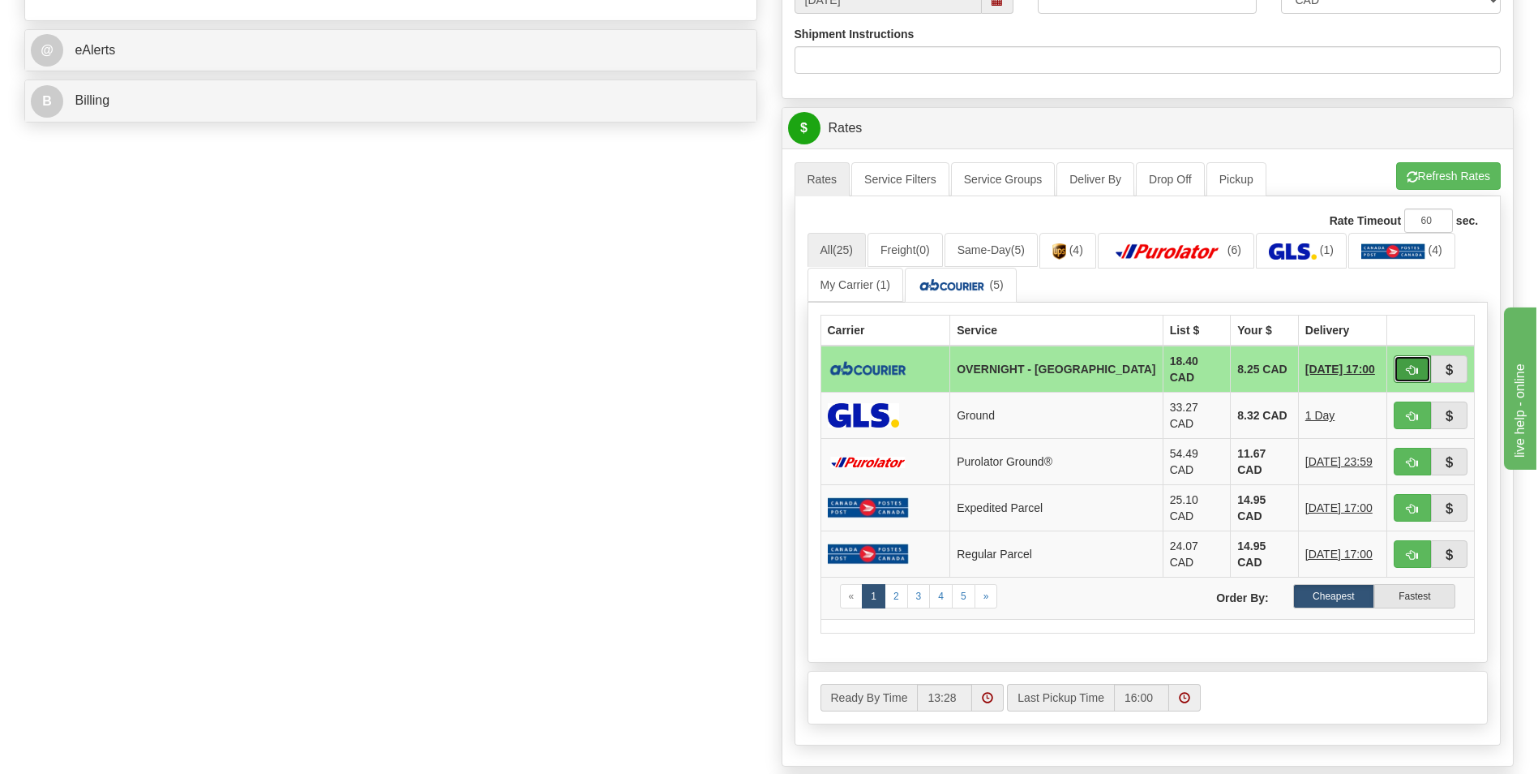
click at [1407, 369] on span "button" at bounding box center [1412, 370] width 11 height 11
type input "4"
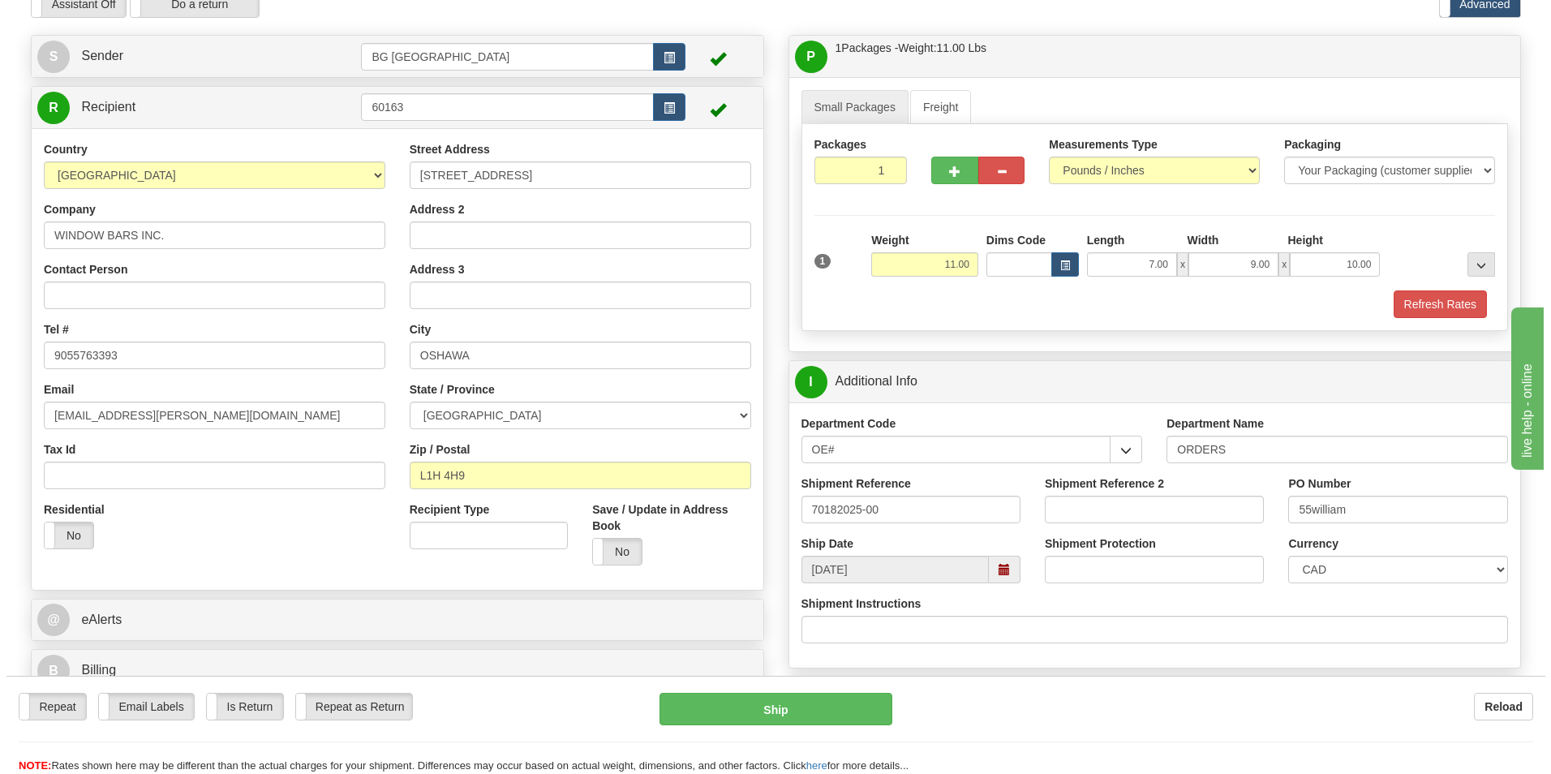
scroll to position [0, 0]
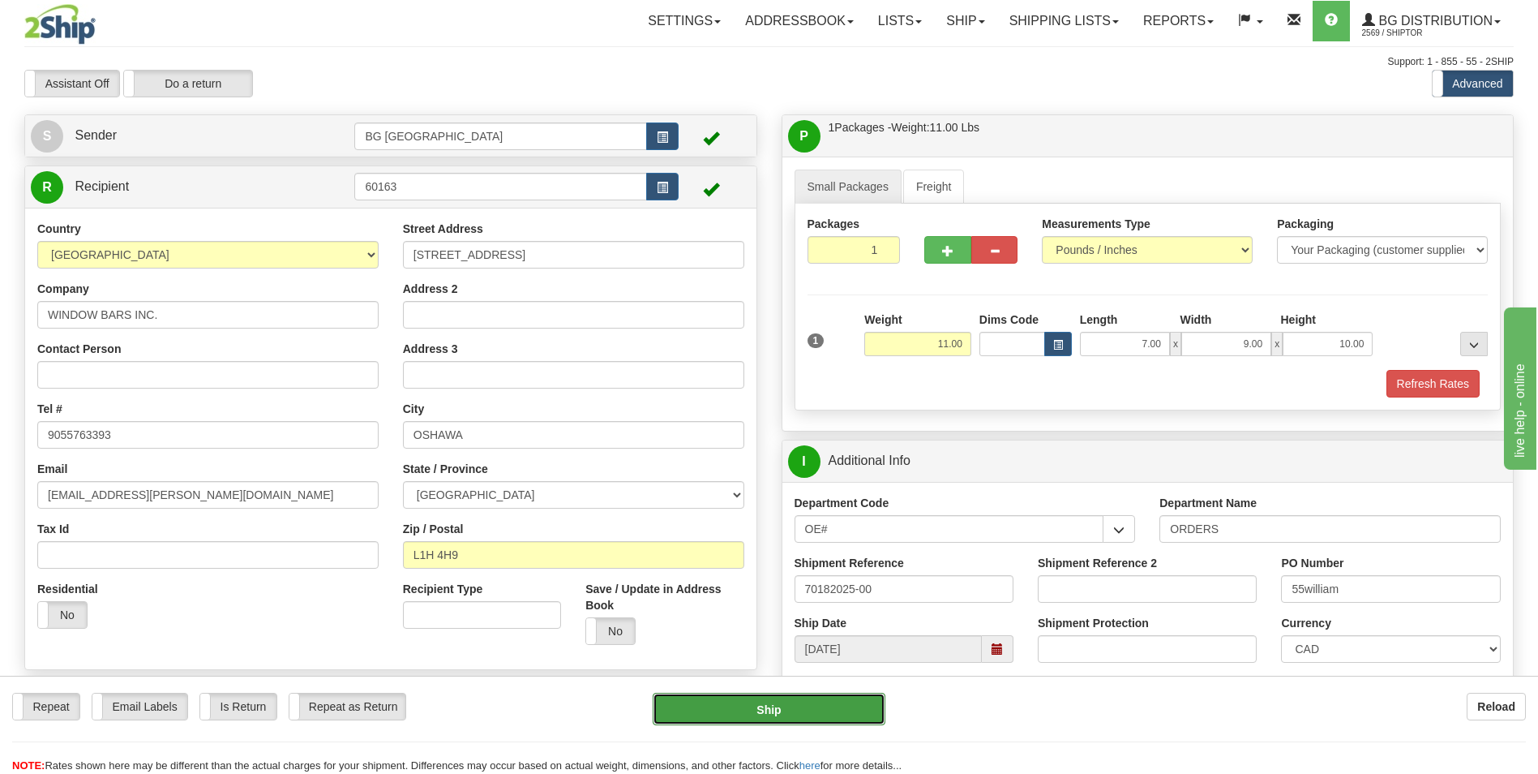
click at [813, 709] on button "Ship" at bounding box center [769, 709] width 232 height 32
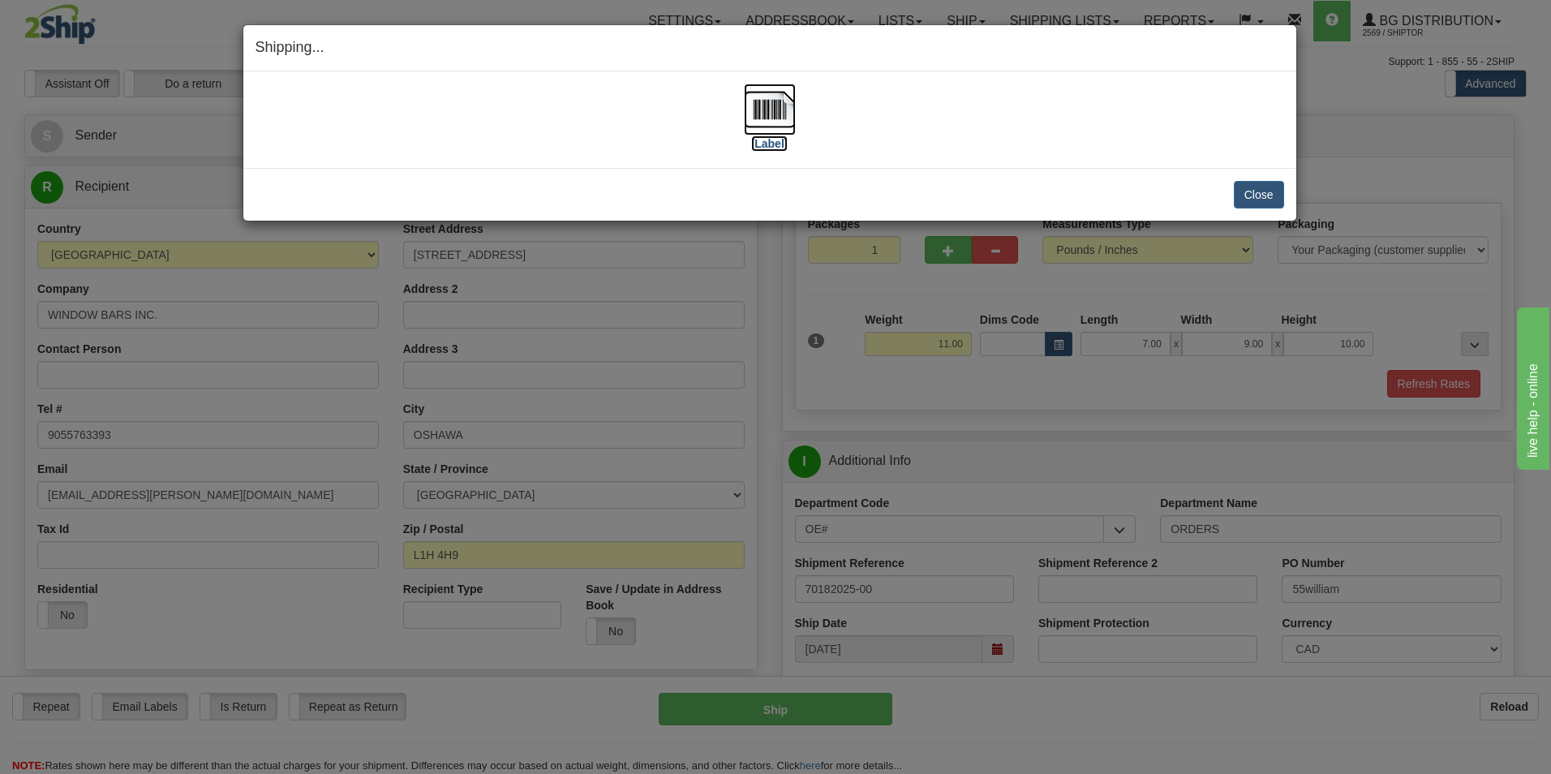
click at [770, 149] on label "[Label]" at bounding box center [769, 143] width 37 height 16
click at [1255, 188] on button "Close" at bounding box center [1259, 195] width 50 height 28
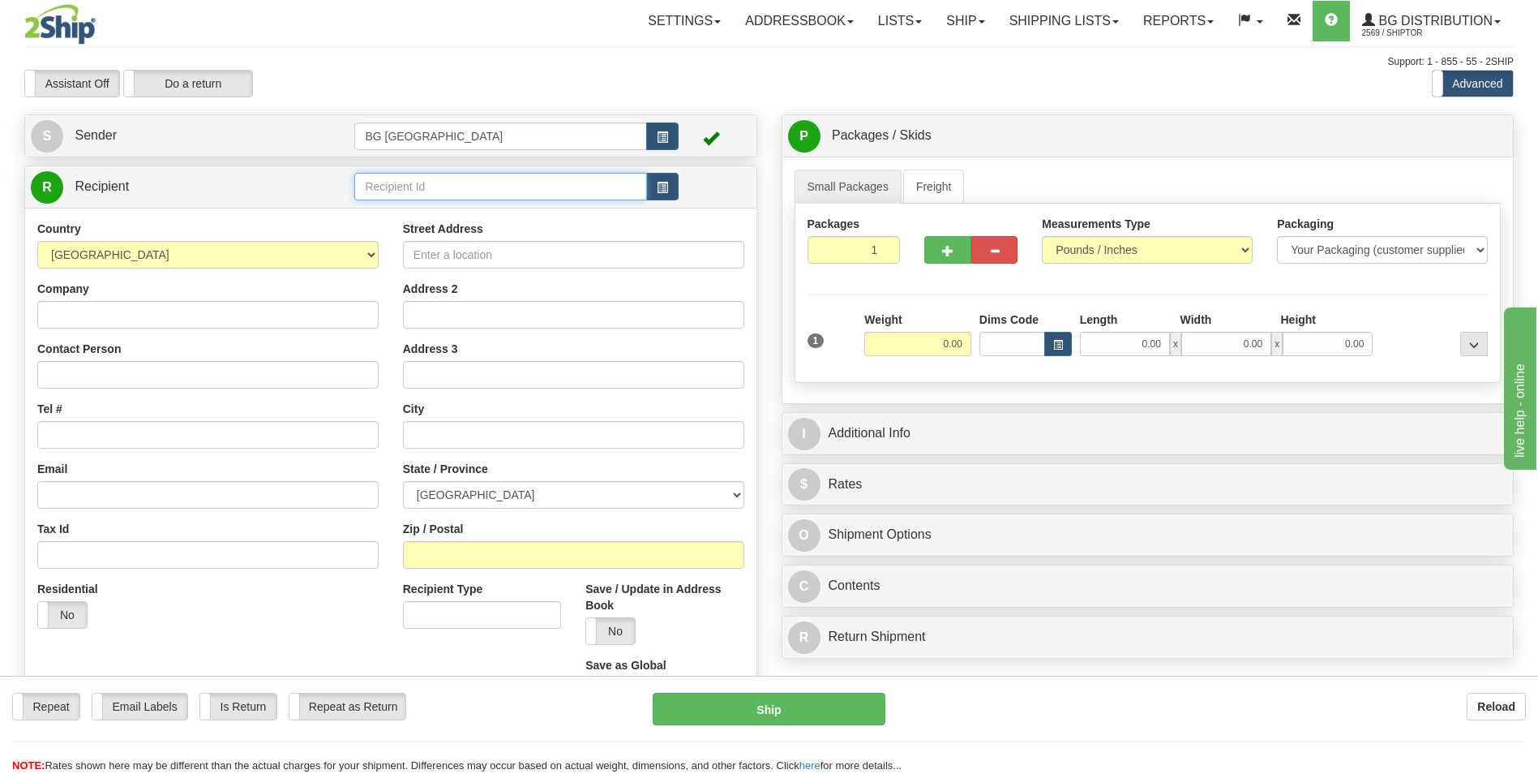
click at [427, 183] on input "text" at bounding box center [500, 187] width 292 height 28
click at [410, 204] on div "60128" at bounding box center [497, 212] width 277 height 18
type input "60128"
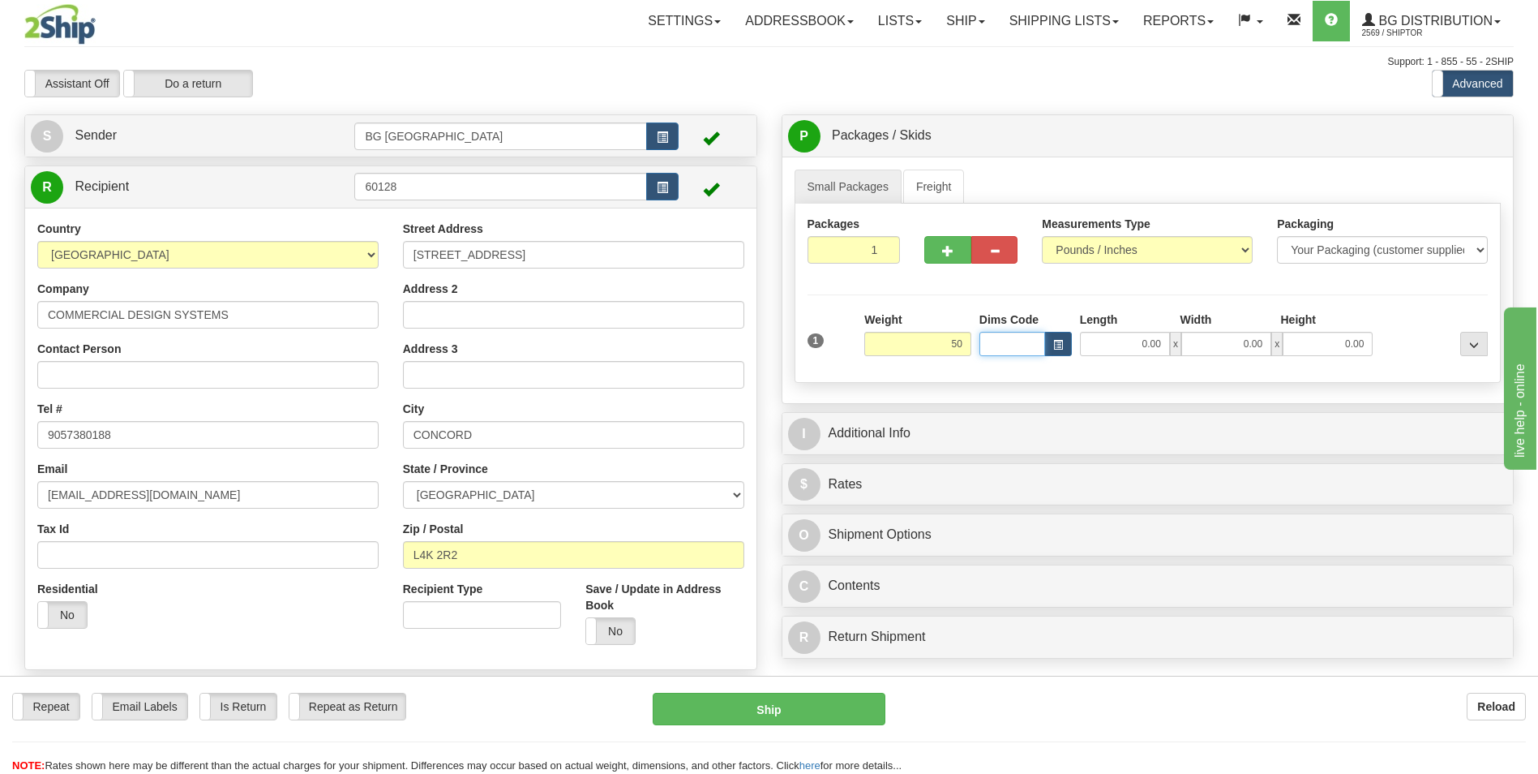
type input "50.00"
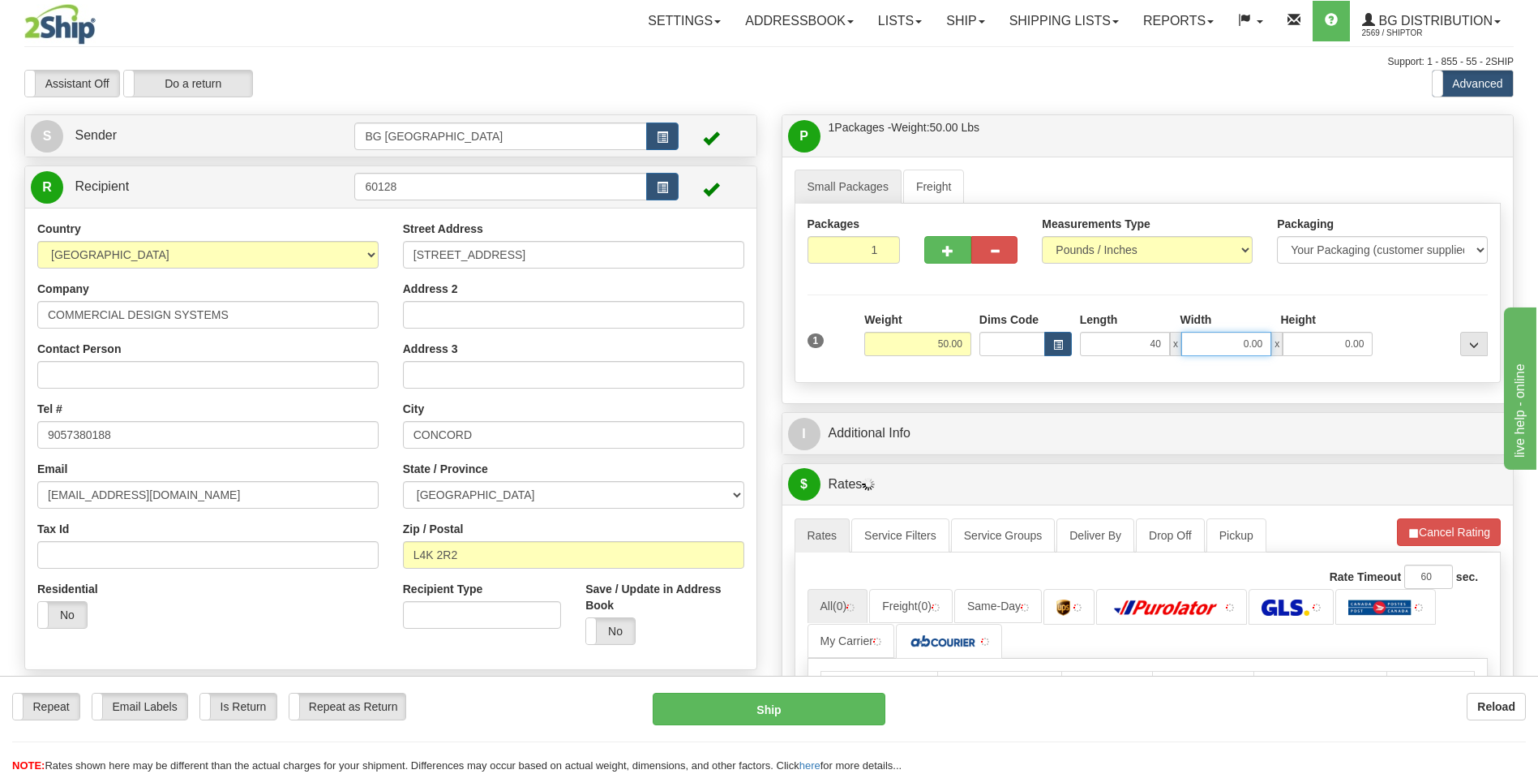
type input "40.00"
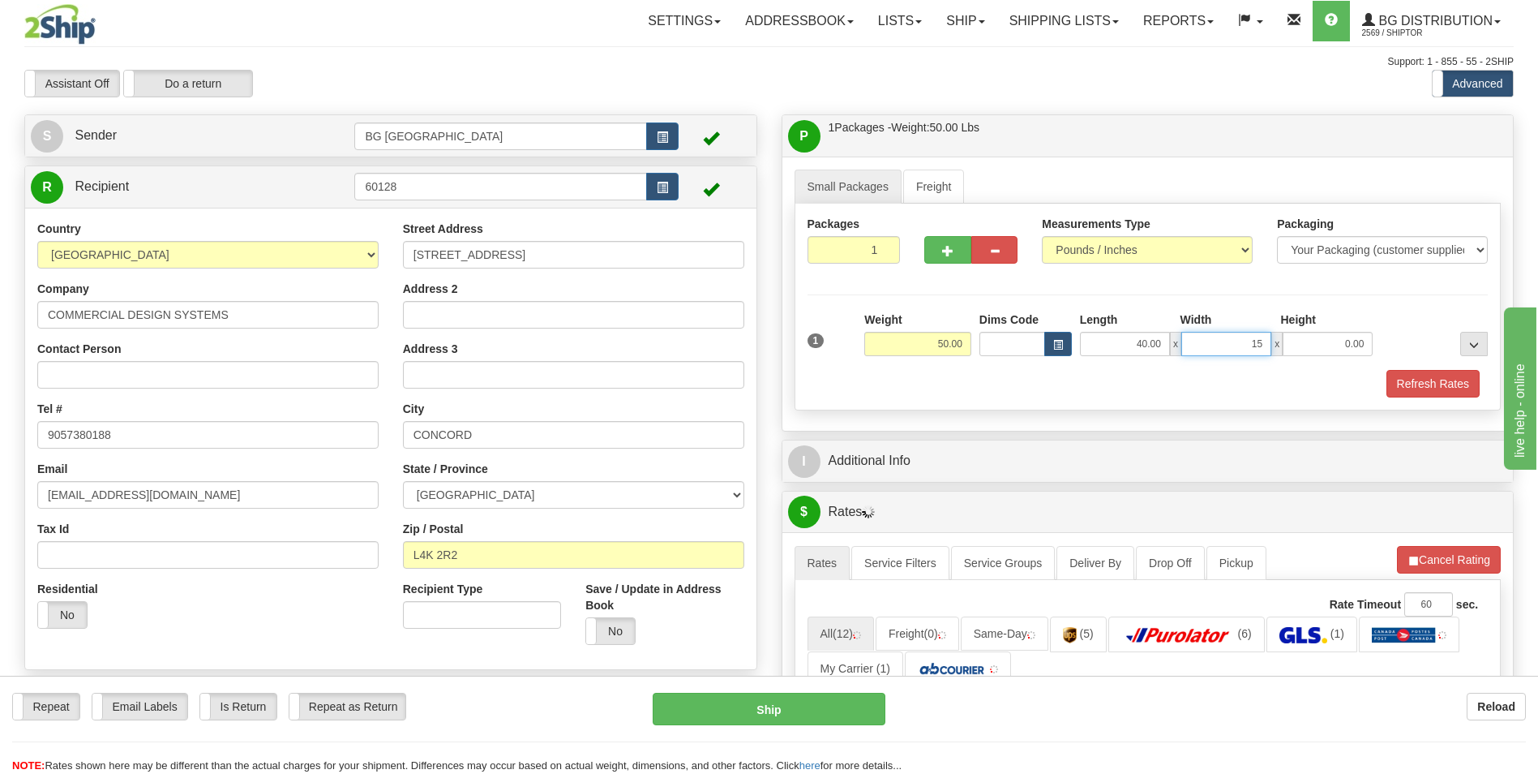
type input "15.00"
type input "10.00"
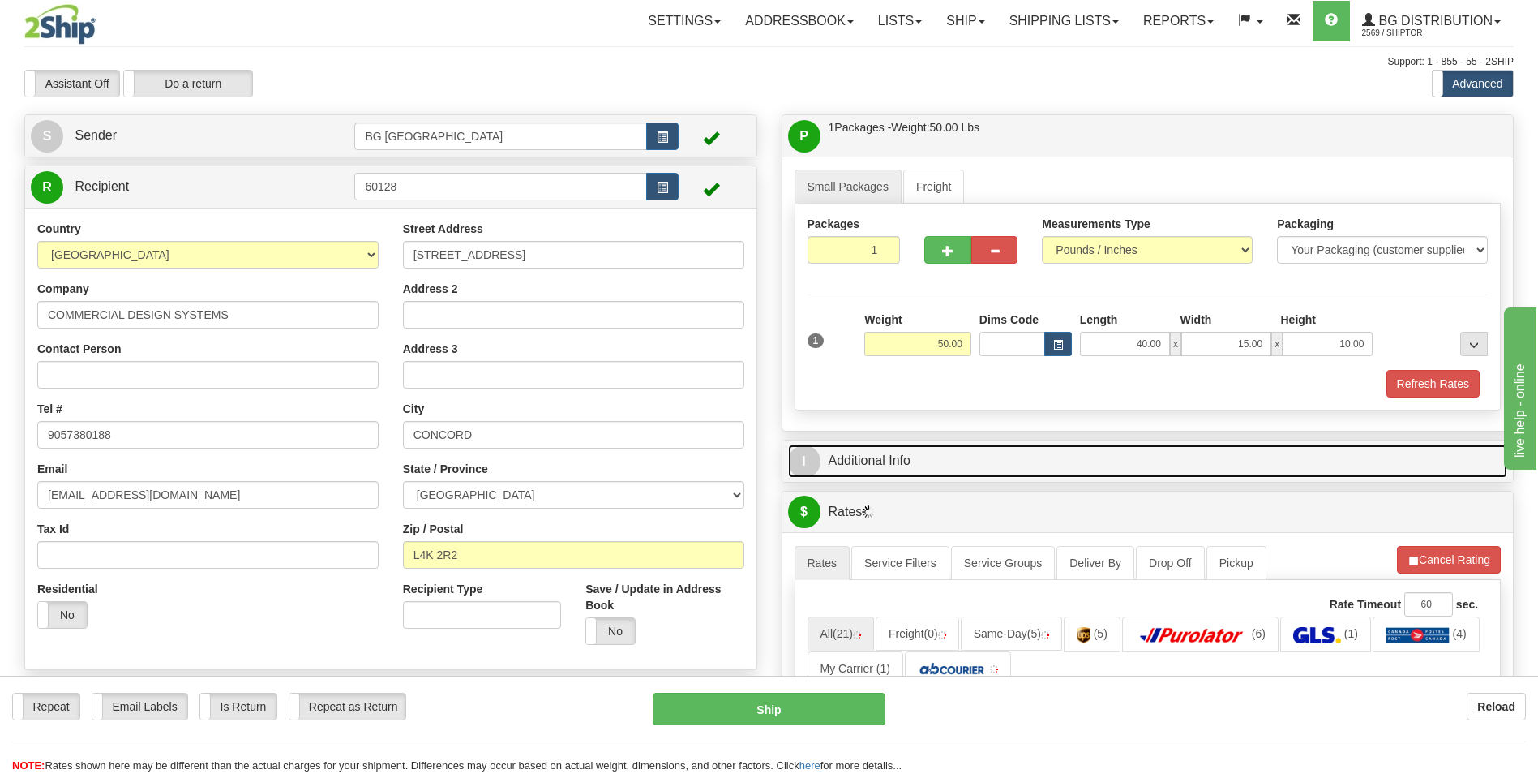
click at [912, 465] on link "I Additional Info" at bounding box center [1148, 460] width 720 height 33
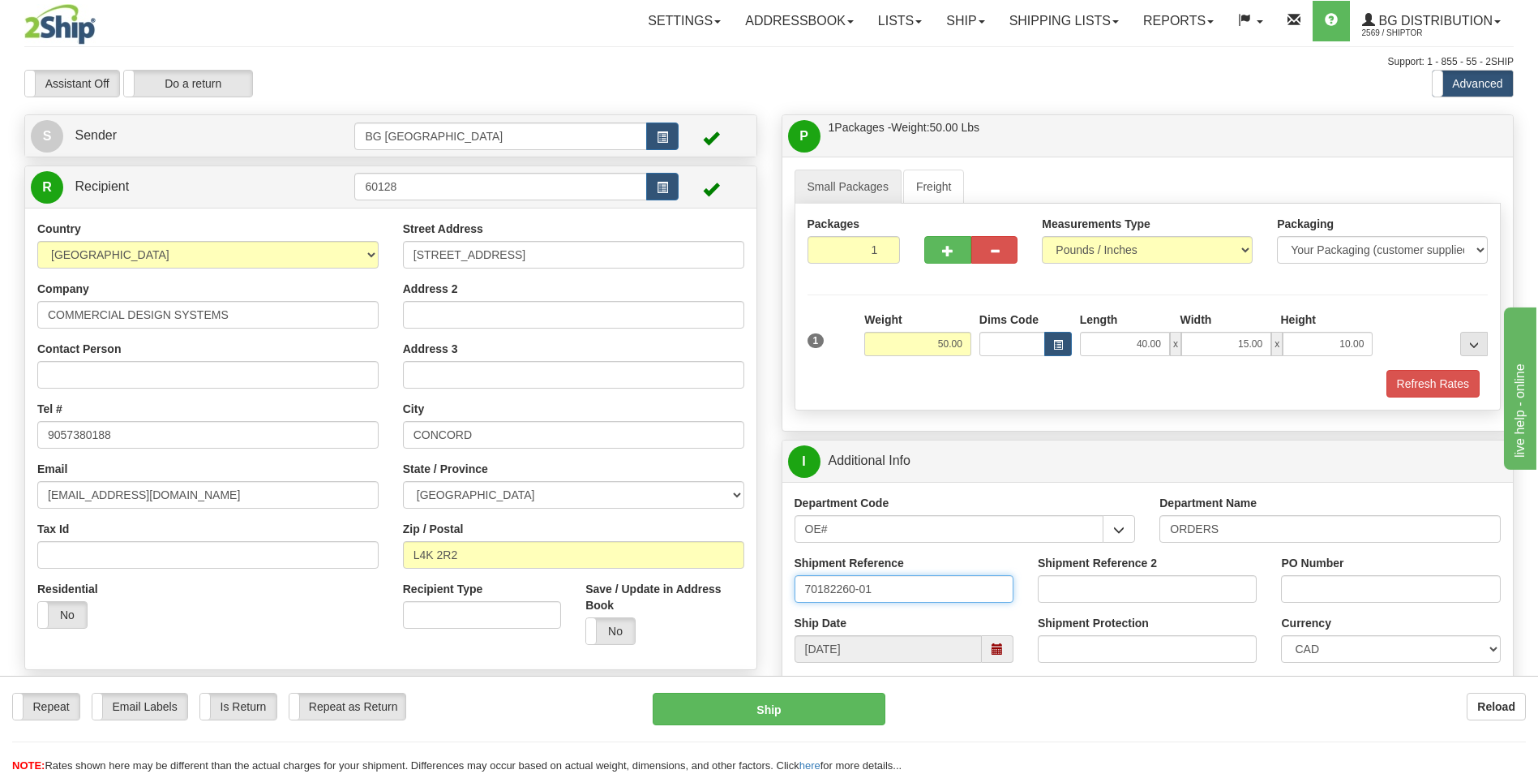
type input "70182260-01"
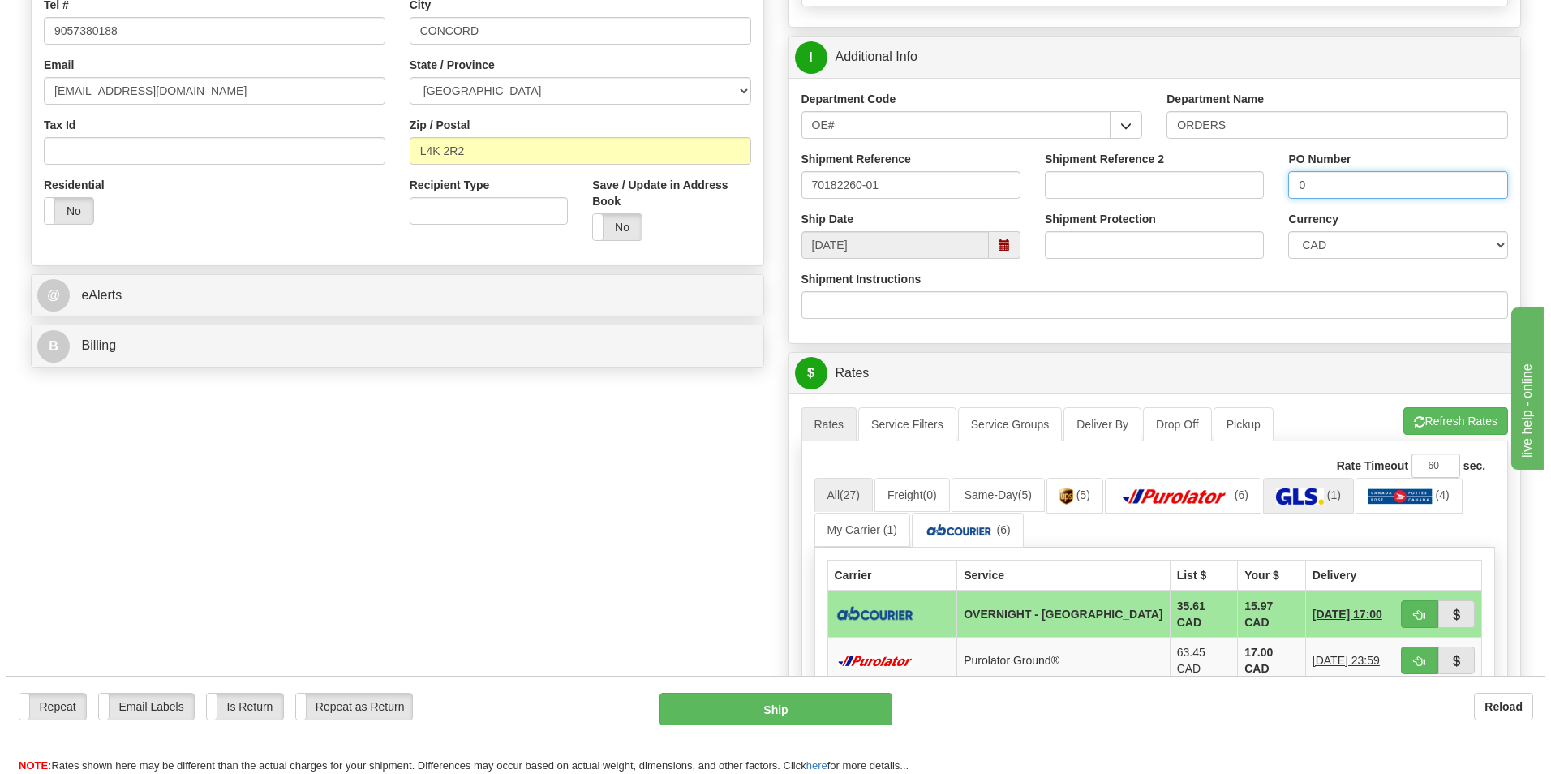
scroll to position [406, 0]
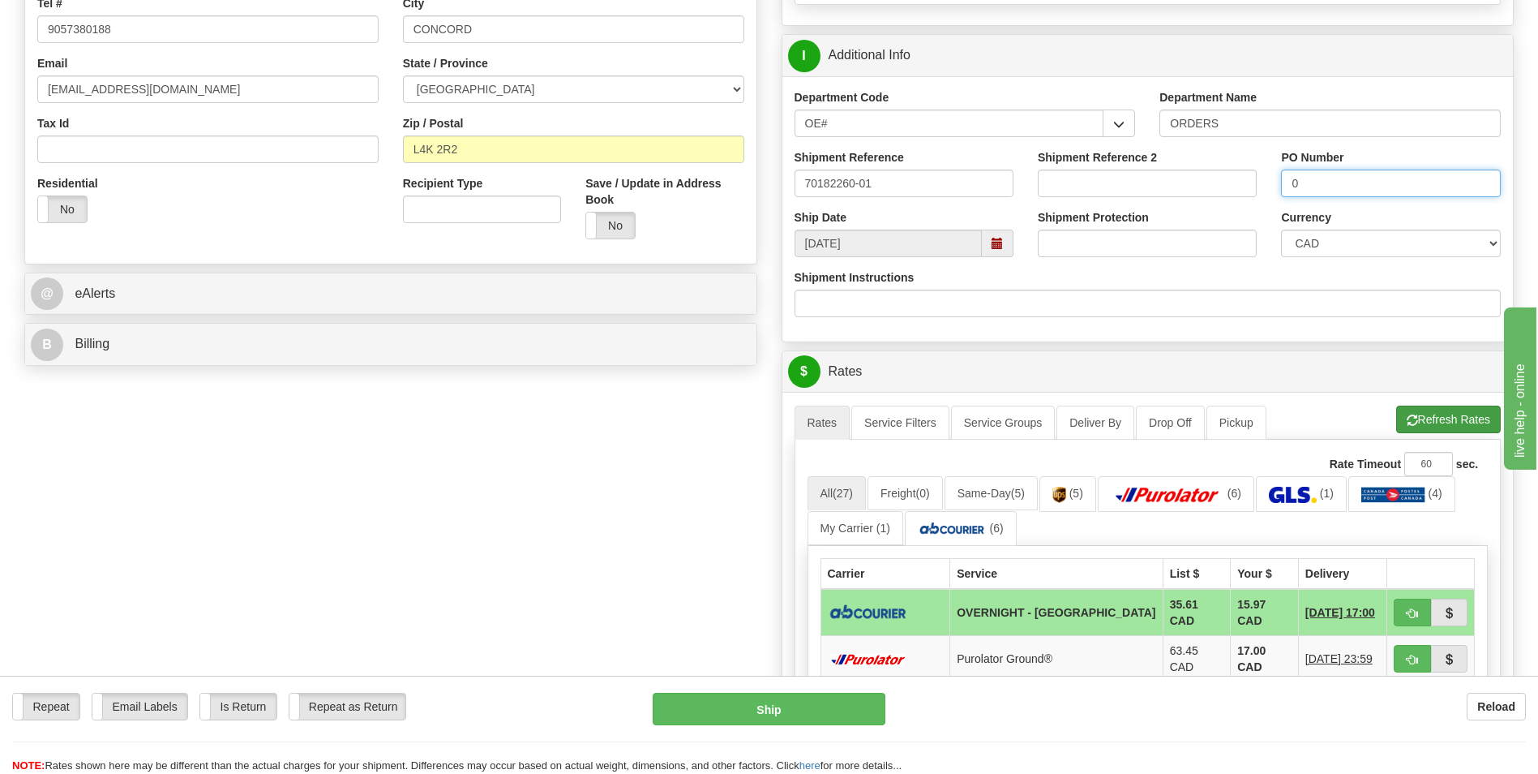
type input "0"
click at [1427, 421] on button "Refresh Rates" at bounding box center [1449, 420] width 105 height 28
click at [1404, 610] on button "button" at bounding box center [1412, 613] width 37 height 28
type input "4"
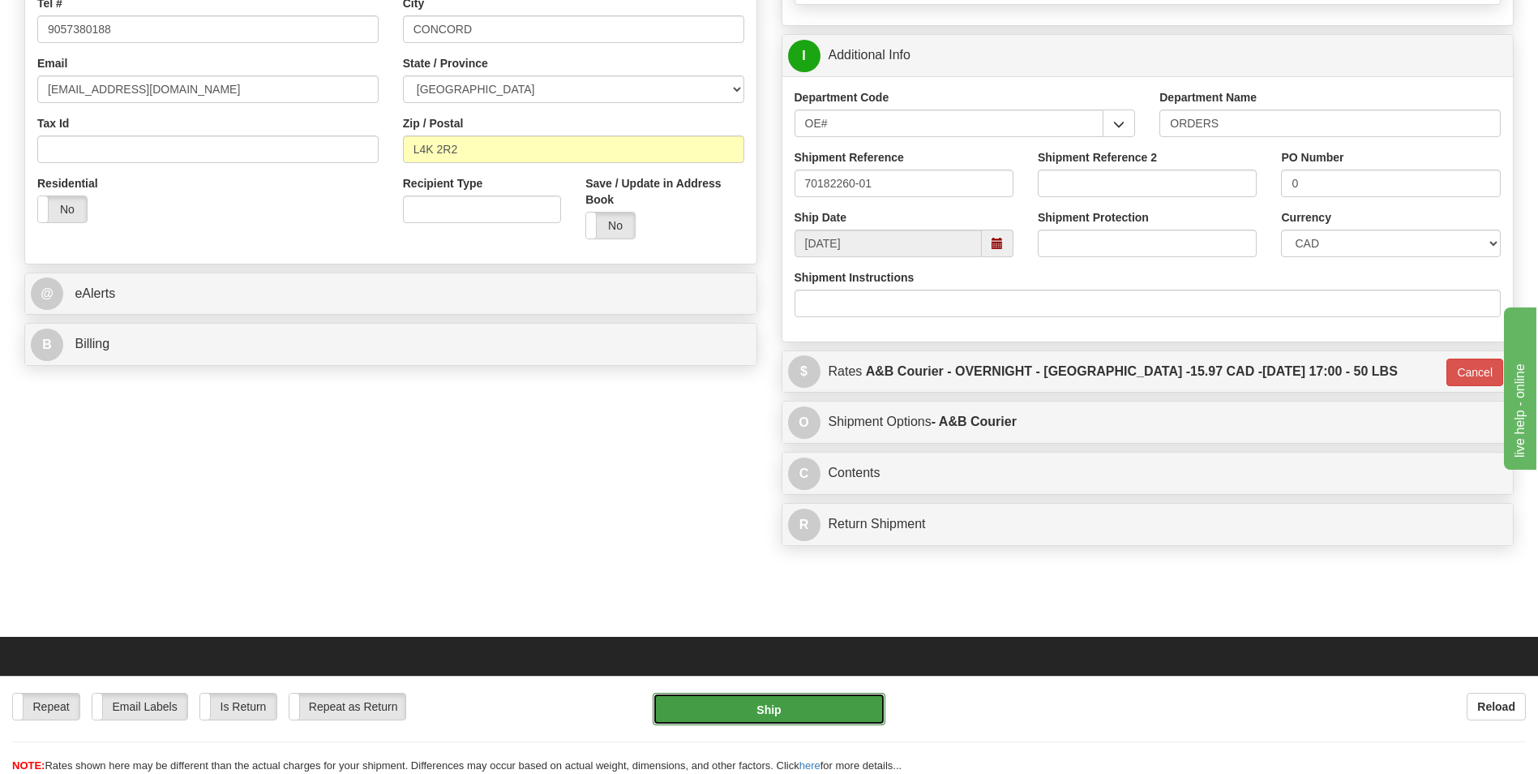
click at [862, 698] on button "Ship" at bounding box center [769, 709] width 232 height 32
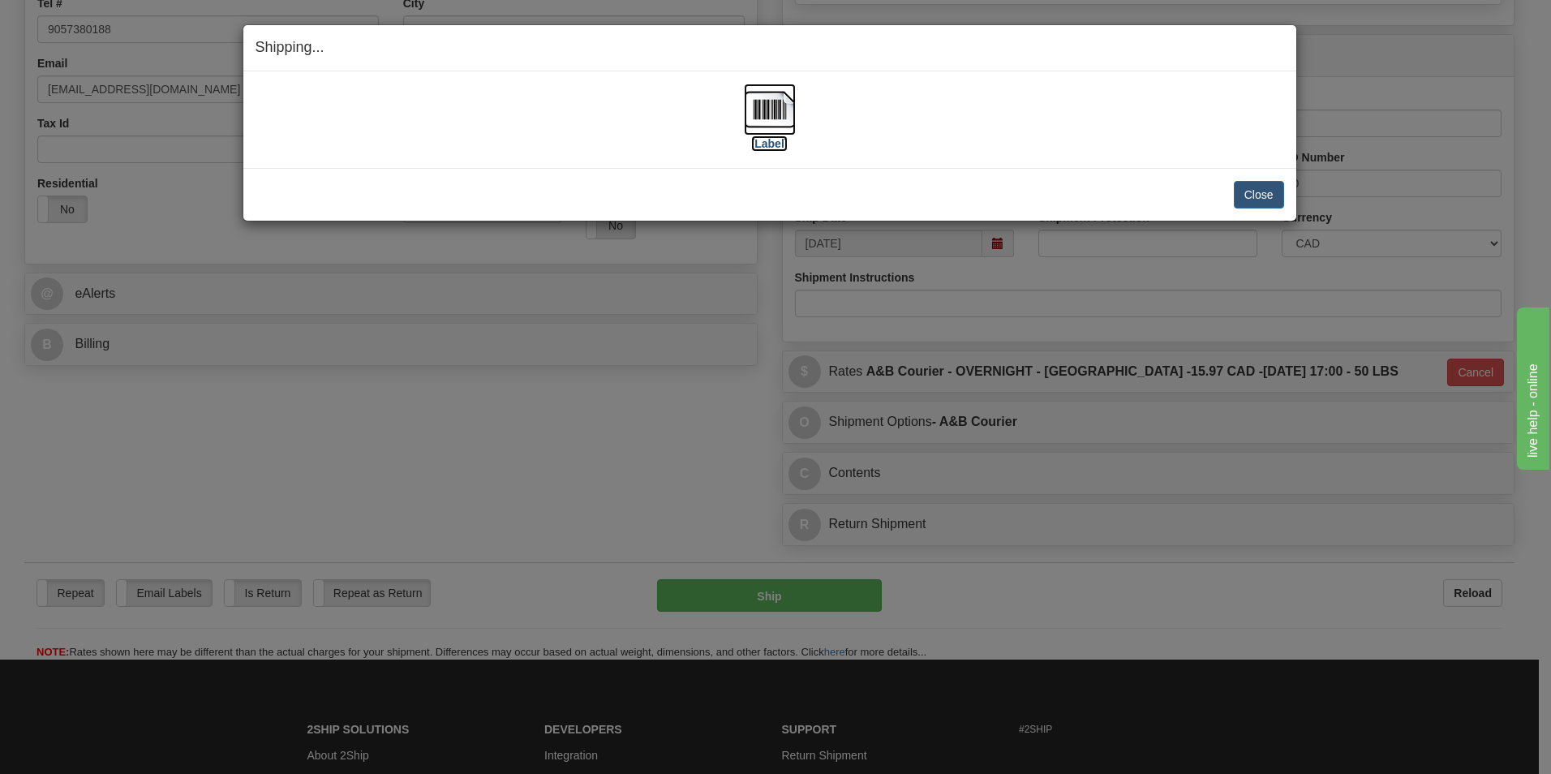
click at [762, 118] on img at bounding box center [770, 110] width 52 height 52
click at [1255, 195] on button "Close" at bounding box center [1259, 195] width 50 height 28
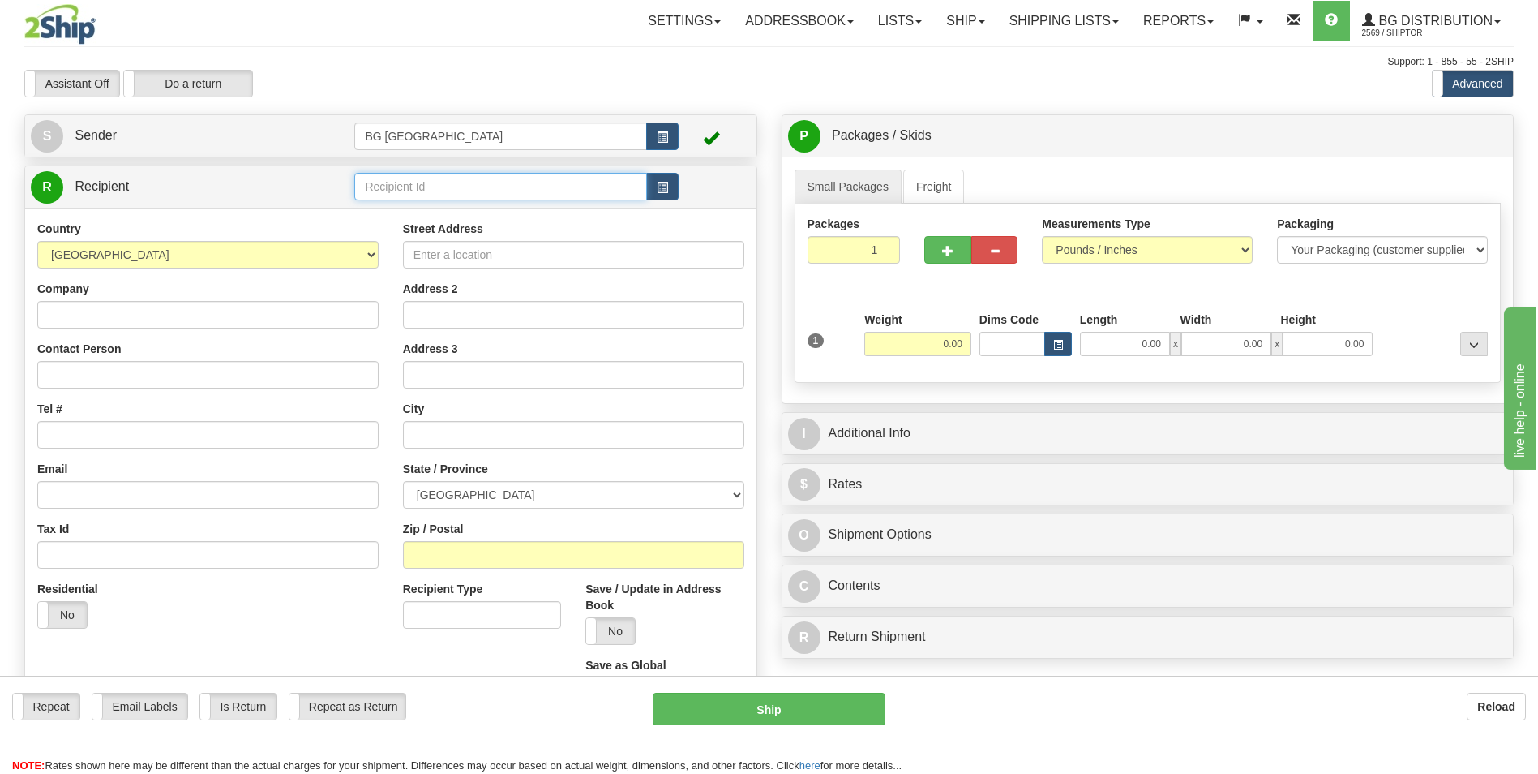
click at [418, 200] on input "text" at bounding box center [500, 187] width 292 height 28
click at [399, 208] on div "60682" at bounding box center [497, 212] width 277 height 18
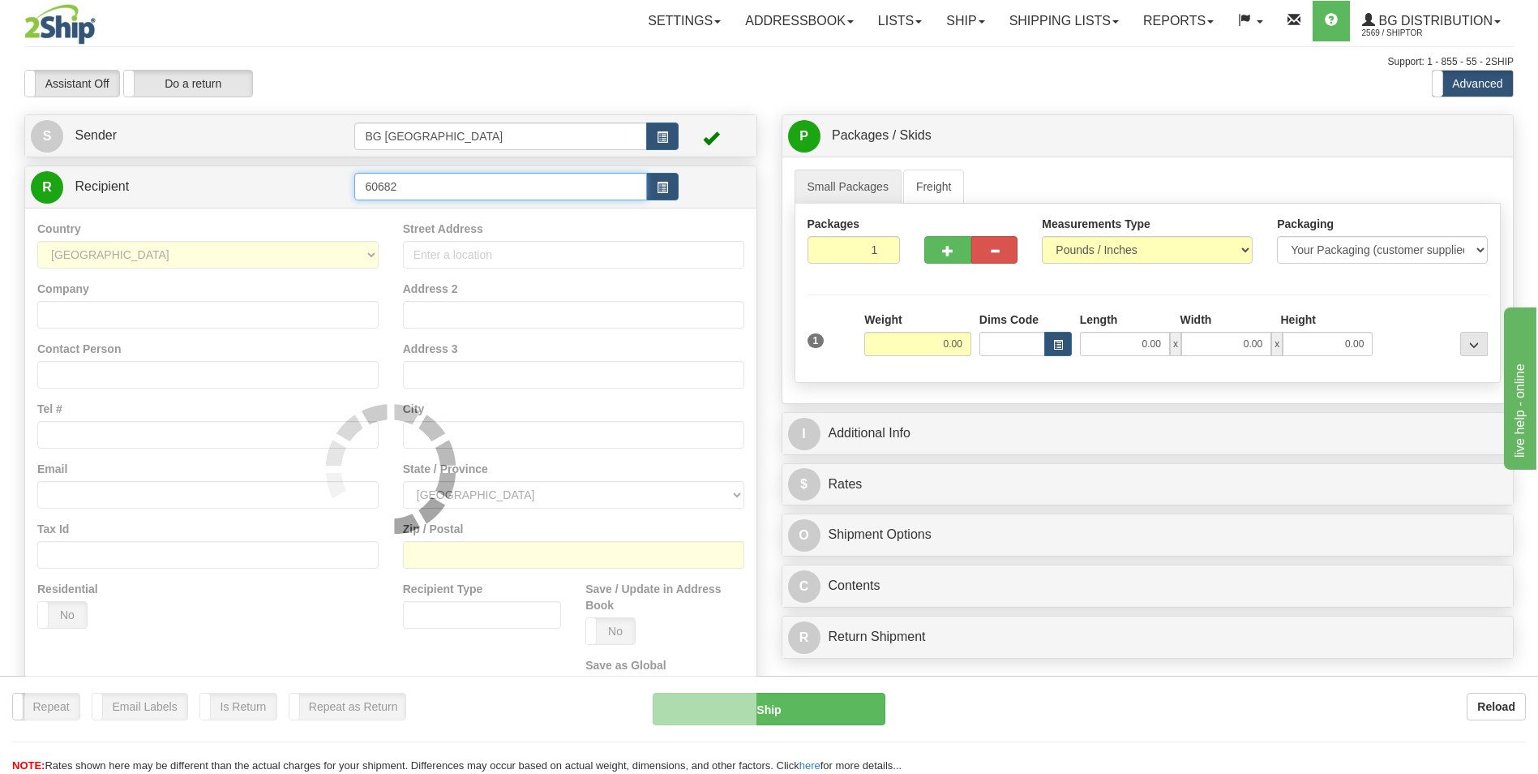
type input "60682"
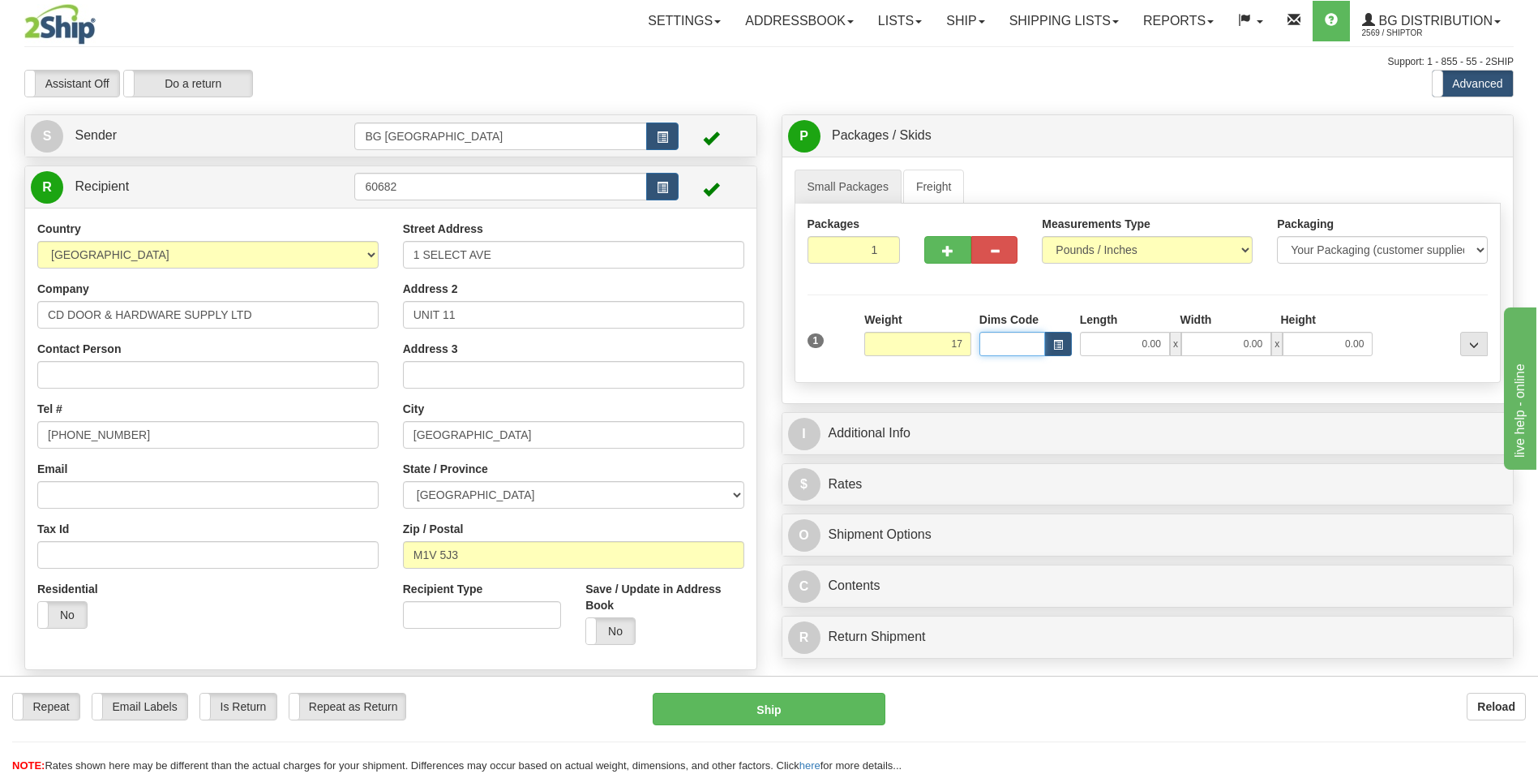
type input "17.00"
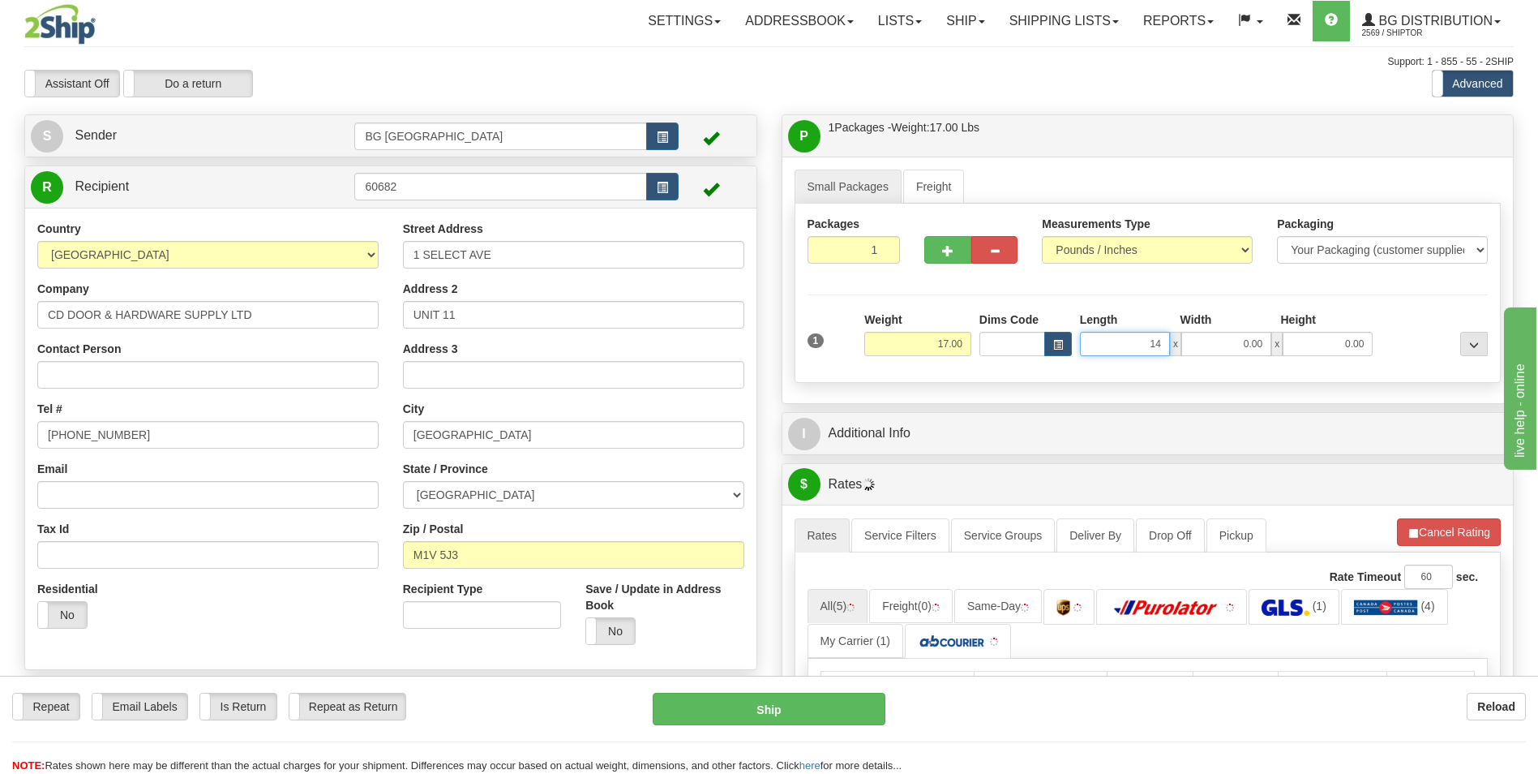
type input "14.00"
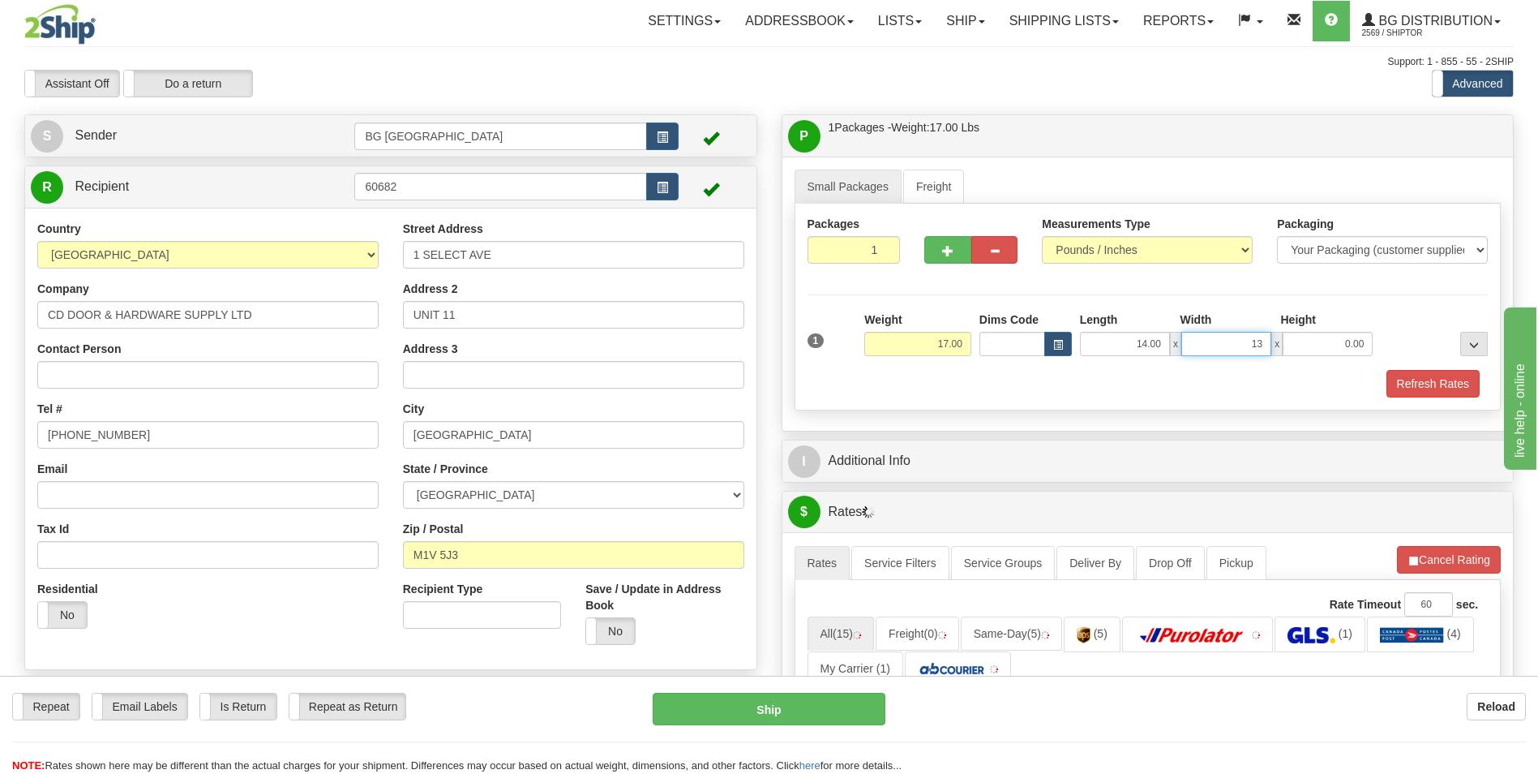
type input "13.00"
type input "10.00"
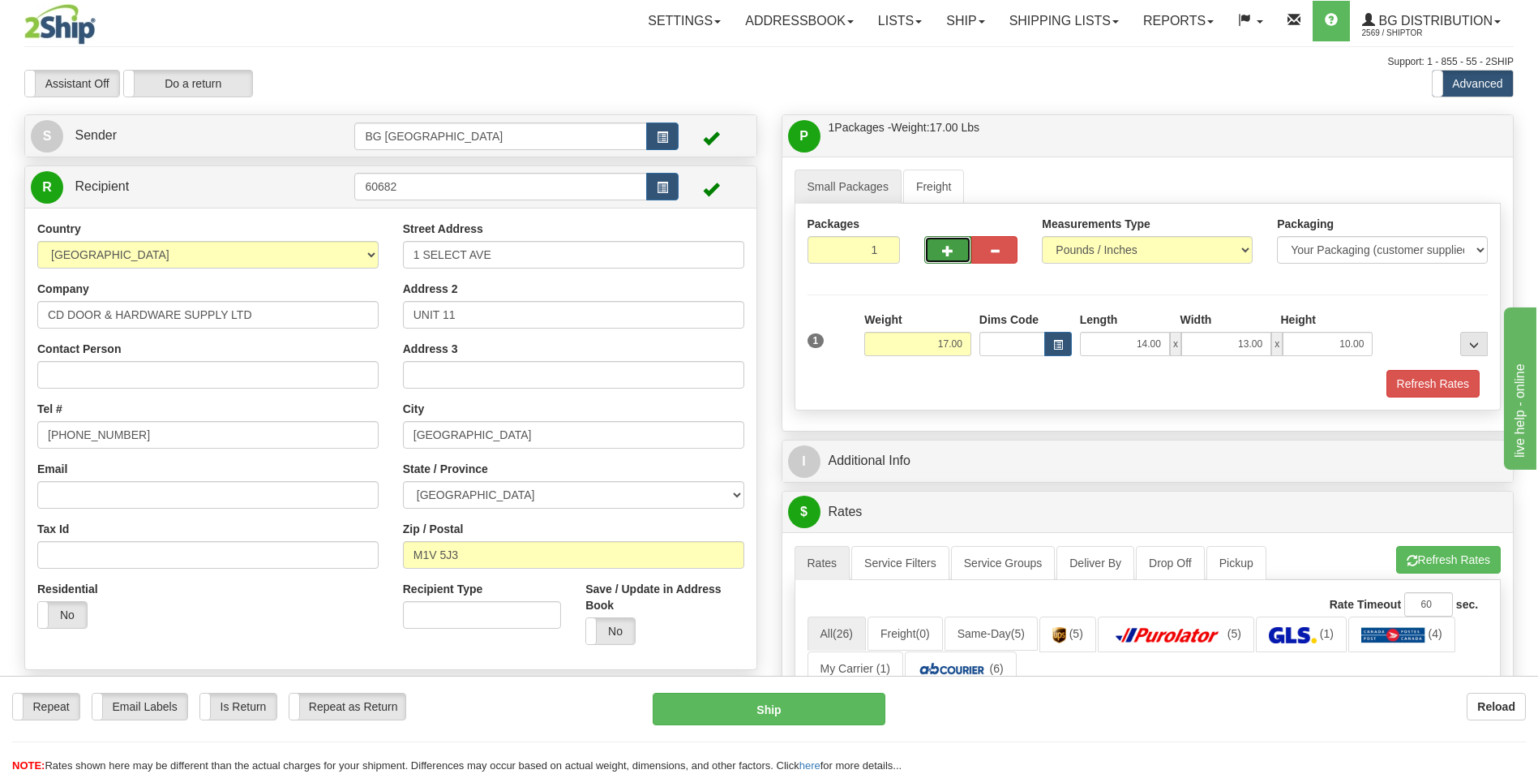
click at [955, 253] on button "button" at bounding box center [948, 250] width 46 height 28
type input "2"
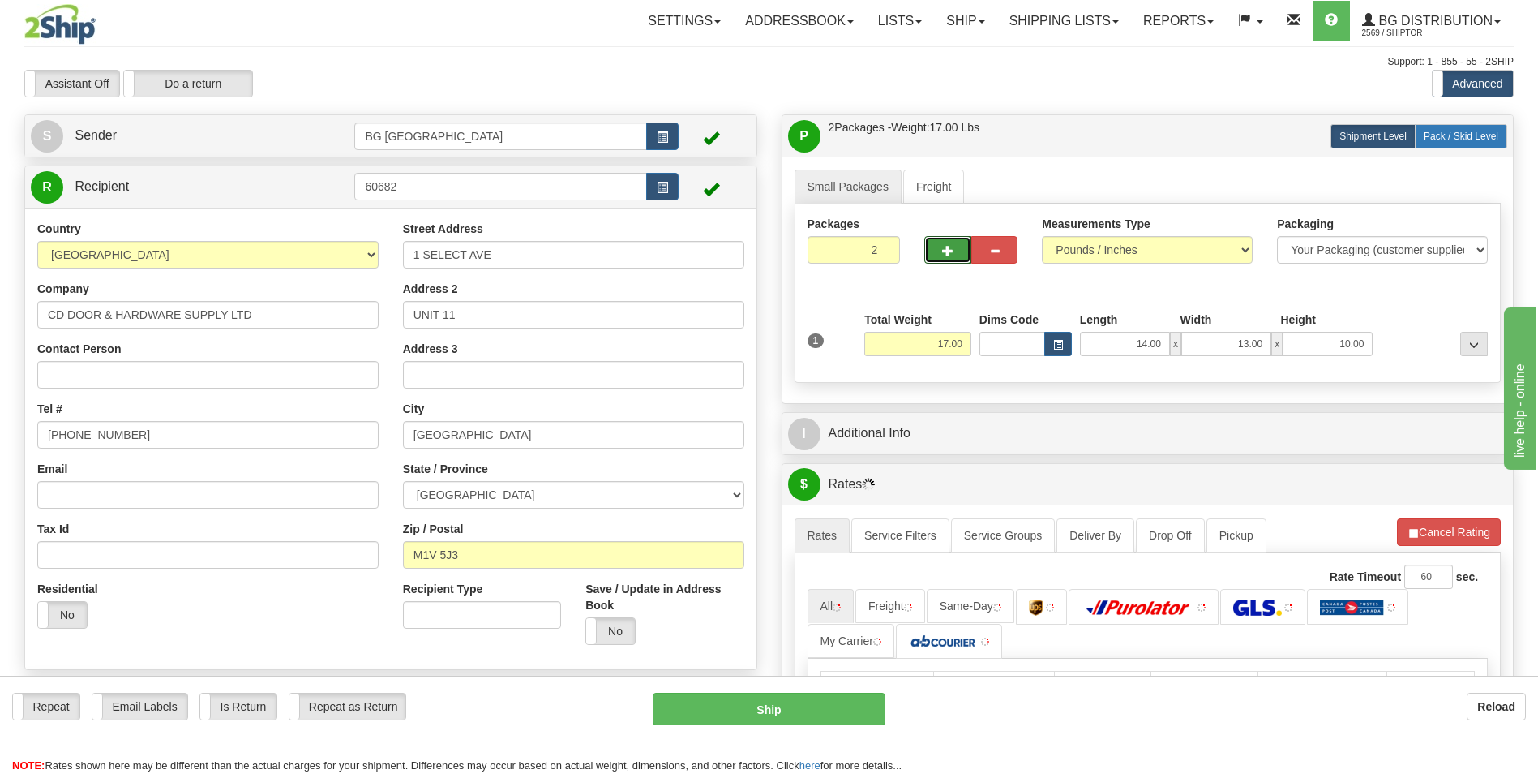
click at [1473, 124] on label "Pack / Skid Level Pack.." at bounding box center [1461, 136] width 92 height 24
radio input "true"
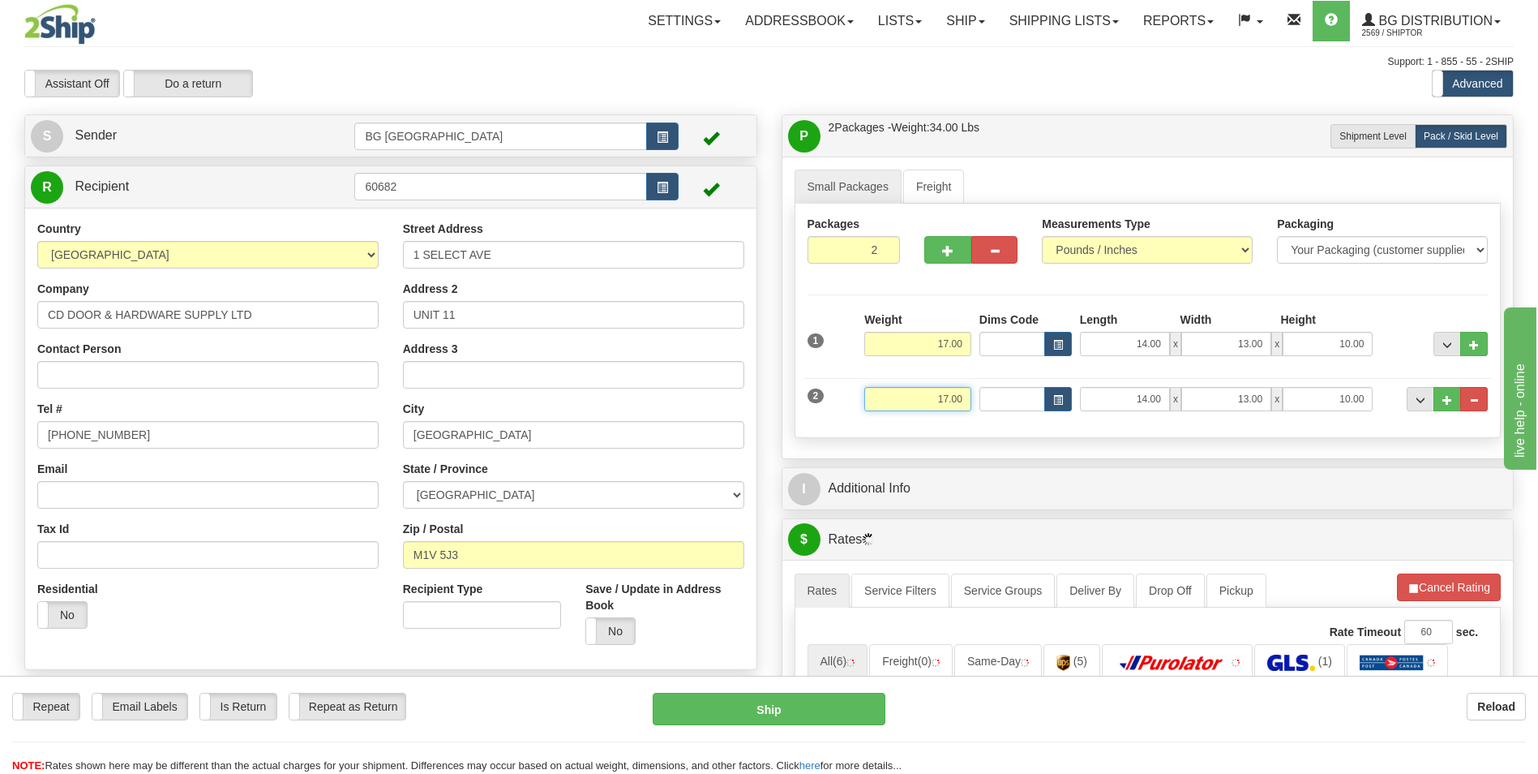
click at [927, 395] on input "17.00" at bounding box center [918, 399] width 107 height 24
type input "15.00"
type input "37.00"
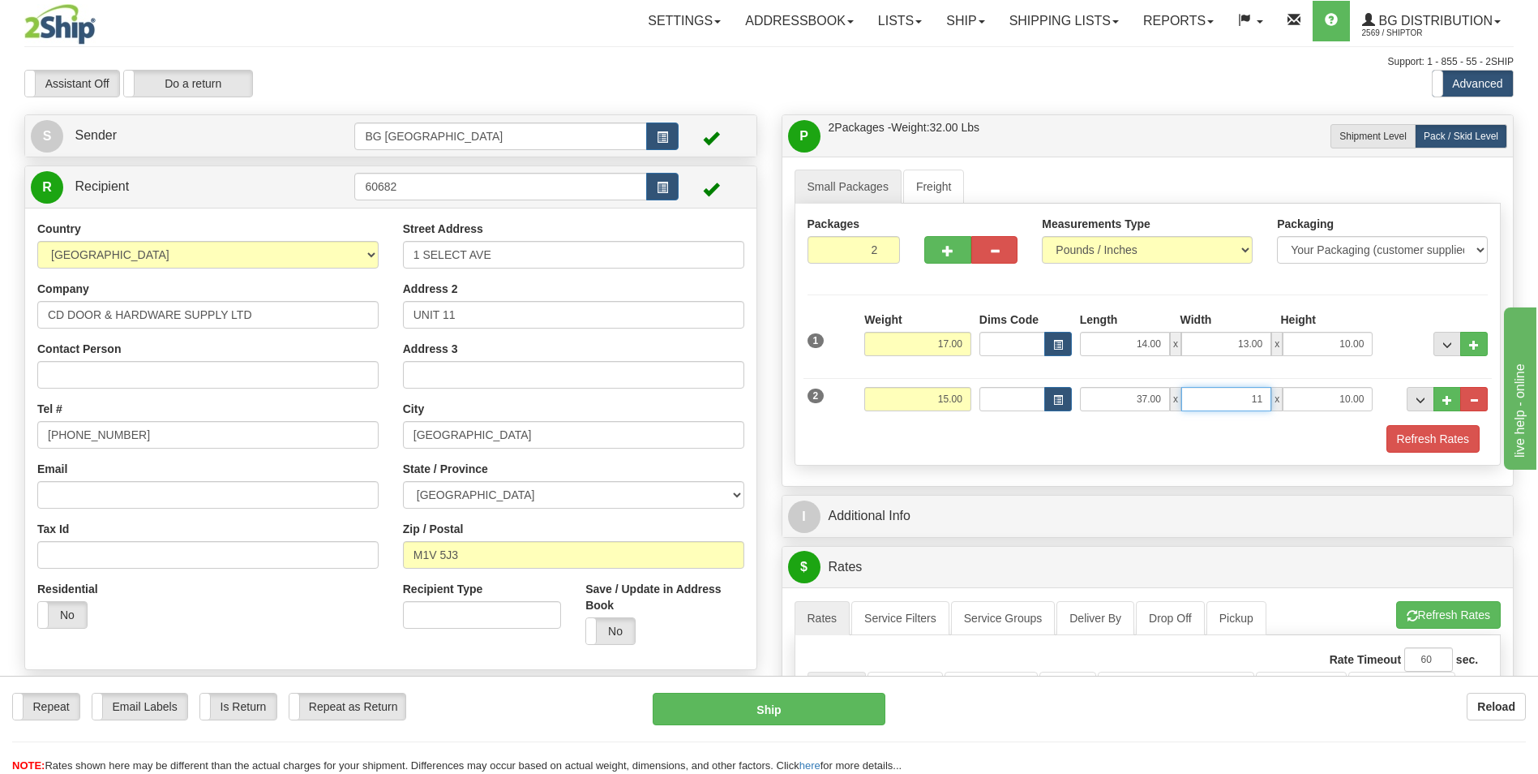
type input "11.00"
type input "4.00"
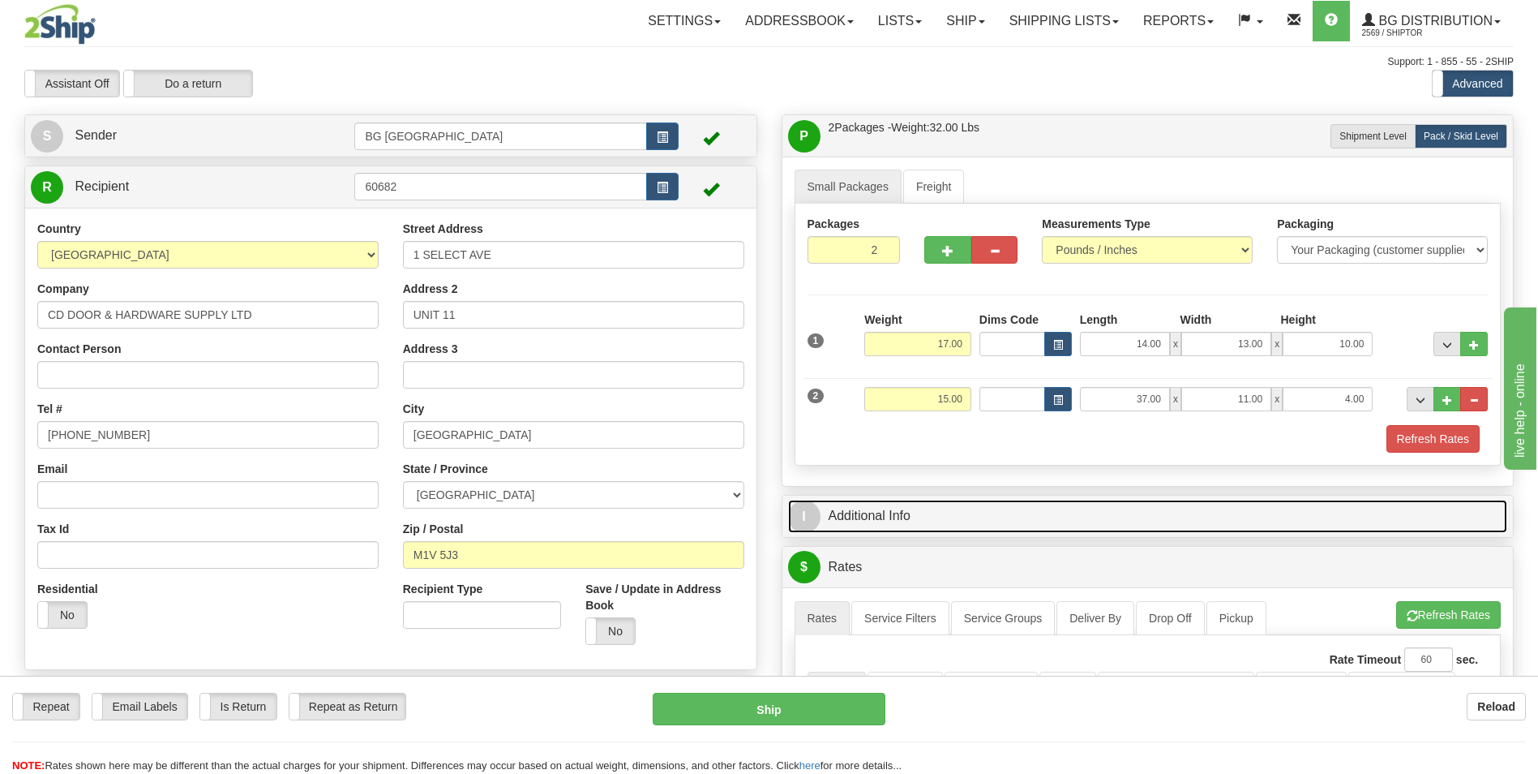
click at [923, 516] on link "I Additional Info" at bounding box center [1148, 516] width 720 height 33
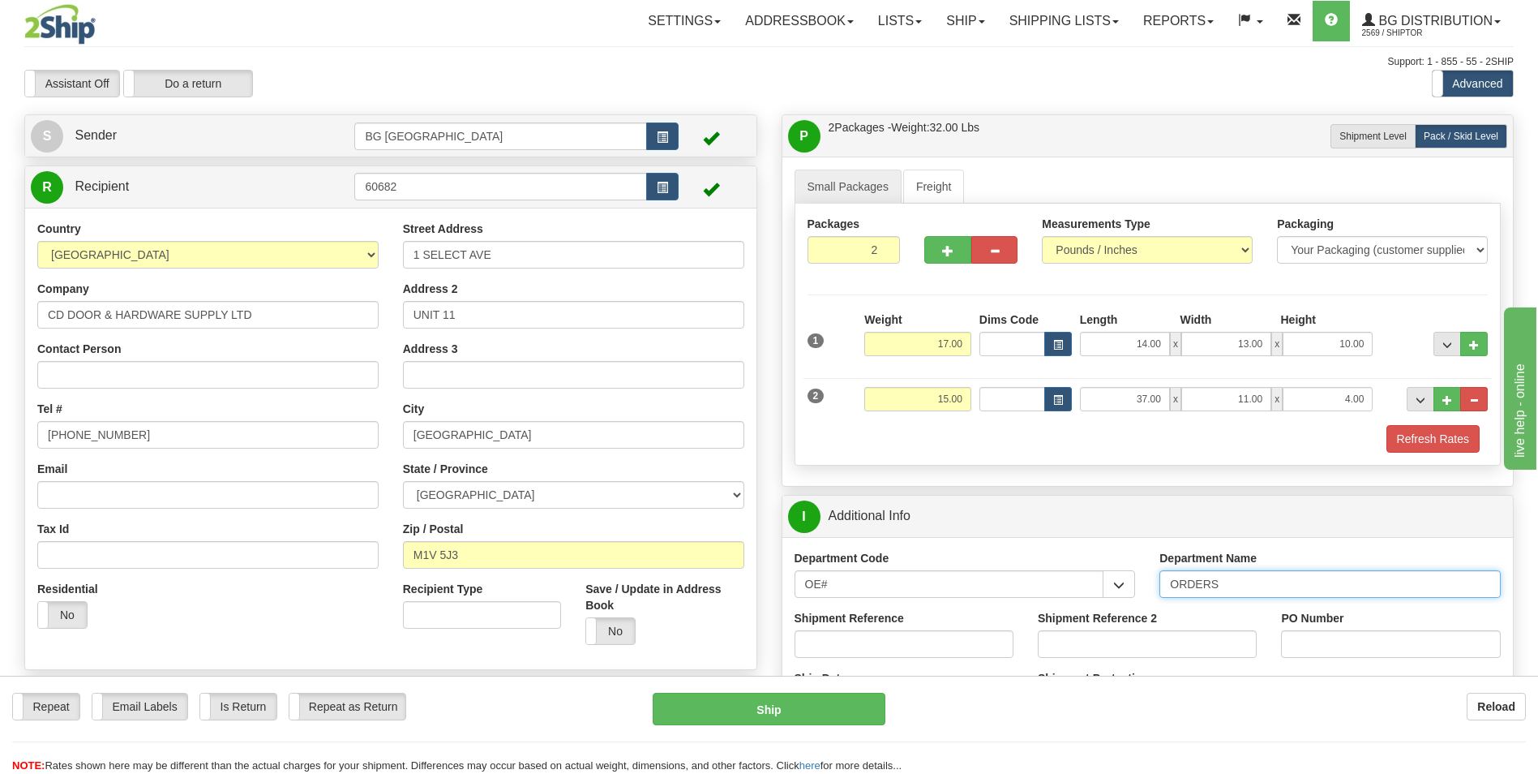
click at [1232, 589] on input "ORDERS" at bounding box center [1330, 584] width 341 height 28
type input "70182166-00"
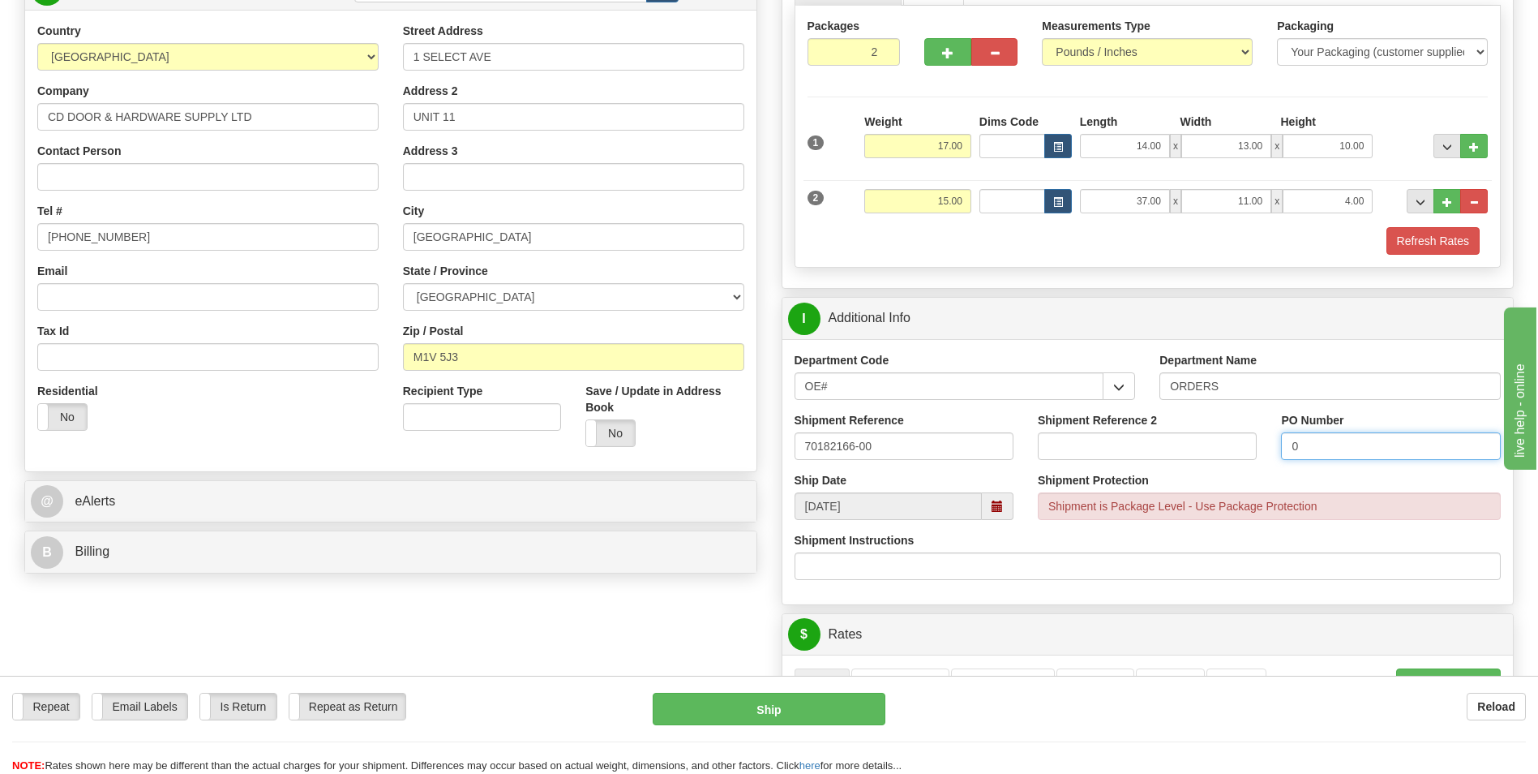
scroll to position [487, 0]
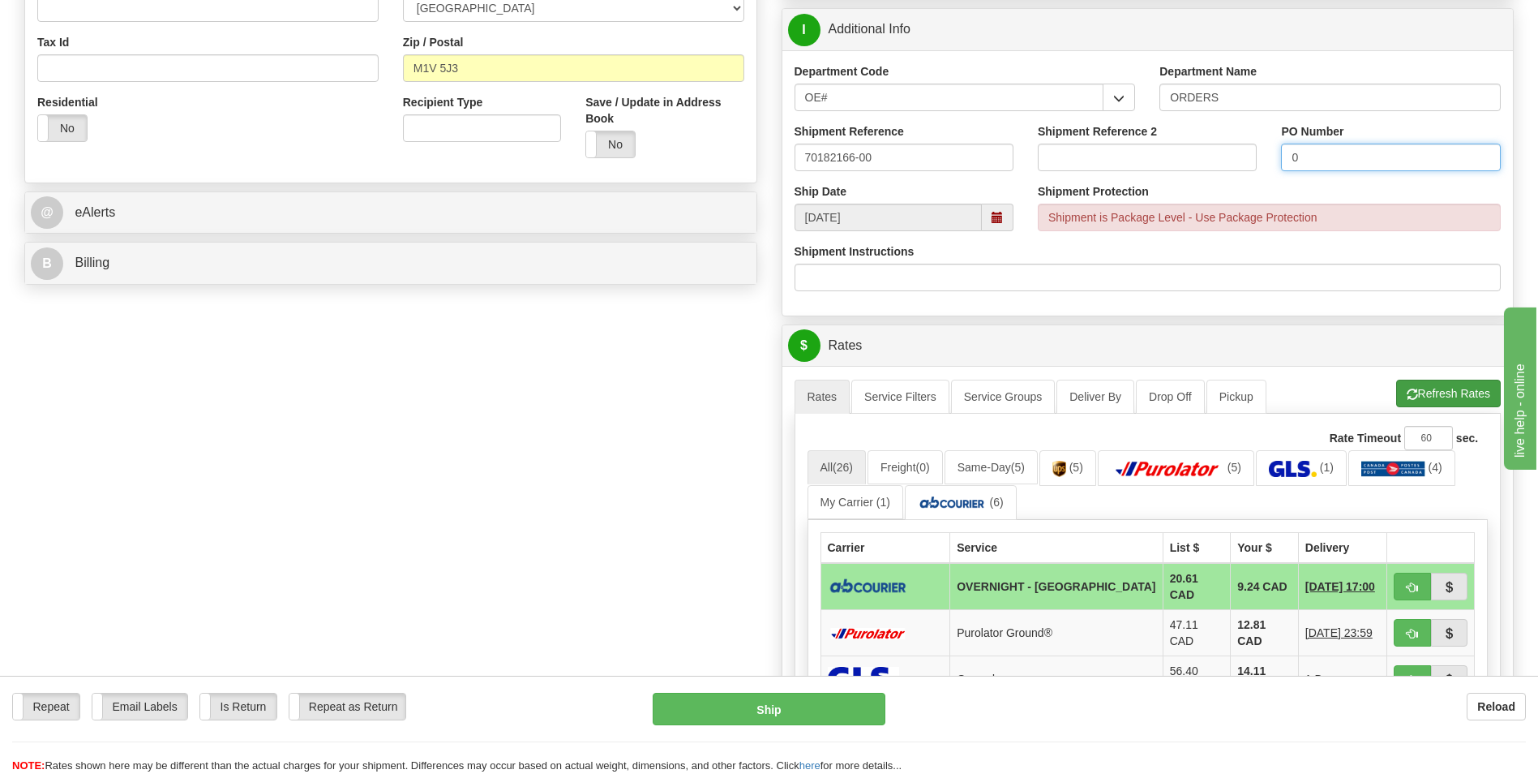
type input "0"
click at [1446, 392] on button "Refresh Rates" at bounding box center [1449, 394] width 105 height 28
click at [1409, 583] on span "button" at bounding box center [1412, 587] width 11 height 11
type input "4"
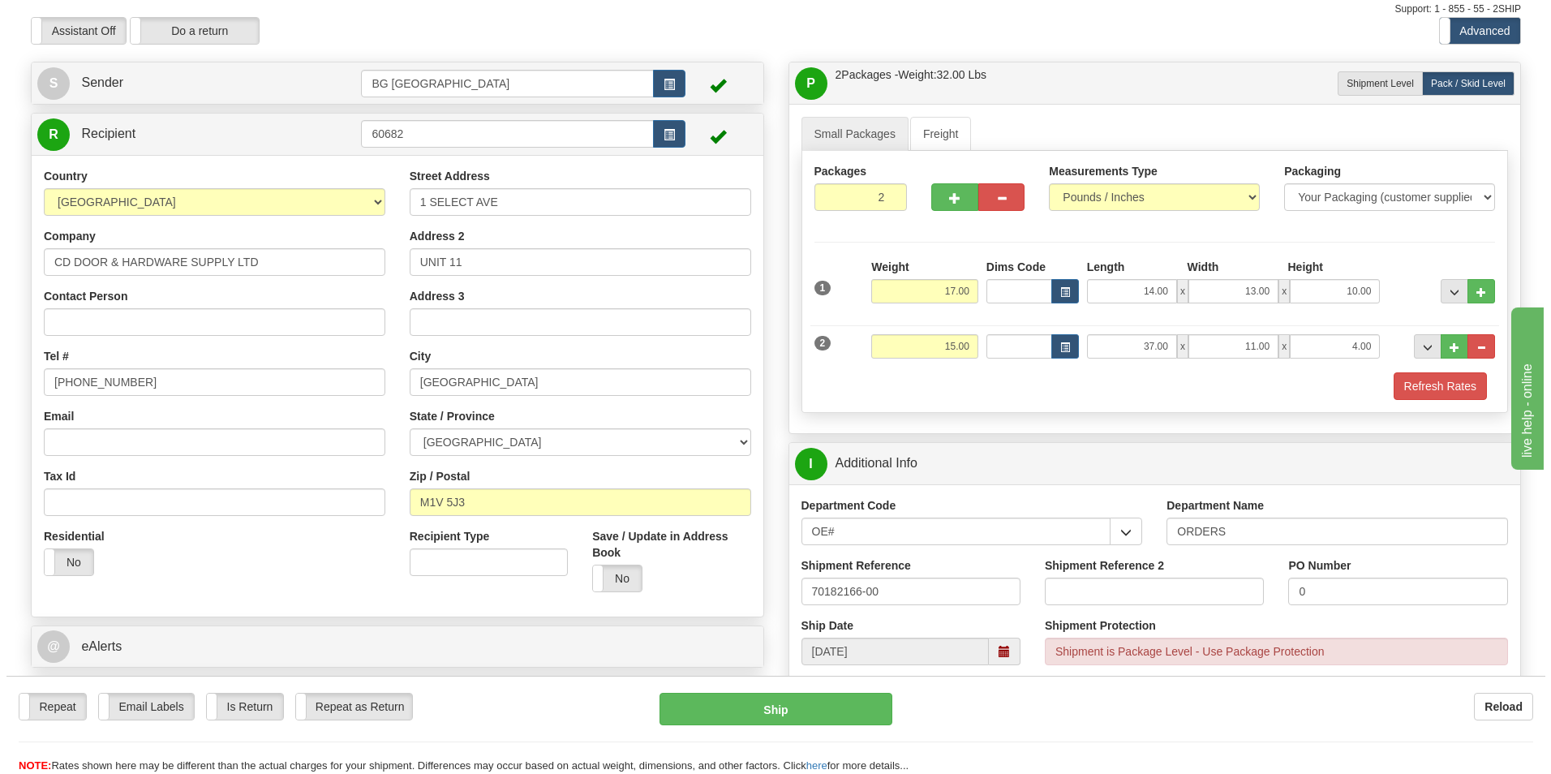
scroll to position [81, 0]
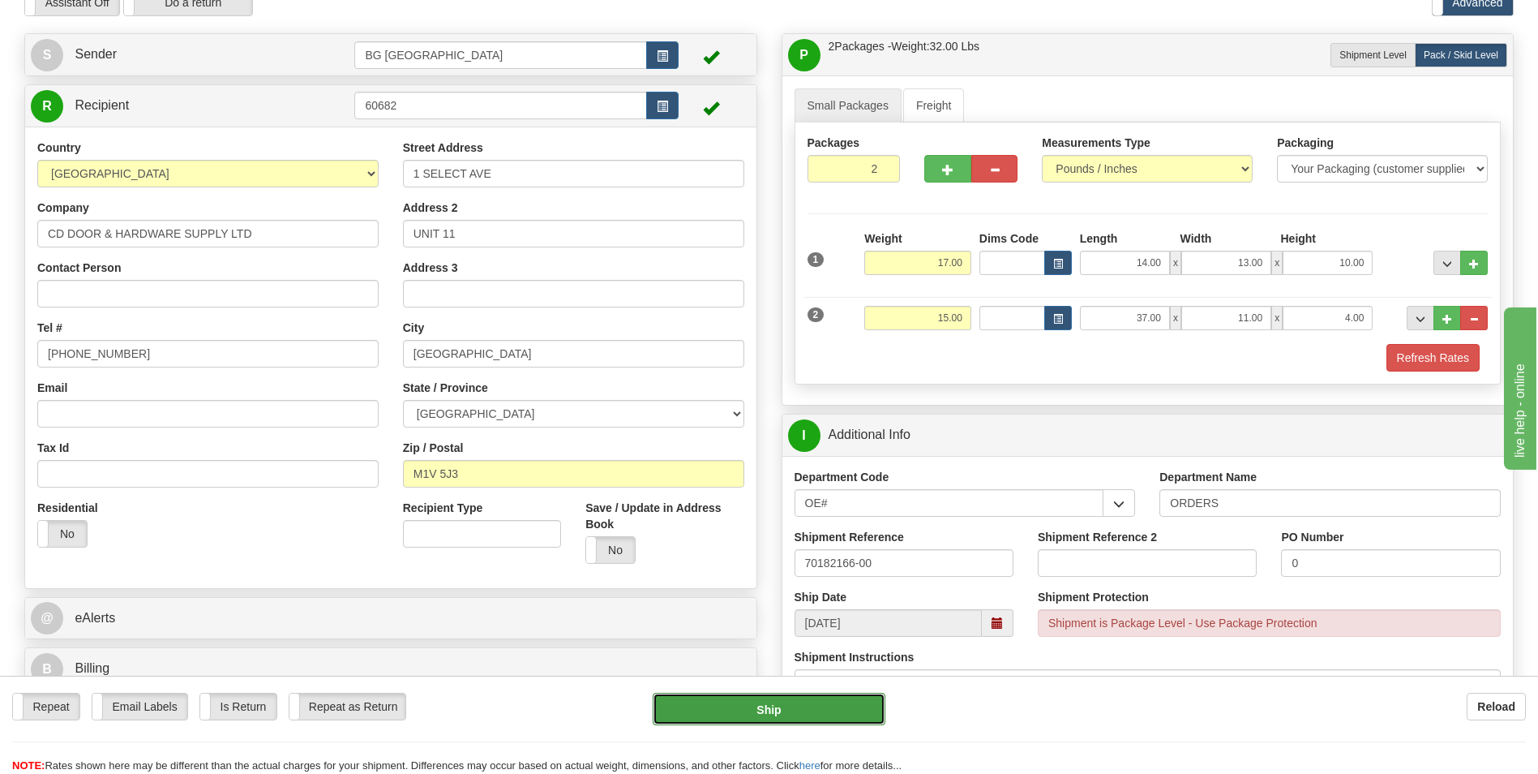
click at [735, 700] on button "Ship" at bounding box center [769, 709] width 232 height 32
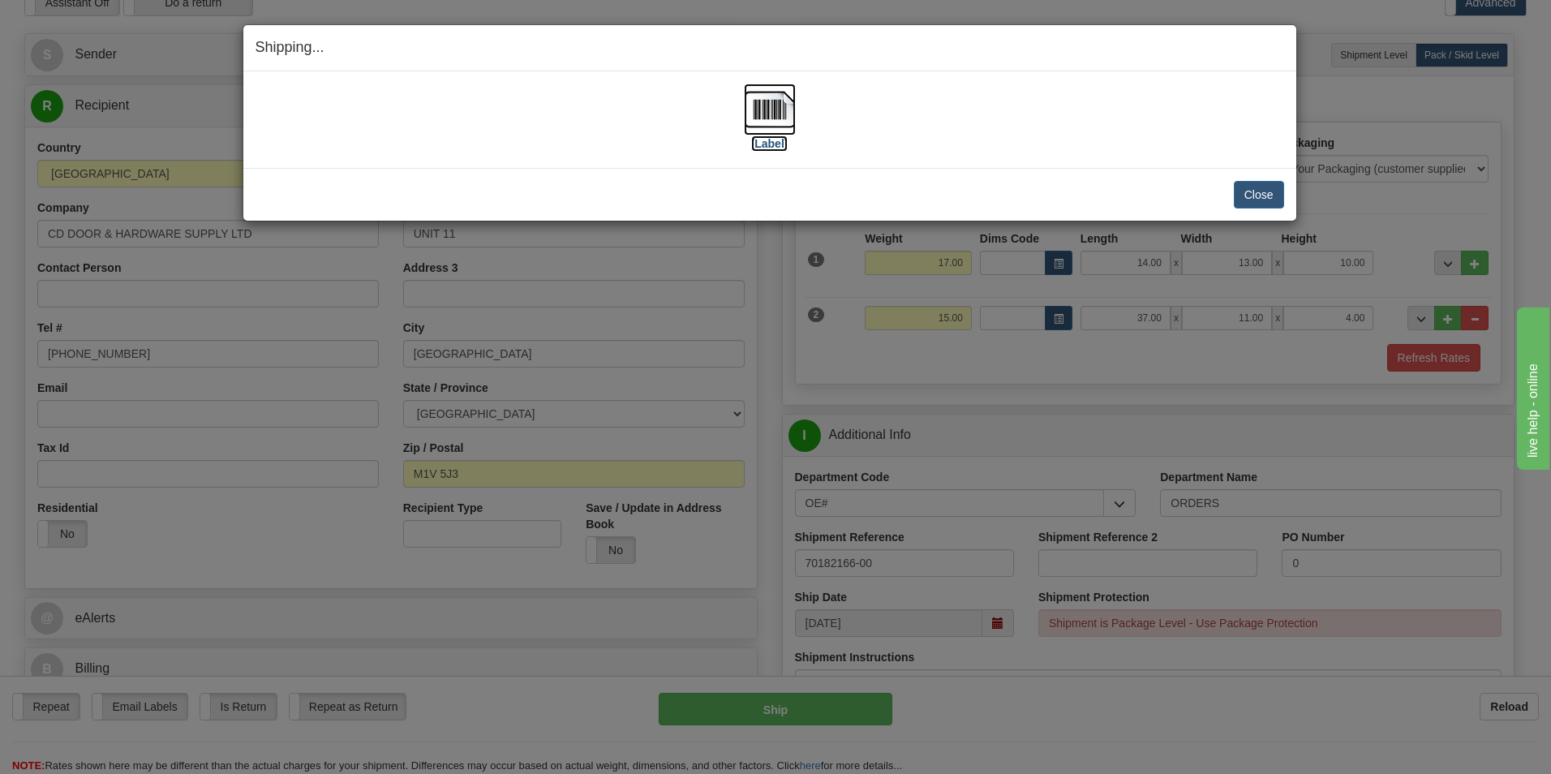
click at [757, 111] on img at bounding box center [770, 110] width 52 height 52
click at [1243, 196] on button "Close" at bounding box center [1259, 195] width 50 height 28
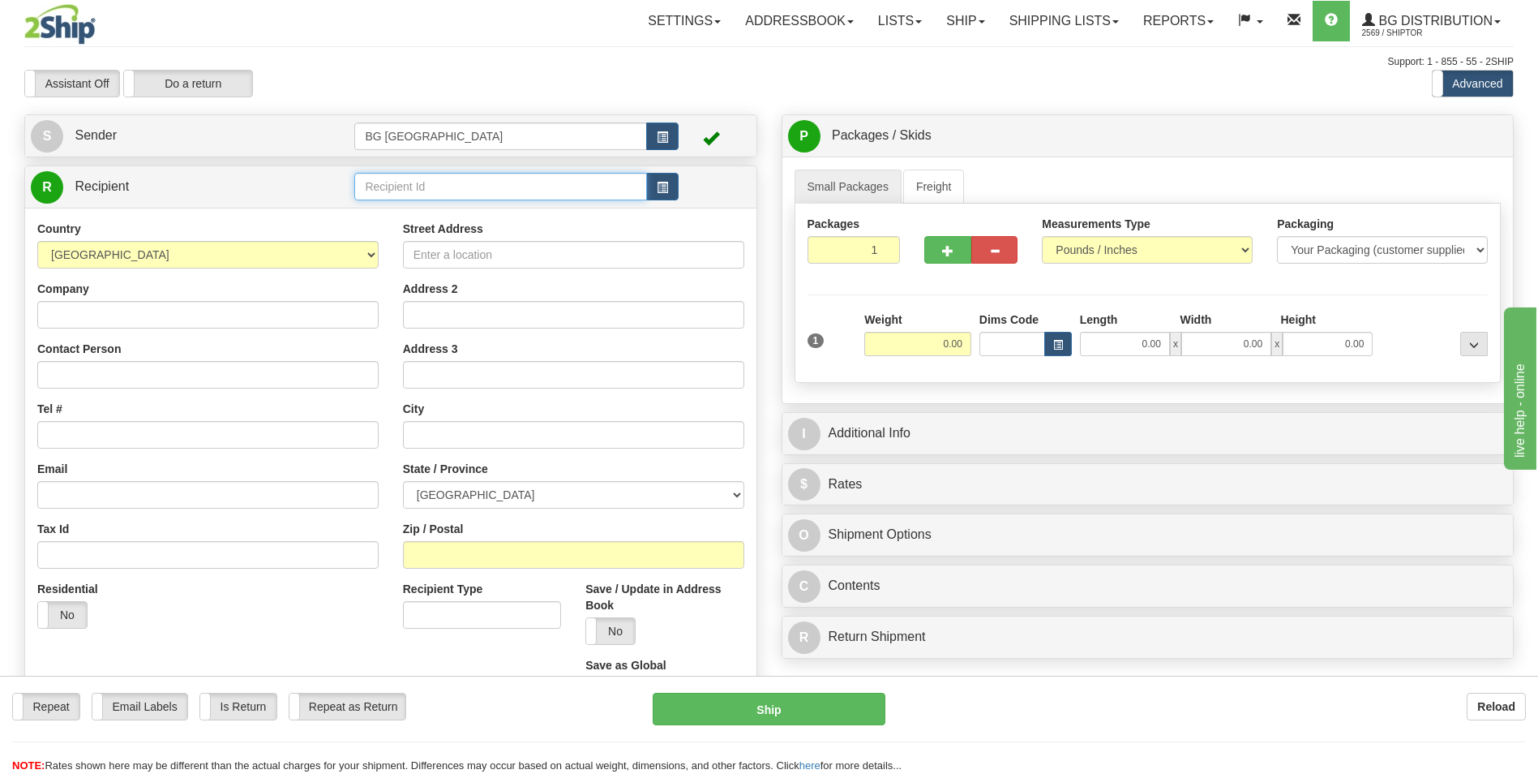
click at [438, 197] on input "text" at bounding box center [500, 187] width 292 height 28
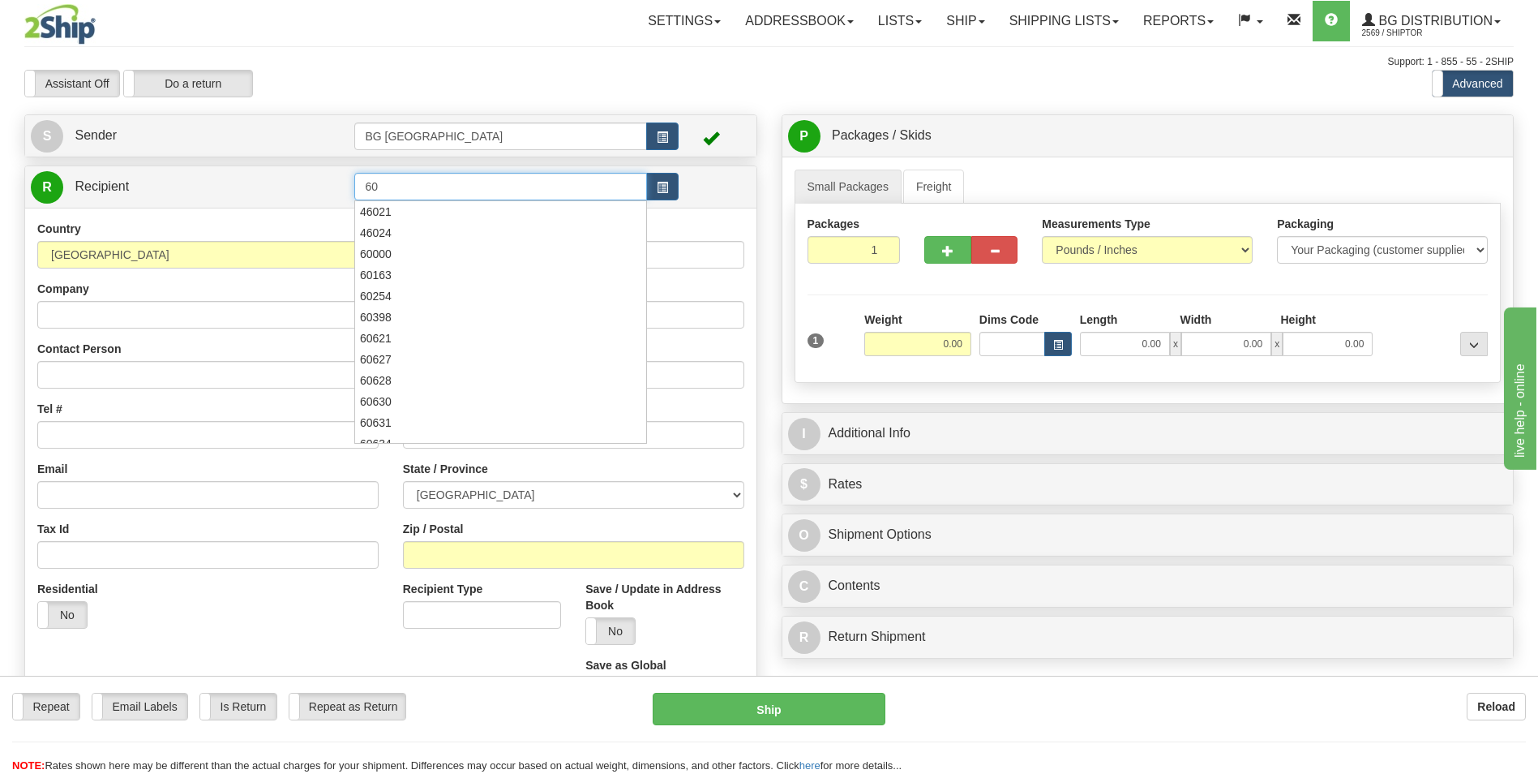
type input "6"
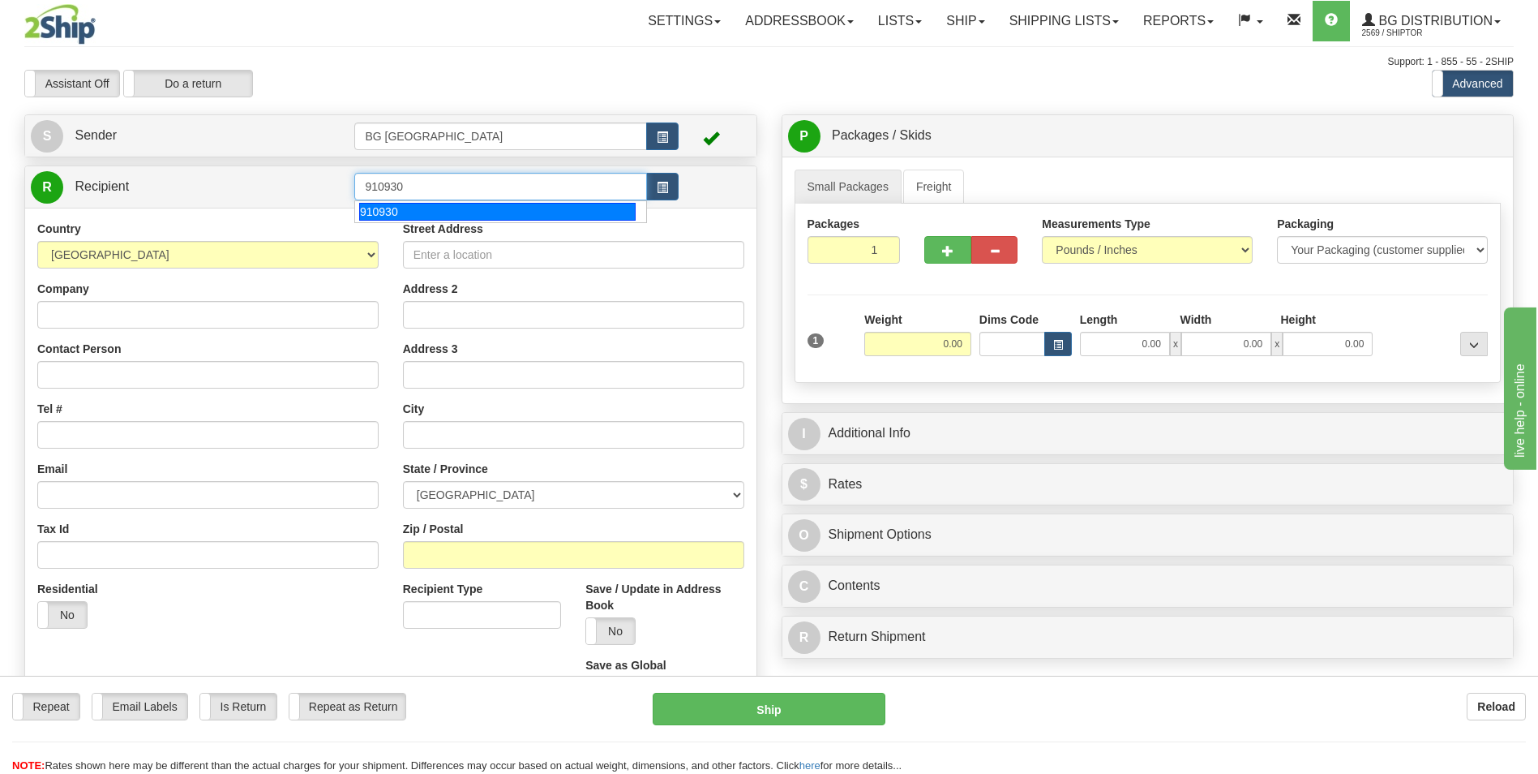
click at [427, 212] on div "910930" at bounding box center [497, 212] width 277 height 18
type input "910930"
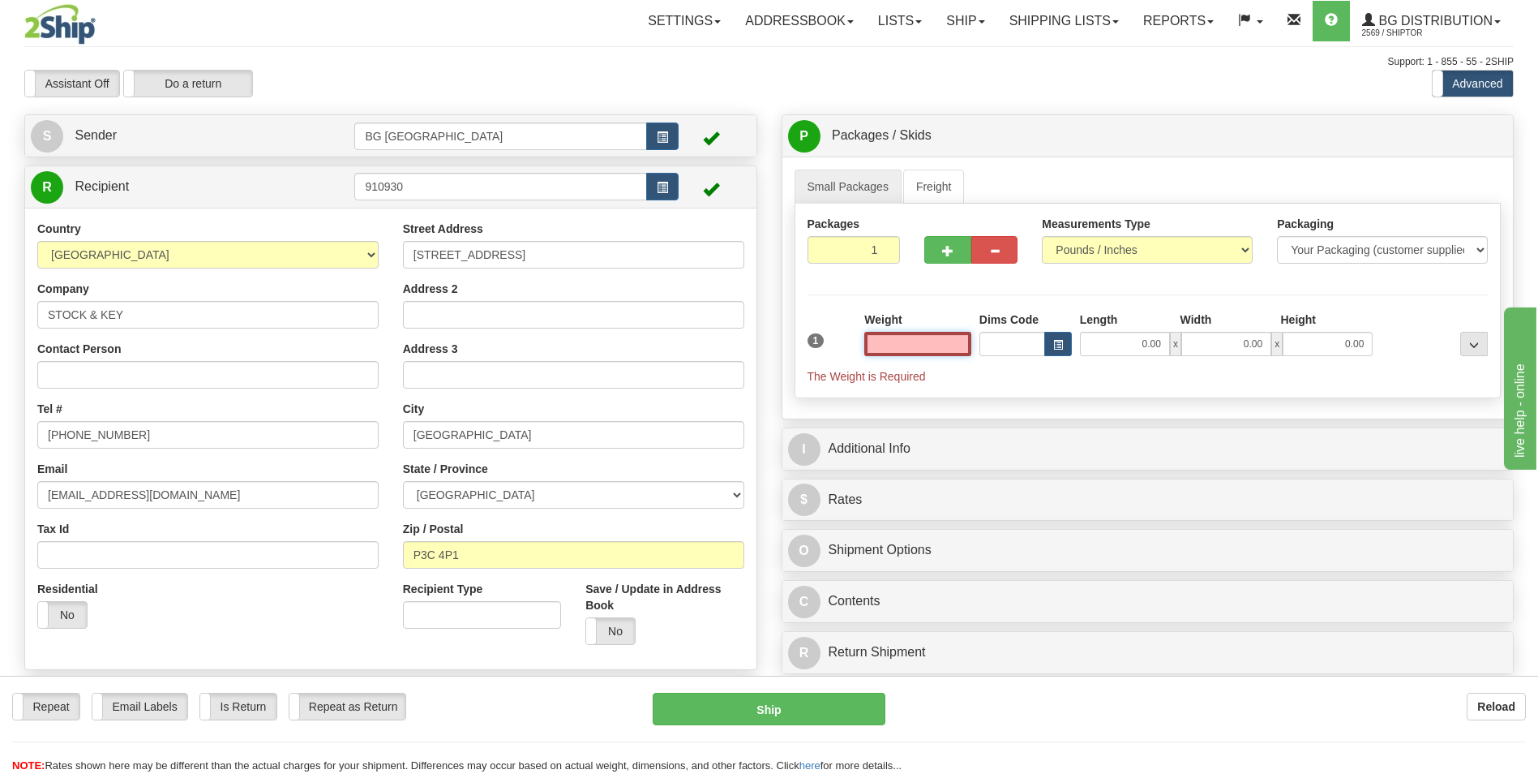
click at [954, 351] on input "text" at bounding box center [918, 344] width 107 height 24
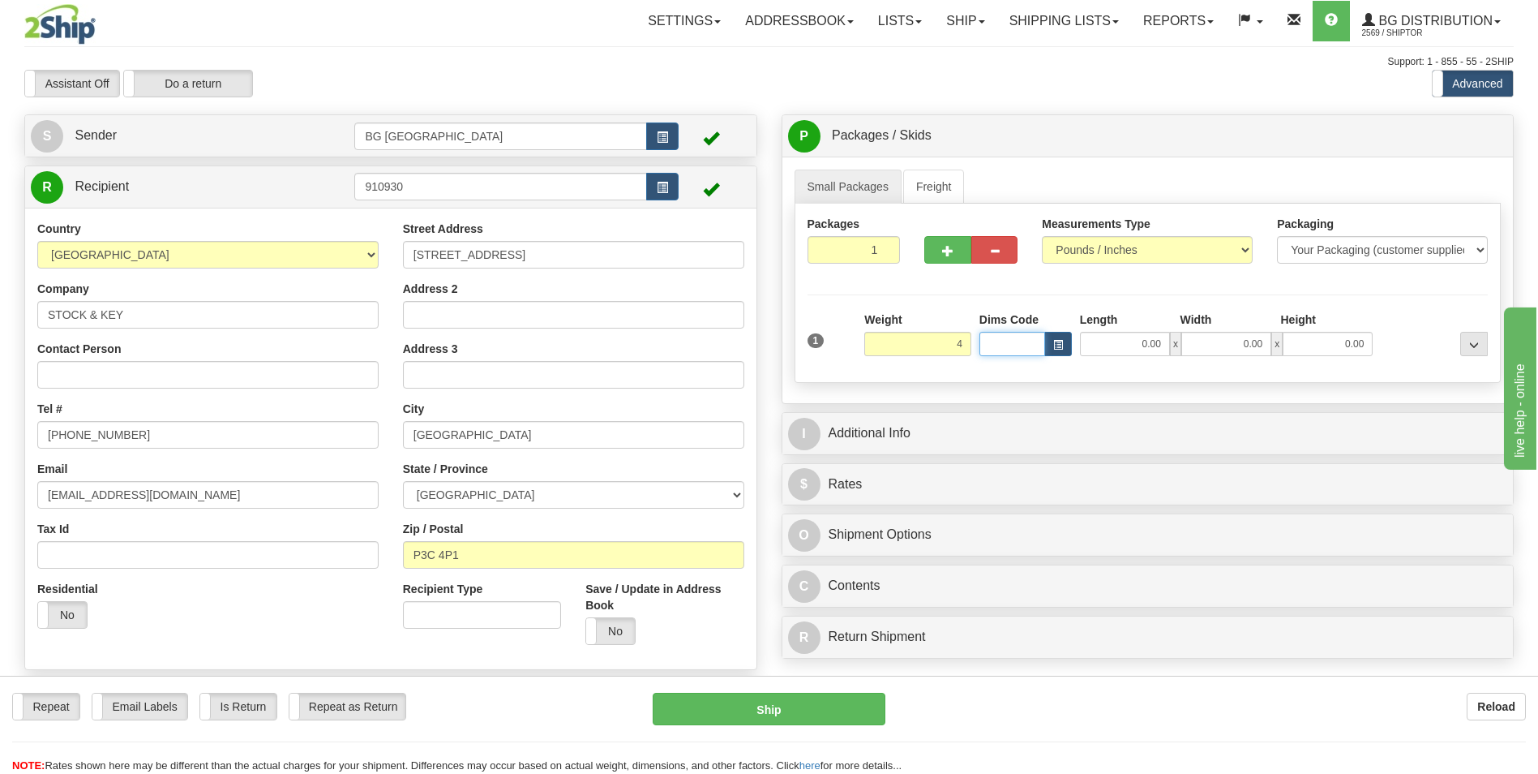
type input "4.00"
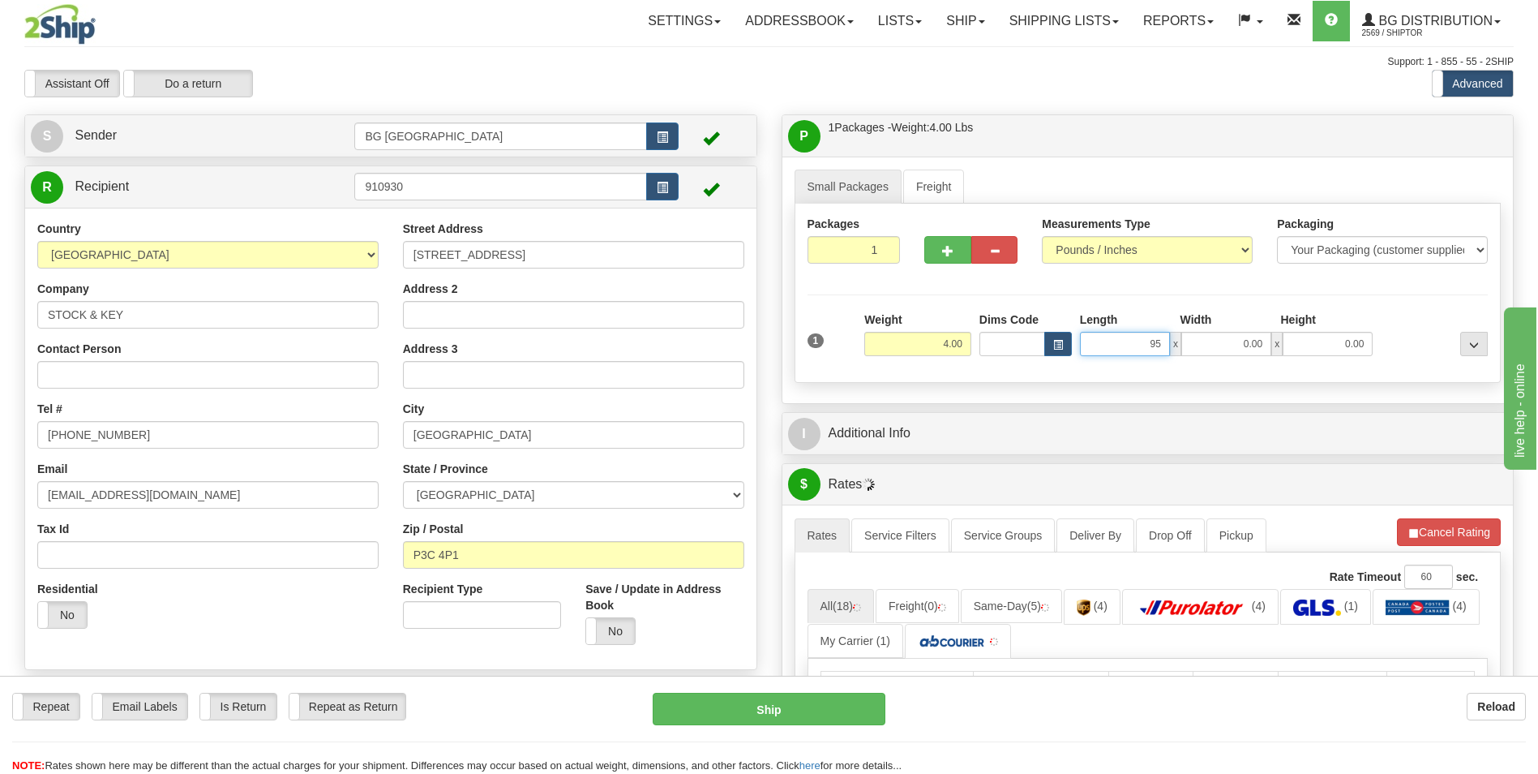
type input "9"
type input "9.00"
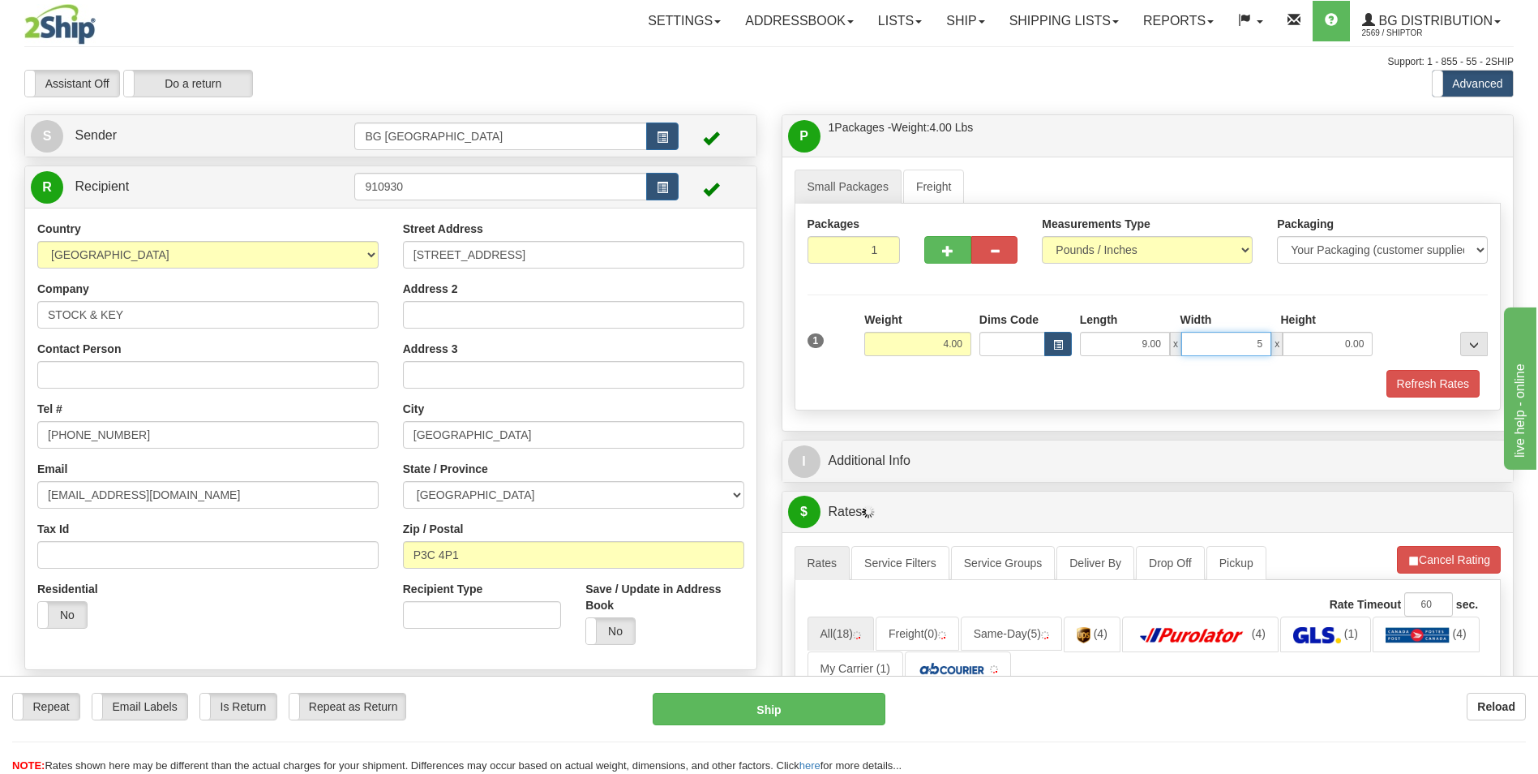
type input "5.00"
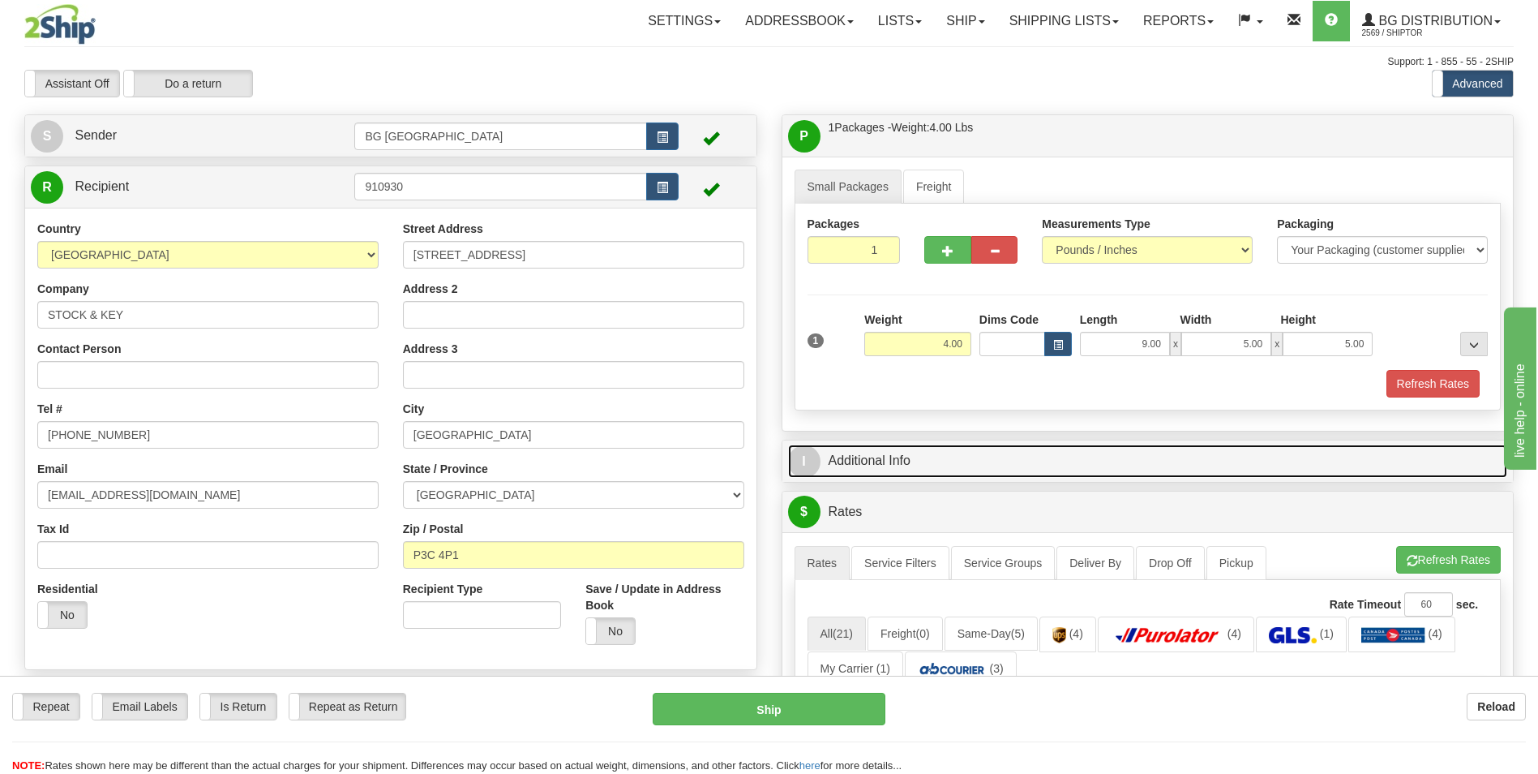
click at [1033, 453] on link "I Additional Info" at bounding box center [1148, 460] width 720 height 33
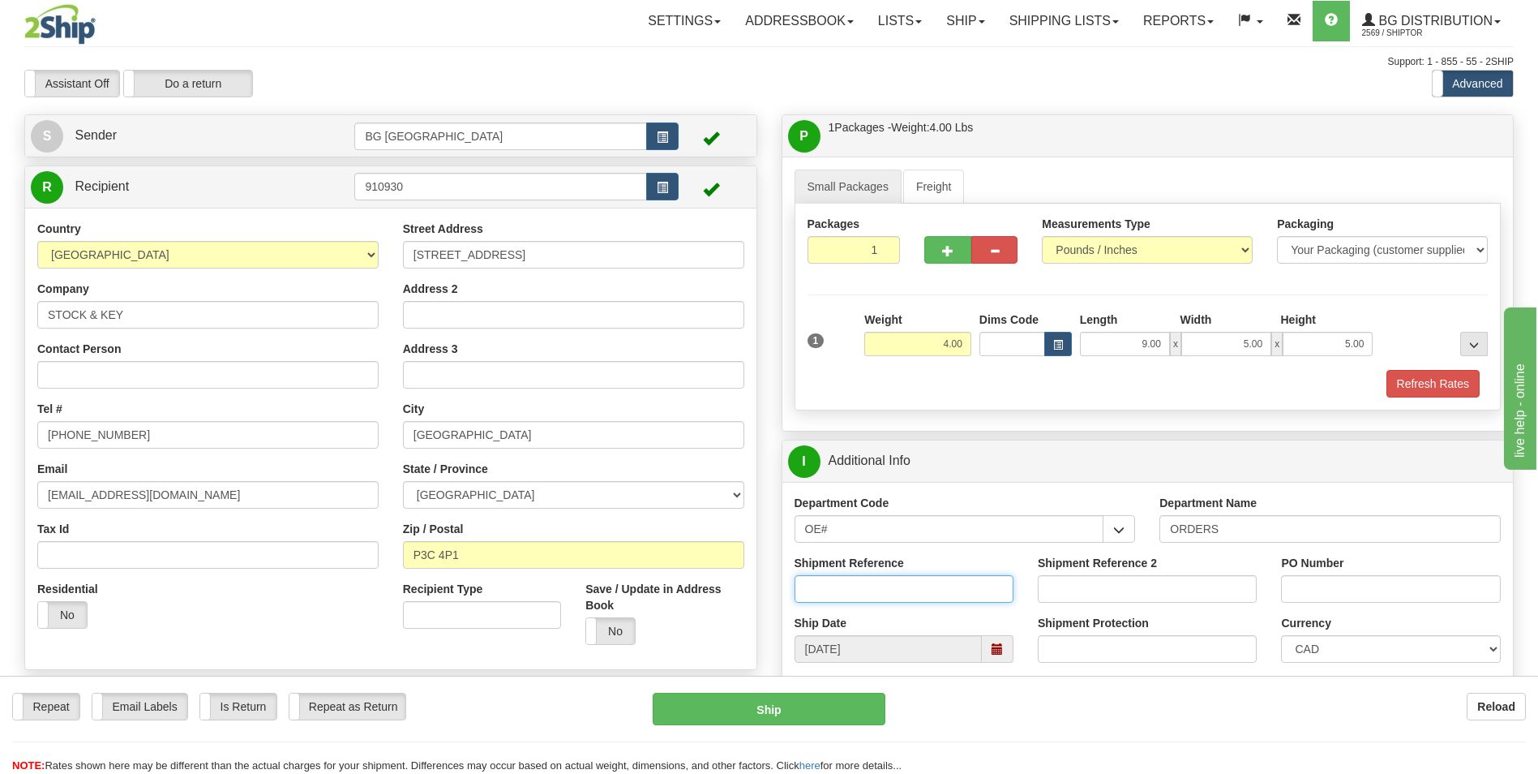
click at [869, 585] on input "Shipment Reference" at bounding box center [904, 589] width 219 height 28
type input "70182361-00"
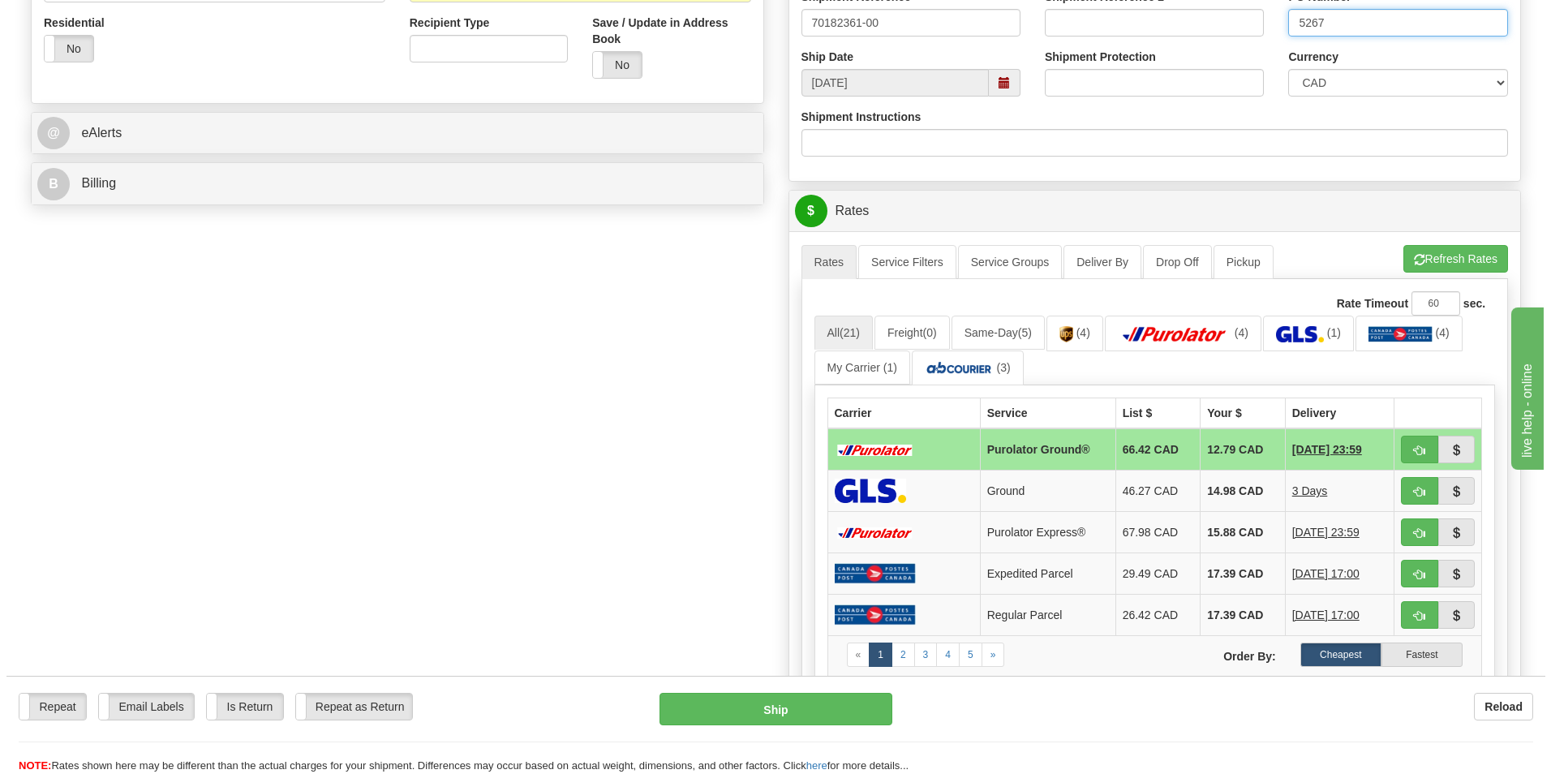
scroll to position [568, 0]
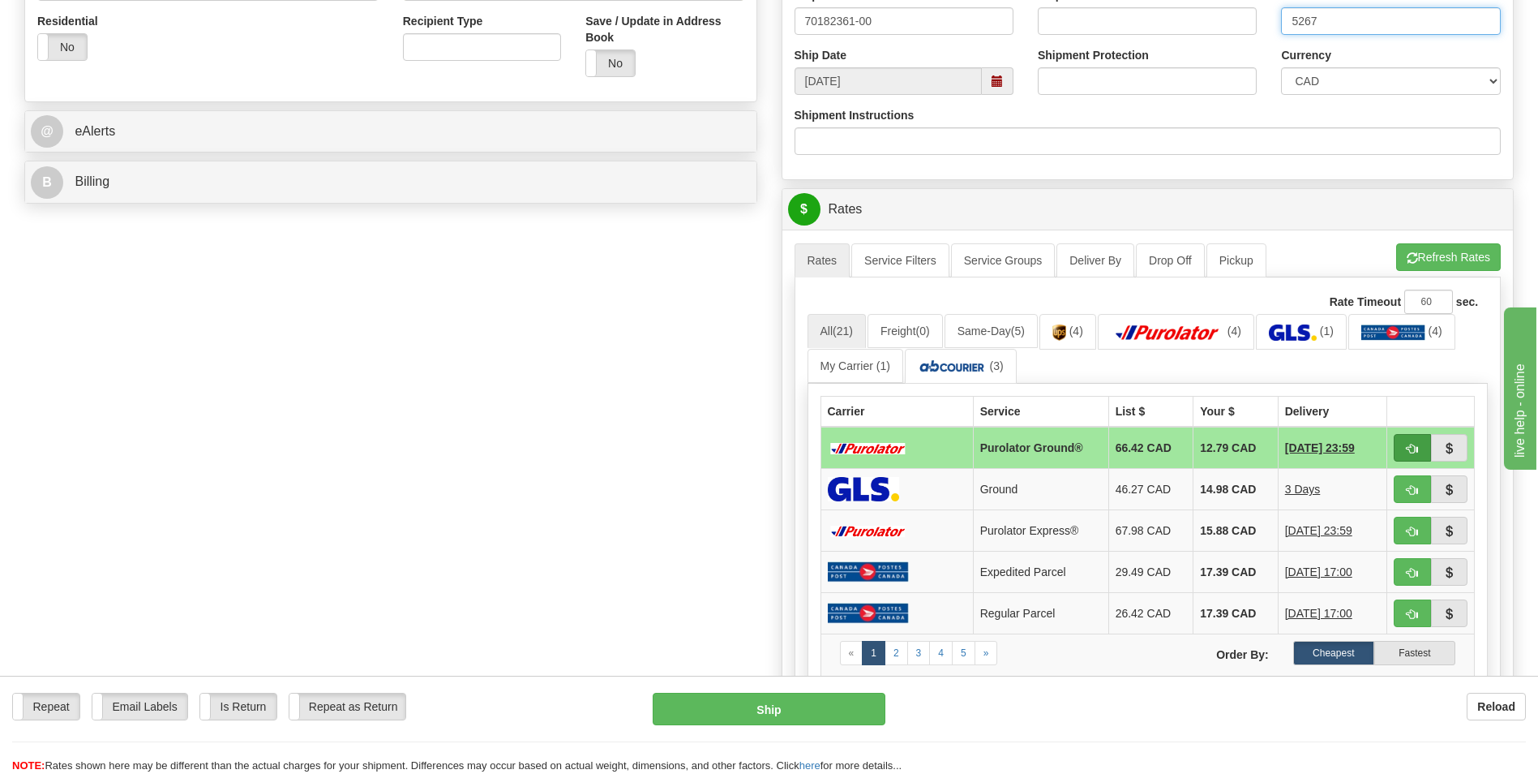
type input "5267"
drag, startPoint x: 1415, startPoint y: 449, endPoint x: 1374, endPoint y: 474, distance: 48.4
click at [1415, 449] on span "button" at bounding box center [1412, 449] width 11 height 11
type input "260"
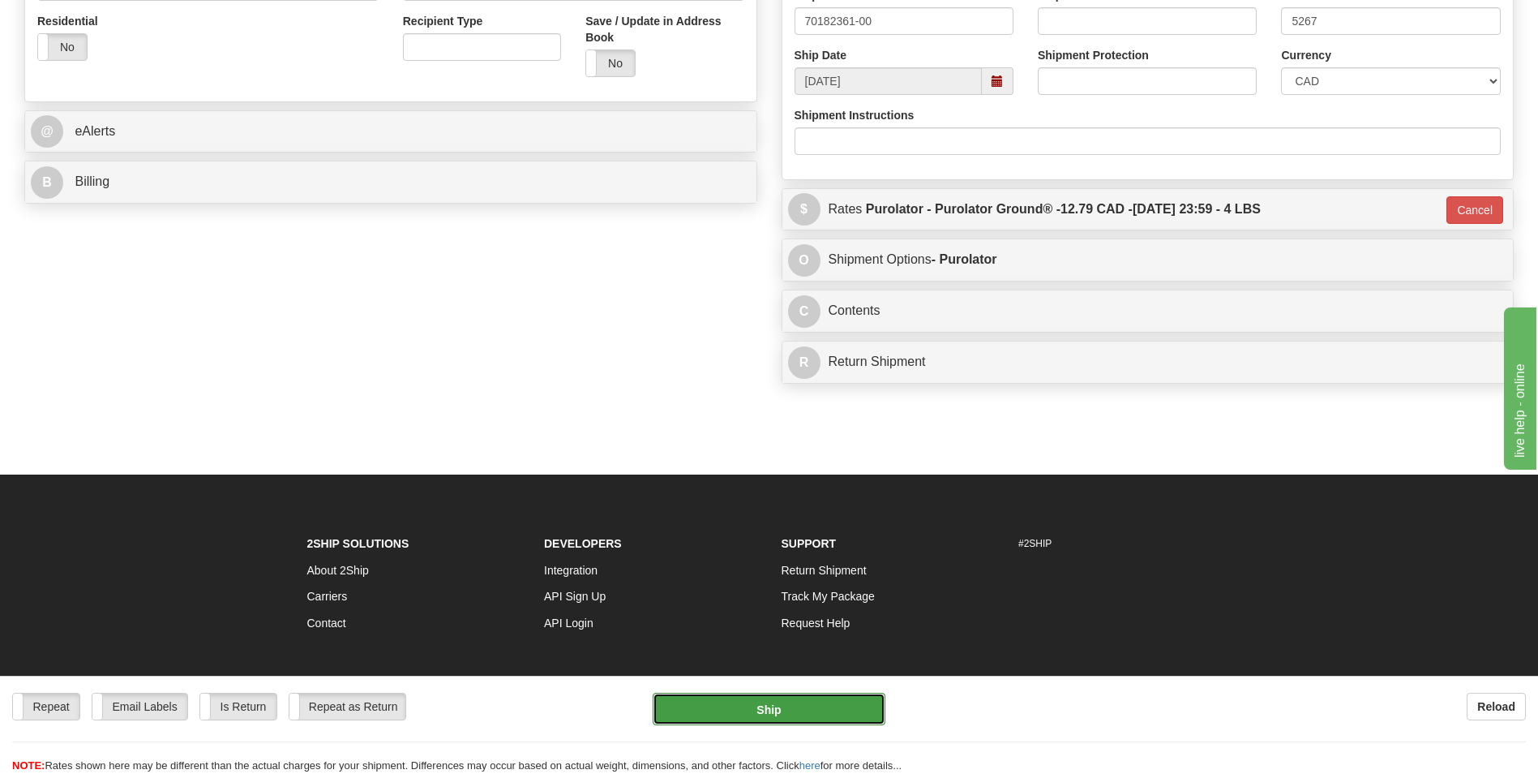
click at [824, 710] on button "Ship" at bounding box center [769, 709] width 232 height 32
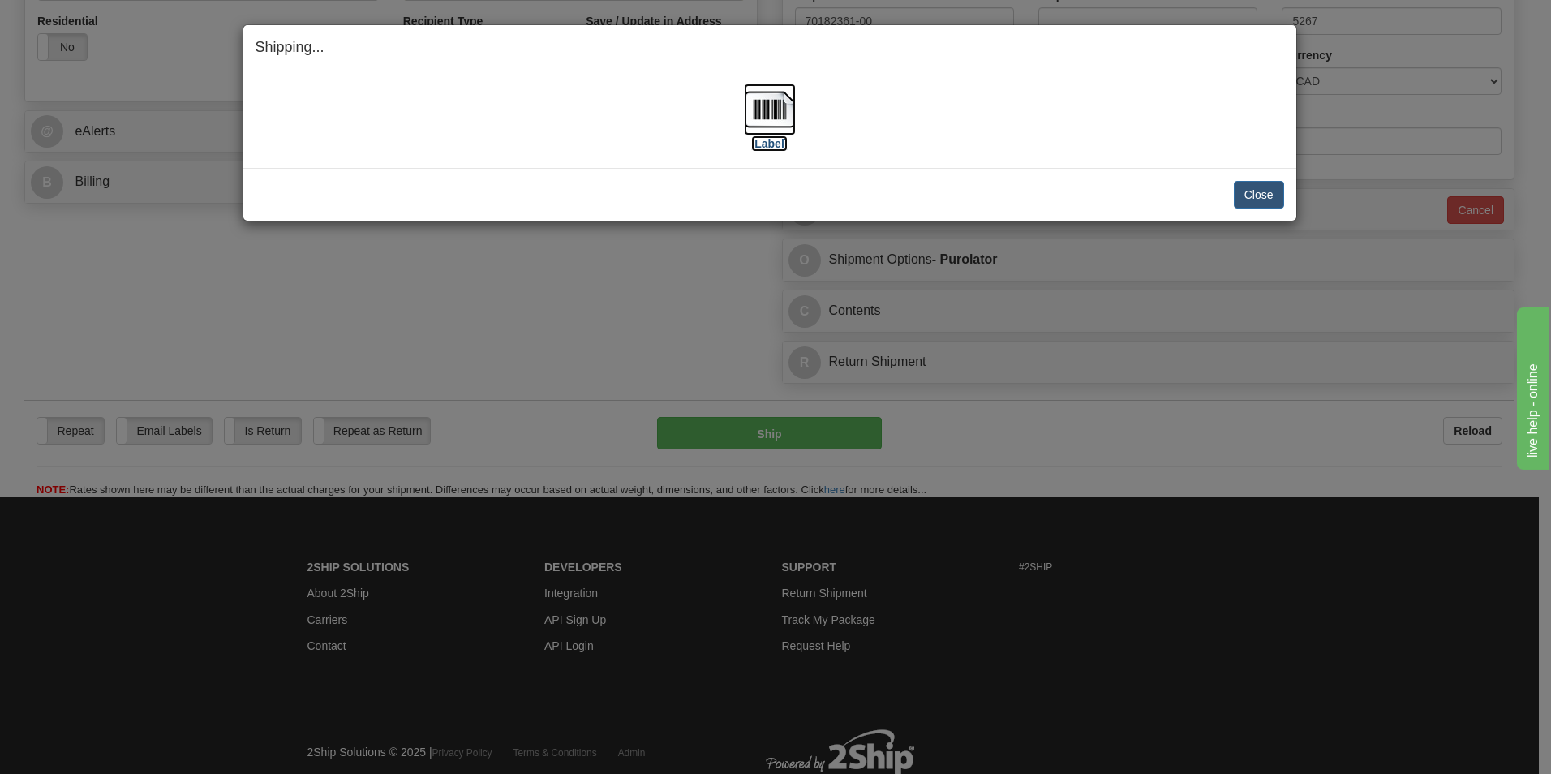
click at [766, 121] on img at bounding box center [770, 110] width 52 height 52
click at [1259, 187] on button "Close" at bounding box center [1259, 195] width 50 height 28
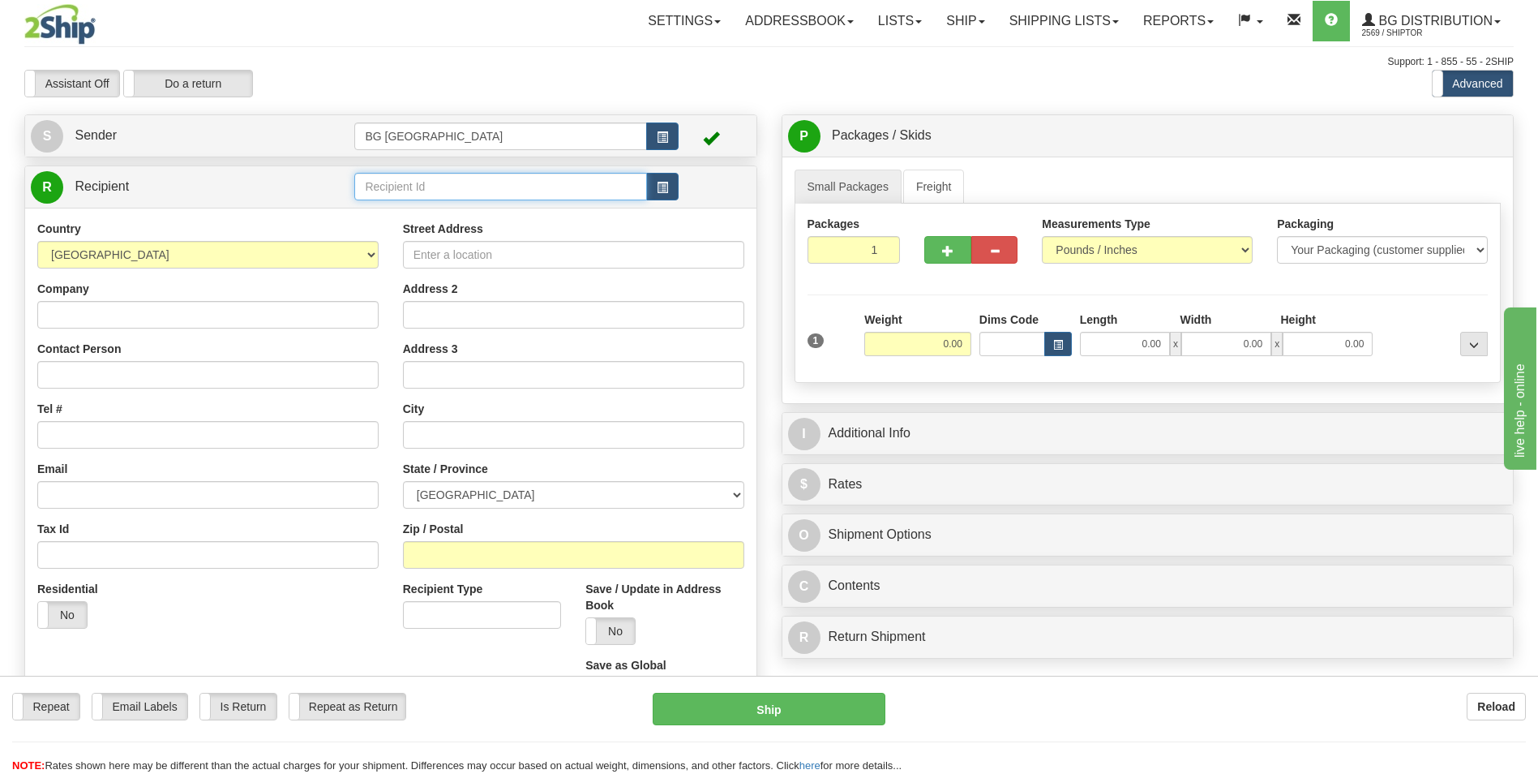
click at [451, 191] on input "text" at bounding box center [500, 187] width 292 height 28
click at [448, 212] on div "60509" at bounding box center [497, 212] width 277 height 18
type input "60509"
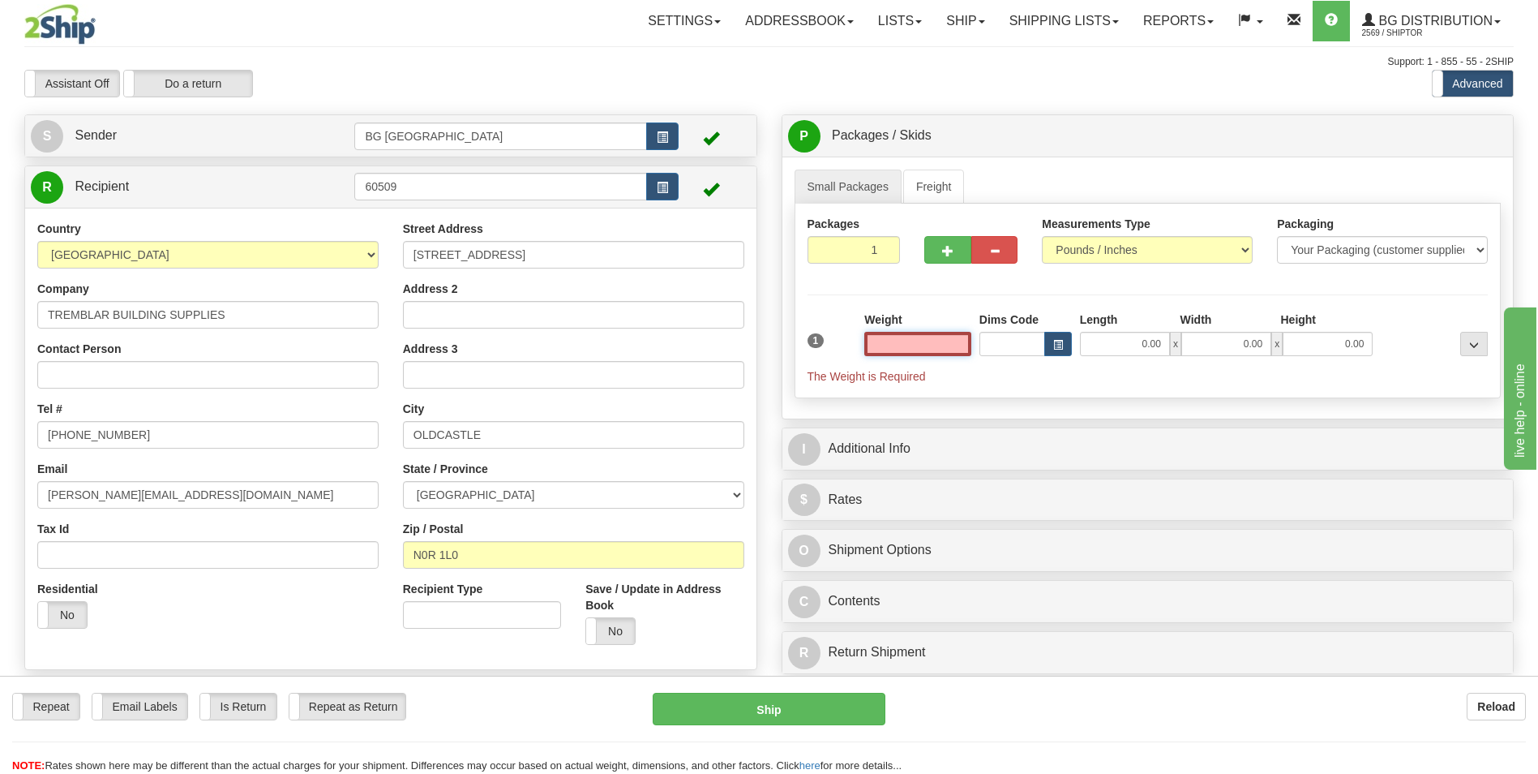
click at [945, 349] on input "text" at bounding box center [918, 344] width 107 height 24
type input "0.00"
click at [946, 248] on span "button" at bounding box center [947, 251] width 11 height 11
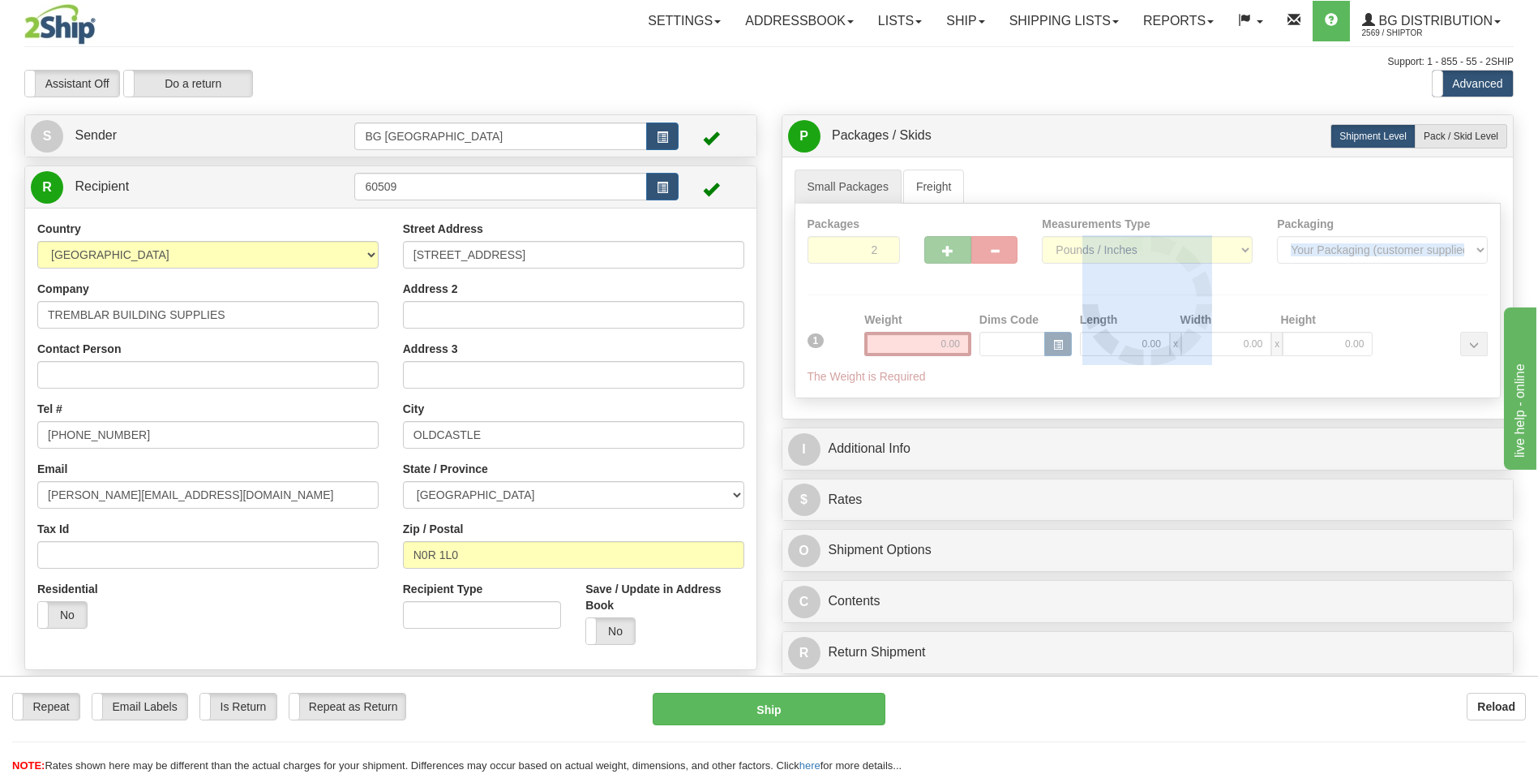
click at [946, 248] on div at bounding box center [1149, 301] width 706 height 194
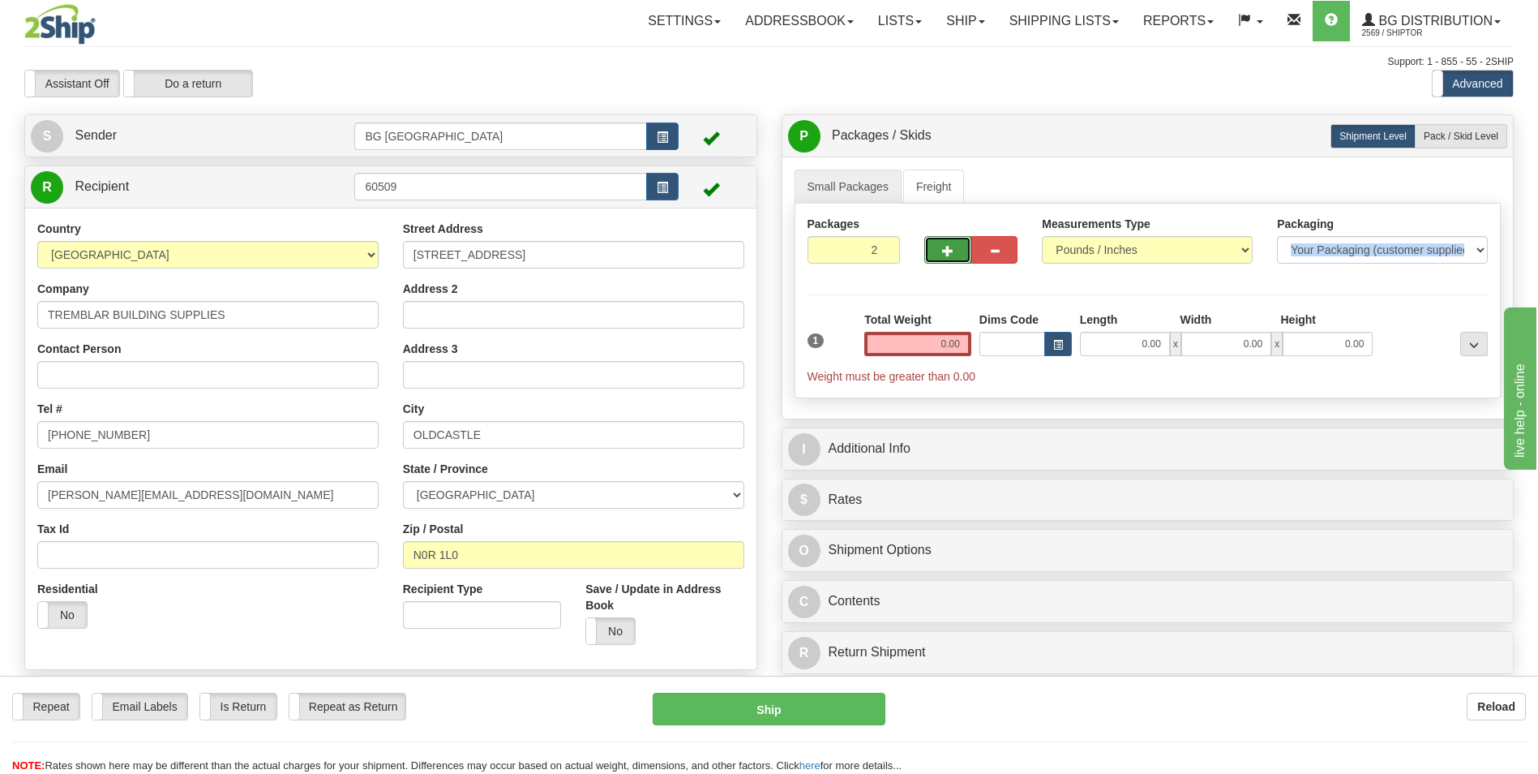
click at [946, 248] on span "button" at bounding box center [947, 251] width 11 height 11
type input "4"
click at [923, 338] on input "0.00" at bounding box center [918, 344] width 107 height 24
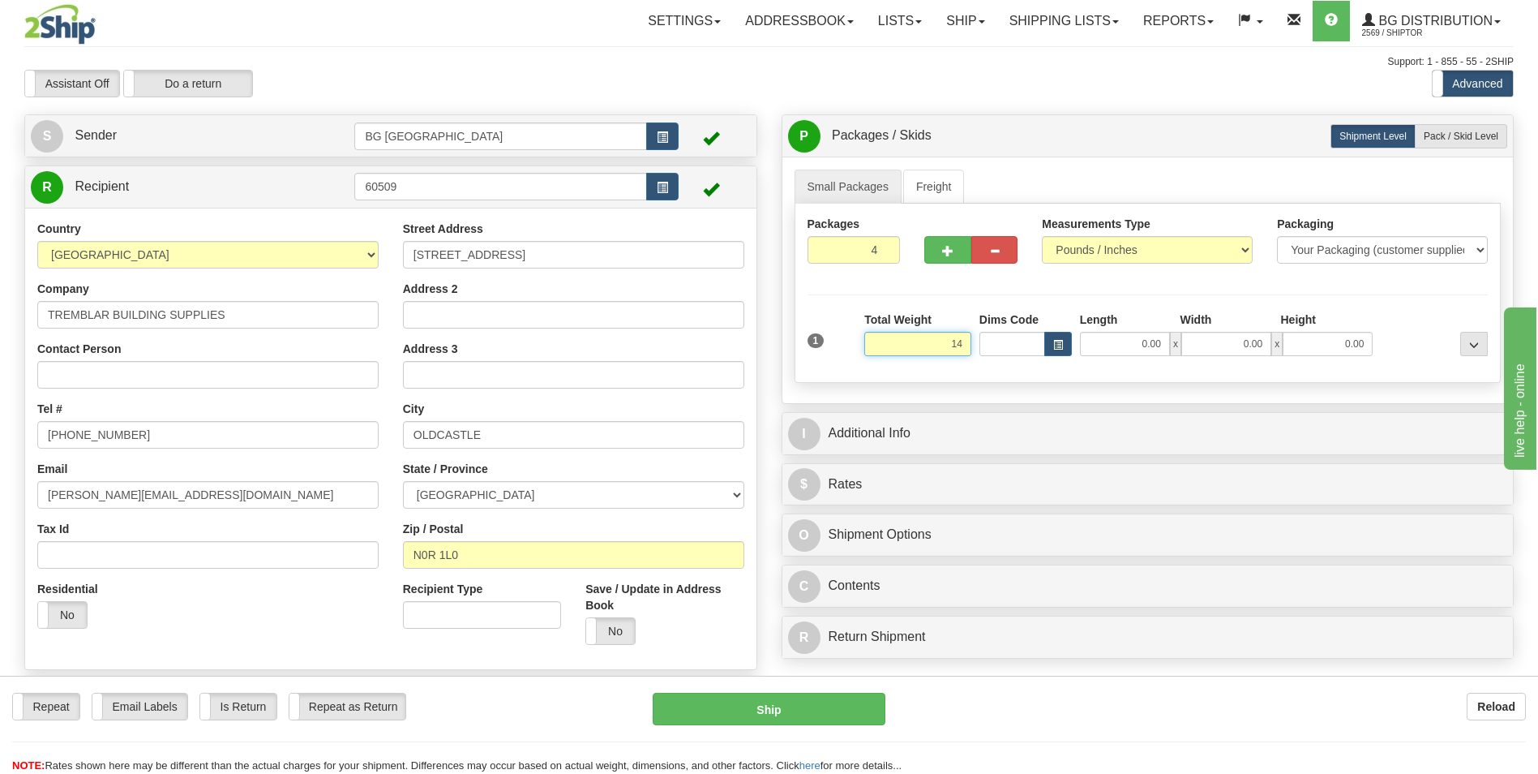
type input "14.00"
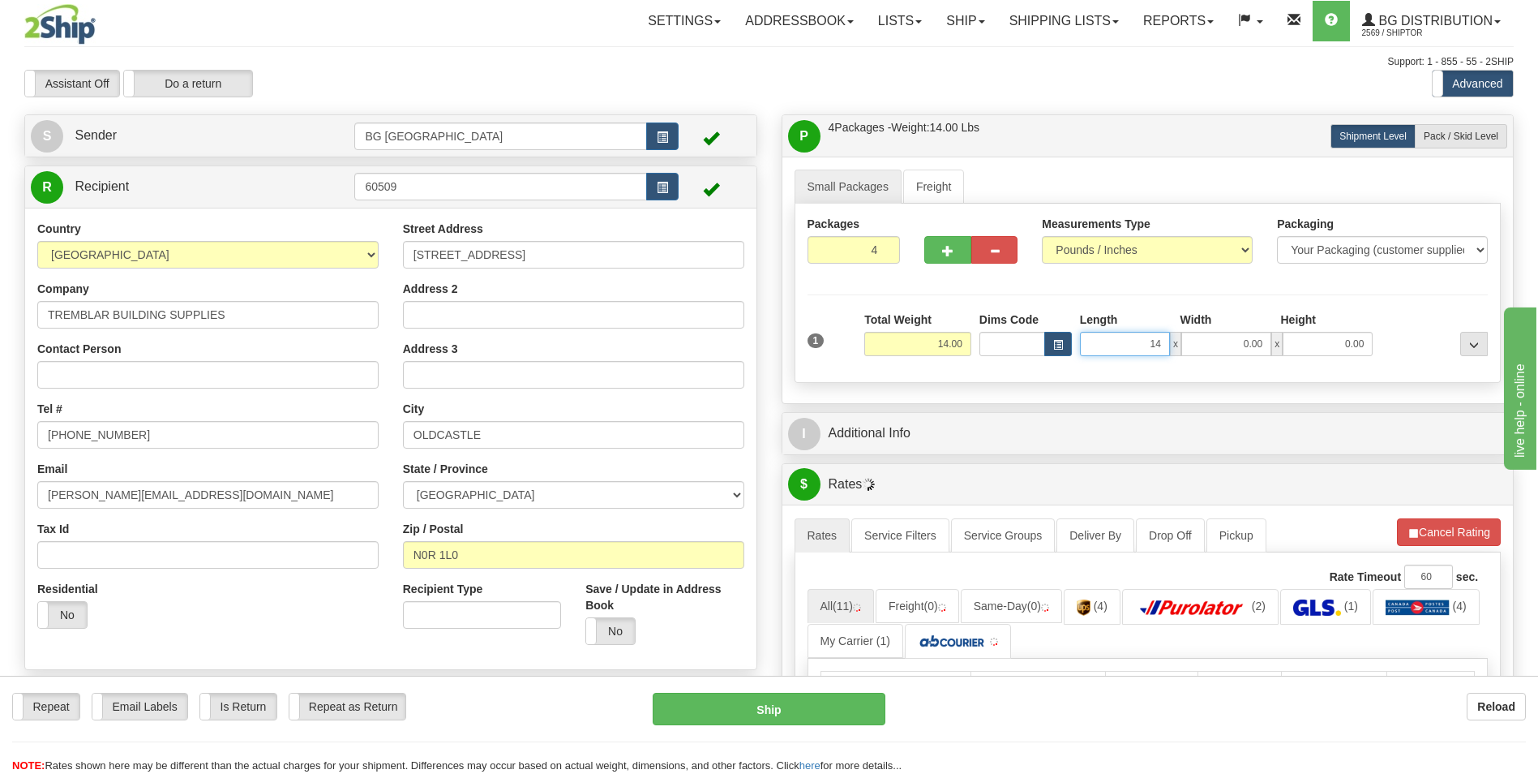
type input "14.00"
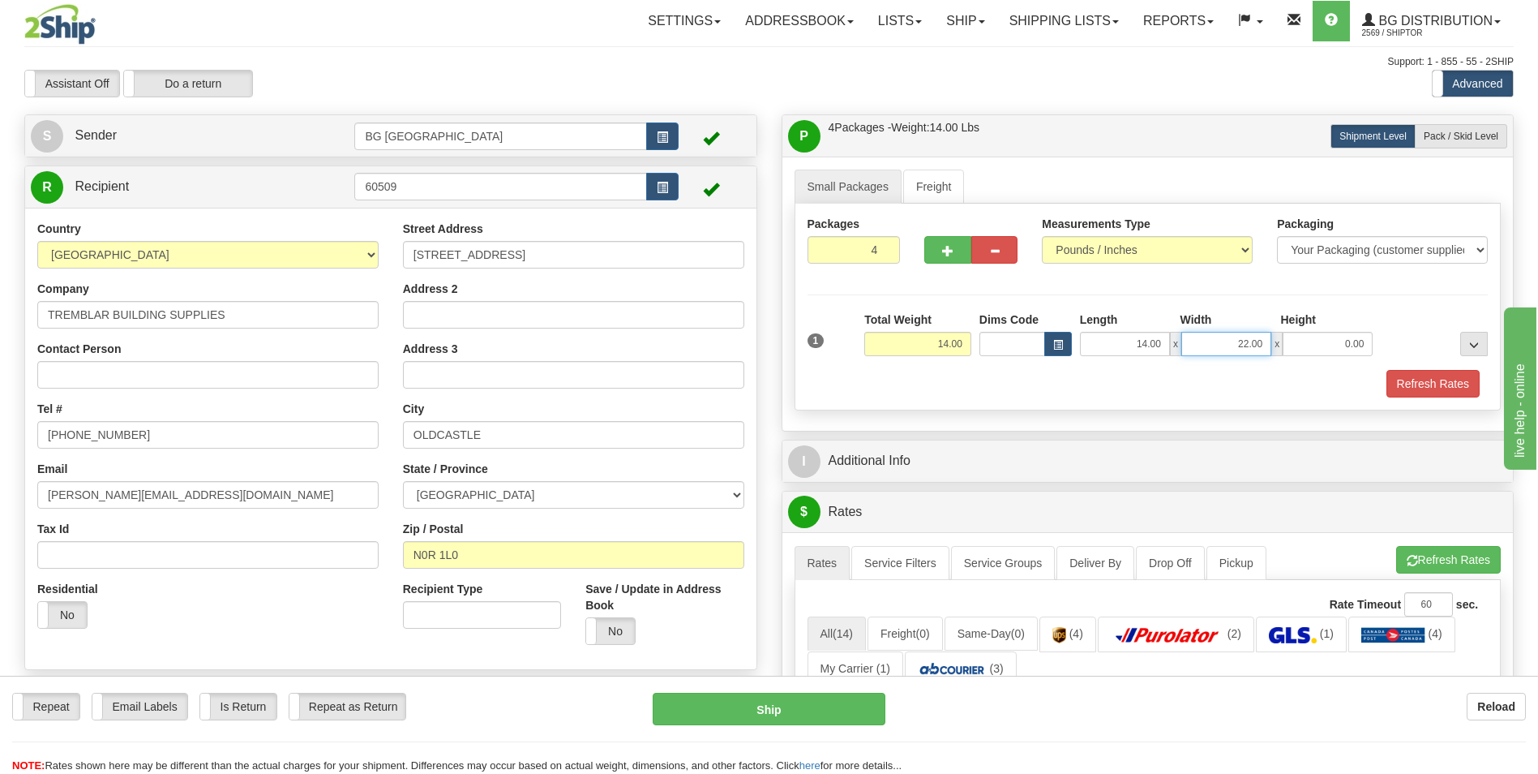
click at [1213, 340] on input "22.00" at bounding box center [1227, 344] width 90 height 24
type input "11.00"
type input "13.00"
click at [1457, 137] on span "Pack / Skid Level" at bounding box center [1461, 136] width 75 height 11
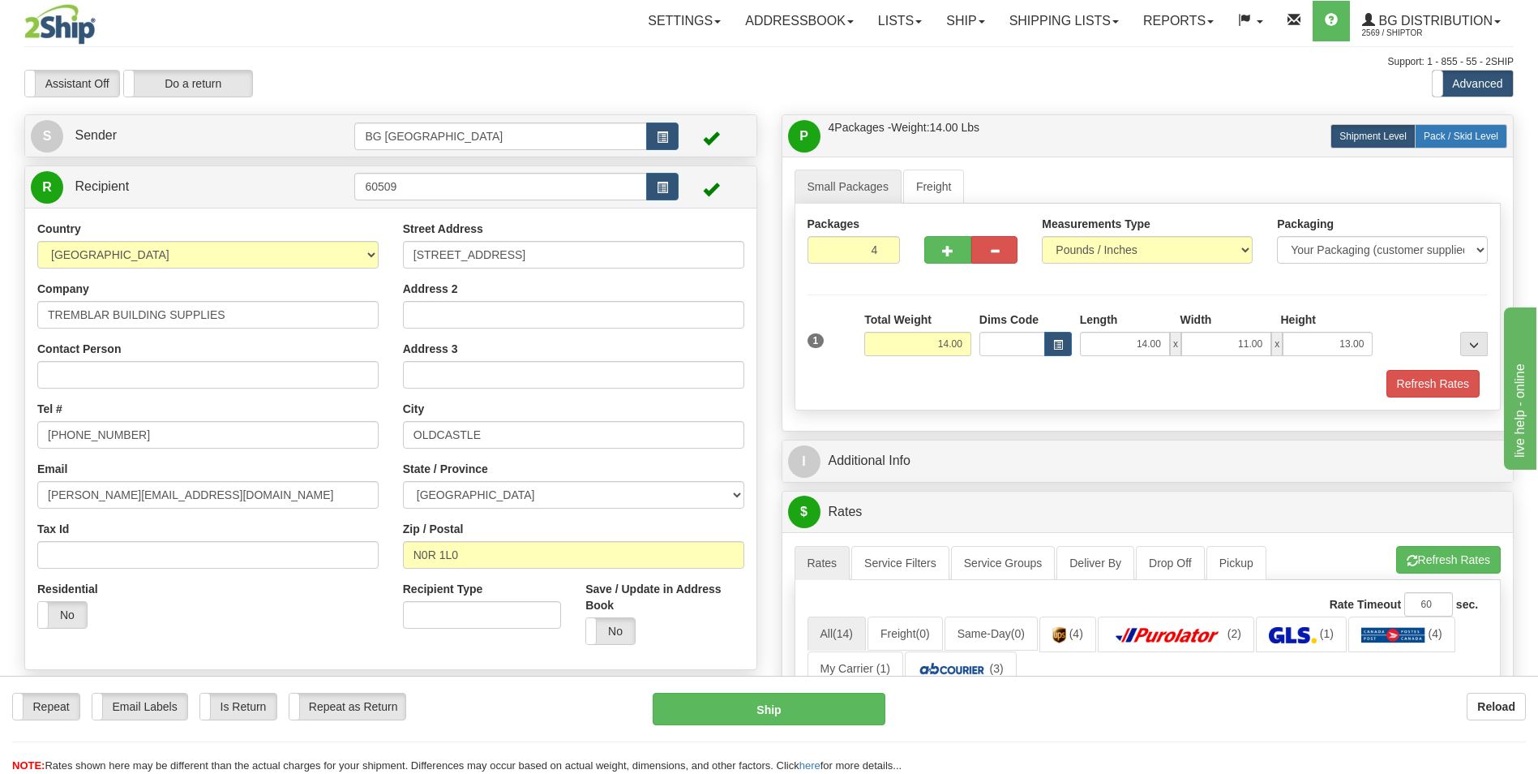
radio input "true"
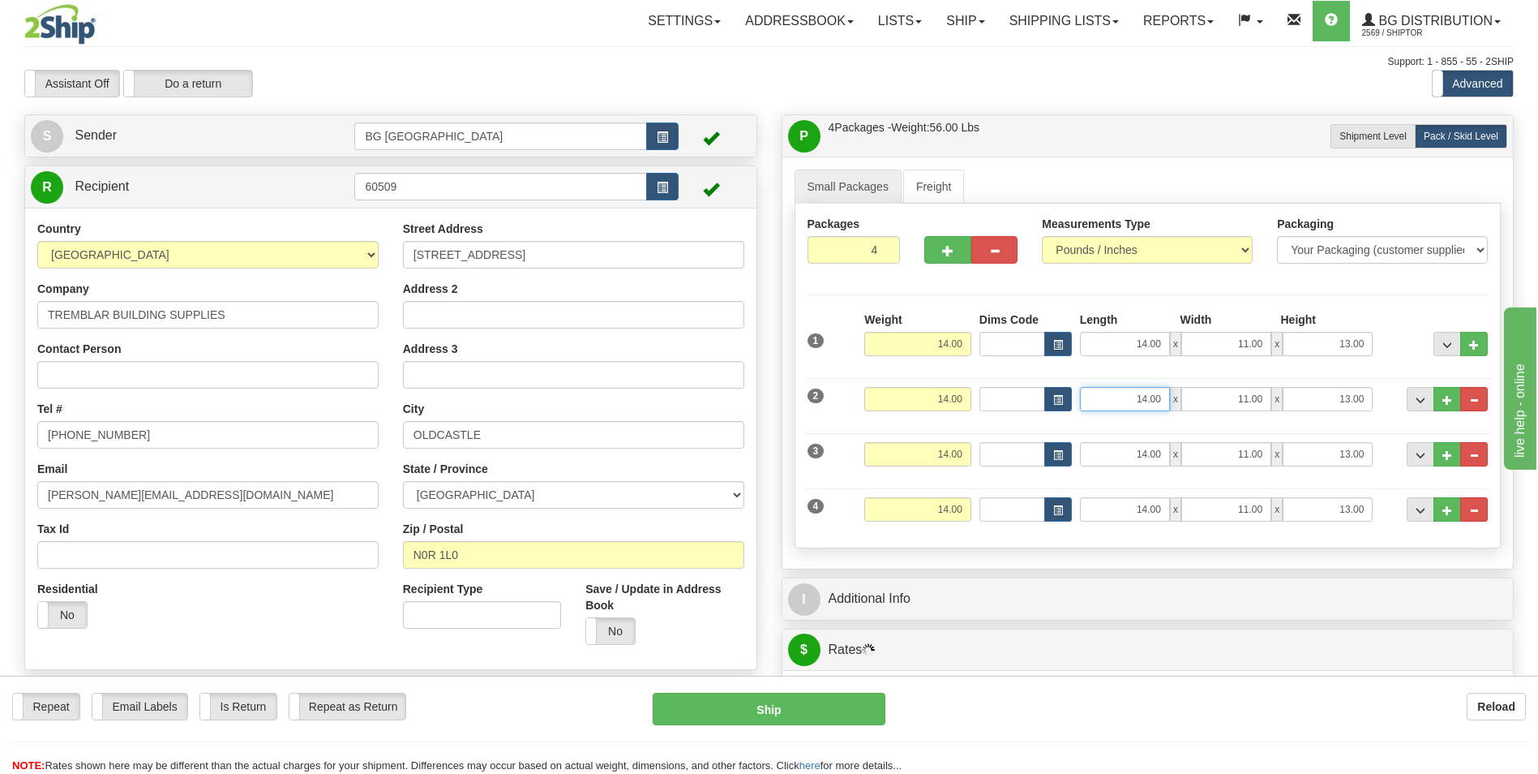
click at [1132, 406] on input "14.00" at bounding box center [1125, 399] width 90 height 24
type input "12.00"
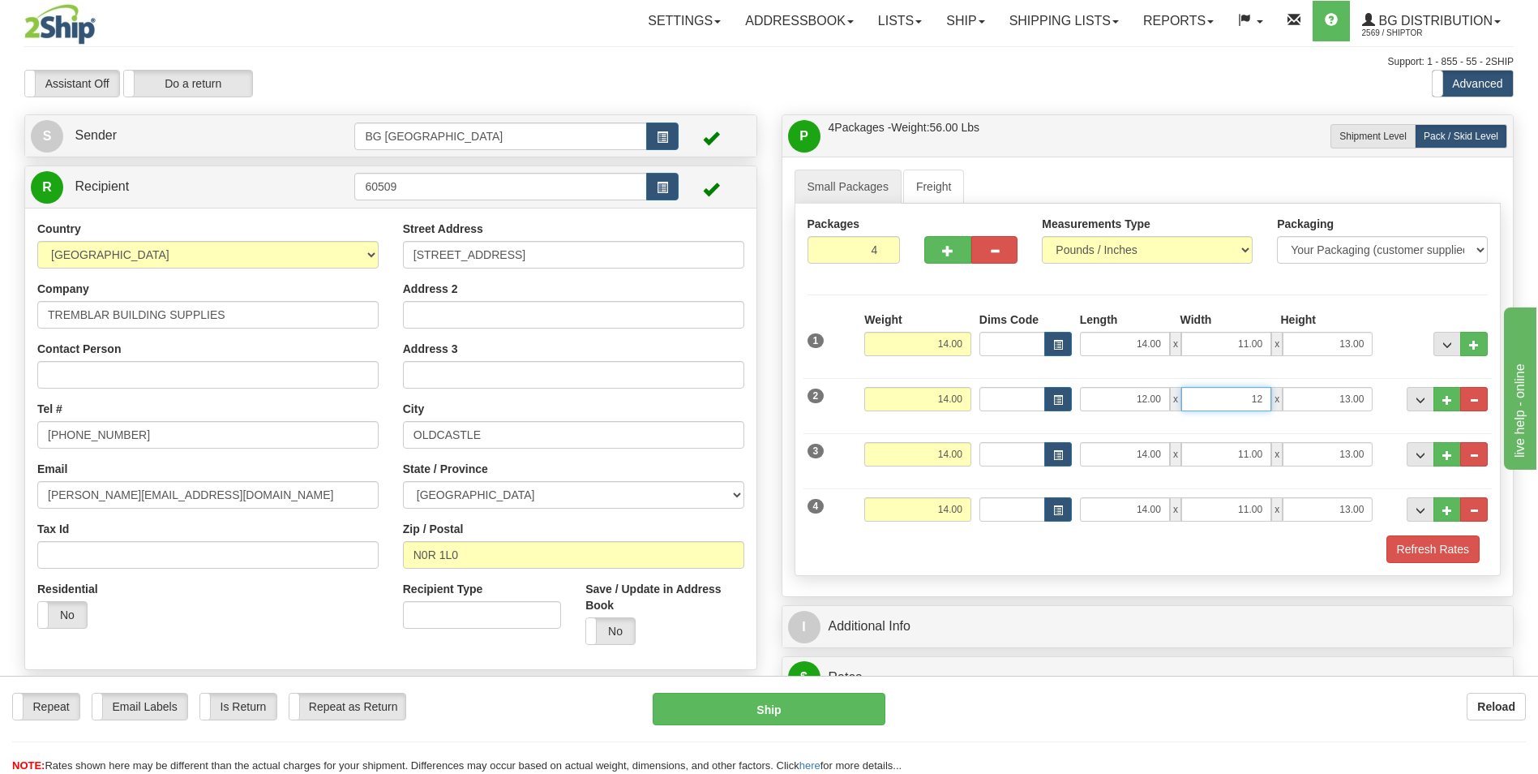
type input "12.00"
click at [1114, 457] on input "14.00" at bounding box center [1125, 454] width 90 height 24
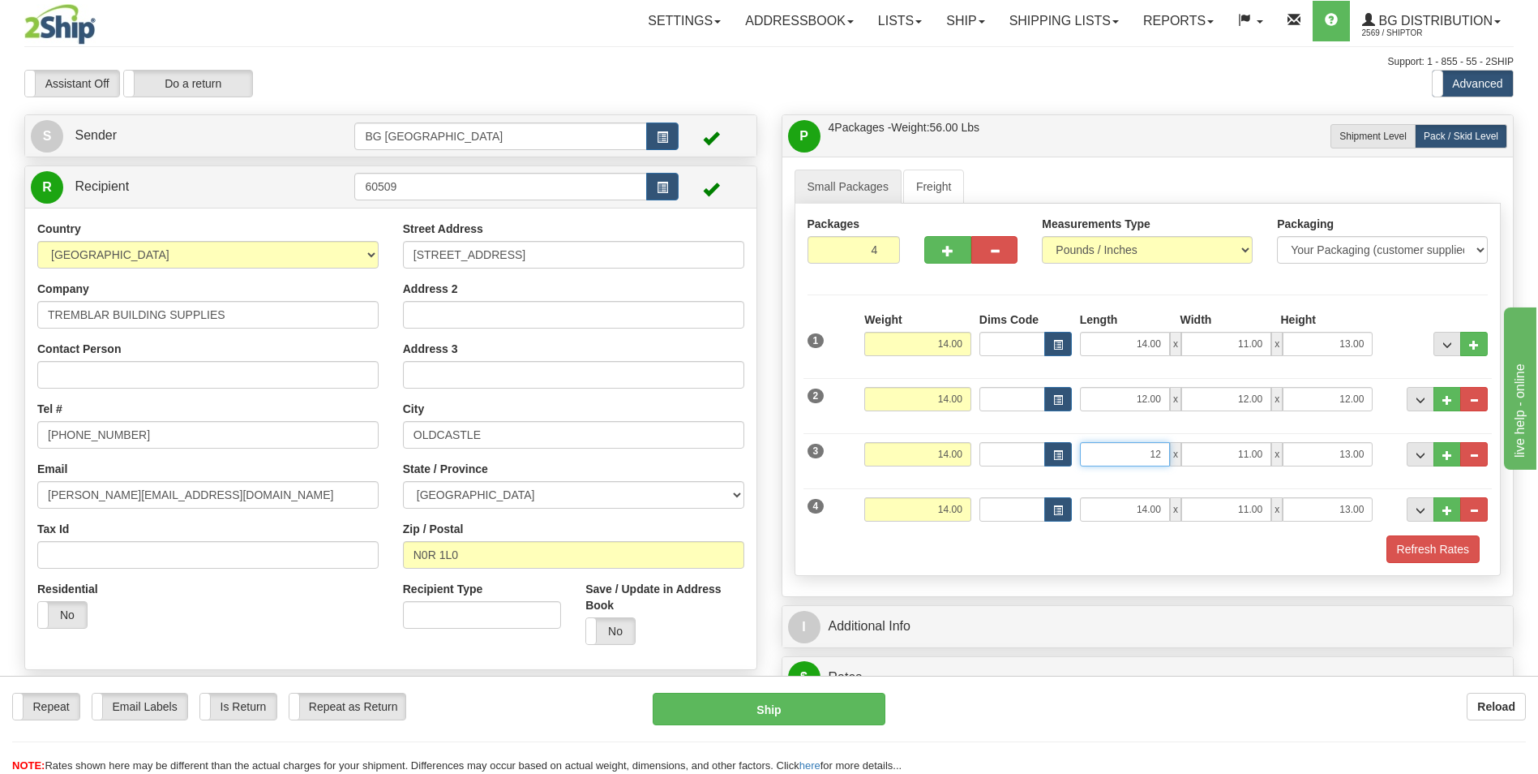
type input "12.00"
click at [1130, 513] on input "14.00" at bounding box center [1125, 509] width 90 height 24
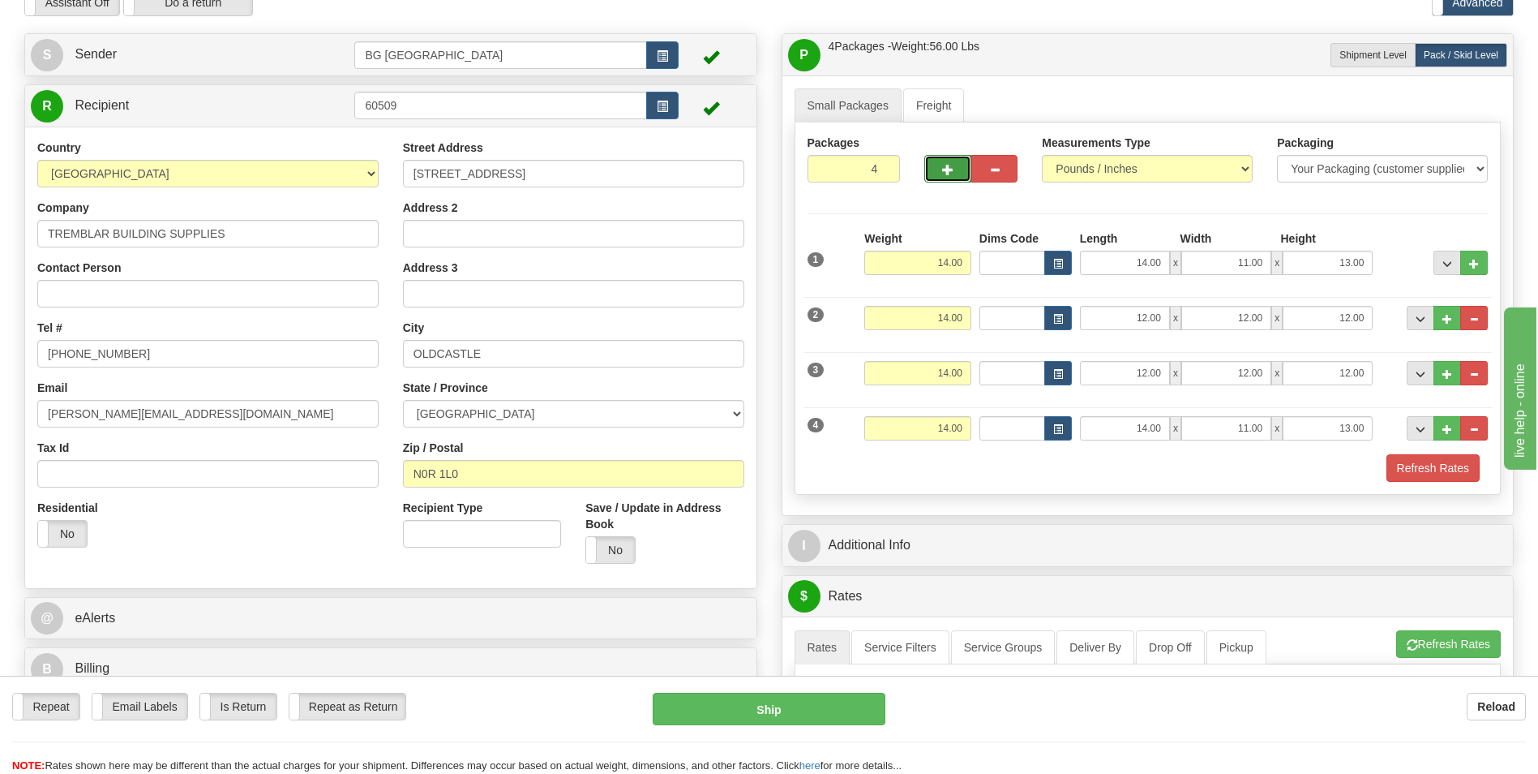
click at [936, 170] on button "button" at bounding box center [948, 169] width 46 height 28
type input "5"
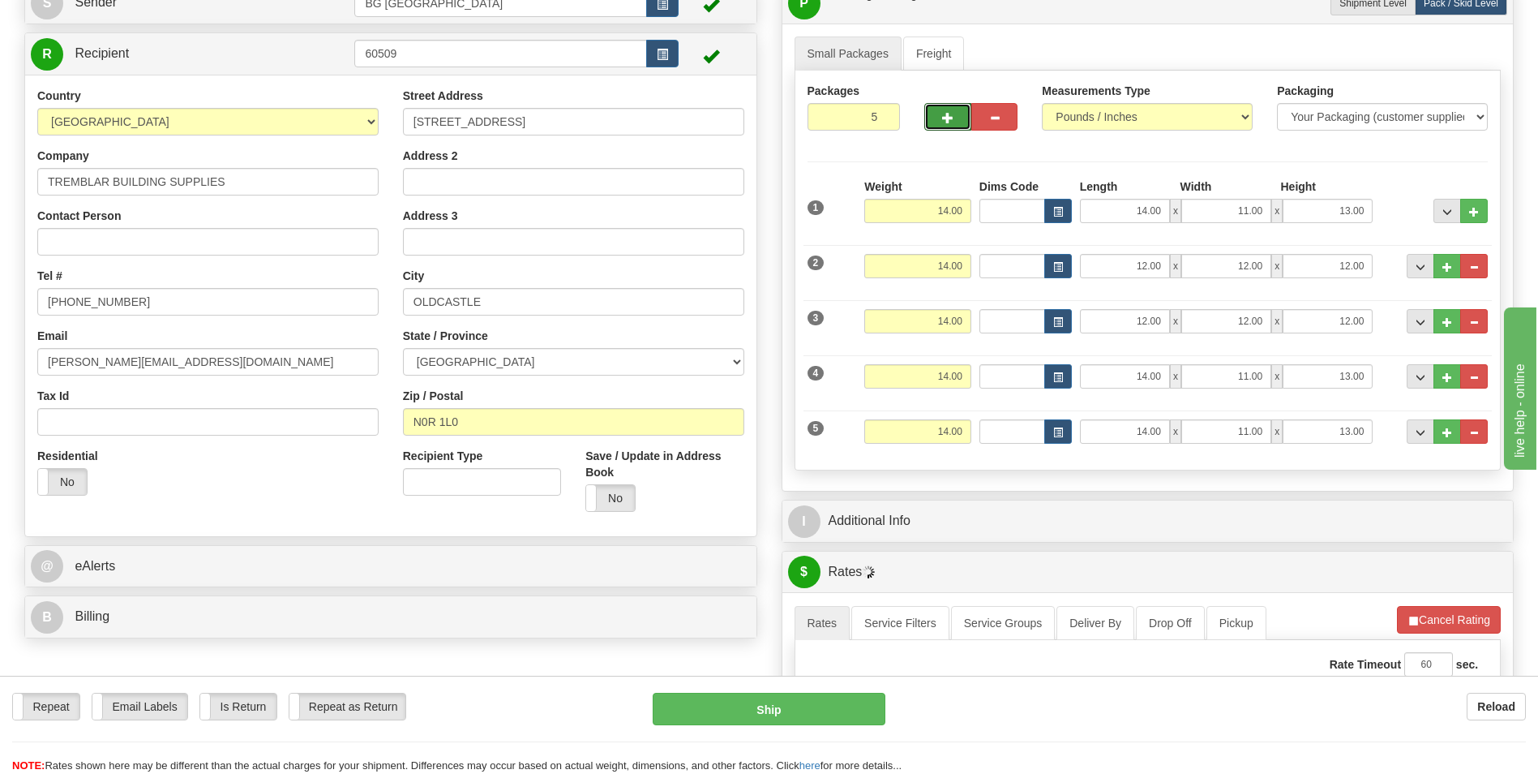
scroll to position [162, 0]
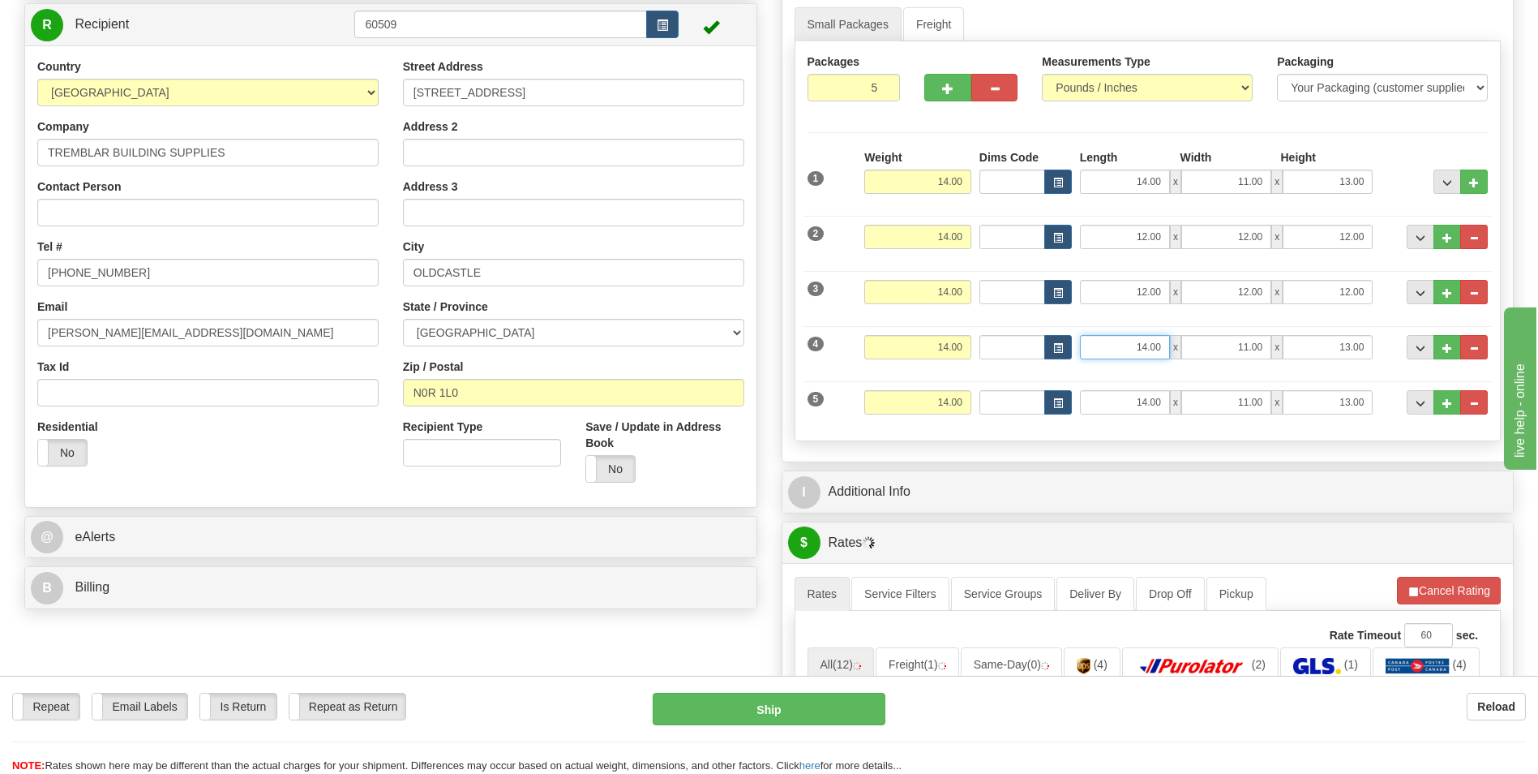
click at [1126, 347] on input "14.00" at bounding box center [1125, 347] width 90 height 24
drag, startPoint x: 1126, startPoint y: 347, endPoint x: 1161, endPoint y: 345, distance: 35.0
click at [1161, 345] on input "14.00" at bounding box center [1125, 347] width 90 height 24
type input "14.00"
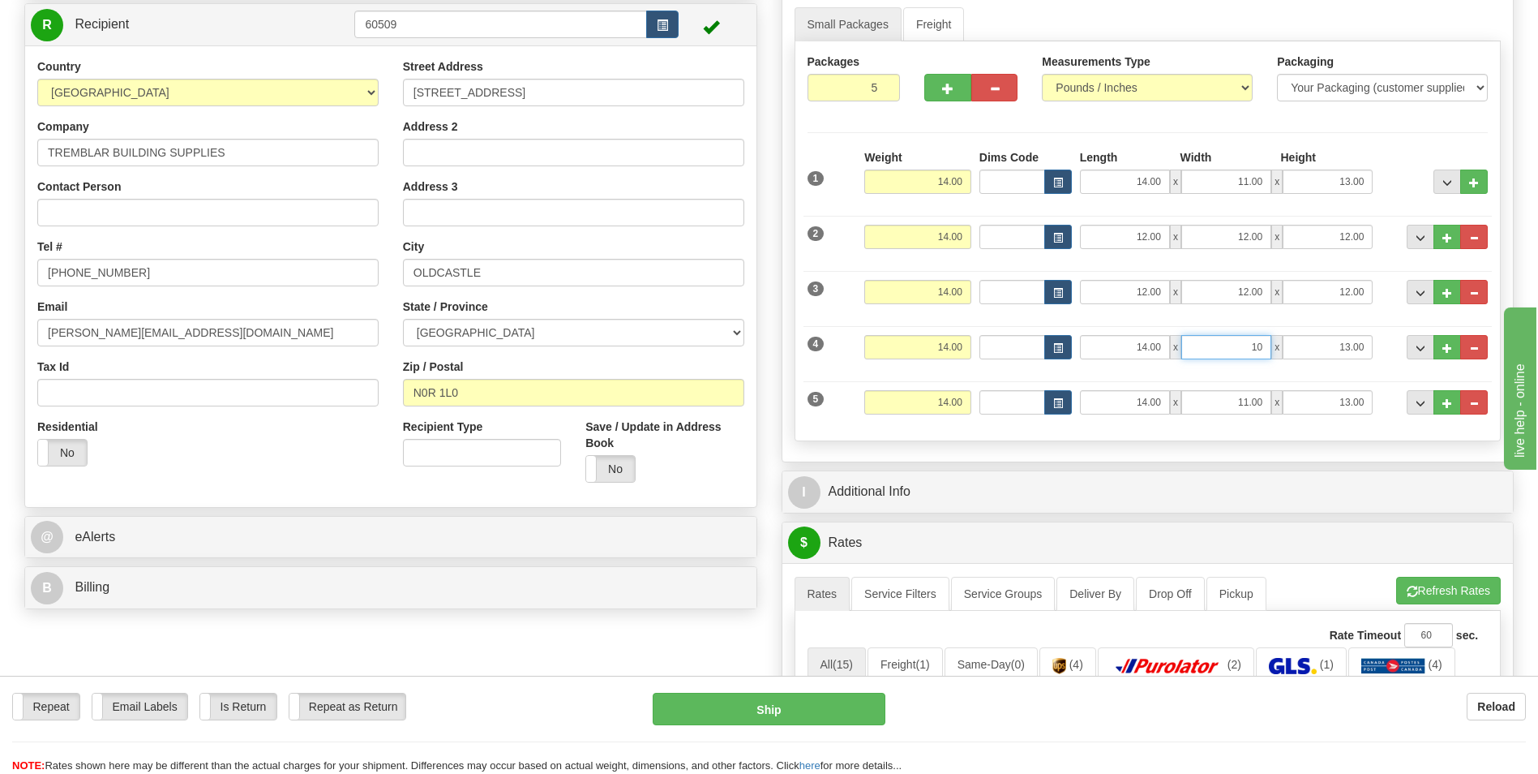
type input "10.00"
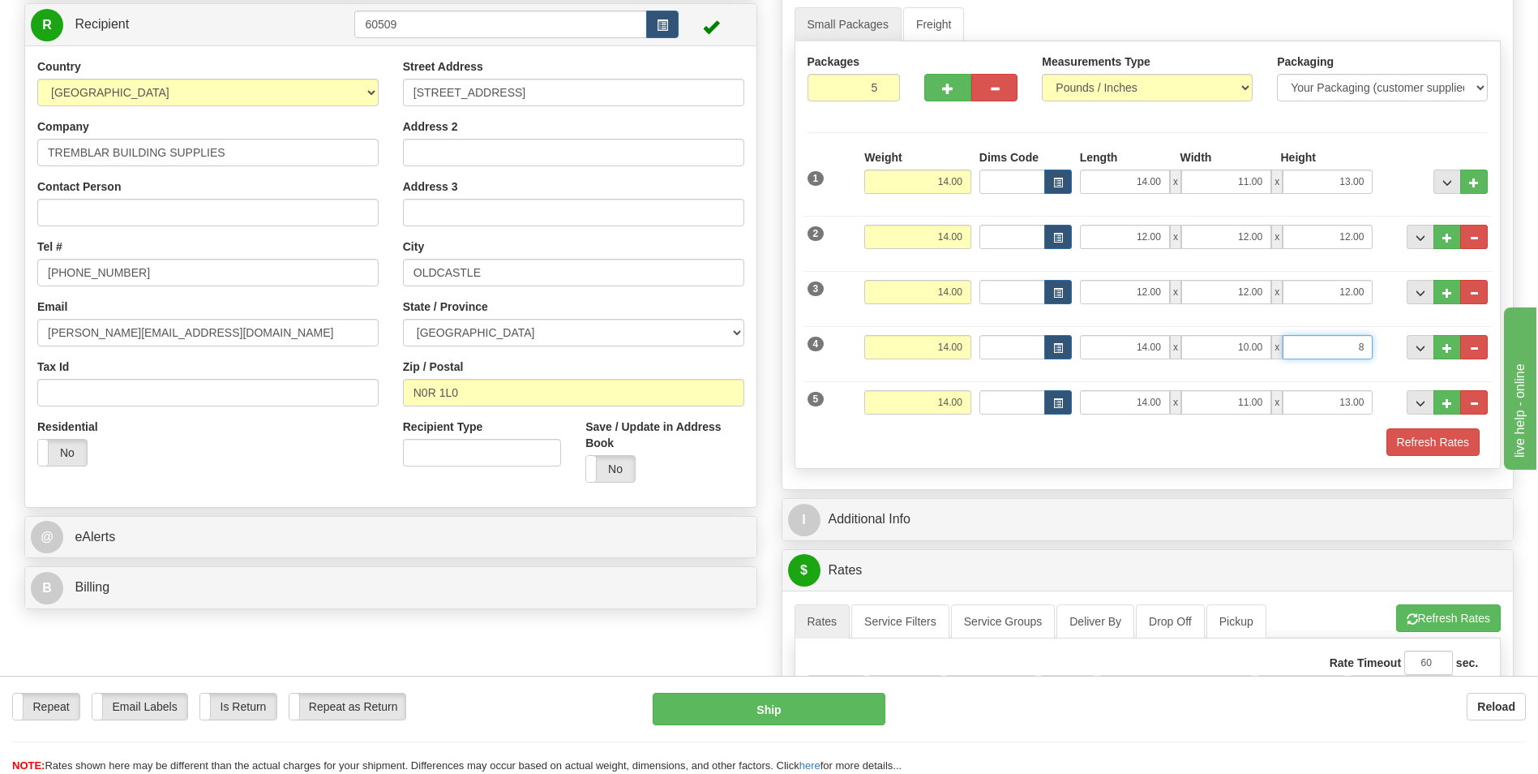
type input "8.00"
drag, startPoint x: 937, startPoint y: 398, endPoint x: 989, endPoint y: 405, distance: 53.1
click at [989, 405] on div "5 Weight 14.00 Dims Code Length Width Height" at bounding box center [1148, 400] width 689 height 54
type input "25.00"
type input "1"
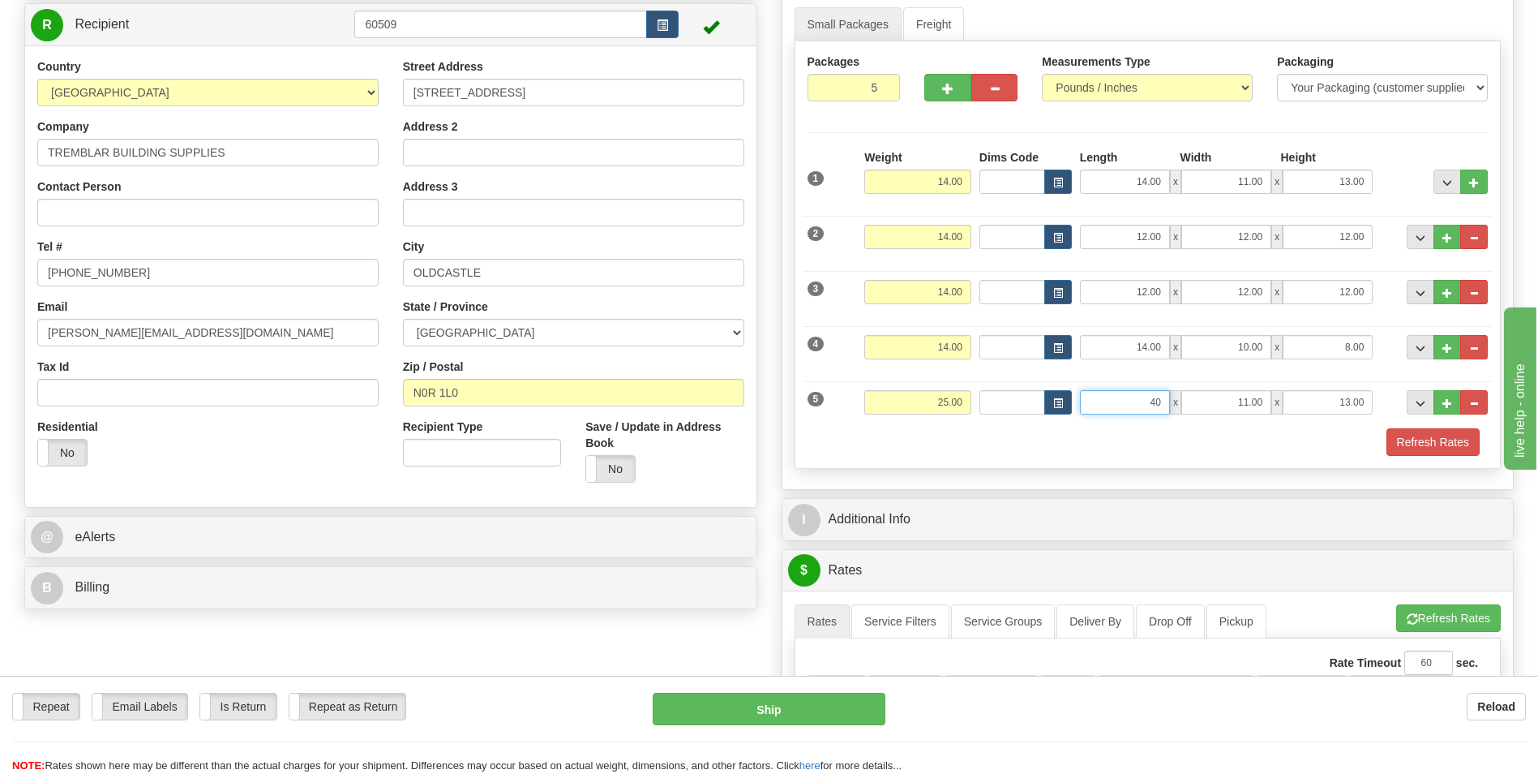
type input "40.00"
type input "10.00"
type input "5.00"
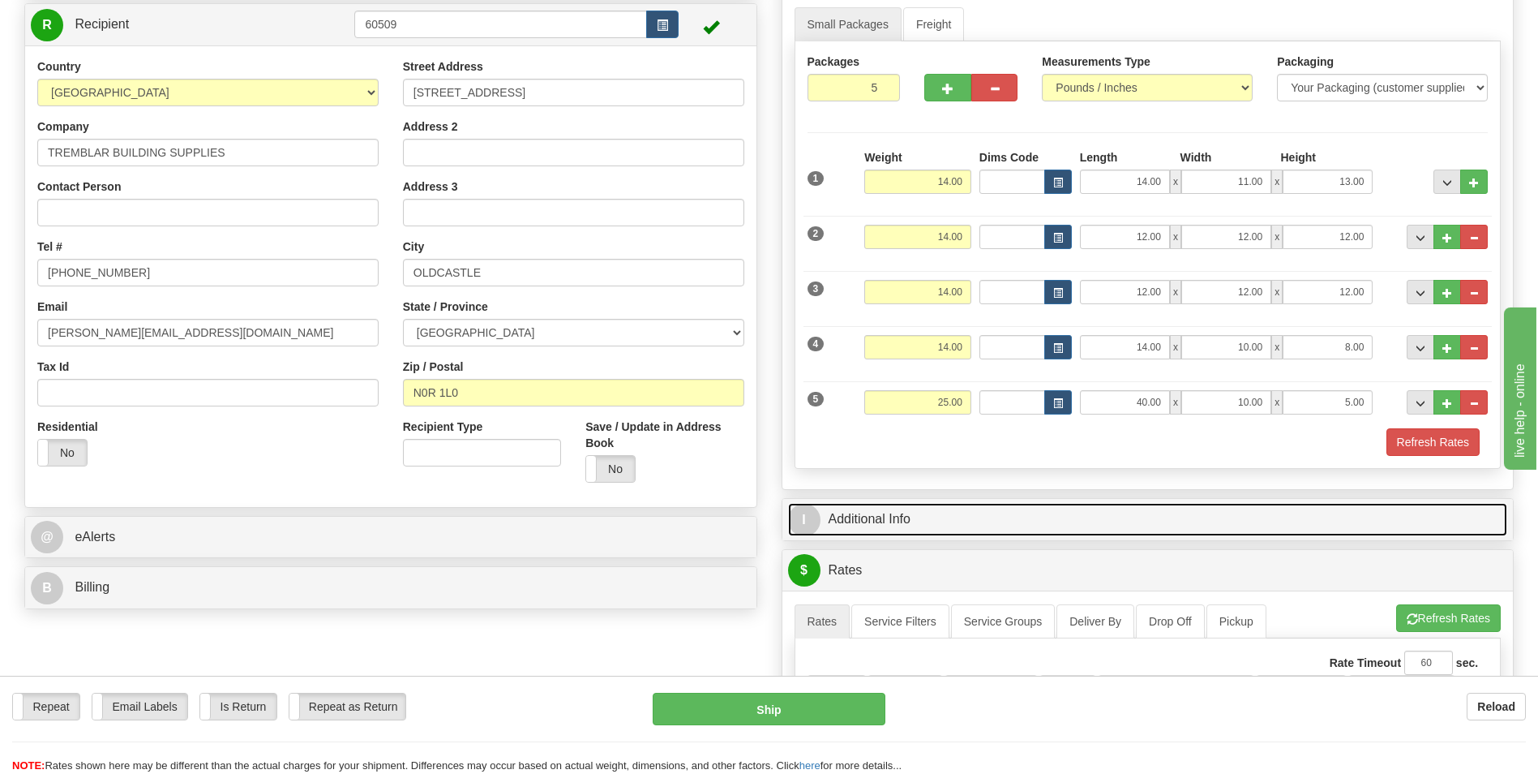
click at [1114, 529] on link "I Additional Info" at bounding box center [1148, 519] width 720 height 33
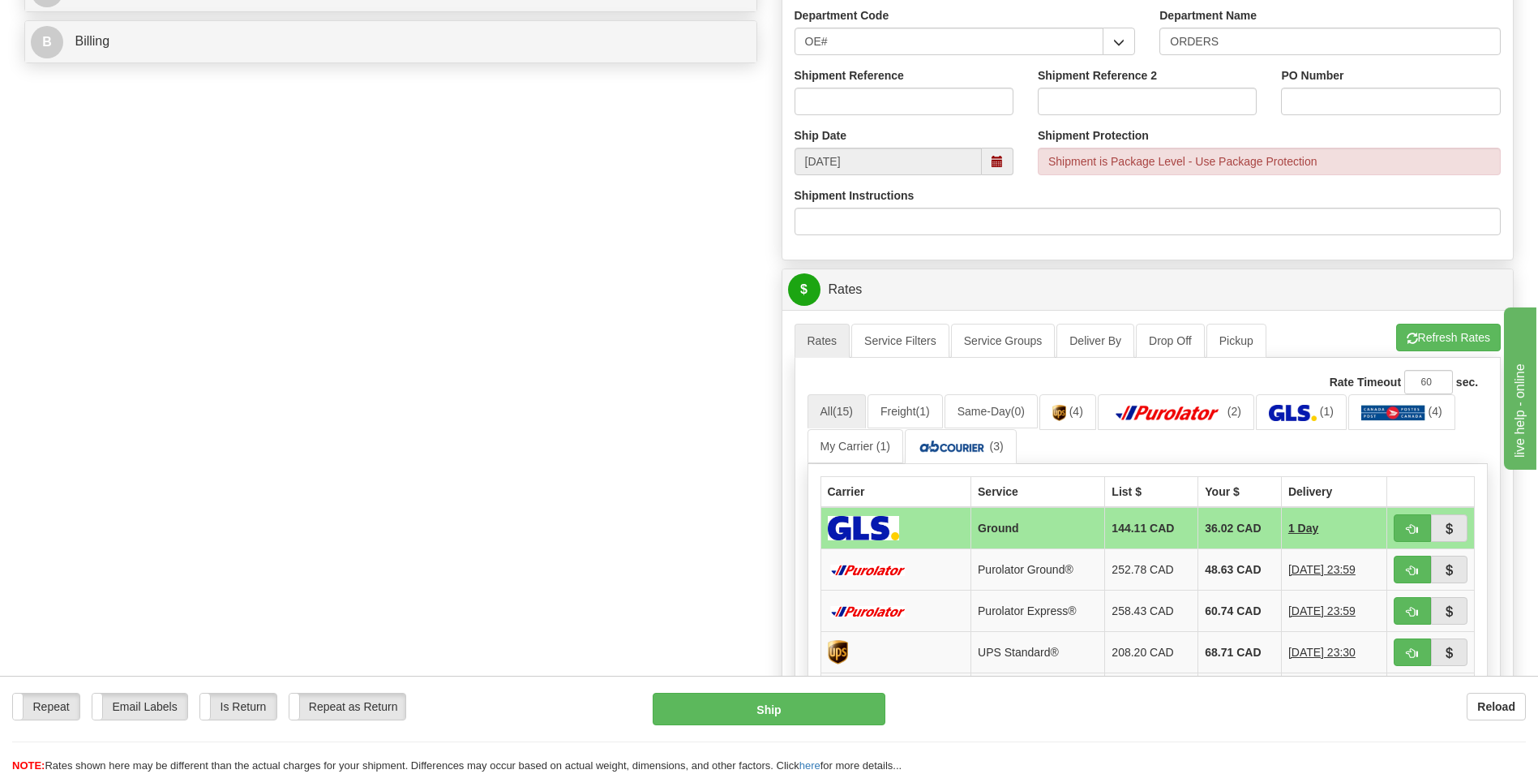
scroll to position [568, 0]
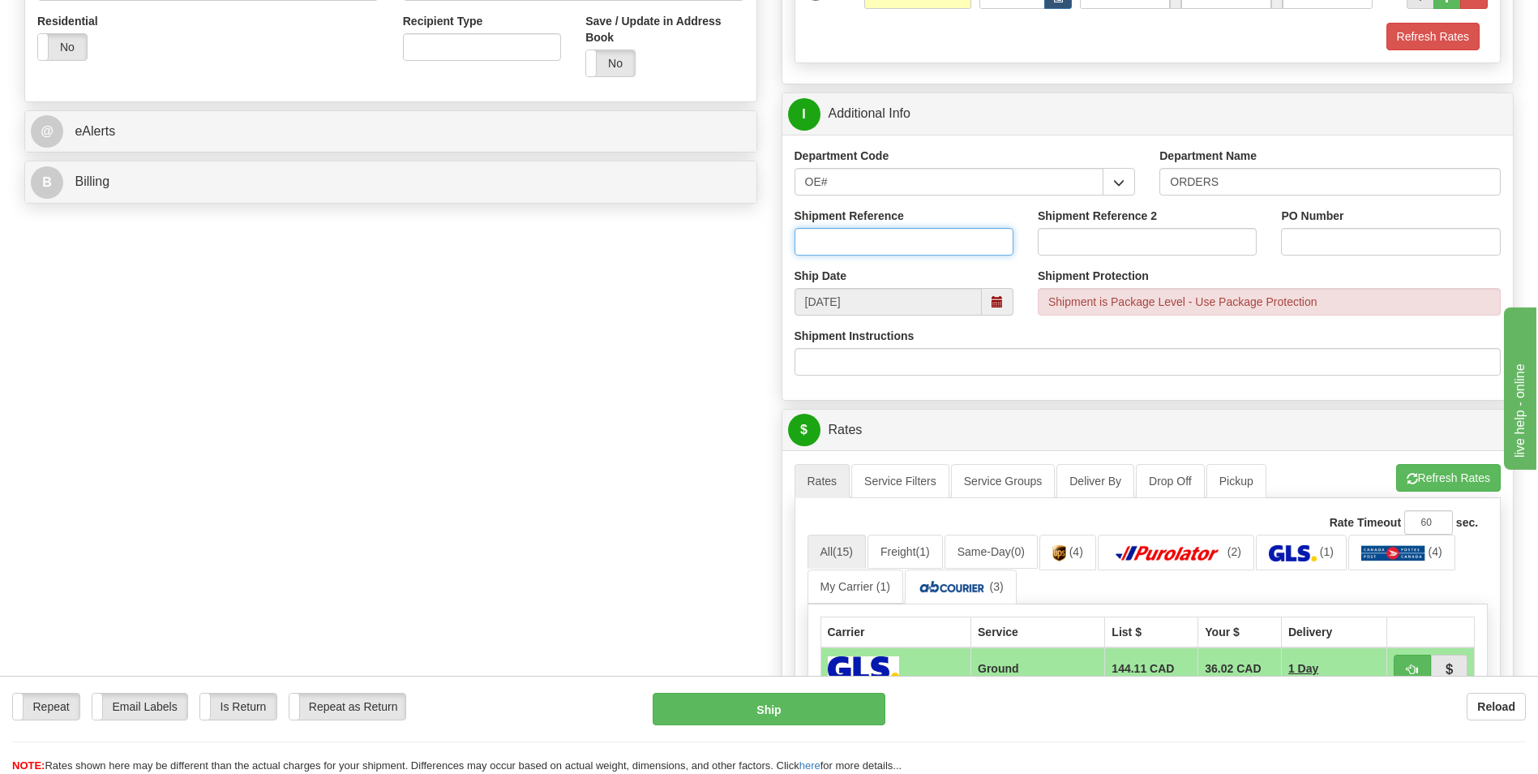
click at [867, 251] on input "Shipment Reference" at bounding box center [904, 242] width 219 height 28
type input "70182129-00"
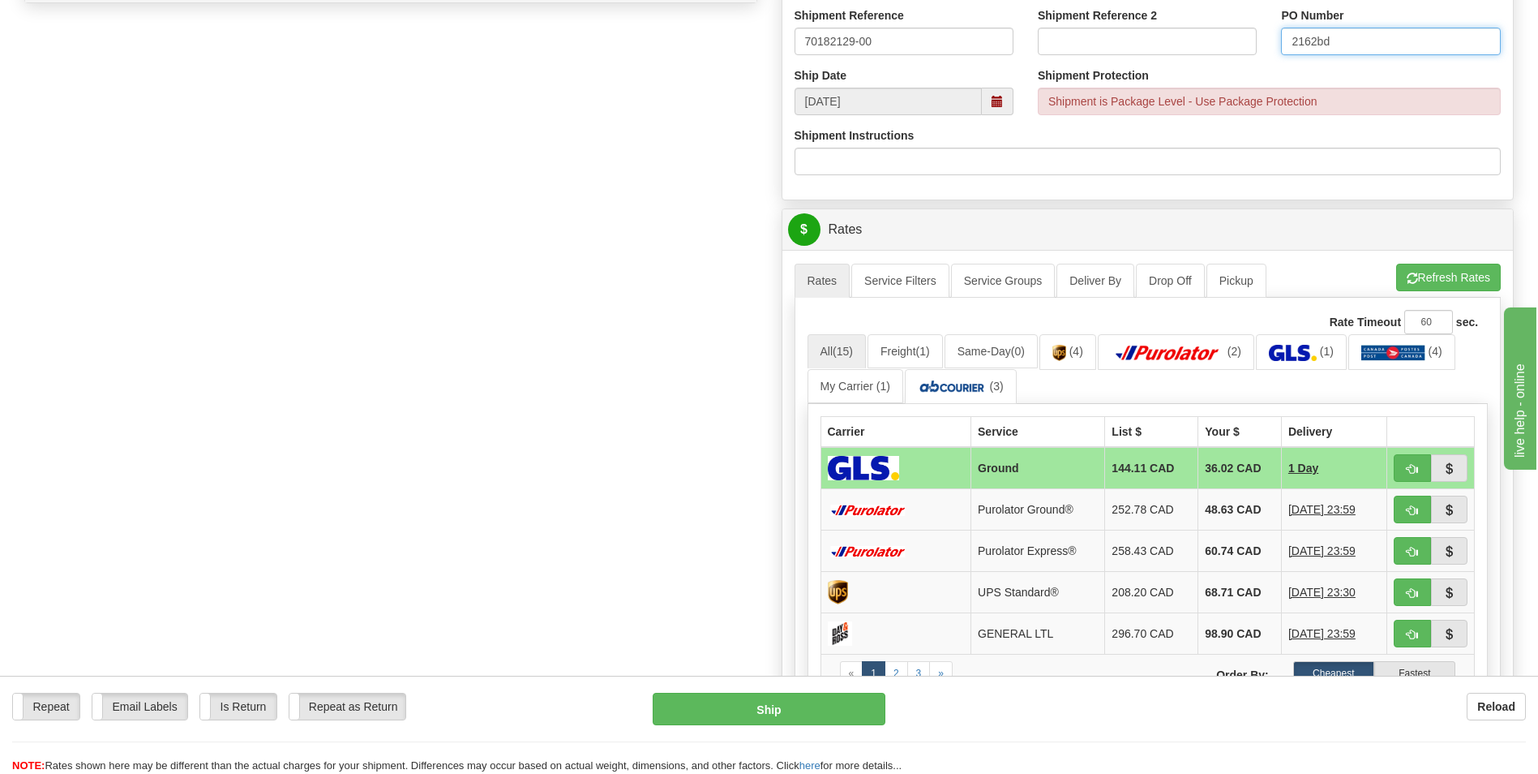
scroll to position [811, 0]
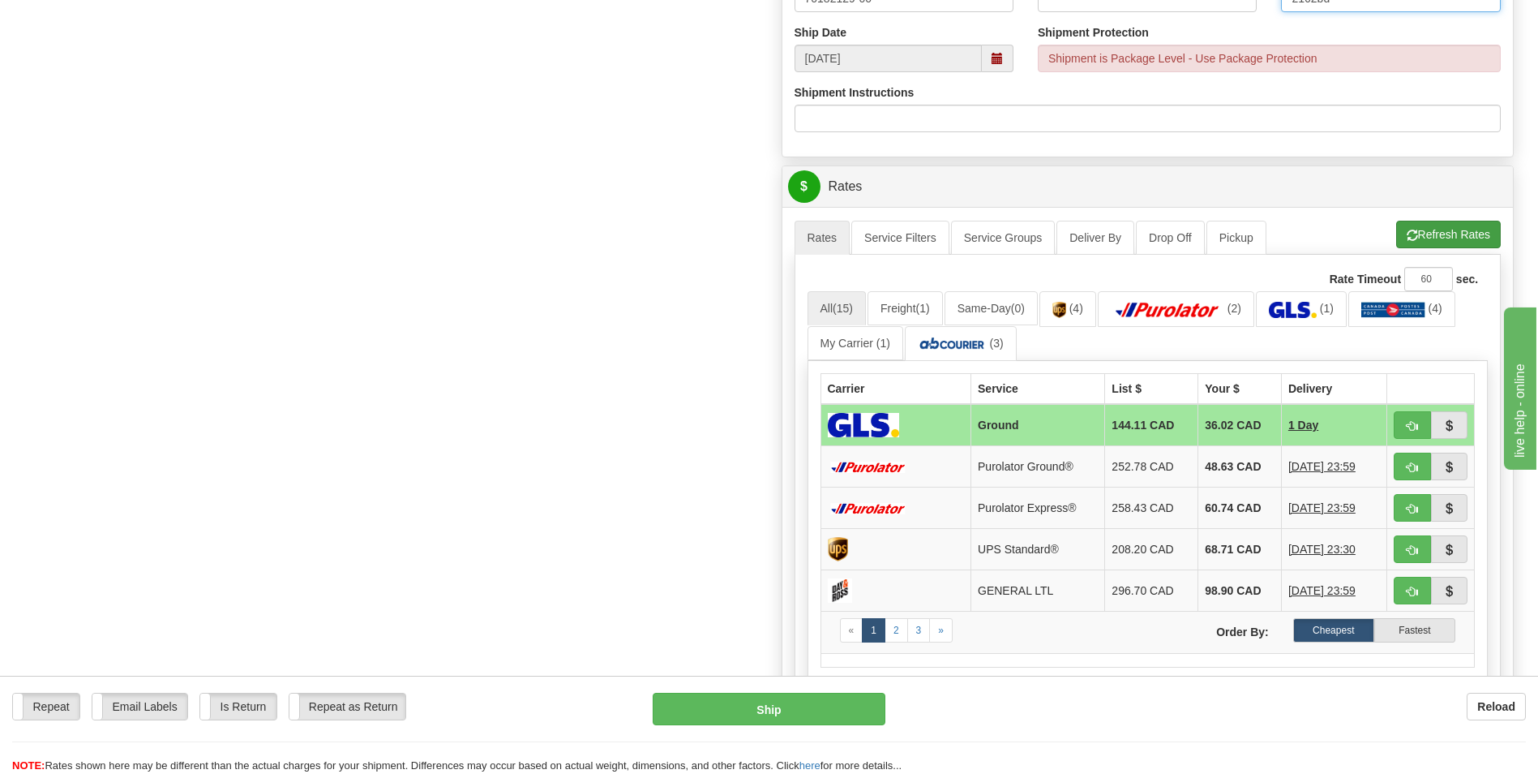
type input "2162bd"
click at [1429, 240] on button "Refresh Rates" at bounding box center [1449, 235] width 105 height 28
click at [1411, 468] on span "button" at bounding box center [1412, 467] width 11 height 11
type input "260"
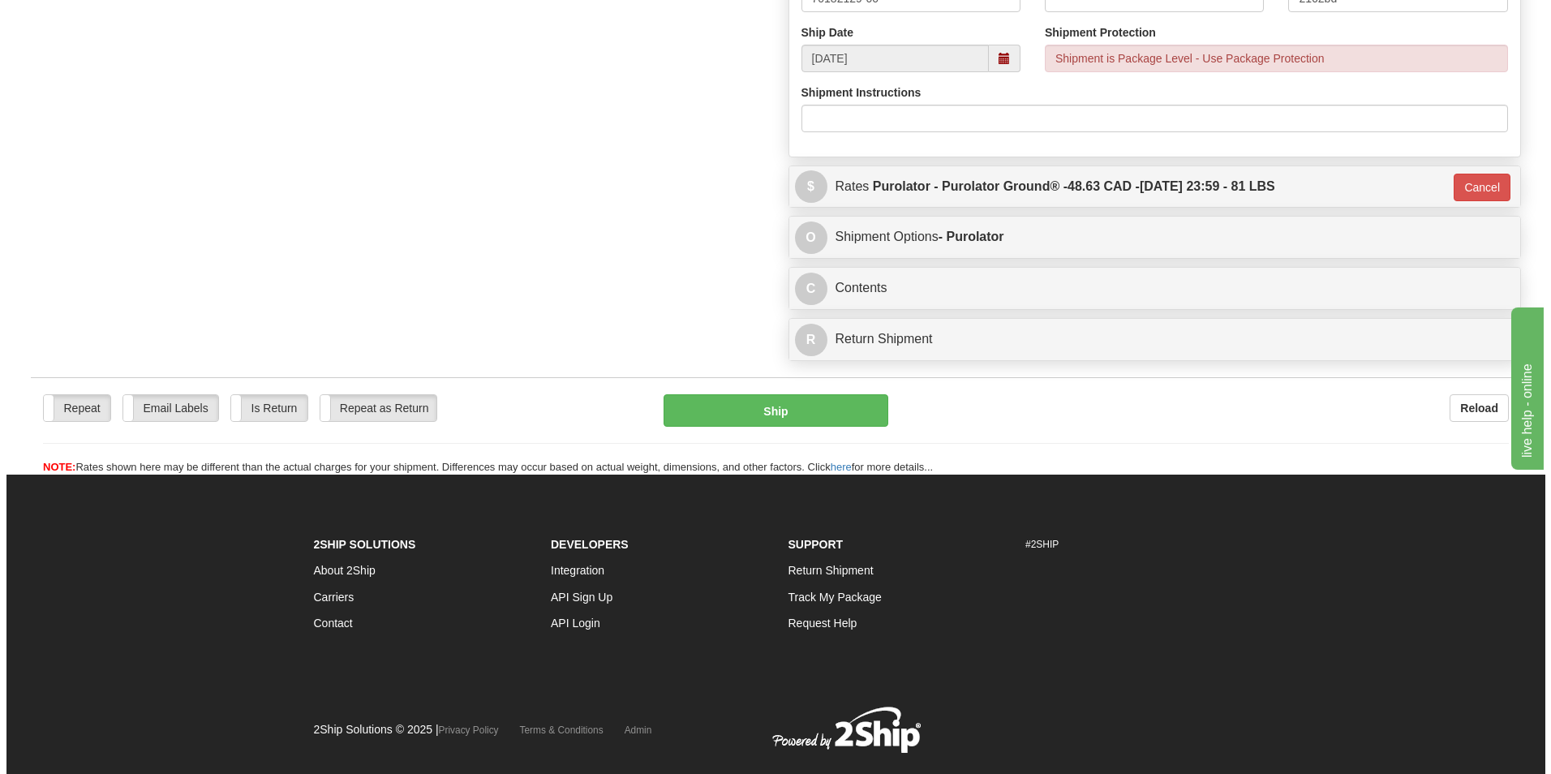
scroll to position [826, 0]
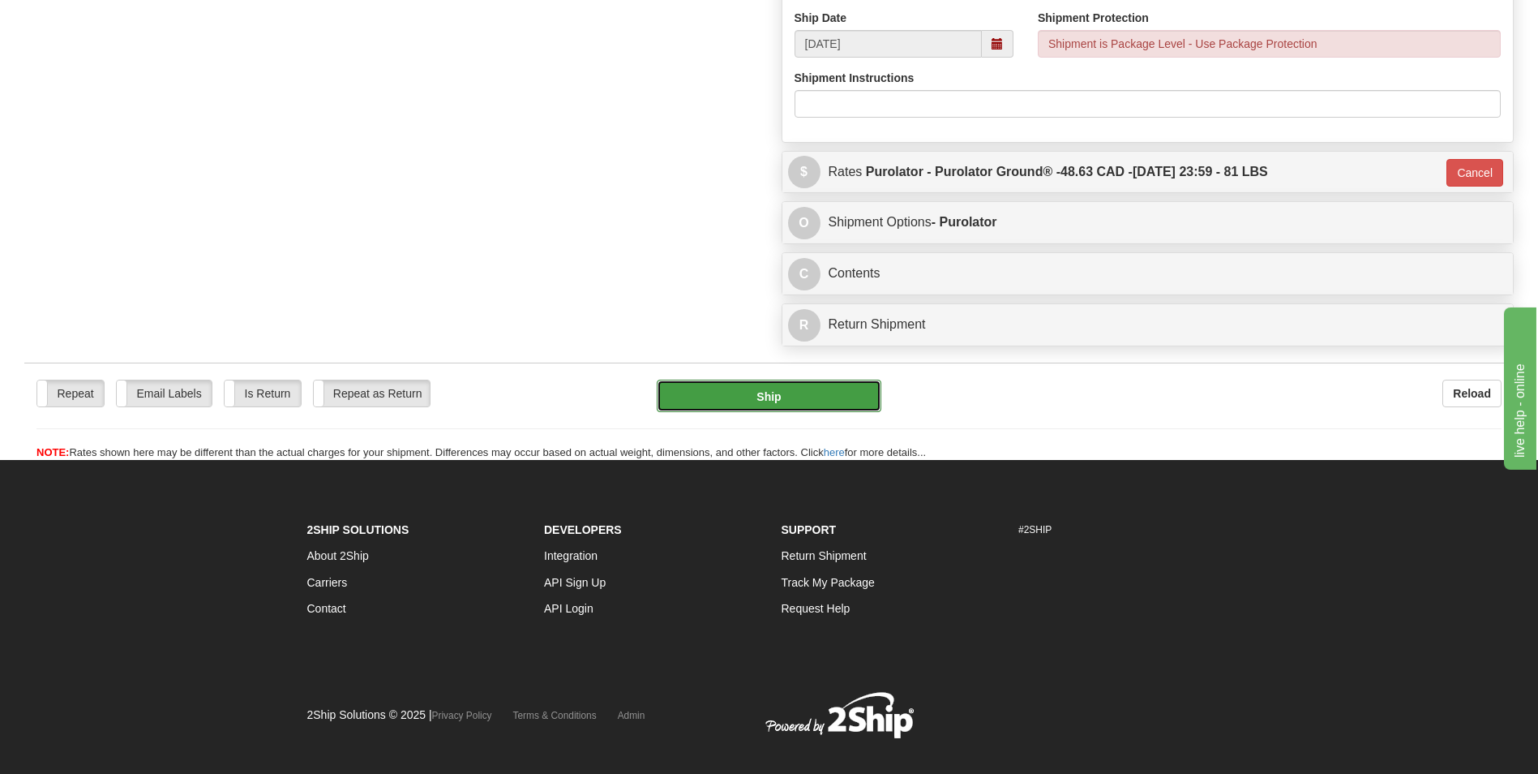
drag, startPoint x: 809, startPoint y: 406, endPoint x: 8, endPoint y: 8, distance: 894.8
click at [809, 406] on button "Ship" at bounding box center [769, 396] width 224 height 32
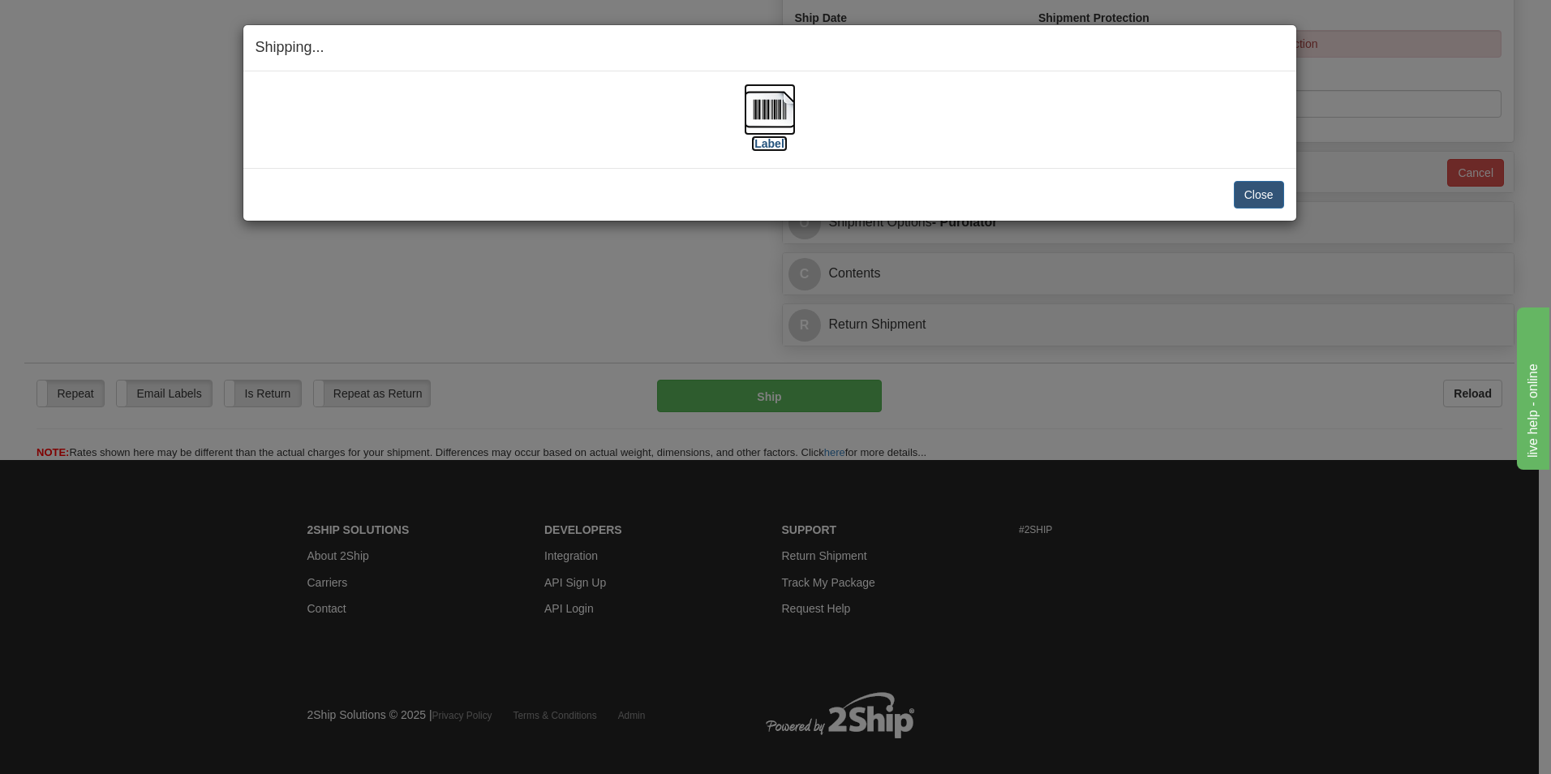
click at [759, 115] on img at bounding box center [770, 110] width 52 height 52
click at [1259, 193] on button "Close" at bounding box center [1259, 195] width 50 height 28
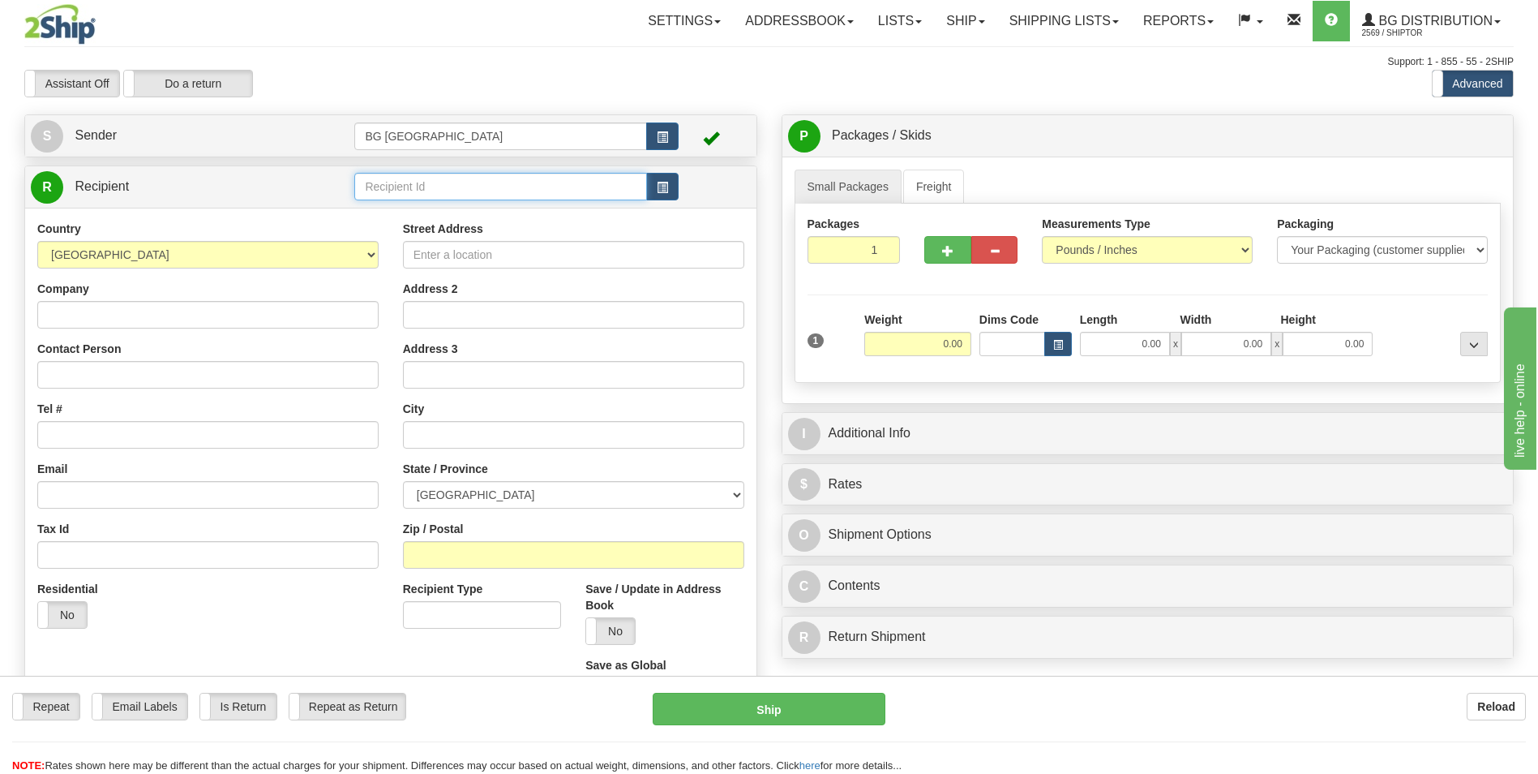
click at [411, 190] on input "text" at bounding box center [500, 187] width 292 height 28
click at [415, 214] on div "60040" at bounding box center [497, 212] width 277 height 18
type input "60040"
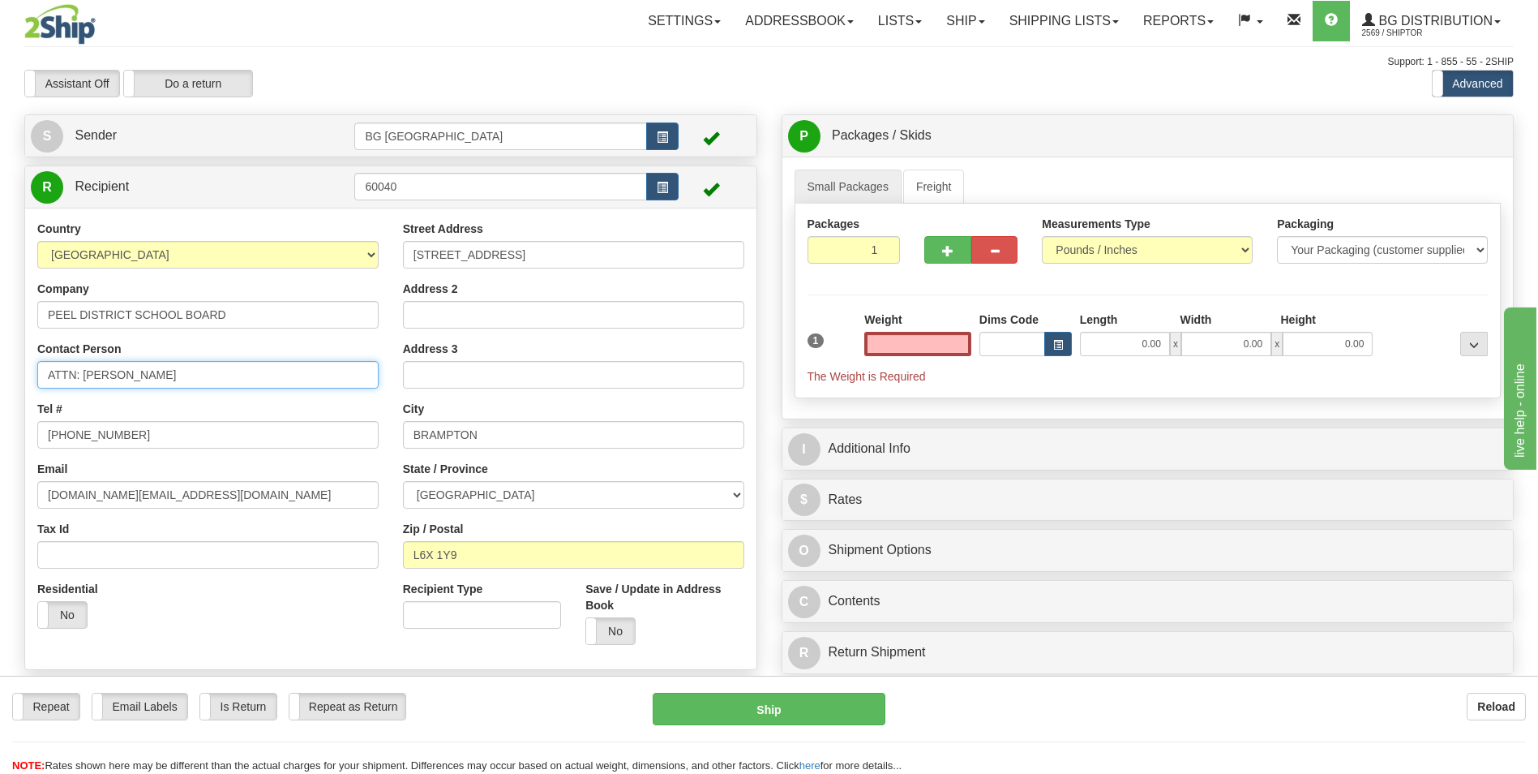
type input "0.00"
click at [251, 375] on input "ATTN: [PERSON_NAME]" at bounding box center [207, 375] width 341 height 28
drag, startPoint x: 251, startPoint y: 375, endPoint x: 95, endPoint y: 374, distance: 156.5
click at [95, 374] on input "ATTN: [PERSON_NAME]" at bounding box center [207, 375] width 341 height 28
type input "ATTN: [PERSON_NAME]"
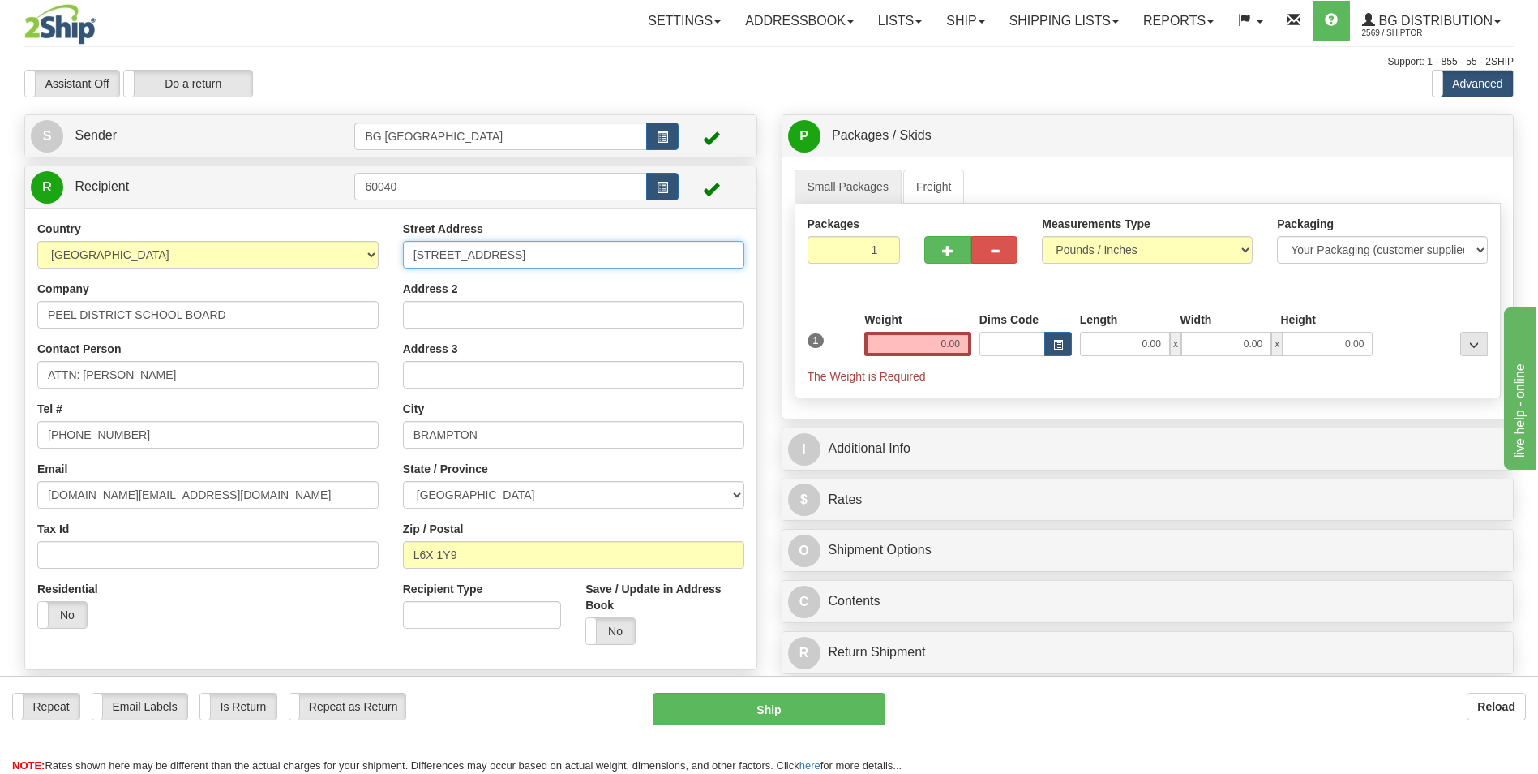
click at [570, 255] on input "24 HOLTBY AVENUE" at bounding box center [573, 255] width 341 height 28
drag, startPoint x: 567, startPoint y: 252, endPoint x: 315, endPoint y: 247, distance: 252.3
click at [315, 247] on div "Country AFGHANISTAN ALAND ISLANDS ALBANIA ALGERIA AMERICAN SAMOA ANDORRA ANGOLA…" at bounding box center [391, 439] width 732 height 436
type input "993"
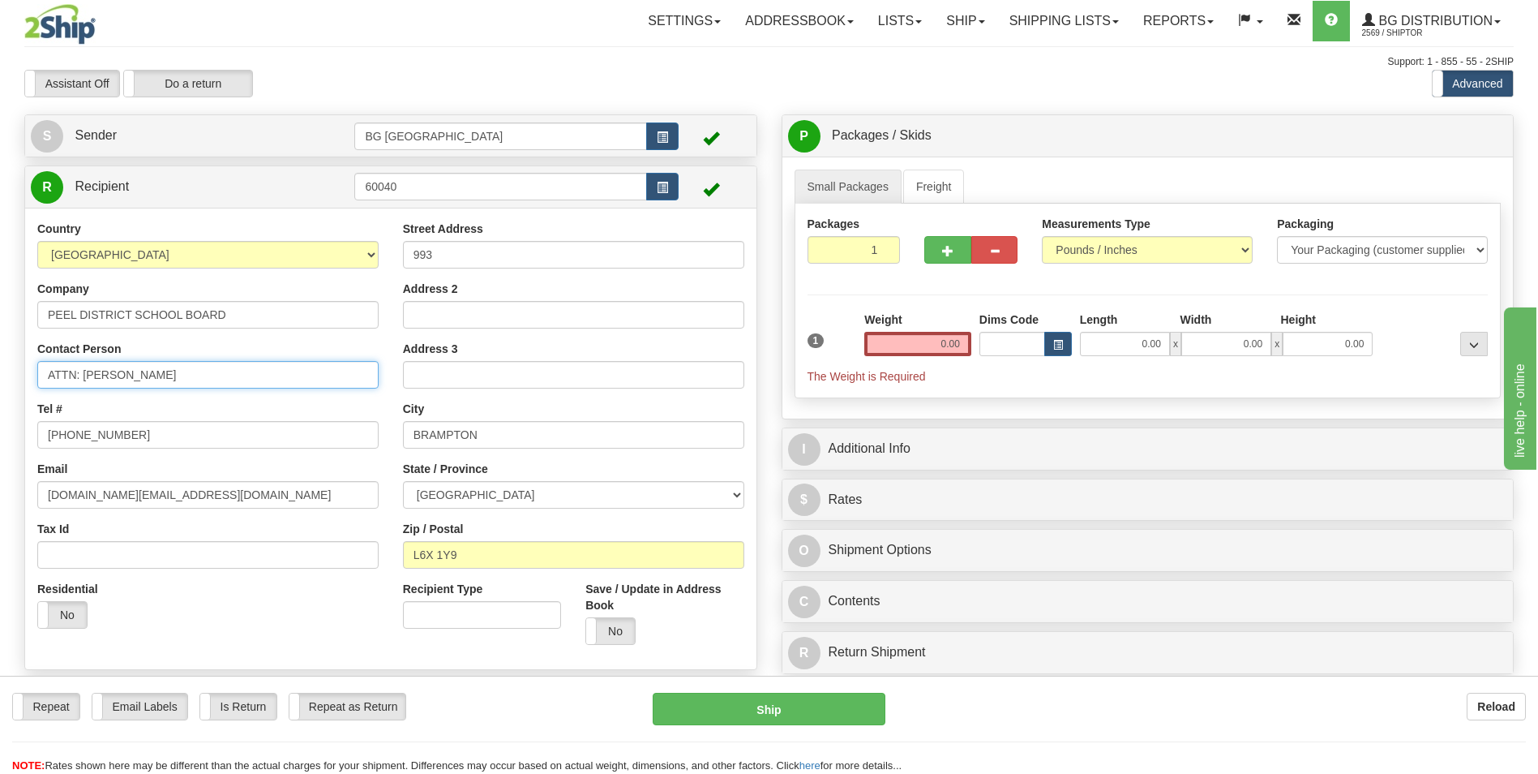
click at [268, 367] on input "ATTN: MIKE PAGNUTTI" at bounding box center [207, 375] width 341 height 28
type input "ATTN: MILOS VLASONJIC"
click at [473, 256] on input "993" at bounding box center [573, 255] width 341 height 28
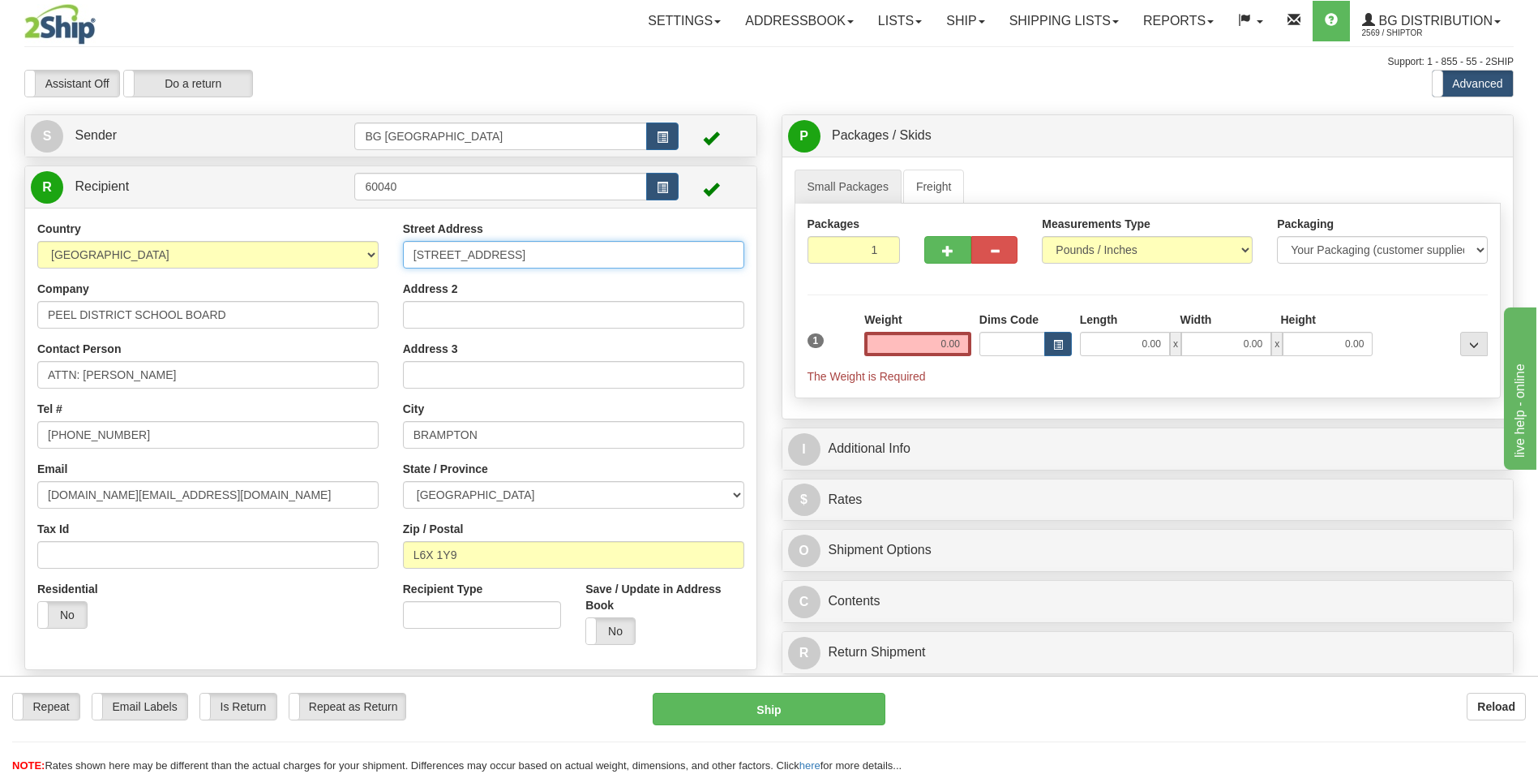
type input "993 CENTRAL PARKWAY"
type input "MISSISSAUGA"
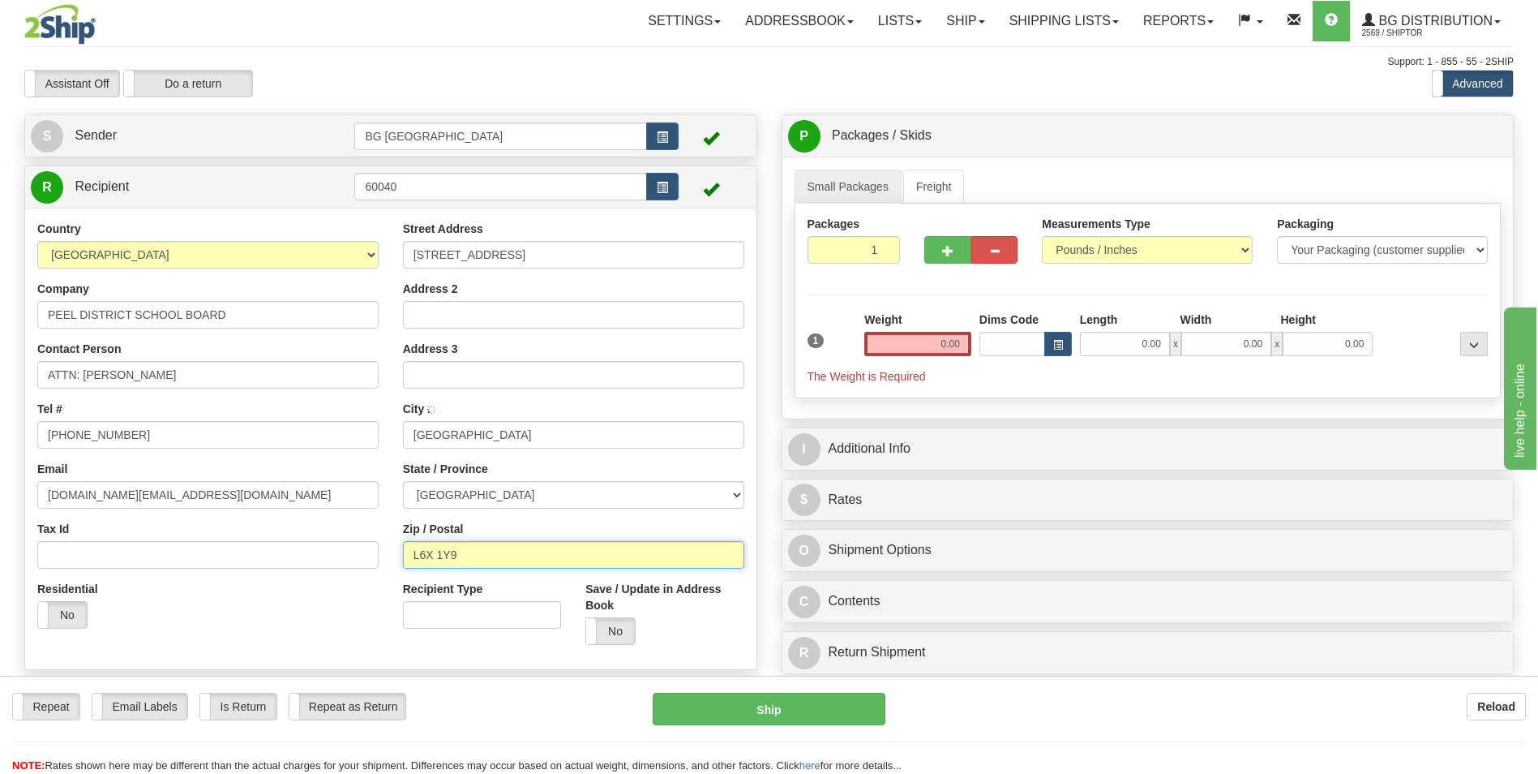
drag, startPoint x: 496, startPoint y: 557, endPoint x: 358, endPoint y: 555, distance: 138.7
click at [358, 555] on div "Country AFGHANISTAN ALAND ISLANDS ALBANIA ALGERIA AMERICAN SAMOA ANDORRA ANGOLA…" at bounding box center [391, 439] width 732 height 436
type input "L5C2T9"
click at [923, 342] on input "0.00" at bounding box center [918, 344] width 107 height 24
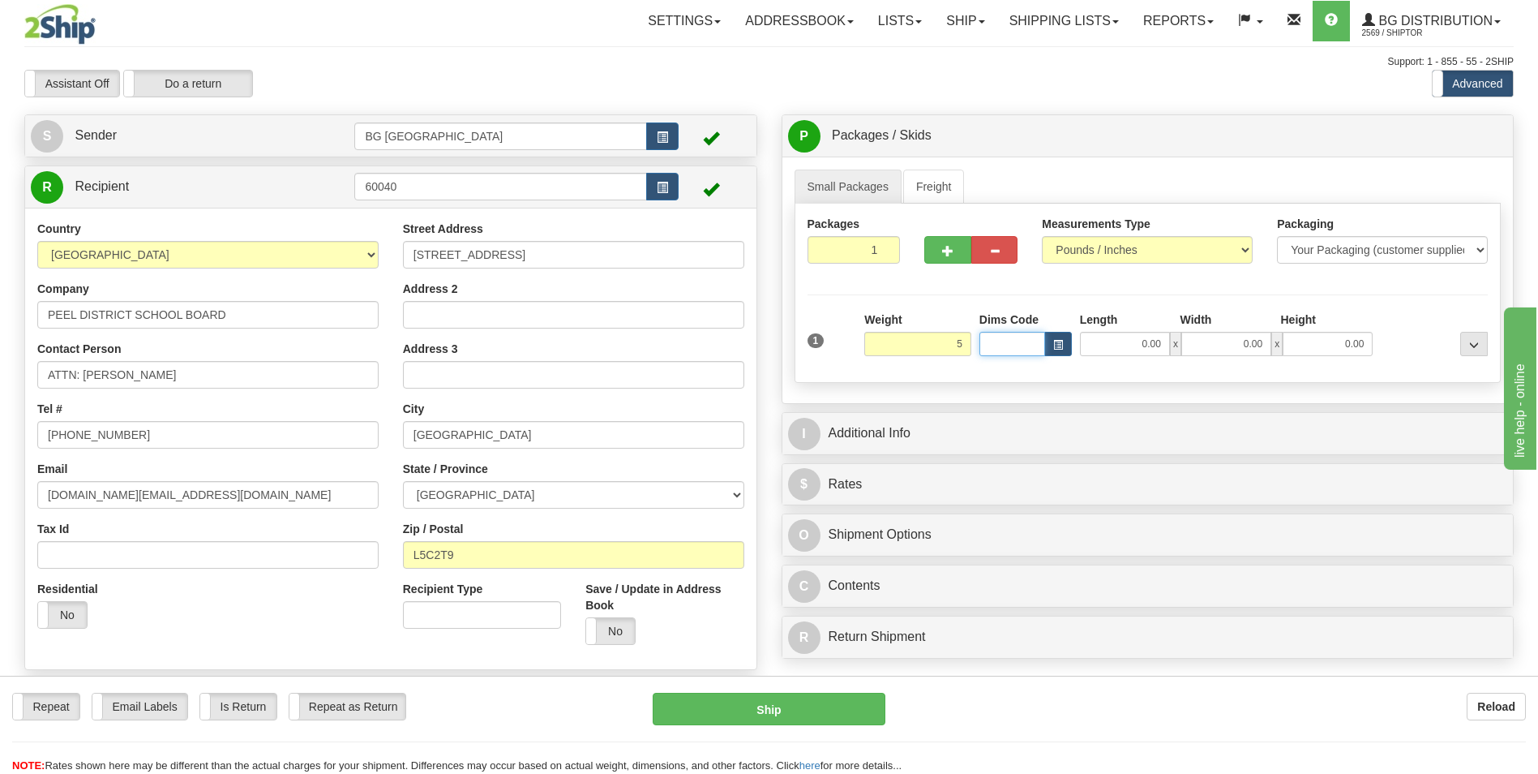
type input "5.00"
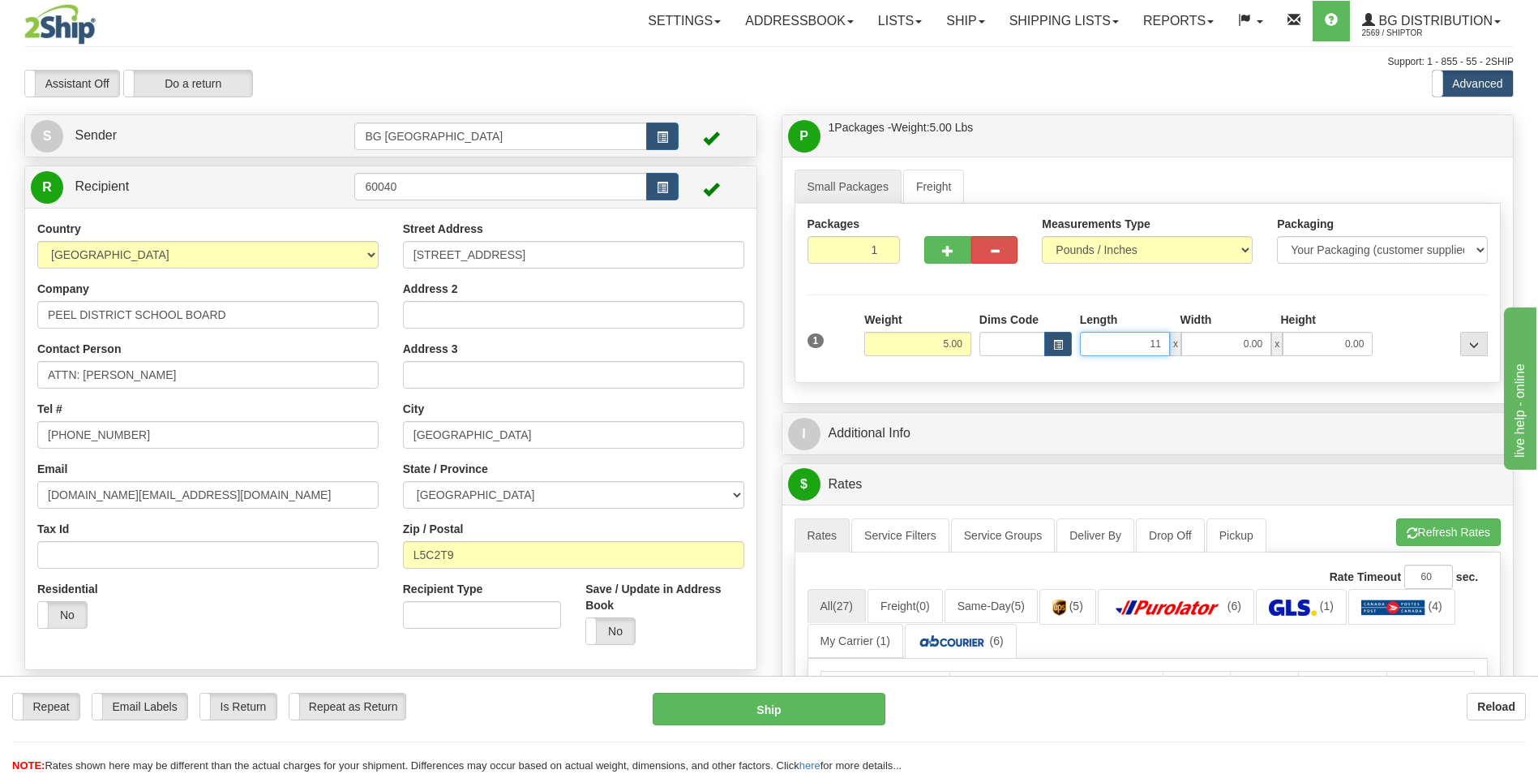
type input "11.00"
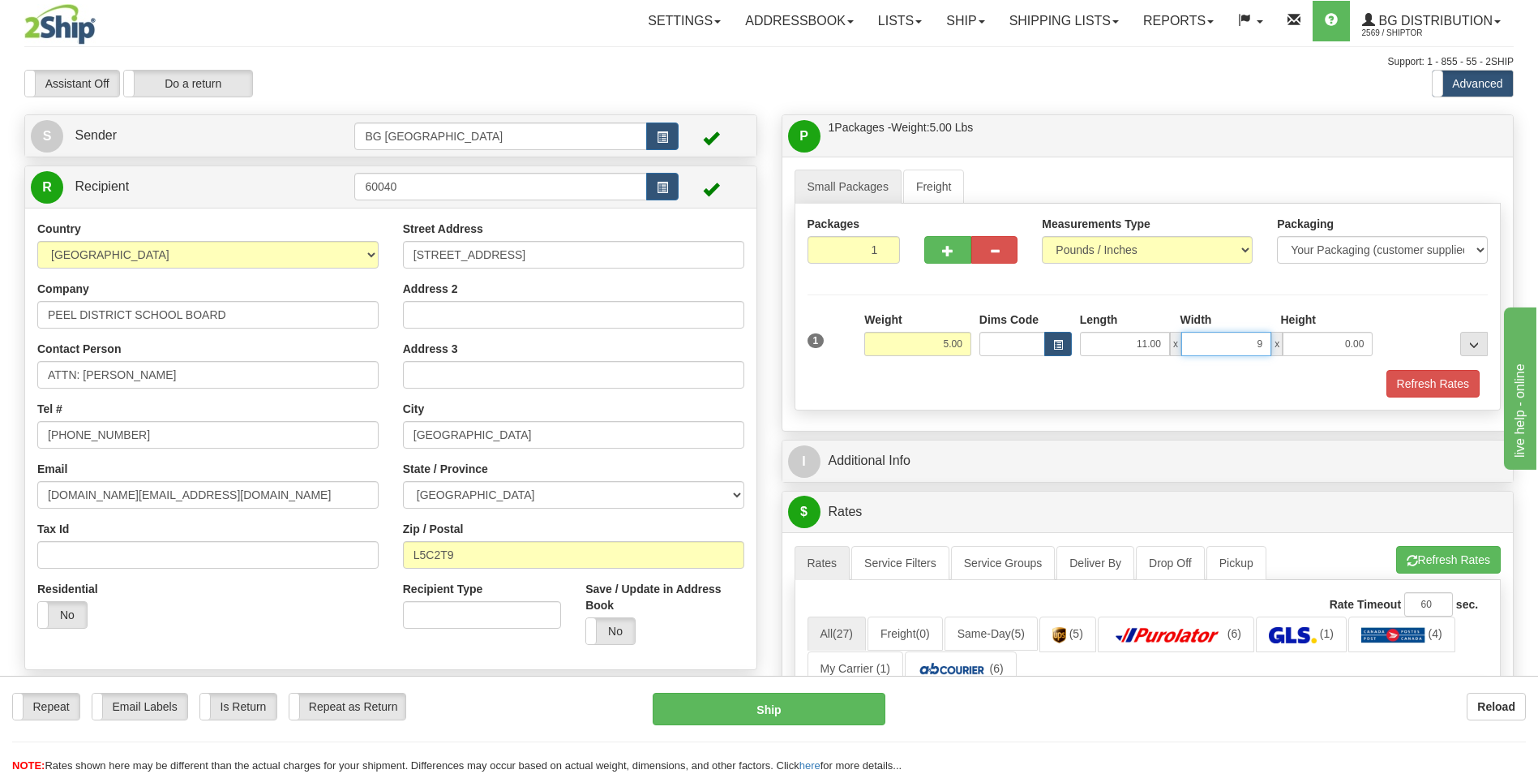
type input "9.00"
type input "6.00"
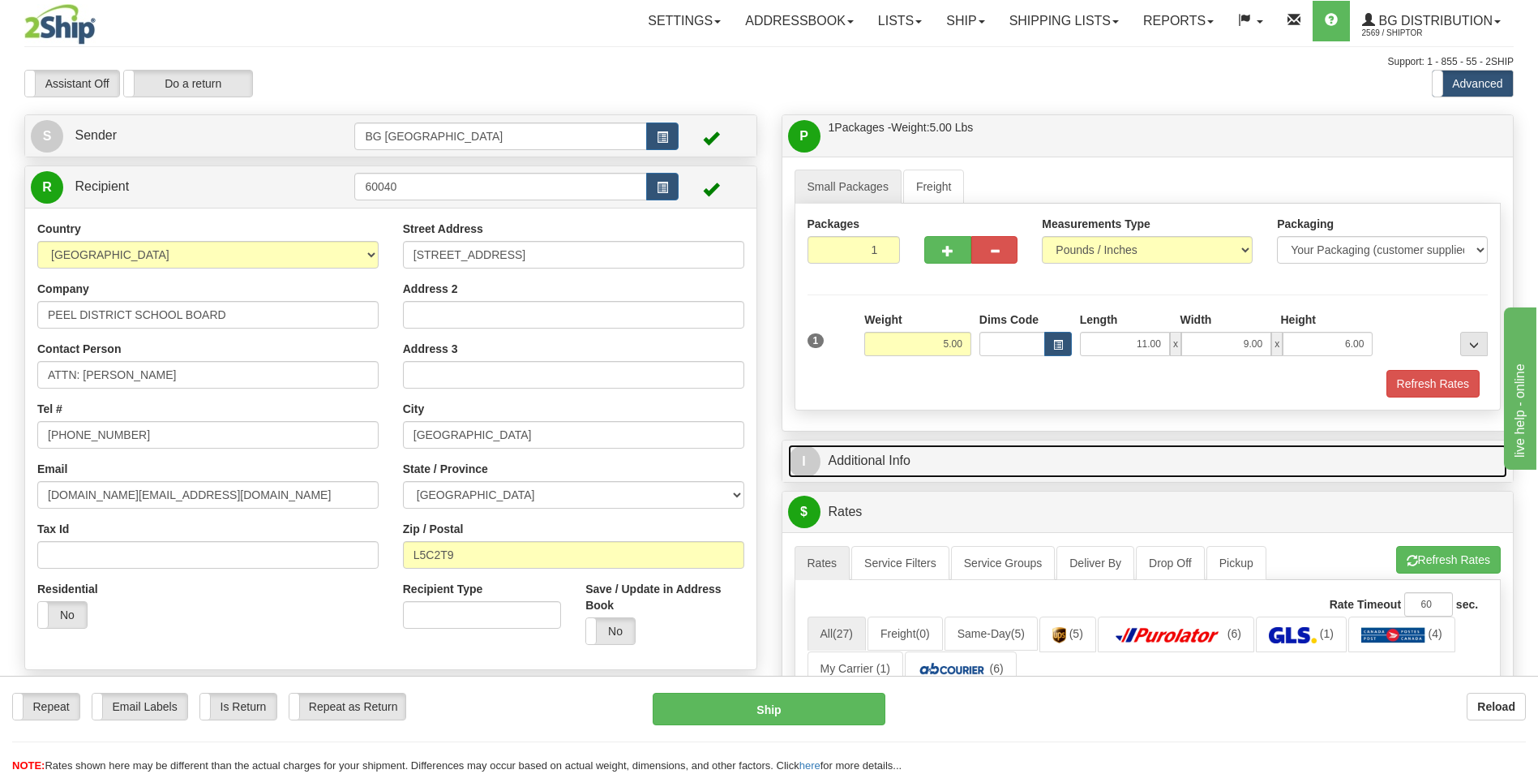
drag, startPoint x: 912, startPoint y: 451, endPoint x: 921, endPoint y: 448, distance: 10.0
click at [912, 451] on link "I Additional Info" at bounding box center [1148, 460] width 720 height 33
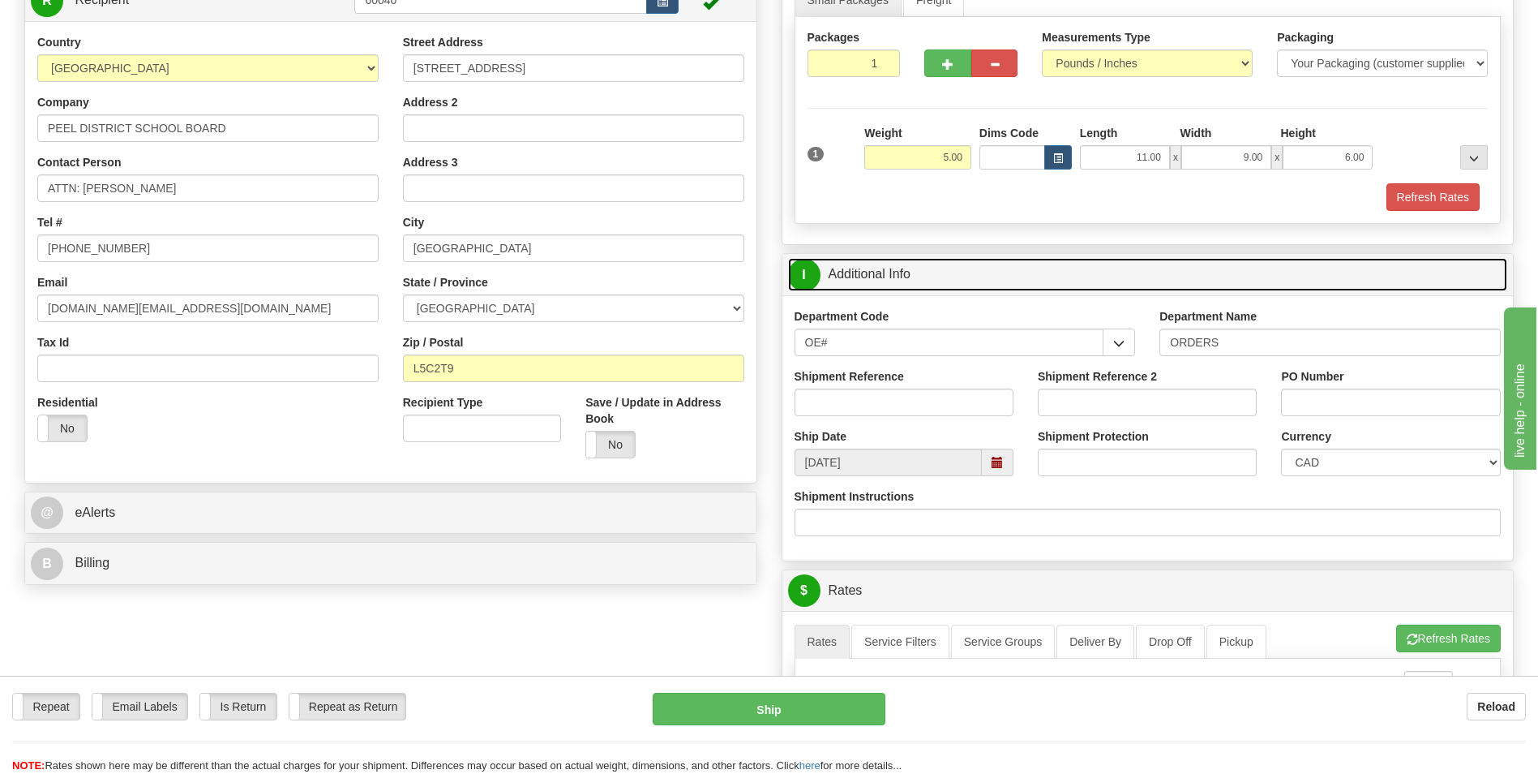
scroll to position [243, 0]
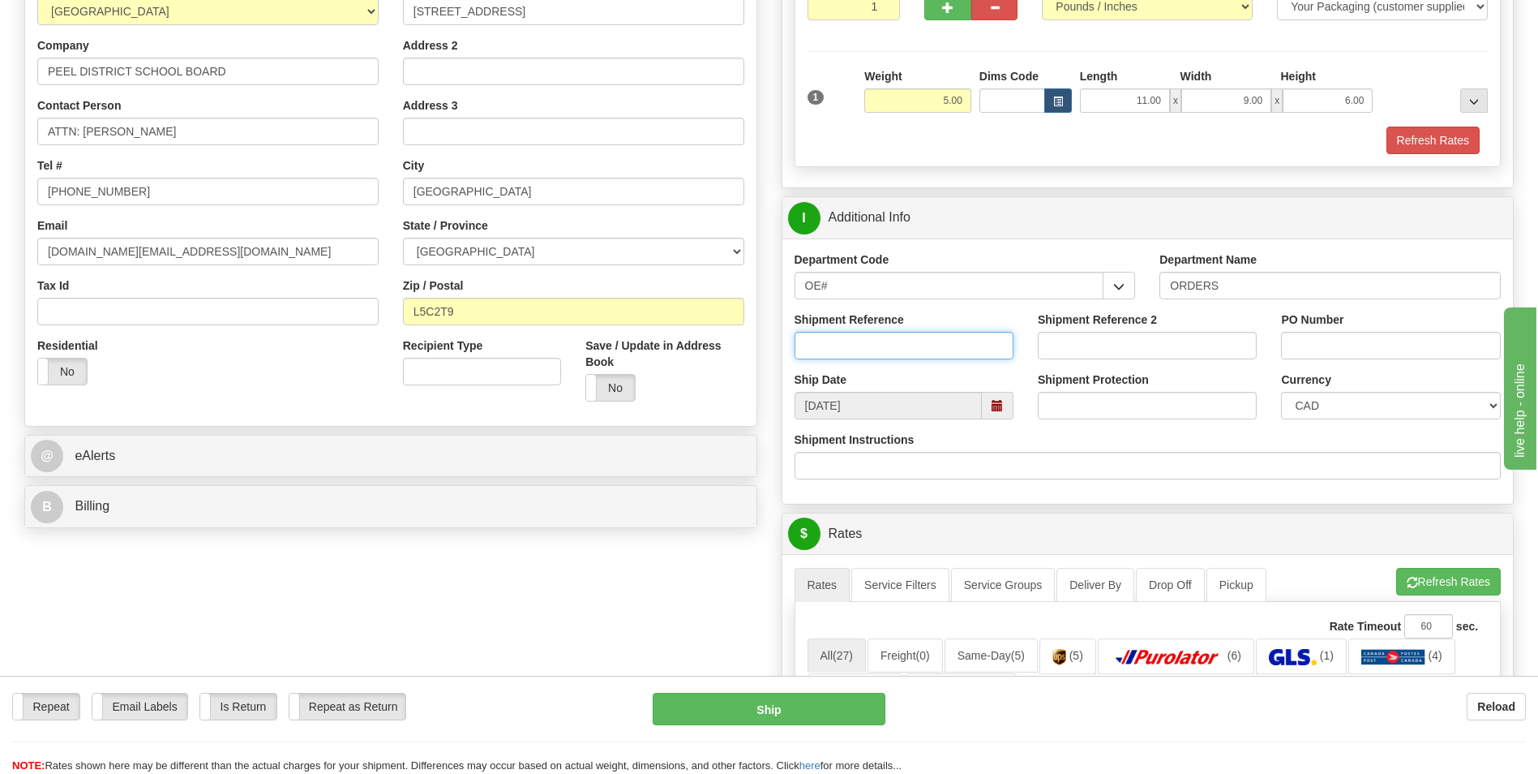
click at [889, 351] on input "Shipment Reference" at bounding box center [904, 346] width 219 height 28
type input "70182496-00"
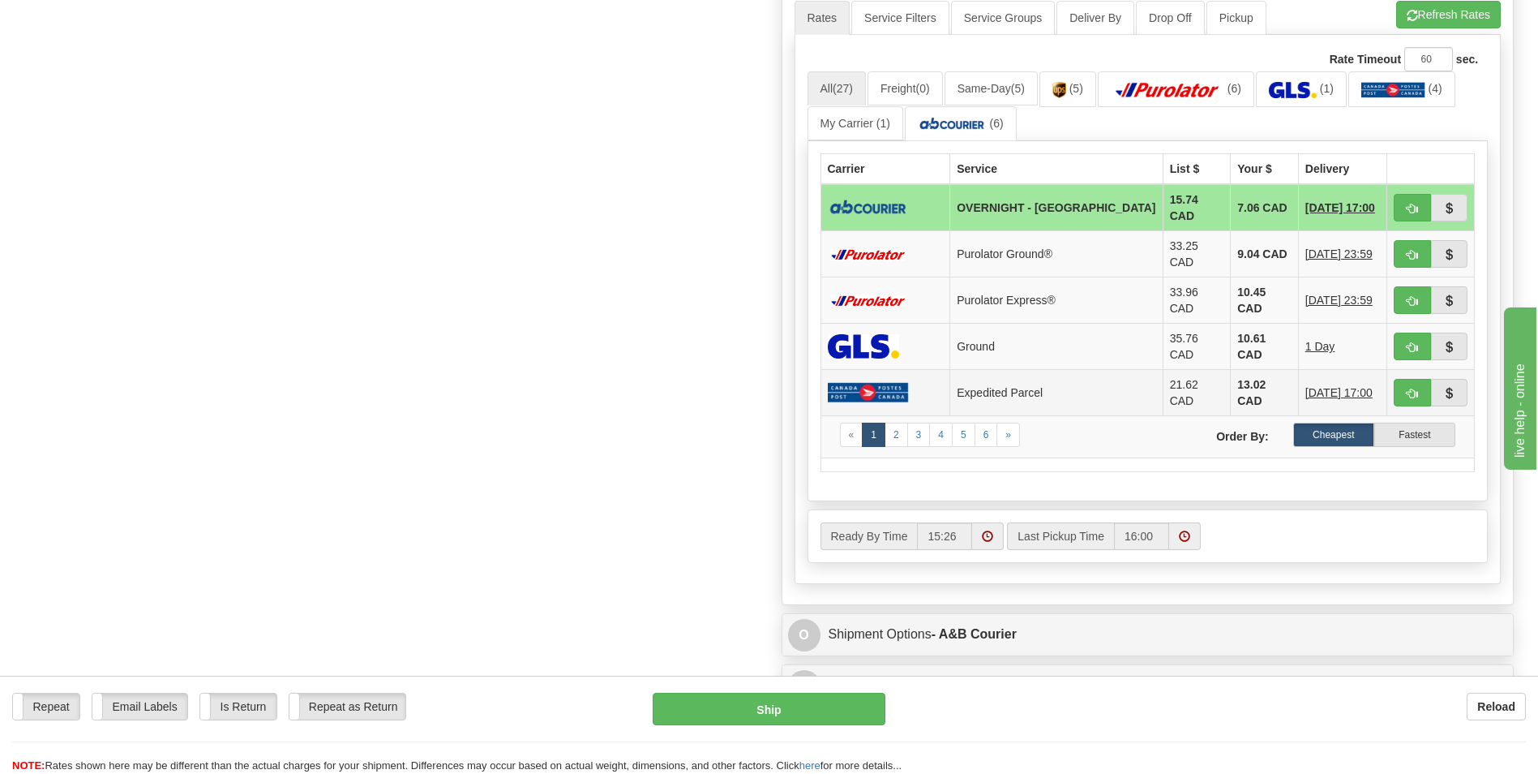
scroll to position [811, 0]
type input "MILOS"
click at [1397, 200] on button "button" at bounding box center [1412, 207] width 37 height 28
type input "4"
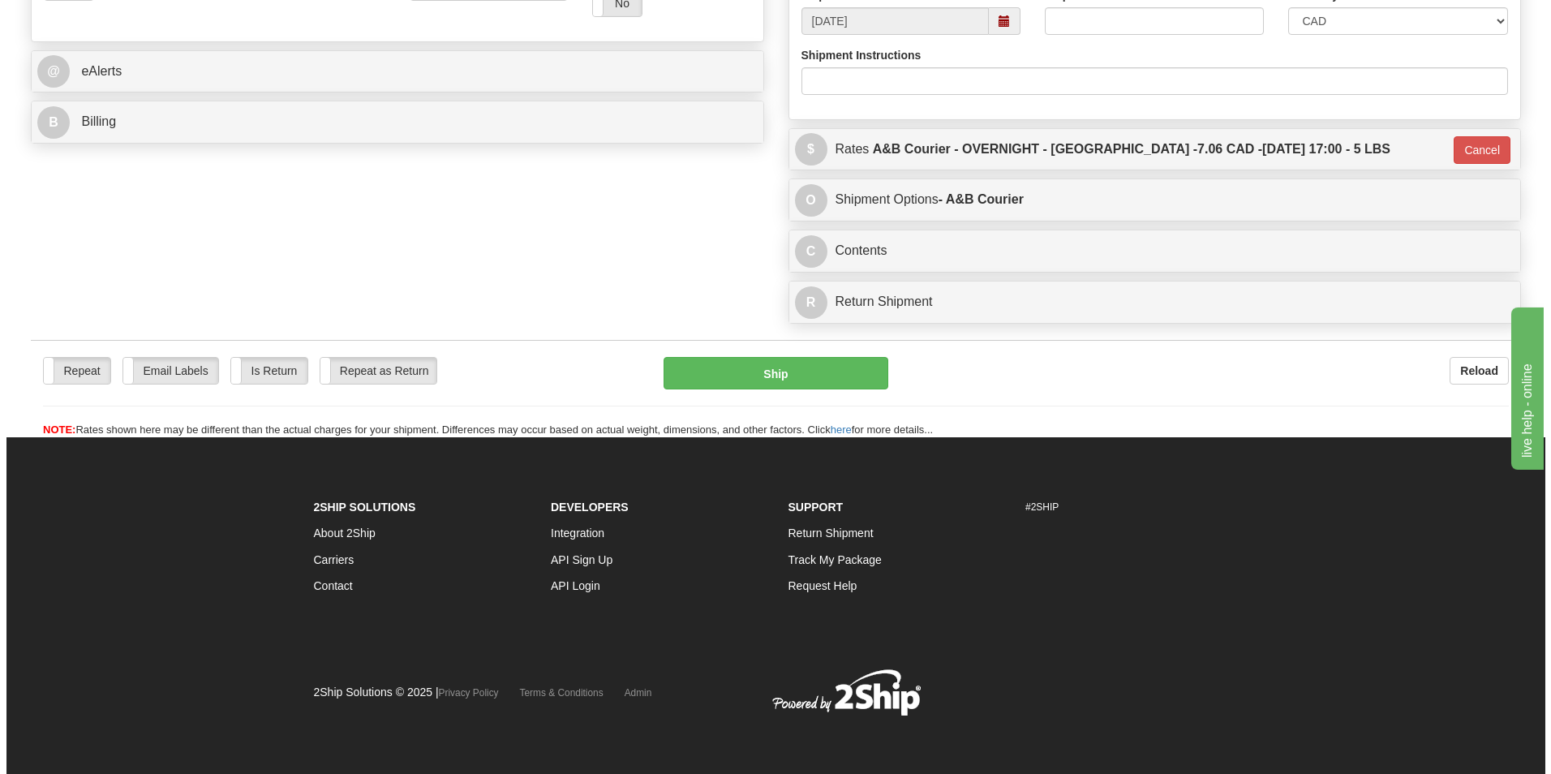
scroll to position [628, 0]
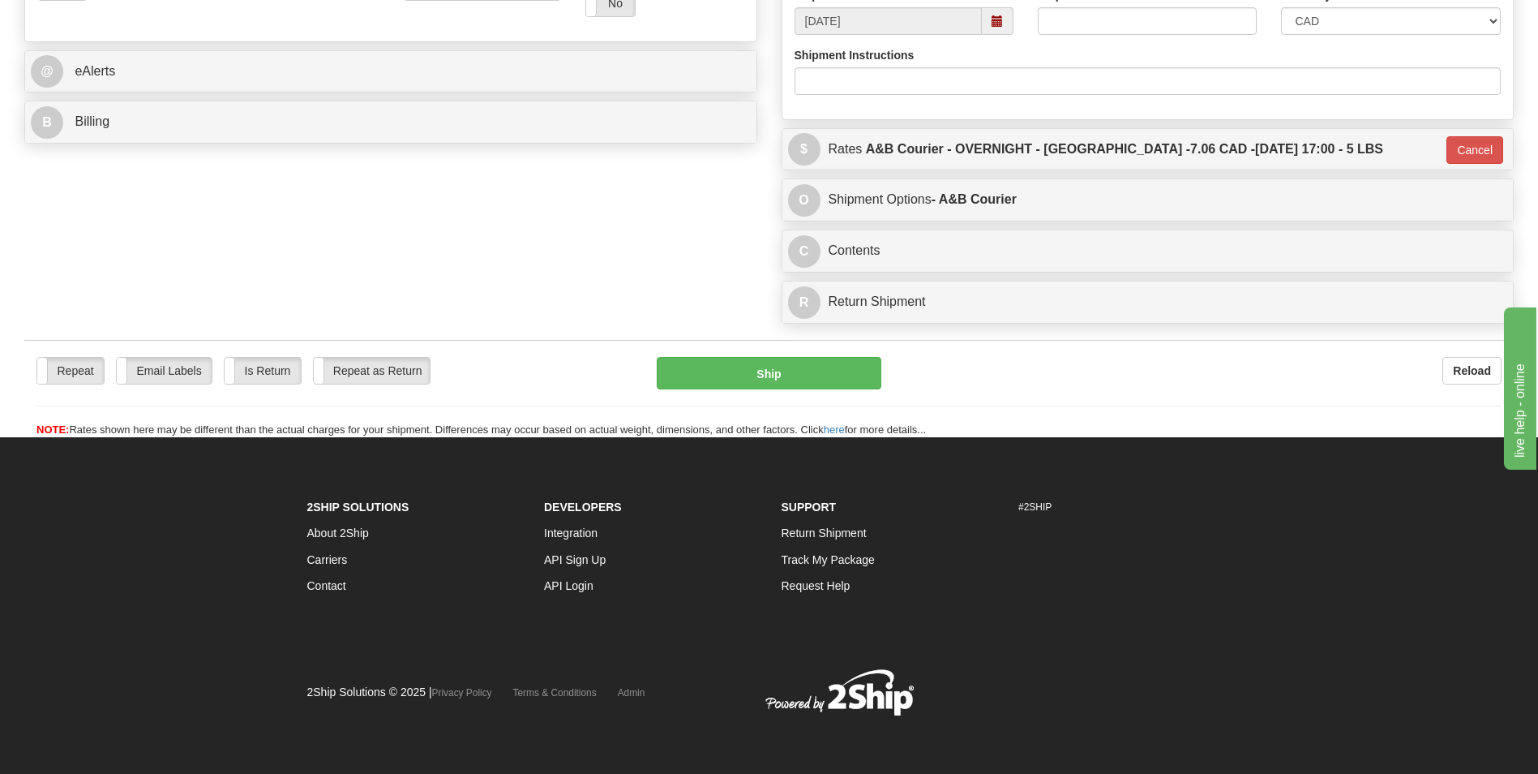
click at [800, 356] on div "Repeat Repeat Email Labels Email Labels Edit Is Return Is Return Repeat as Retu…" at bounding box center [769, 389] width 1490 height 98
click at [802, 377] on button "Ship" at bounding box center [769, 373] width 224 height 32
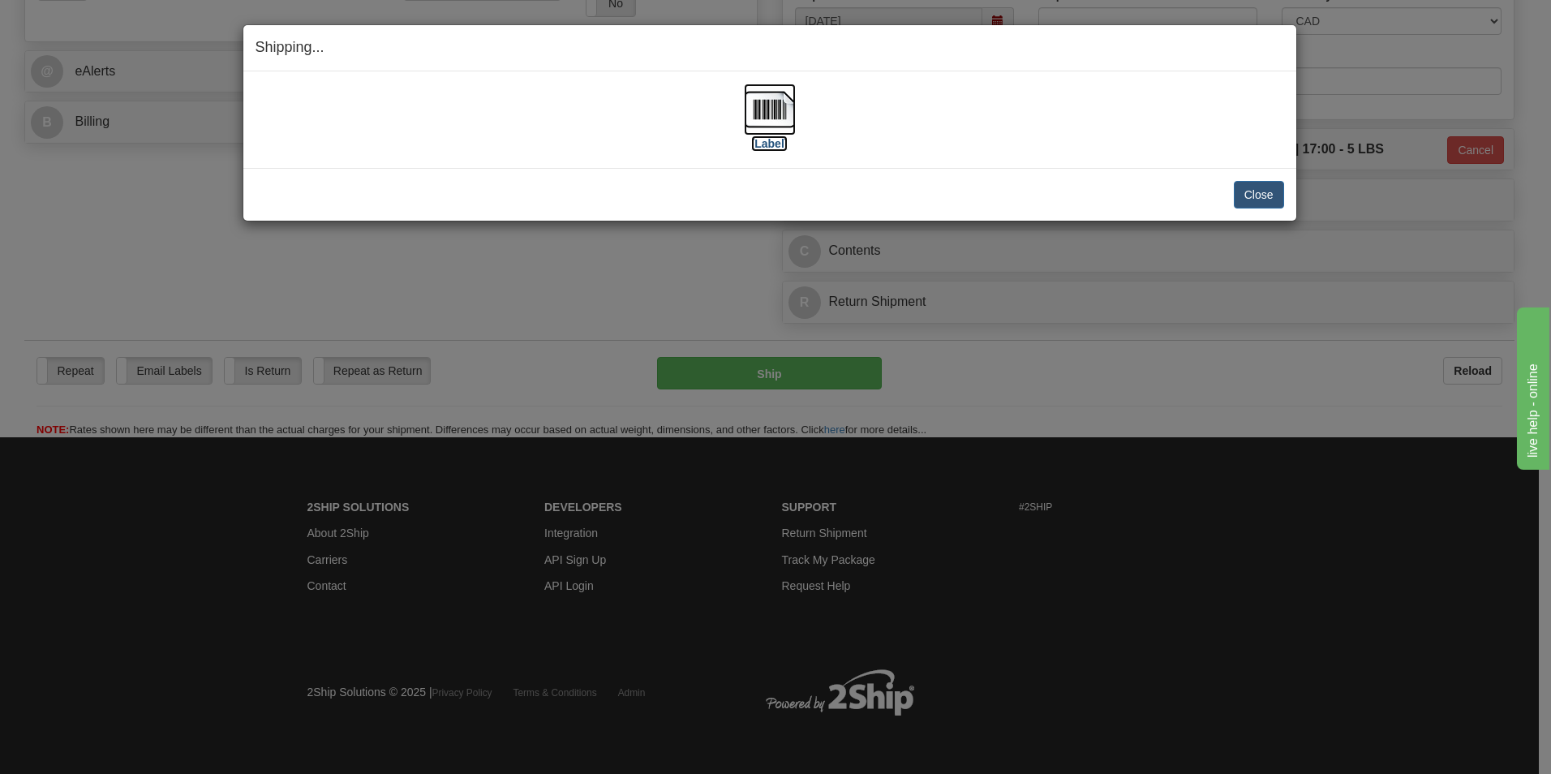
click at [763, 107] on img at bounding box center [770, 110] width 52 height 52
click at [1264, 187] on button "Close" at bounding box center [1259, 195] width 50 height 28
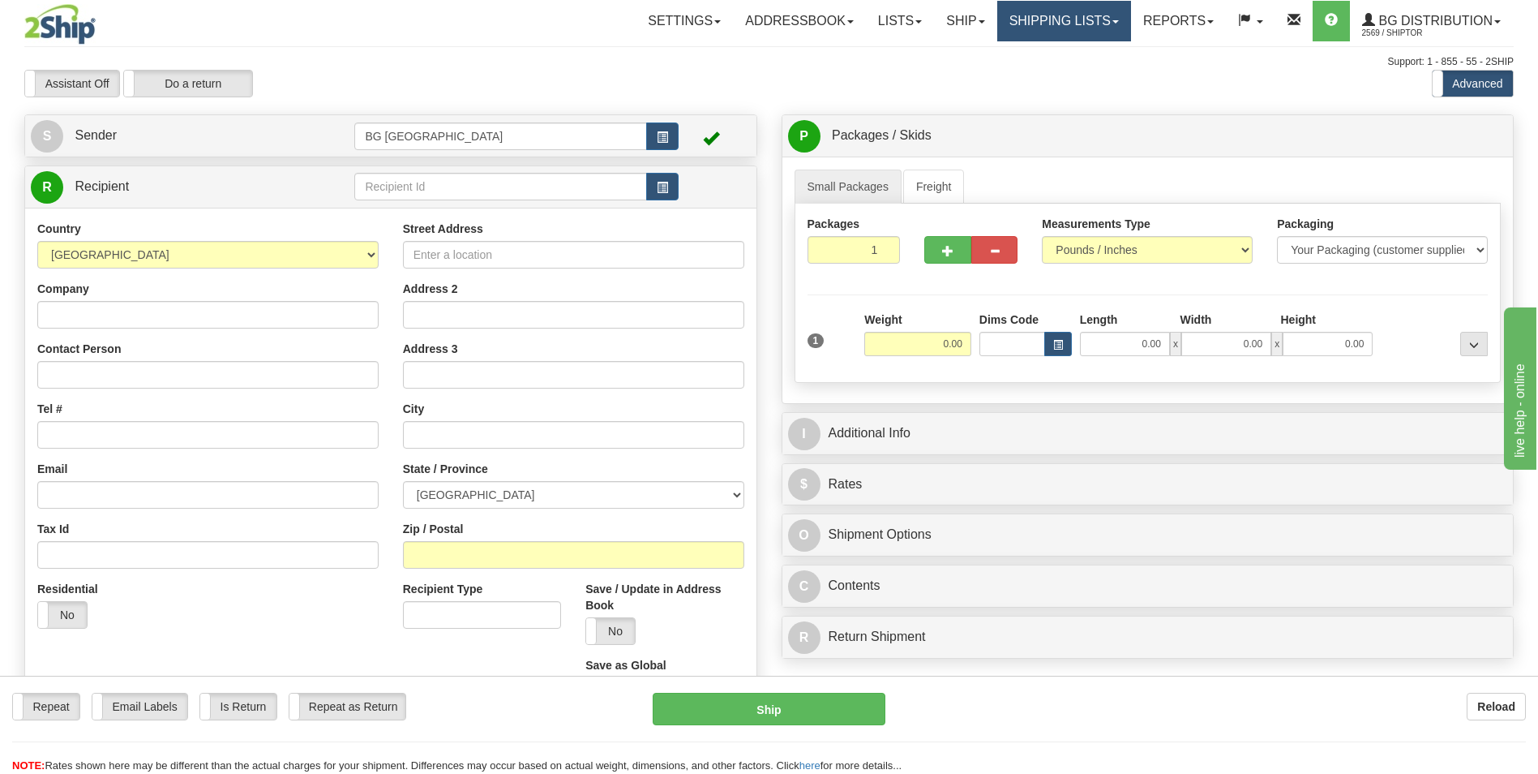
click at [1033, 23] on link "Shipping lists" at bounding box center [1065, 21] width 134 height 41
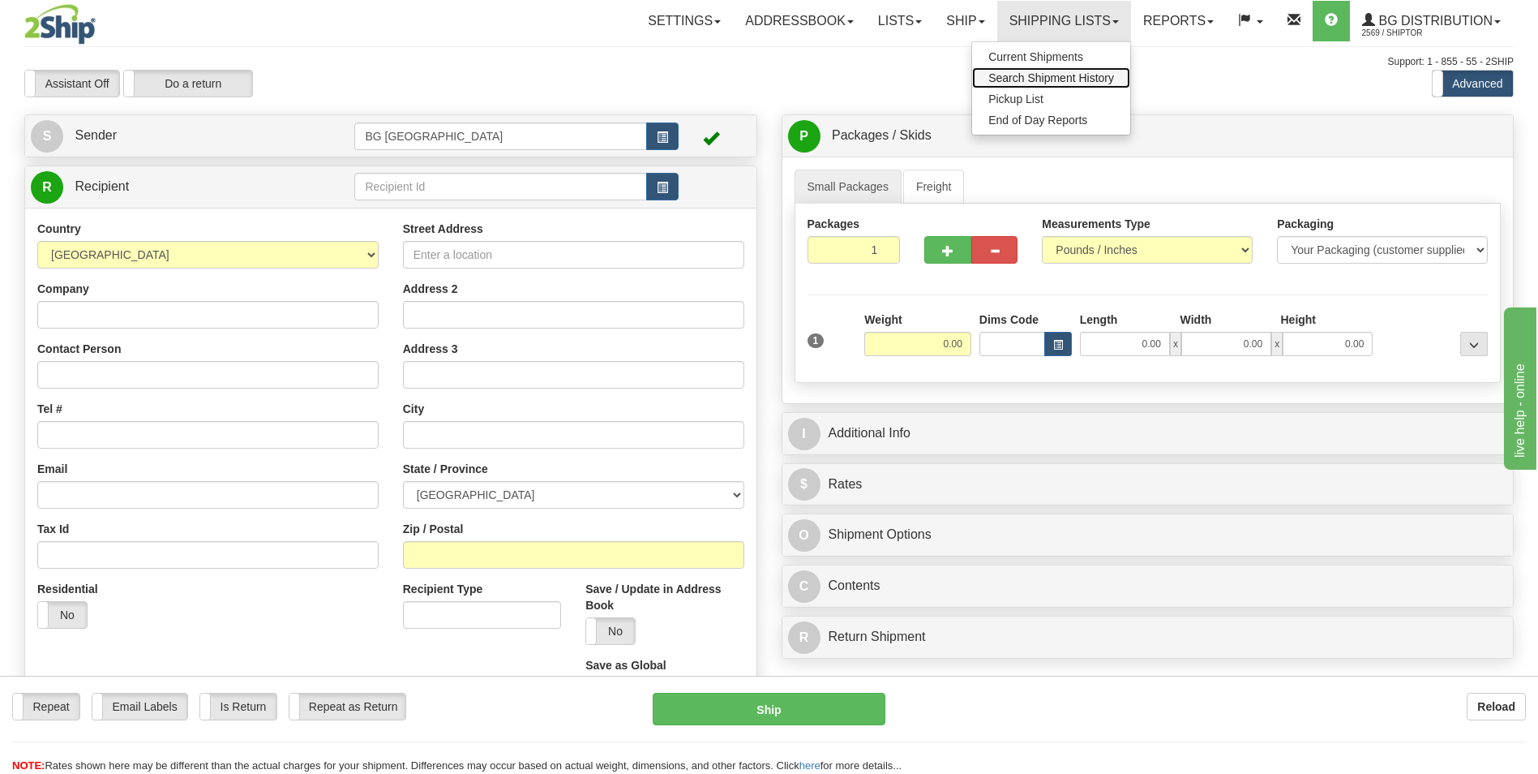
click at [1051, 70] on link "Search Shipment History" at bounding box center [1051, 77] width 158 height 21
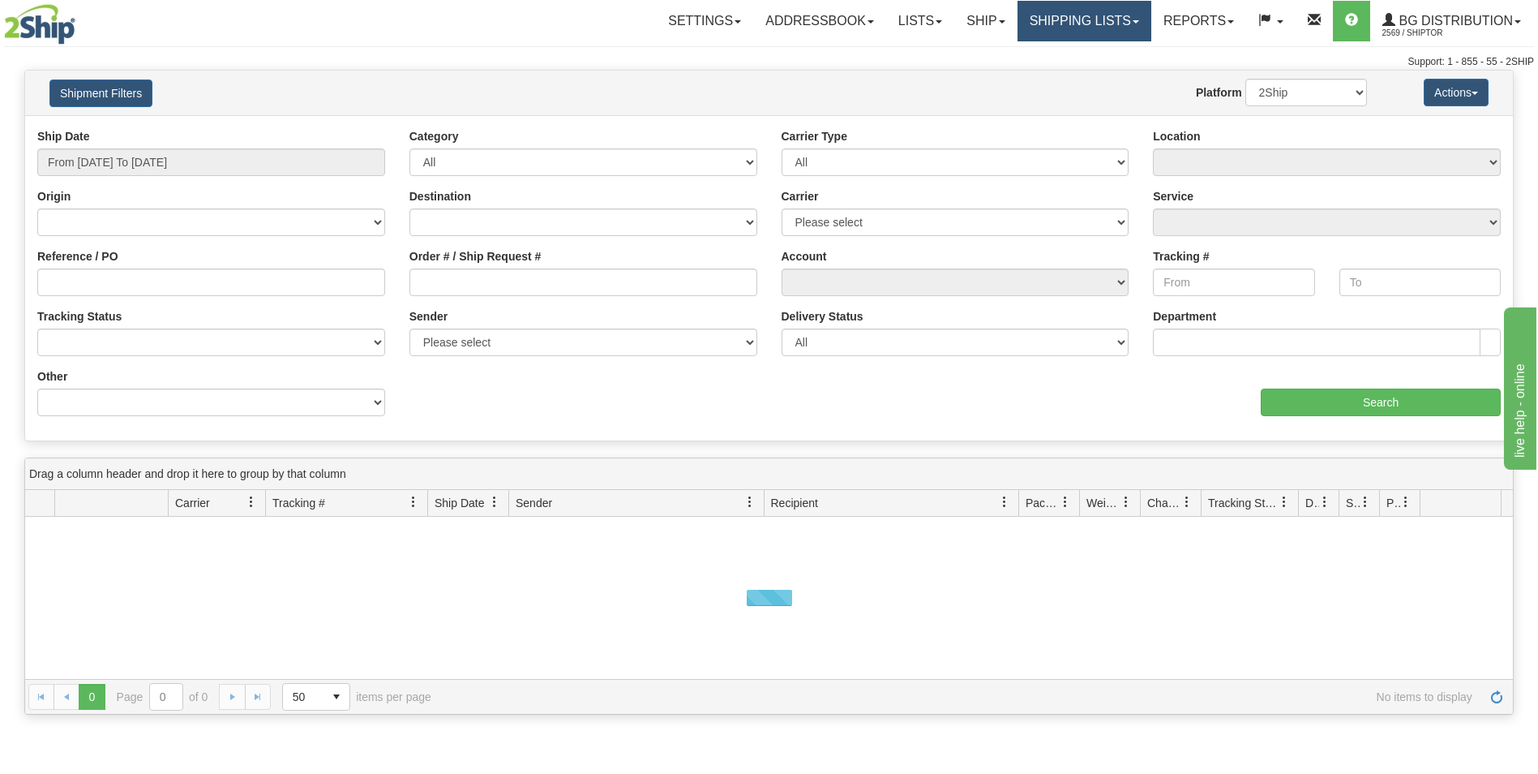
click at [1091, 29] on link "Shipping lists" at bounding box center [1085, 21] width 134 height 41
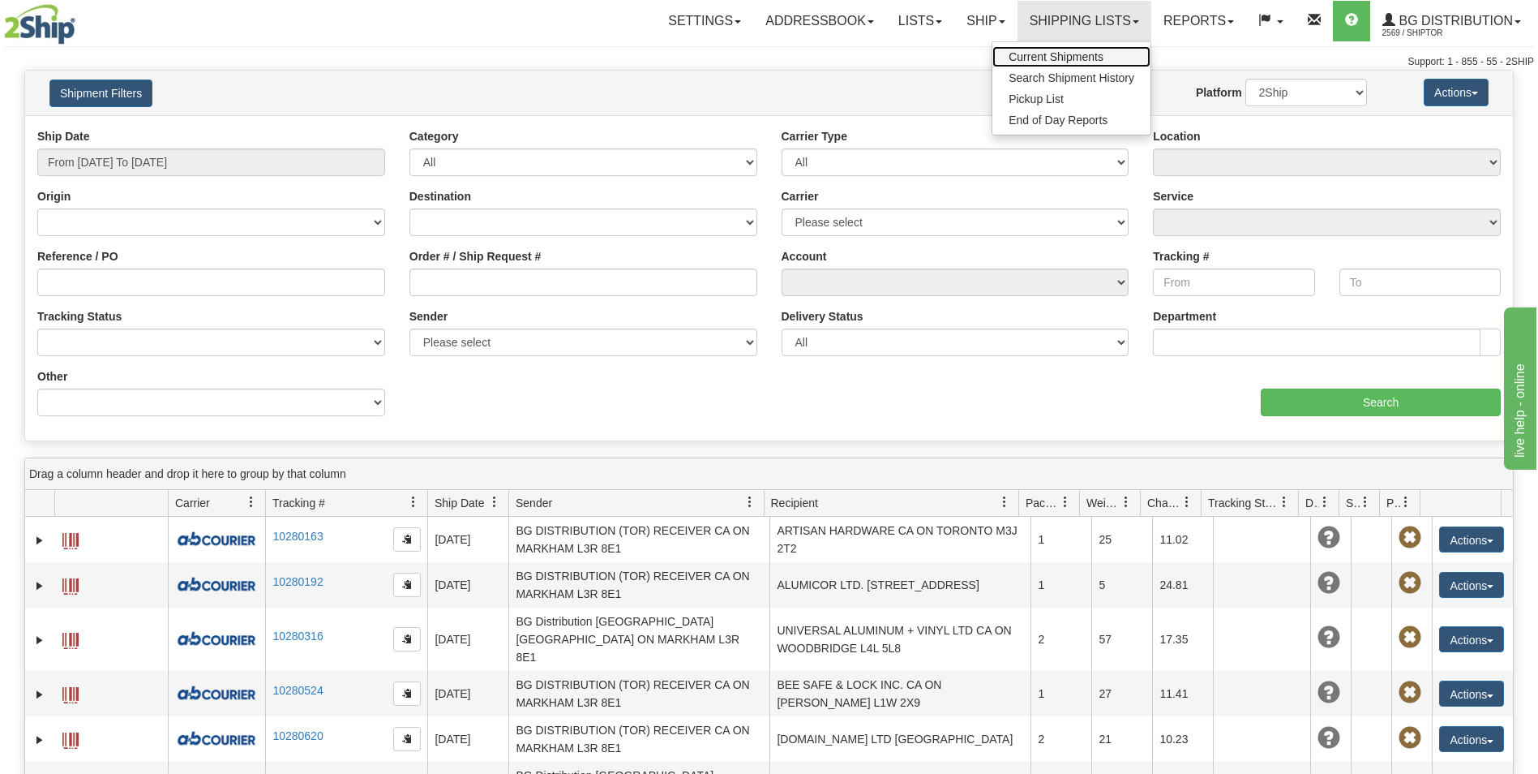
click at [1085, 51] on span "Current Shipments" at bounding box center [1056, 56] width 95 height 13
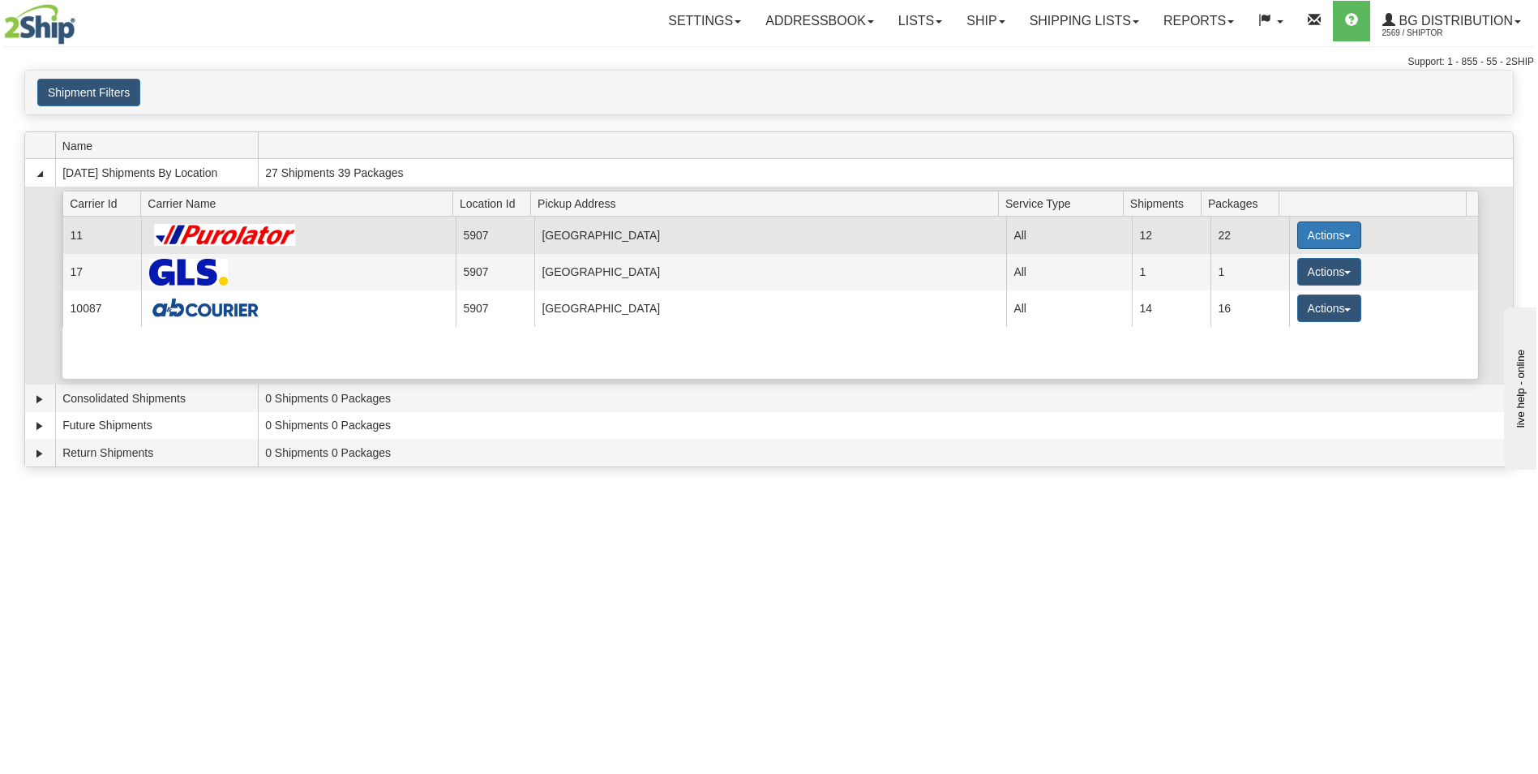
click at [1298, 231] on button "Actions" at bounding box center [1330, 235] width 65 height 28
click at [1274, 265] on span "Details" at bounding box center [1269, 265] width 44 height 11
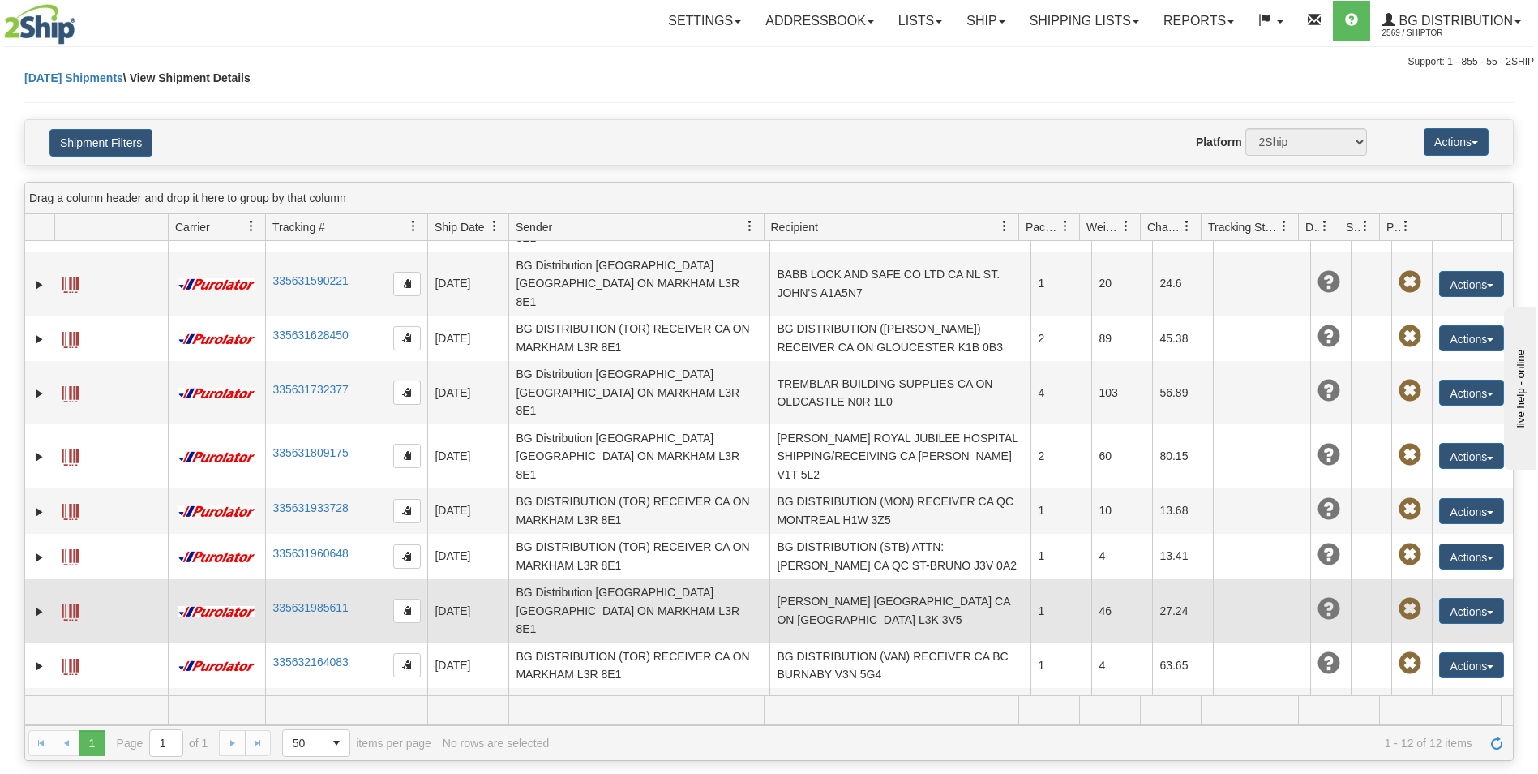
scroll to position [81, 0]
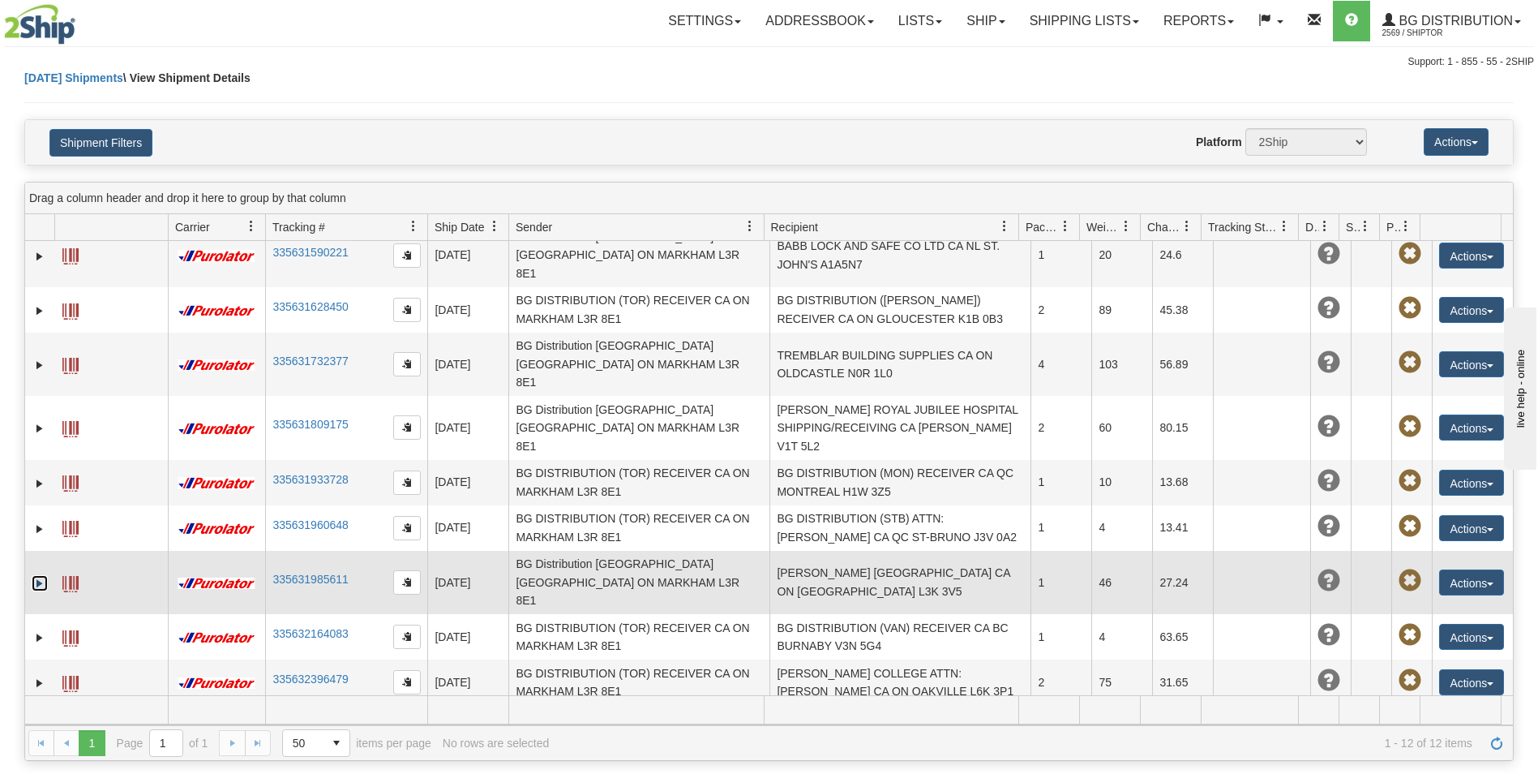
click at [40, 575] on link "Expand" at bounding box center [40, 583] width 16 height 16
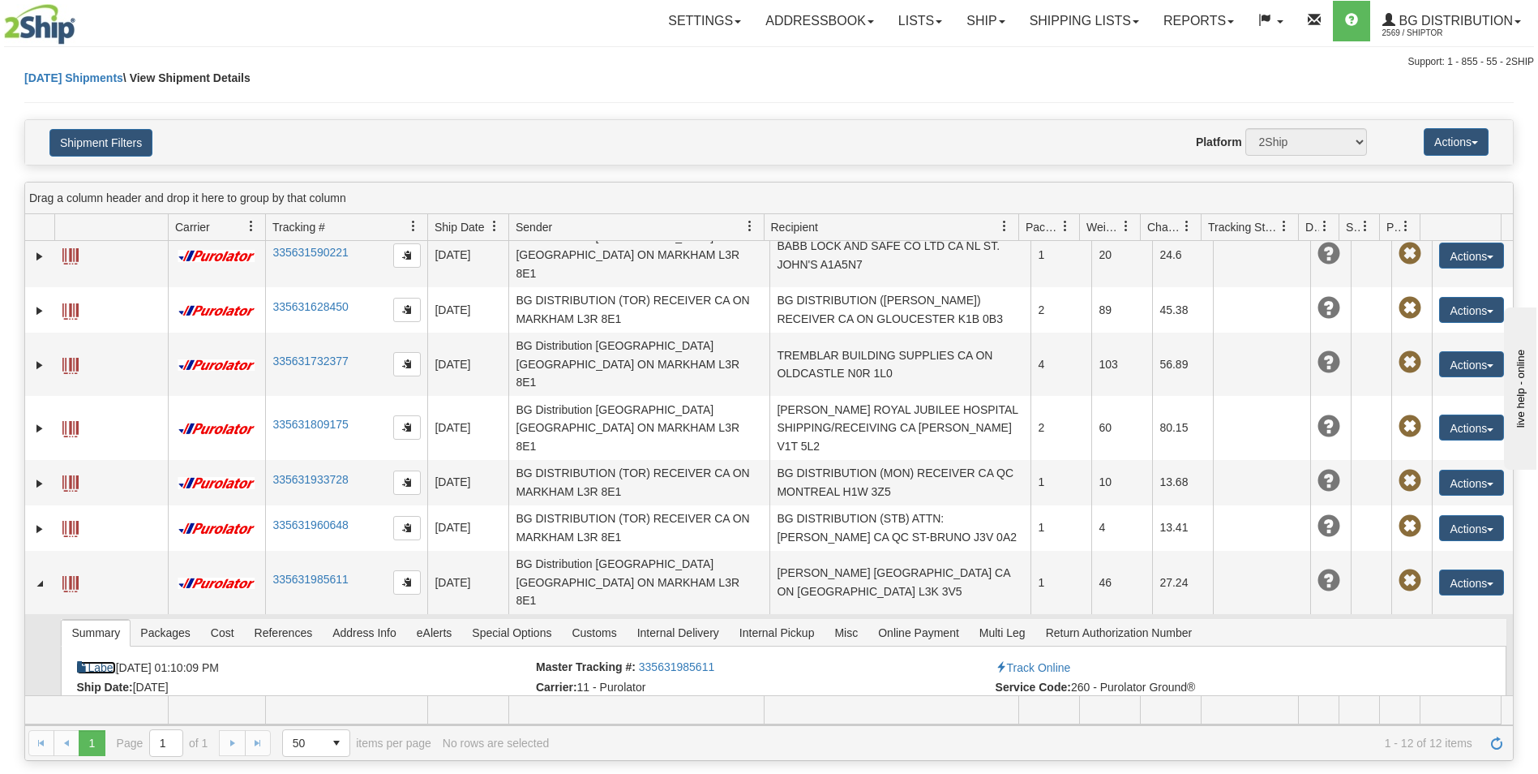
click at [107, 661] on link "Label" at bounding box center [95, 667] width 39 height 13
click at [983, 28] on link "Ship" at bounding box center [986, 21] width 62 height 41
click at [951, 50] on span "Ship Screen" at bounding box center [936, 56] width 62 height 13
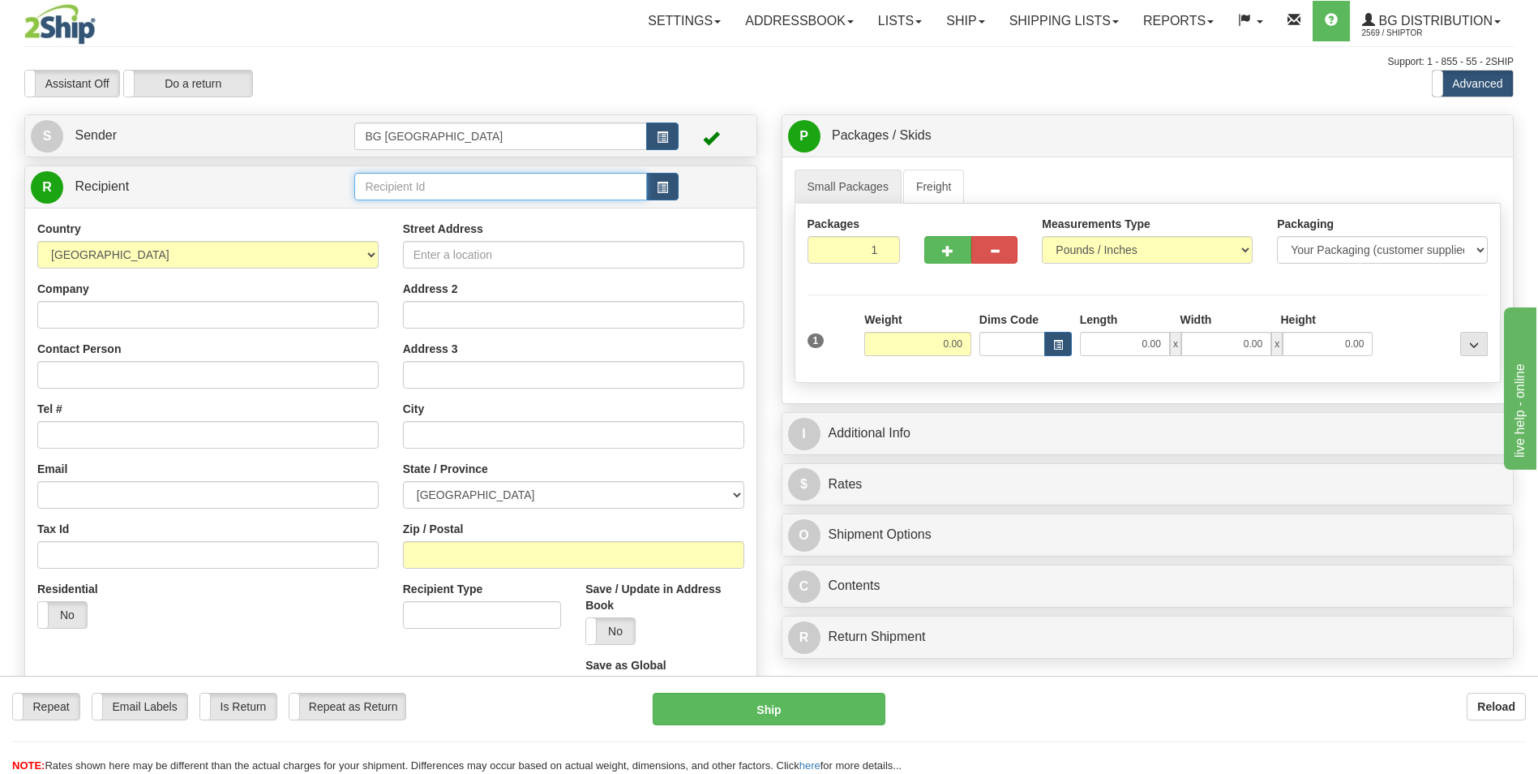
click at [418, 178] on input "text" at bounding box center [500, 187] width 292 height 28
click at [384, 206] on div "60019" at bounding box center [497, 212] width 277 height 18
type input "60019"
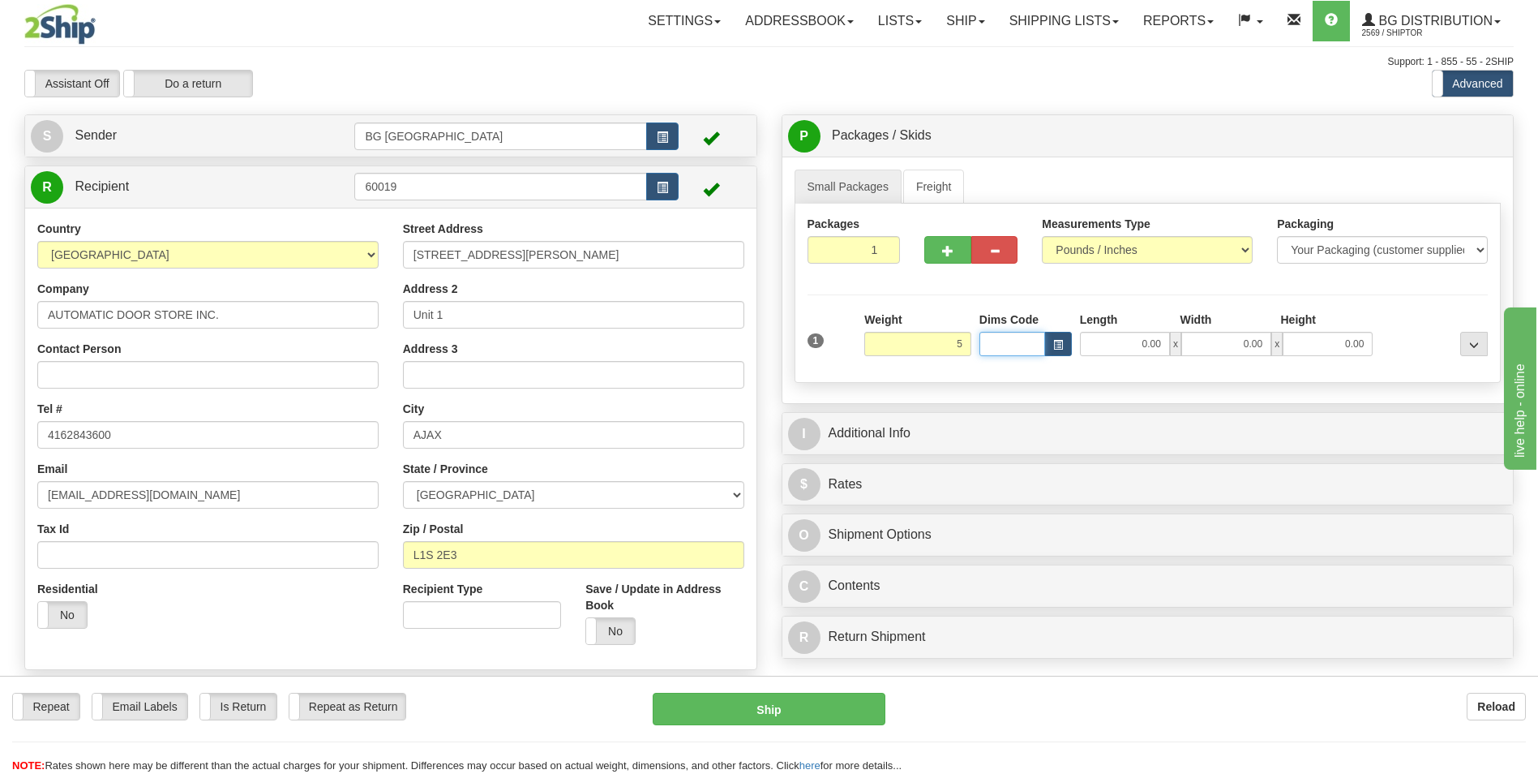
type input "5.00"
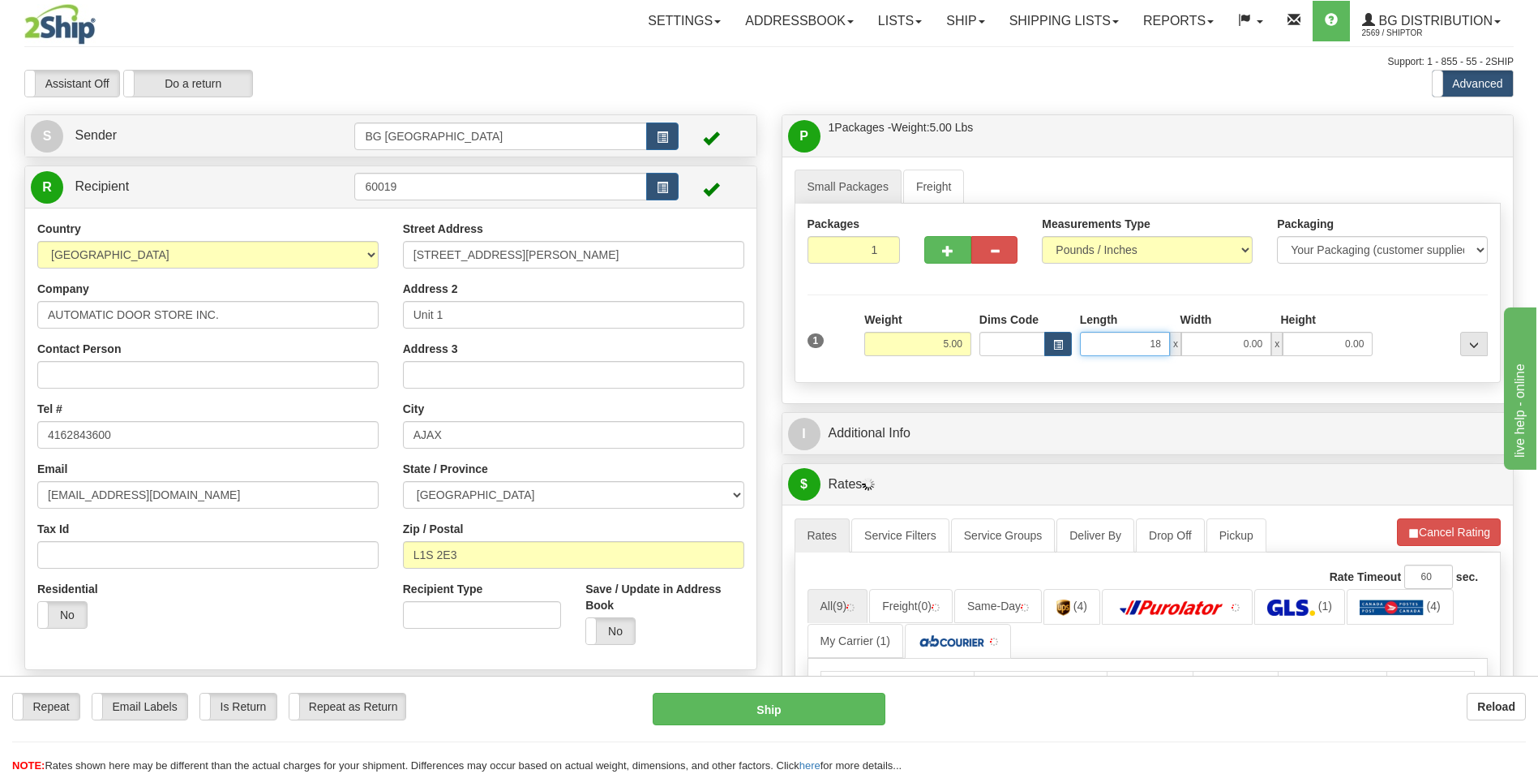
type input "18.00"
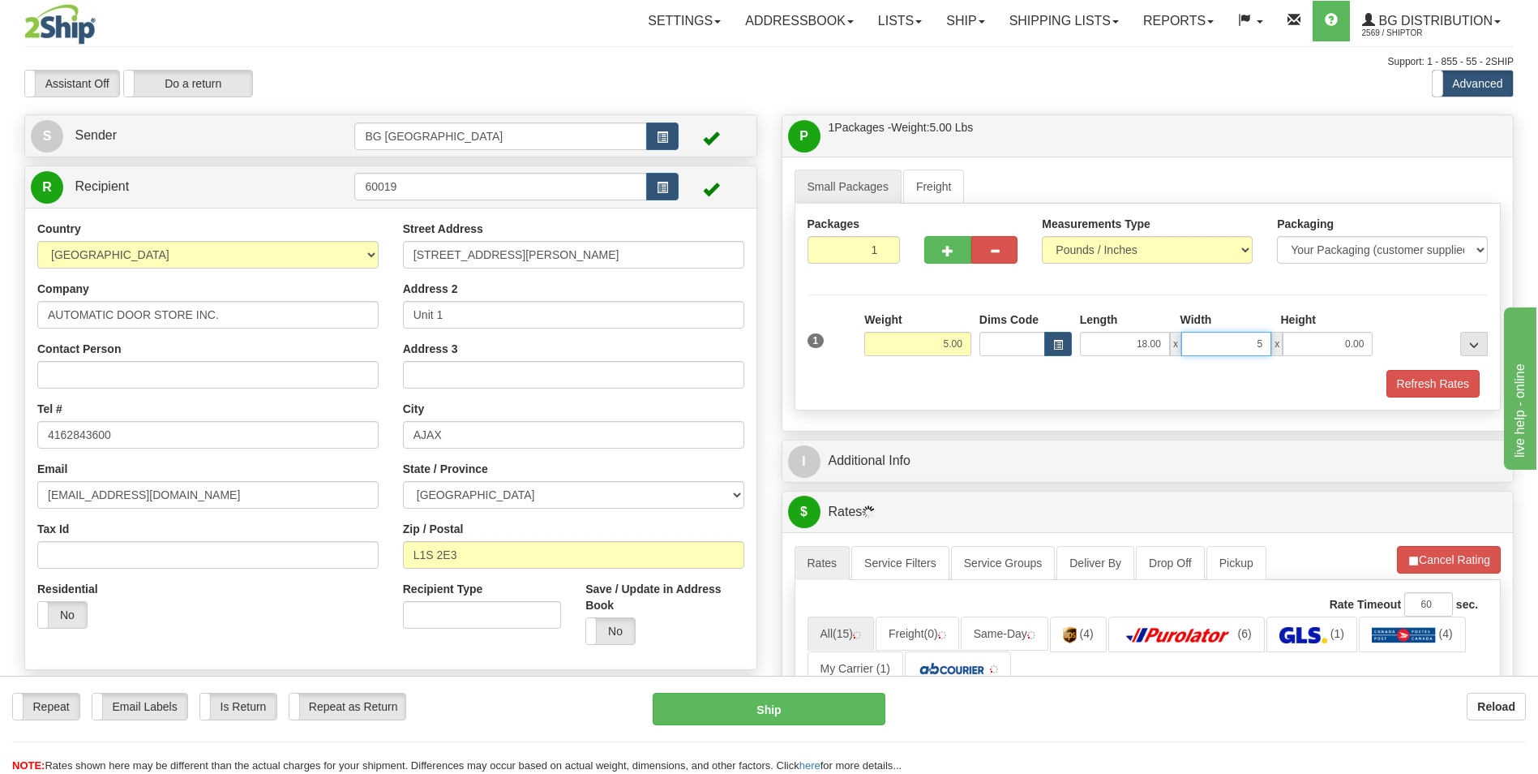
type input "5.00"
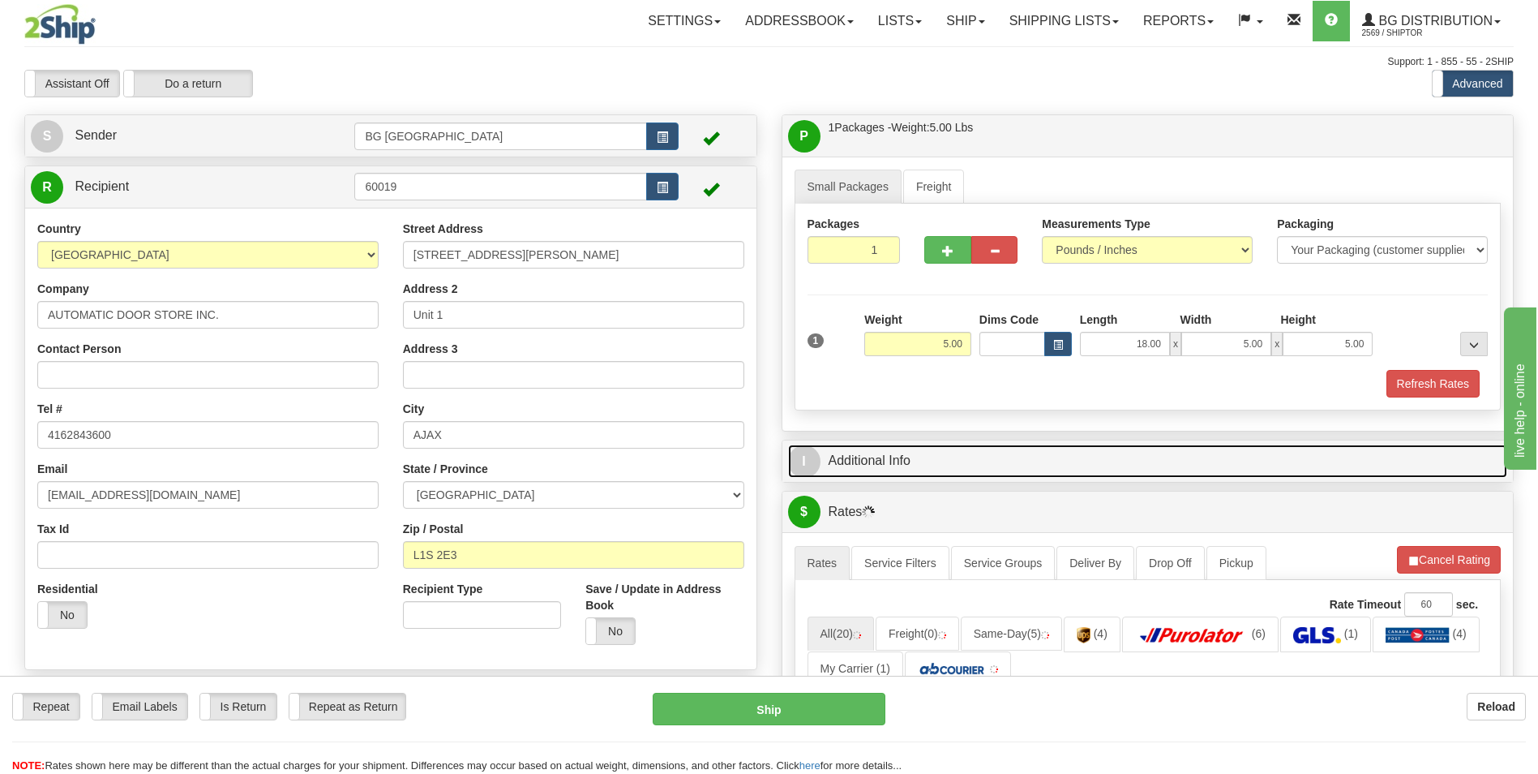
click at [885, 457] on link "I Additional Info" at bounding box center [1148, 460] width 720 height 33
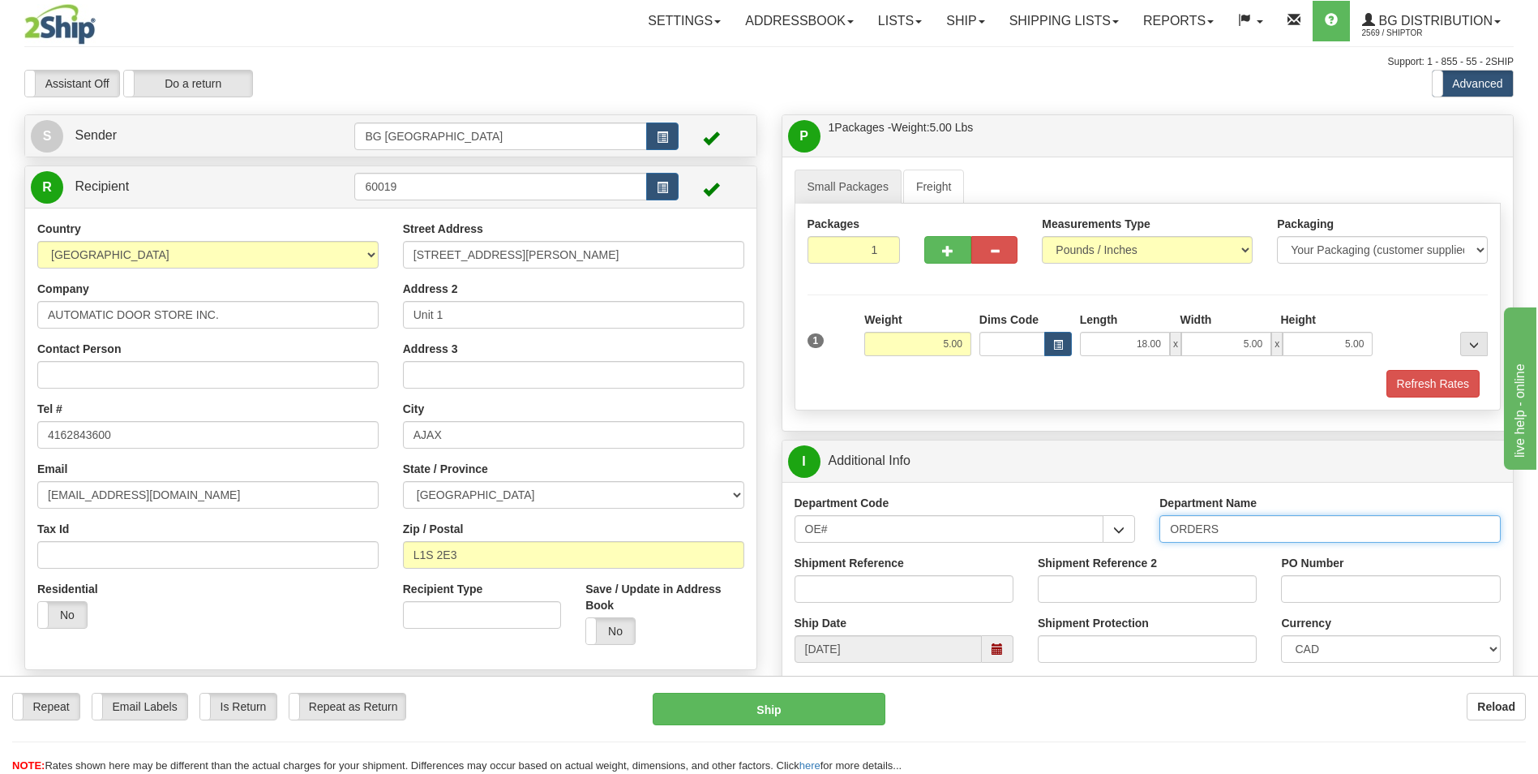
click at [1307, 538] on input "ORDERS" at bounding box center [1330, 529] width 341 height 28
type input "70180748-00"
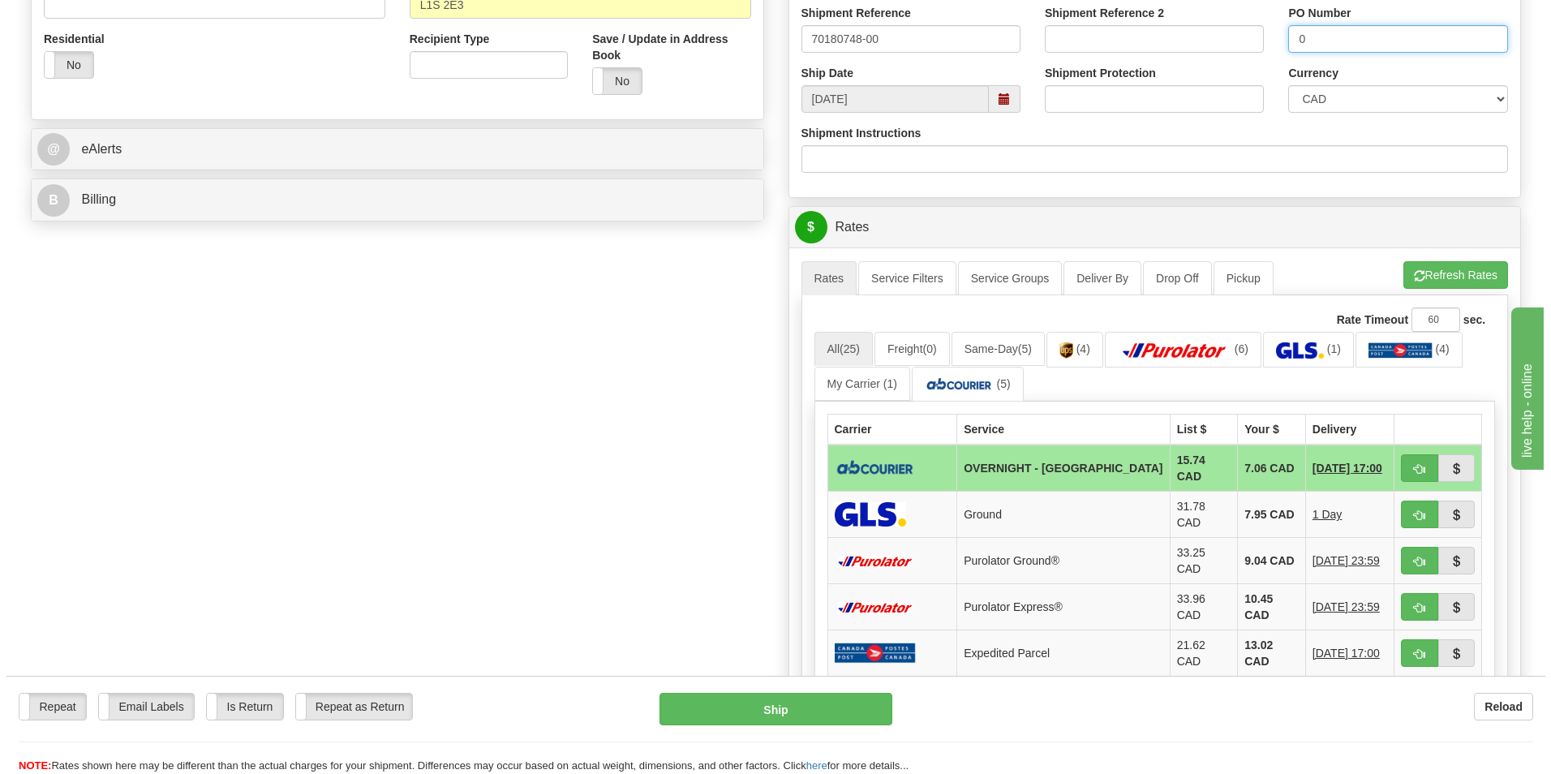
scroll to position [568, 0]
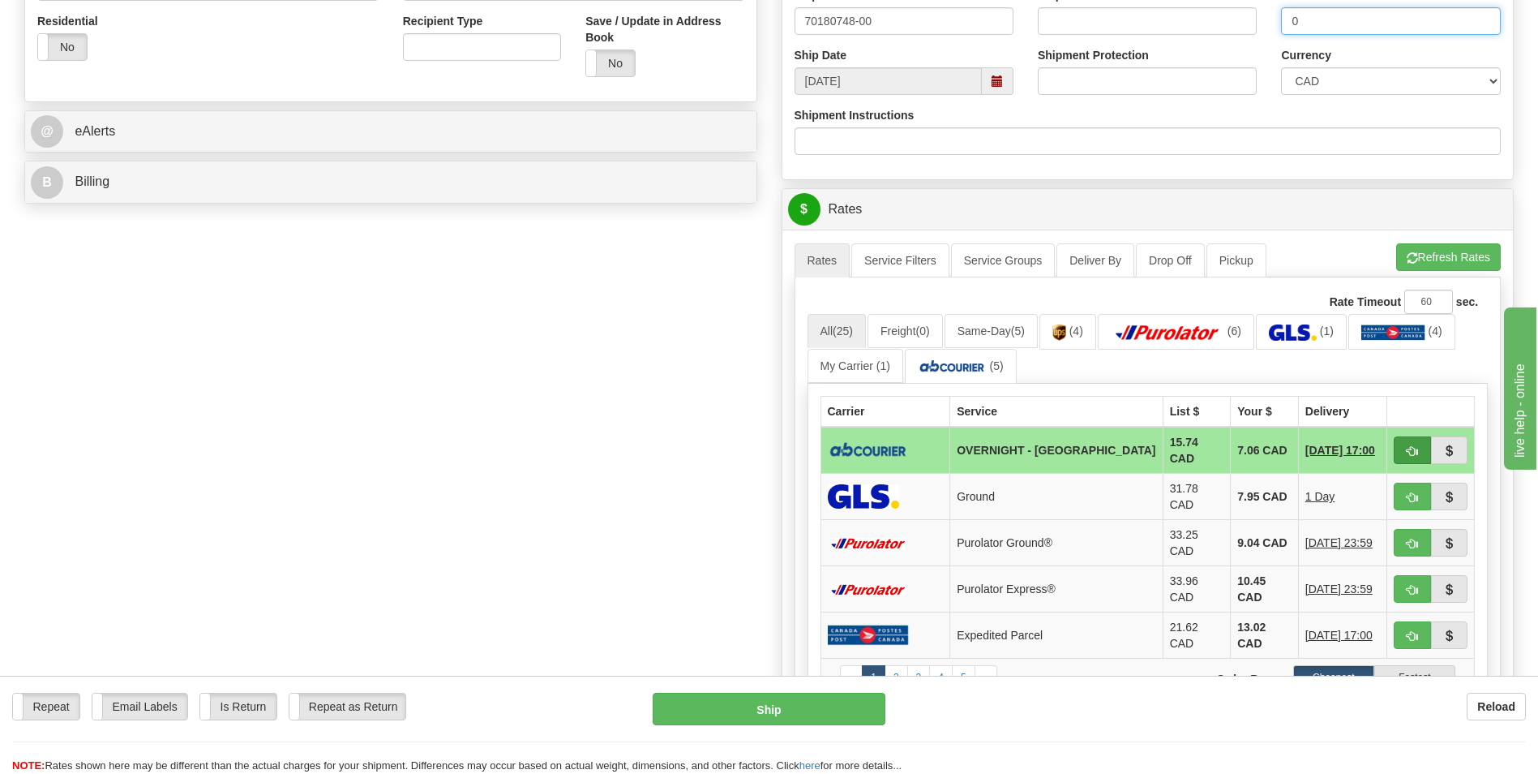
type input "0"
click at [1412, 448] on span "button" at bounding box center [1412, 451] width 11 height 11
type input "4"
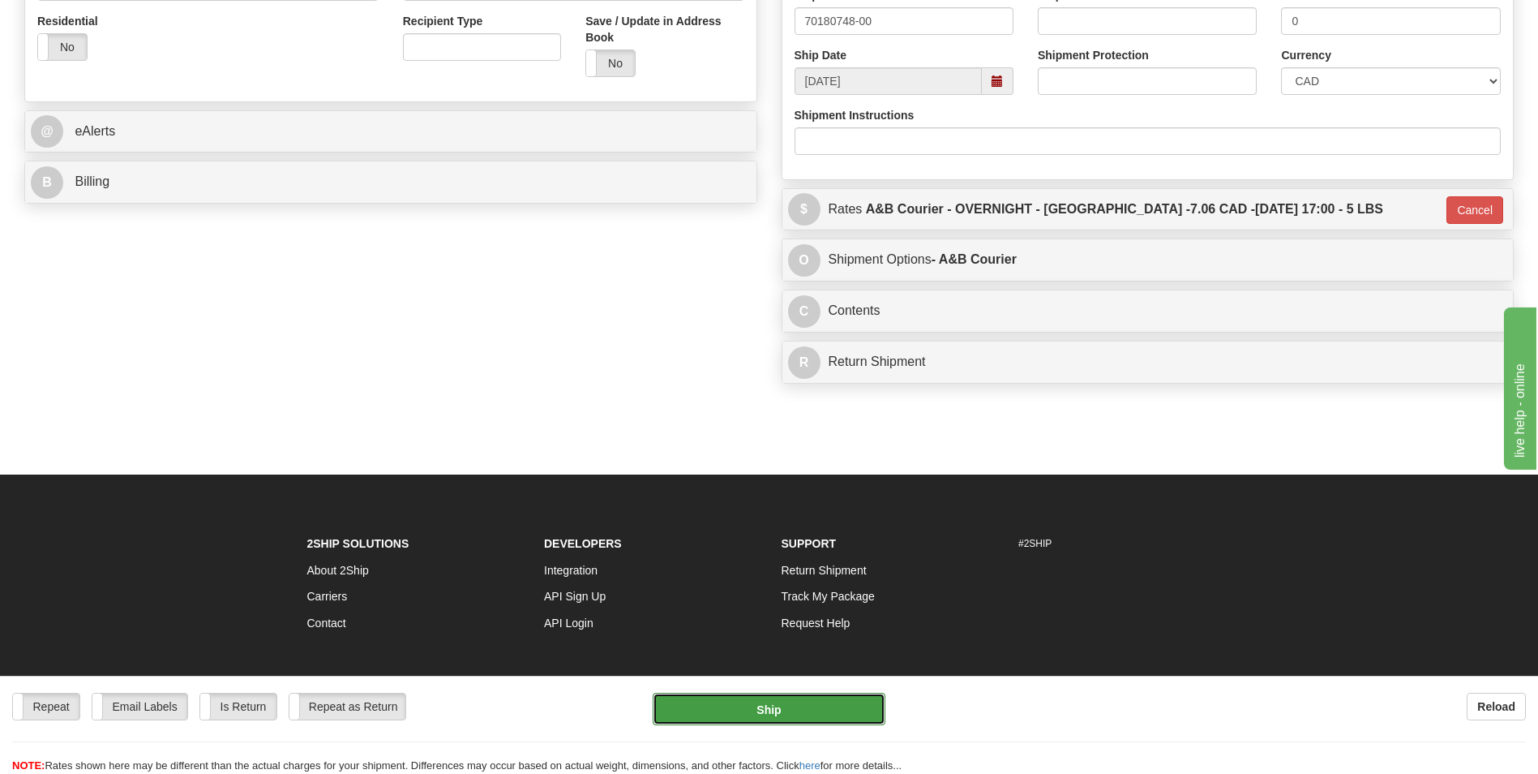
click at [697, 710] on button "Ship" at bounding box center [769, 709] width 232 height 32
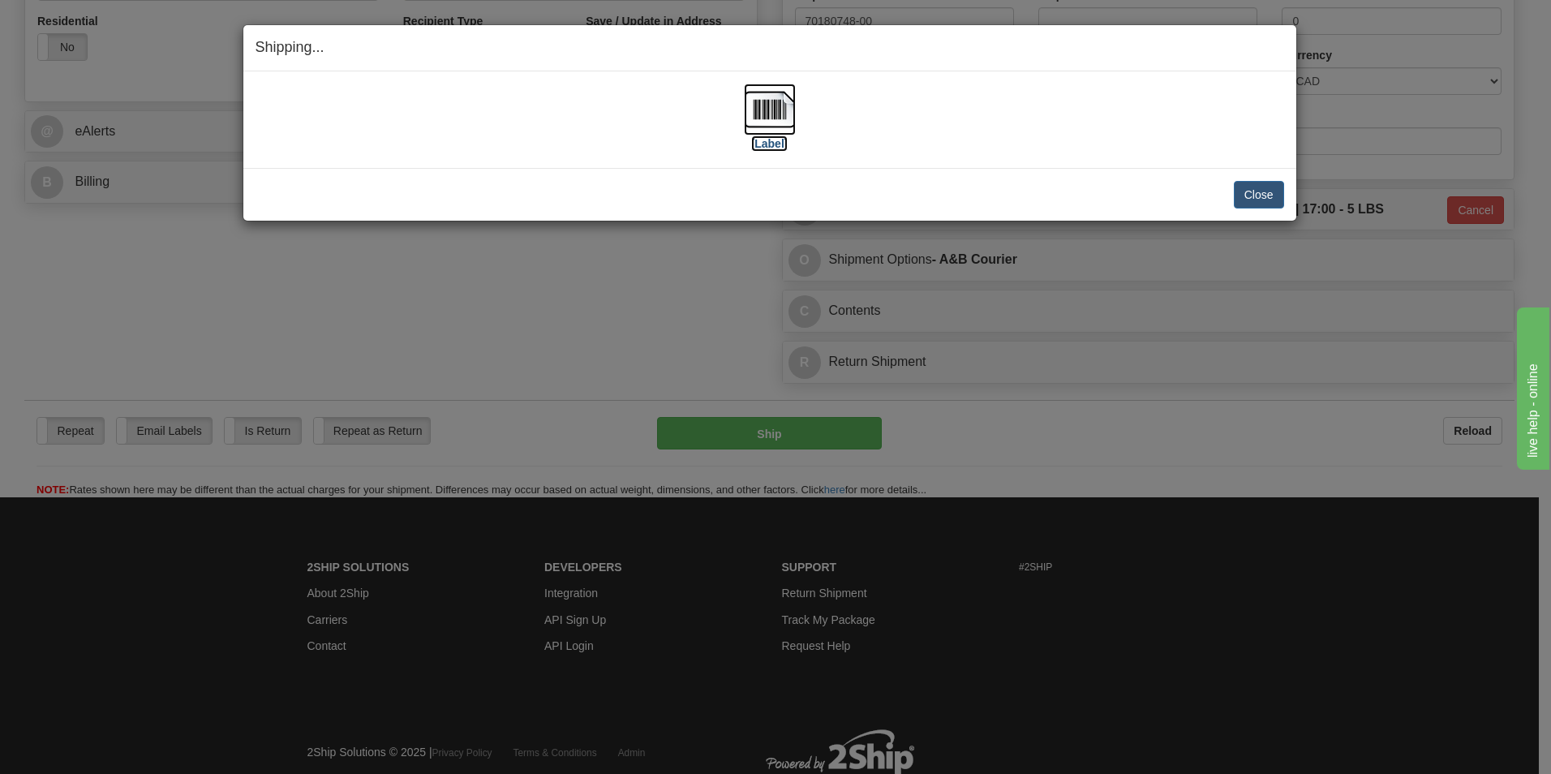
click at [784, 106] on img at bounding box center [770, 110] width 52 height 52
click at [1261, 191] on button "Close" at bounding box center [1259, 195] width 50 height 28
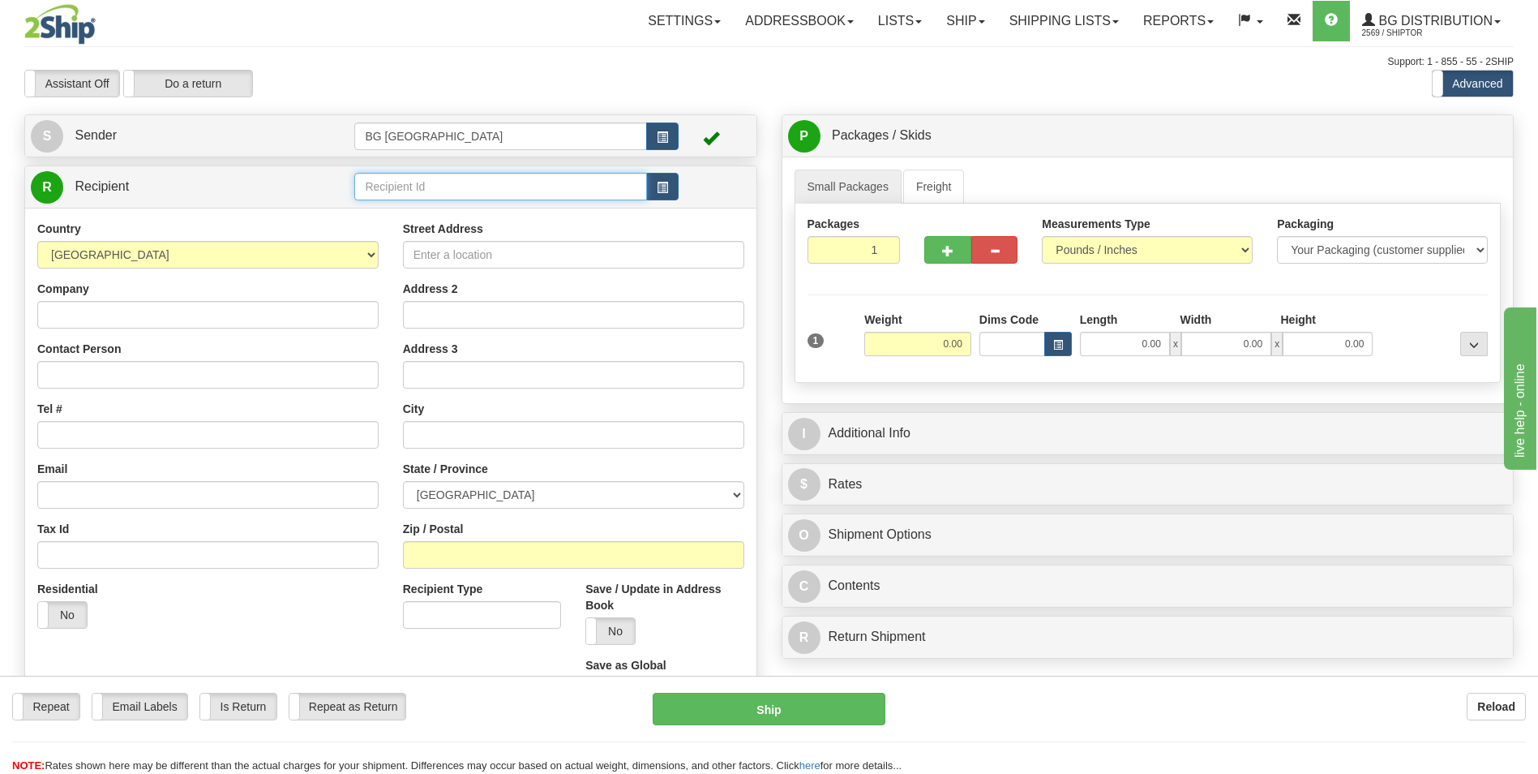
click at [424, 182] on input "text" at bounding box center [500, 187] width 292 height 28
click at [414, 204] on div "BG DISTRIBUTION ([GEOGRAPHIC_DATA])" at bounding box center [497, 212] width 277 height 18
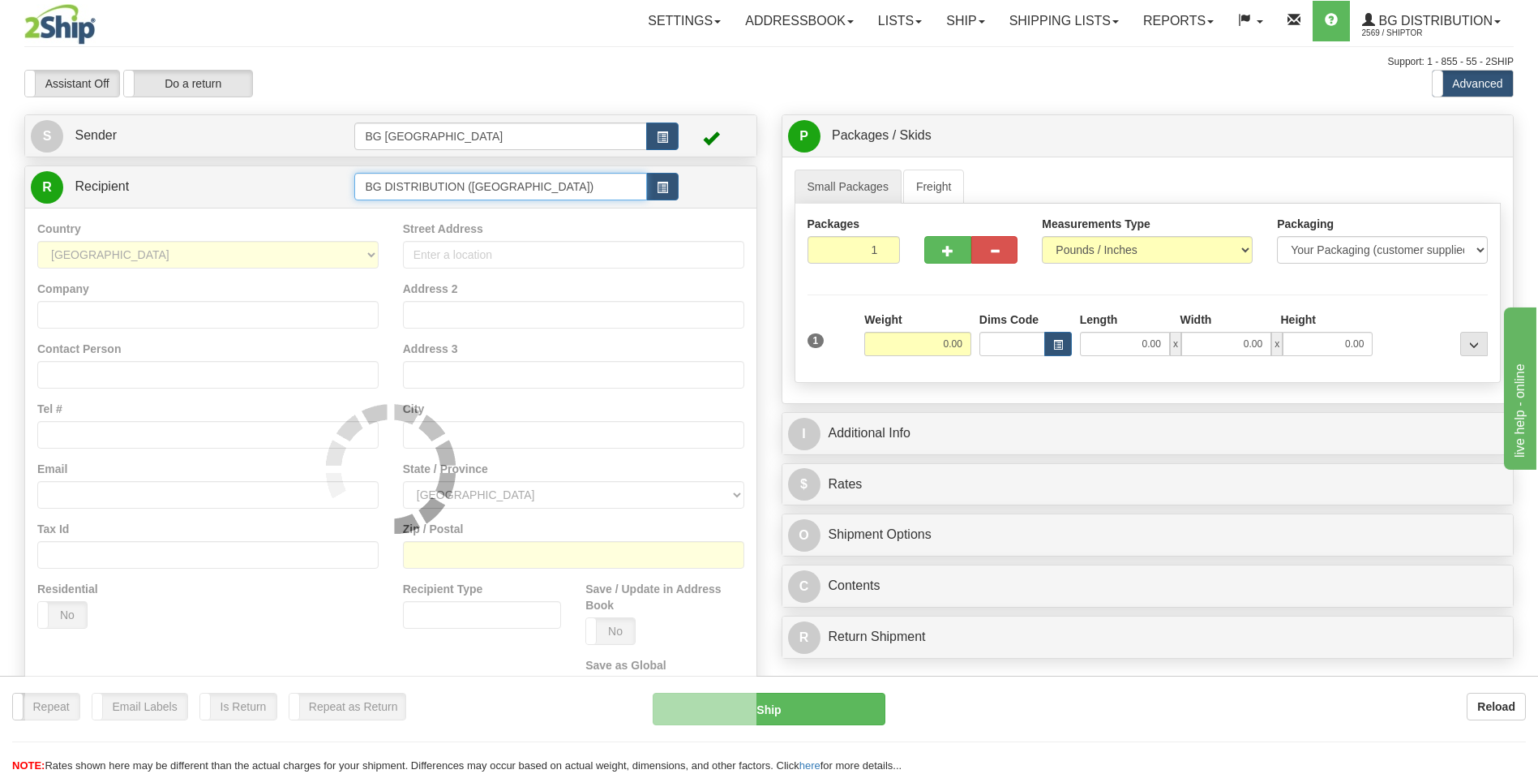
type input "BG DISTRIBUTION ([GEOGRAPHIC_DATA])"
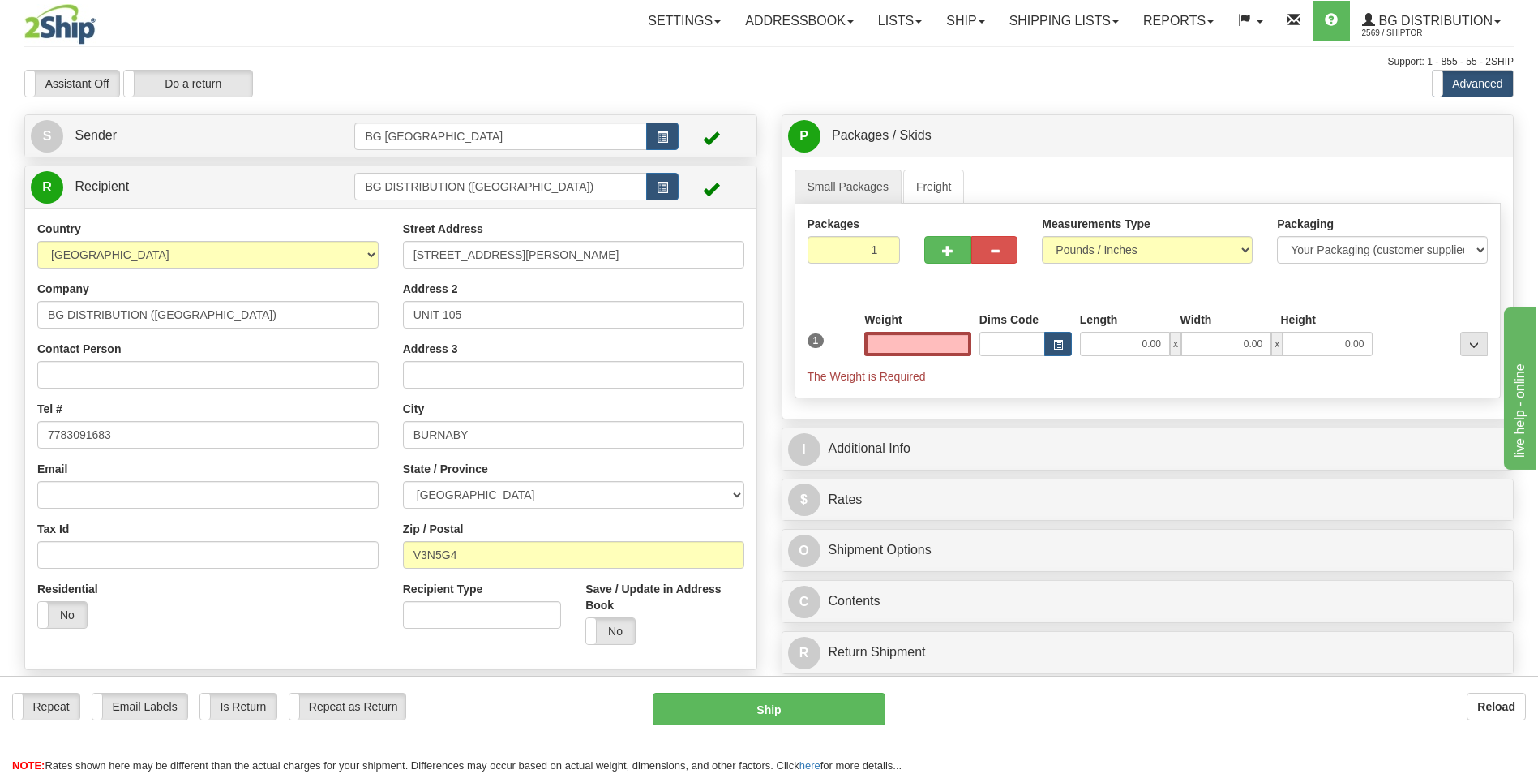
type input "0.00"
click at [871, 345] on input "0.00" at bounding box center [918, 344] width 107 height 24
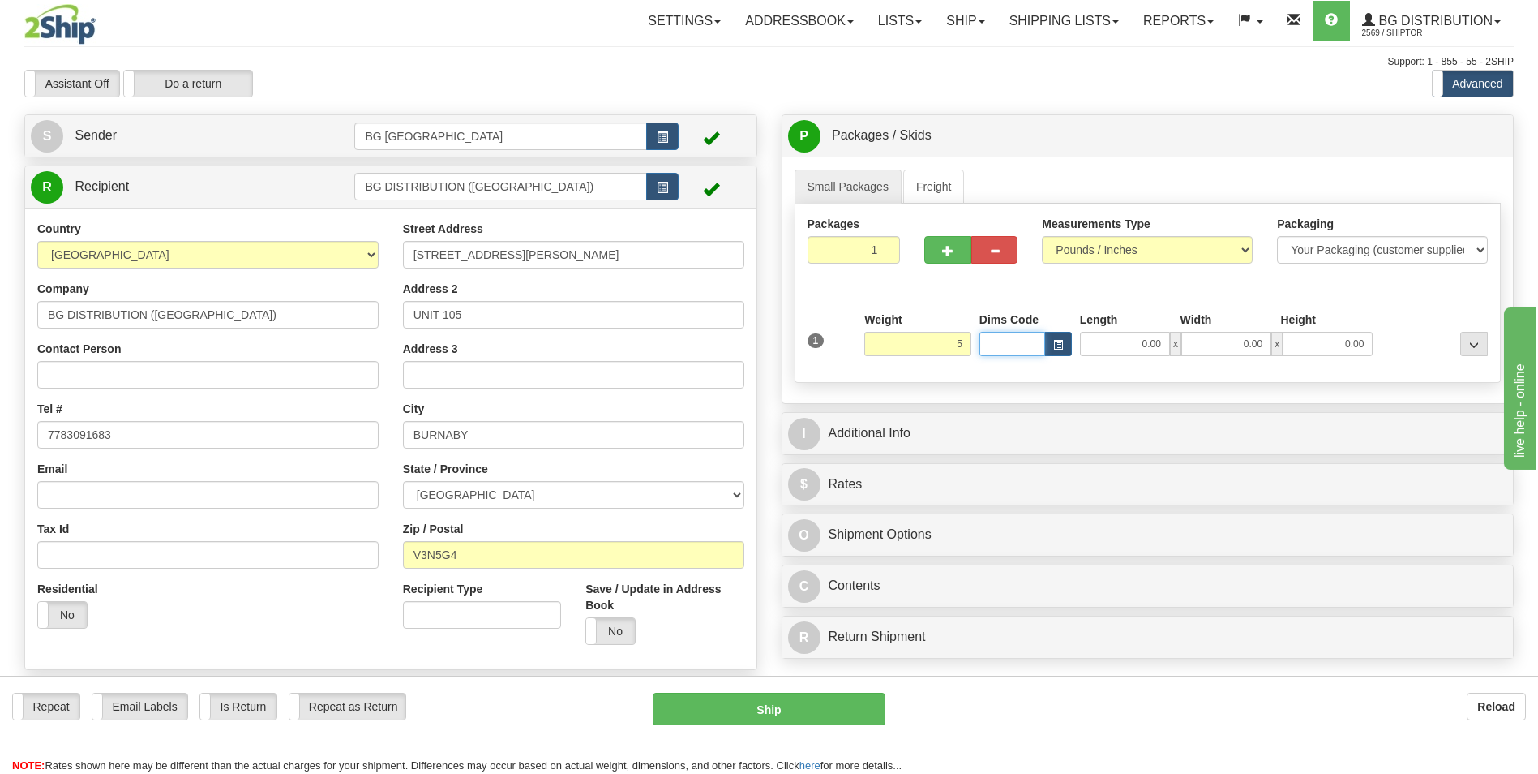
type input "5.00"
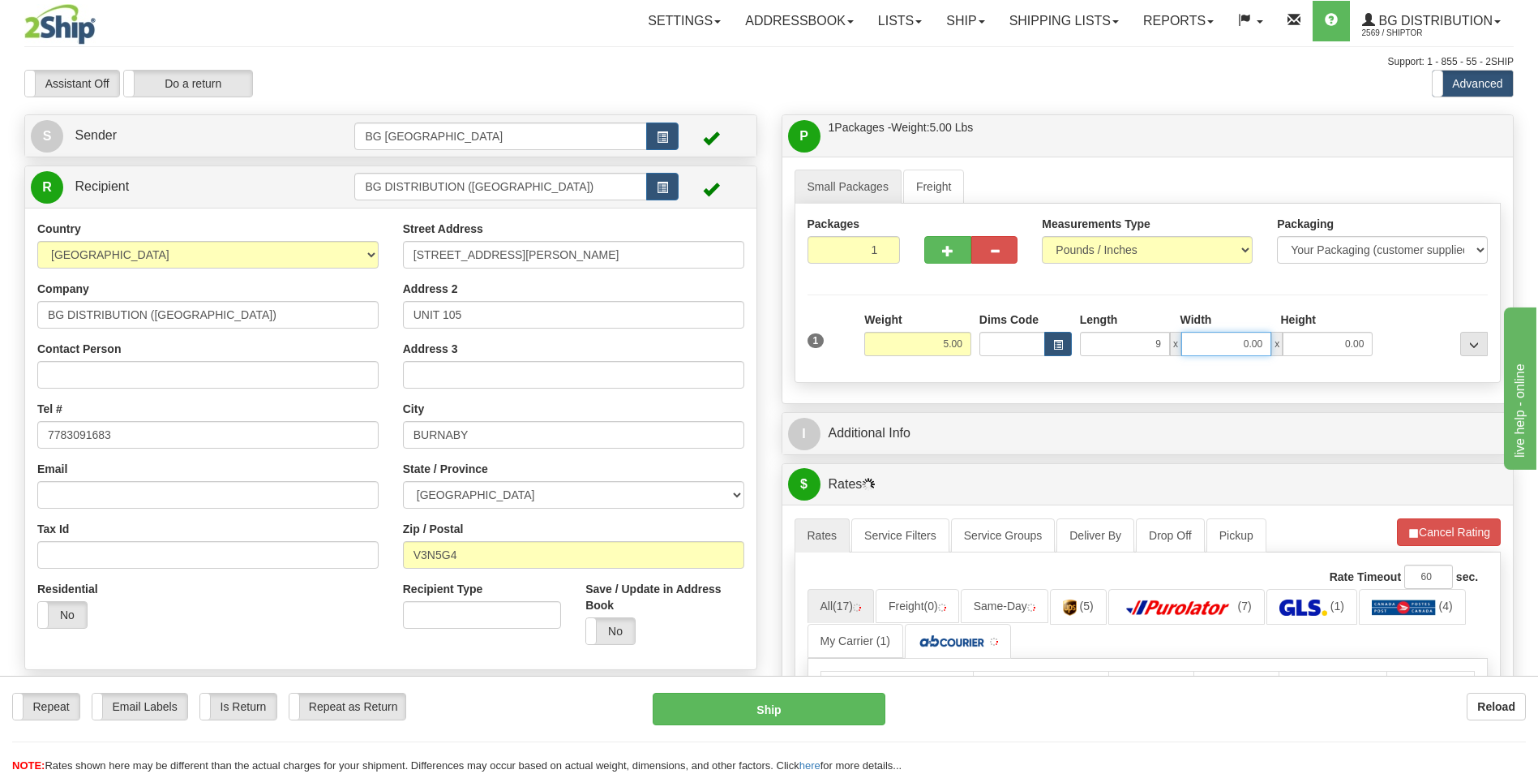
type input "9.00"
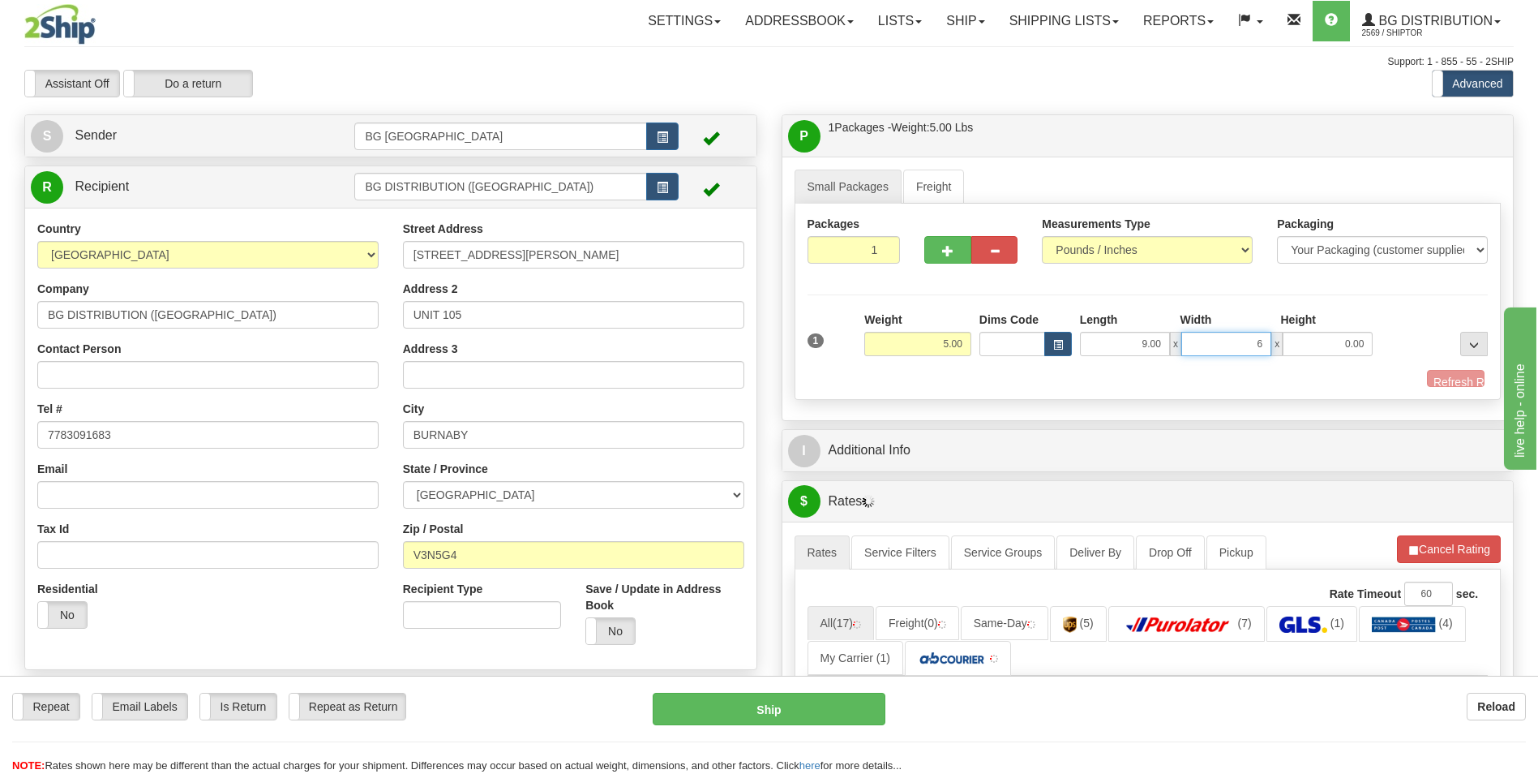
type input "6.00"
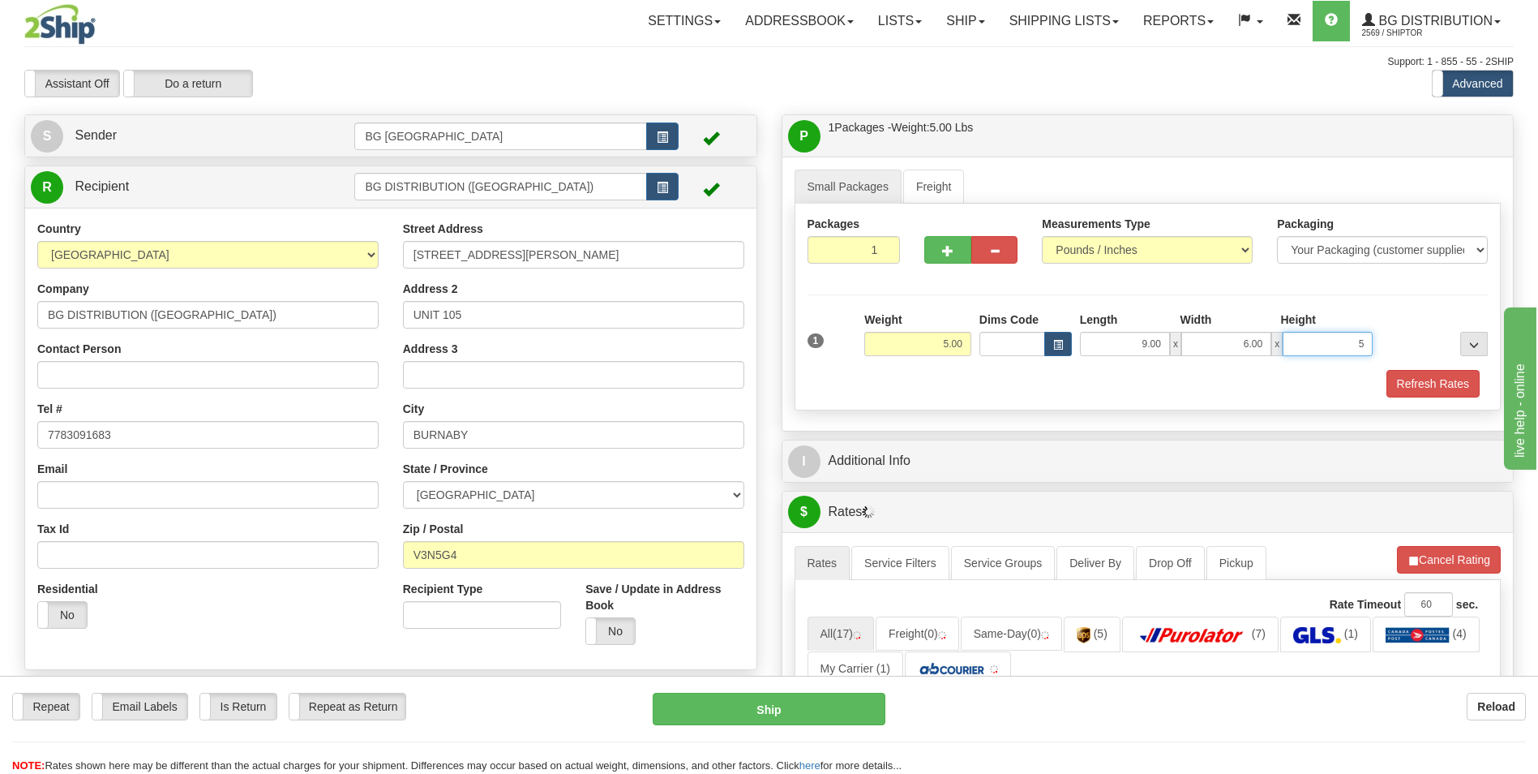
type input "5.00"
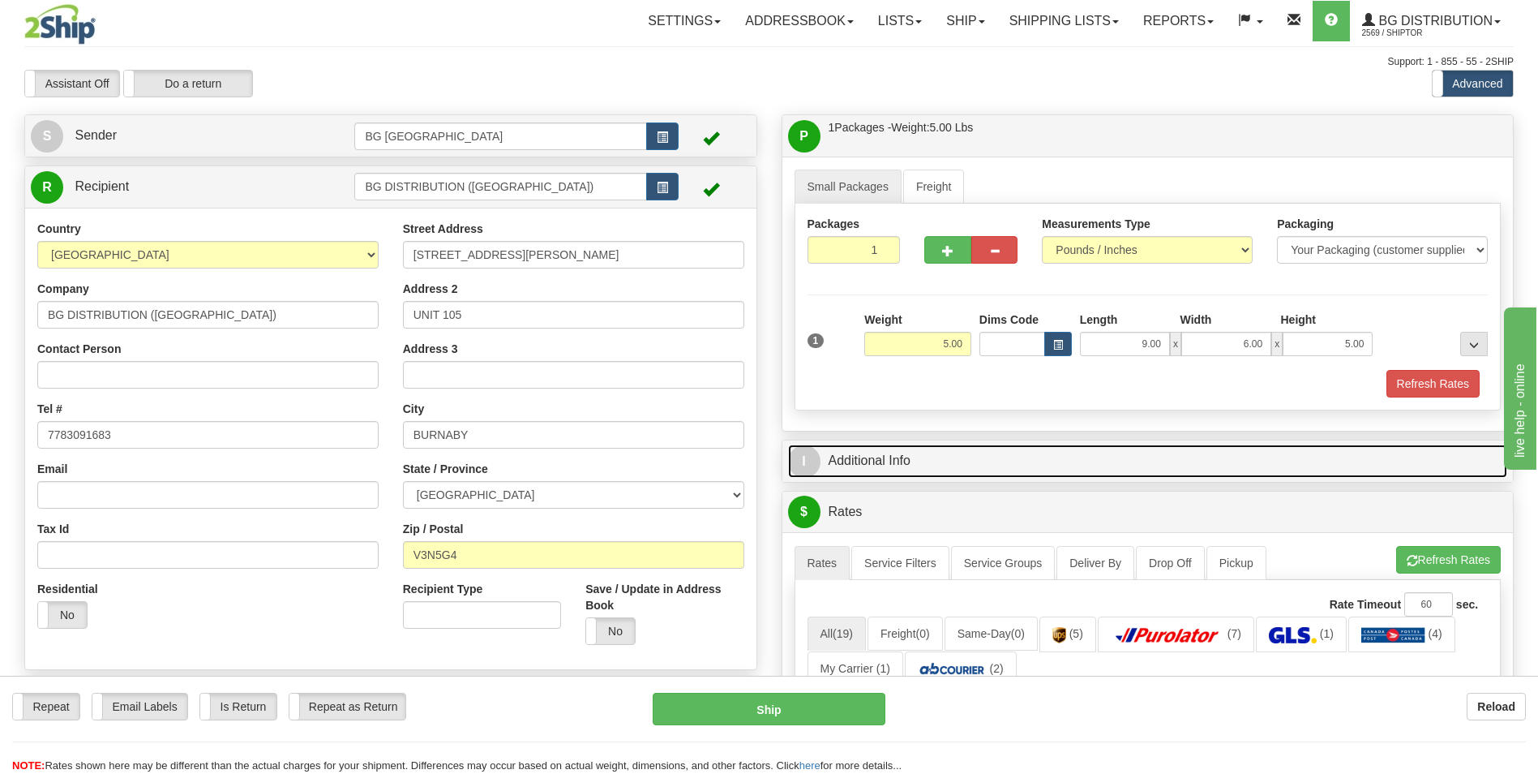
click at [925, 468] on link "I Additional Info" at bounding box center [1148, 460] width 720 height 33
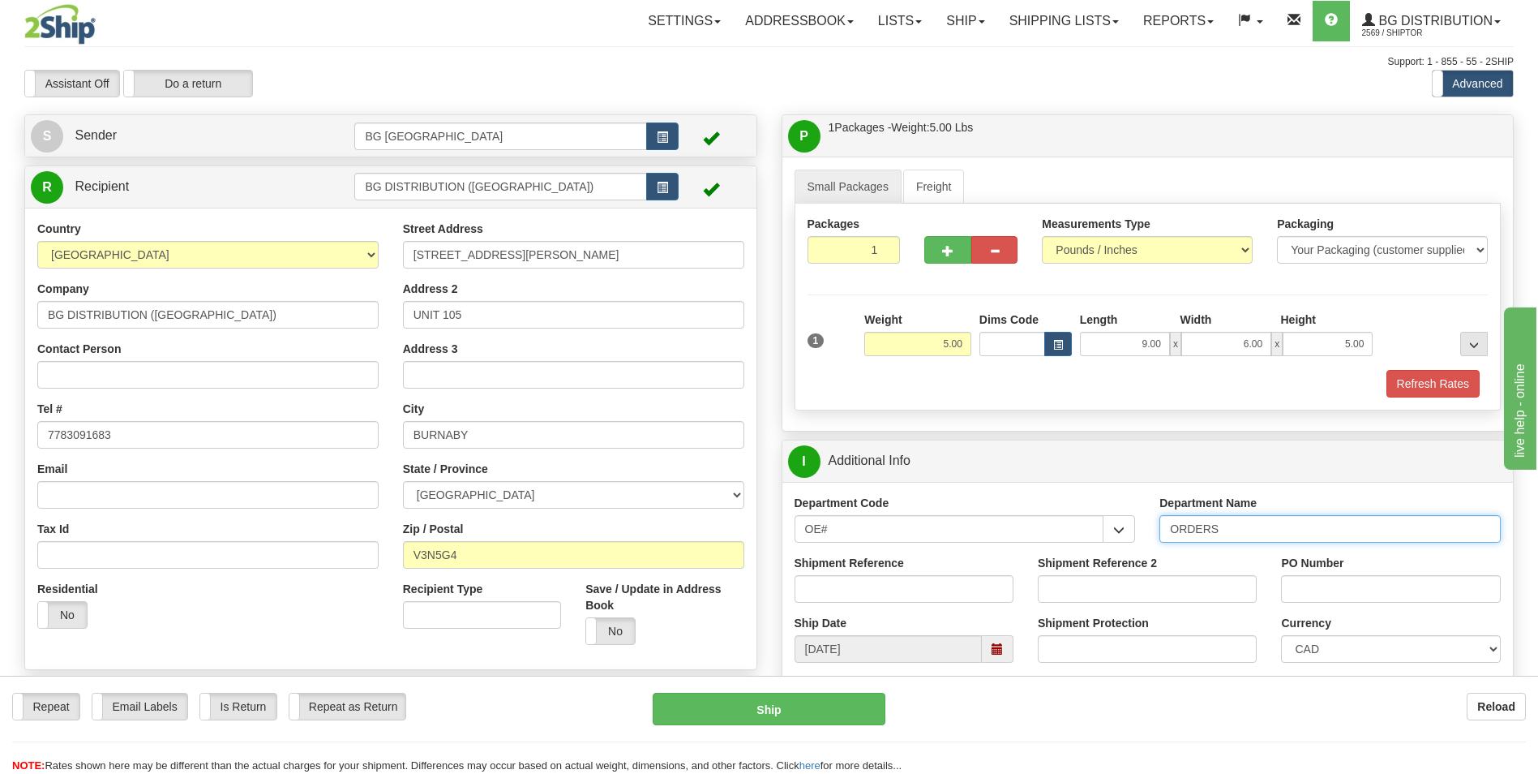
click at [1226, 524] on input "ORDERS" at bounding box center [1330, 529] width 341 height 28
type input "164732-00"
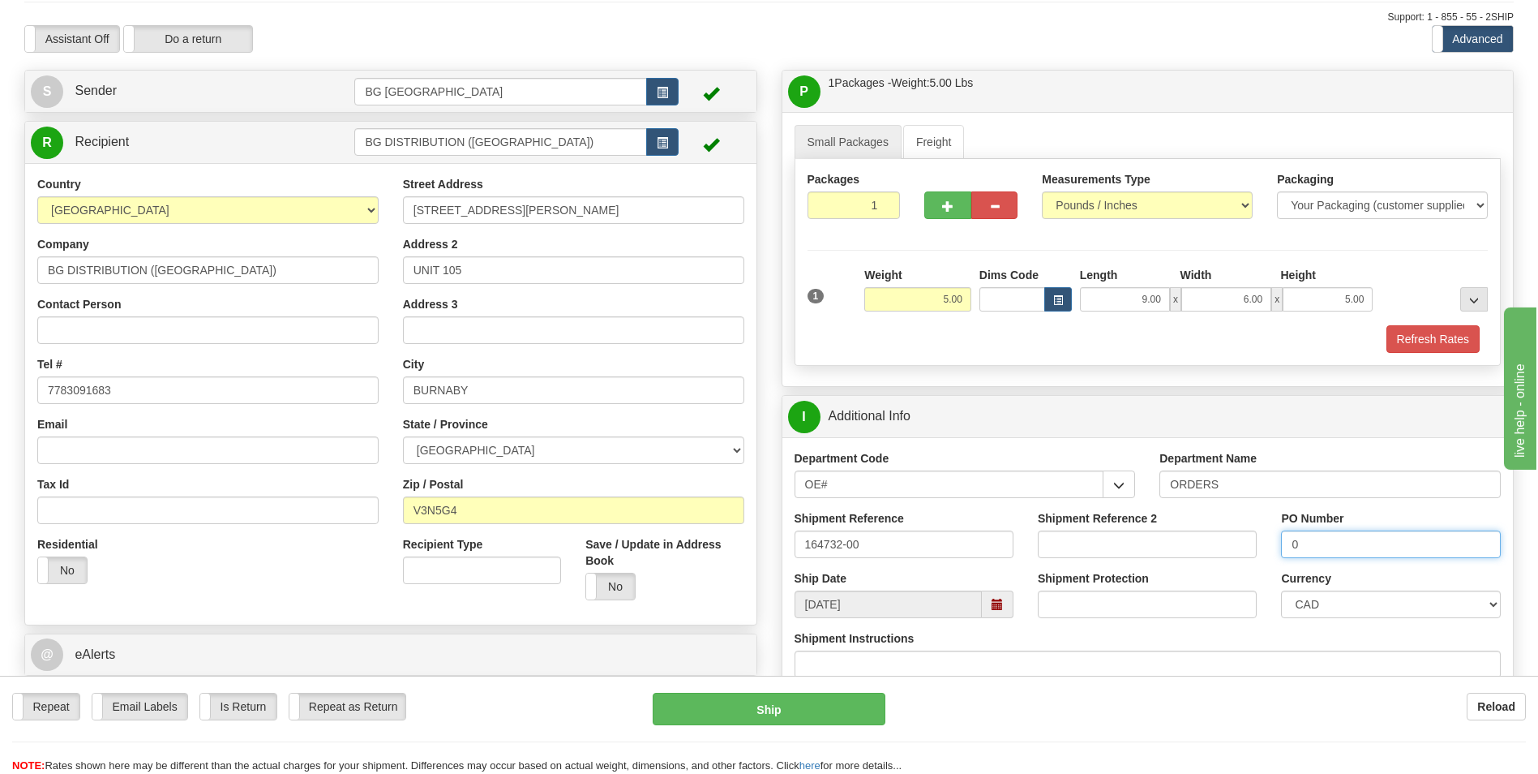
scroll to position [324, 0]
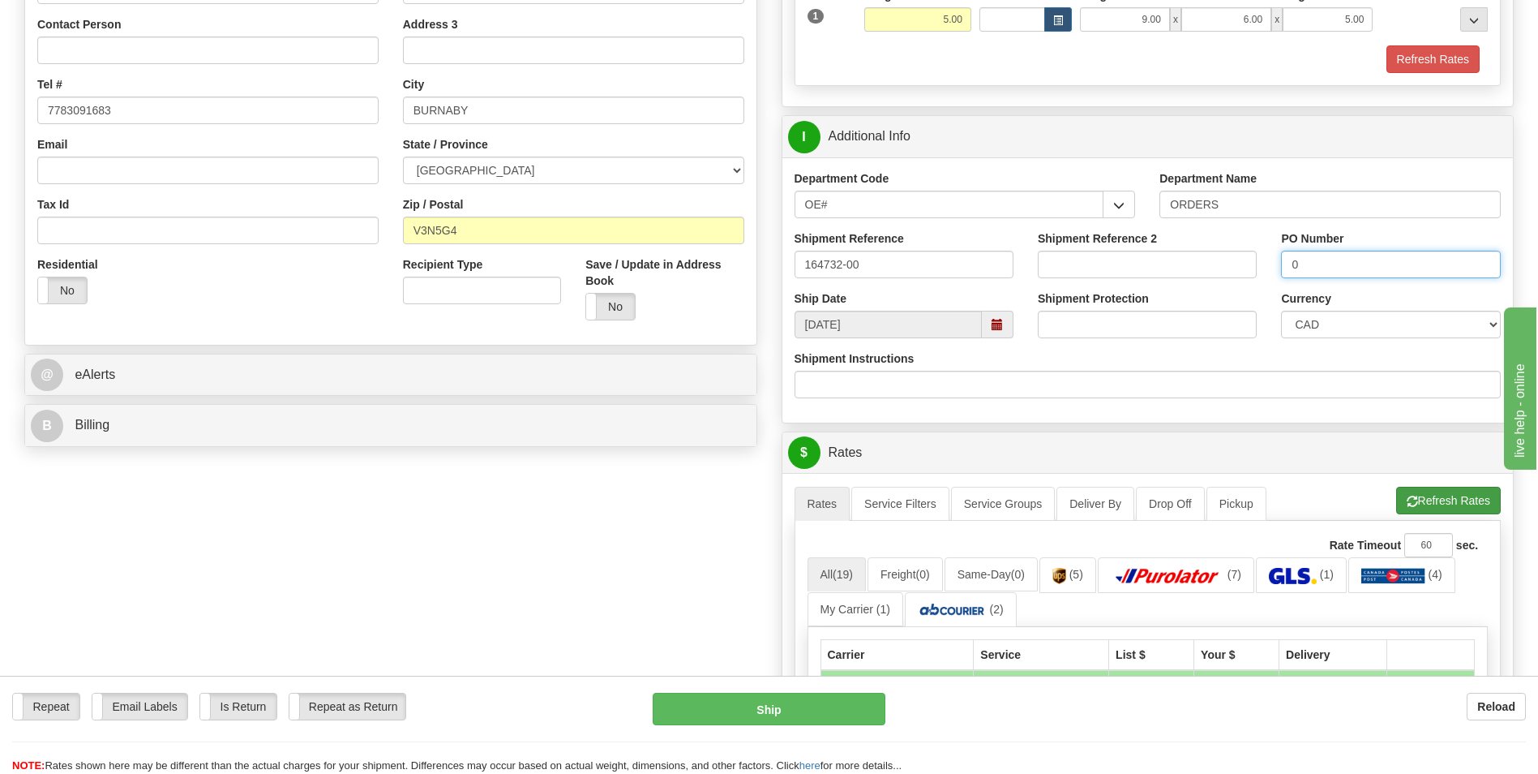
type input "0"
click at [1448, 487] on button "Refresh Rates" at bounding box center [1449, 501] width 105 height 28
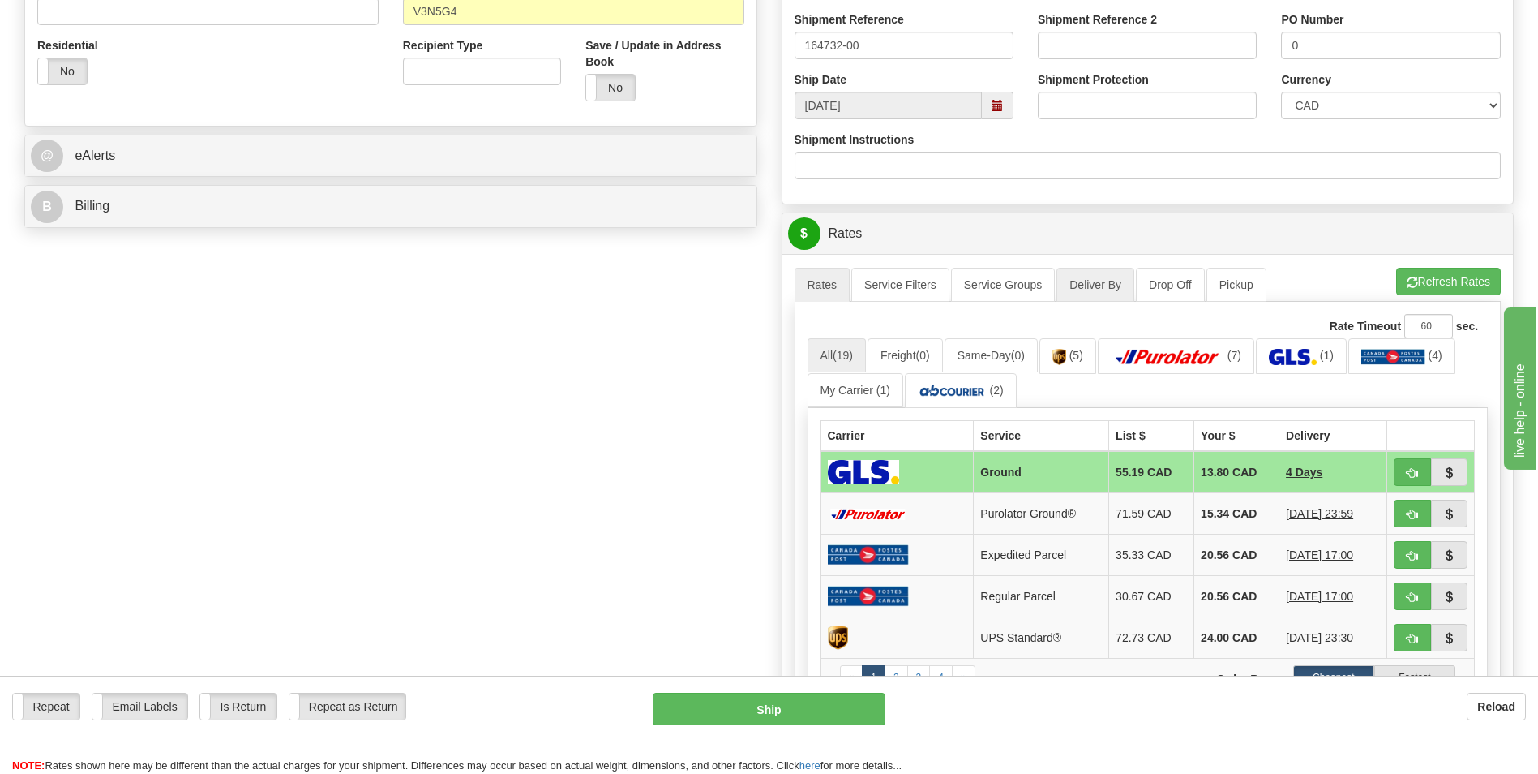
scroll to position [730, 0]
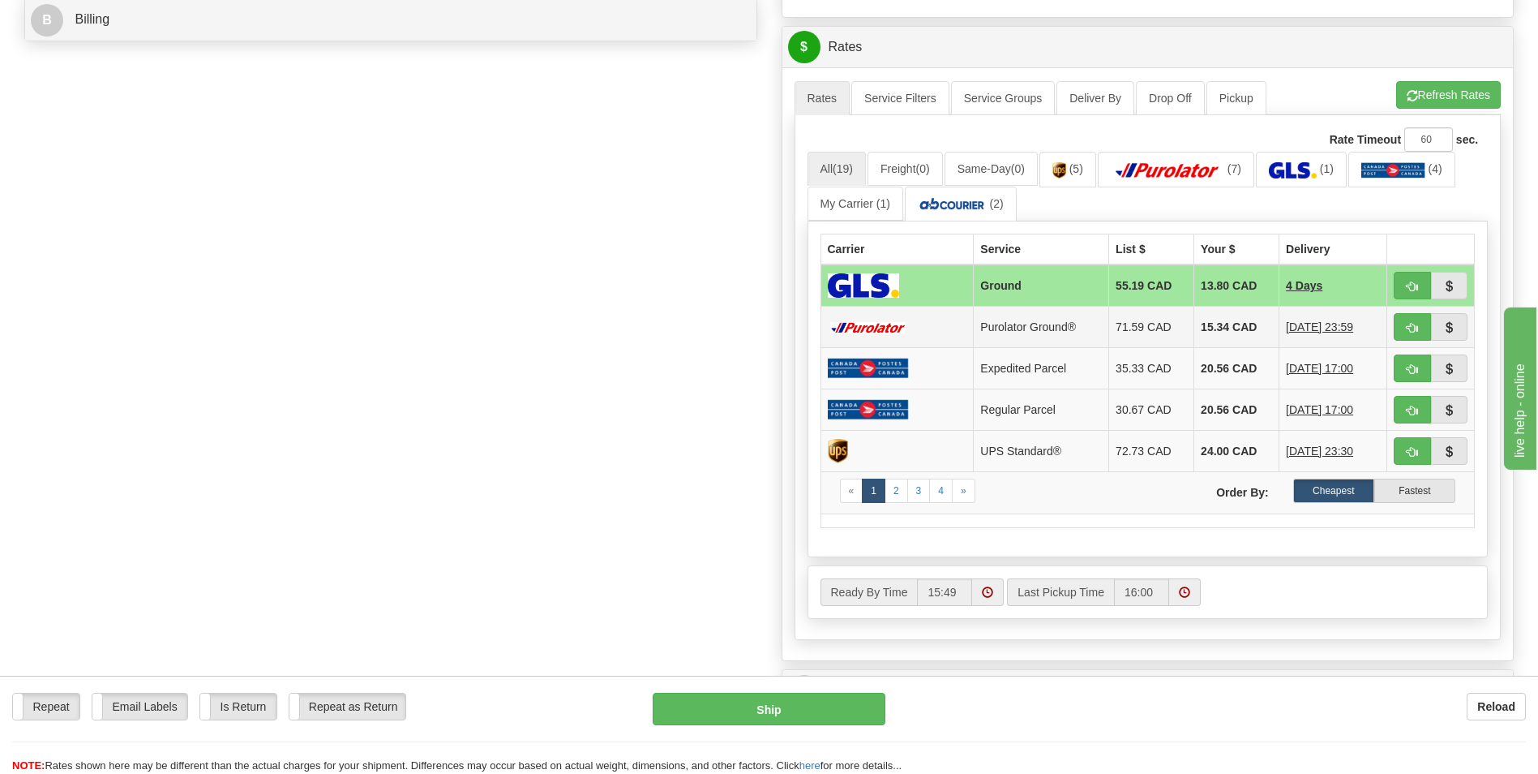
click at [1219, 324] on td "15.34 CAD" at bounding box center [1237, 327] width 85 height 41
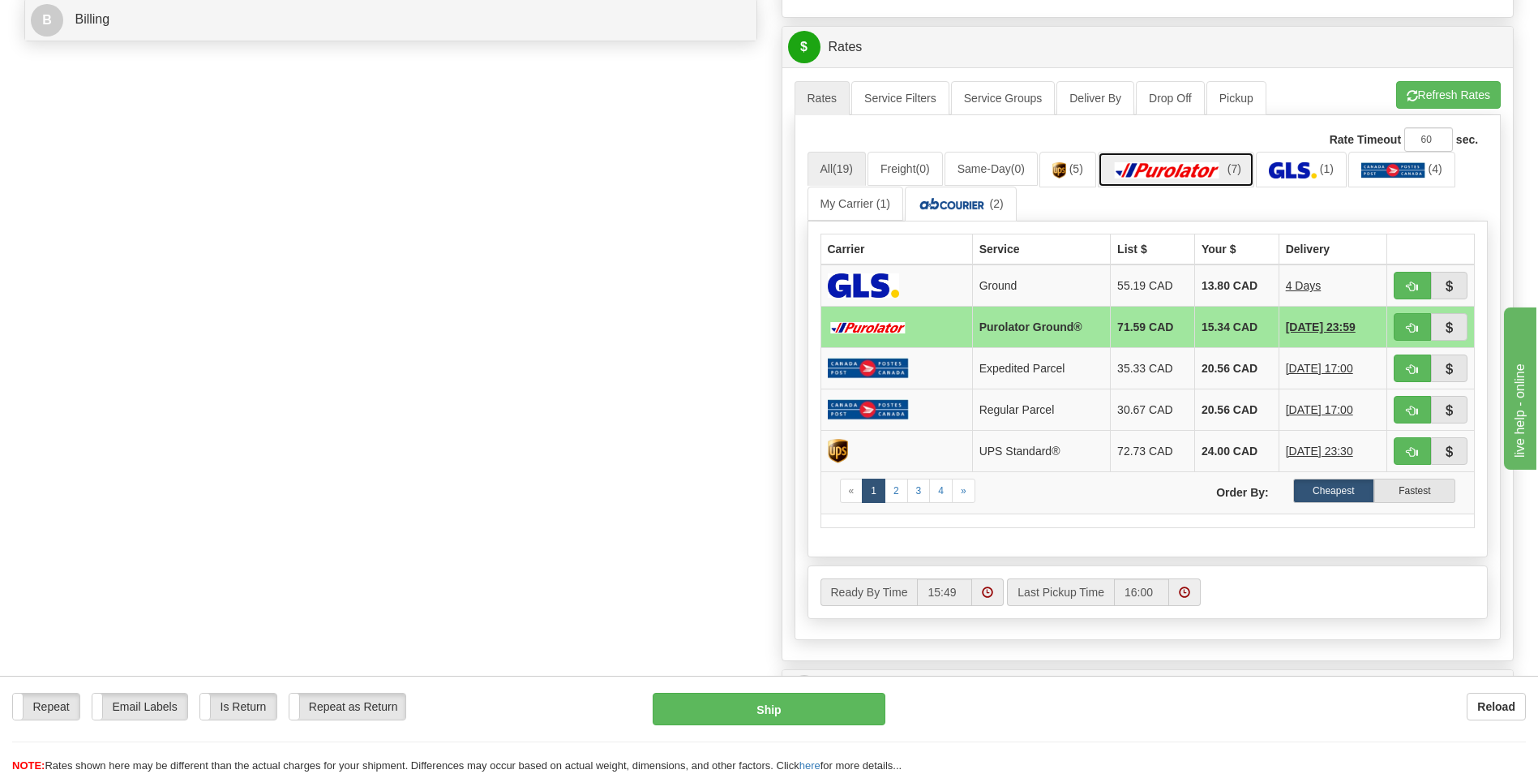
click at [1213, 173] on img at bounding box center [1168, 170] width 114 height 16
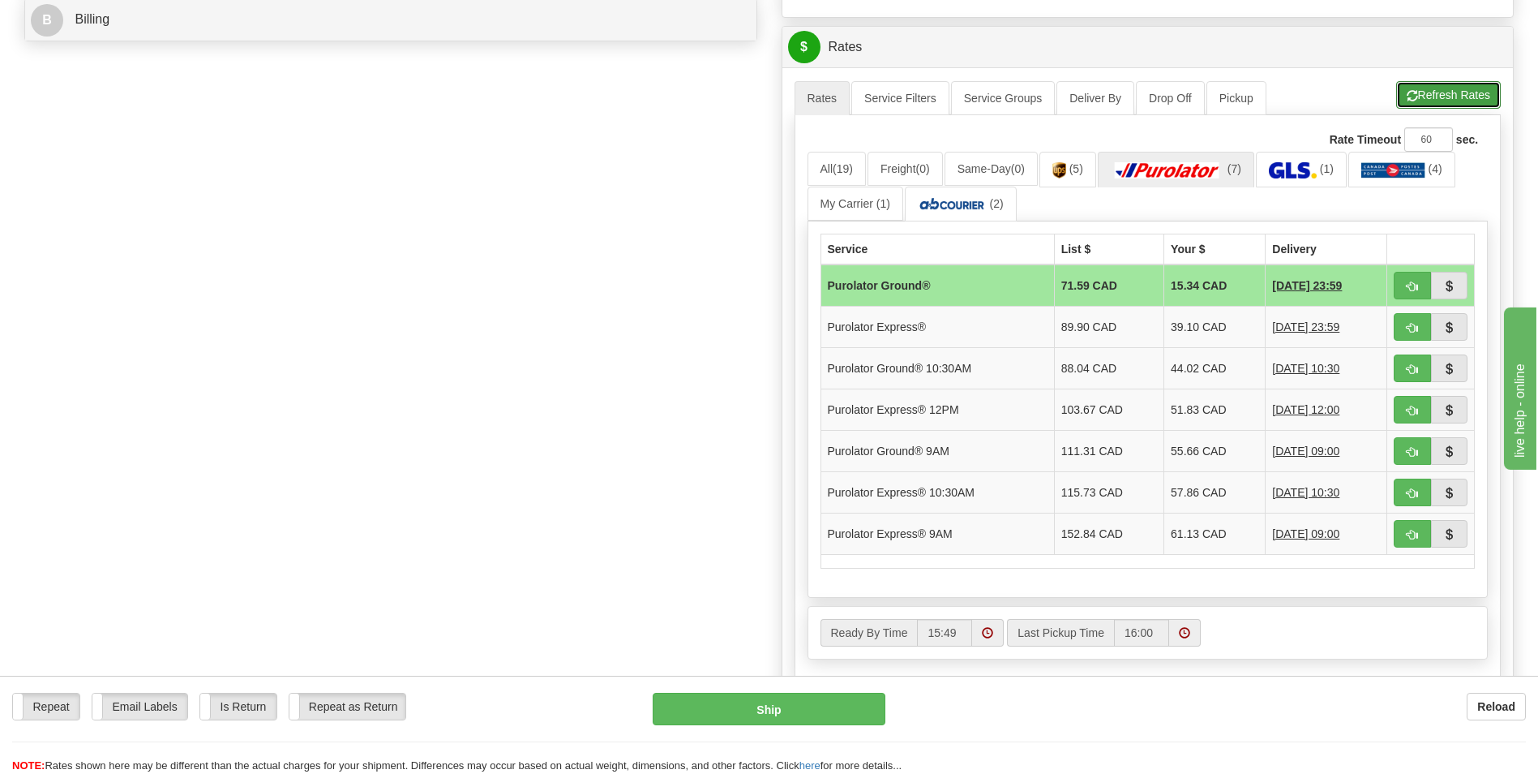
click at [1437, 97] on button "Refresh Rates" at bounding box center [1449, 95] width 105 height 28
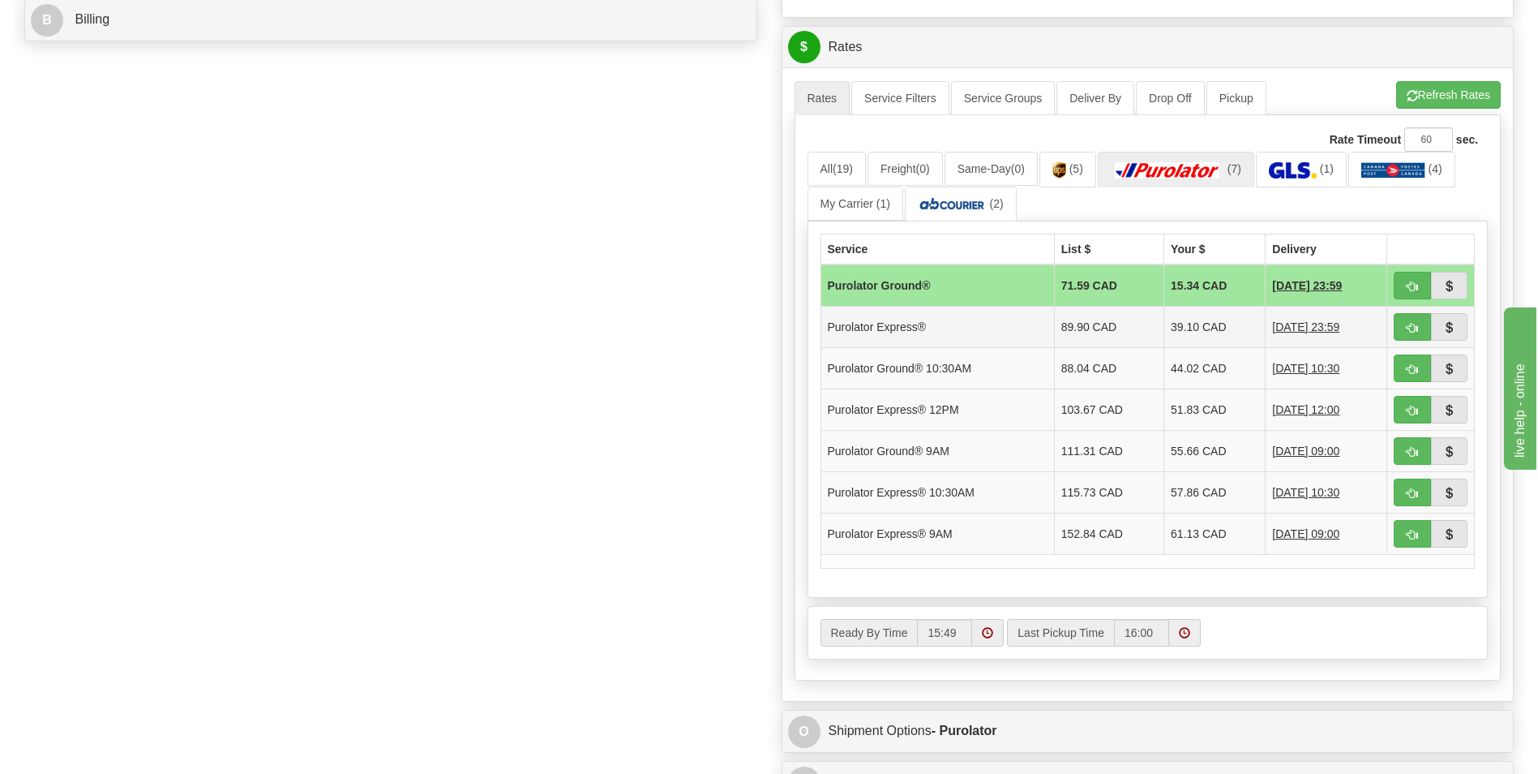
click at [1165, 328] on td "39.10 CAD" at bounding box center [1215, 327] width 101 height 41
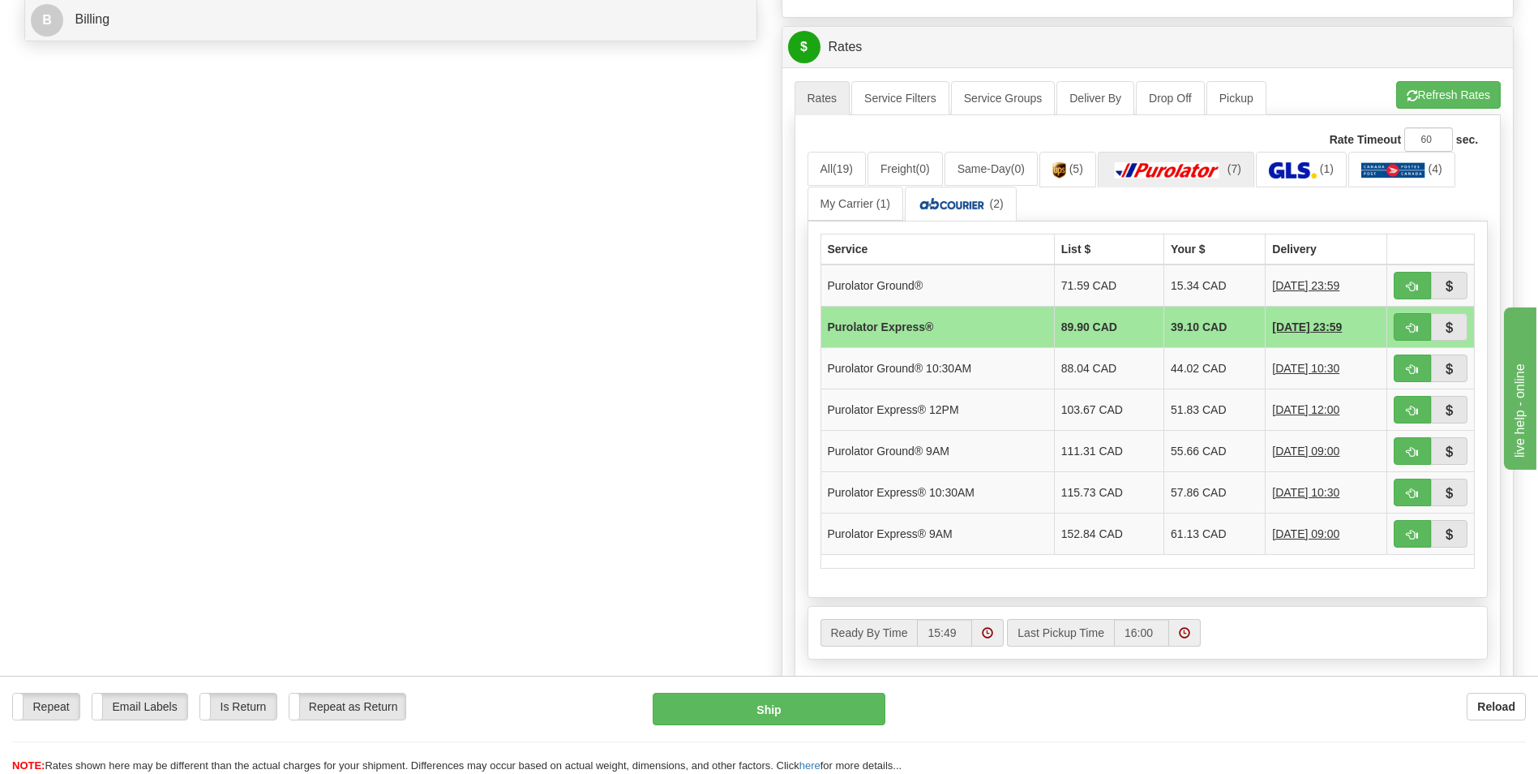
click at [1211, 328] on td "39.10 CAD" at bounding box center [1215, 327] width 101 height 41
click at [1399, 324] on button "button" at bounding box center [1412, 327] width 37 height 28
type input "202"
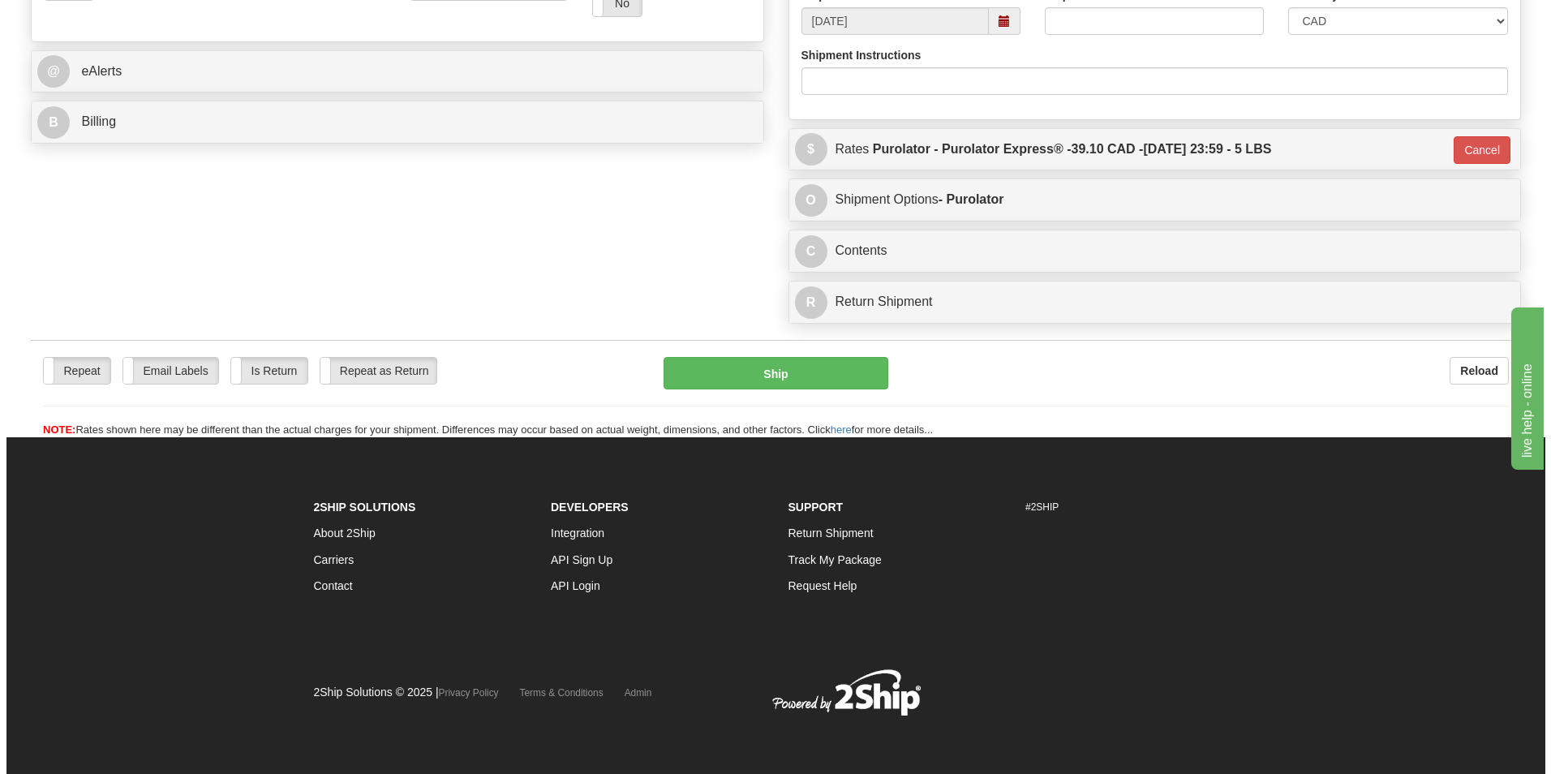
scroll to position [628, 0]
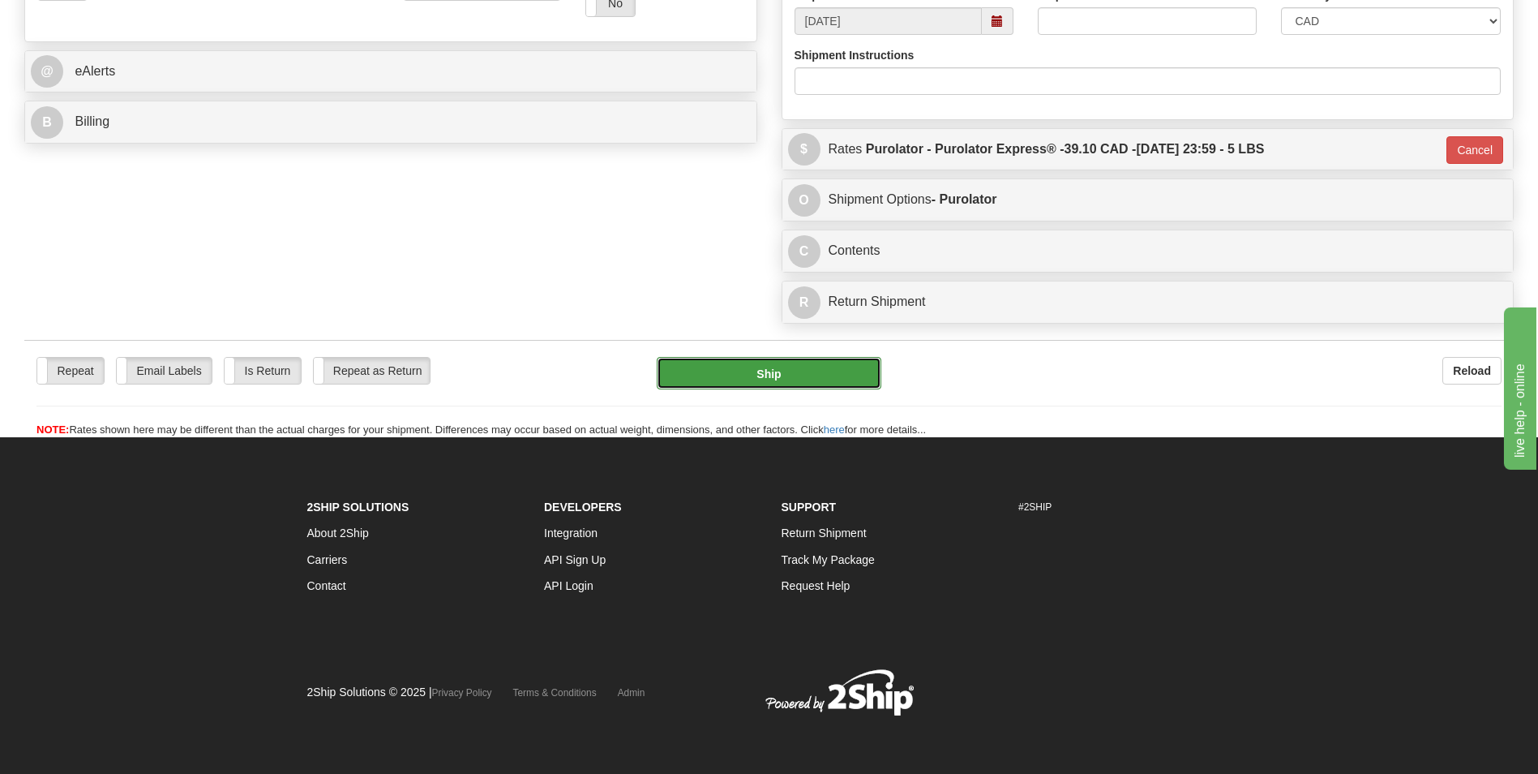
click at [831, 367] on button "Ship" at bounding box center [769, 373] width 224 height 32
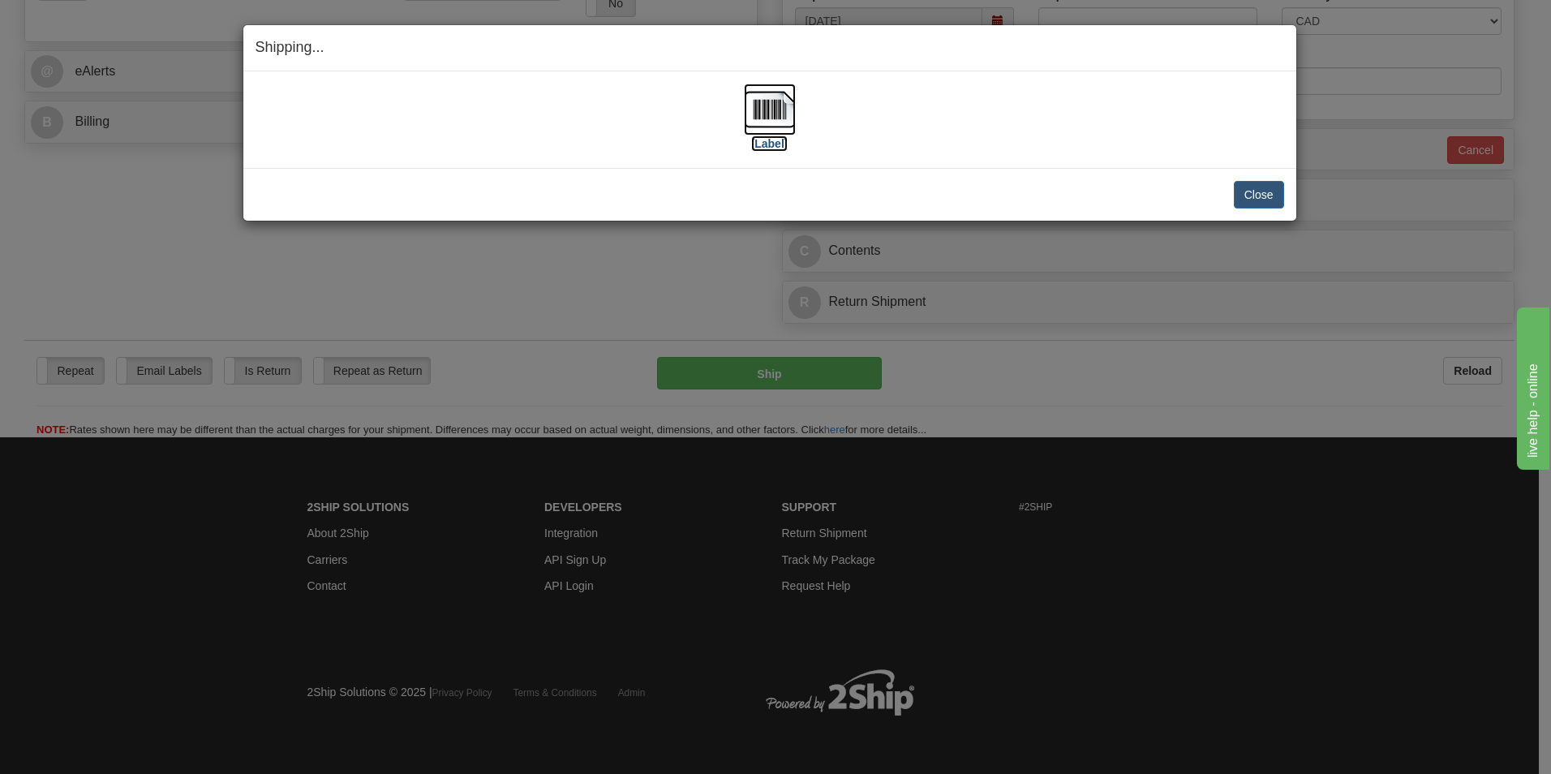
click at [775, 104] on img at bounding box center [770, 110] width 52 height 52
click at [1256, 187] on button "Close" at bounding box center [1259, 195] width 50 height 28
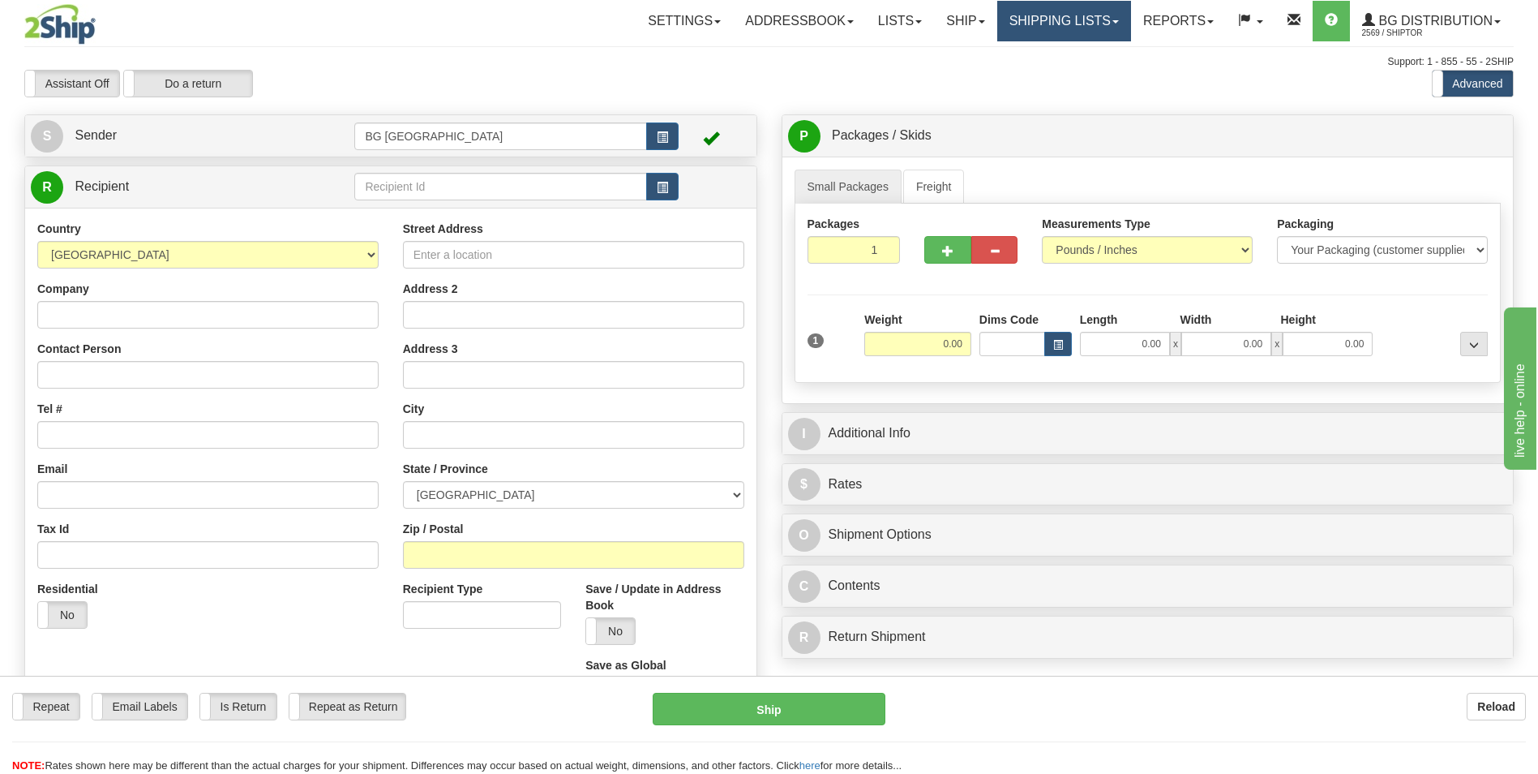
click at [1071, 12] on link "Shipping lists" at bounding box center [1065, 21] width 134 height 41
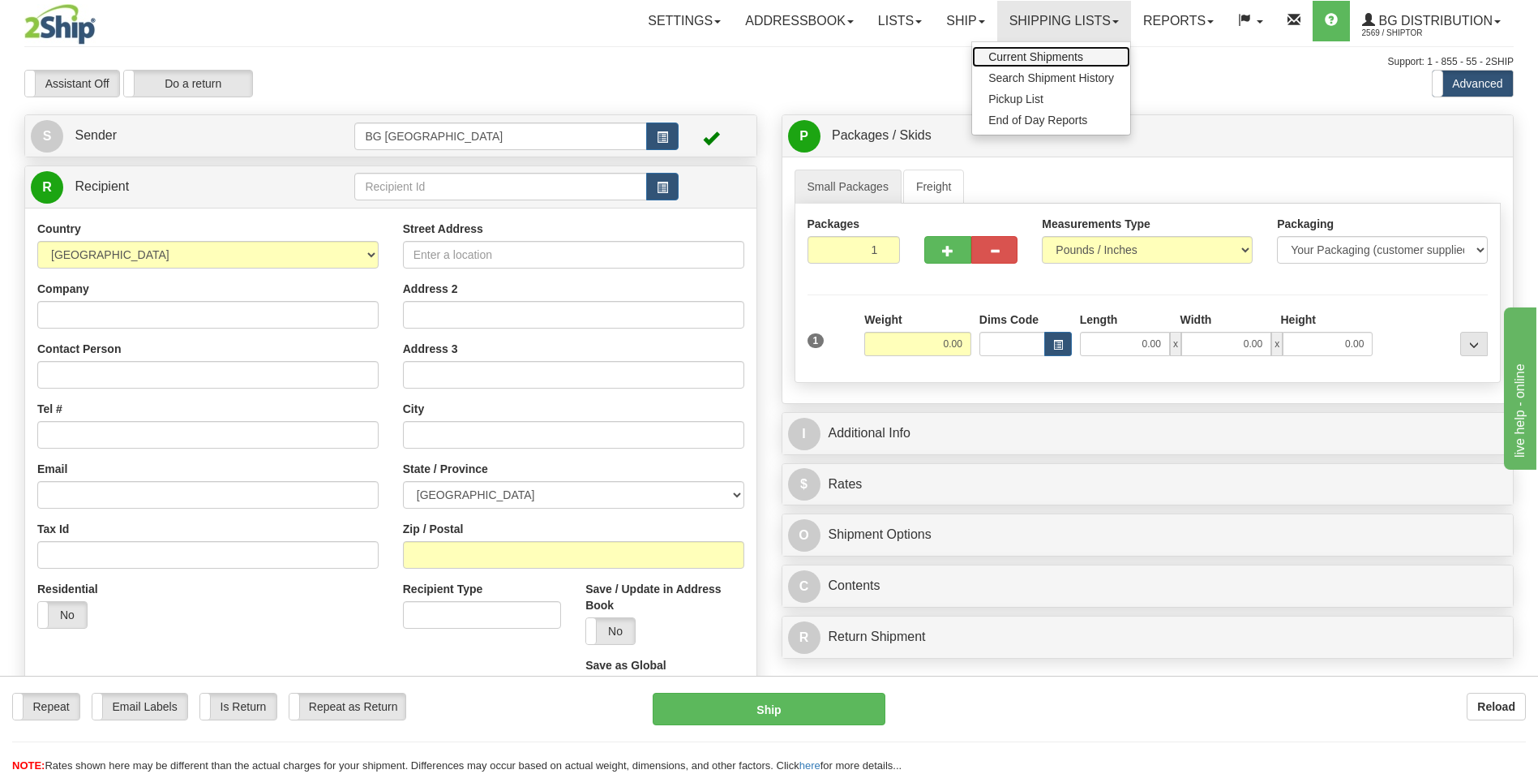
click at [1004, 53] on span "Current Shipments" at bounding box center [1036, 56] width 95 height 13
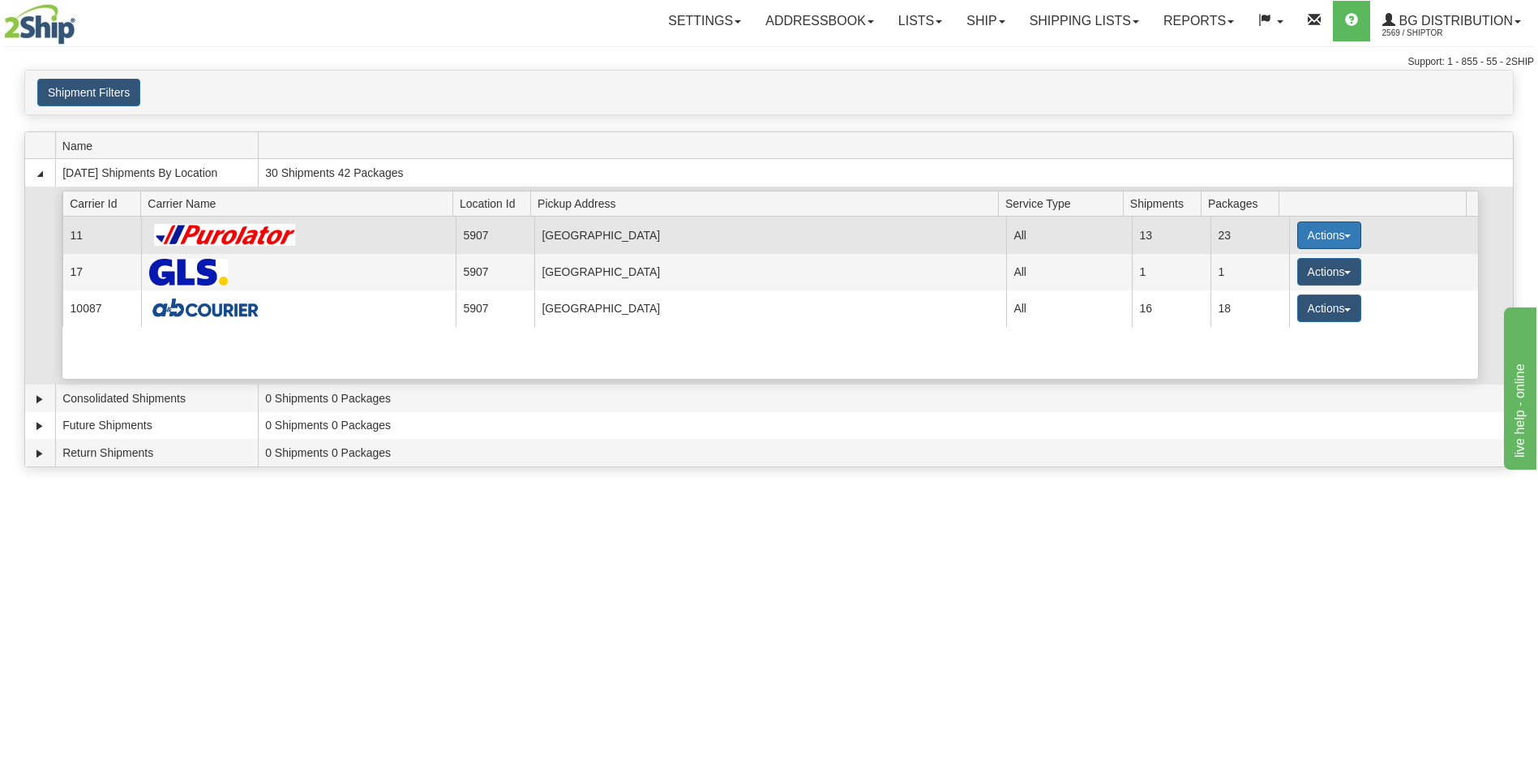
click at [1341, 243] on button "Actions" at bounding box center [1330, 235] width 65 height 28
click at [1264, 265] on span "Details" at bounding box center [1269, 265] width 44 height 11
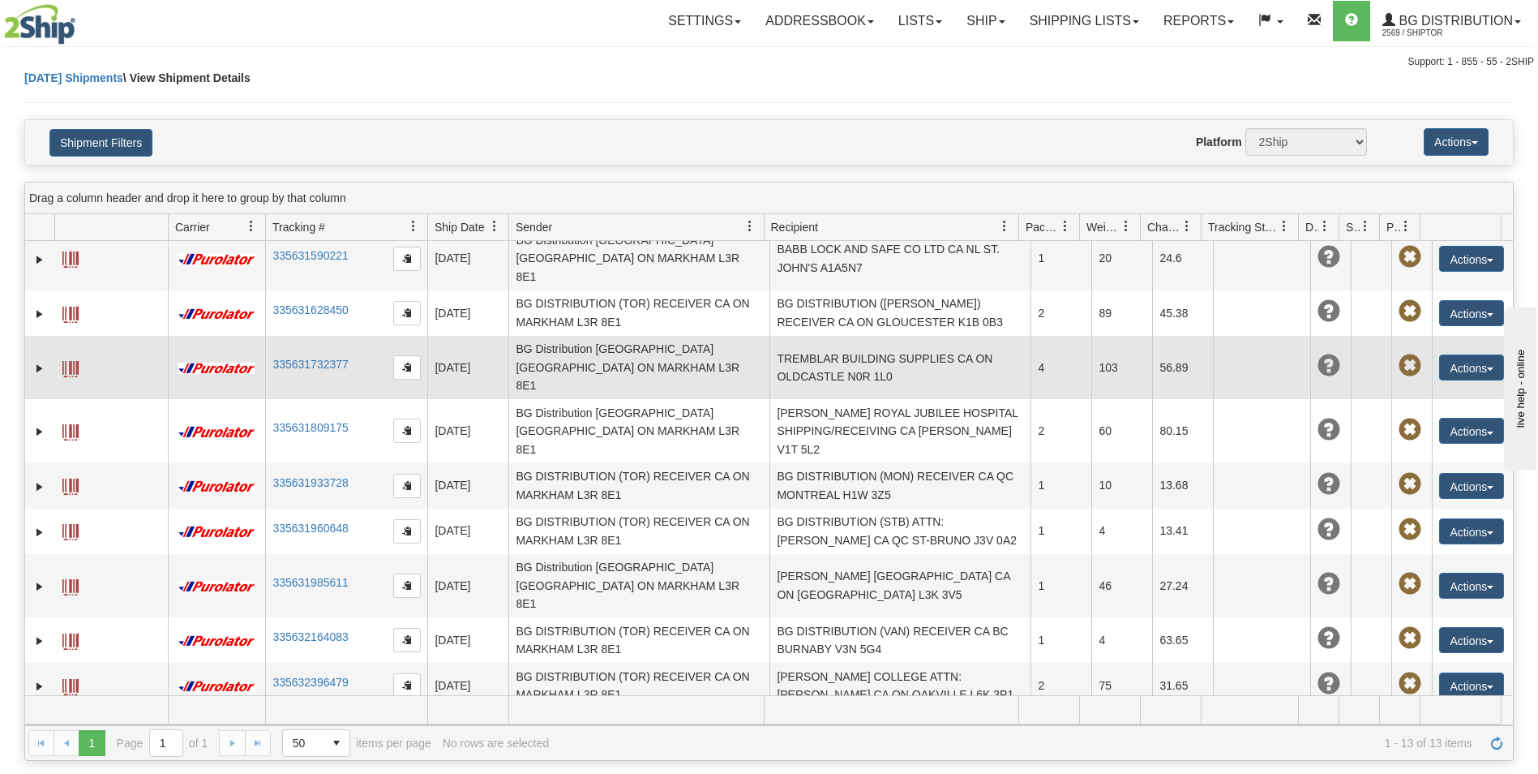
scroll to position [154, 0]
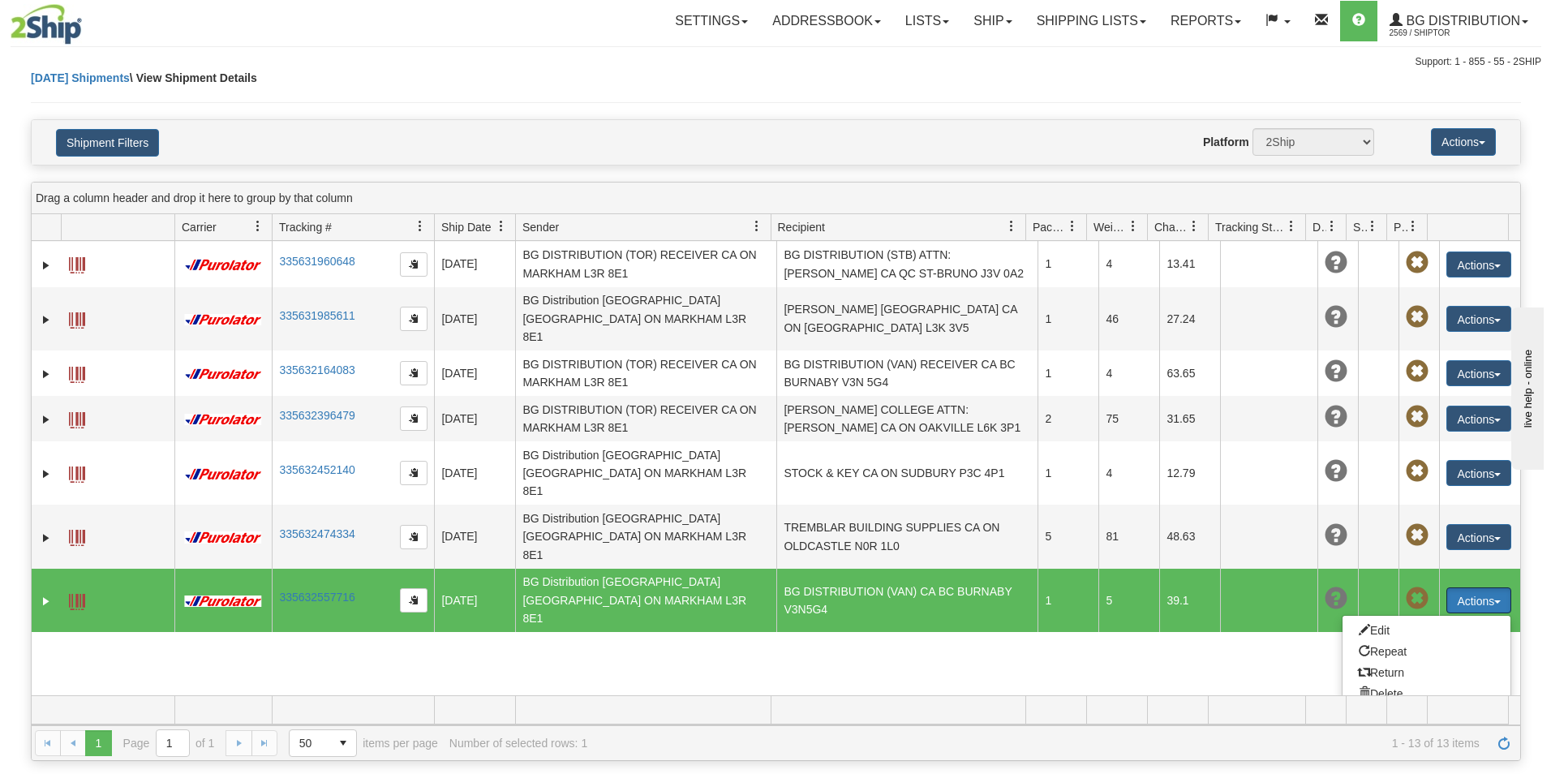
scroll to position [345, 0]
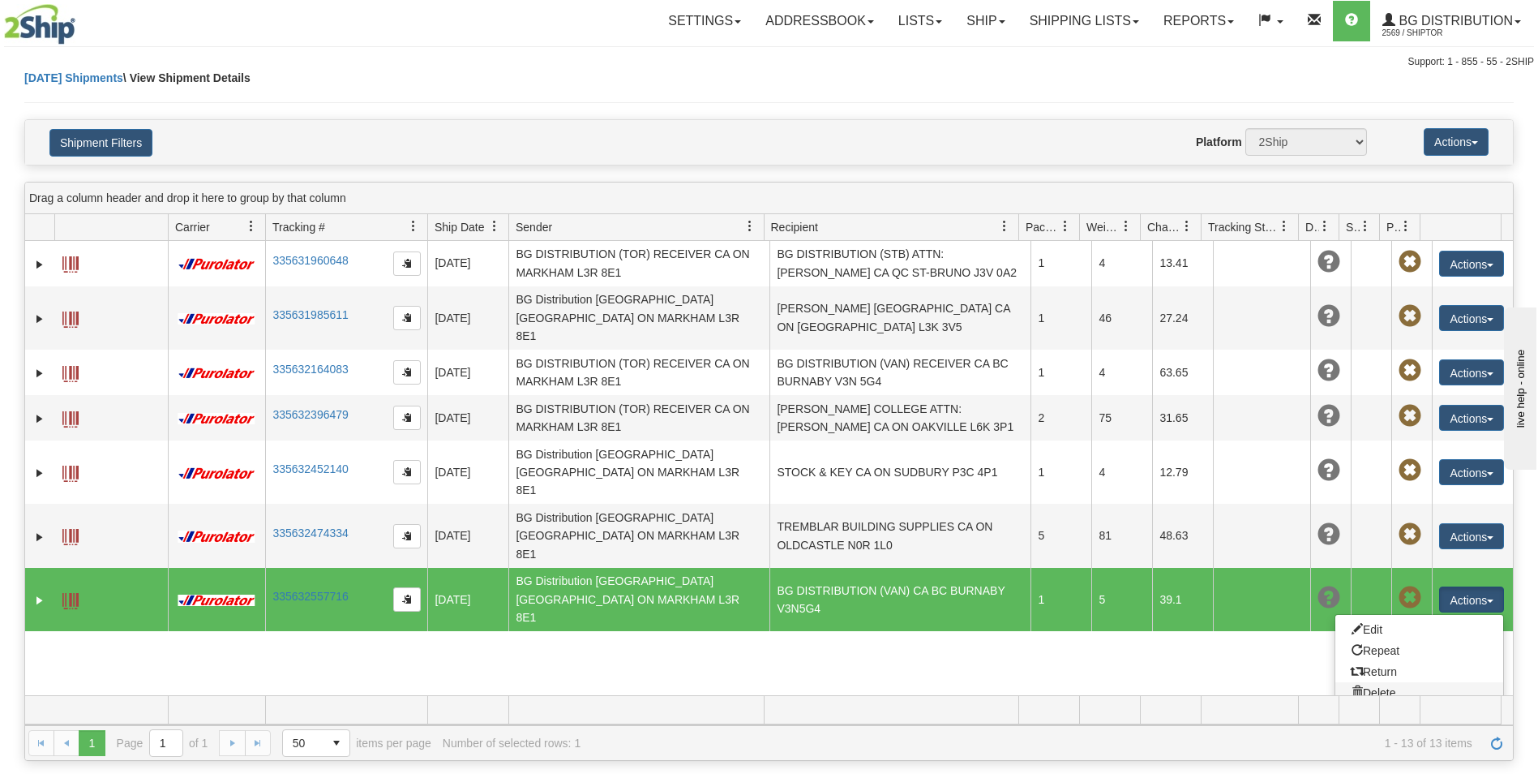
click at [1377, 682] on link "Delete" at bounding box center [1420, 692] width 168 height 21
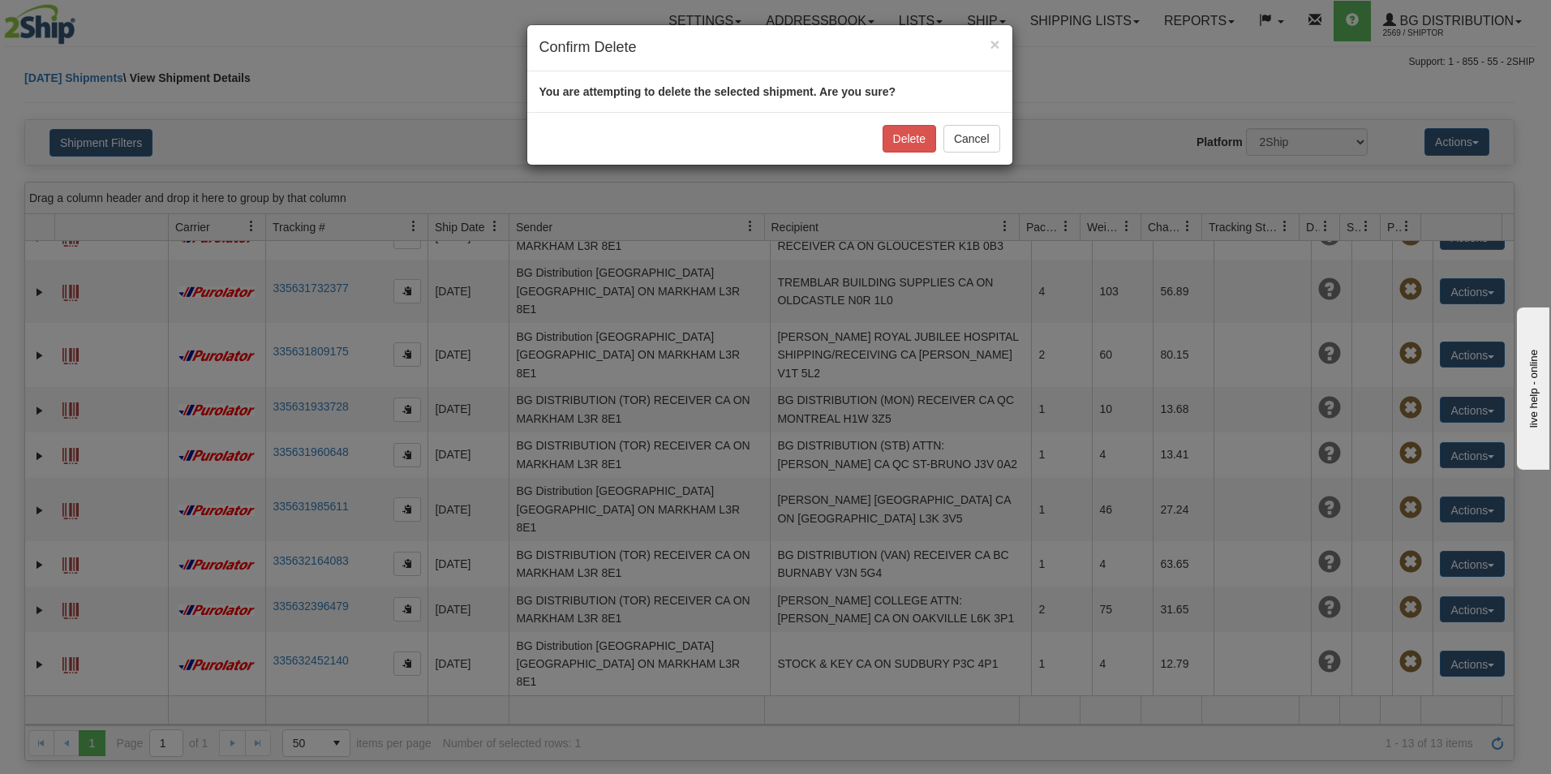
click at [901, 120] on div "Delete Cancel" at bounding box center [769, 138] width 485 height 53
click at [901, 131] on button "Delete" at bounding box center [909, 139] width 54 height 28
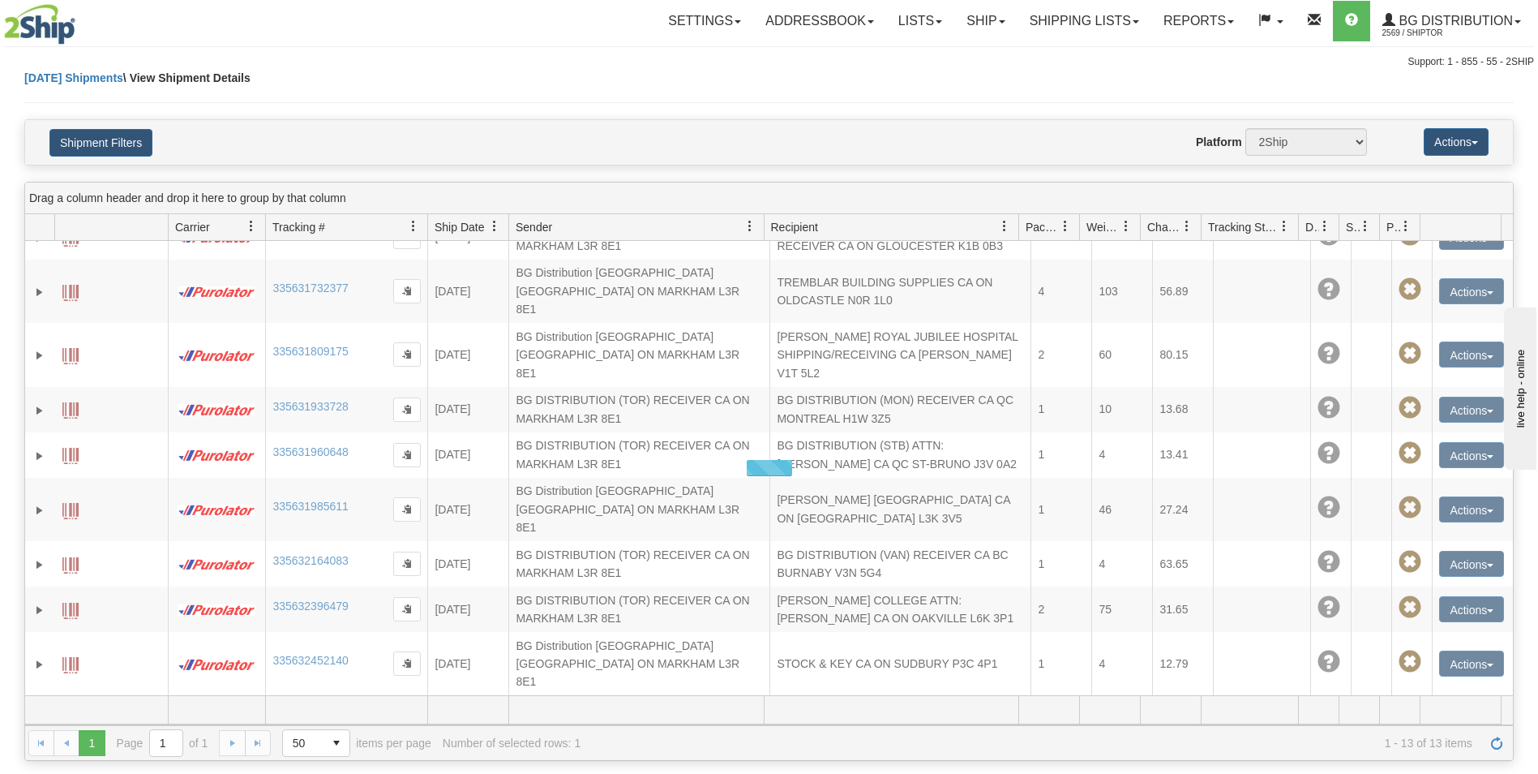
scroll to position [109, 0]
